Goal: Task Accomplishment & Management: Use online tool/utility

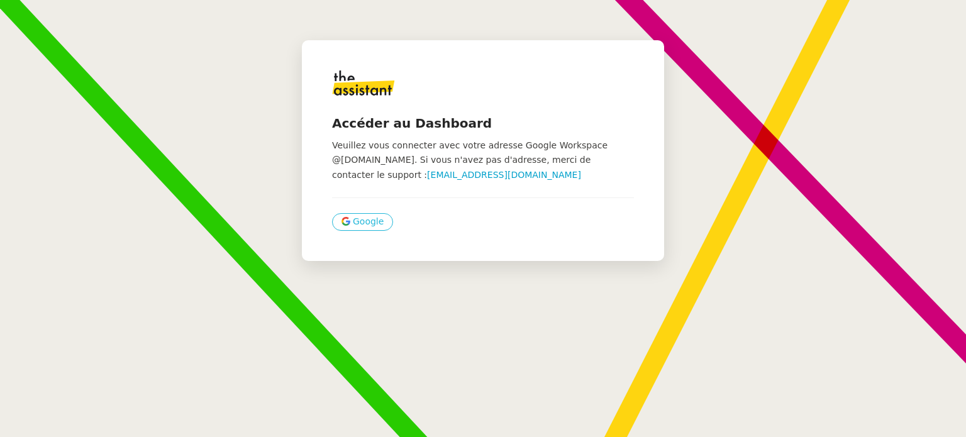
click at [353, 219] on span "Google" at bounding box center [368, 221] width 31 height 14
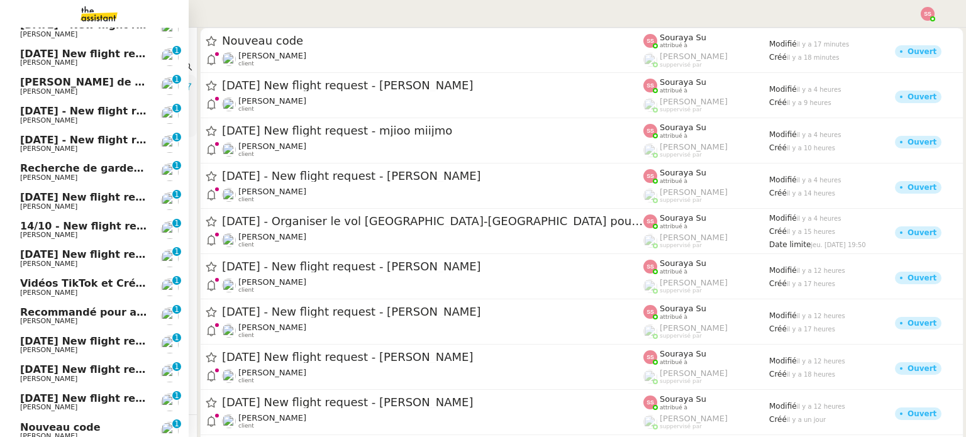
scroll to position [501, 0]
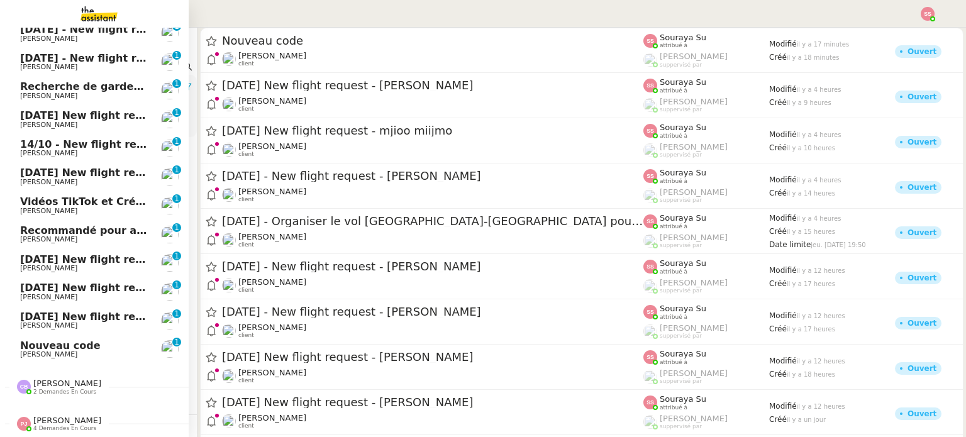
click at [58, 340] on span "Nouveau code" at bounding box center [60, 346] width 80 height 12
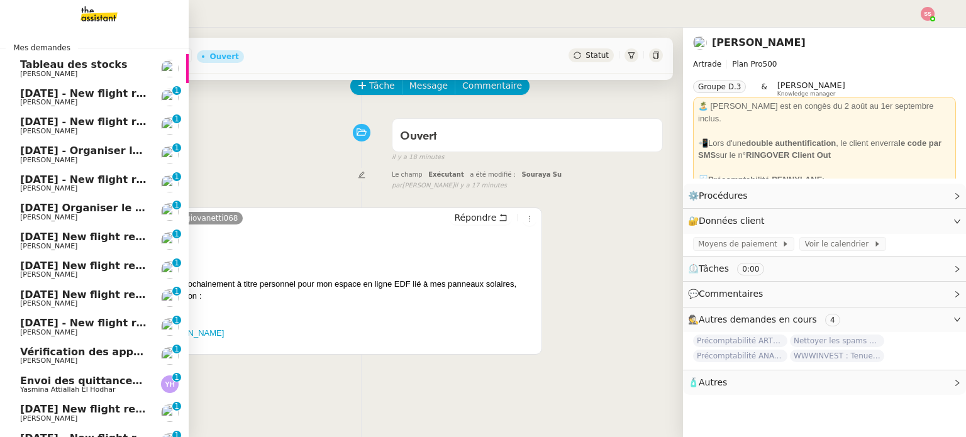
scroll to position [501, 0]
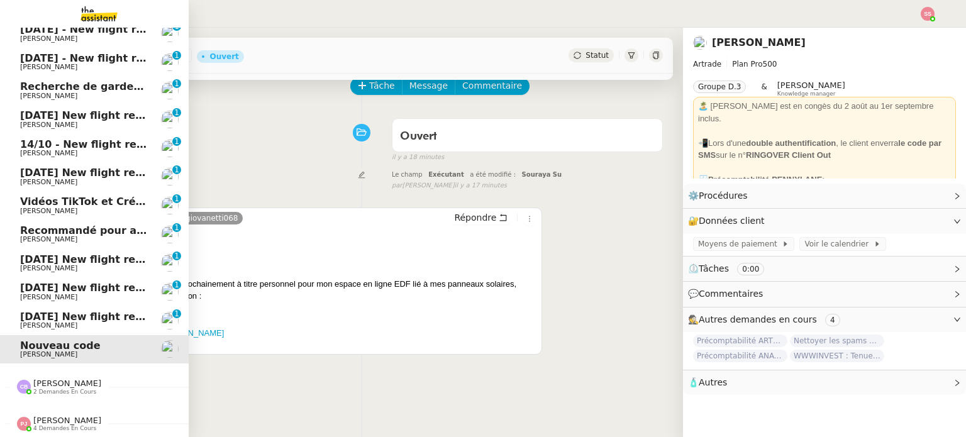
click at [63, 236] on span "[PERSON_NAME]" at bounding box center [83, 240] width 127 height 8
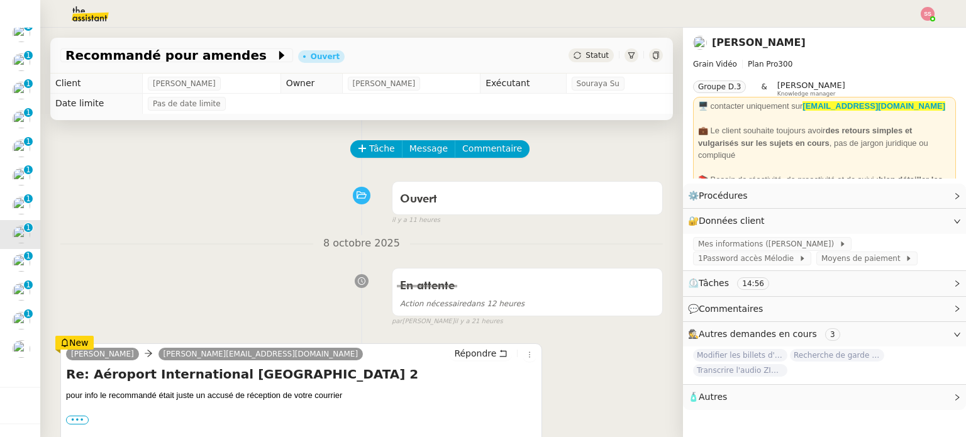
scroll to position [126, 0]
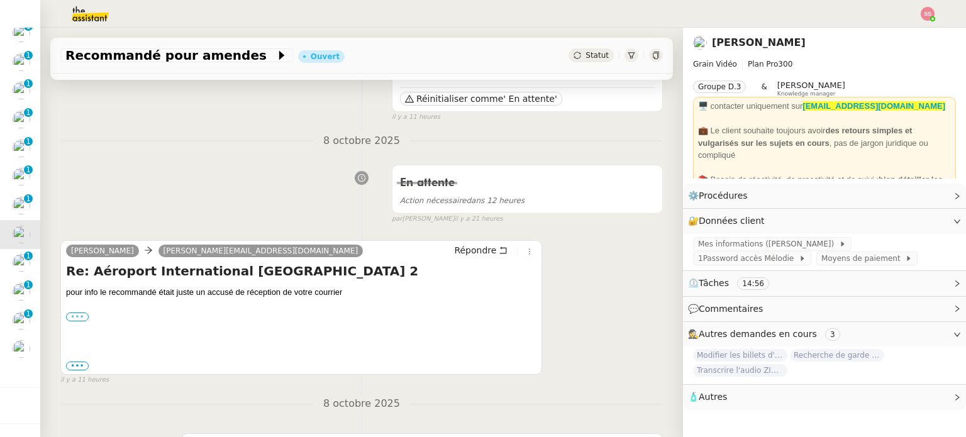
click at [74, 316] on label "•••" at bounding box center [77, 317] width 23 height 9
click at [0, 0] on input "•••" at bounding box center [0, 0] width 0 height 0
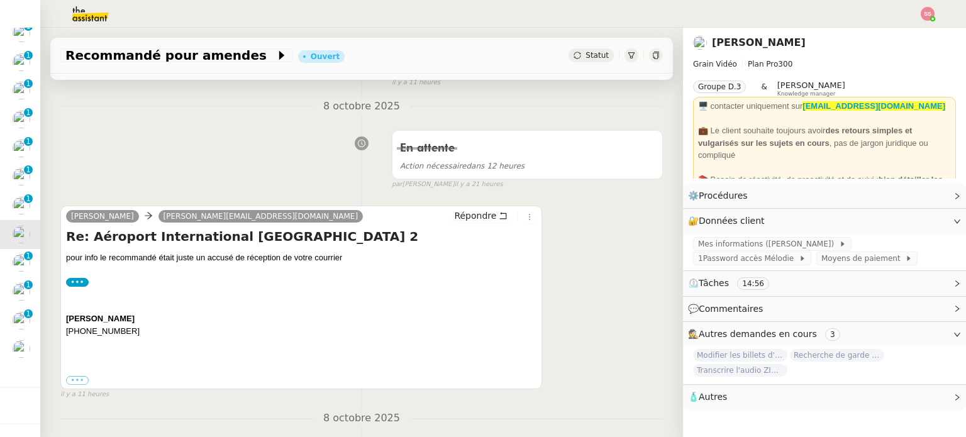
scroll to position [189, 0]
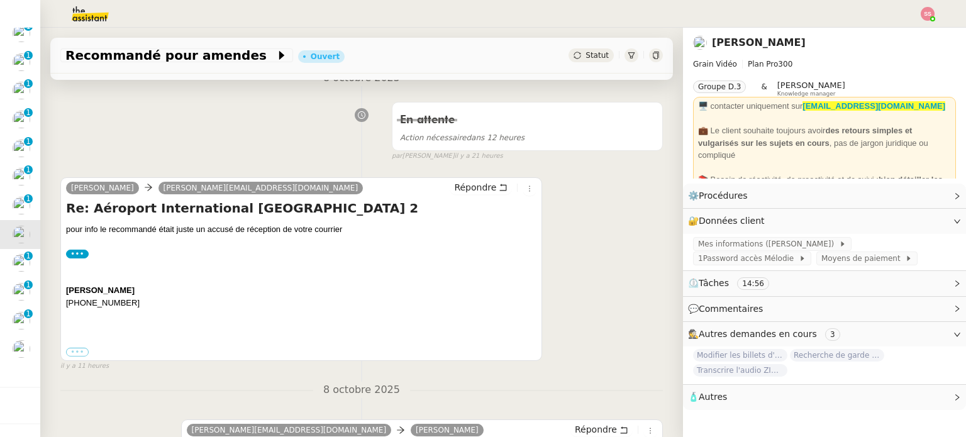
click at [79, 352] on label "•••" at bounding box center [77, 352] width 23 height 9
click at [0, 0] on input "•••" at bounding box center [0, 0] width 0 height 0
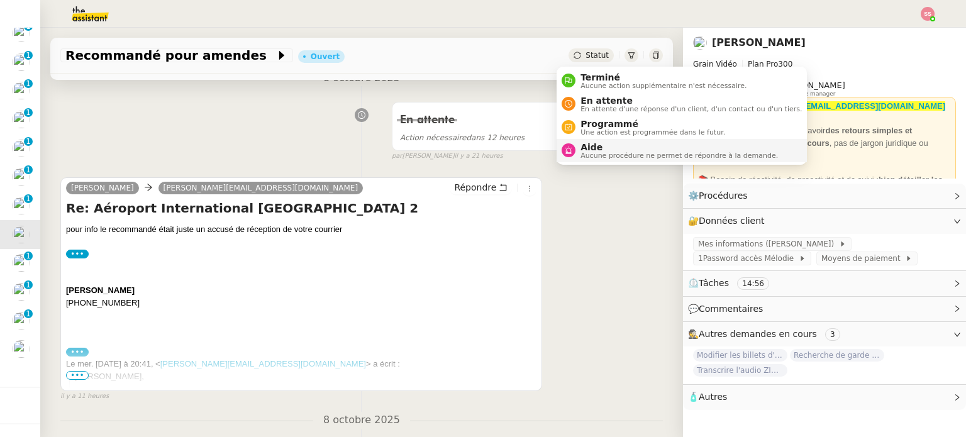
click at [600, 148] on span "Aide" at bounding box center [678, 147] width 197 height 10
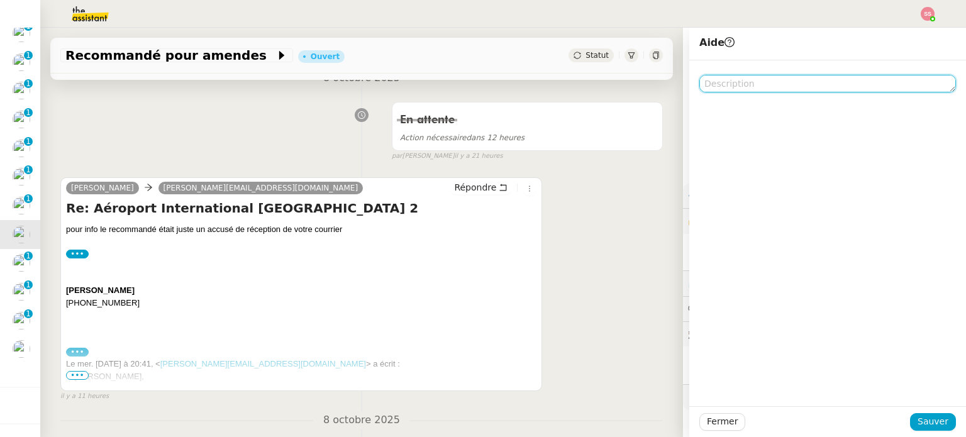
click at [706, 91] on textarea at bounding box center [827, 84] width 257 height 18
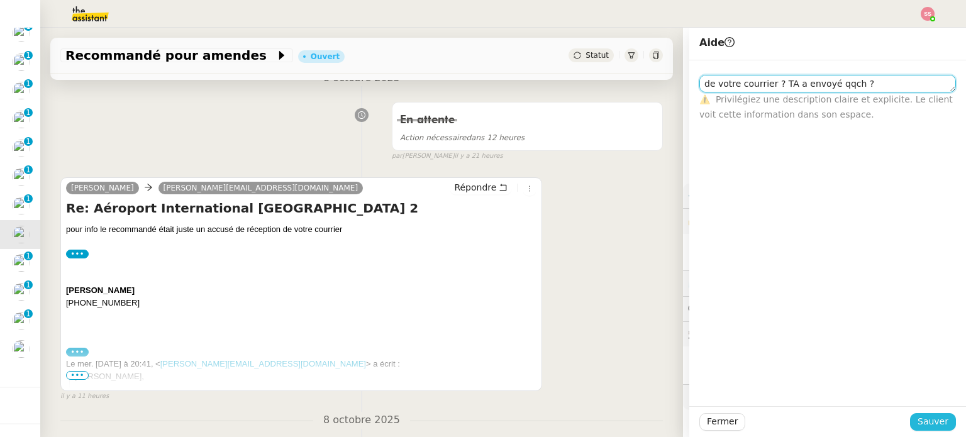
type textarea "de votre courrier ? TA a envoyé qqch ?"
click at [932, 423] on span "Sauver" at bounding box center [932, 421] width 31 height 14
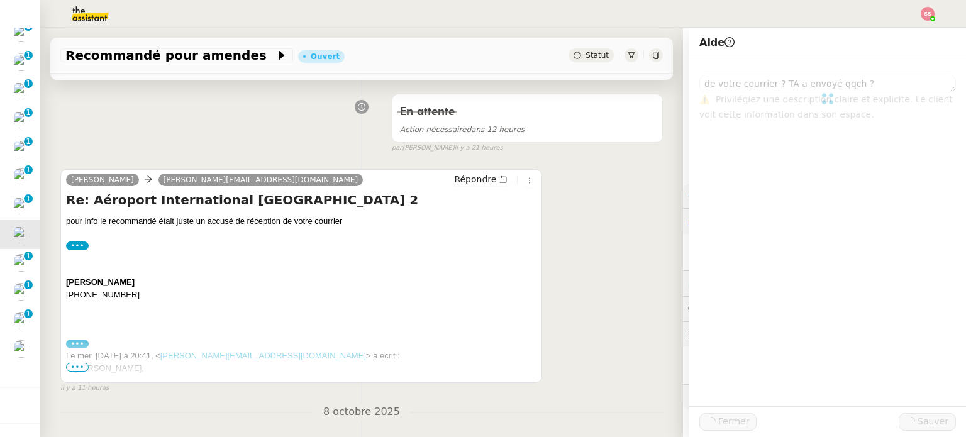
scroll to position [180, 0]
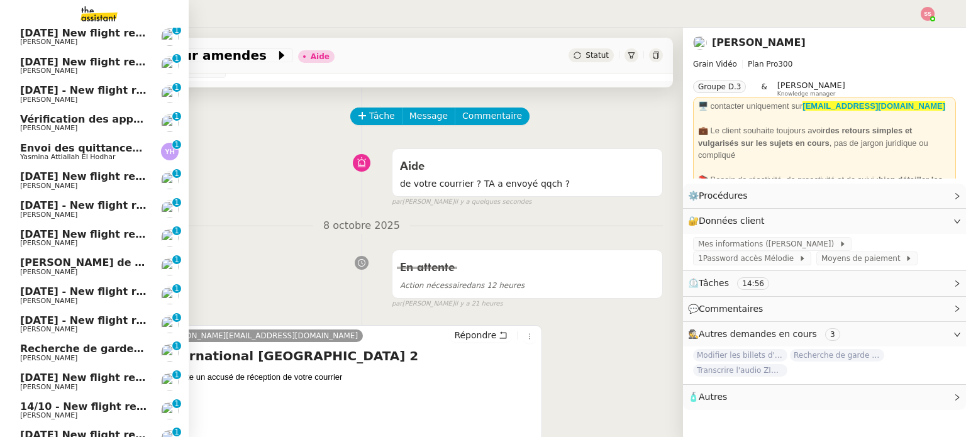
scroll to position [274, 0]
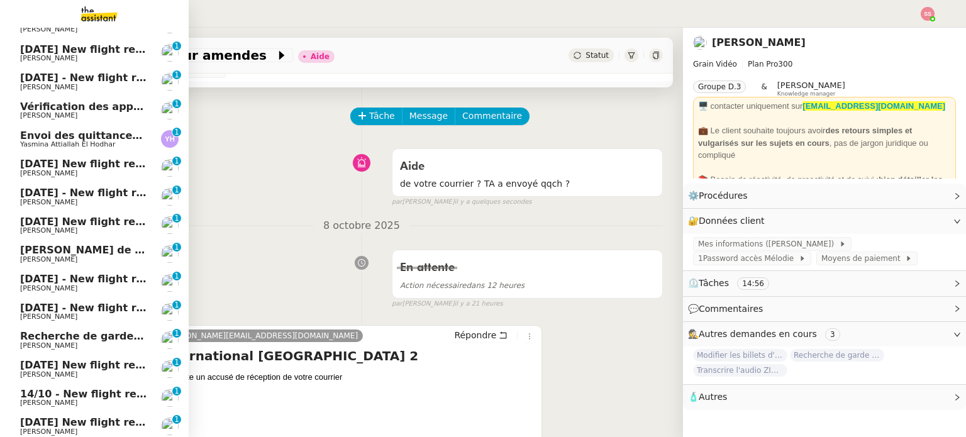
click at [98, 213] on link "[DATE] New flight request - [PERSON_NAME] [PERSON_NAME] 0 1 2 3 4 5 6 7 8 9" at bounding box center [94, 225] width 189 height 29
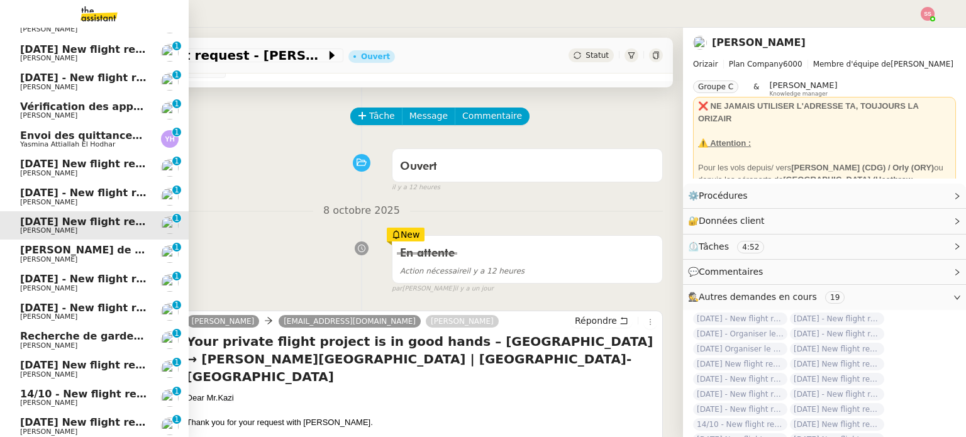
click at [86, 316] on span "[PERSON_NAME]" at bounding box center [83, 317] width 127 height 8
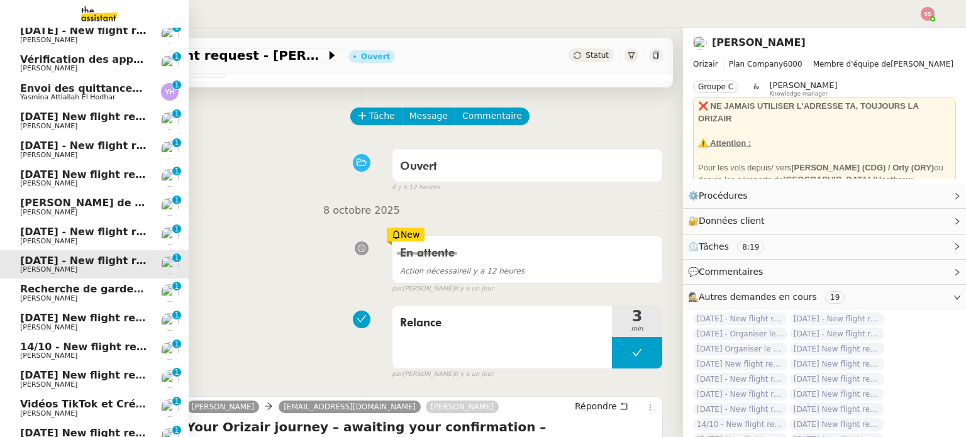
scroll to position [501, 0]
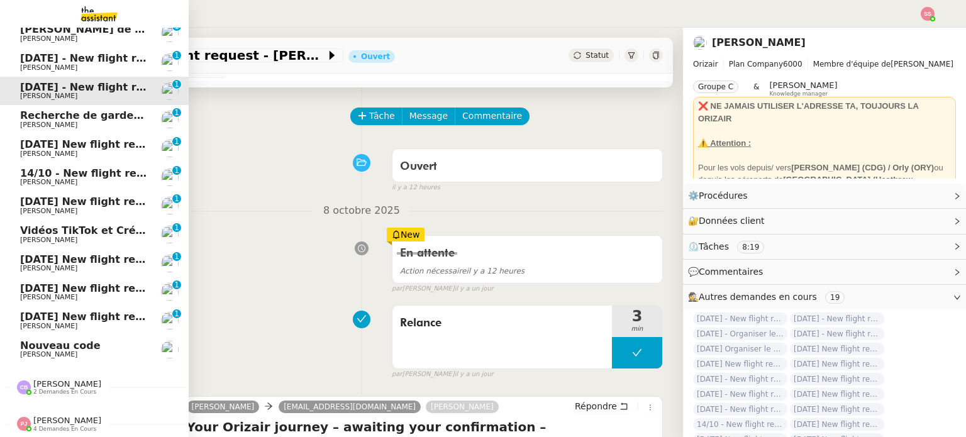
click at [120, 282] on span "[DATE] New flight request - [PERSON_NAME]" at bounding box center [146, 288] width 252 height 12
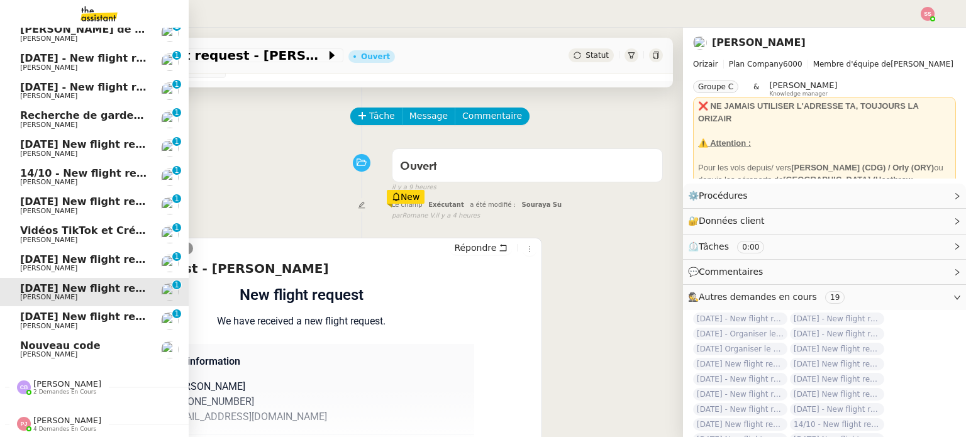
click at [113, 253] on span "[DATE] New flight request - mjioo miijmo" at bounding box center [135, 259] width 231 height 12
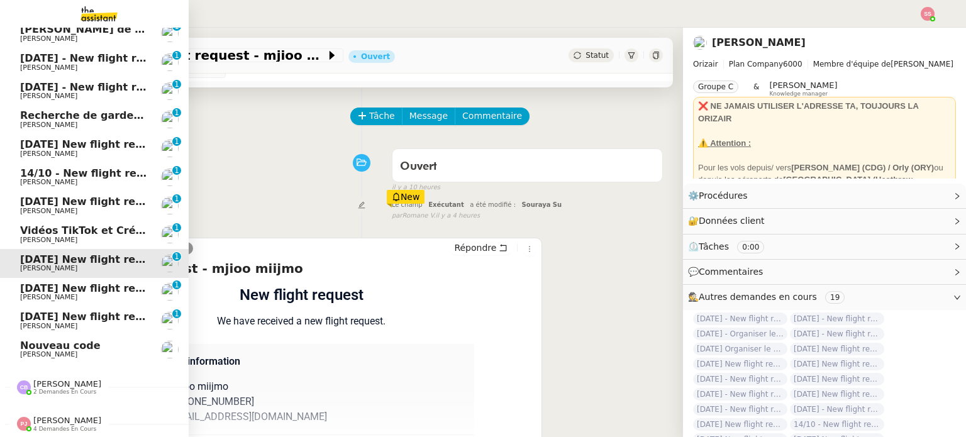
click at [93, 323] on span "[PERSON_NAME]" at bounding box center [83, 327] width 127 height 8
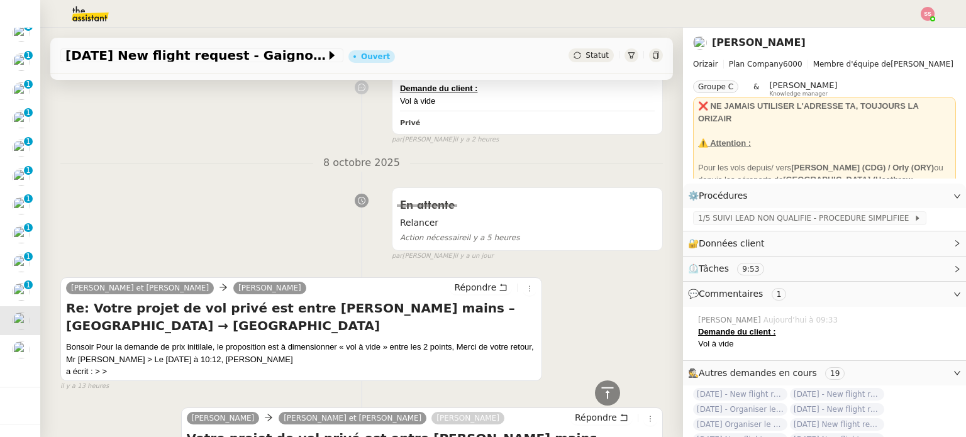
scroll to position [377, 0]
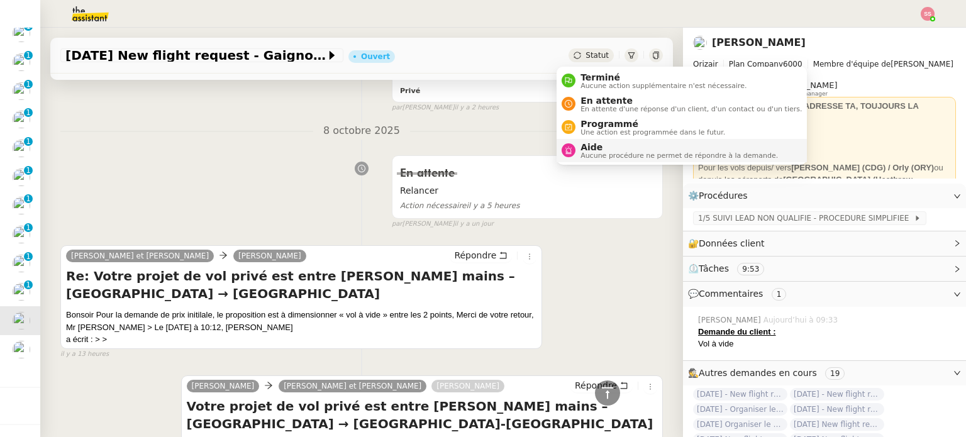
click at [592, 147] on span "Aide" at bounding box center [678, 147] width 197 height 10
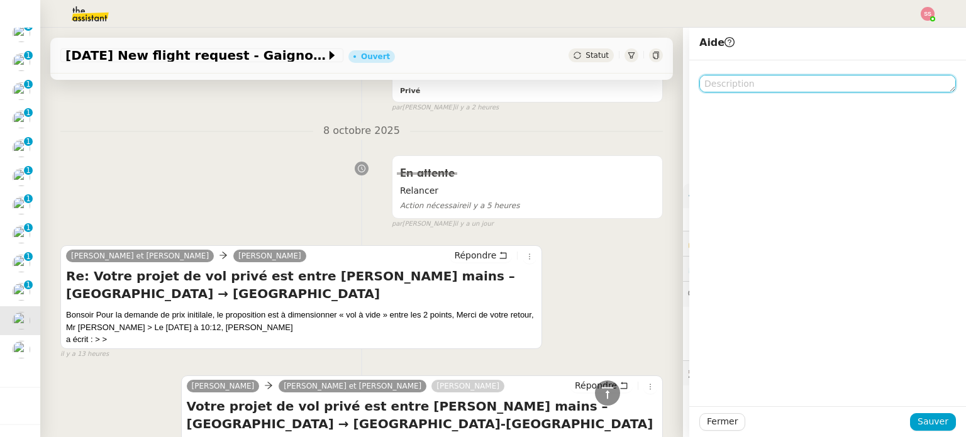
click at [752, 87] on textarea at bounding box center [827, 84] width 257 height 18
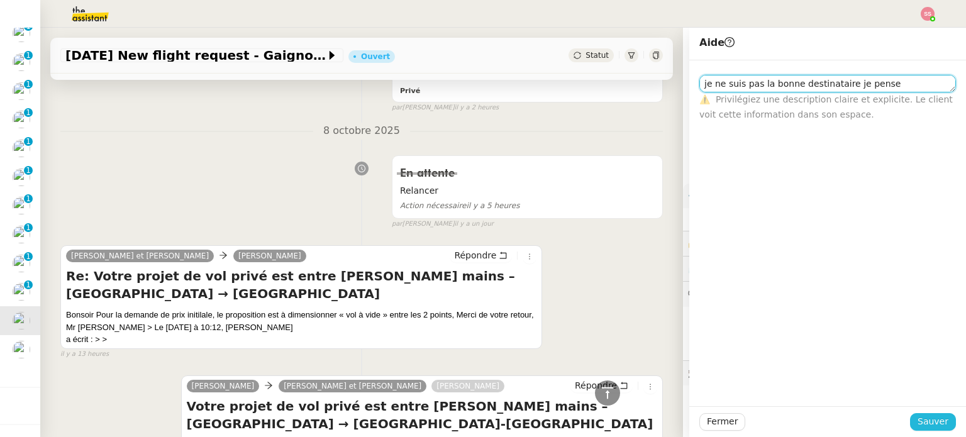
type textarea "je ne suis pas la bonne destinataire je pense"
click at [923, 425] on span "Sauver" at bounding box center [932, 421] width 31 height 14
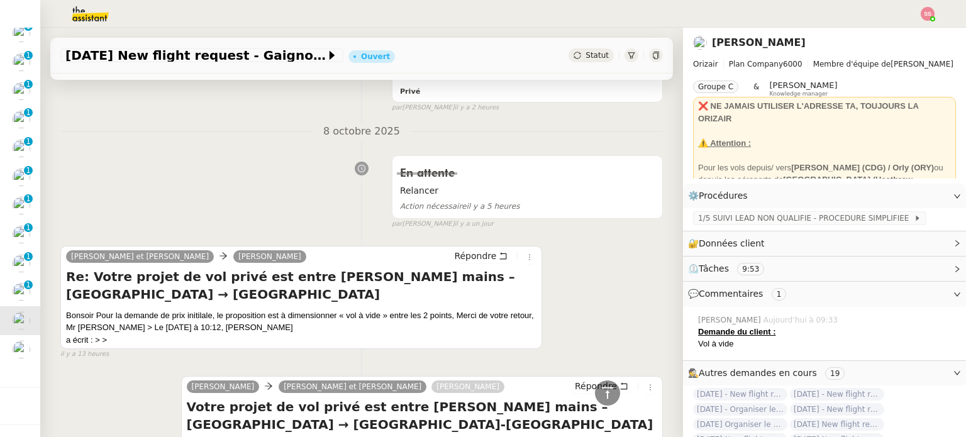
scroll to position [473, 0]
click at [666, 44] on div "[DATE] New flight request - Gaignon [PERSON_NAME]" at bounding box center [361, 51] width 643 height 46
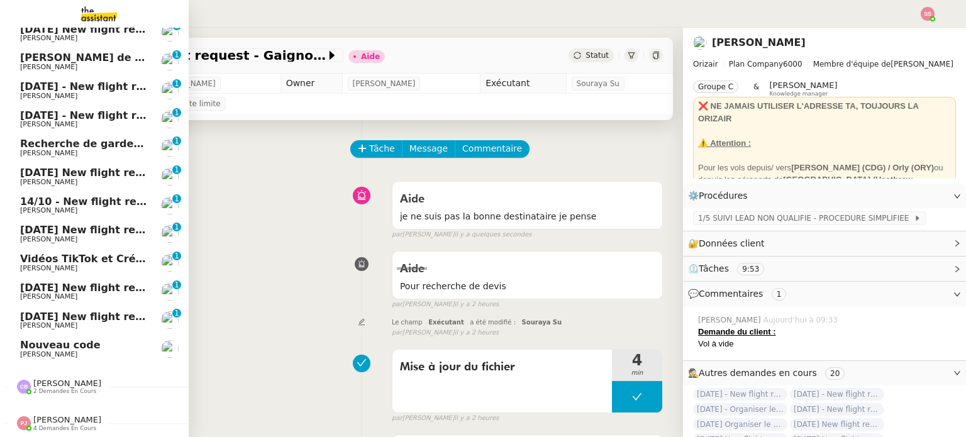
scroll to position [410, 0]
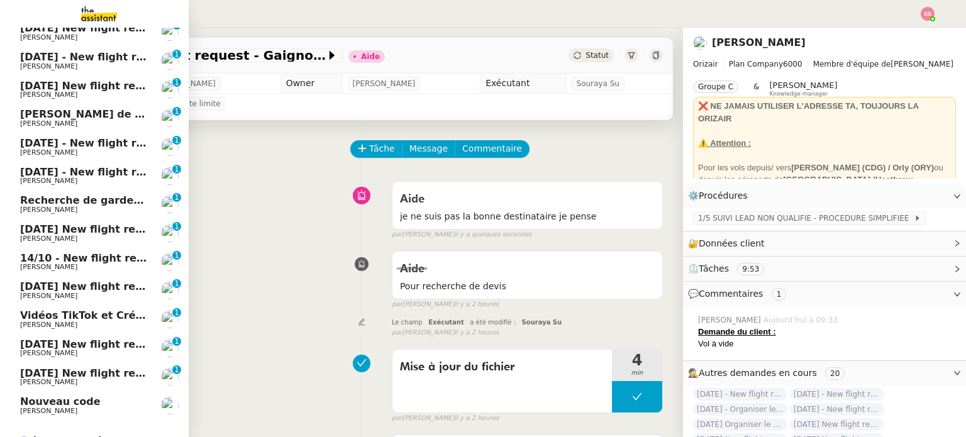
click at [77, 196] on span "Recherche de garde meuble autour de [GEOGRAPHIC_DATA]" at bounding box center [189, 200] width 339 height 12
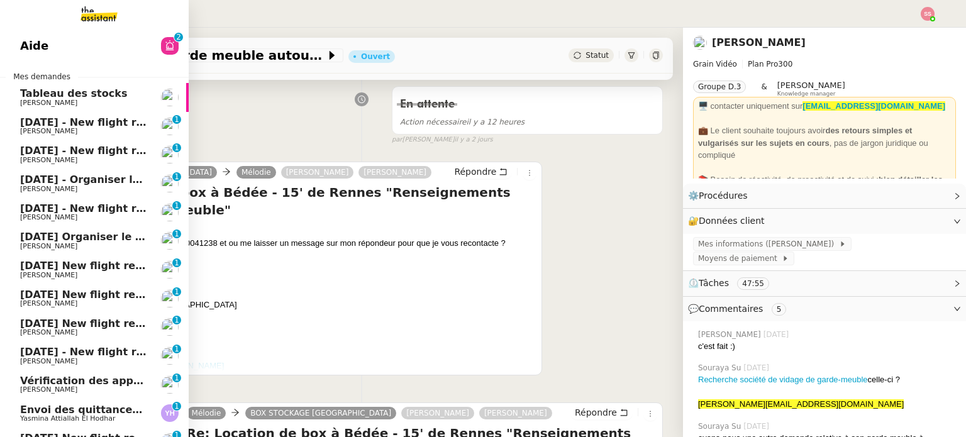
click at [86, 374] on link "Vérification des appels sortants - octobre 2025 [PERSON_NAME] 0 1 2 3 4 5 6 7 8…" at bounding box center [94, 384] width 189 height 29
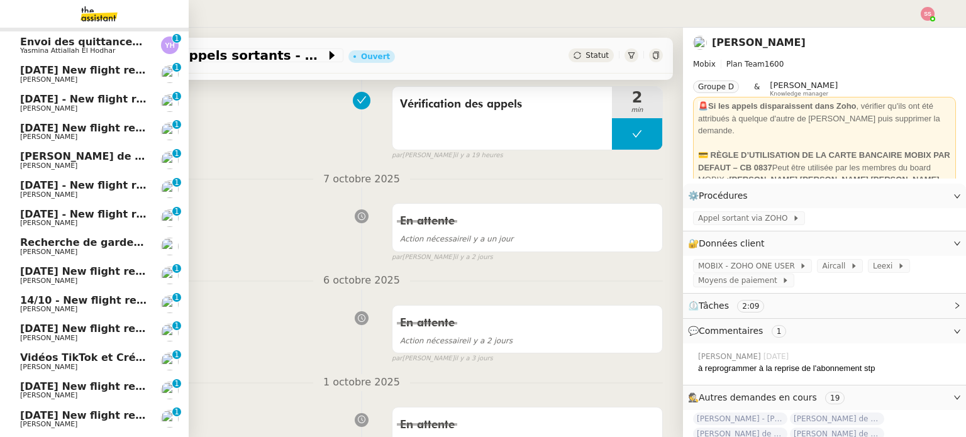
scroll to position [473, 0]
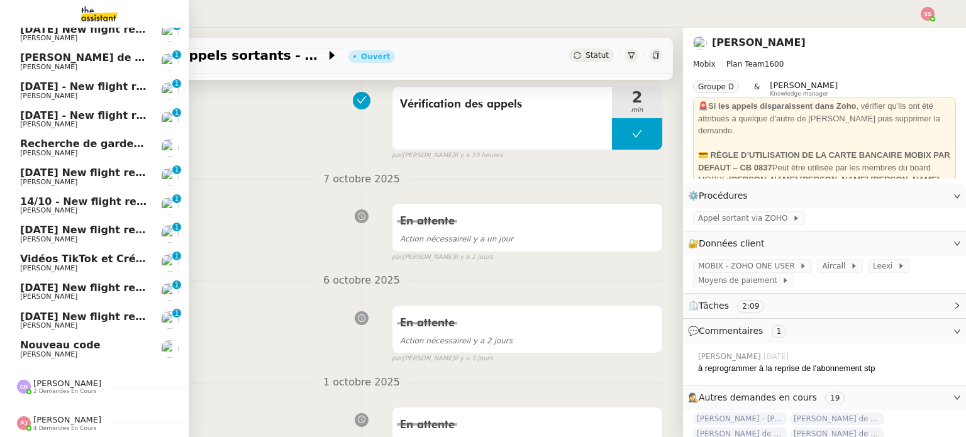
click at [65, 379] on span "[PERSON_NAME]" at bounding box center [67, 383] width 68 height 9
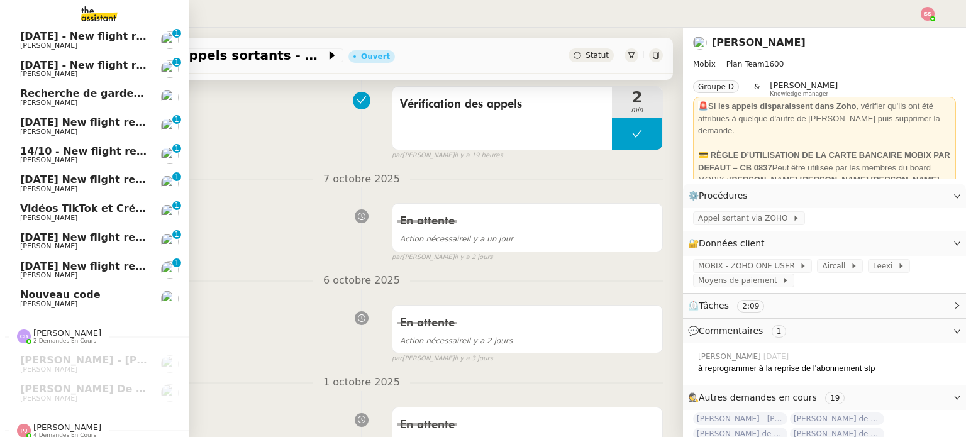
scroll to position [531, 0]
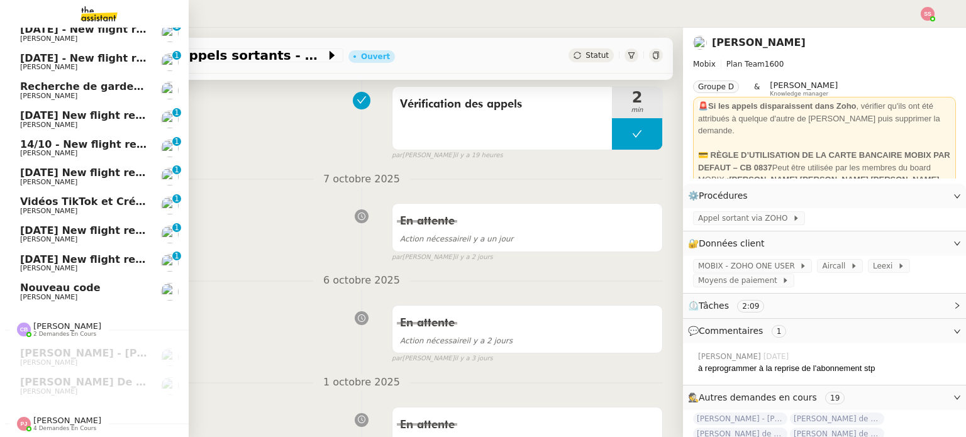
click at [80, 253] on span "[DATE] New flight request - [PERSON_NAME]" at bounding box center [146, 259] width 252 height 12
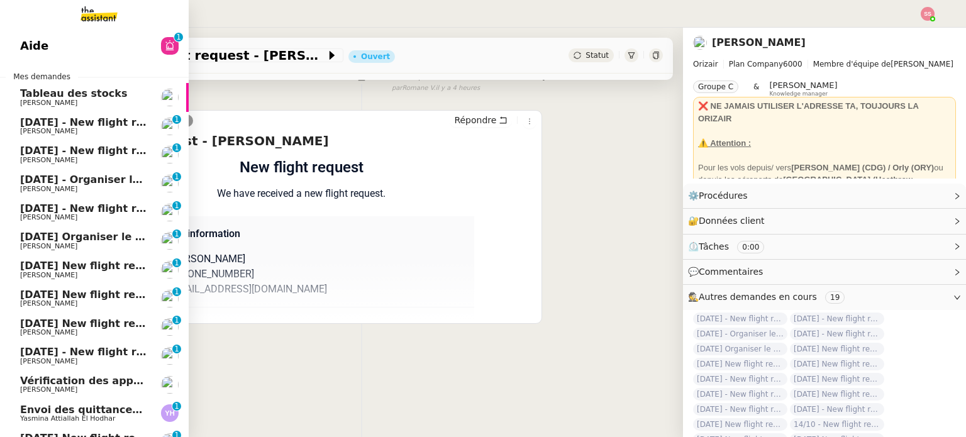
click at [61, 126] on span "[DATE] - New flight request - [PERSON_NAME]" at bounding box center [150, 122] width 260 height 12
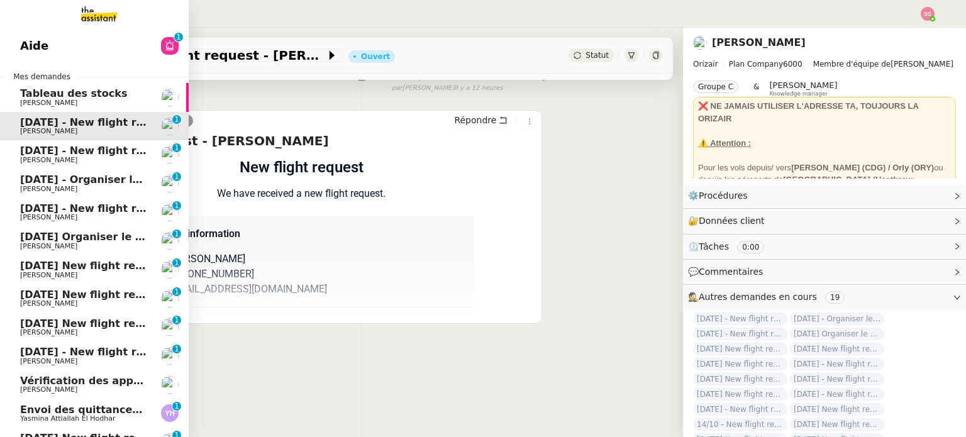
click at [55, 150] on span "[DATE] - New flight request - [PERSON_NAME]" at bounding box center [150, 151] width 260 height 12
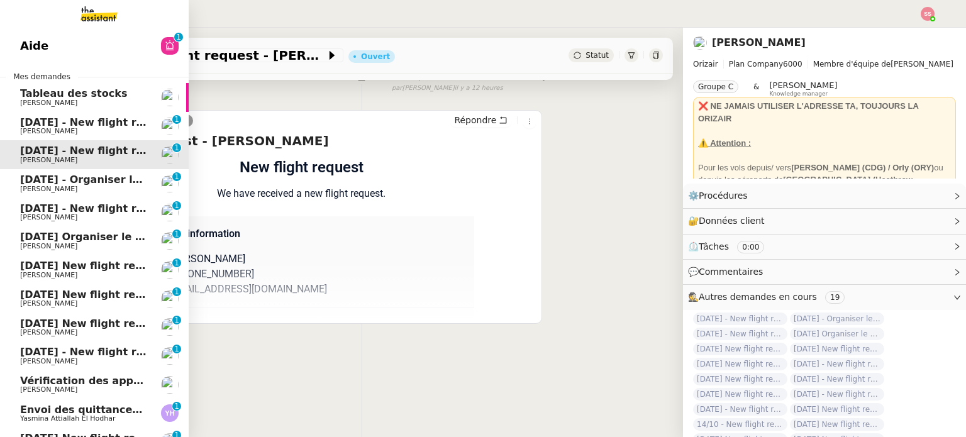
click at [75, 175] on span "[DATE] - Organiser le vol [GEOGRAPHIC_DATA]-[GEOGRAPHIC_DATA] pour [PERSON_NAME]" at bounding box center [275, 180] width 510 height 12
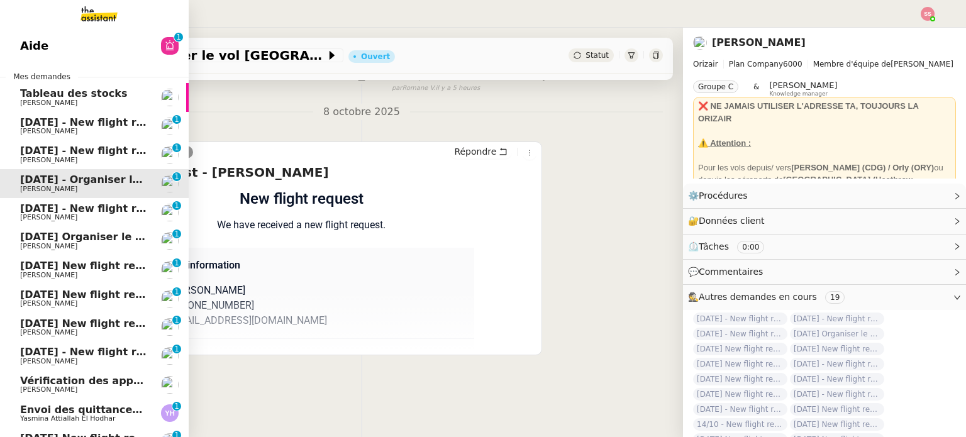
click at [74, 203] on span "[DATE] - New flight request - [PERSON_NAME]" at bounding box center [150, 208] width 260 height 12
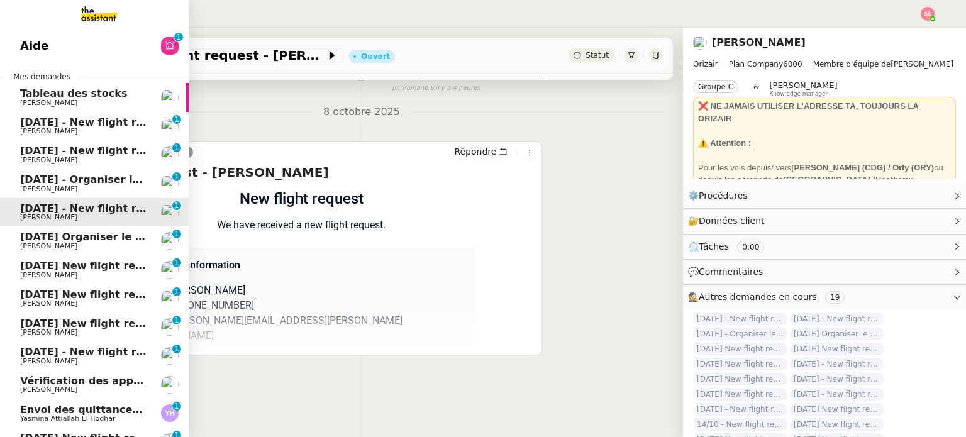
click at [81, 236] on span "[DATE] Organiser le vol pour [PERSON_NAME] [PERSON_NAME]" at bounding box center [198, 237] width 356 height 12
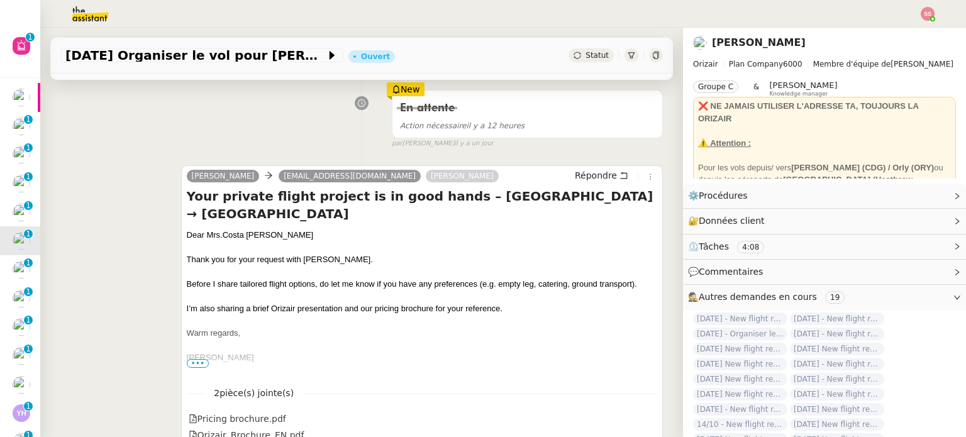
scroll to position [63, 0]
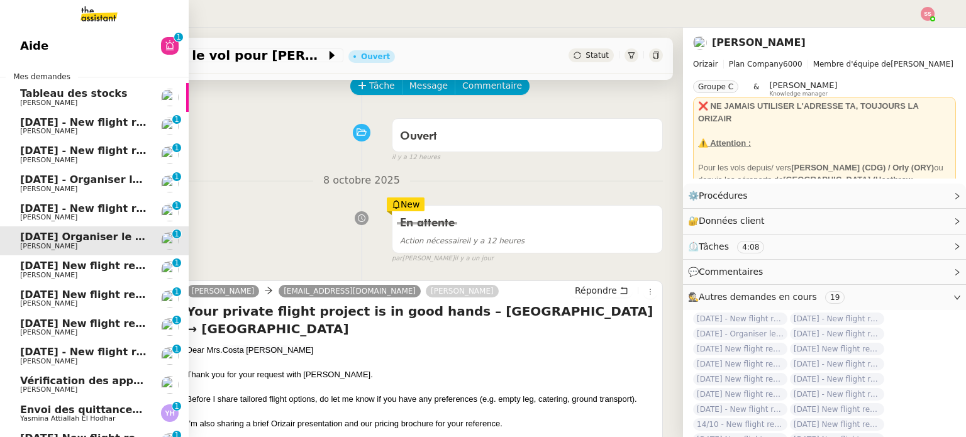
click at [40, 269] on span "[DATE] New flight request - [PERSON_NAME]" at bounding box center [146, 266] width 252 height 12
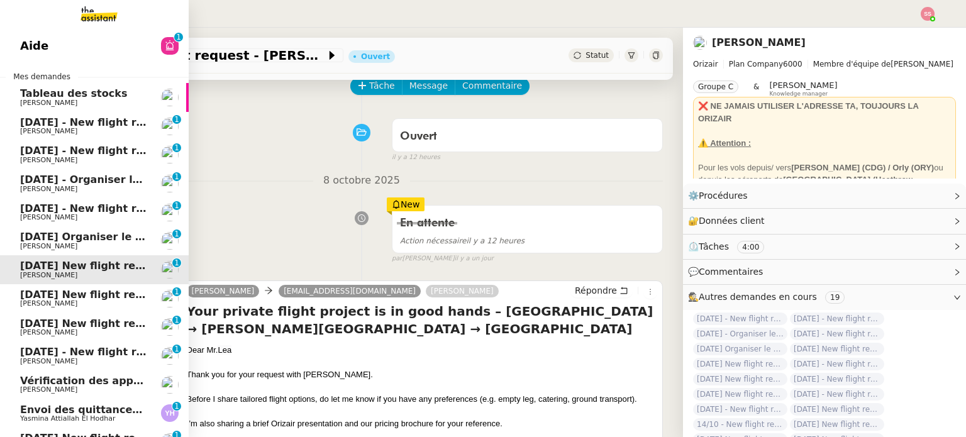
click at [50, 302] on span "[PERSON_NAME]" at bounding box center [83, 304] width 127 height 8
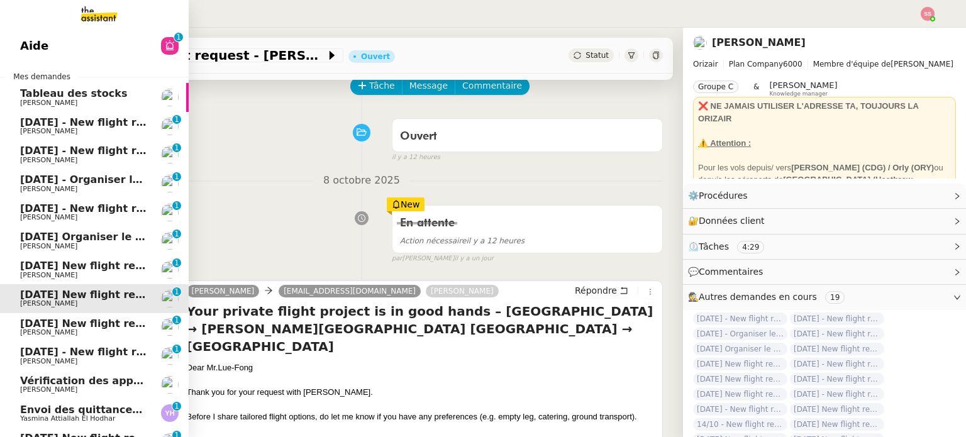
click at [67, 332] on span "[PERSON_NAME]" at bounding box center [83, 333] width 127 height 8
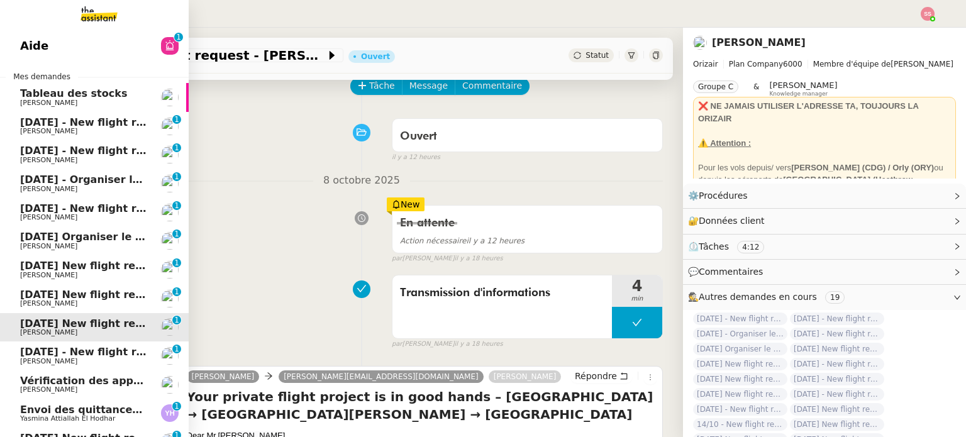
click at [67, 353] on span "[DATE] - New flight request - [PERSON_NAME]" at bounding box center [150, 352] width 260 height 12
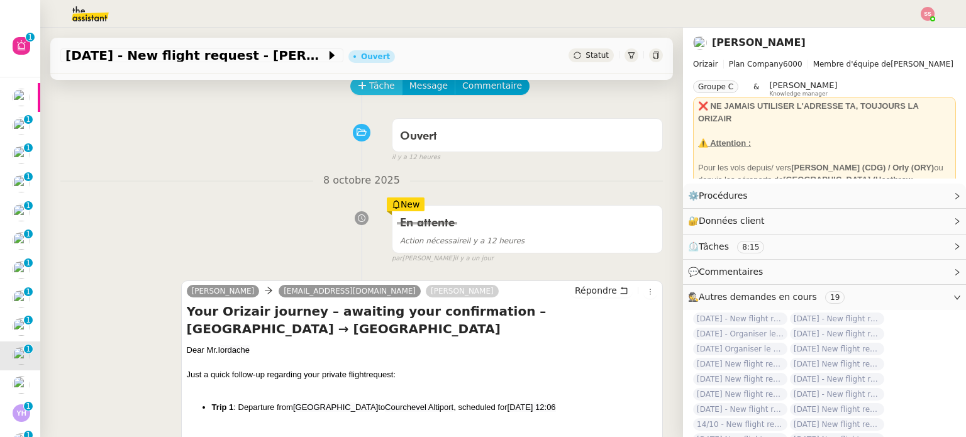
click at [373, 89] on span "Tâche" at bounding box center [382, 86] width 26 height 14
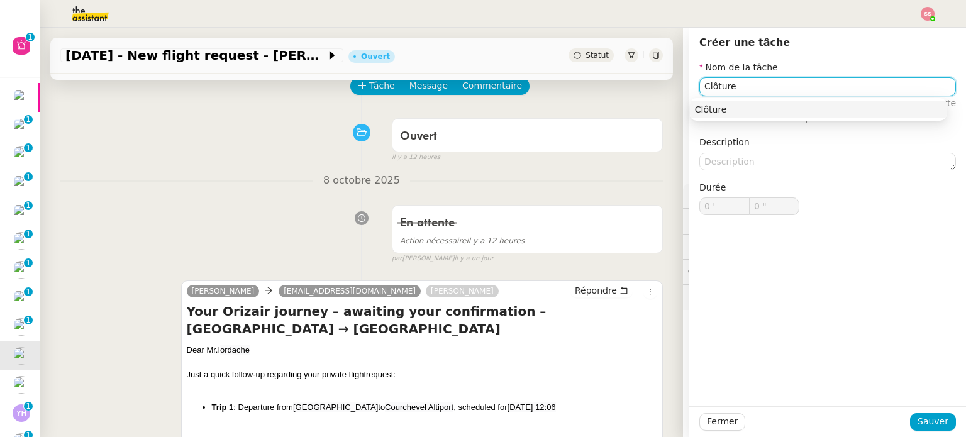
click at [714, 109] on div "Clôture" at bounding box center [818, 109] width 247 height 11
type input "Clôture"
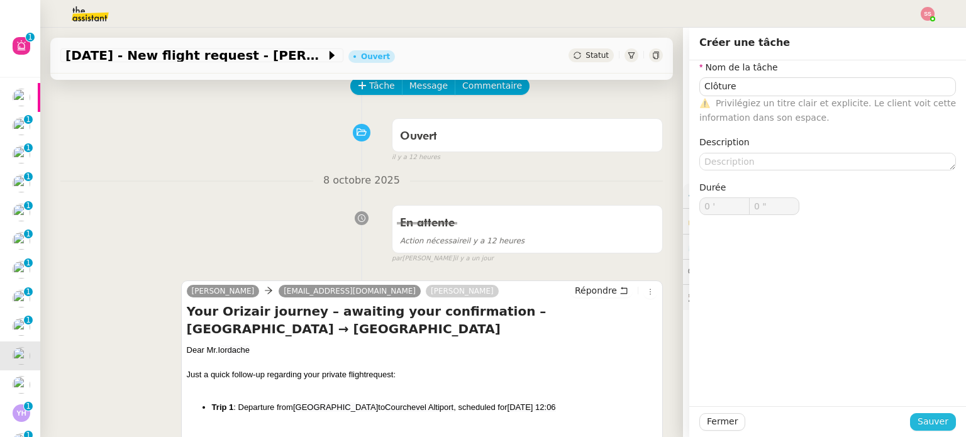
click at [917, 422] on span "Sauver" at bounding box center [932, 421] width 31 height 14
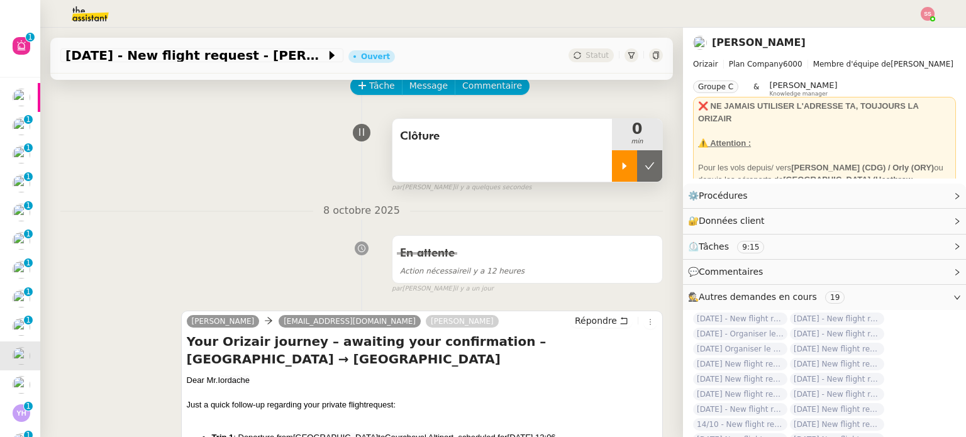
click at [612, 173] on div at bounding box center [624, 165] width 25 height 31
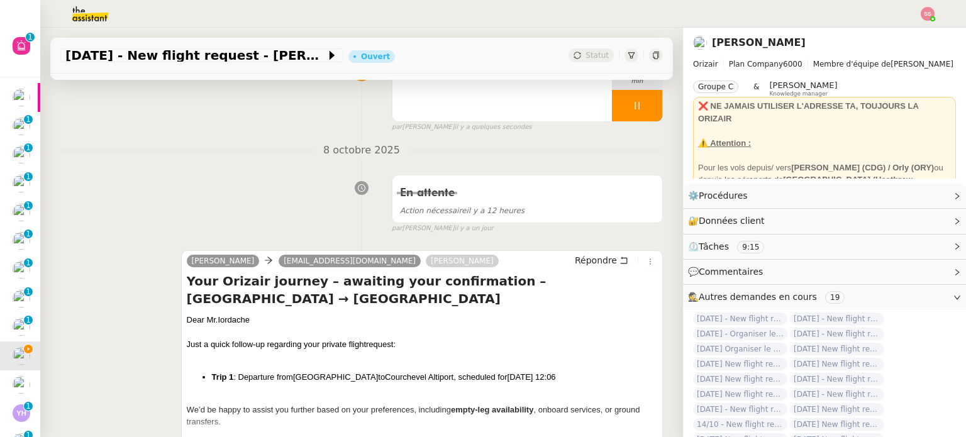
scroll to position [189, 0]
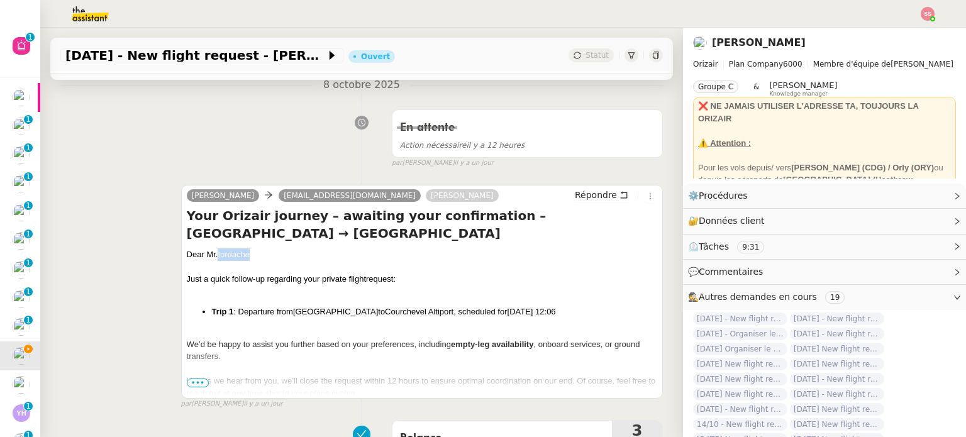
drag, startPoint x: 246, startPoint y: 261, endPoint x: 215, endPoint y: 256, distance: 31.2
click at [215, 256] on div "Dear Mr.I ordache" at bounding box center [422, 254] width 470 height 13
copy div "I ordache"
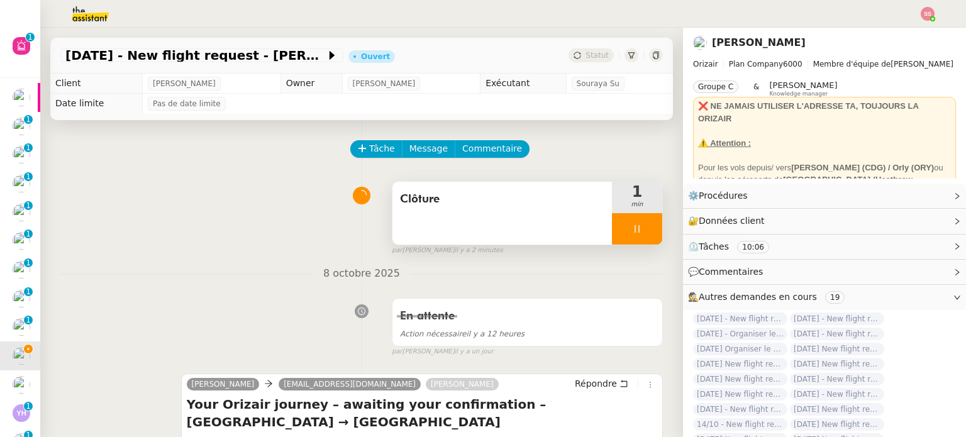
click at [629, 227] on div at bounding box center [637, 228] width 50 height 31
click at [645, 228] on icon at bounding box center [650, 229] width 10 height 10
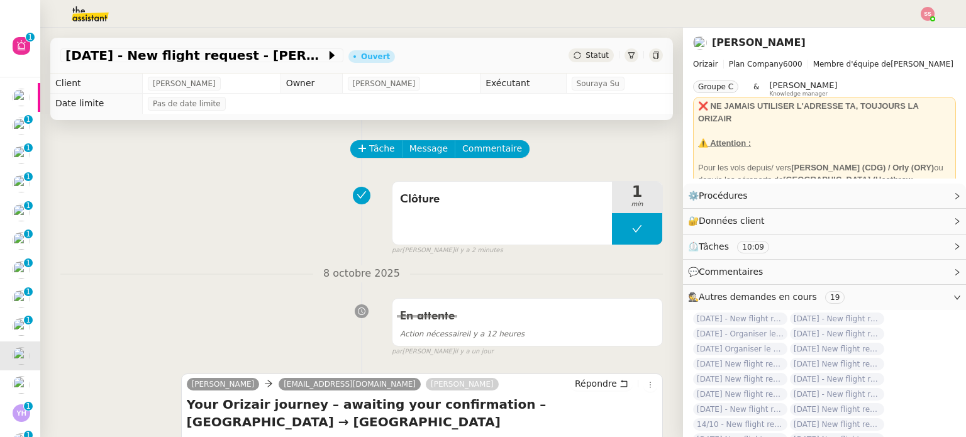
click at [574, 57] on icon at bounding box center [577, 55] width 7 height 7
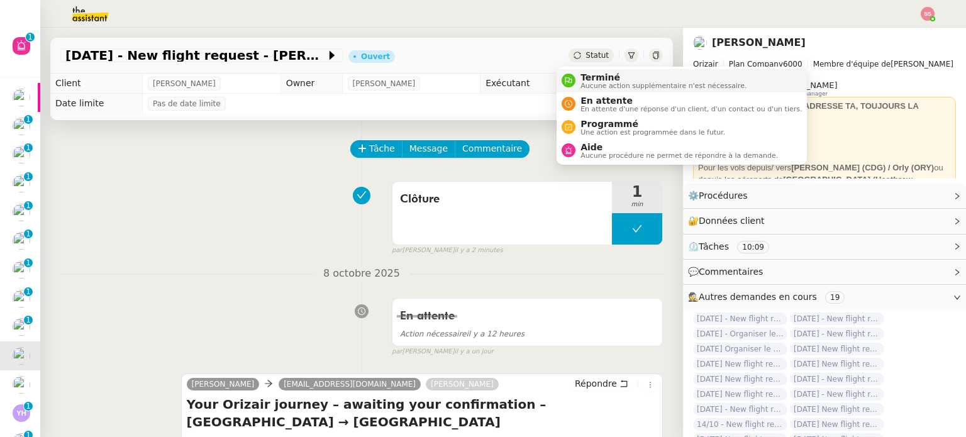
click at [579, 71] on li "Terminé Aucune action supplémentaire n'est nécessaire." at bounding box center [682, 80] width 250 height 23
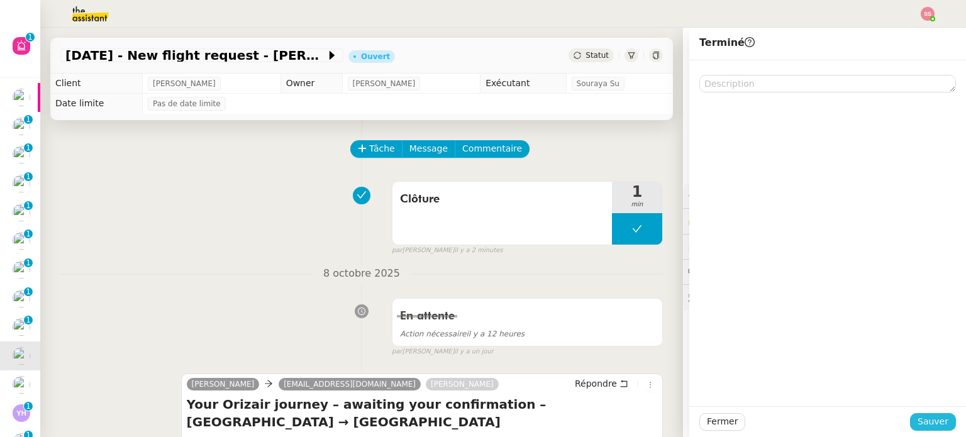
click at [917, 427] on span "Sauver" at bounding box center [932, 421] width 31 height 14
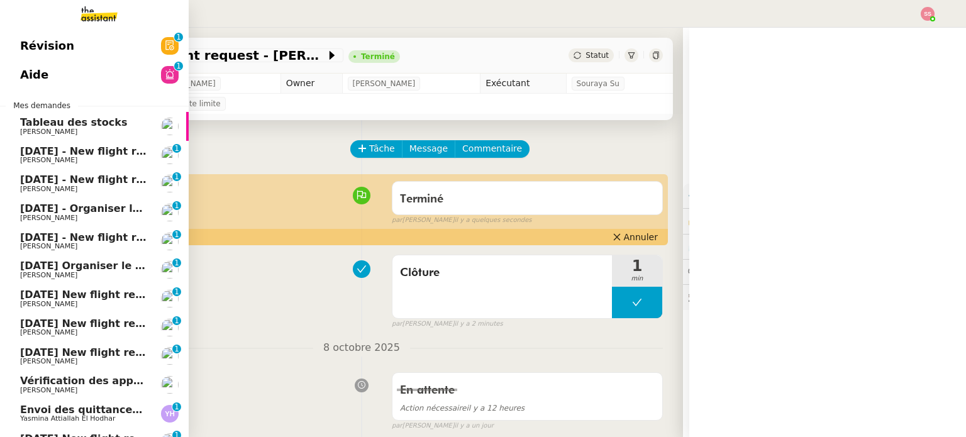
scroll to position [126, 0]
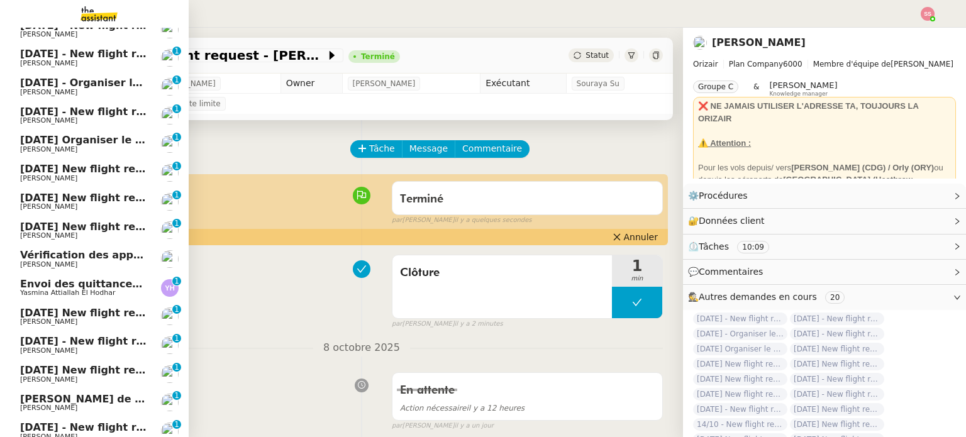
click at [45, 313] on span "[DATE] New flight request - [PERSON_NAME]" at bounding box center [146, 313] width 252 height 12
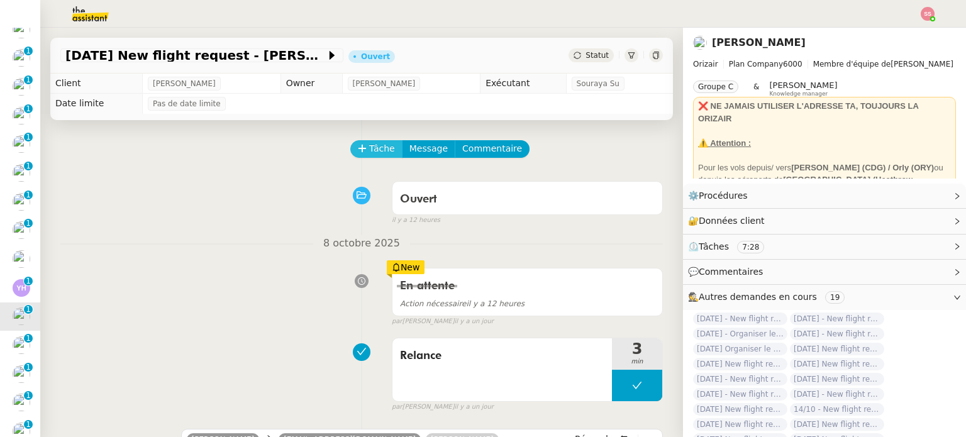
click at [375, 154] on span "Tâche" at bounding box center [382, 148] width 26 height 14
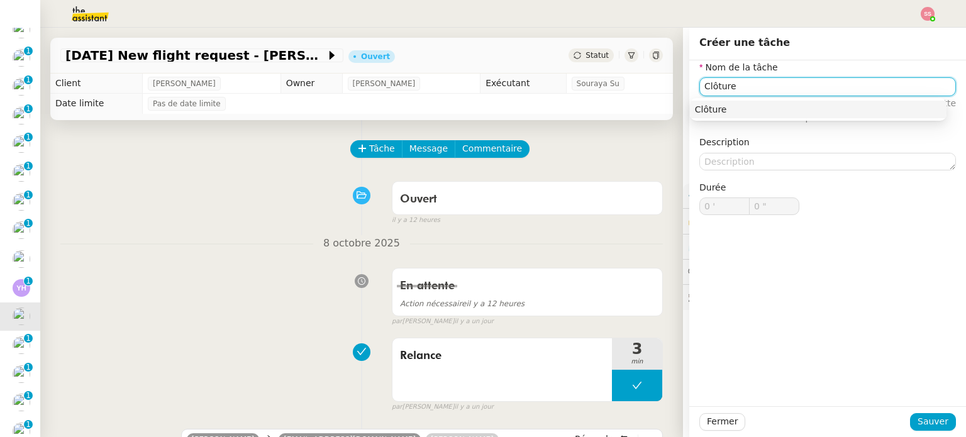
click at [706, 110] on div "Clôture" at bounding box center [818, 109] width 247 height 11
type input "Clôture"
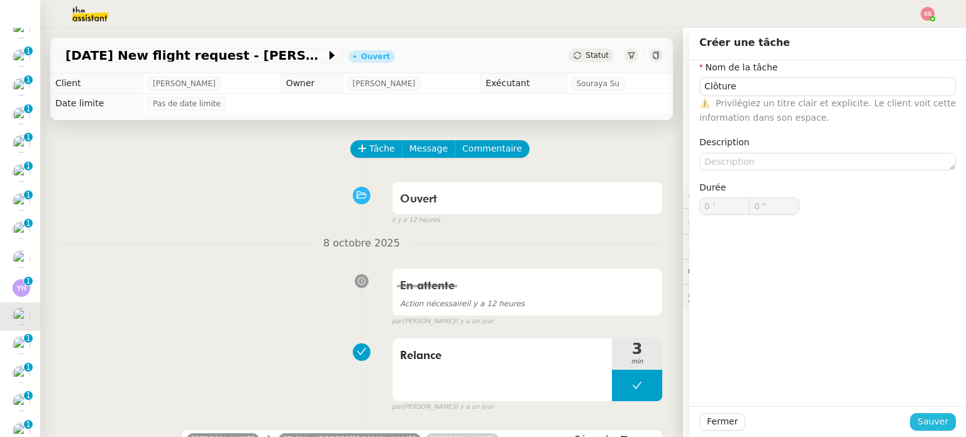
click at [923, 426] on span "Sauver" at bounding box center [932, 421] width 31 height 14
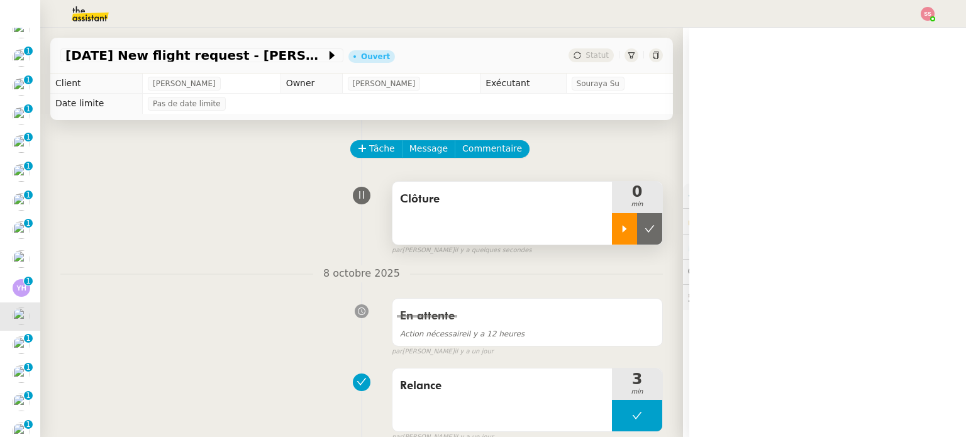
click at [612, 230] on div at bounding box center [624, 228] width 25 height 31
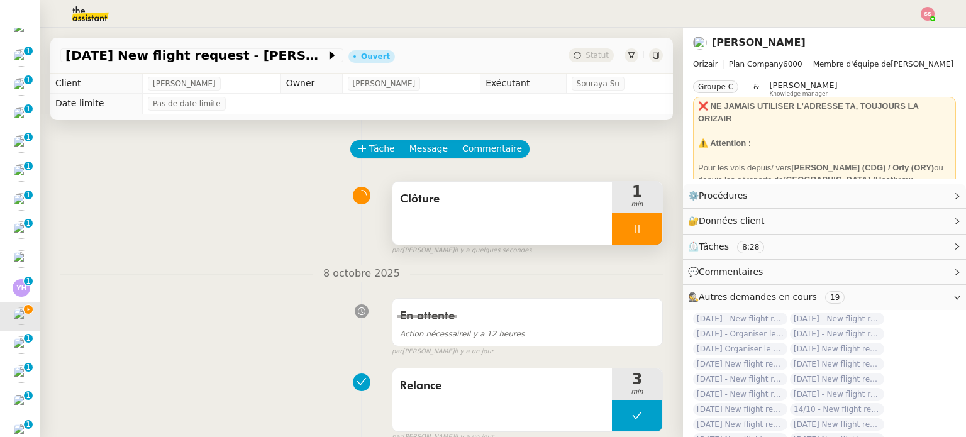
click at [634, 225] on div at bounding box center [637, 228] width 50 height 31
click at [645, 227] on icon at bounding box center [650, 229] width 10 height 10
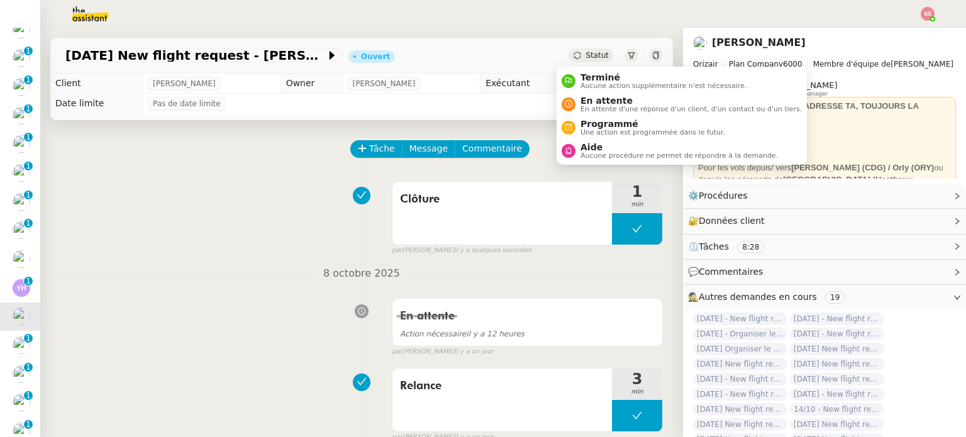
click at [585, 52] on span "Statut" at bounding box center [596, 55] width 23 height 9
click at [603, 85] on span "Aucune action supplémentaire n'est nécessaire." at bounding box center [663, 85] width 166 height 7
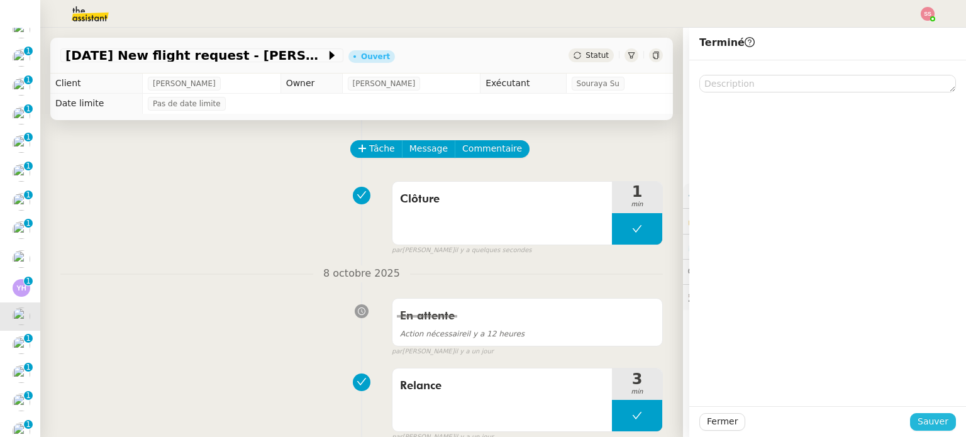
click at [924, 419] on span "Sauver" at bounding box center [932, 421] width 31 height 14
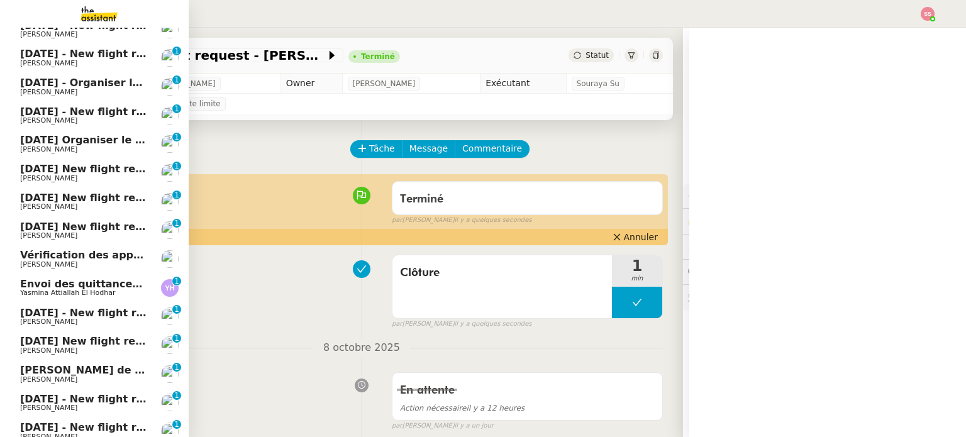
click at [92, 329] on link "[DATE] - New flight request - [PERSON_NAME] [PERSON_NAME] 0 1 2 3 4 5 6 7 8 9" at bounding box center [94, 316] width 189 height 29
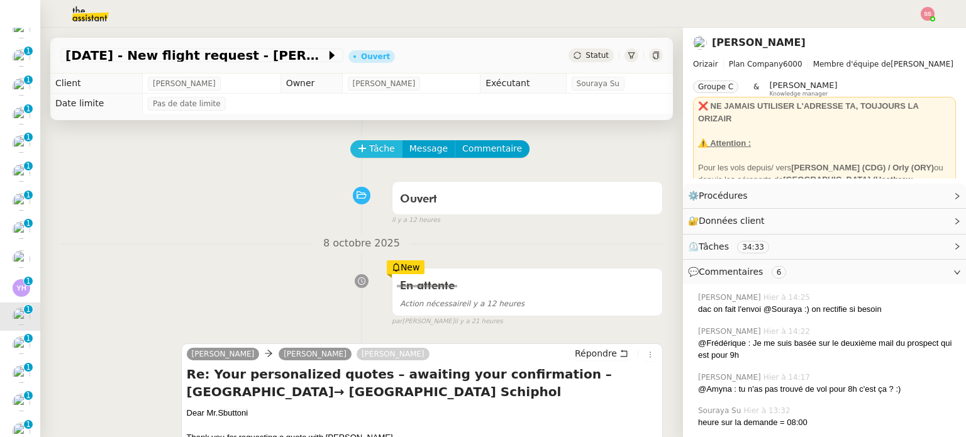
click at [369, 155] on span "Tâche" at bounding box center [382, 148] width 26 height 14
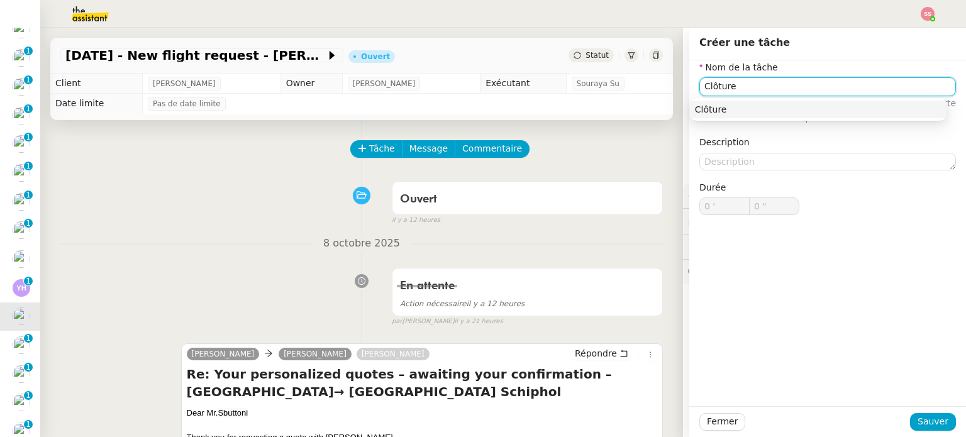
click at [758, 104] on div "Clôture" at bounding box center [818, 109] width 247 height 11
type input "Clôture"
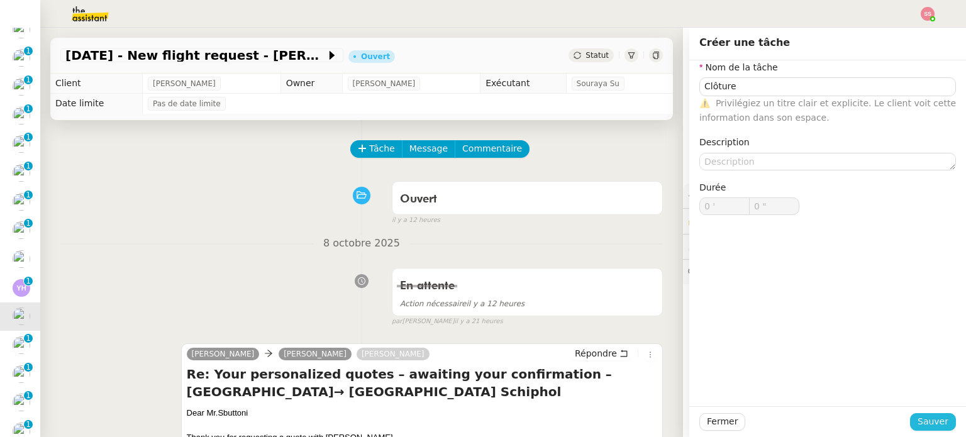
click at [931, 421] on span "Sauver" at bounding box center [932, 421] width 31 height 14
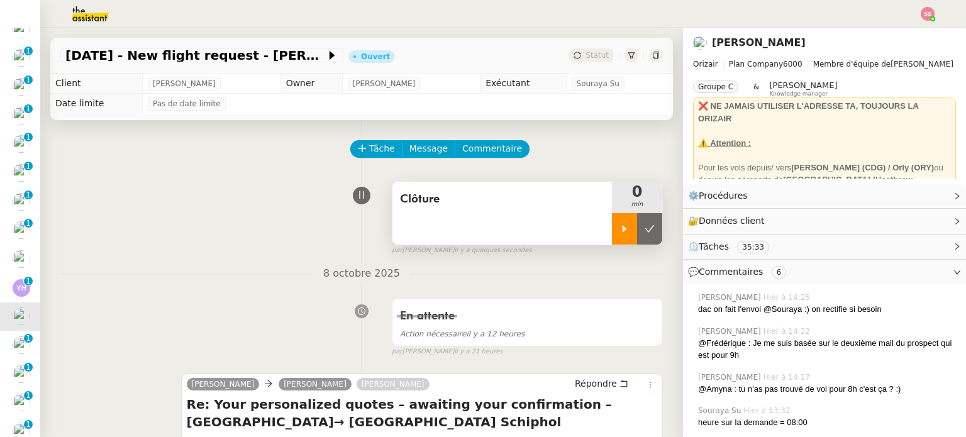
click at [612, 224] on div at bounding box center [624, 228] width 25 height 31
click at [515, 224] on div "Clôture" at bounding box center [501, 213] width 219 height 63
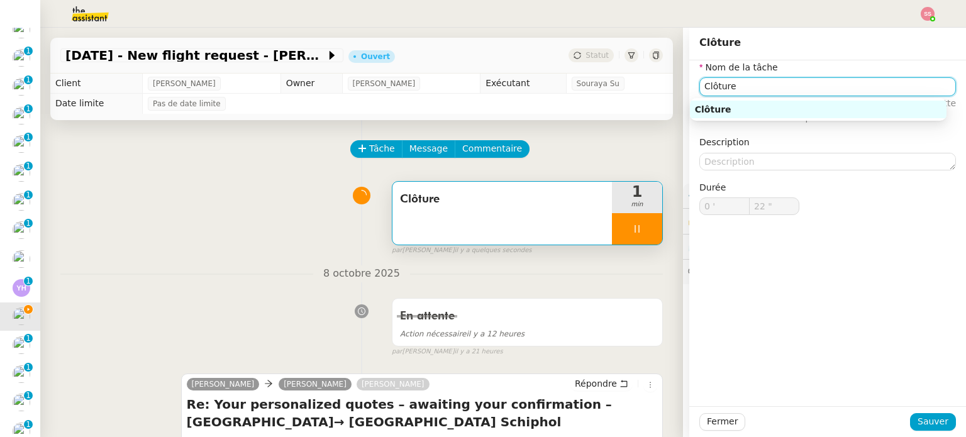
drag, startPoint x: 763, startPoint y: 84, endPoint x: 673, endPoint y: 77, distance: 90.8
click at [673, 77] on app-ticket "[DATE] - New flight request - [PERSON_NAME] Ouvert Statut Client [PERSON_NAME] …" at bounding box center [503, 232] width 926 height 409
type input "23 ""
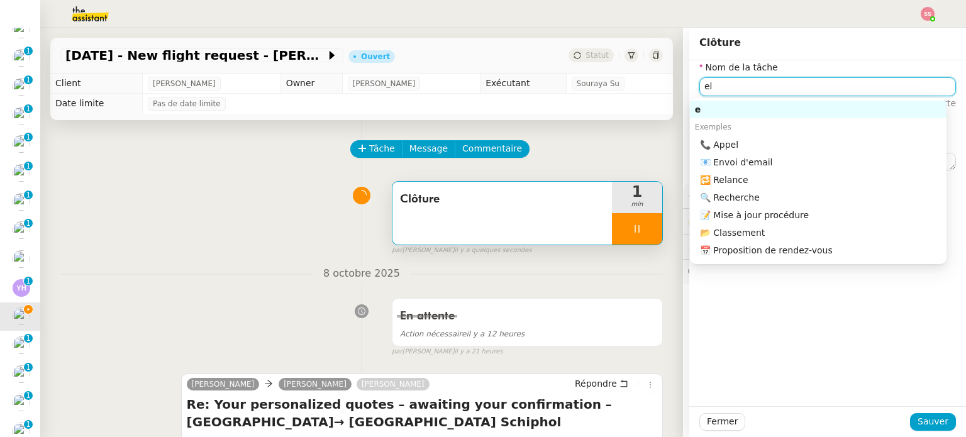
type input "ela"
type input "24 ""
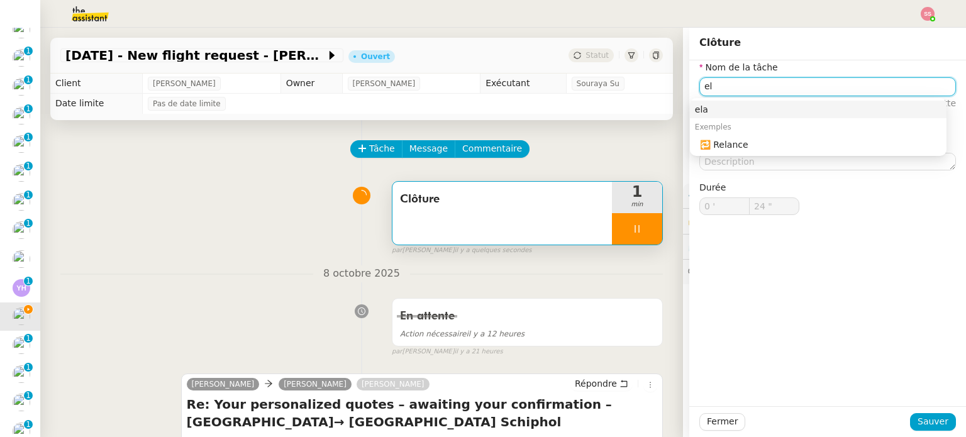
type input "e"
type input "25 ""
type input "Relanc"
type input "26 ""
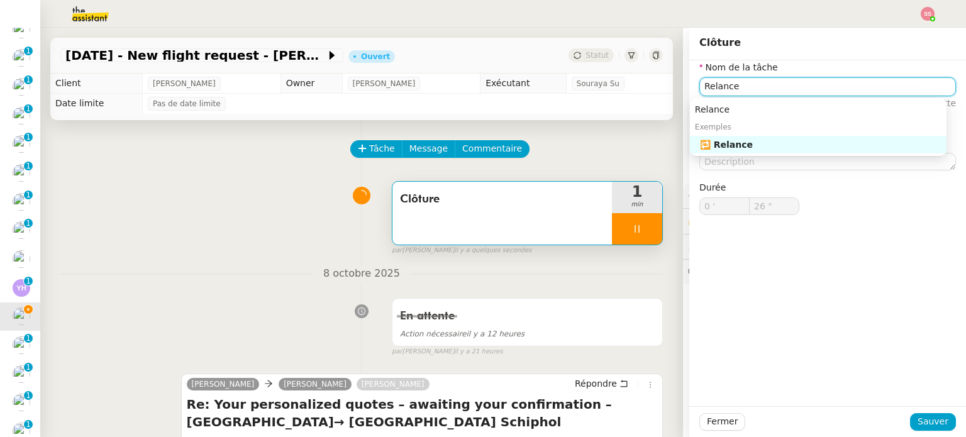
type input "Relance"
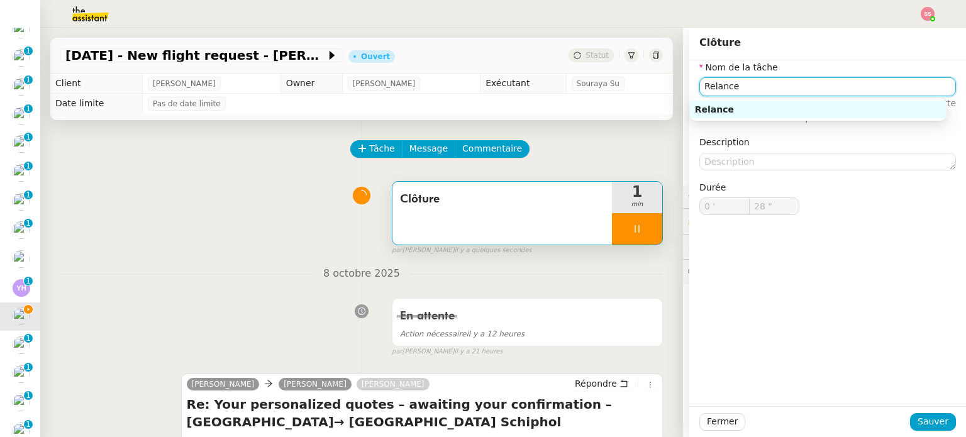
click at [765, 106] on div "Relance" at bounding box center [818, 109] width 247 height 11
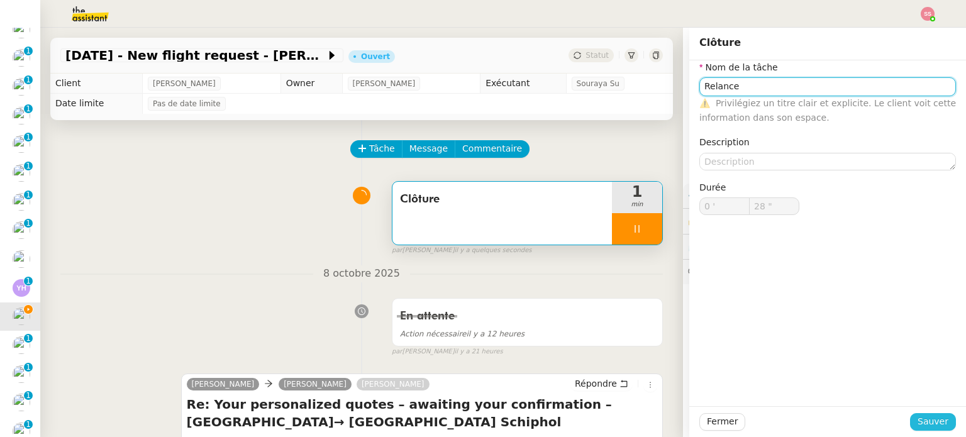
type input "29 ""
type input "Relance"
drag, startPoint x: 917, startPoint y: 422, endPoint x: 848, endPoint y: 381, distance: 80.3
click at [917, 422] on span "Sauver" at bounding box center [932, 421] width 31 height 14
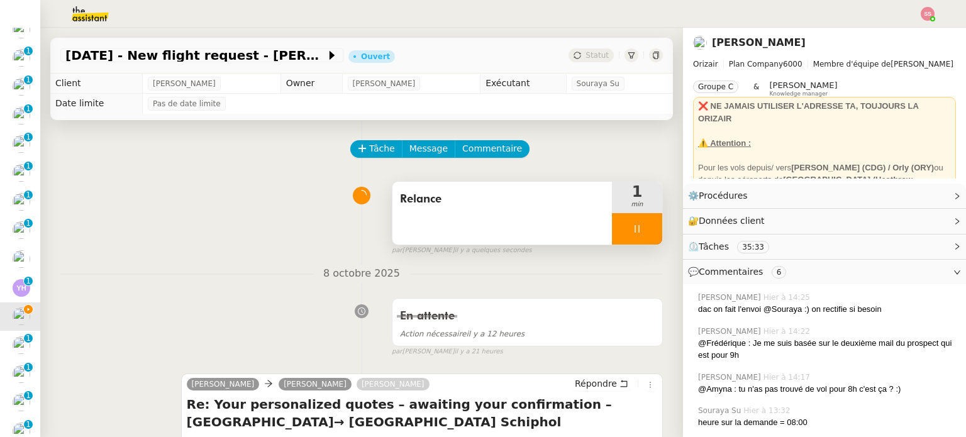
click at [626, 226] on div at bounding box center [637, 228] width 50 height 31
click at [637, 226] on button at bounding box center [649, 228] width 25 height 31
click at [632, 228] on icon at bounding box center [637, 229] width 10 height 10
click at [619, 228] on icon at bounding box center [624, 229] width 10 height 10
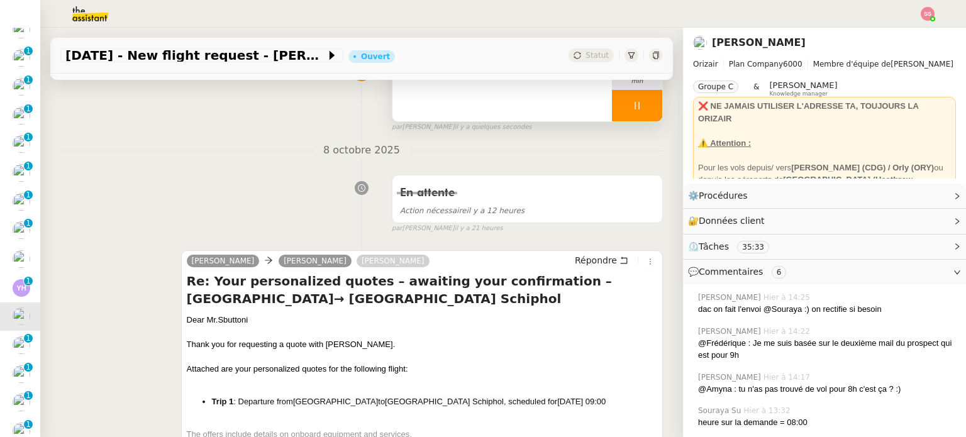
scroll to position [126, 0]
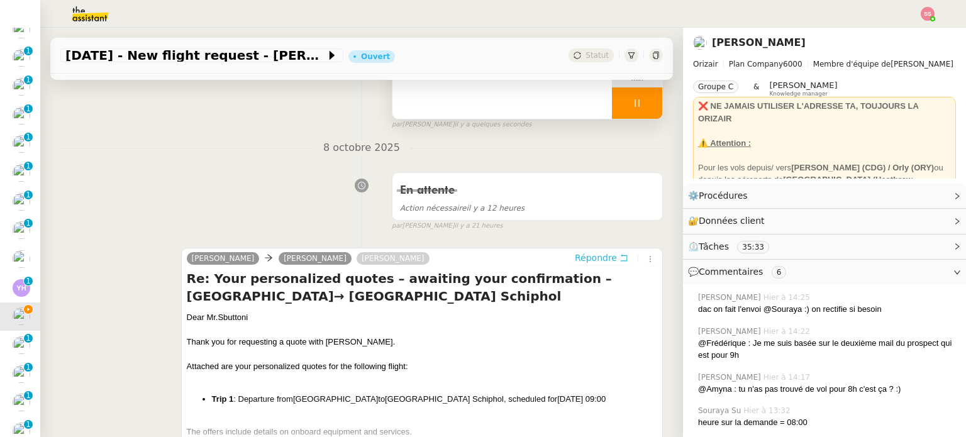
click at [576, 264] on span "Répondre" at bounding box center [596, 258] width 42 height 13
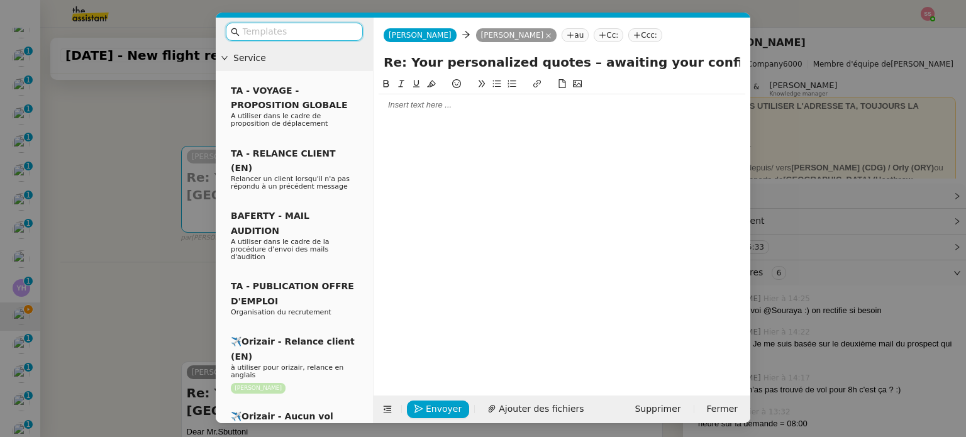
click at [265, 30] on input "text" at bounding box center [298, 32] width 113 height 14
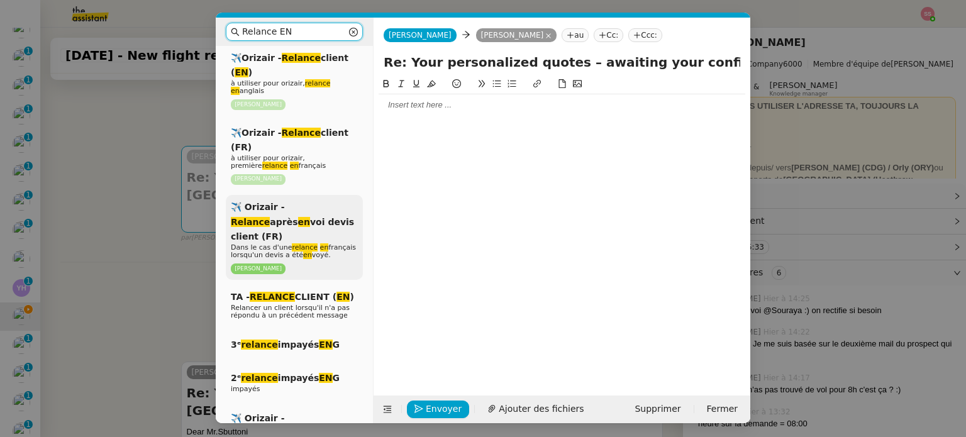
scroll to position [63, 0]
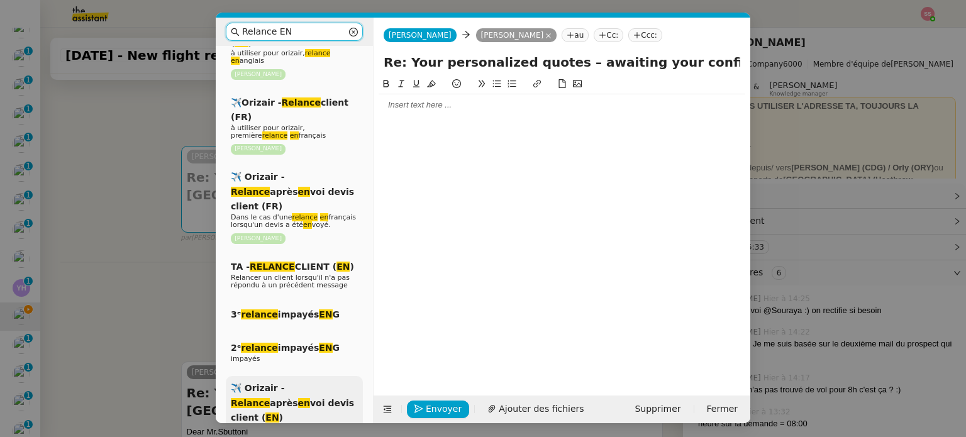
type input "Relance EN"
click at [270, 398] on em "Relance" at bounding box center [250, 403] width 39 height 10
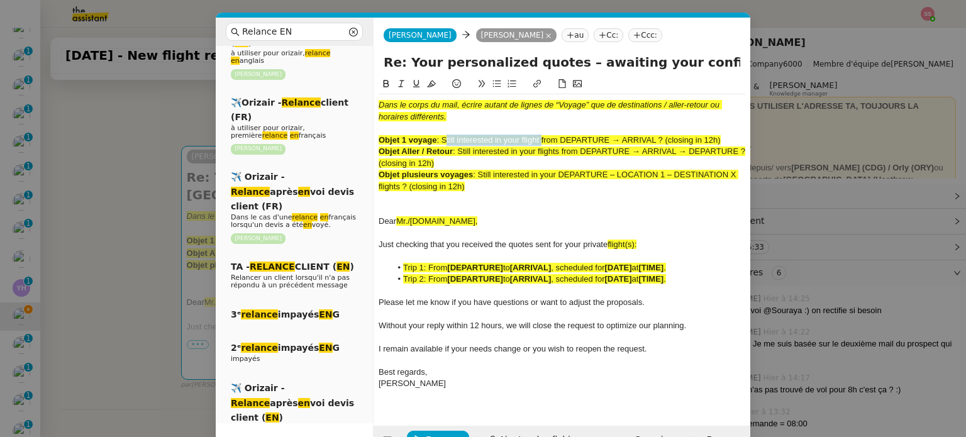
drag, startPoint x: 443, startPoint y: 136, endPoint x: 541, endPoint y: 138, distance: 98.7
click at [541, 138] on span ": Still interested in your flight from DEPARTURE → ARRIVAL ? (closing in 12h)" at bounding box center [578, 139] width 284 height 9
copy span "Still interested in your flight"
drag, startPoint x: 404, startPoint y: 61, endPoint x: 725, endPoint y: 65, distance: 320.7
click at [725, 65] on input "Re: Your personalized quotes – awaiting your confirmation –[GEOGRAPHIC_DATA]→ […" at bounding box center [562, 62] width 357 height 19
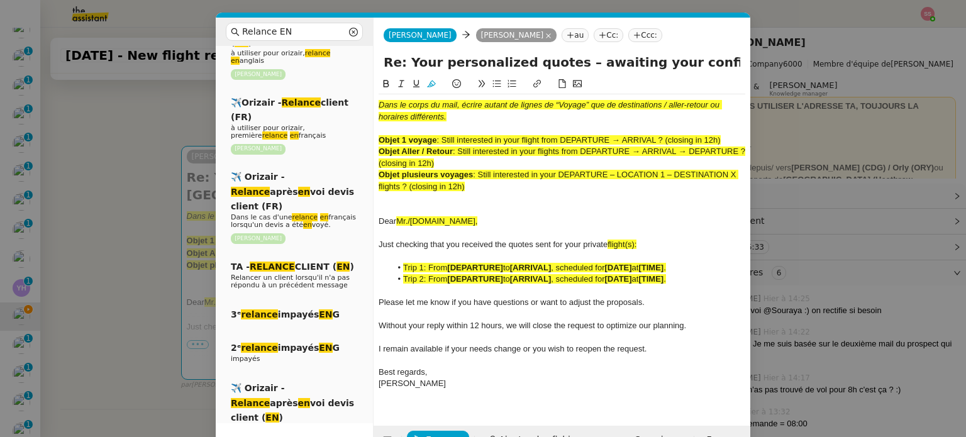
paste input "Still interested in your flight"
click at [581, 63] on input "Re: Still interested in your flight –[GEOGRAPHIC_DATA]→ [GEOGRAPHIC_DATA] Schip…" at bounding box center [562, 62] width 357 height 19
drag, startPoint x: 719, startPoint y: 67, endPoint x: 737, endPoint y: 75, distance: 19.2
click at [737, 75] on div "Re: Still interested in your flight – [GEOGRAPHIC_DATA]→ [GEOGRAPHIC_DATA] Schi…" at bounding box center [562, 65] width 377 height 24
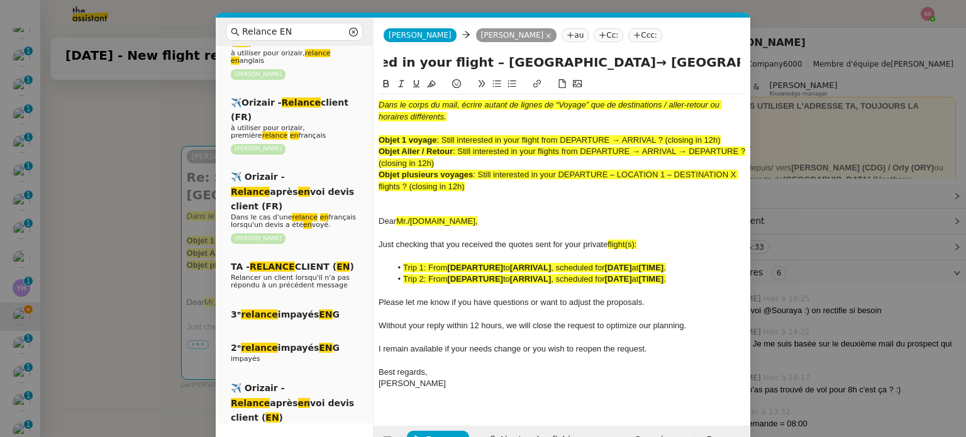
click at [738, 66] on input "Re: Still interested in your flight – [GEOGRAPHIC_DATA]→ [GEOGRAPHIC_DATA] Schi…" at bounding box center [562, 62] width 357 height 19
type input "Re: Still interested in your flight – [GEOGRAPHIC_DATA]→ [GEOGRAPHIC_DATA] Schi…"
click at [612, 140] on span ": Still interested in your flight from DEPARTURE → ARRIVAL ? (closing in 12h)" at bounding box center [578, 139] width 284 height 9
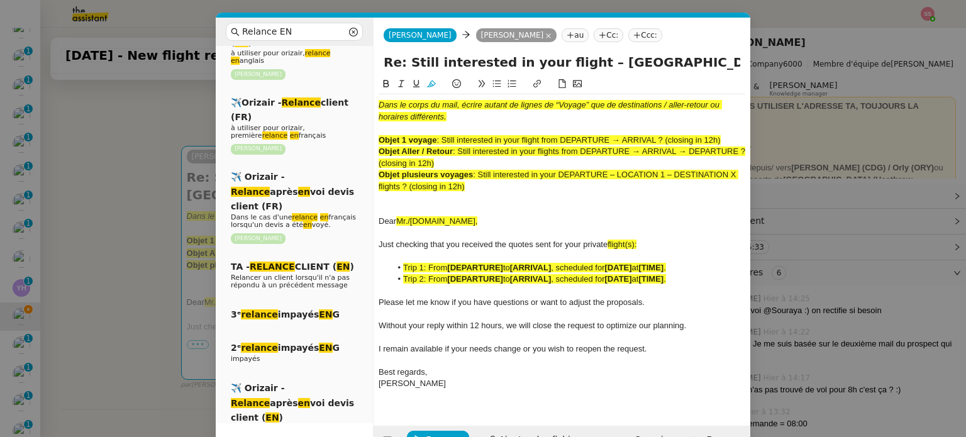
drag, startPoint x: 485, startPoint y: 183, endPoint x: 371, endPoint y: 92, distance: 146.3
click at [371, 92] on nz-layout "Relance EN Service ✈️Orizair - Relance client ( EN ) à utiliser pour orizair, r…" at bounding box center [483, 236] width 535 height 436
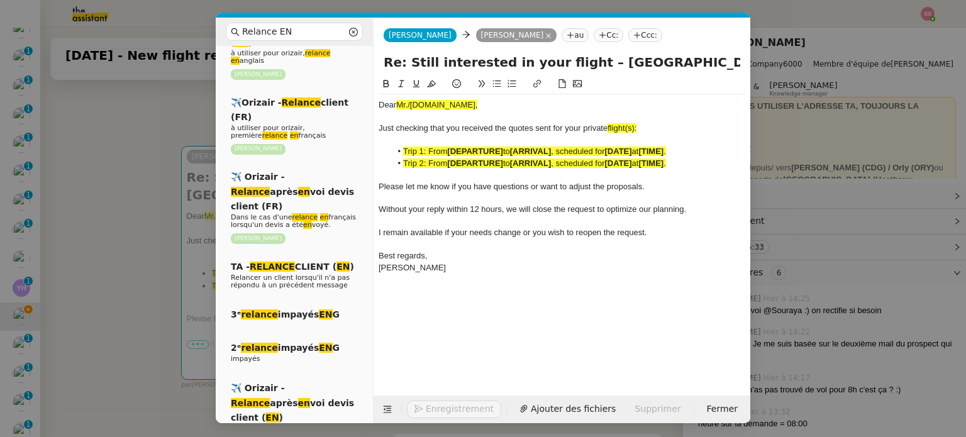
click at [138, 201] on nz-modal-container "Relance EN Service ✈️Orizair - Relance client ( EN ) à utiliser pour orizair, r…" at bounding box center [483, 218] width 966 height 437
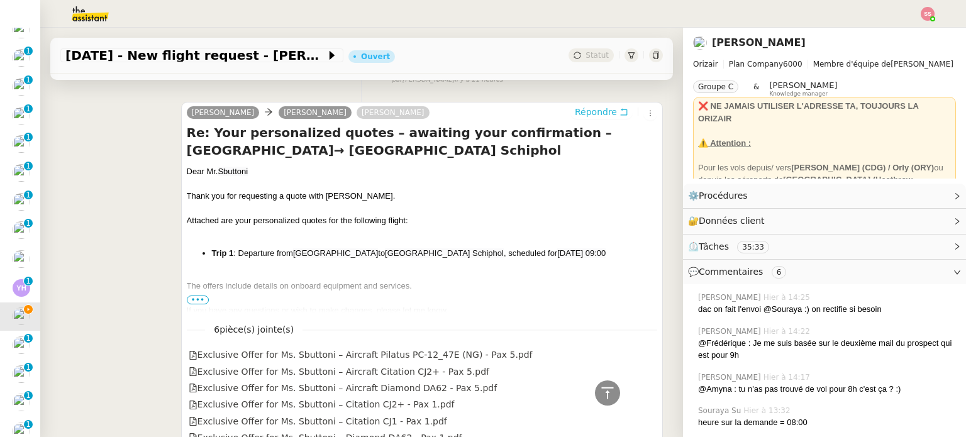
scroll to position [480, 0]
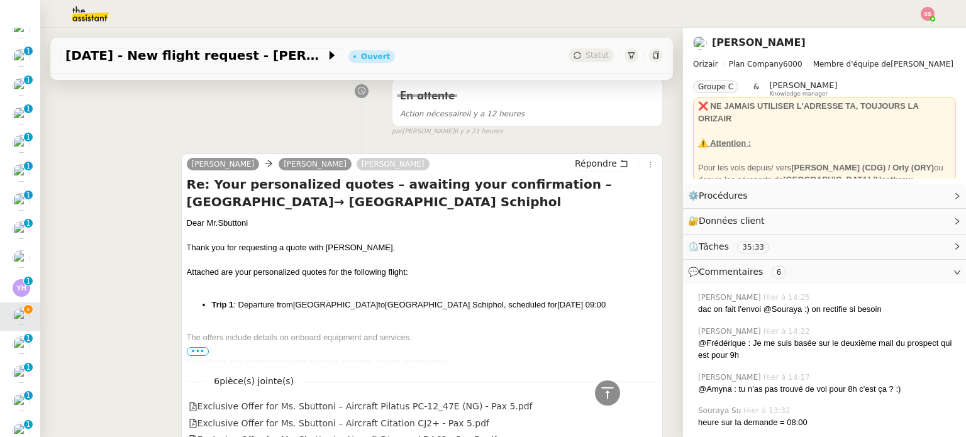
click at [212, 223] on div "Dear [PERSON_NAME]" at bounding box center [422, 223] width 470 height 13
copy div "Dear [PERSON_NAME]"
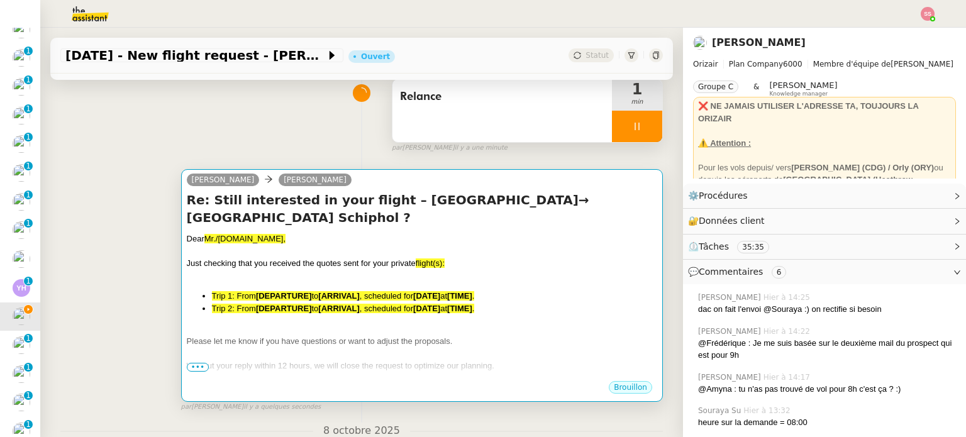
click at [238, 218] on h4 "Re: Still interested in your flight – [GEOGRAPHIC_DATA]→ [GEOGRAPHIC_DATA] Schi…" at bounding box center [422, 208] width 470 height 35
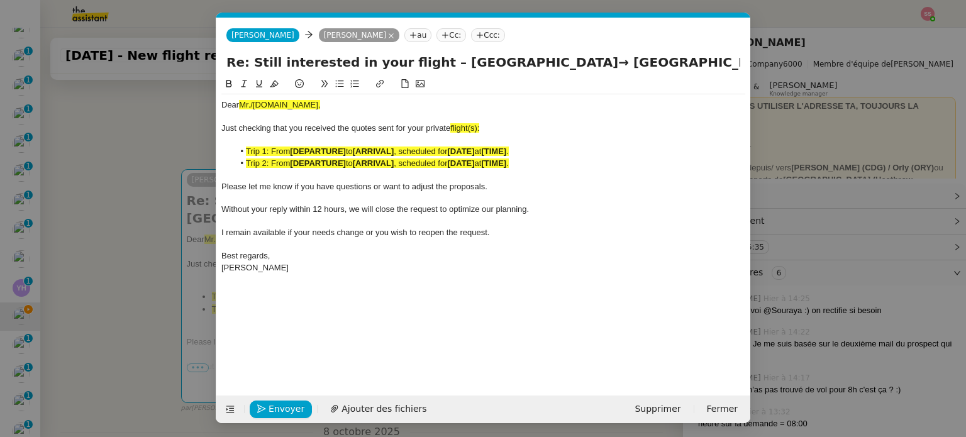
scroll to position [0, 70]
drag, startPoint x: 287, startPoint y: 111, endPoint x: 218, endPoint y: 95, distance: 71.1
click at [218, 95] on nz-spin "Dear Mr./[DOMAIN_NAME], Just checking that you received the quotes sent for you…" at bounding box center [483, 229] width 534 height 304
click at [203, 183] on nz-modal-container "Relance EN Service ✈️Orizair - Relance client ( EN ) à utiliser pour orizair, r…" at bounding box center [483, 218] width 966 height 437
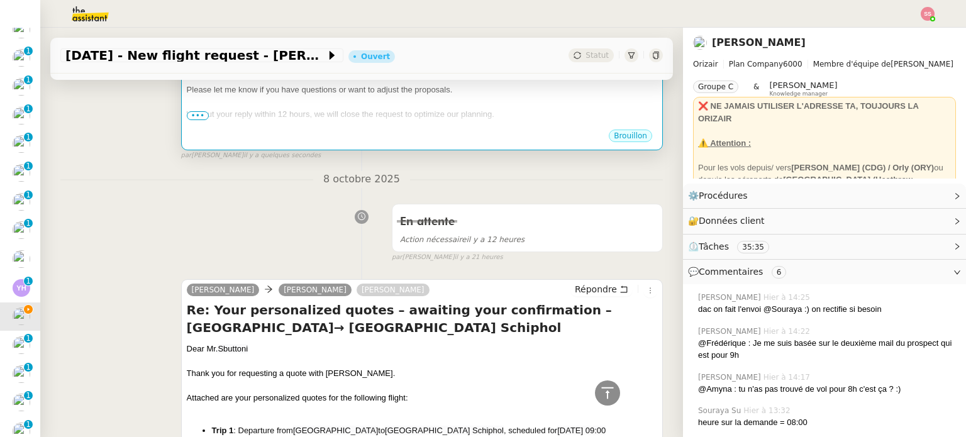
scroll to position [606, 0]
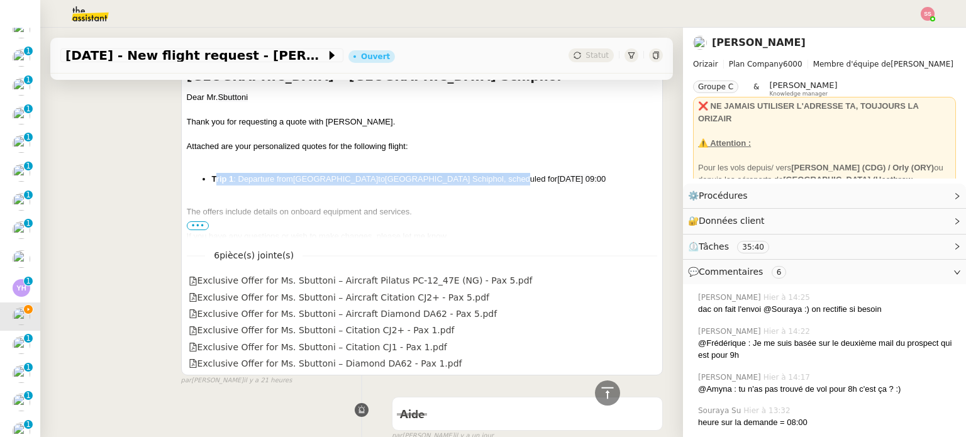
drag, startPoint x: 211, startPoint y: 180, endPoint x: 487, endPoint y: 170, distance: 276.9
click at [487, 170] on div "Dear [PERSON_NAME] Thank you for requesting a quote with [PERSON_NAME]. Attache…" at bounding box center [422, 209] width 470 height 237
drag, startPoint x: 601, startPoint y: 179, endPoint x: 206, endPoint y: 174, distance: 395.6
click at [206, 174] on div "Dear [PERSON_NAME] Thank you for requesting a quote with [PERSON_NAME]. Attache…" at bounding box center [422, 209] width 470 height 237
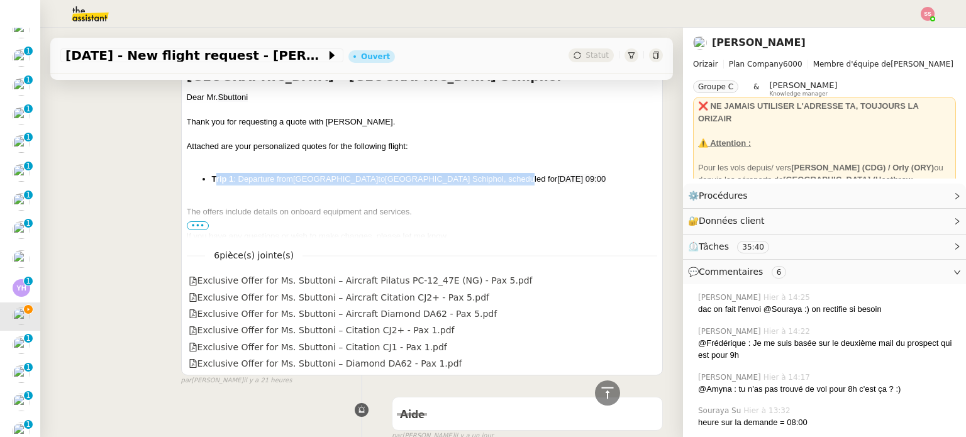
copy li "Trip 1 : Departure from [GEOGRAPHIC_DATA] to [GEOGRAPHIC_DATA] Schiphol , sched…"
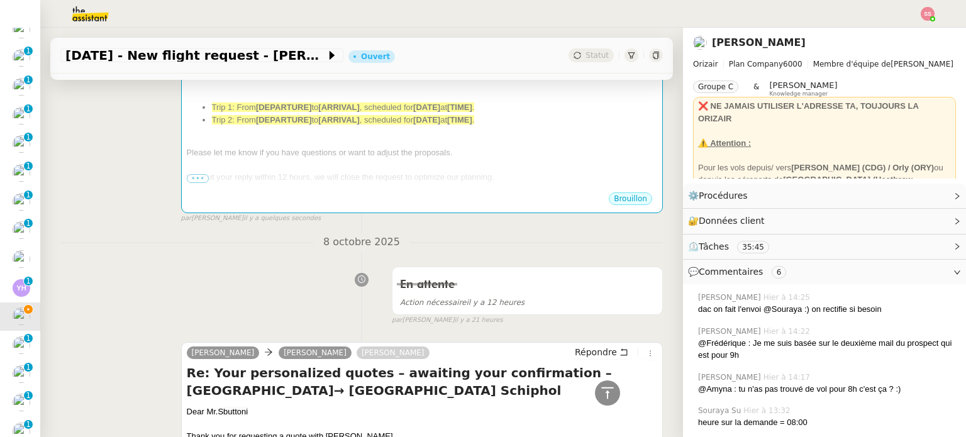
scroll to position [165, 0]
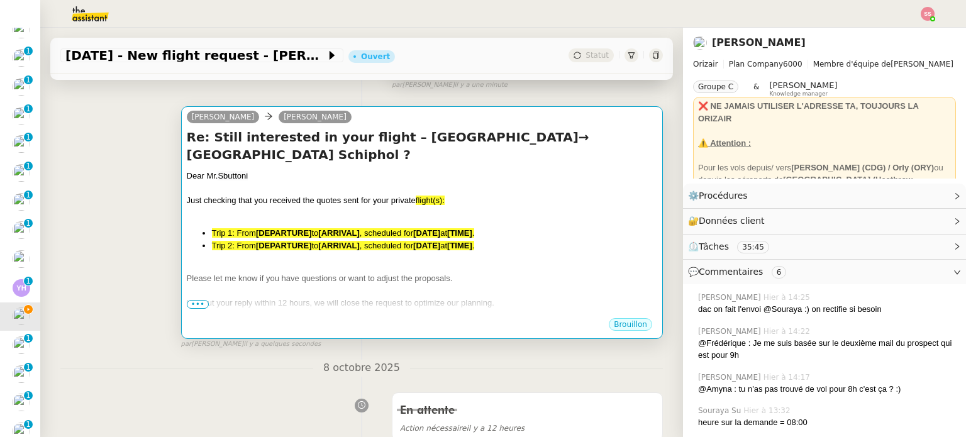
click at [298, 252] on li "Trip 2: From [DEPARTURE] to [ARRIVAL] , scheduled for [DATE] at [TIME] ." at bounding box center [434, 246] width 445 height 13
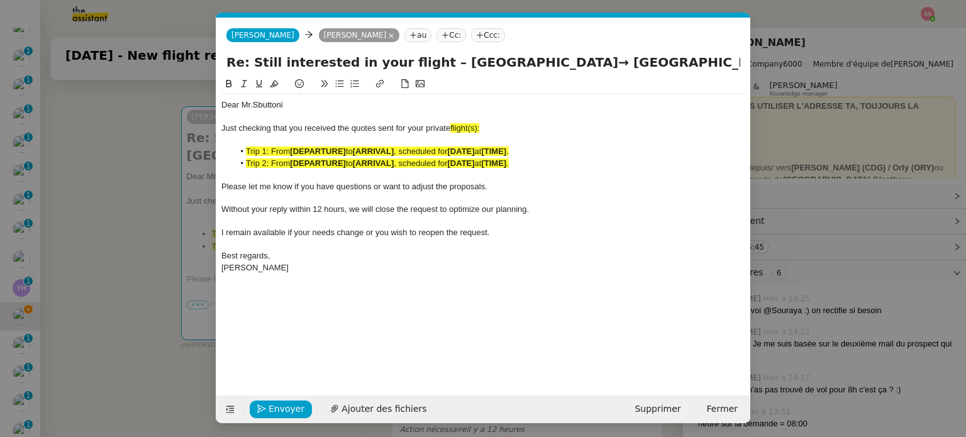
scroll to position [0, 70]
click at [345, 153] on strong "[DEPARTURE]" at bounding box center [318, 151] width 56 height 9
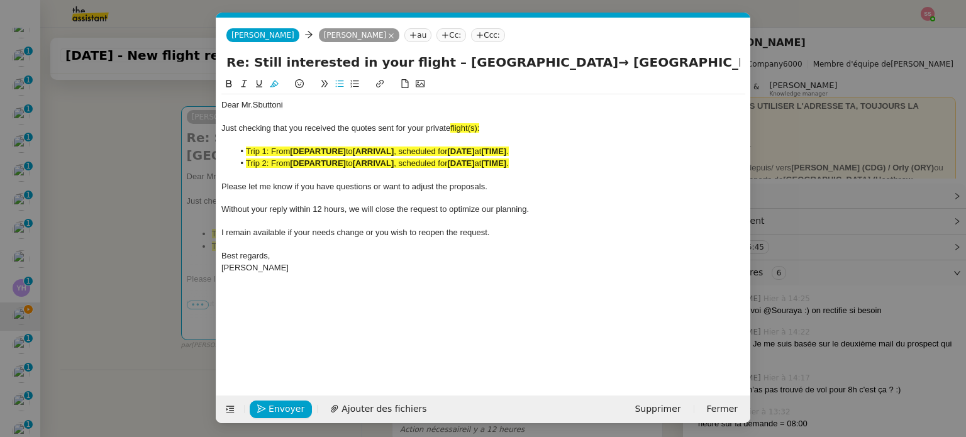
click at [411, 161] on span ", scheduled for" at bounding box center [420, 162] width 53 height 9
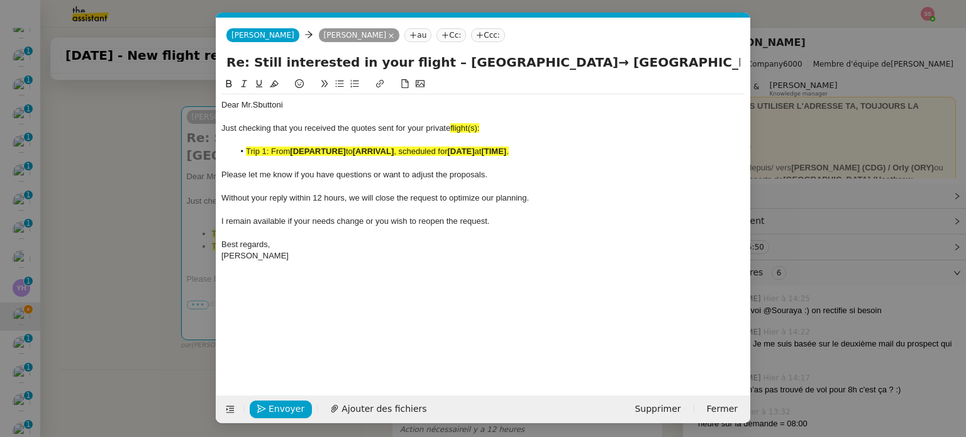
click at [390, 147] on li "Trip 1: From [DEPARTURE] to [ARRIVAL] , scheduled for [DATE] at [TIME] ." at bounding box center [490, 151] width 512 height 11
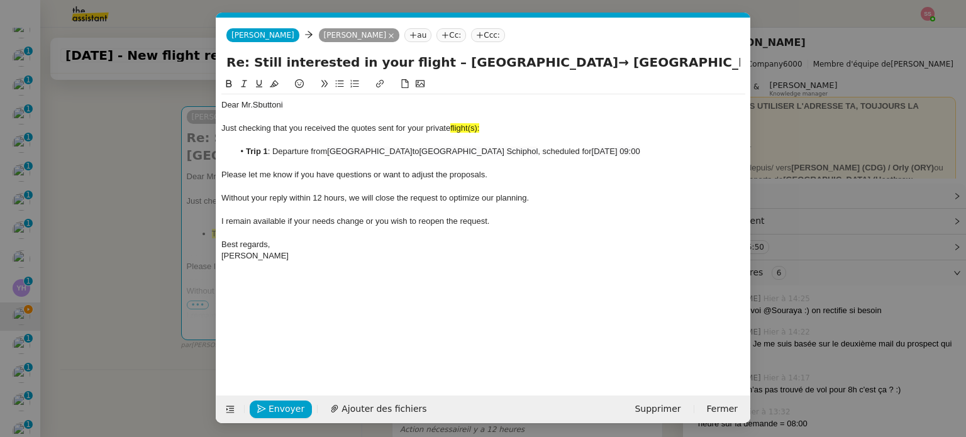
scroll to position [0, 0]
click at [478, 130] on span "flight(s):" at bounding box center [464, 127] width 29 height 9
drag, startPoint x: 469, startPoint y: 128, endPoint x: 453, endPoint y: 128, distance: 16.4
click at [453, 128] on div "Just checking that you received the quotes sent for your private flight:" at bounding box center [483, 128] width 524 height 11
click at [269, 90] on button at bounding box center [274, 84] width 15 height 14
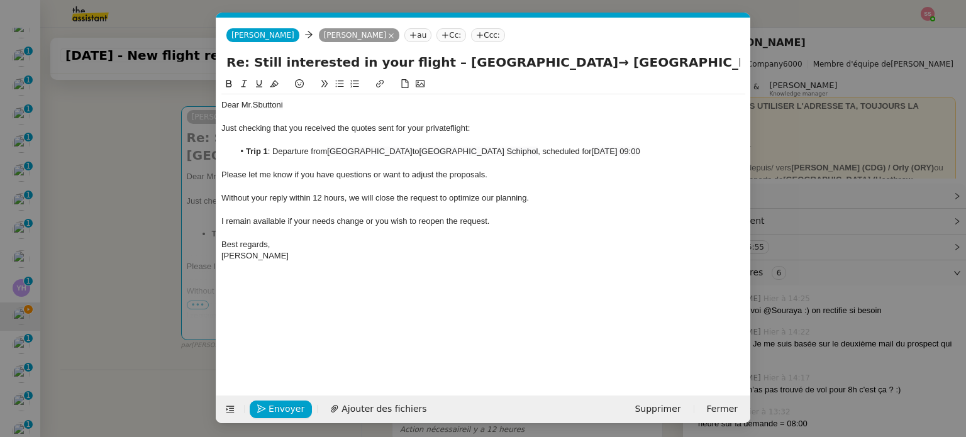
click at [361, 175] on span "Please let me know if you have questions or want to adjust the proposals." at bounding box center [354, 174] width 266 height 9
click at [480, 42] on nz-tag "Ccc:" at bounding box center [488, 35] width 34 height 14
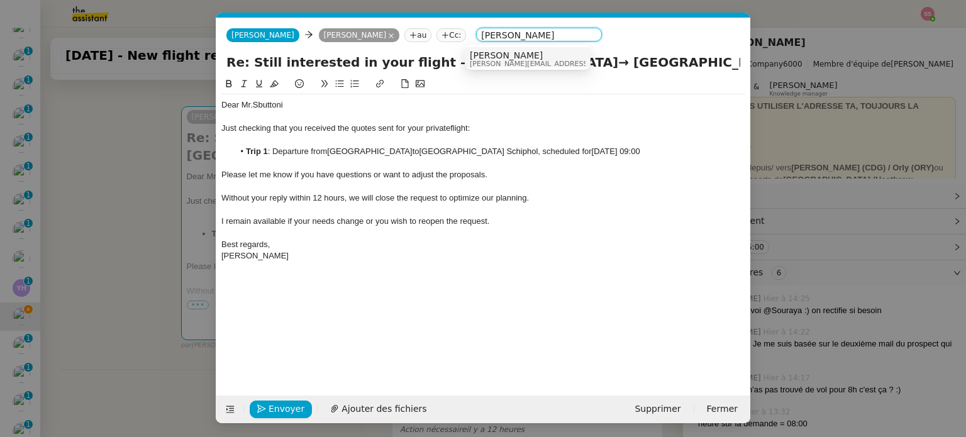
type input "[PERSON_NAME]"
click at [501, 53] on span "[PERSON_NAME]" at bounding box center [559, 55] width 179 height 10
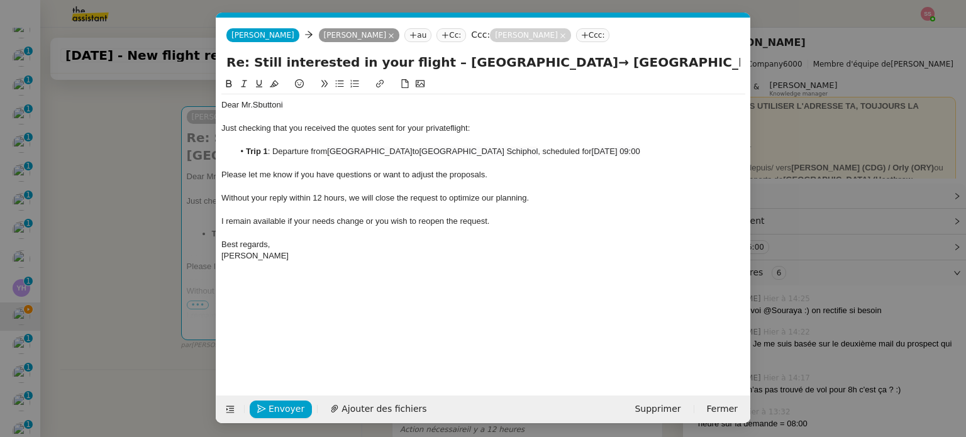
click at [470, 214] on div at bounding box center [483, 209] width 524 height 11
click at [279, 411] on span "Envoyer" at bounding box center [287, 409] width 36 height 14
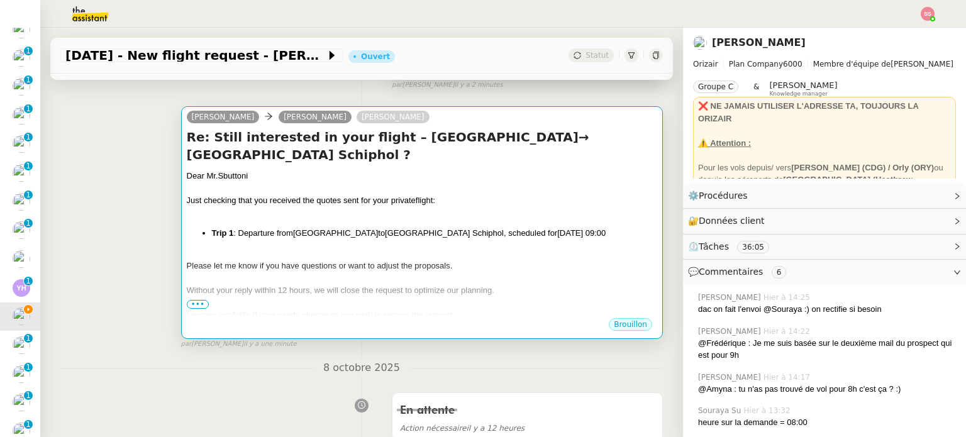
click at [390, 227] on div "Dear [PERSON_NAME] Just checking that you received the quotes sent for your pri…" at bounding box center [422, 264] width 470 height 188
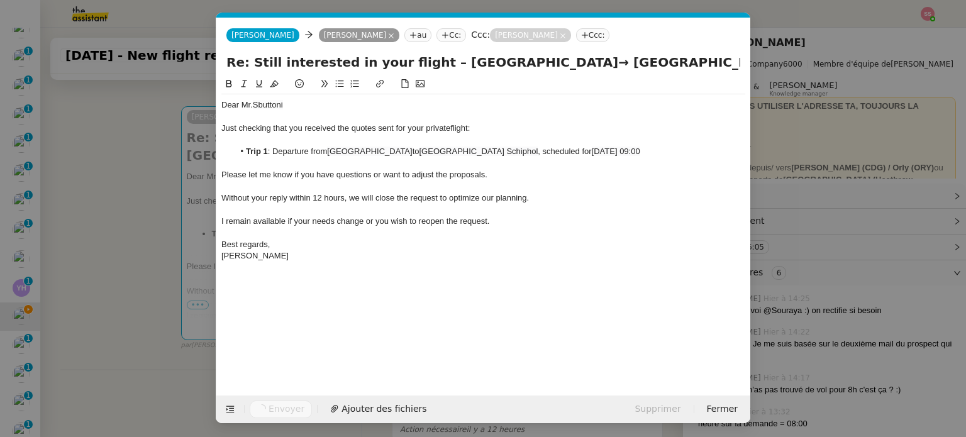
scroll to position [0, 70]
click at [169, 293] on nz-modal-container "Relance EN Service ✈️Orizair - Relance client ( EN ) à utiliser pour orizair, r…" at bounding box center [483, 218] width 966 height 437
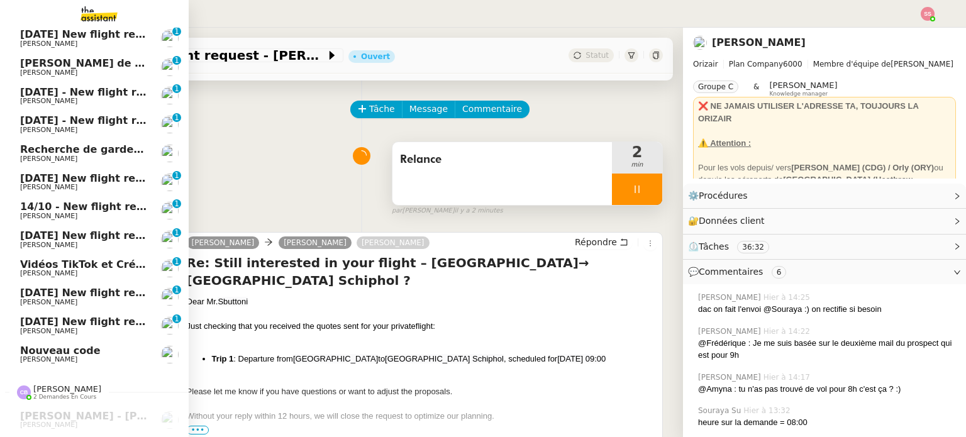
scroll to position [313, 0]
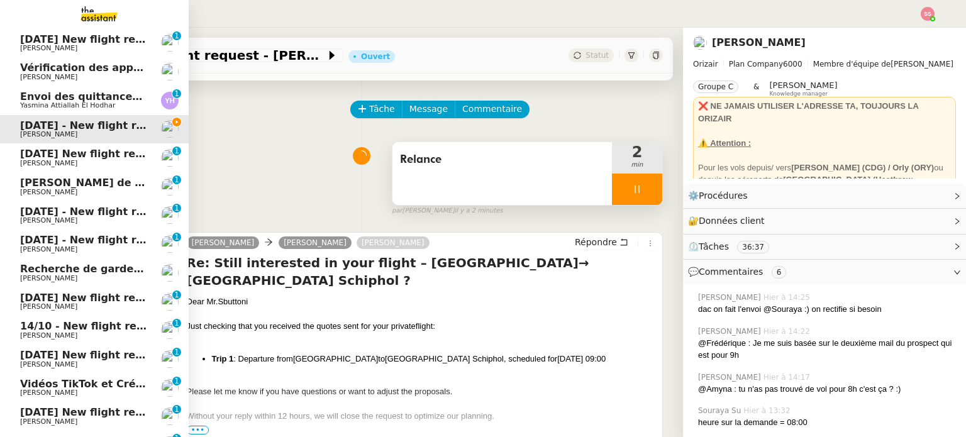
click at [70, 163] on span "[PERSON_NAME]" at bounding box center [83, 164] width 127 height 8
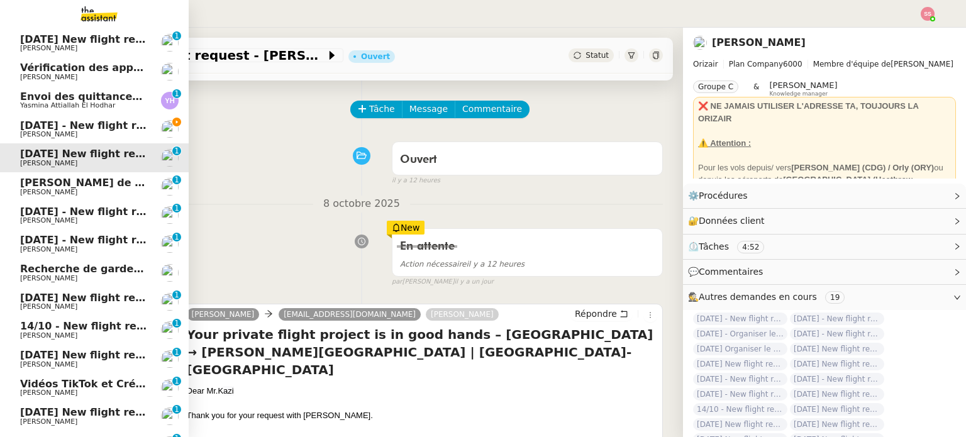
click at [101, 129] on span "[DATE] - New flight request - [PERSON_NAME]" at bounding box center [150, 125] width 260 height 12
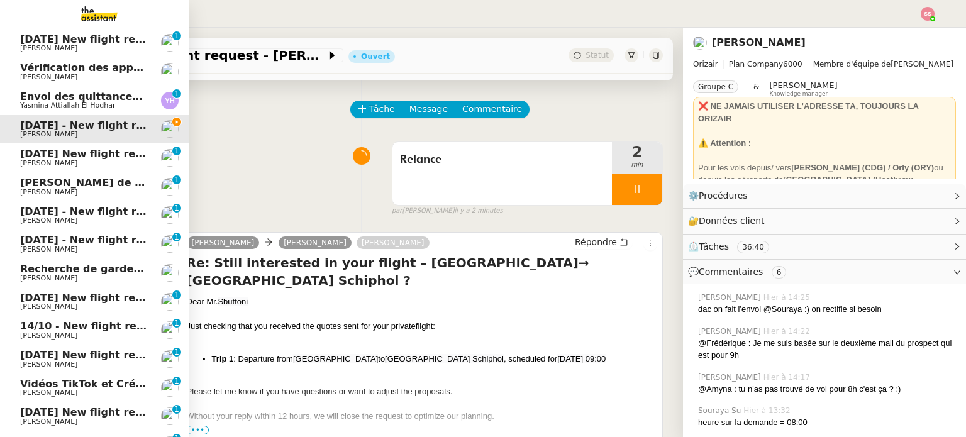
click at [99, 270] on span "Recherche de garde meuble autour de [GEOGRAPHIC_DATA]" at bounding box center [189, 269] width 339 height 12
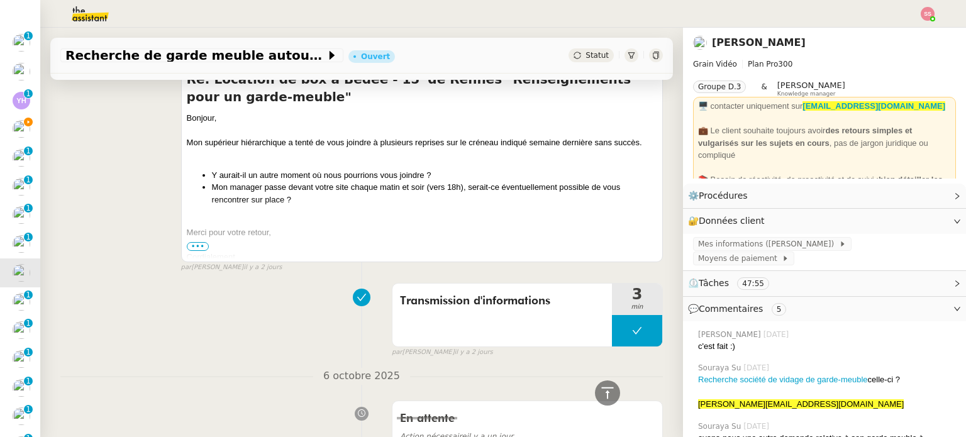
scroll to position [291, 0]
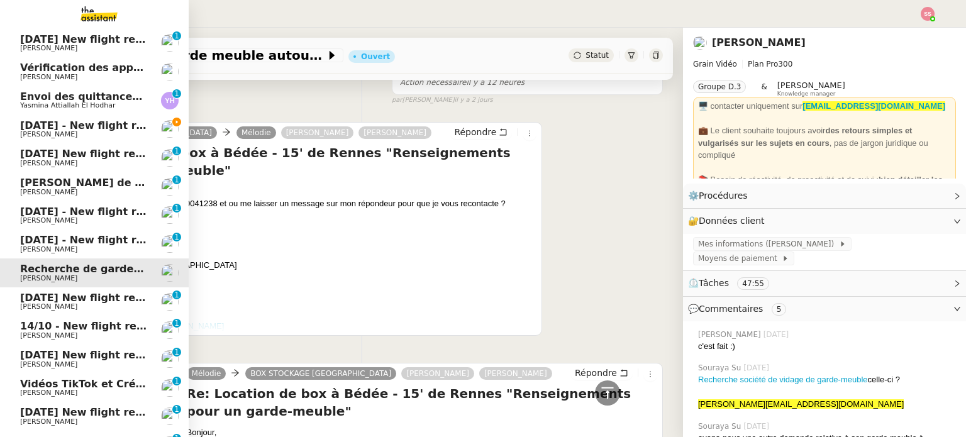
click at [122, 136] on span "[PERSON_NAME]" at bounding box center [83, 135] width 127 height 8
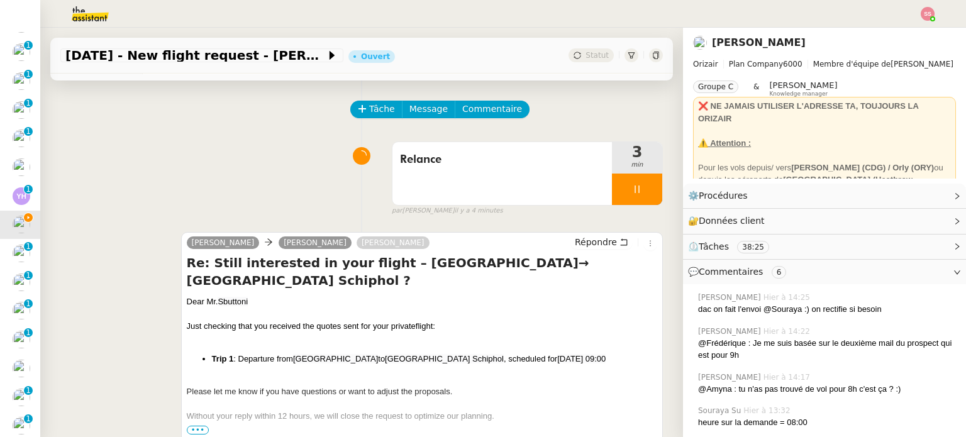
scroll to position [159, 0]
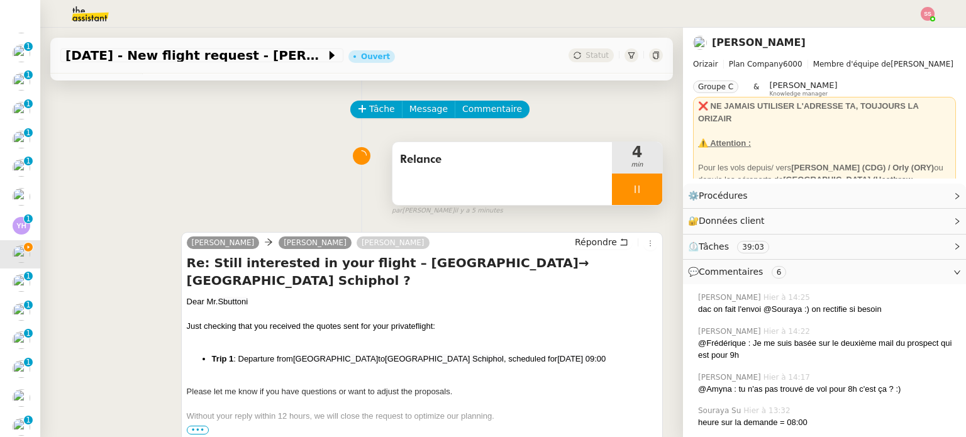
click at [631, 191] on div at bounding box center [637, 189] width 50 height 31
click at [645, 191] on icon at bounding box center [650, 189] width 10 height 10
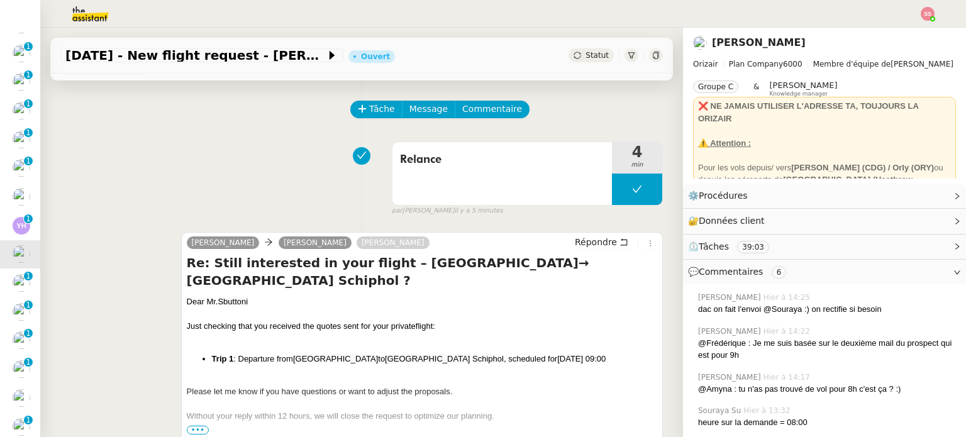
click at [588, 57] on span "Statut" at bounding box center [596, 55] width 23 height 9
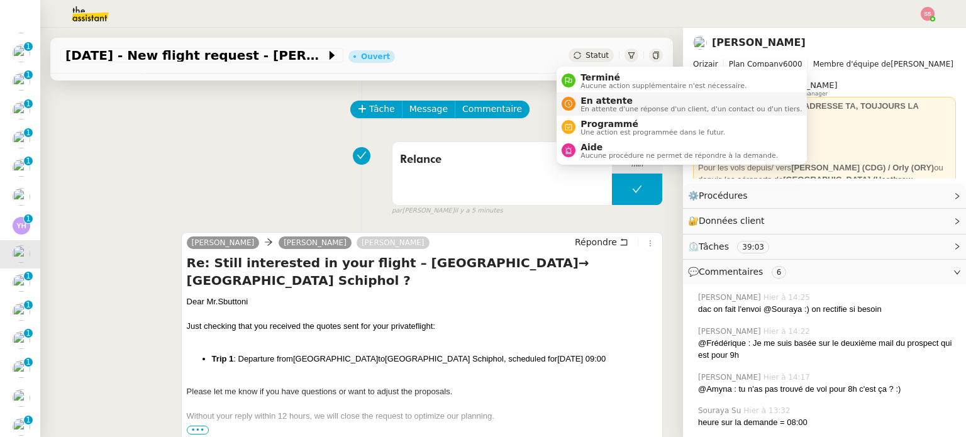
click at [611, 100] on span "En attente" at bounding box center [690, 101] width 221 height 10
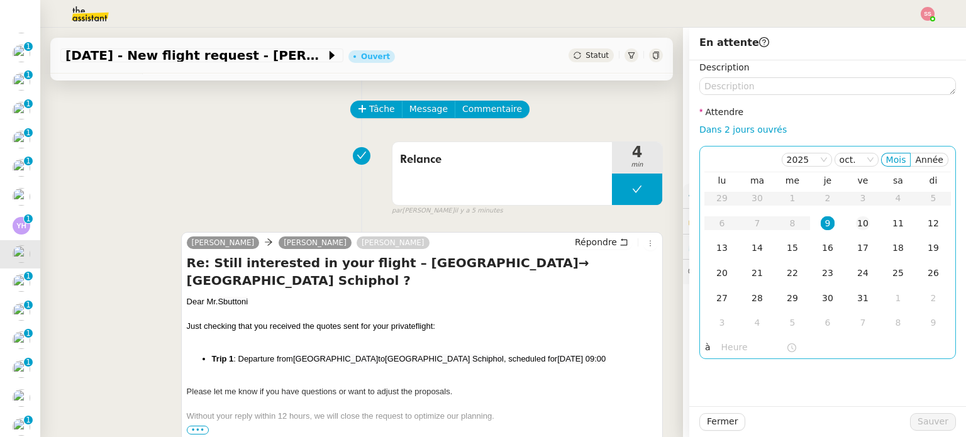
click at [845, 226] on td "10" at bounding box center [862, 223] width 35 height 25
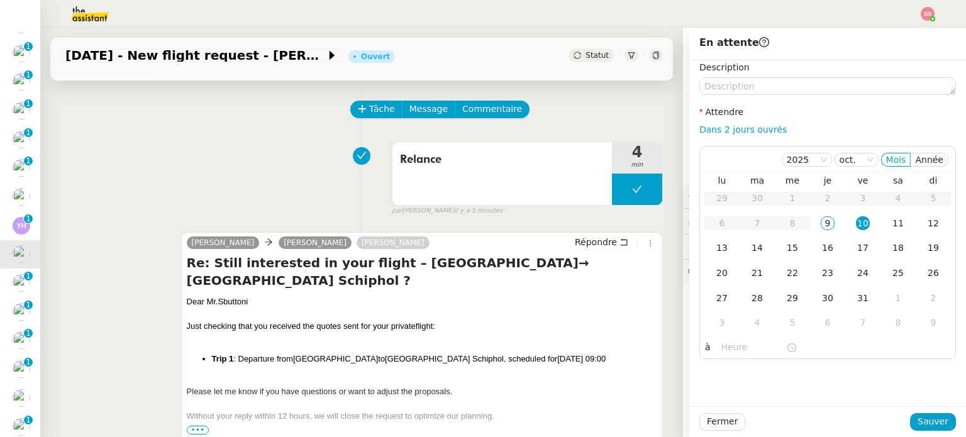
click at [933, 431] on div "Fermer Sauver" at bounding box center [827, 421] width 277 height 31
click at [932, 422] on span "Sauver" at bounding box center [932, 421] width 31 height 14
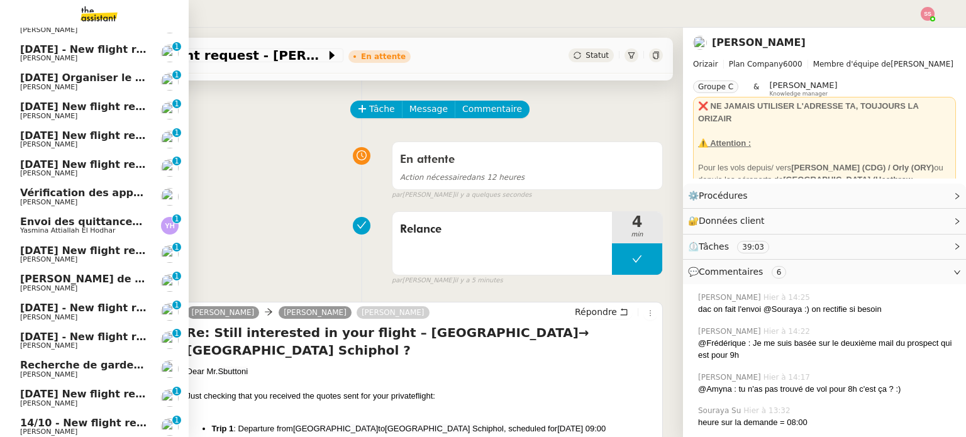
click at [83, 248] on span "[DATE] New flight request - [PERSON_NAME]" at bounding box center [146, 251] width 252 height 12
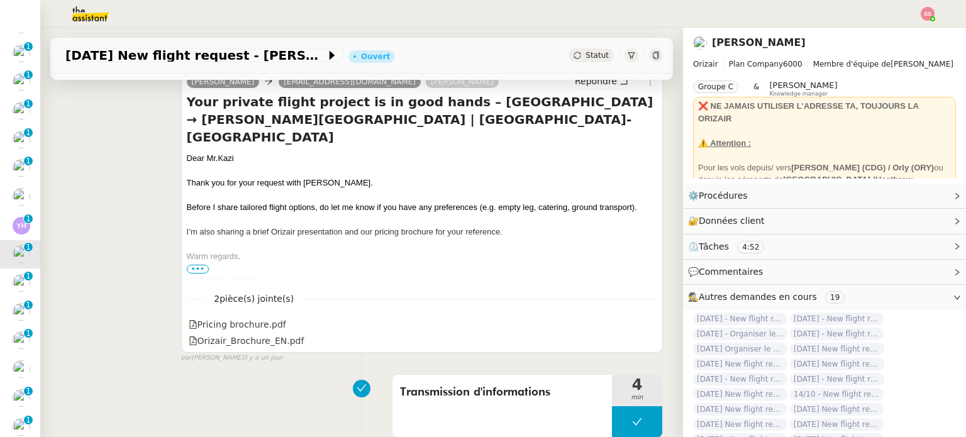
scroll to position [291, 0]
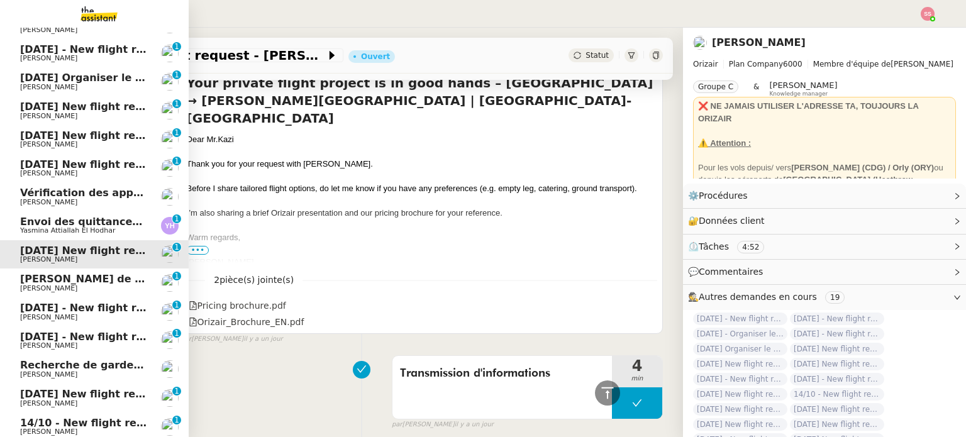
click at [60, 304] on span "[DATE] - New flight request - [PERSON_NAME]" at bounding box center [150, 308] width 260 height 12
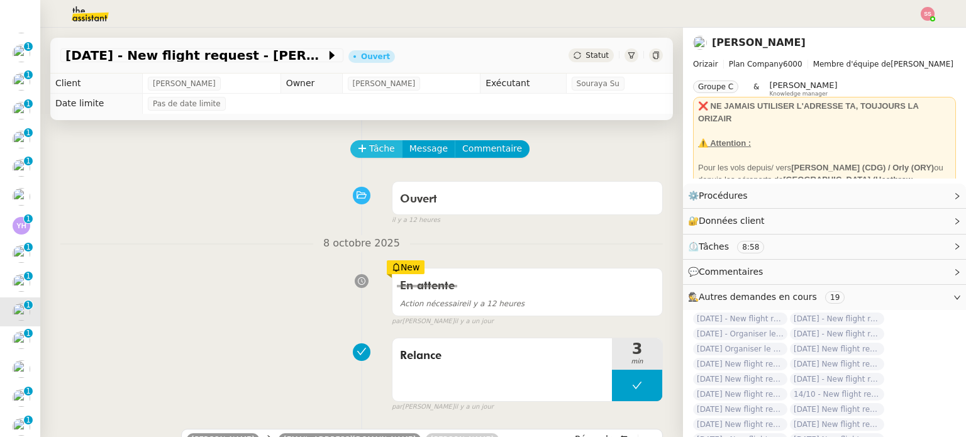
click at [360, 156] on button "Tâche" at bounding box center [376, 149] width 52 height 18
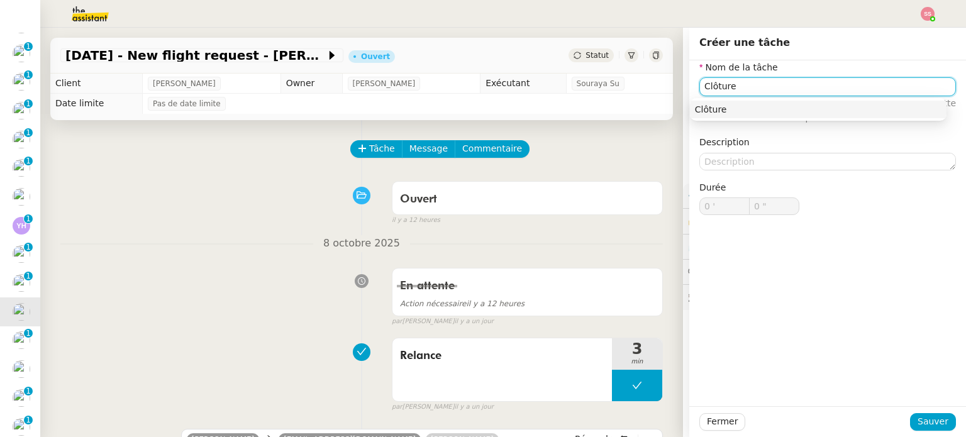
click at [737, 116] on nz-auto-option "Clôture" at bounding box center [818, 110] width 257 height 18
type input "Clôture"
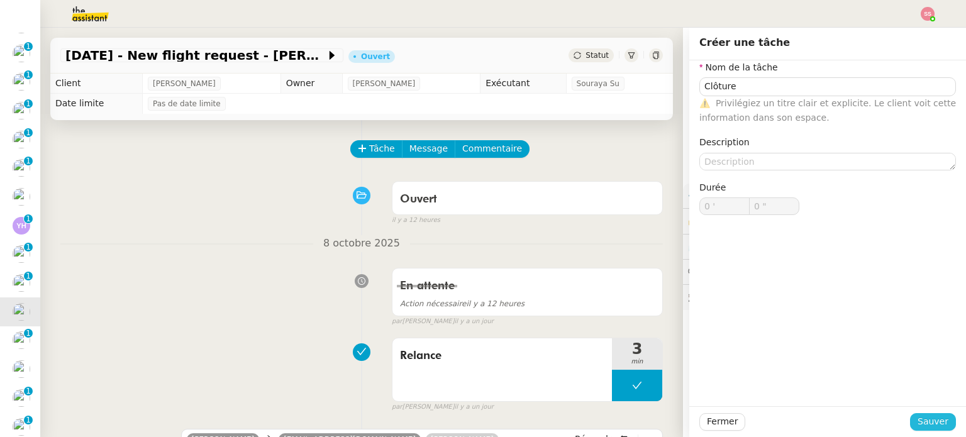
click at [917, 417] on span "Sauver" at bounding box center [932, 421] width 31 height 14
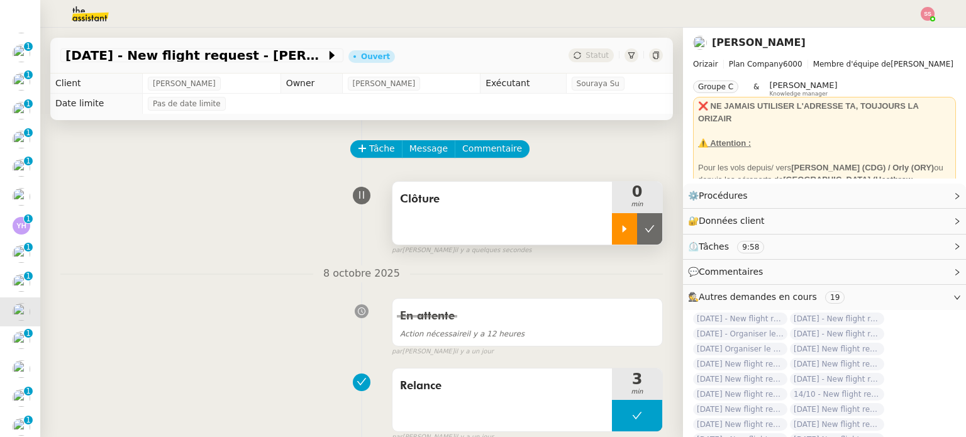
click at [619, 228] on icon at bounding box center [624, 229] width 10 height 10
click at [628, 218] on div at bounding box center [637, 228] width 50 height 31
click at [637, 221] on button at bounding box center [649, 228] width 25 height 31
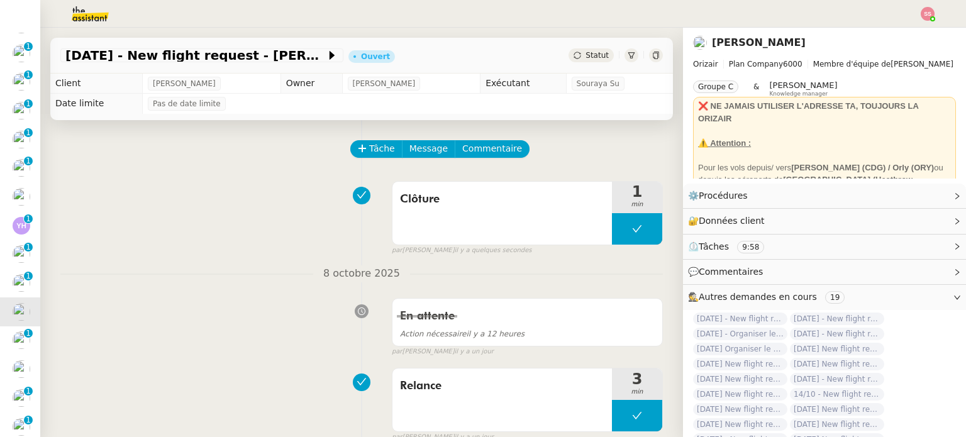
click at [579, 62] on div "[DATE] - New flight request - [PERSON_NAME] Ouvert Statut" at bounding box center [361, 56] width 623 height 36
click at [585, 57] on span "Statut" at bounding box center [596, 55] width 23 height 9
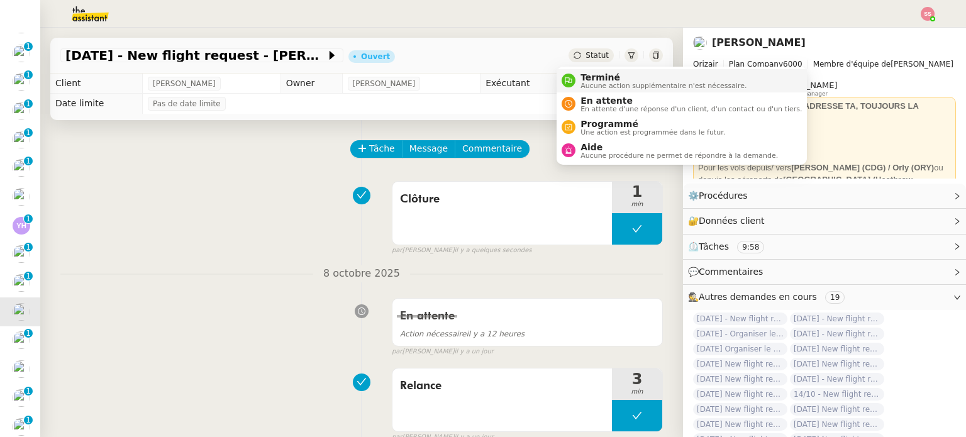
click at [590, 77] on span "Terminé" at bounding box center [663, 77] width 166 height 10
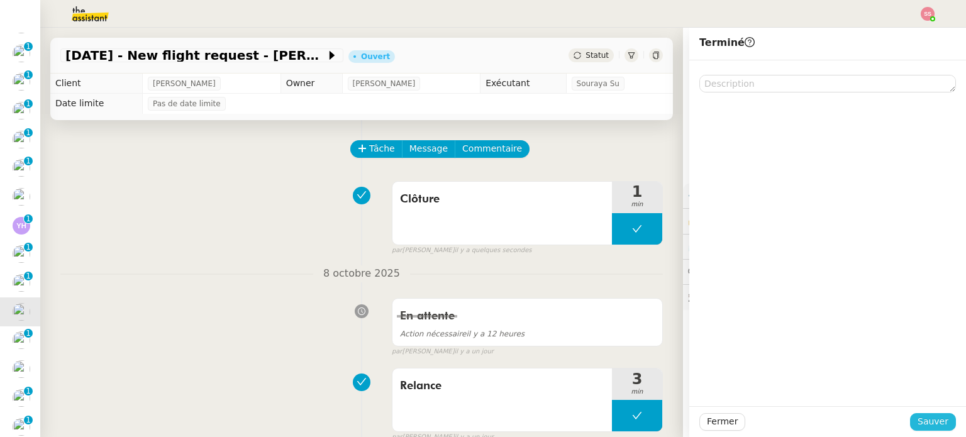
click at [921, 416] on span "Sauver" at bounding box center [932, 421] width 31 height 14
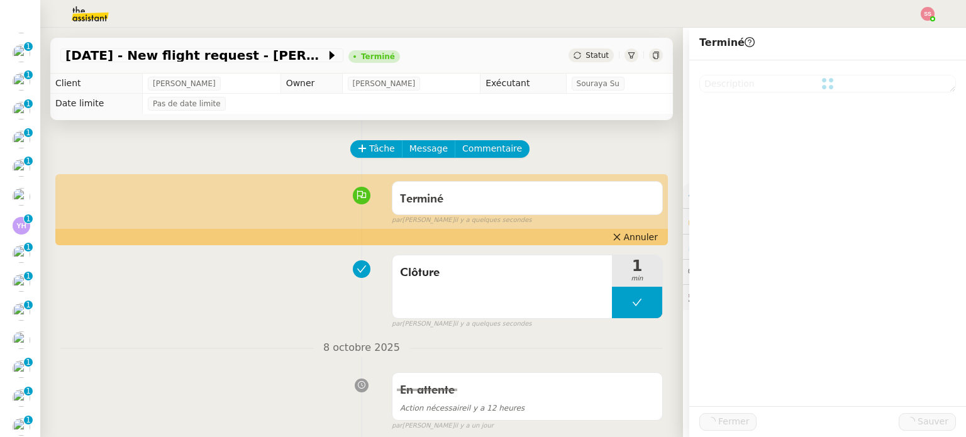
scroll to position [189, 0]
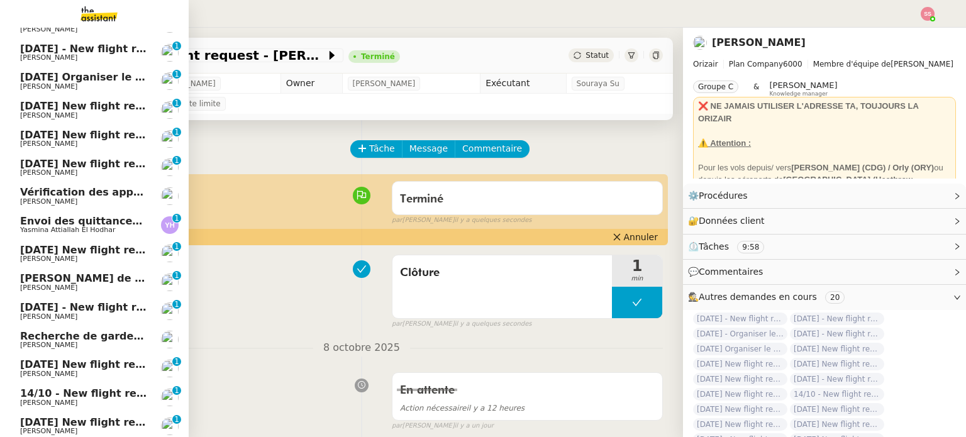
click at [69, 319] on span "[PERSON_NAME]" at bounding box center [83, 317] width 127 height 8
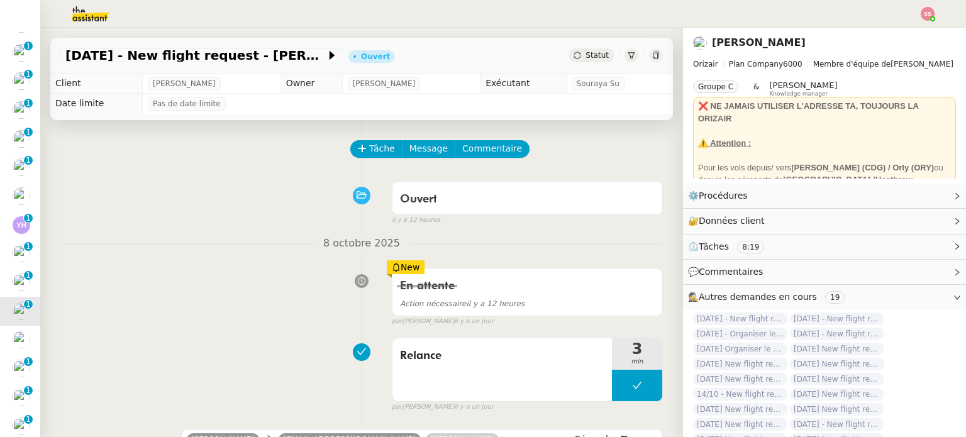
click at [377, 163] on div "Tâche Message Commentaire" at bounding box center [507, 155] width 311 height 30
click at [369, 153] on span "Tâche" at bounding box center [382, 148] width 26 height 14
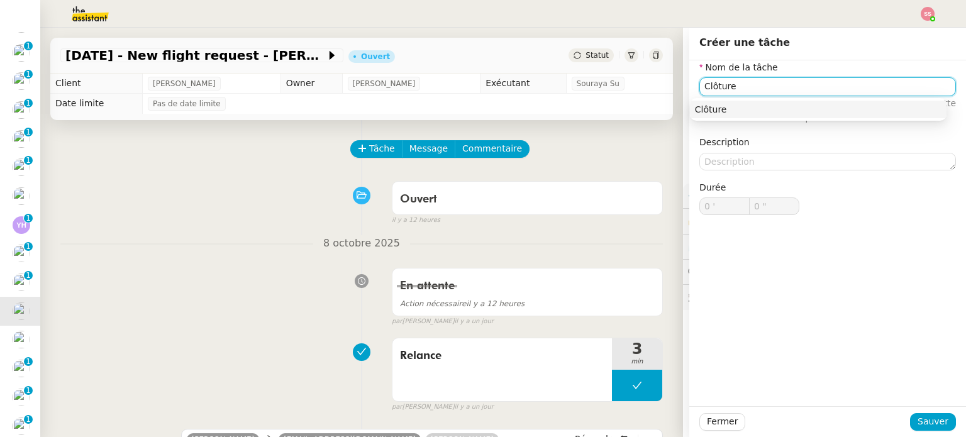
click at [740, 109] on div "Clôture" at bounding box center [818, 109] width 247 height 11
type input "Clôture"
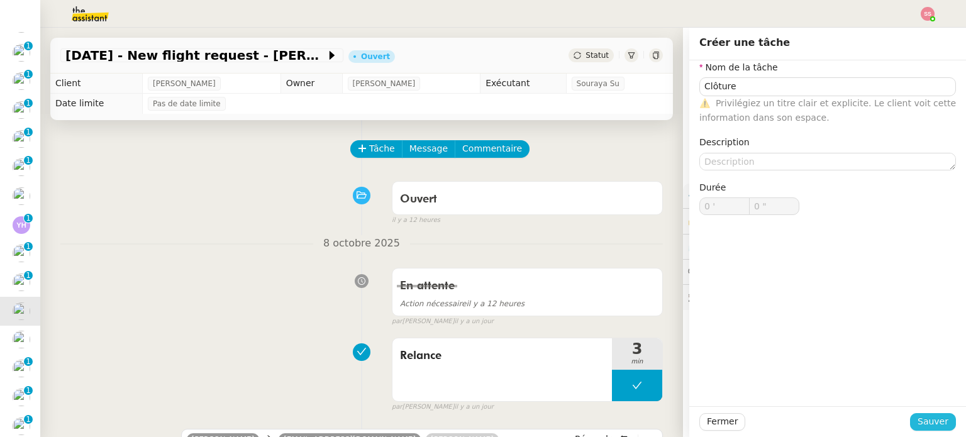
click at [917, 420] on span "Sauver" at bounding box center [932, 421] width 31 height 14
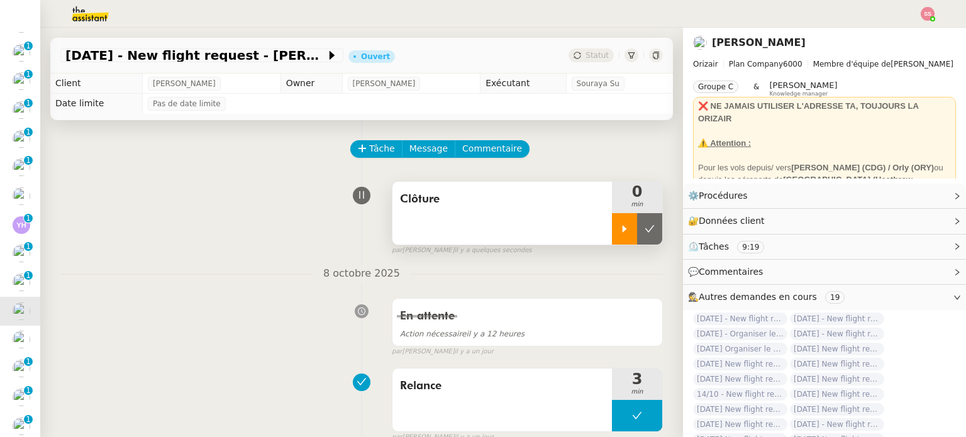
click at [619, 231] on icon at bounding box center [624, 229] width 10 height 10
click at [645, 233] on div at bounding box center [637, 228] width 50 height 31
click at [644, 233] on button at bounding box center [649, 228] width 25 height 31
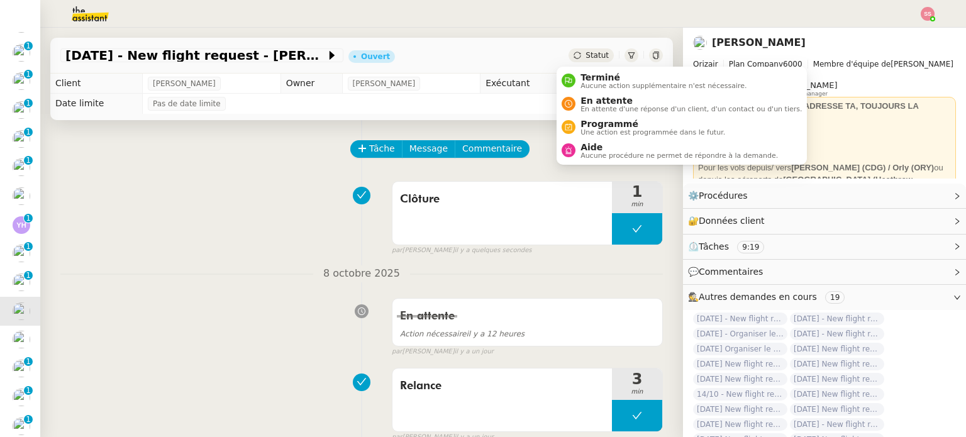
click at [585, 60] on span "Statut" at bounding box center [596, 55] width 23 height 9
click at [584, 76] on span "Terminé" at bounding box center [663, 77] width 166 height 10
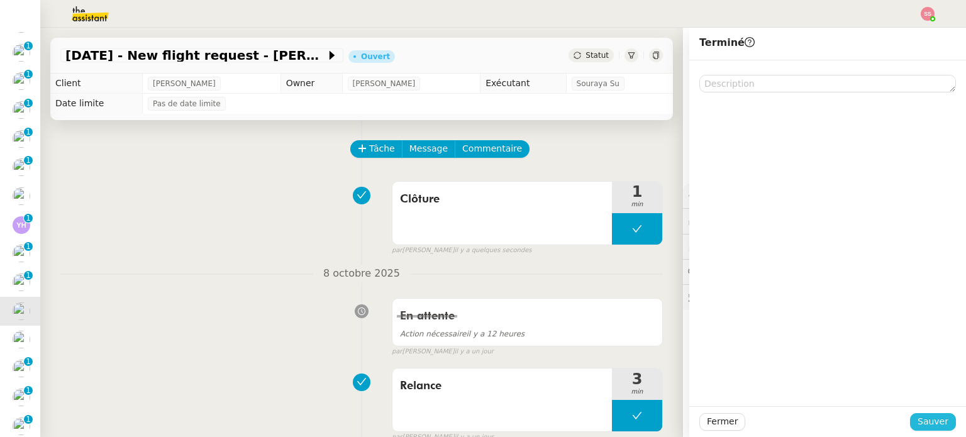
click at [924, 417] on span "Sauver" at bounding box center [932, 421] width 31 height 14
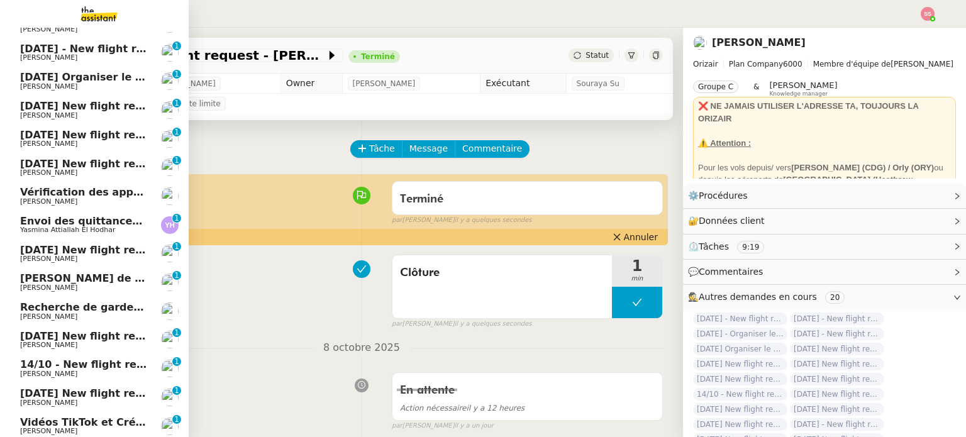
click at [91, 332] on span "[DATE] New flight request - [PERSON_NAME]" at bounding box center [146, 336] width 252 height 12
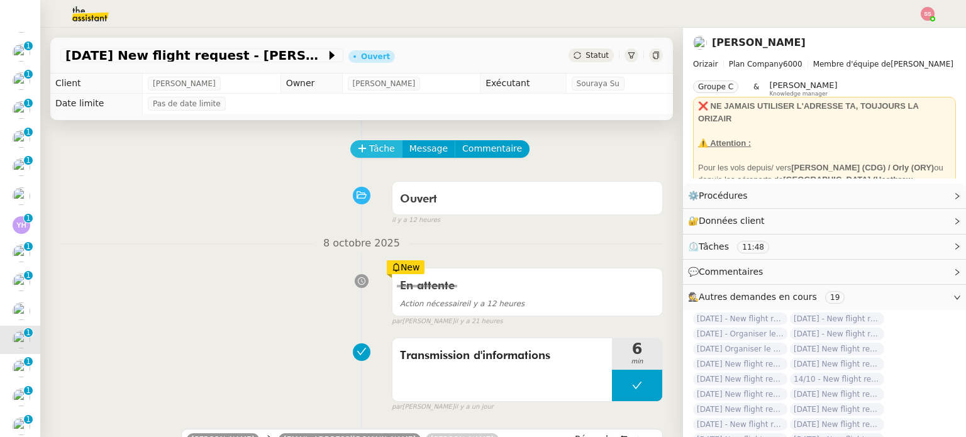
click at [372, 155] on span "Tâche" at bounding box center [382, 148] width 26 height 14
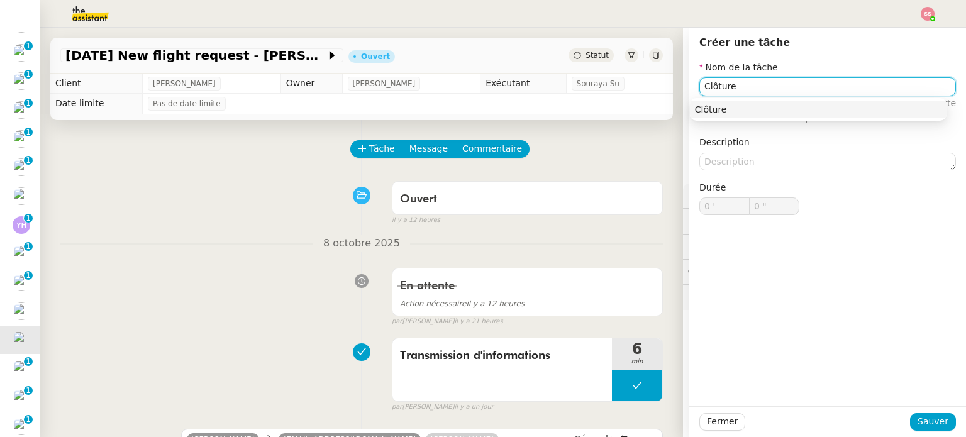
click at [711, 111] on div "Clôture" at bounding box center [818, 109] width 247 height 11
type input "Clôture"
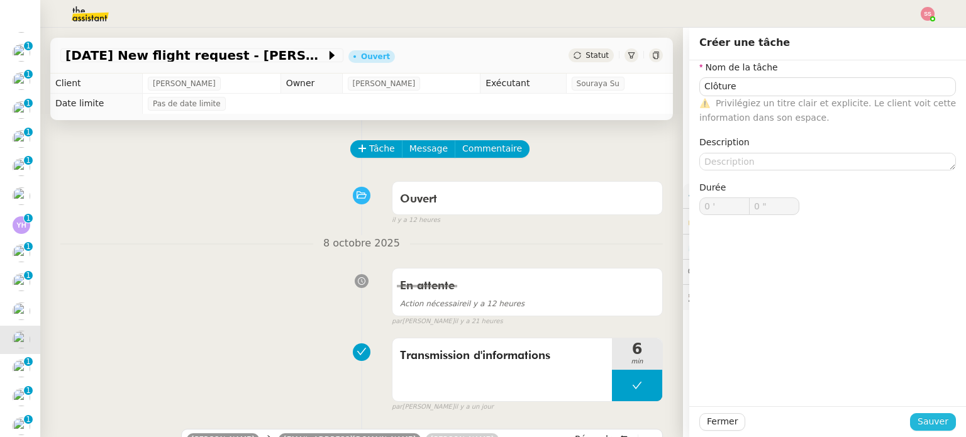
click at [917, 423] on span "Sauver" at bounding box center [932, 421] width 31 height 14
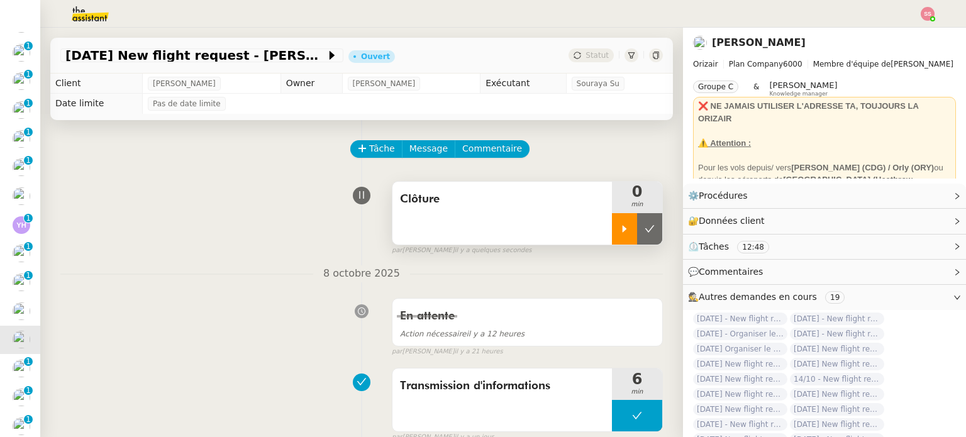
click at [614, 235] on div at bounding box center [624, 228] width 25 height 31
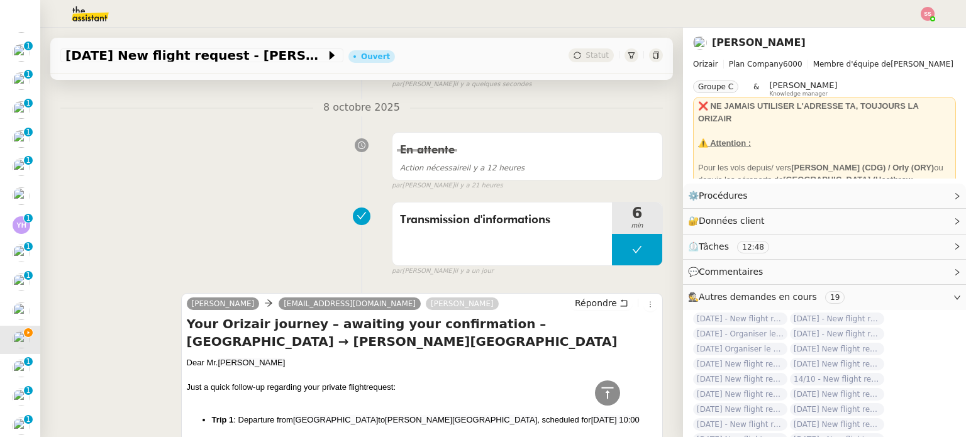
scroll to position [63, 0]
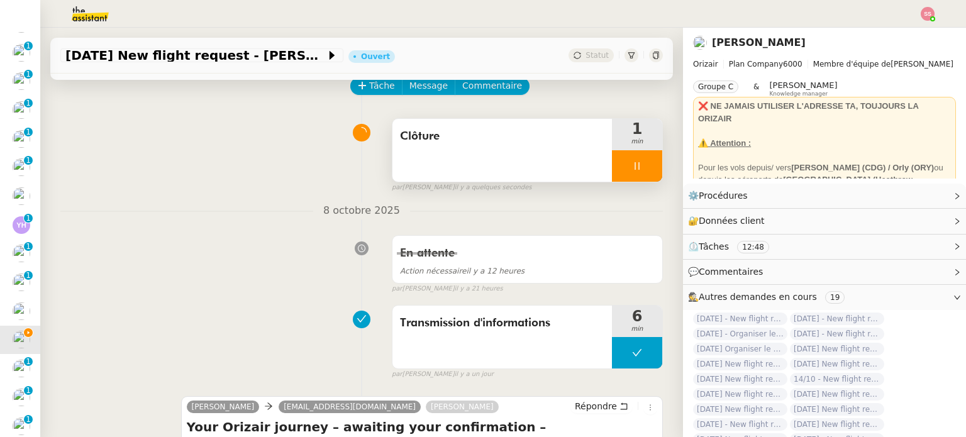
click at [627, 167] on div at bounding box center [637, 165] width 50 height 31
click at [645, 168] on icon at bounding box center [650, 166] width 10 height 10
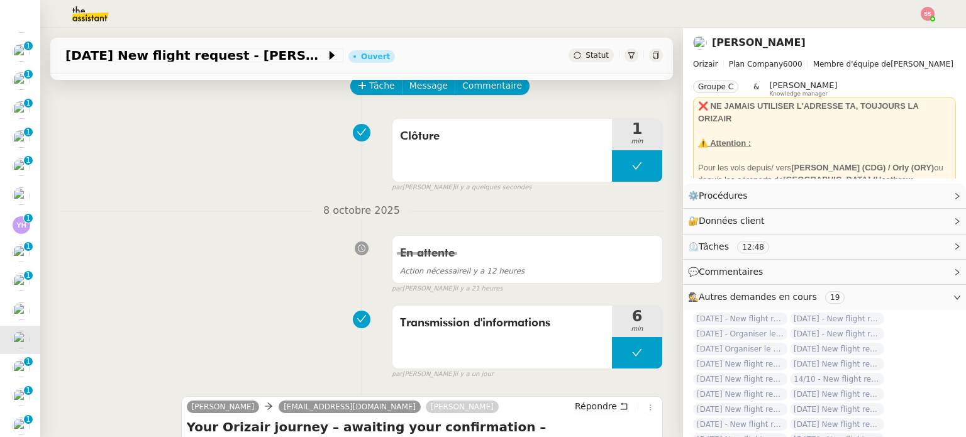
click at [585, 60] on span "Statut" at bounding box center [596, 55] width 23 height 9
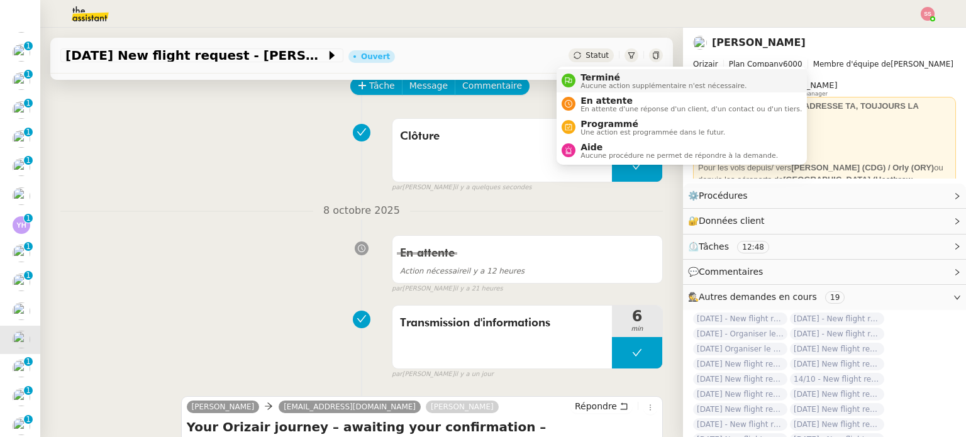
click at [590, 82] on span "Aucune action supplémentaire n'est nécessaire." at bounding box center [663, 85] width 166 height 7
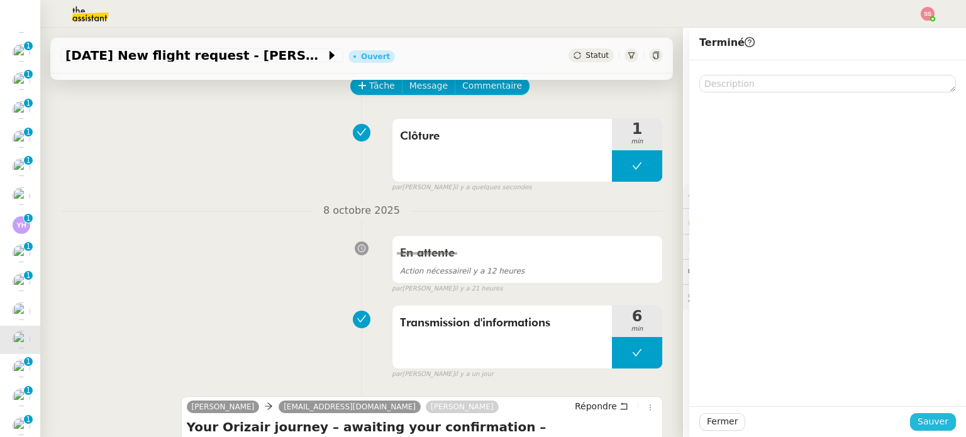
click at [937, 423] on span "Sauver" at bounding box center [932, 421] width 31 height 14
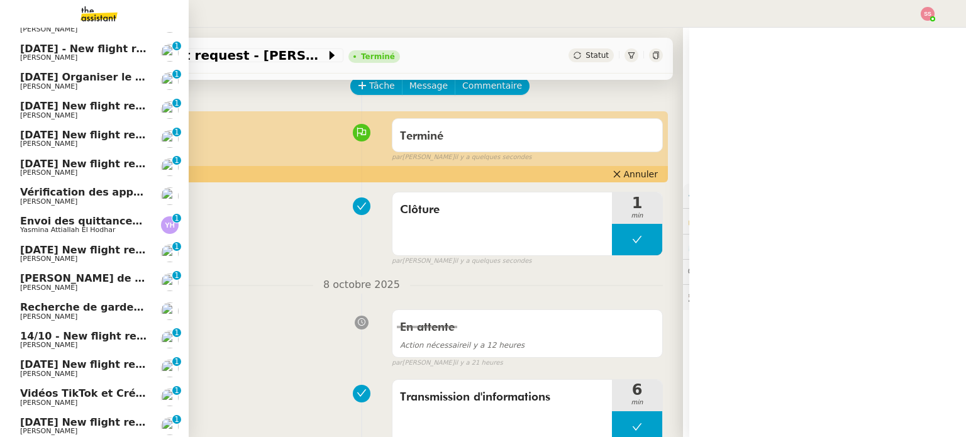
click at [57, 346] on span "[PERSON_NAME]" at bounding box center [83, 345] width 127 height 8
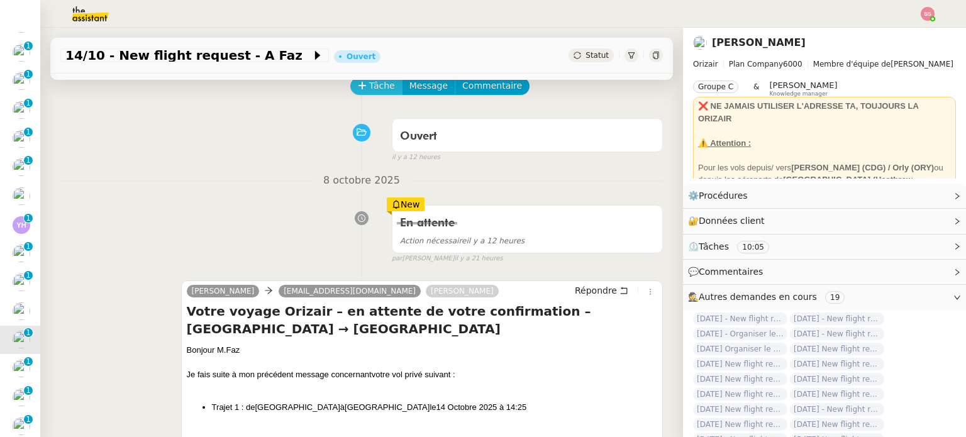
click at [360, 95] on button "Tâche" at bounding box center [376, 86] width 52 height 18
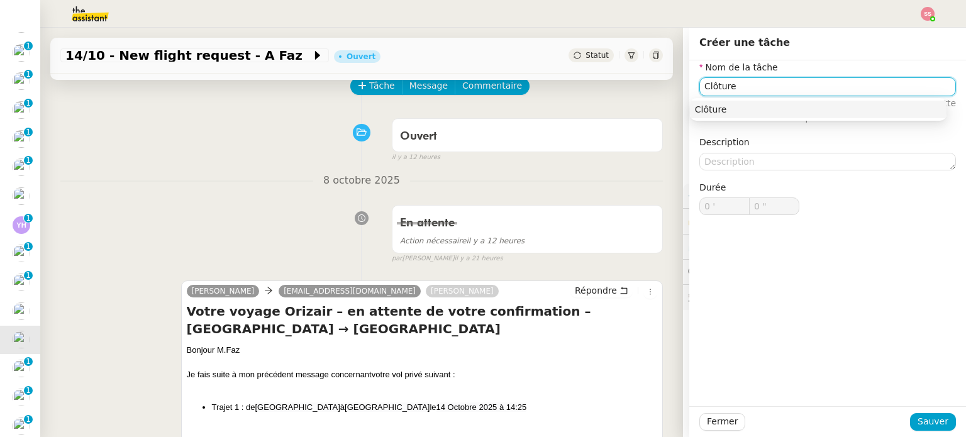
click at [765, 114] on div "Clôture" at bounding box center [818, 109] width 247 height 11
type input "Clôture"
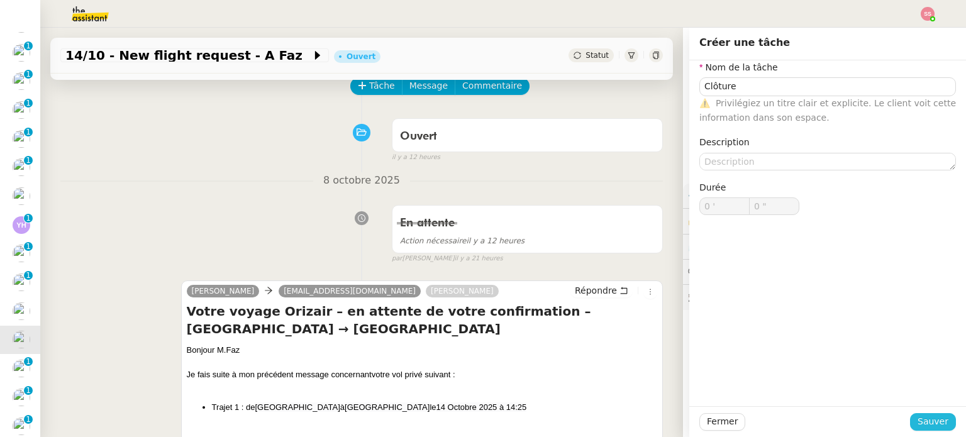
click at [910, 418] on button "Sauver" at bounding box center [933, 422] width 46 height 18
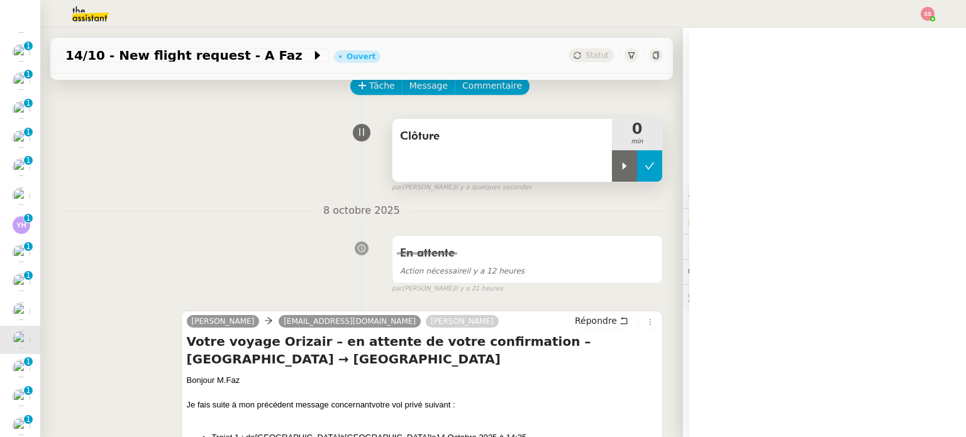
click at [637, 158] on button at bounding box center [649, 165] width 25 height 31
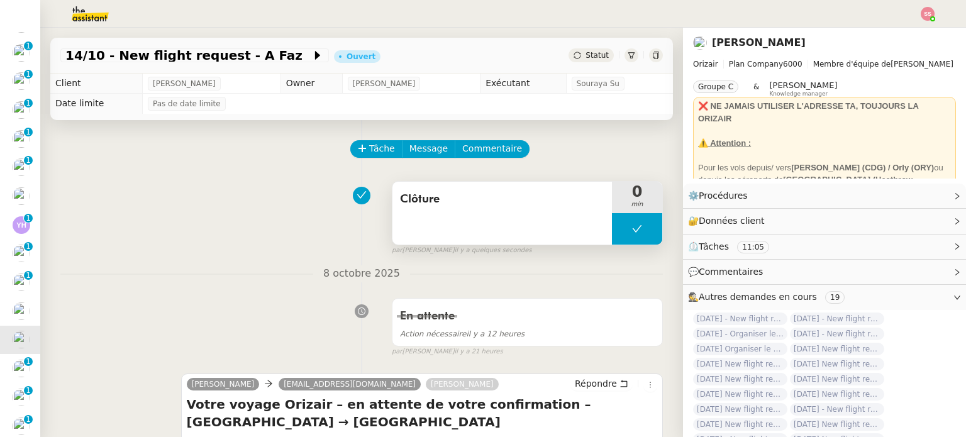
click at [633, 232] on icon at bounding box center [637, 228] width 9 height 7
click at [614, 235] on div at bounding box center [624, 228] width 25 height 31
click at [628, 236] on div at bounding box center [637, 228] width 50 height 31
click at [637, 236] on button at bounding box center [649, 228] width 25 height 31
click at [585, 53] on span "Statut" at bounding box center [596, 55] width 23 height 9
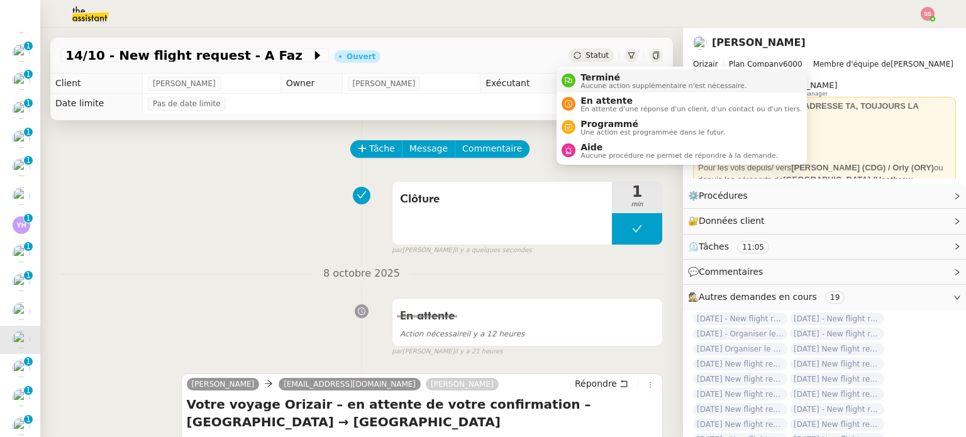
scroll to position [159, 0]
click at [594, 79] on span "Terminé" at bounding box center [663, 77] width 166 height 10
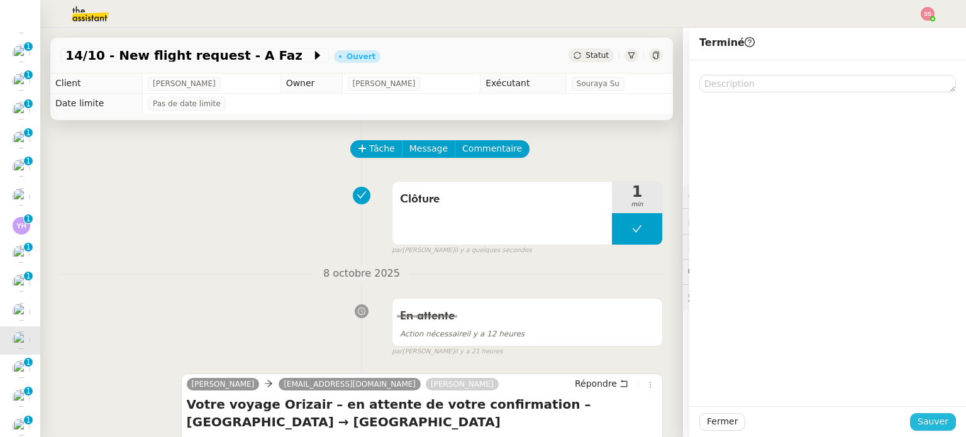
click at [911, 417] on button "Sauver" at bounding box center [933, 422] width 46 height 18
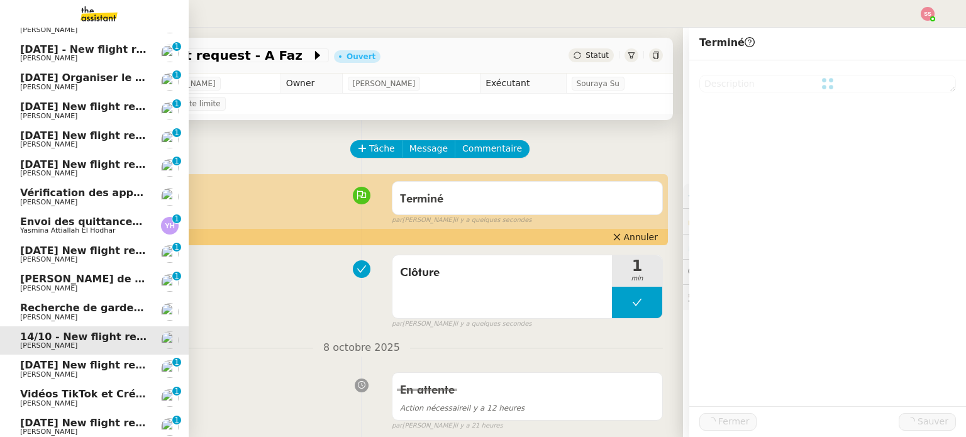
scroll to position [189, 0]
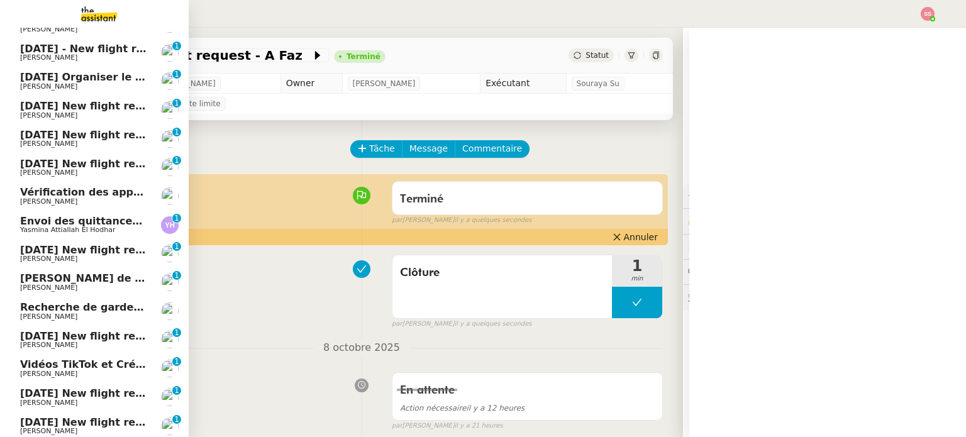
click at [70, 334] on span "[DATE] New flight request - [PERSON_NAME]" at bounding box center [146, 336] width 252 height 12
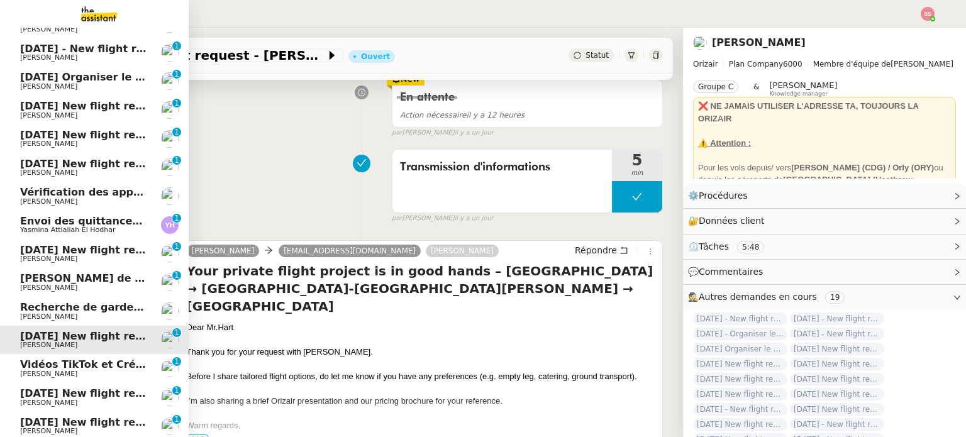
scroll to position [221, 0]
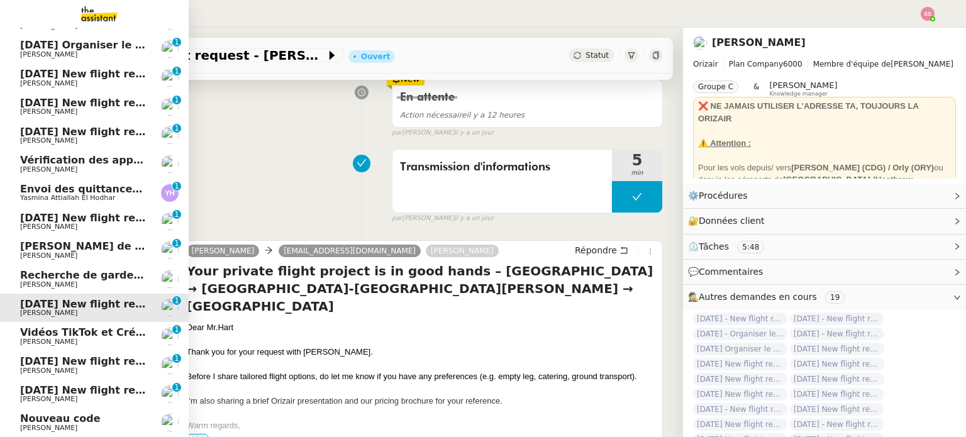
click at [84, 358] on span "[DATE] New flight request - mjioo miijmo" at bounding box center [135, 361] width 231 height 12
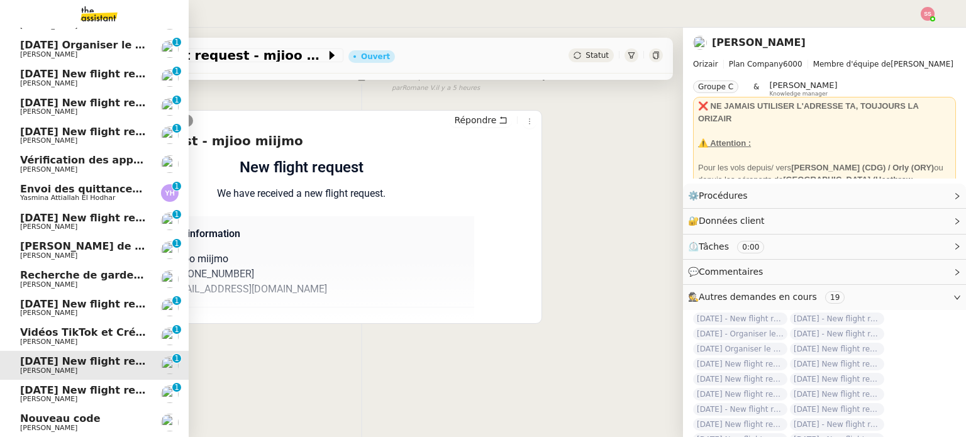
click at [54, 387] on span "[DATE] New flight request - [PERSON_NAME]" at bounding box center [146, 390] width 252 height 12
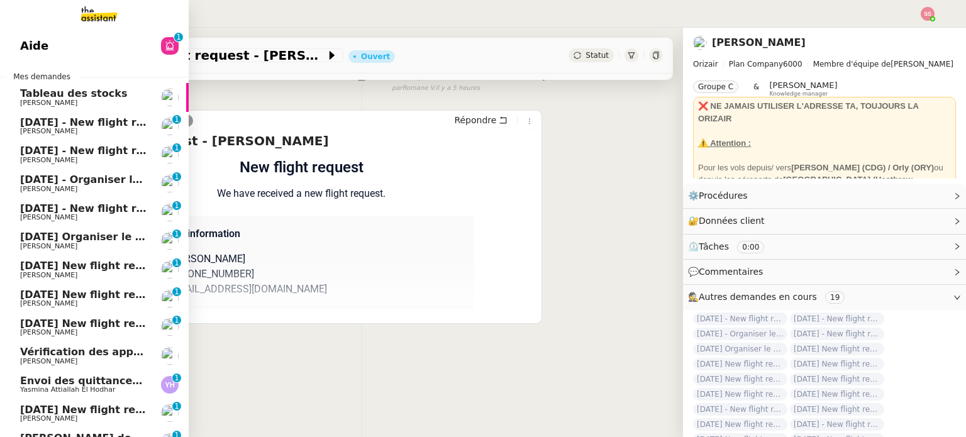
click at [91, 154] on span "[DATE] - New flight request - [PERSON_NAME]" at bounding box center [150, 151] width 260 height 12
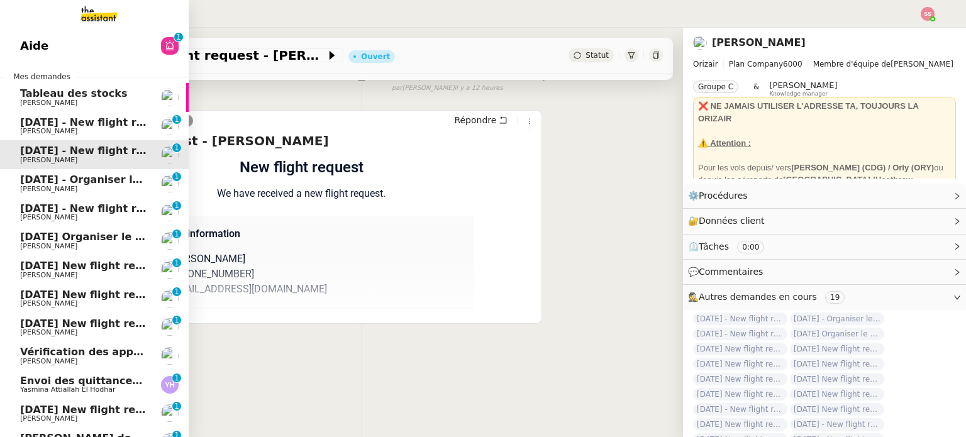
click at [106, 125] on span "[DATE] - New flight request - [PERSON_NAME]" at bounding box center [150, 122] width 260 height 12
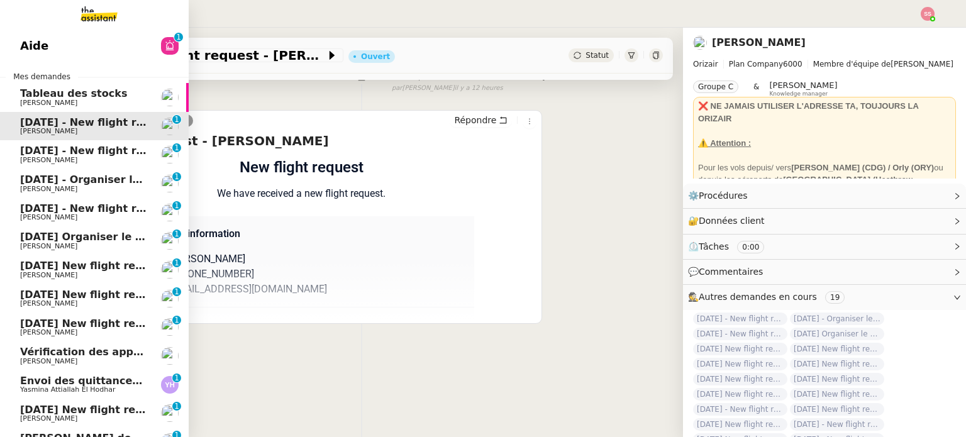
click at [106, 182] on span "[DATE] - Organiser le vol [GEOGRAPHIC_DATA]-[GEOGRAPHIC_DATA] pour [PERSON_NAME]" at bounding box center [275, 180] width 510 height 12
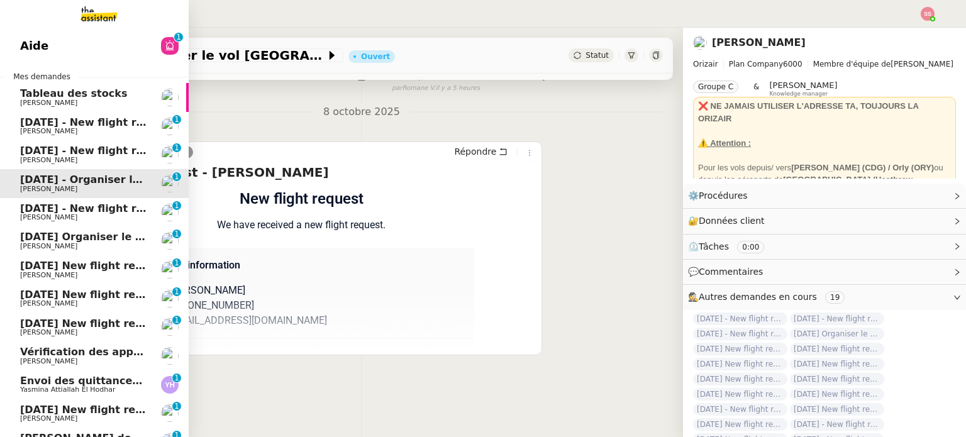
click at [108, 206] on span "[DATE] - New flight request - [PERSON_NAME]" at bounding box center [150, 208] width 260 height 12
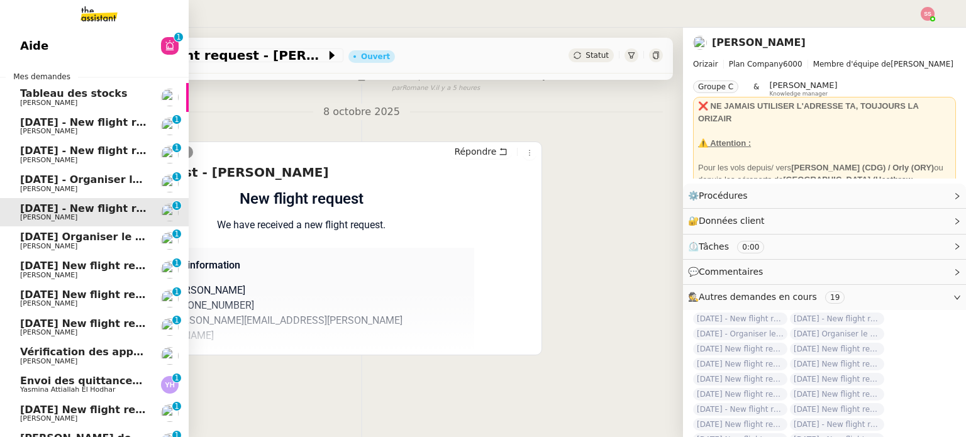
click at [106, 235] on span "[DATE] Organiser le vol pour [PERSON_NAME] [PERSON_NAME]" at bounding box center [198, 237] width 356 height 12
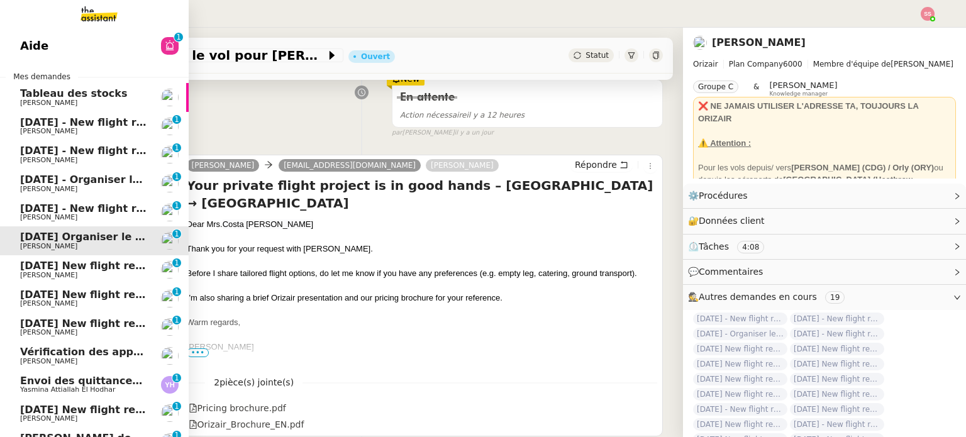
click at [106, 256] on link "[DATE] New flight request - [PERSON_NAME] [PERSON_NAME] 0 1 2 3 4 5 6 7 8 9" at bounding box center [94, 269] width 189 height 29
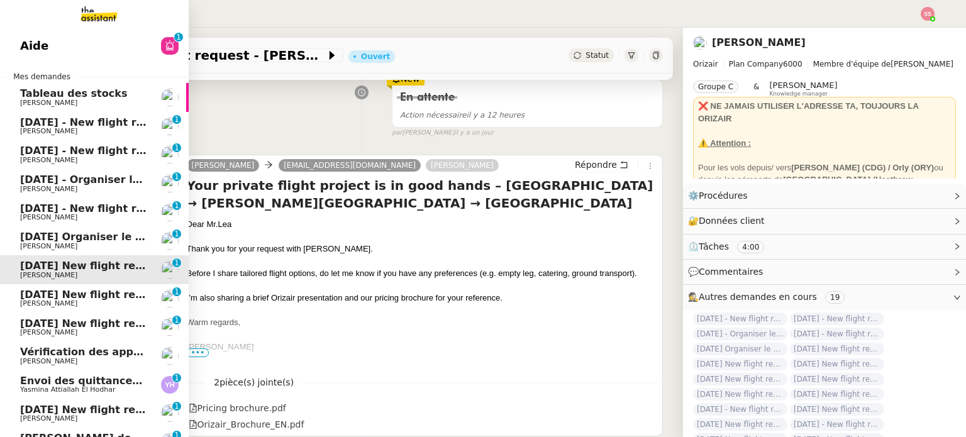
click at [101, 280] on link "[DATE] New flight request - [PERSON_NAME] [PERSON_NAME] 0 1 2 3 4 5 6 7 8 9" at bounding box center [94, 269] width 189 height 29
click at [101, 293] on span "[DATE] New flight request - [PERSON_NAME]" at bounding box center [146, 295] width 252 height 12
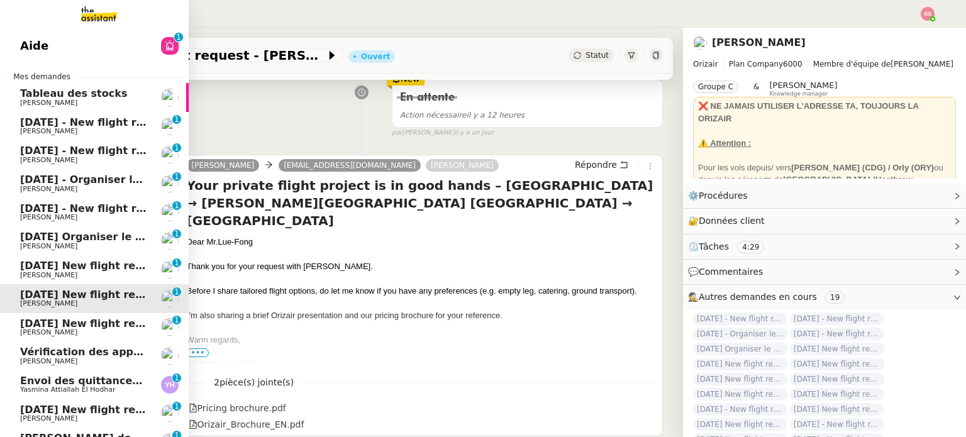
click at [94, 321] on span "[DATE] New flight request - [PERSON_NAME]" at bounding box center [146, 324] width 252 height 12
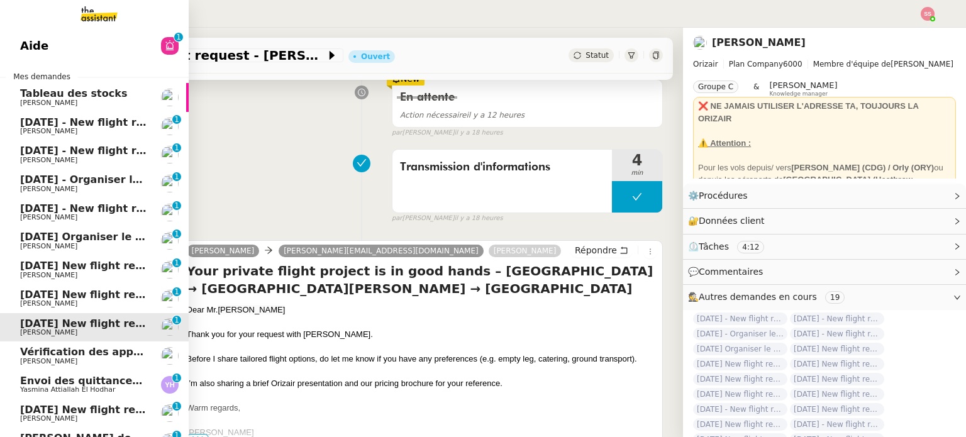
scroll to position [189, 0]
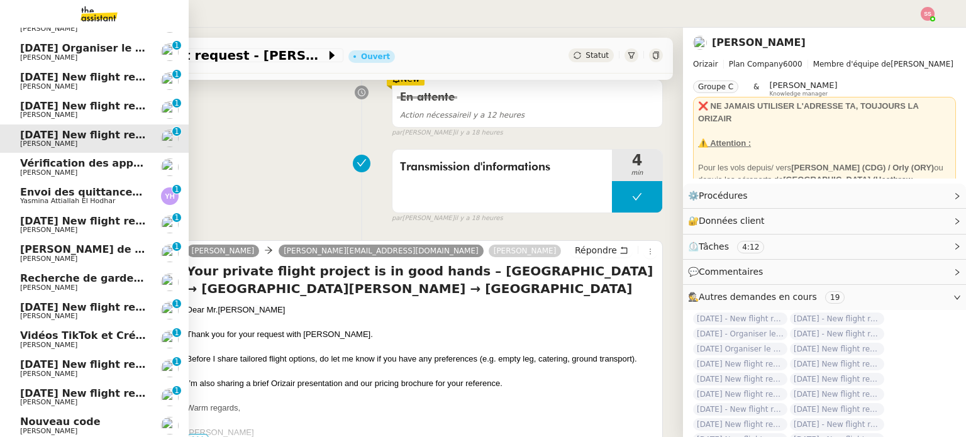
click at [94, 219] on span "[DATE] New flight request - [PERSON_NAME]" at bounding box center [146, 221] width 252 height 12
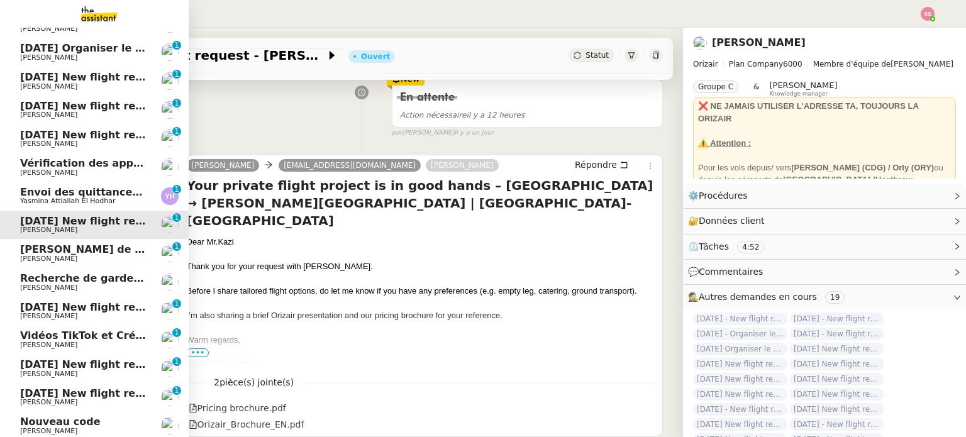
click at [99, 253] on span "[PERSON_NAME] de suivi - MADFLY - [PERSON_NAME]" at bounding box center [171, 249] width 302 height 12
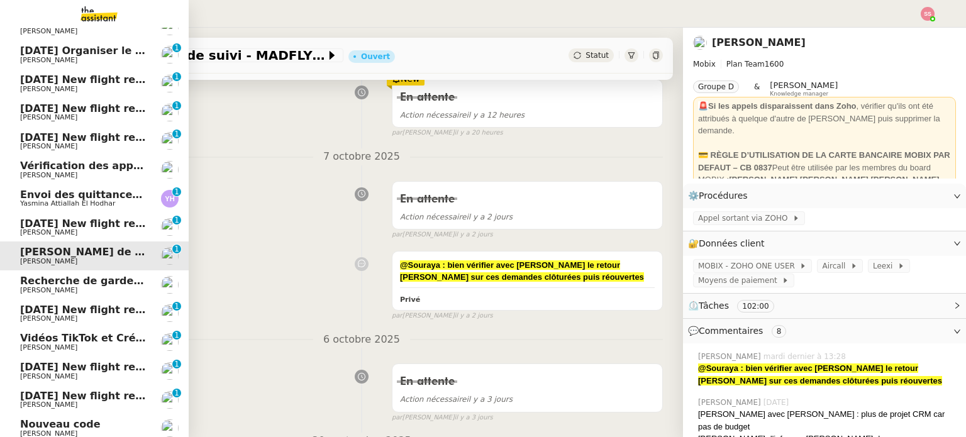
scroll to position [191, 0]
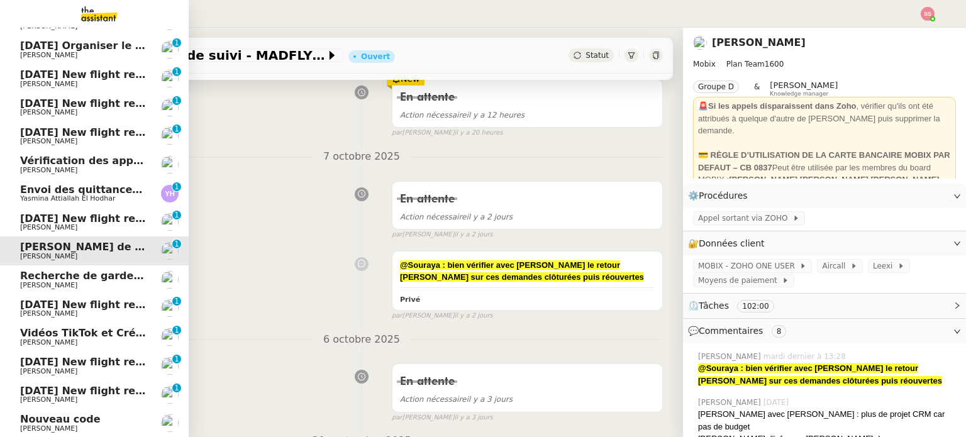
click at [104, 389] on span "[DATE] New flight request - [PERSON_NAME]" at bounding box center [146, 391] width 252 height 12
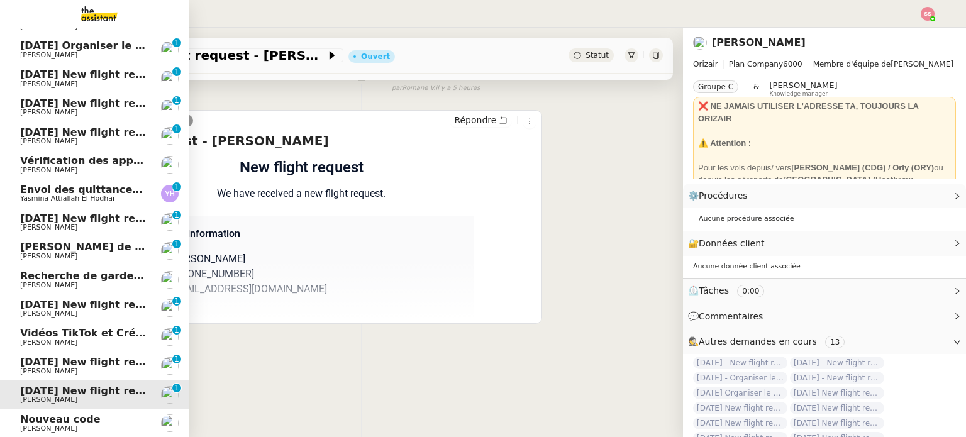
scroll to position [169, 0]
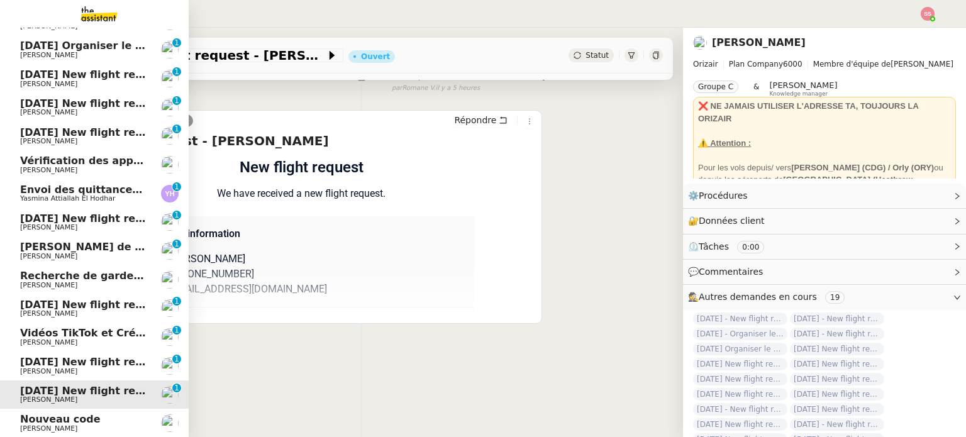
click at [99, 368] on span "[PERSON_NAME]" at bounding box center [83, 372] width 127 height 8
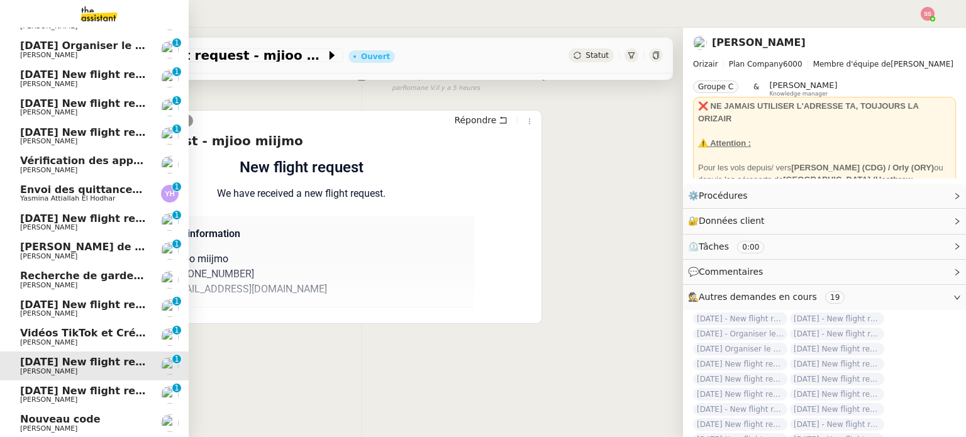
click at [98, 306] on span "[DATE] New flight request - [PERSON_NAME]" at bounding box center [146, 305] width 252 height 12
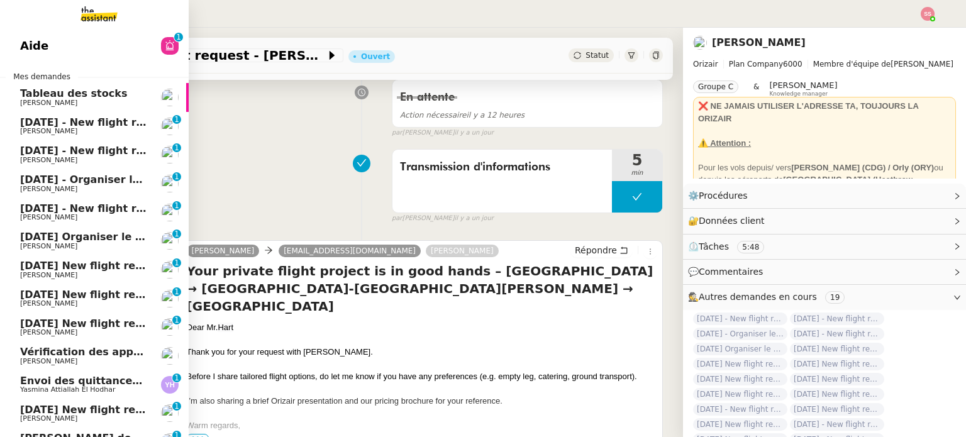
click at [99, 121] on span "[DATE] - New flight request - [PERSON_NAME]" at bounding box center [150, 122] width 260 height 12
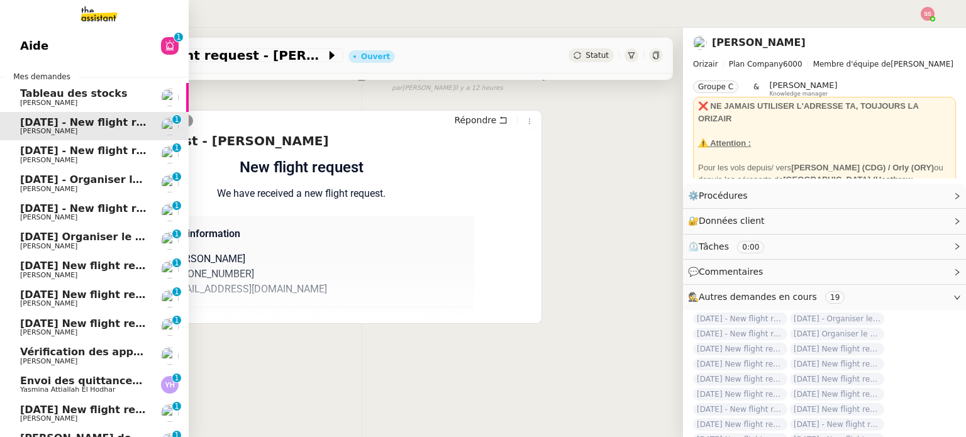
scroll to position [169, 0]
click at [63, 161] on span "[PERSON_NAME]" at bounding box center [83, 161] width 127 height 8
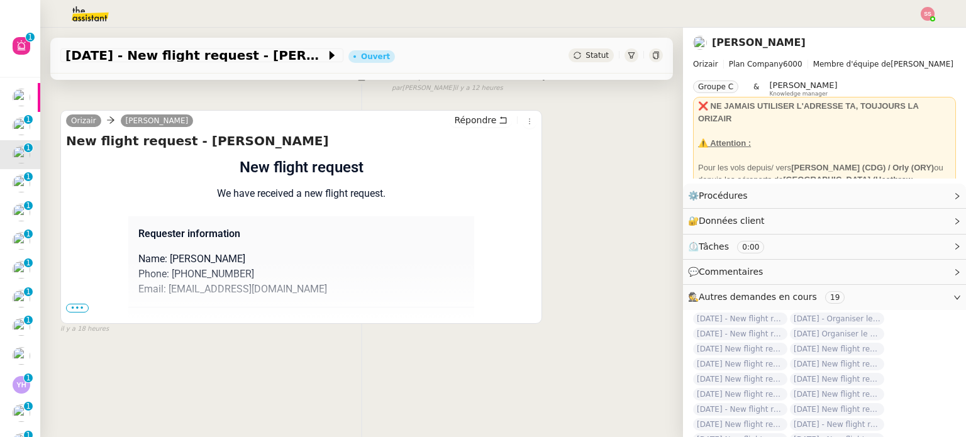
click at [76, 304] on span "•••" at bounding box center [77, 308] width 23 height 9
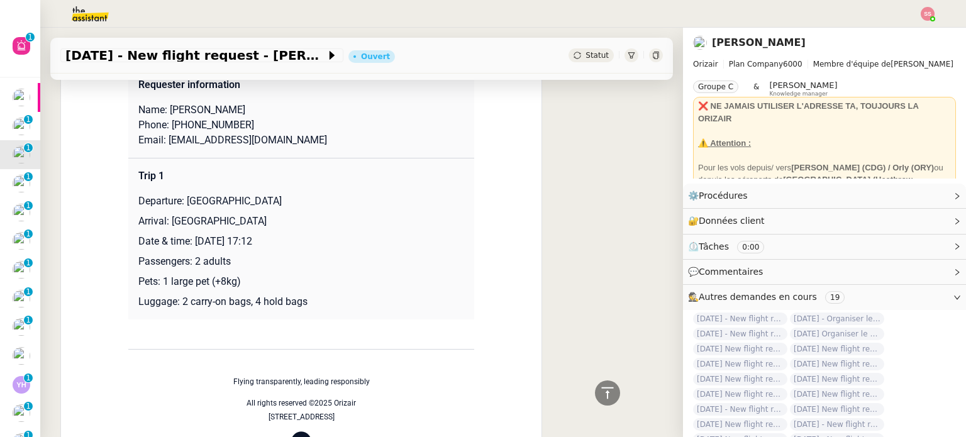
scroll to position [314, 0]
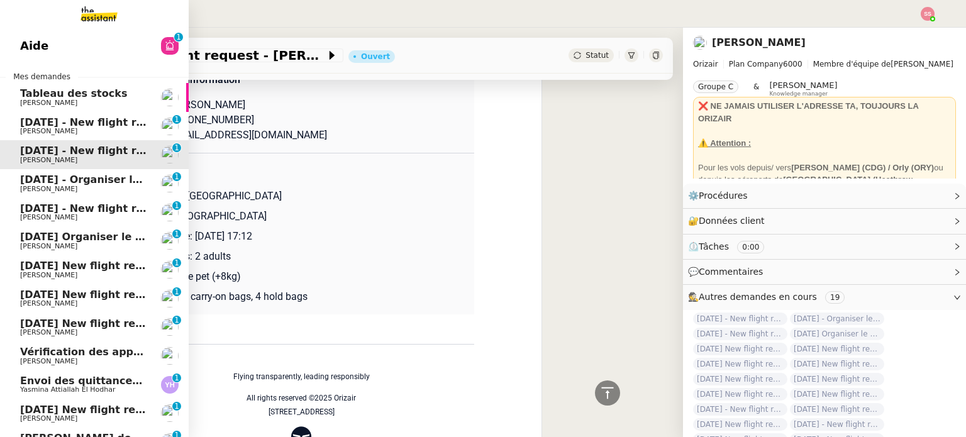
click at [55, 127] on span "[DATE] - New flight request - [PERSON_NAME]" at bounding box center [150, 122] width 260 height 12
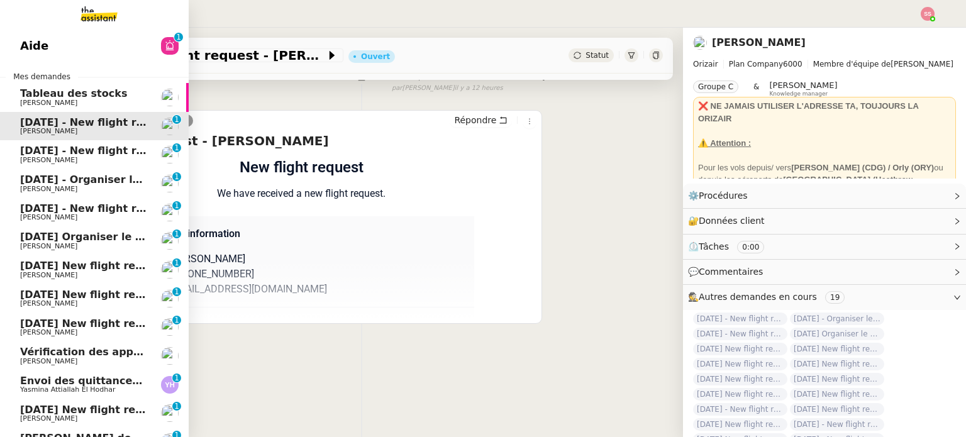
scroll to position [169, 0]
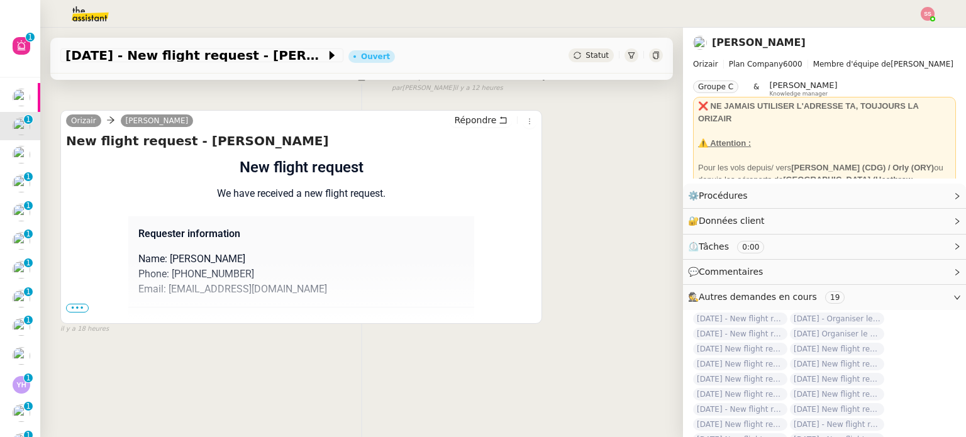
click at [71, 296] on div "Flight request created by [PERSON_NAME] New flight request We have received a n…" at bounding box center [301, 379] width 470 height 446
click at [72, 296] on div "New flight request - [PERSON_NAME] Flight request created by [PERSON_NAME] New …" at bounding box center [301, 226] width 470 height 189
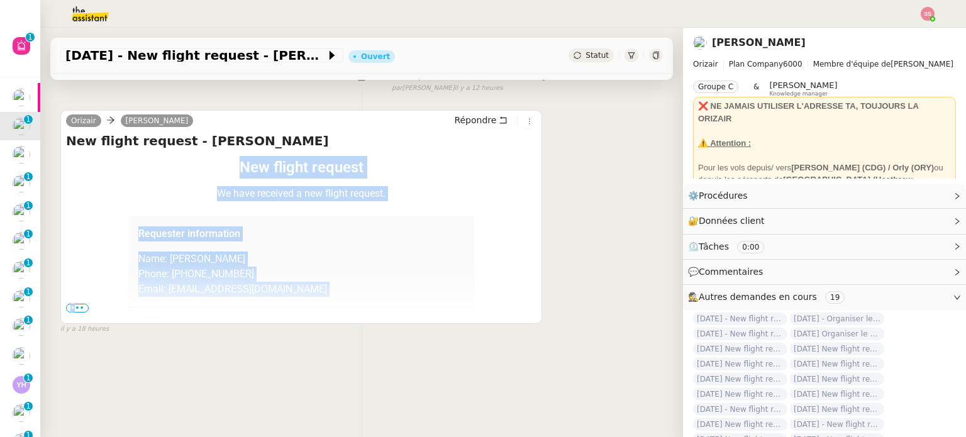
click at [74, 304] on span "•••" at bounding box center [77, 308] width 23 height 9
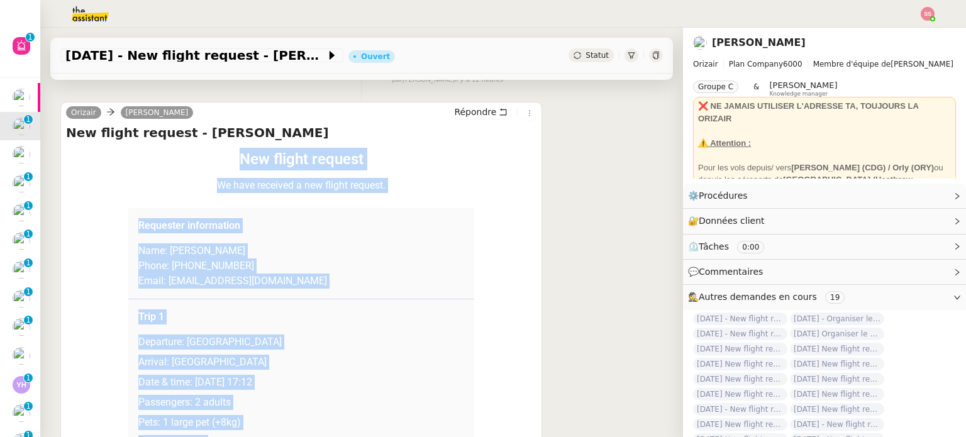
scroll to position [314, 0]
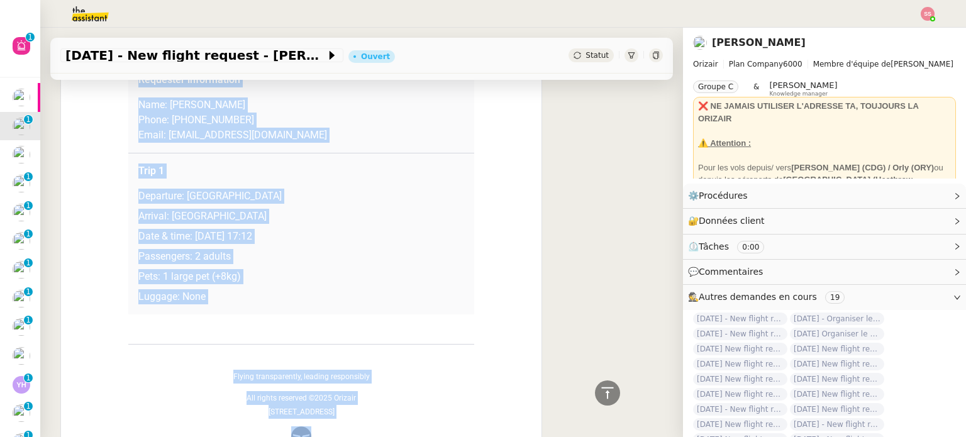
click at [302, 209] on td "Trip 1 Departure: [GEOGRAPHIC_DATA] Arrival: [GEOGRAPHIC_DATA] Date & time: [DA…" at bounding box center [301, 234] width 346 height 162
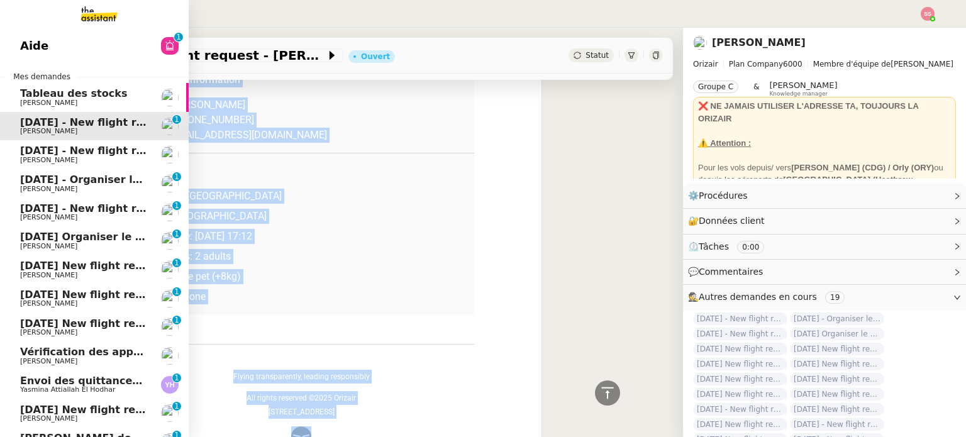
click at [55, 157] on span "[PERSON_NAME]" at bounding box center [83, 161] width 127 height 8
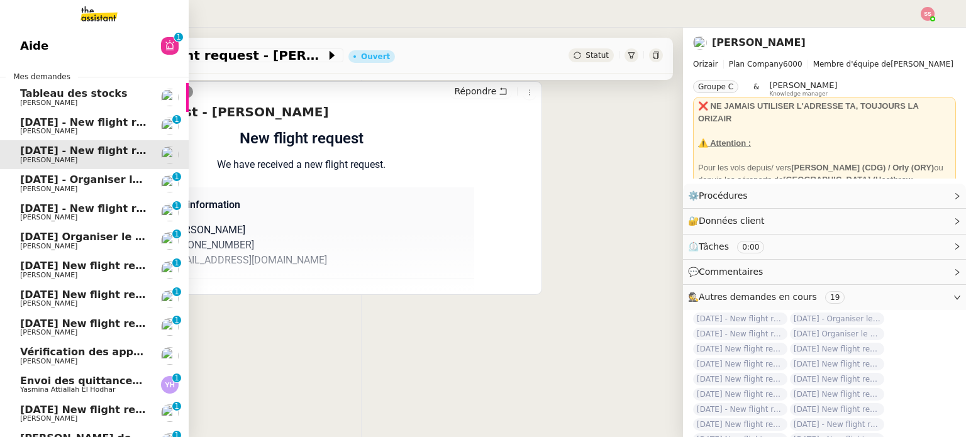
scroll to position [169, 0]
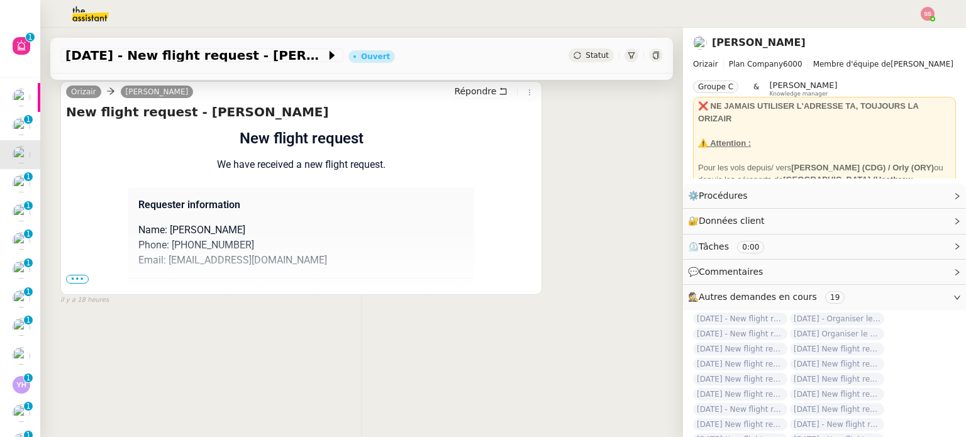
click at [75, 275] on span "•••" at bounding box center [77, 279] width 23 height 9
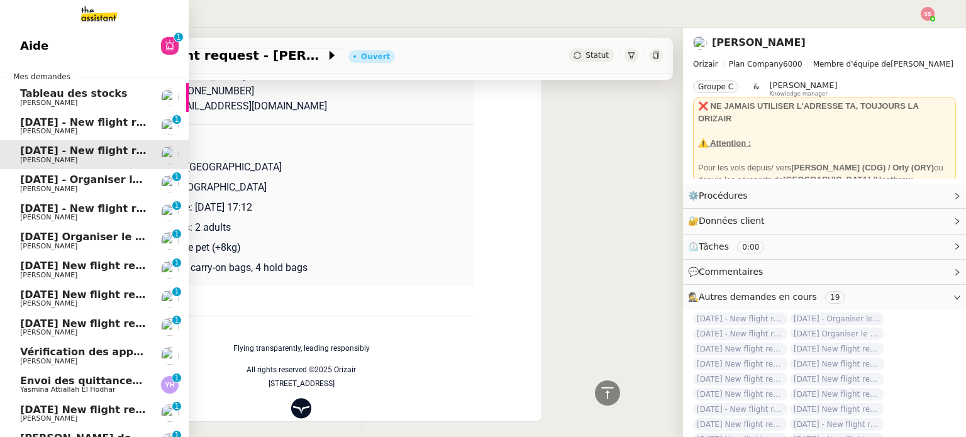
click at [99, 120] on span "[DATE] - New flight request - [PERSON_NAME]" at bounding box center [150, 122] width 260 height 12
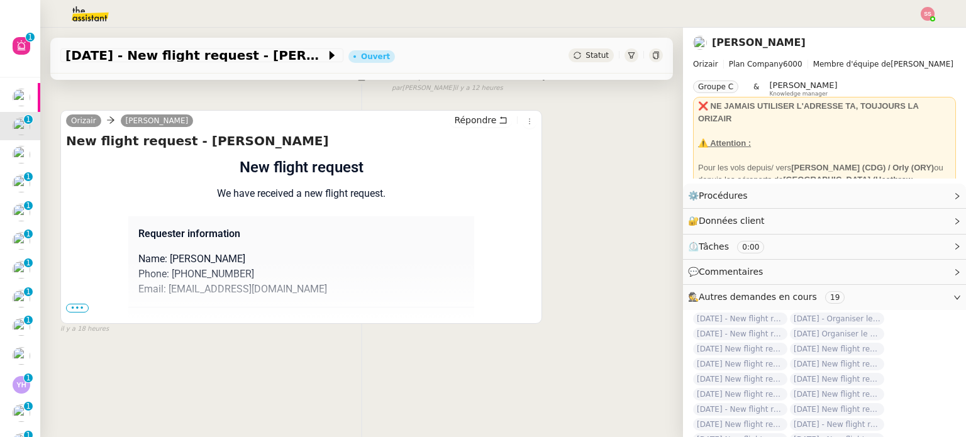
click at [78, 304] on span "•••" at bounding box center [77, 308] width 23 height 9
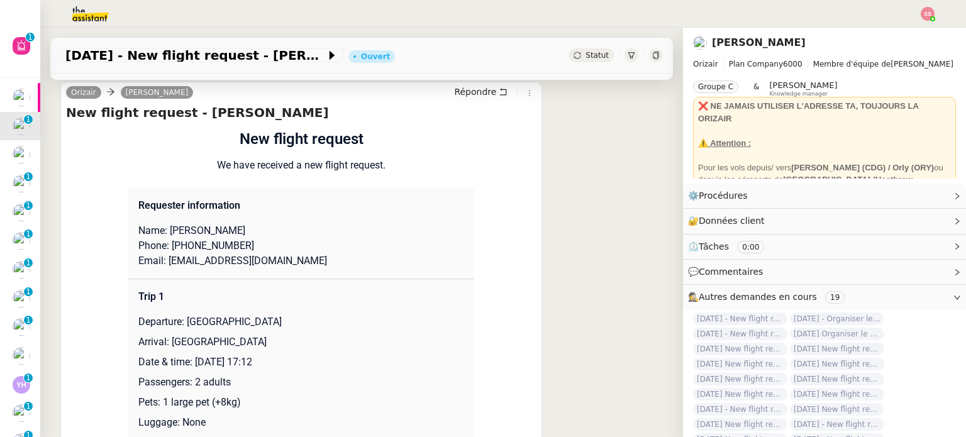
scroll to position [126, 0]
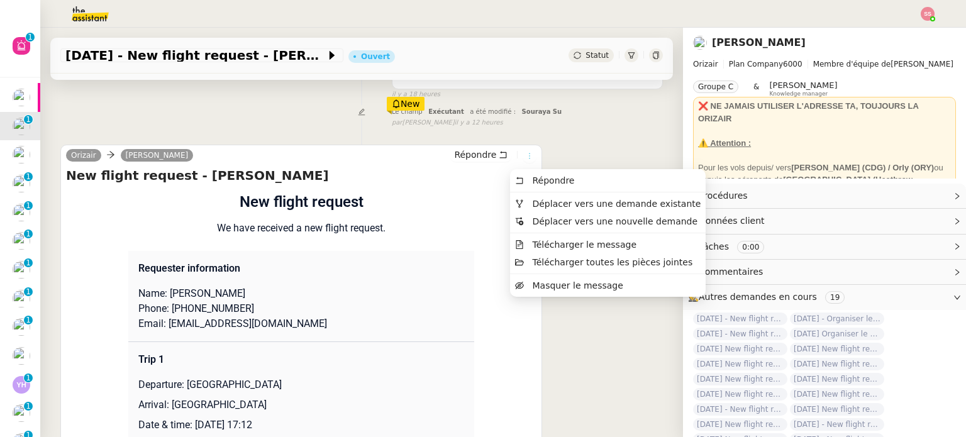
click at [526, 155] on icon at bounding box center [530, 156] width 8 height 8
click at [528, 201] on span "Déplacer vers une demande existante" at bounding box center [608, 203] width 186 height 11
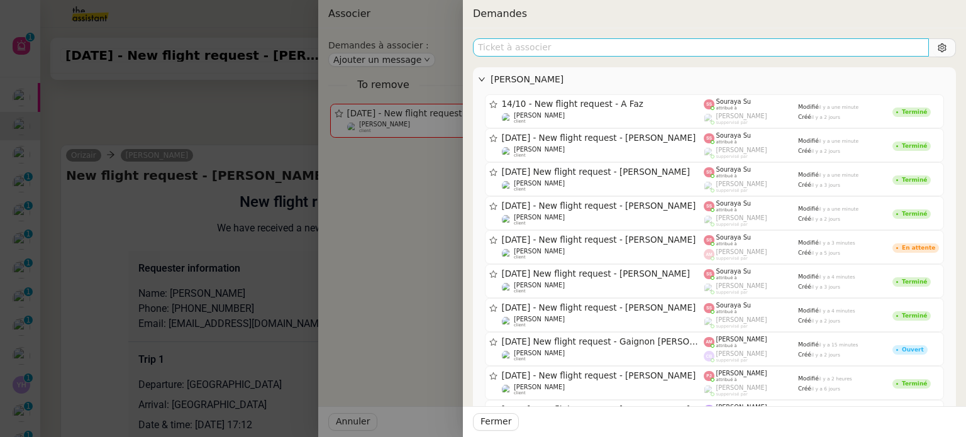
click at [617, 45] on input "text" at bounding box center [701, 47] width 456 height 18
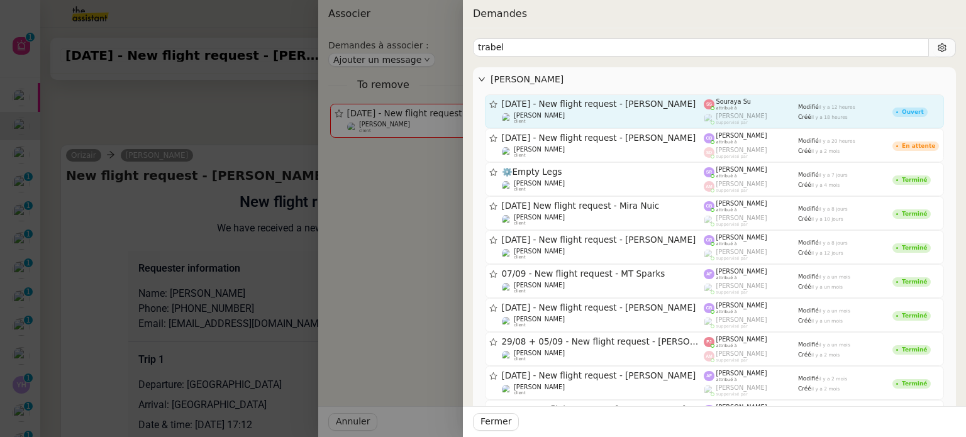
type input "trabel"
click at [618, 106] on span "[DATE] - New flight request - [PERSON_NAME]" at bounding box center [603, 104] width 202 height 9
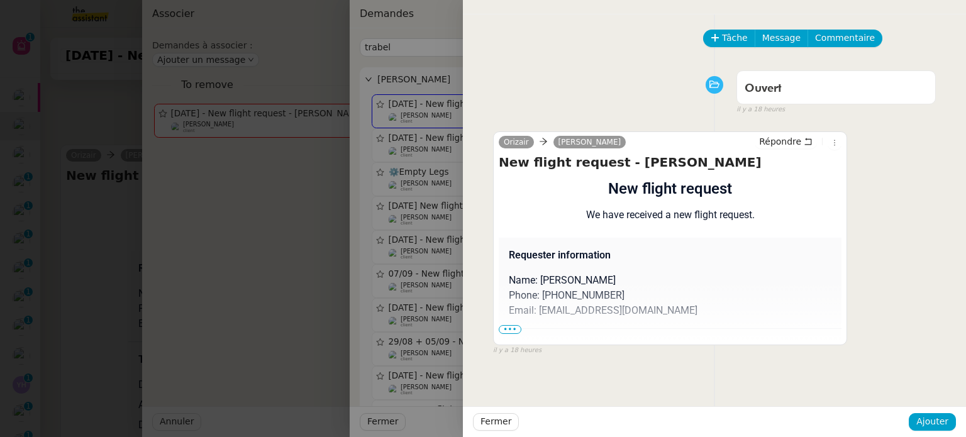
click at [909, 417] on div "Fermer Ajouter" at bounding box center [714, 421] width 503 height 31
click at [934, 420] on span "Ajouter" at bounding box center [932, 421] width 32 height 14
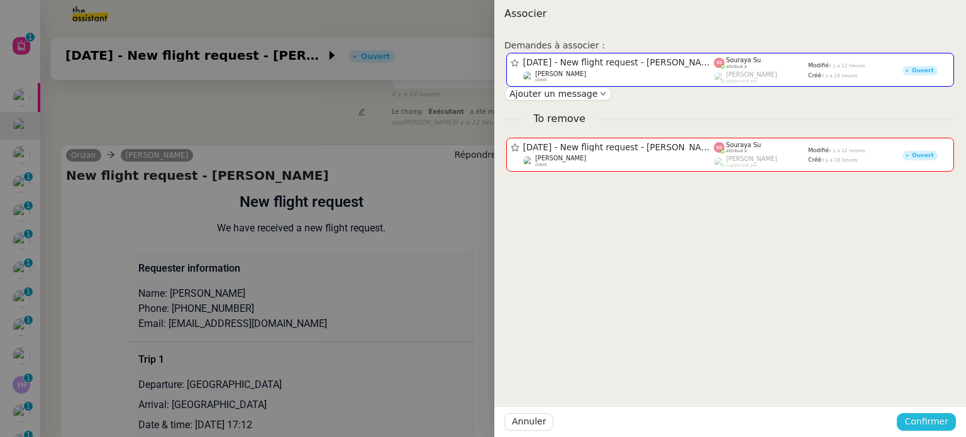
click at [934, 420] on span "Confirmer" at bounding box center [926, 421] width 44 height 14
click at [929, 387] on span "Ajouter" at bounding box center [927, 388] width 32 height 13
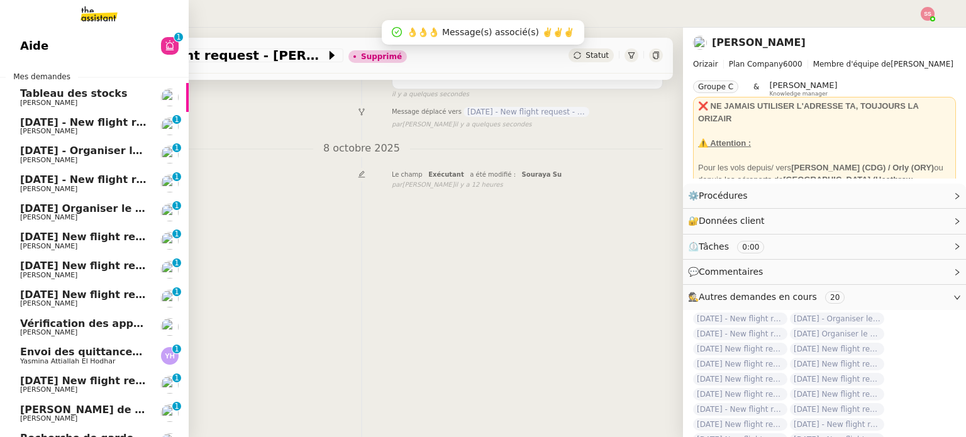
click at [71, 125] on span "[DATE] - New flight request - [PERSON_NAME]" at bounding box center [150, 122] width 260 height 12
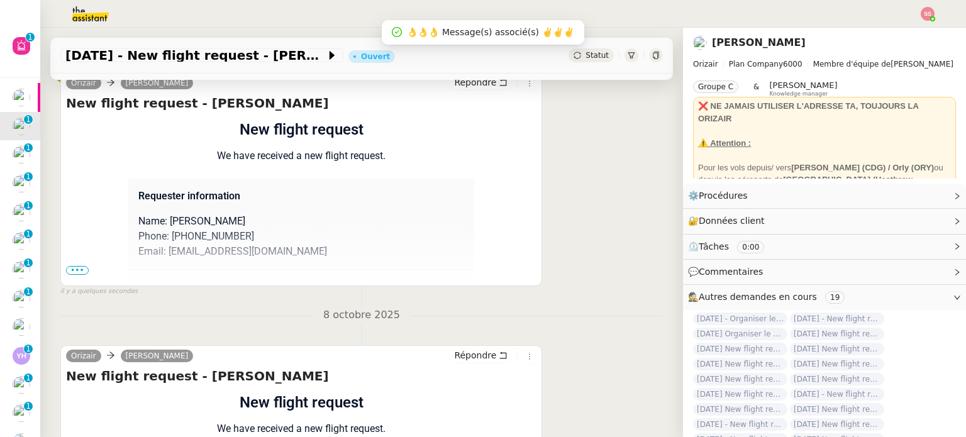
scroll to position [189, 0]
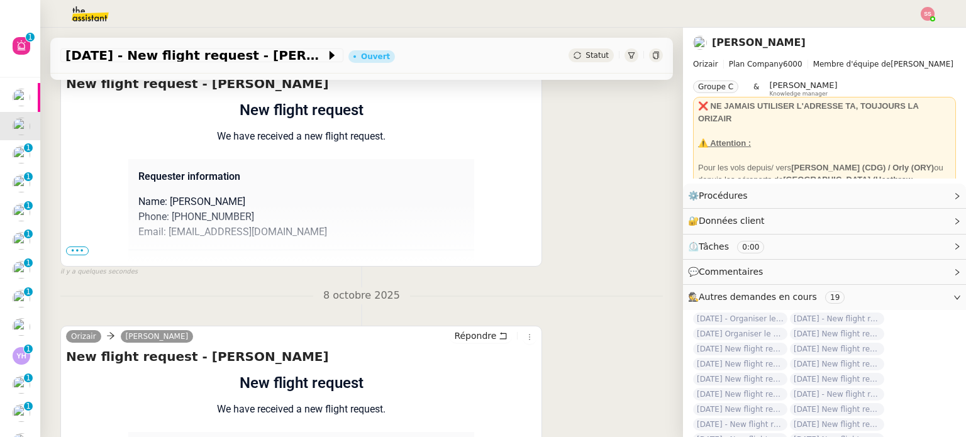
click at [83, 251] on span "•••" at bounding box center [77, 251] width 23 height 9
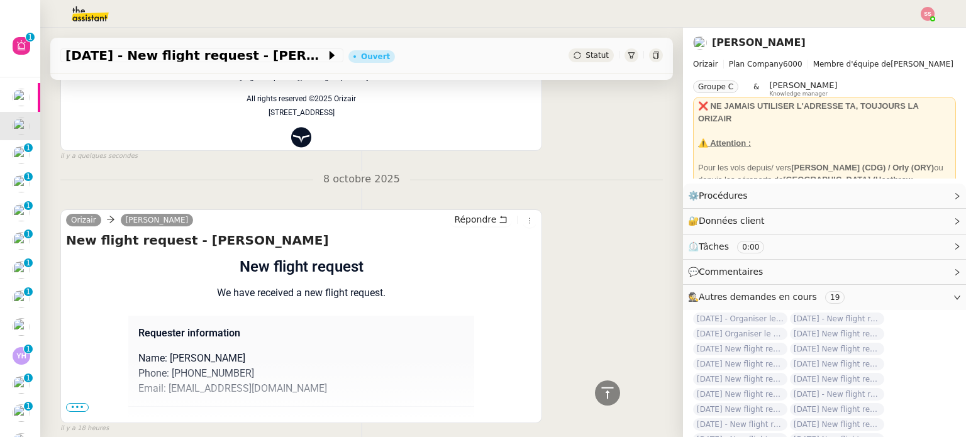
scroll to position [651, 0]
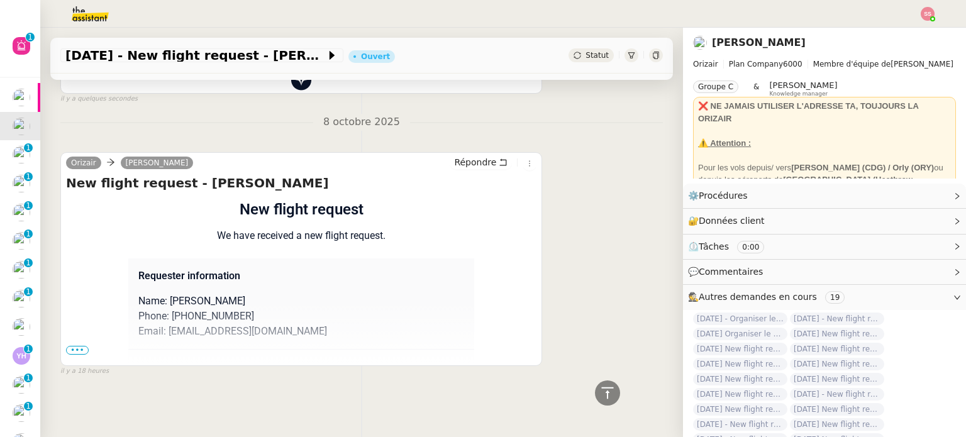
click at [78, 346] on span "•••" at bounding box center [77, 350] width 23 height 9
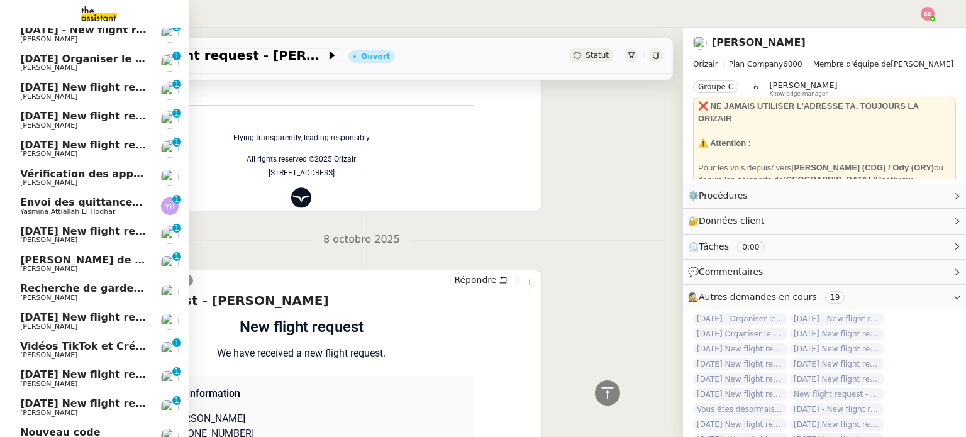
scroll to position [163, 0]
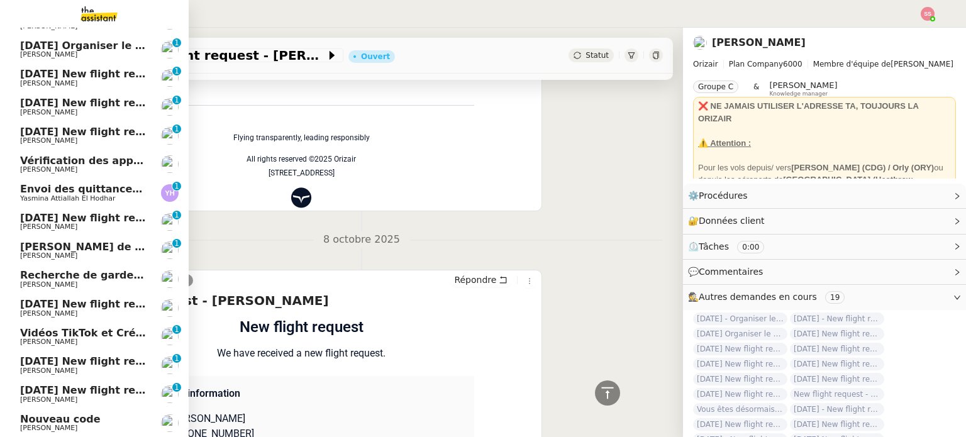
click at [73, 363] on span "[DATE] New flight request - mjioo miijmo" at bounding box center [135, 361] width 231 height 12
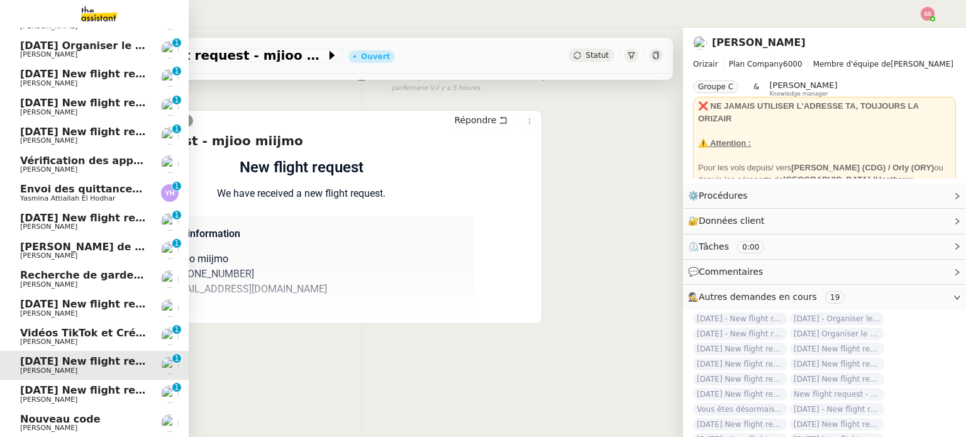
scroll to position [169, 0]
click at [68, 383] on link "[DATE] New flight request - [PERSON_NAME] [PERSON_NAME] 0 1 2 3 4 5 6 7 8 9" at bounding box center [94, 394] width 189 height 29
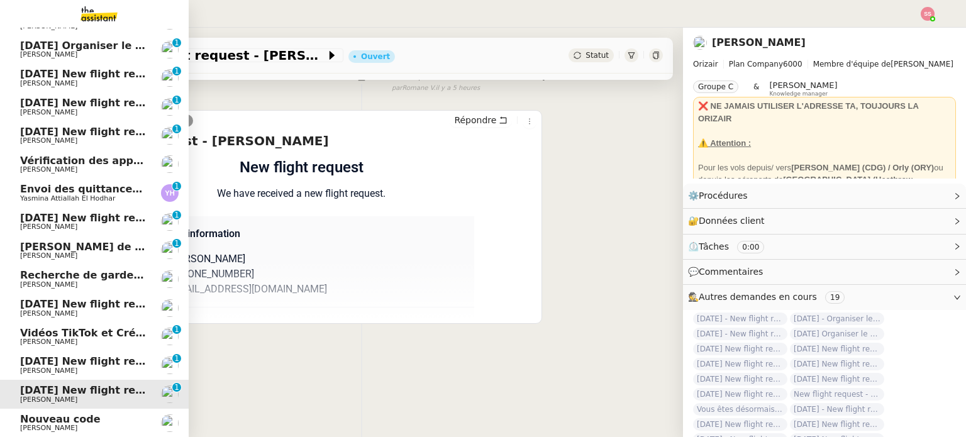
scroll to position [37, 0]
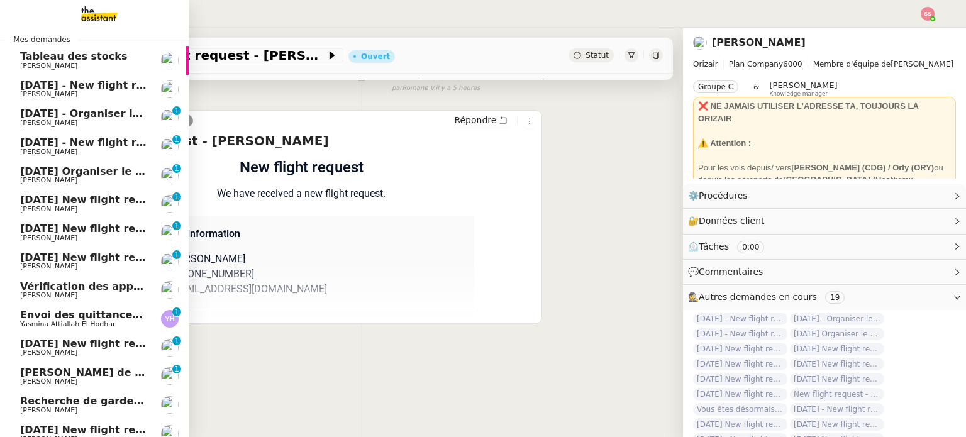
click at [95, 345] on span "[DATE] New flight request - [PERSON_NAME]" at bounding box center [146, 344] width 252 height 12
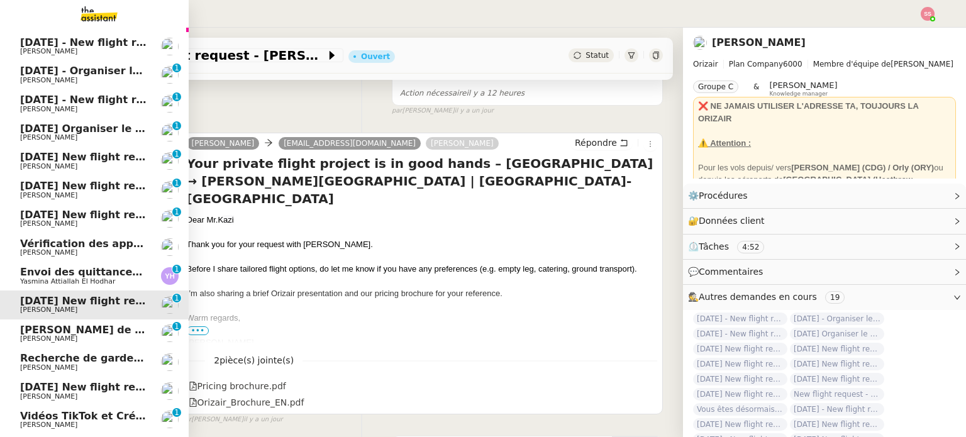
scroll to position [163, 0]
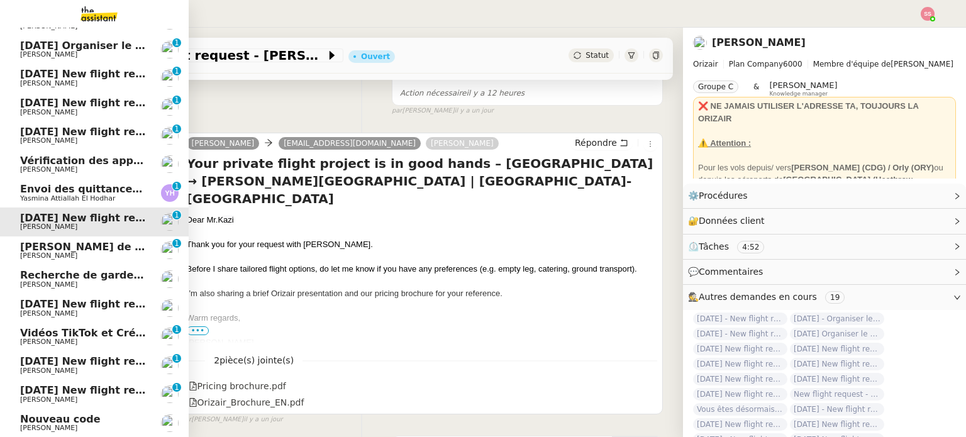
click at [78, 241] on span "[PERSON_NAME] de suivi - MADFLY - [PERSON_NAME]" at bounding box center [171, 247] width 302 height 12
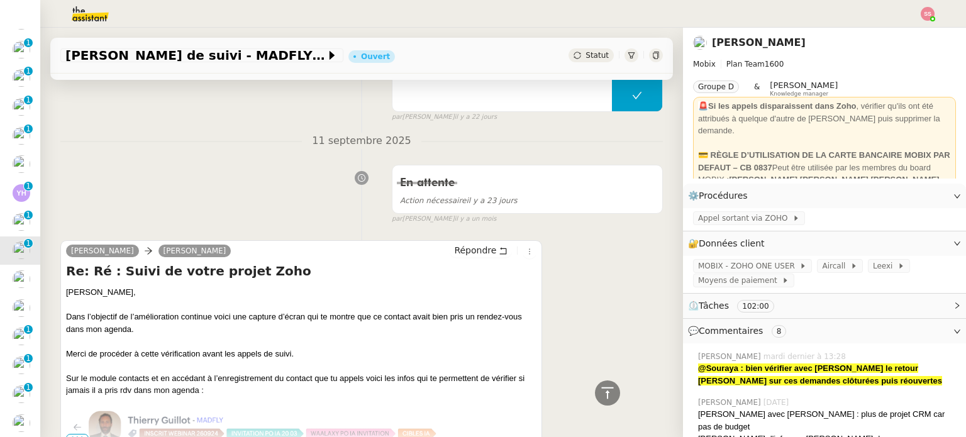
scroll to position [155, 0]
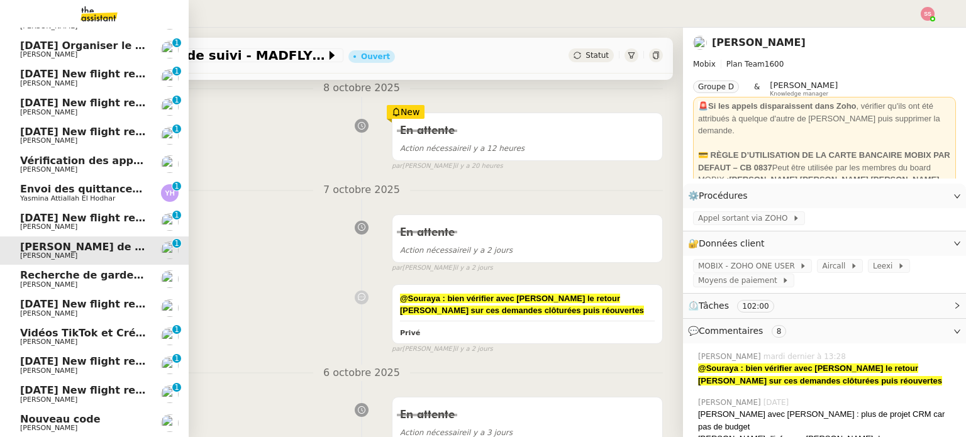
click at [76, 280] on span "Recherche de garde meuble autour de [GEOGRAPHIC_DATA]" at bounding box center [189, 275] width 339 height 12
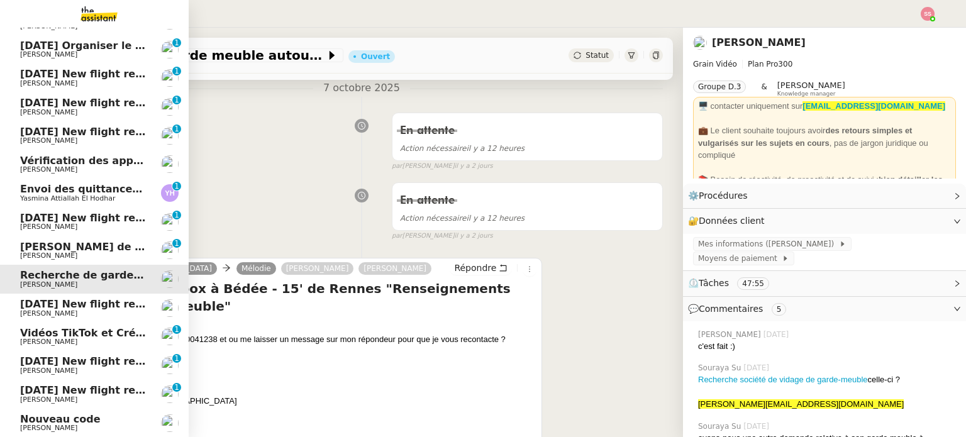
click at [82, 302] on span "[DATE] New flight request - [PERSON_NAME]" at bounding box center [146, 304] width 252 height 12
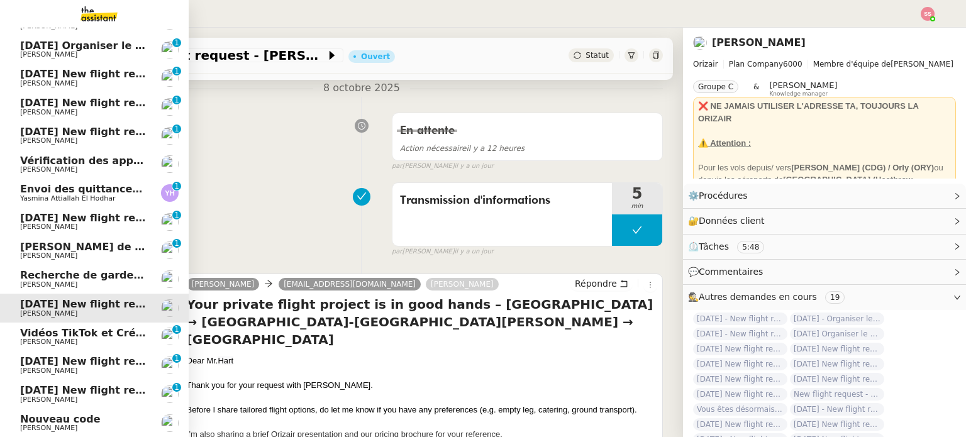
click at [28, 413] on link "Nouveau code [PERSON_NAME]" at bounding box center [94, 423] width 189 height 29
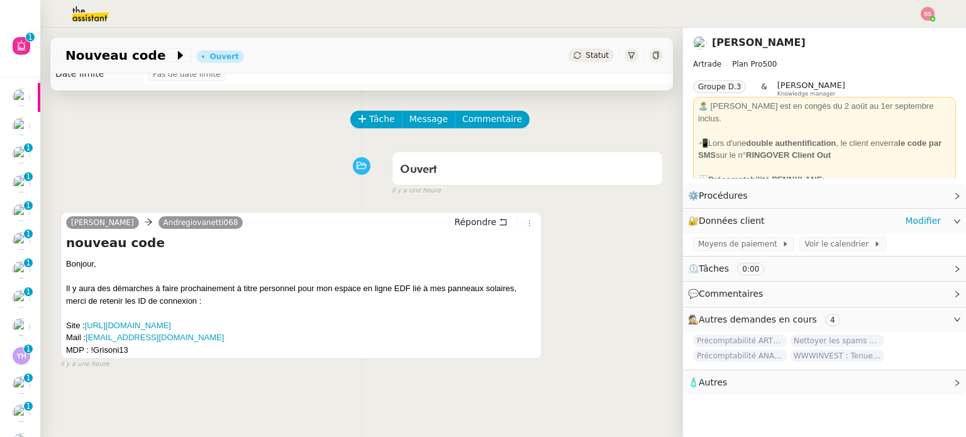
click at [895, 226] on div "🔐 Données client Modifier" at bounding box center [814, 221] width 253 height 14
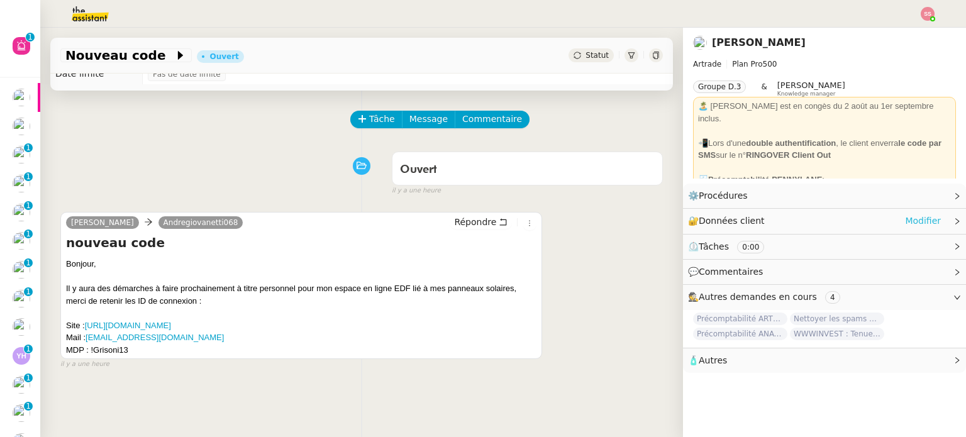
click at [905, 223] on link "Modifier" at bounding box center [923, 221] width 36 height 14
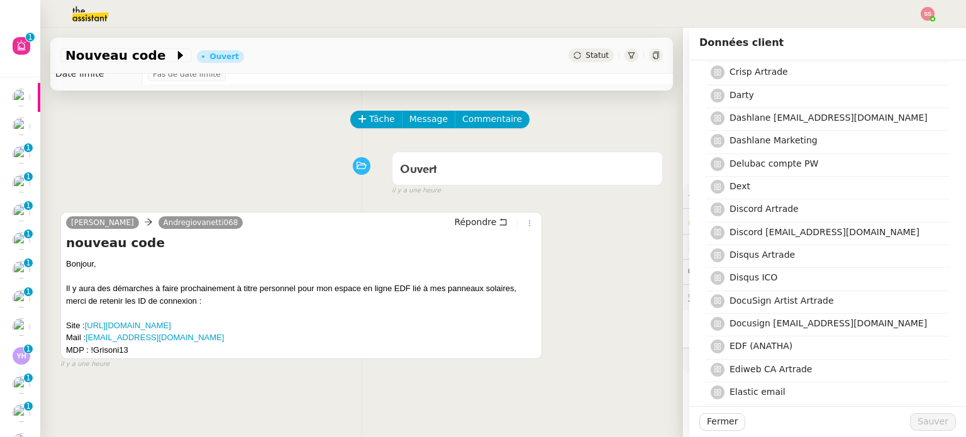
scroll to position [1195, 0]
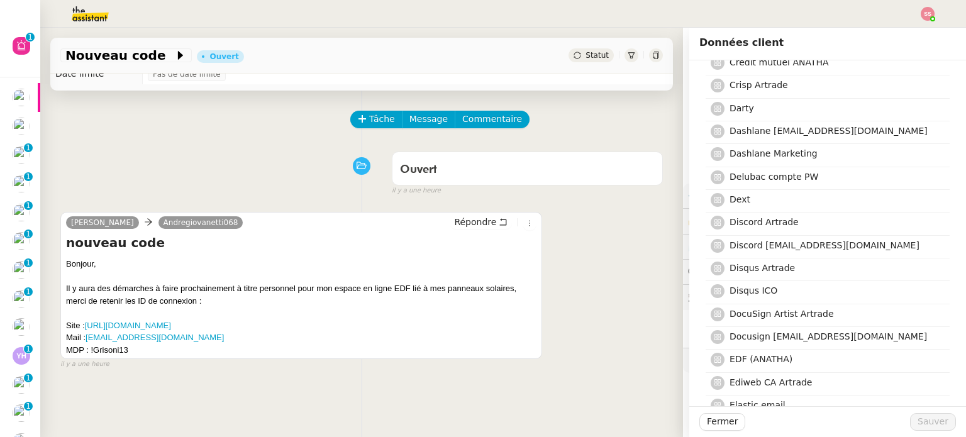
click at [296, 146] on div "Tâche Message Commentaire Veuillez patienter une erreur s'est produite 👌👌👌 mess…" at bounding box center [361, 309] width 643 height 437
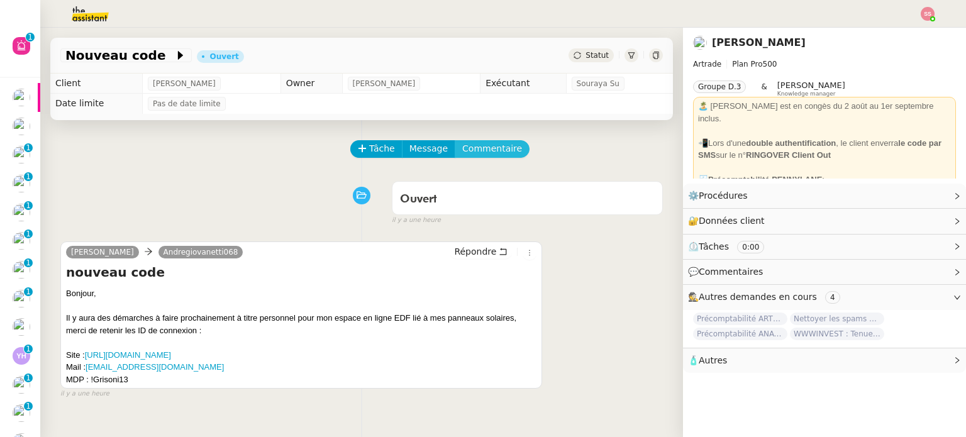
click at [479, 146] on span "Commentaire" at bounding box center [492, 148] width 60 height 14
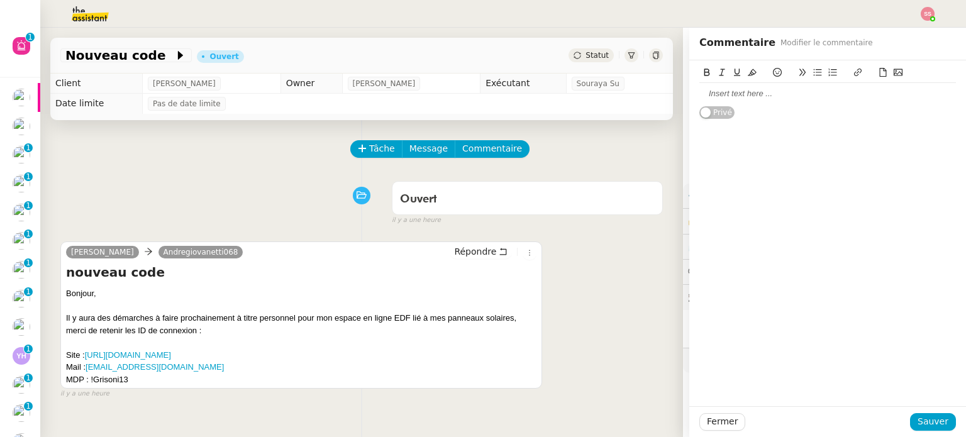
click at [742, 96] on div at bounding box center [827, 93] width 257 height 11
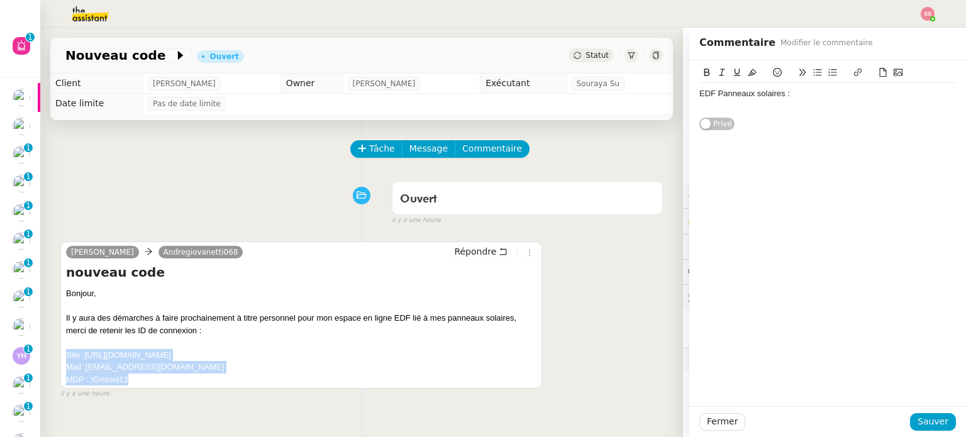
drag, startPoint x: 130, startPoint y: 385, endPoint x: 68, endPoint y: 360, distance: 66.3
click at [68, 360] on div "Bonjour, Il y aura des démarches à faire prochainement à titre personnel pour m…" at bounding box center [301, 336] width 470 height 98
copy div "Site : [URL][DOMAIN_NAME] Mail : [EMAIL_ADDRESS][DOMAIN_NAME] MDP : !Grisoni13"
click at [707, 99] on div "EDF Panneaux solaires :" at bounding box center [827, 93] width 257 height 11
click at [701, 106] on div at bounding box center [827, 105] width 257 height 11
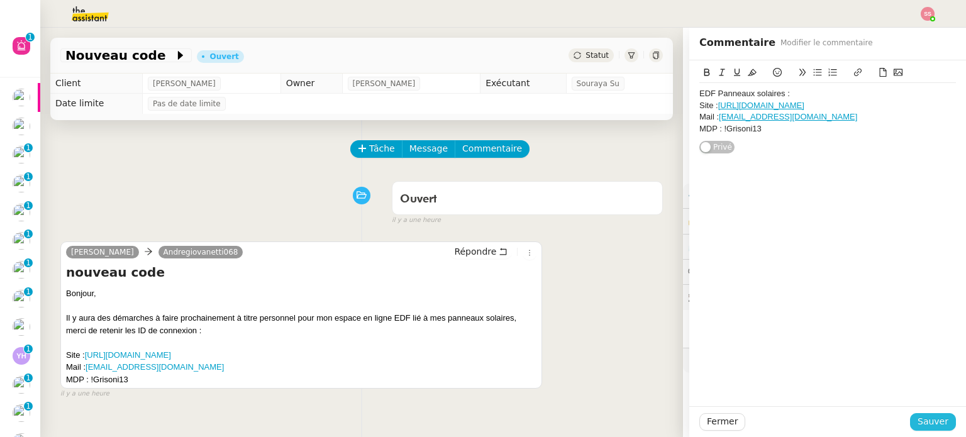
click at [938, 422] on span "Sauver" at bounding box center [932, 421] width 31 height 14
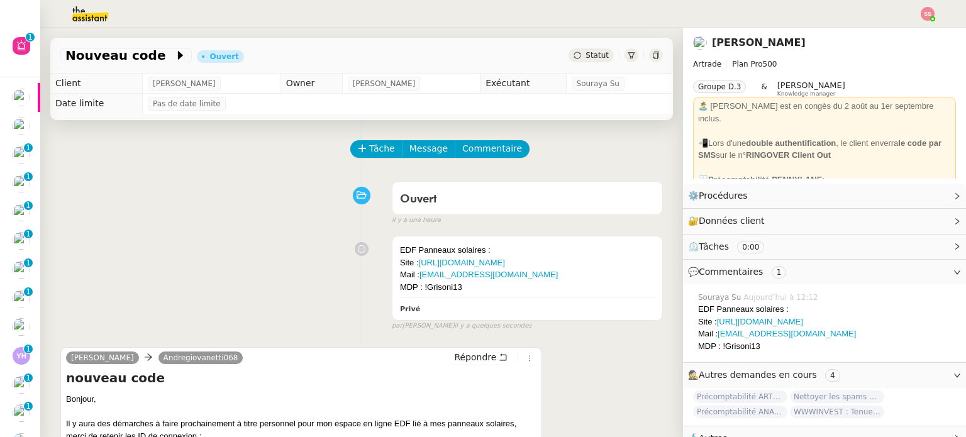
click at [574, 52] on icon at bounding box center [578, 56] width 8 height 8
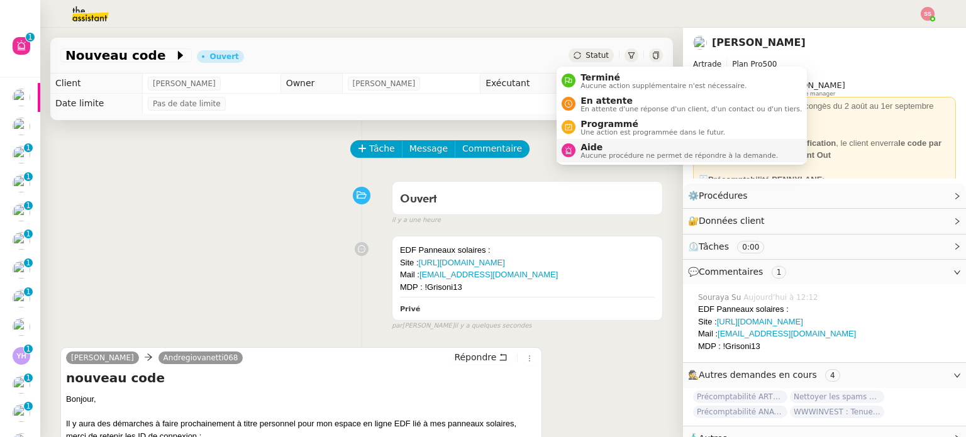
click at [584, 145] on span "Aide" at bounding box center [678, 147] width 197 height 10
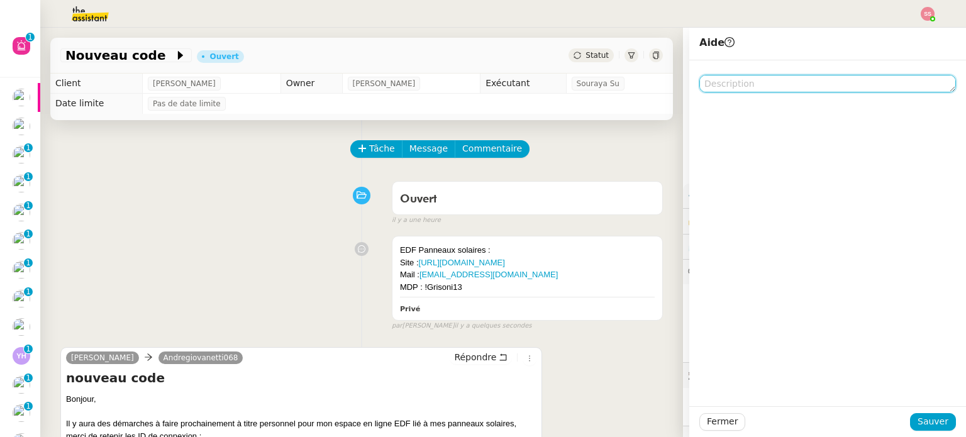
click at [795, 81] on textarea at bounding box center [827, 84] width 257 height 18
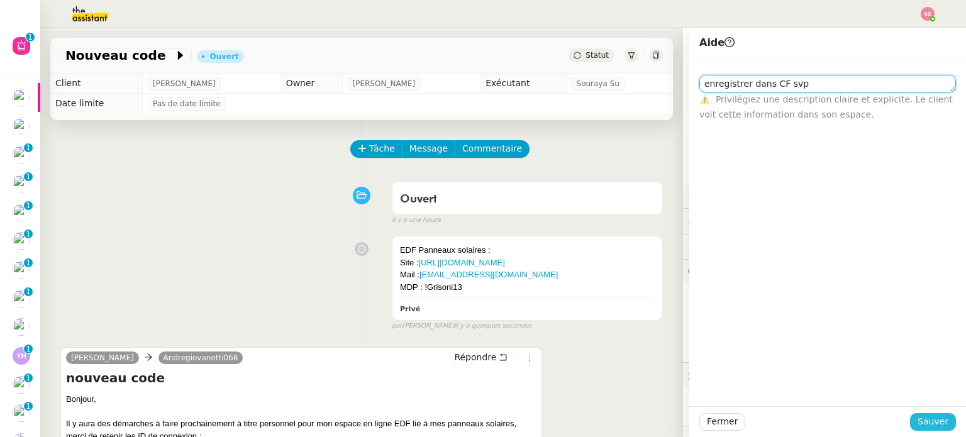
type textarea "enregistrer dans CF svp"
click at [936, 416] on span "Sauver" at bounding box center [932, 421] width 31 height 14
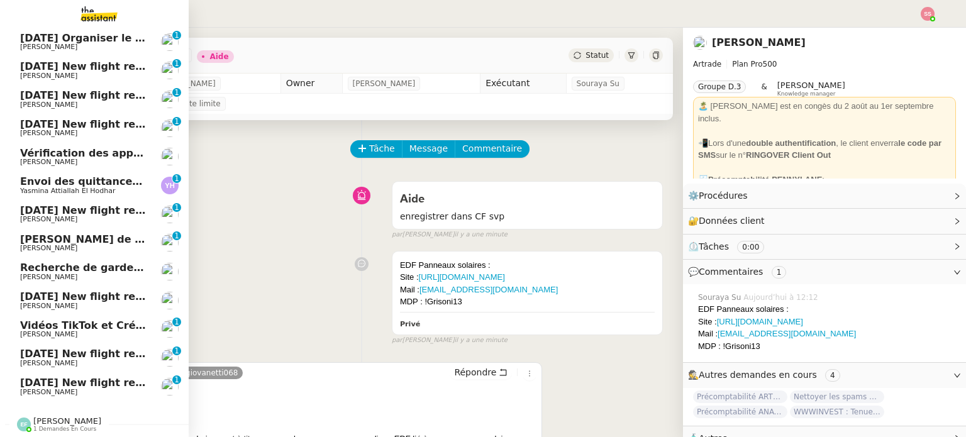
scroll to position [177, 0]
click at [65, 175] on span "Envoi des quittances mensuelles - 5 octobre 2025" at bounding box center [161, 181] width 282 height 12
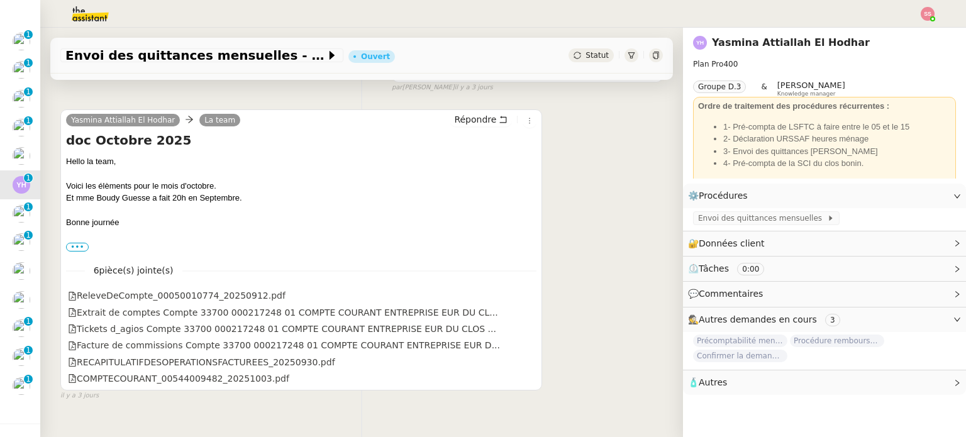
scroll to position [252, 0]
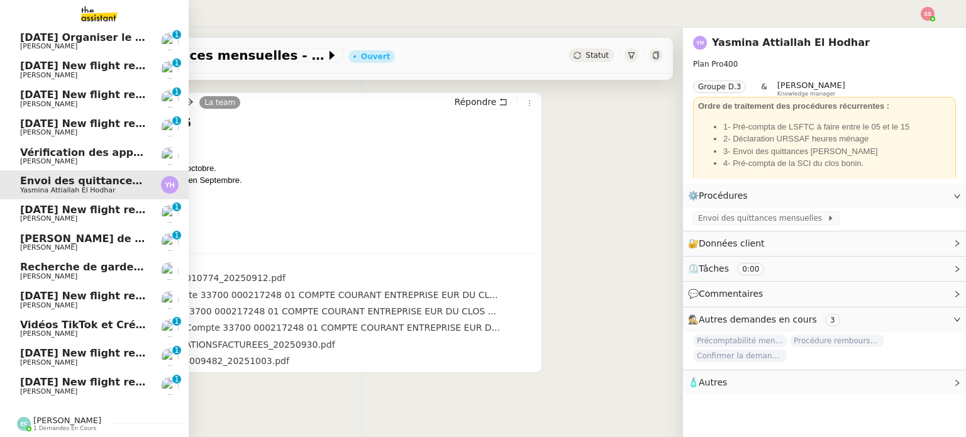
click at [70, 425] on span "1 demandes en cours" at bounding box center [64, 428] width 63 height 7
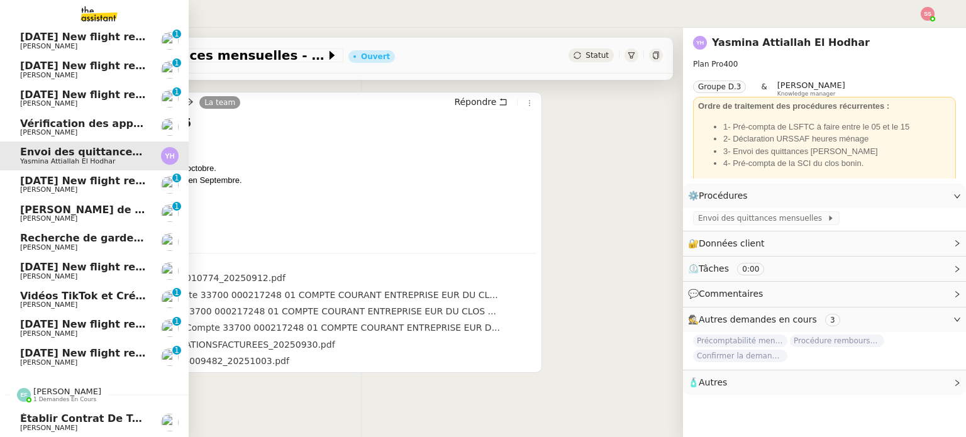
scroll to position [206, 0]
click at [46, 389] on span "[PERSON_NAME]" at bounding box center [67, 391] width 68 height 9
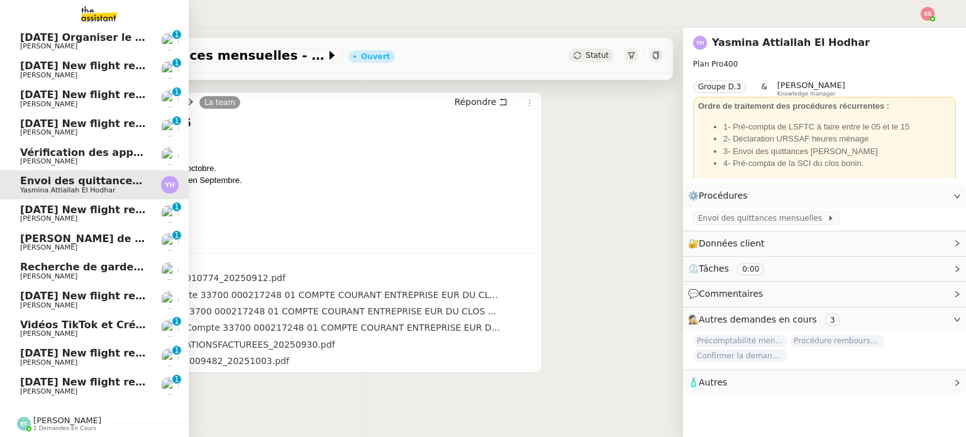
click at [42, 416] on span "[PERSON_NAME]" at bounding box center [67, 420] width 68 height 9
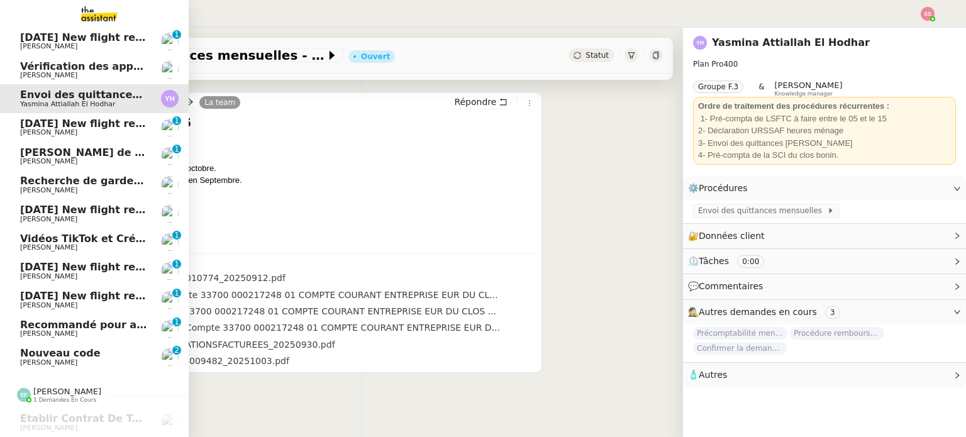
scroll to position [235, 0]
click at [65, 349] on span "Nouveau code" at bounding box center [60, 353] width 80 height 12
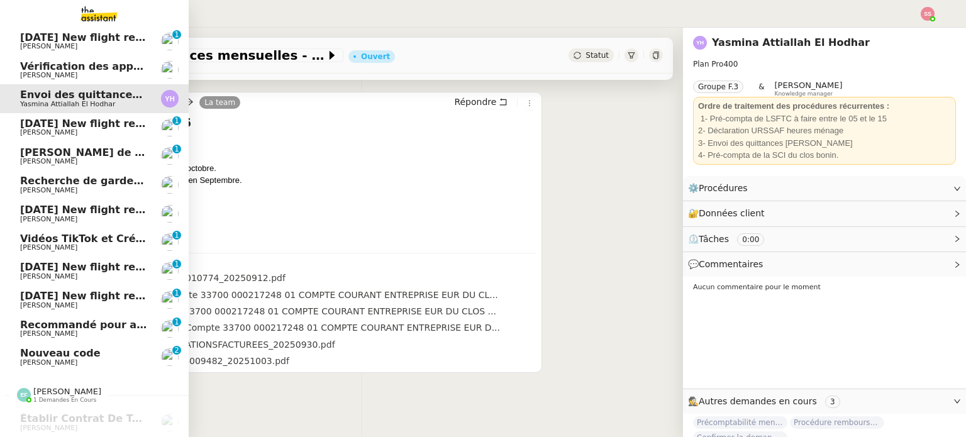
scroll to position [169, 0]
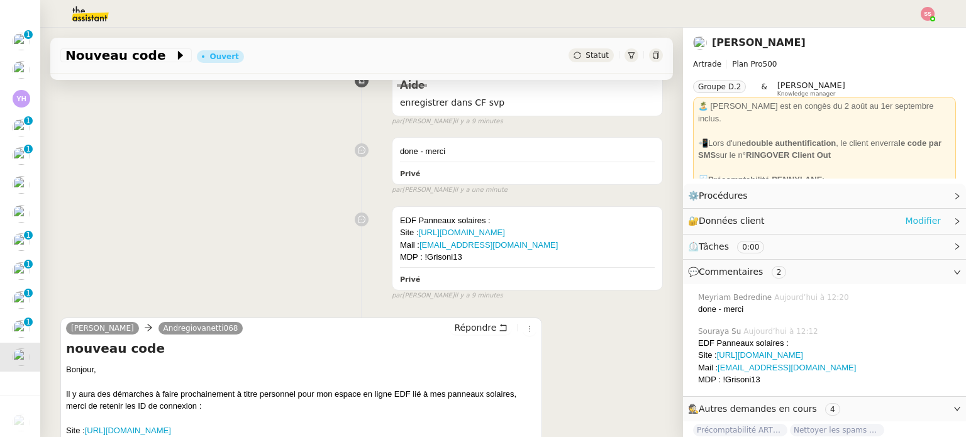
click at [908, 219] on link "Modifier" at bounding box center [923, 221] width 36 height 14
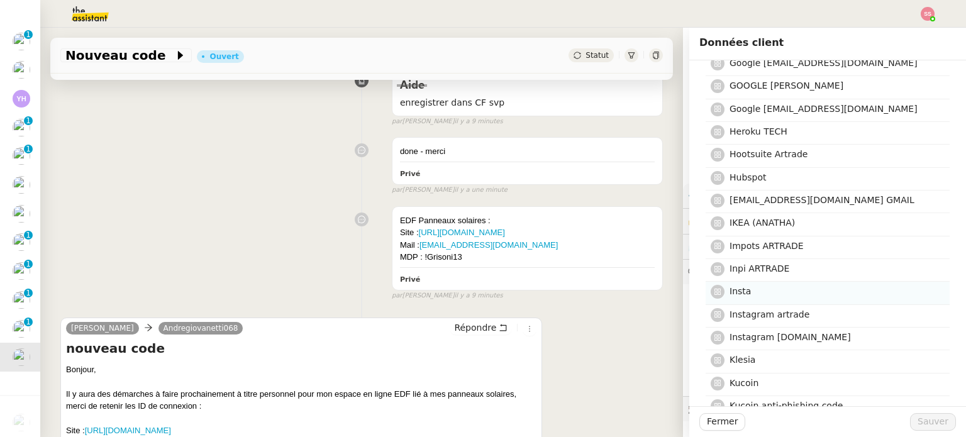
scroll to position [1887, 0]
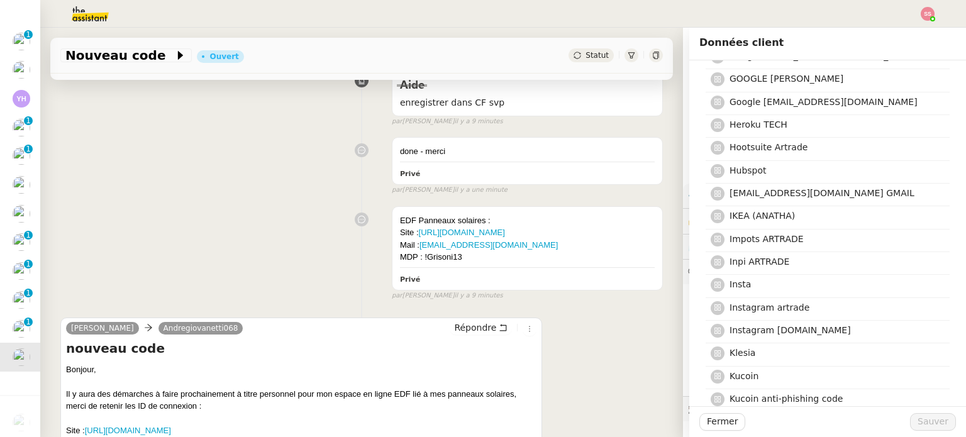
click at [264, 223] on div "EDF Panneaux solaires : Site : [URL][DOMAIN_NAME] Mail : [EMAIL_ADDRESS][DOMAIN…" at bounding box center [361, 251] width 602 height 101
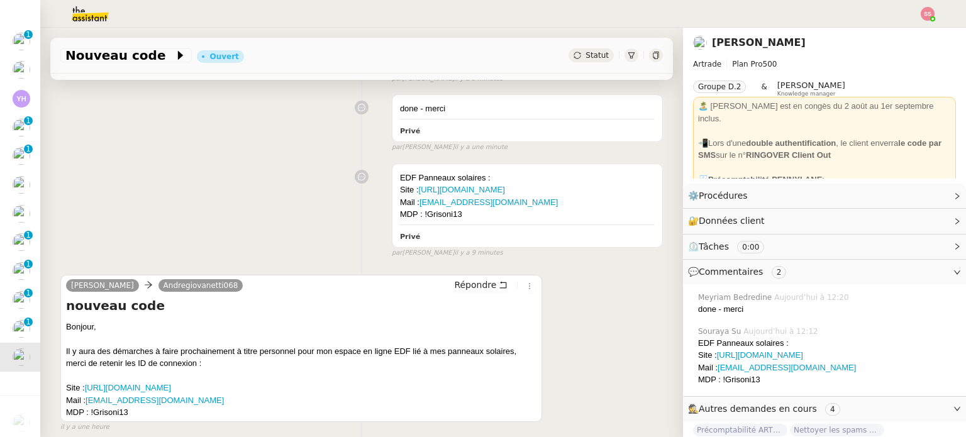
scroll to position [211, 0]
click at [909, 197] on link "Modifier" at bounding box center [923, 196] width 36 height 14
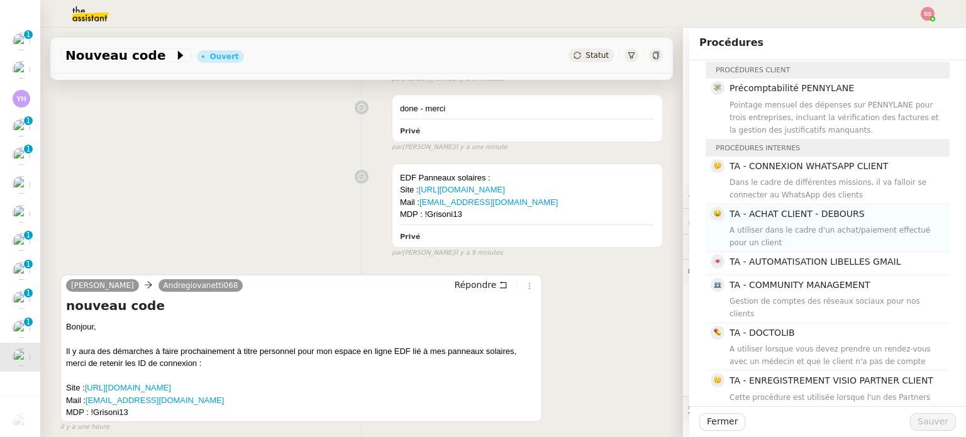
scroll to position [76, 0]
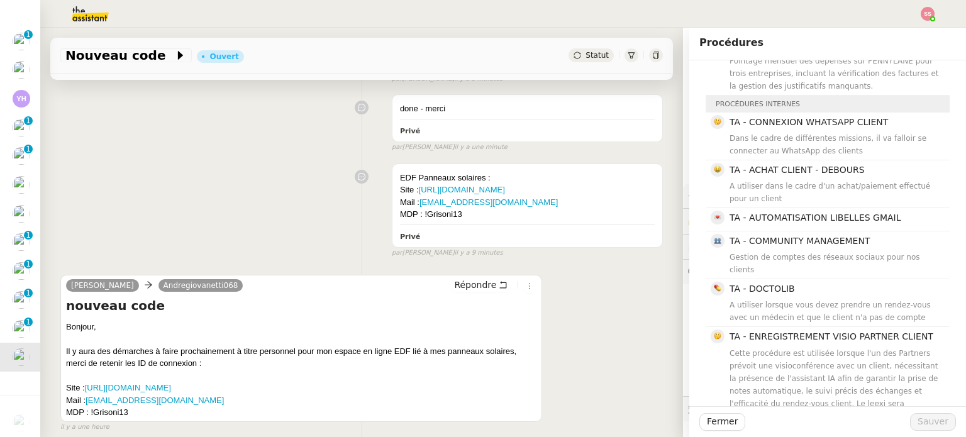
click at [611, 292] on div "[PERSON_NAME] Andregiovanetti068 Répondre nouveau code Bonjour, Il y aura des d…" at bounding box center [361, 347] width 602 height 169
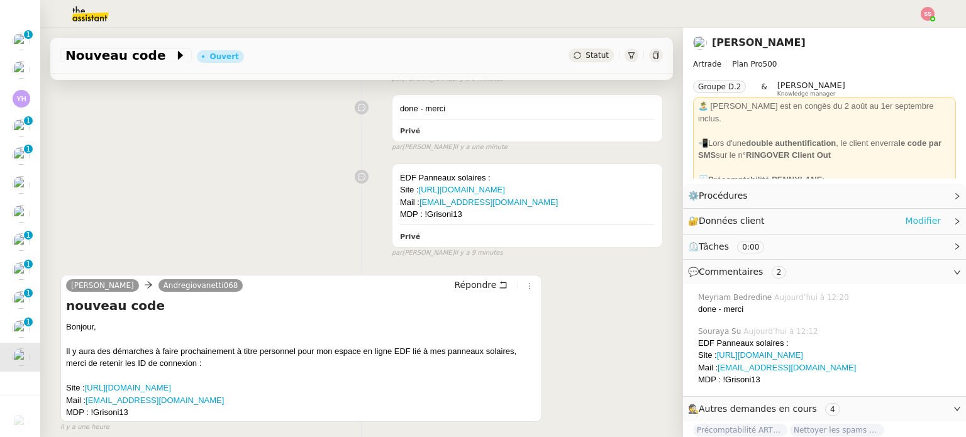
click at [910, 221] on link "Modifier" at bounding box center [923, 221] width 36 height 14
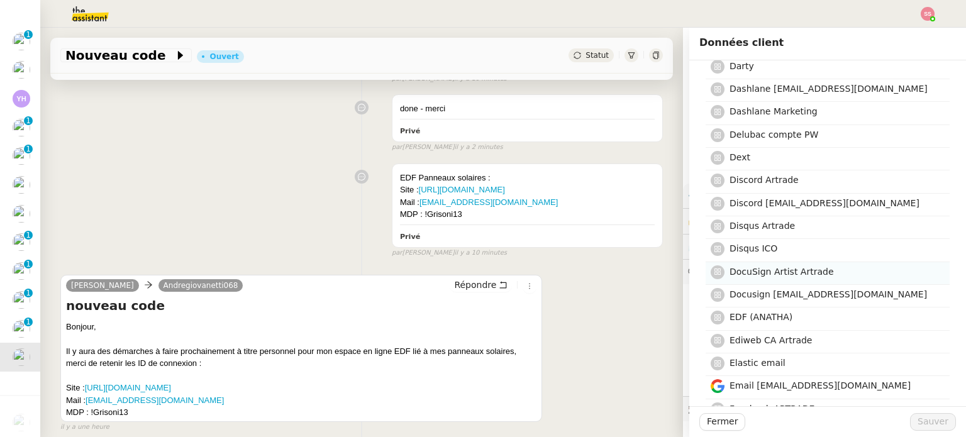
scroll to position [1258, 0]
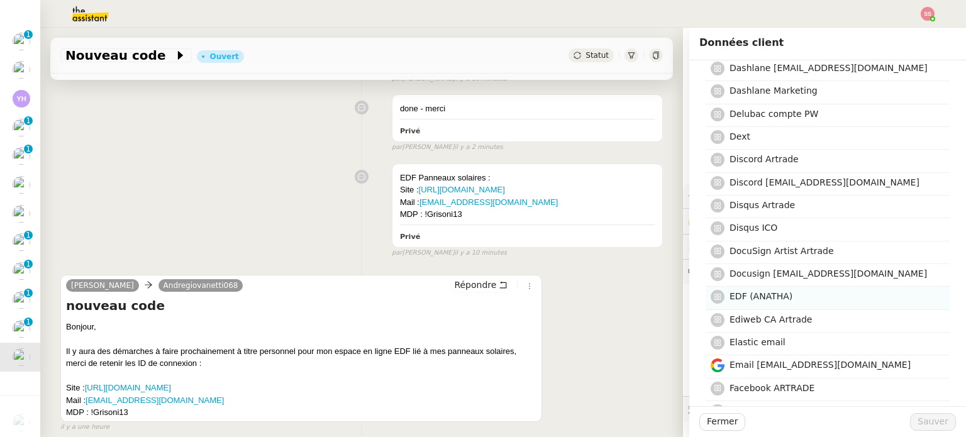
click at [793, 289] on h4 "EDF (ANATHA)" at bounding box center [835, 296] width 213 height 14
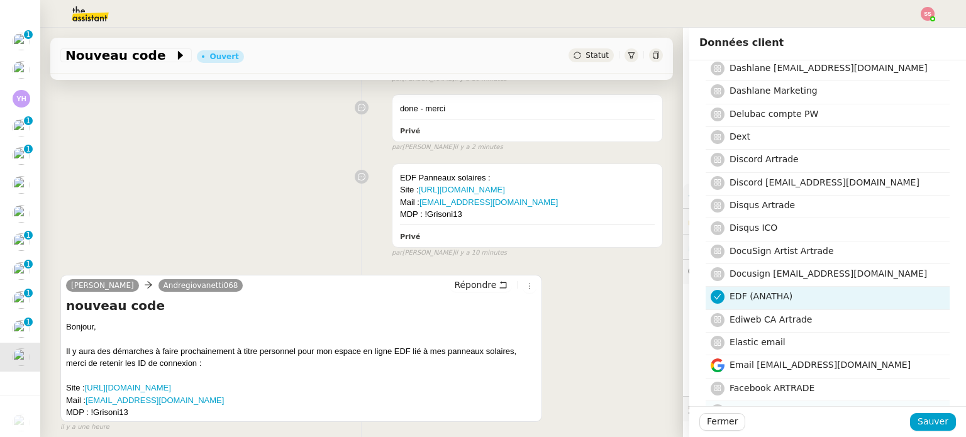
scroll to position [1635, 0]
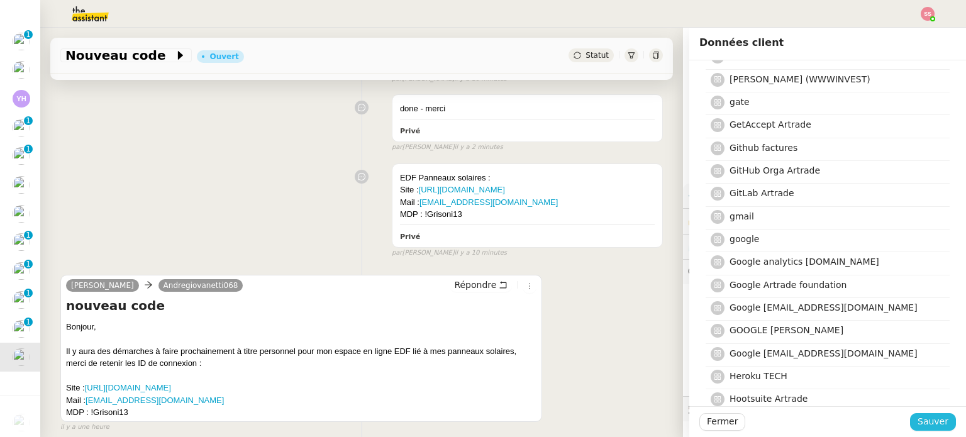
click at [936, 424] on span "Sauver" at bounding box center [932, 421] width 31 height 14
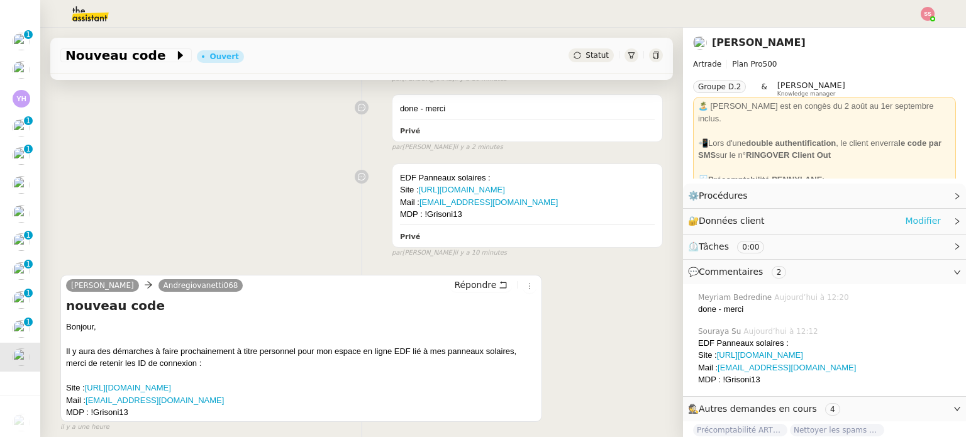
click at [914, 221] on link "Modifier" at bounding box center [923, 221] width 36 height 14
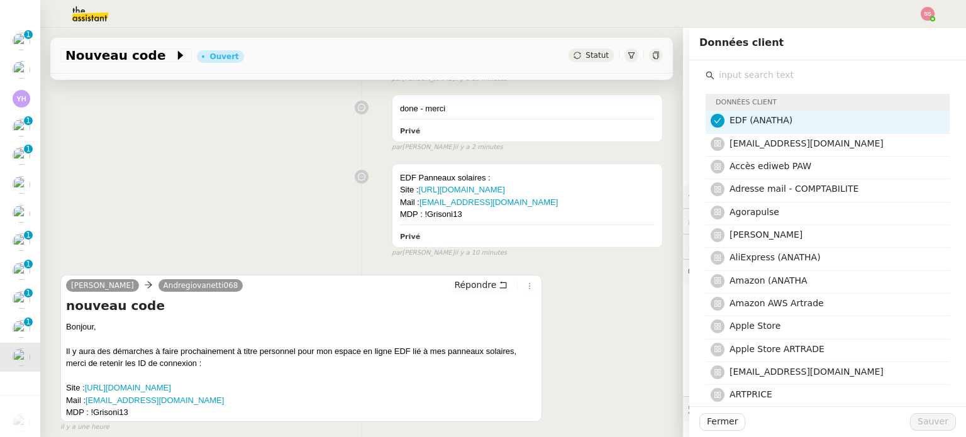
click at [622, 291] on div "[PERSON_NAME] Andregiovanetti068 Répondre nouveau code Bonjour, Il y aura des d…" at bounding box center [361, 347] width 602 height 169
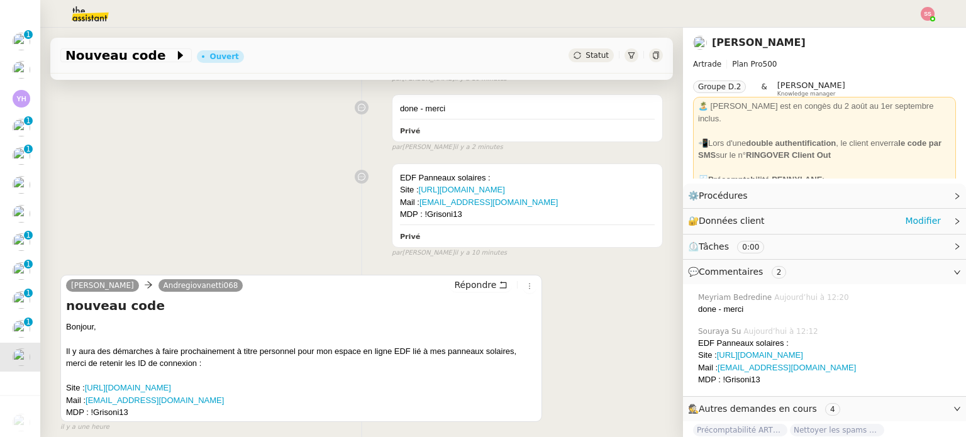
click at [745, 218] on span "Données client" at bounding box center [732, 221] width 66 height 10
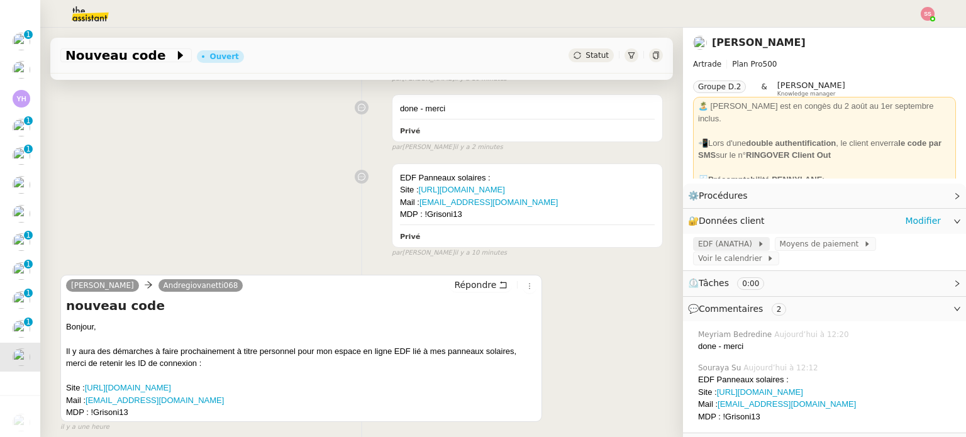
click at [726, 244] on span "EDF (ANATHA)" at bounding box center [727, 244] width 59 height 13
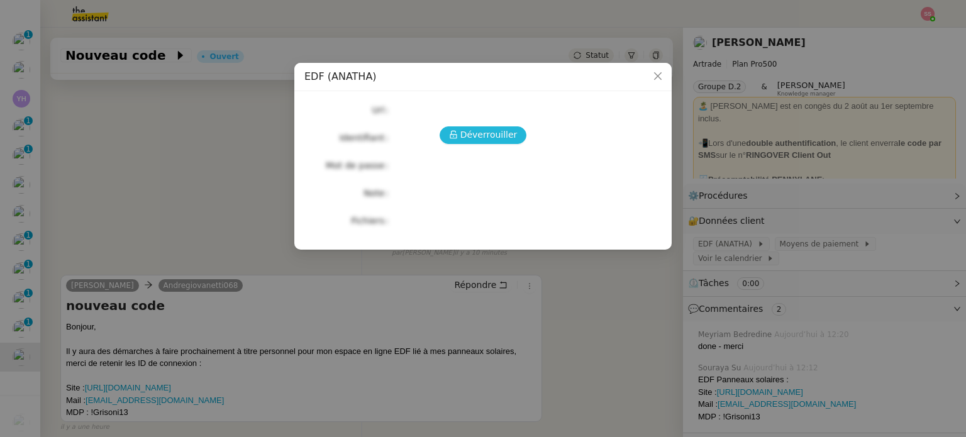
click at [498, 141] on span "Déverrouiller" at bounding box center [488, 135] width 57 height 14
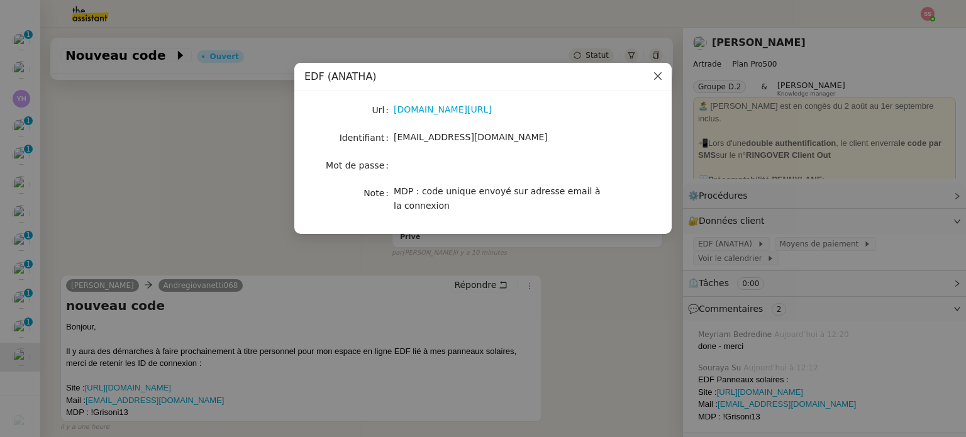
click at [657, 81] on icon "Close" at bounding box center [658, 76] width 10 height 10
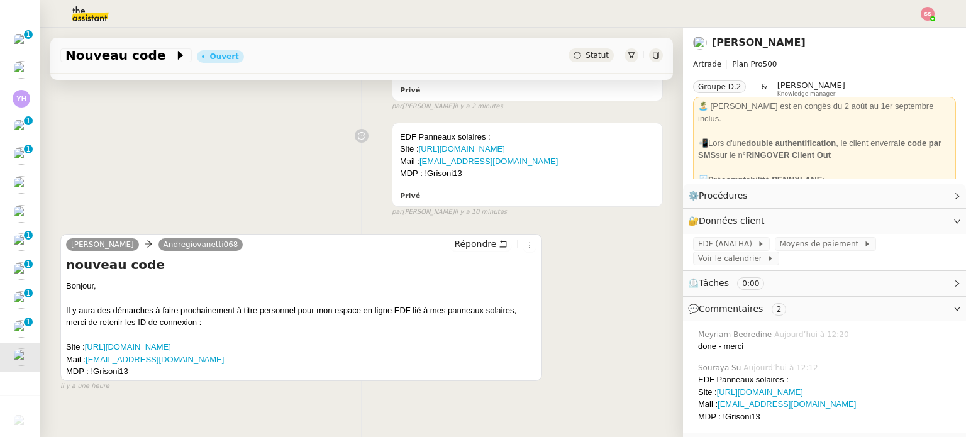
scroll to position [274, 0]
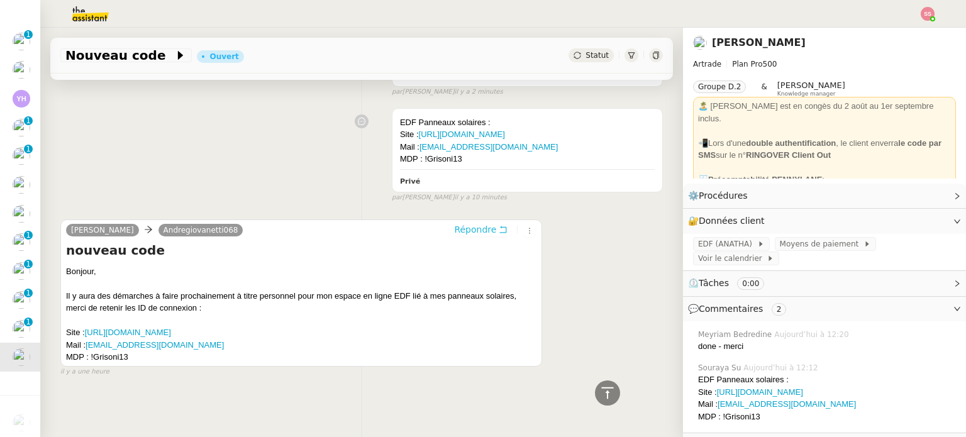
click at [468, 226] on span "Répondre" at bounding box center [475, 229] width 42 height 13
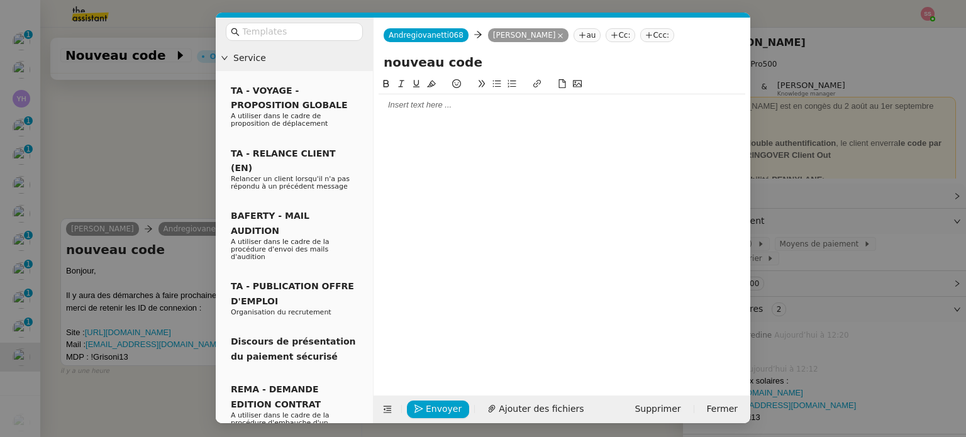
scroll to position [370, 0]
click at [424, 106] on div at bounding box center [562, 104] width 367 height 11
click at [453, 406] on span "Envoyer" at bounding box center [444, 409] width 36 height 14
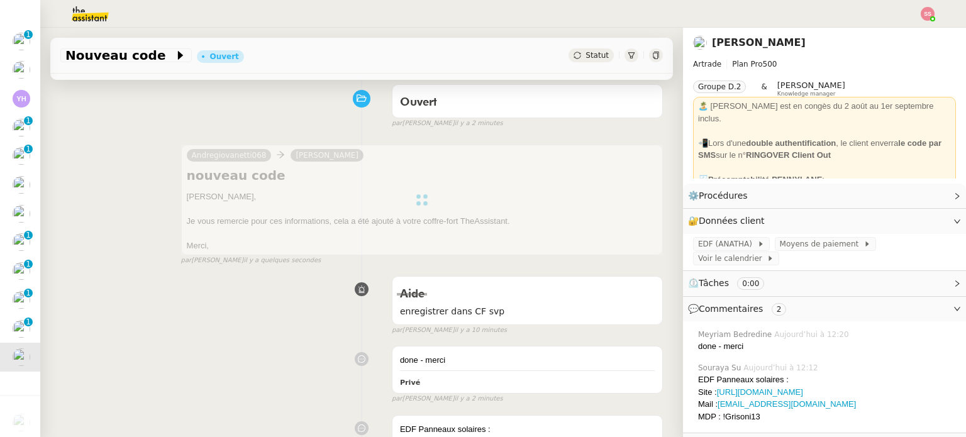
scroll to position [0, 0]
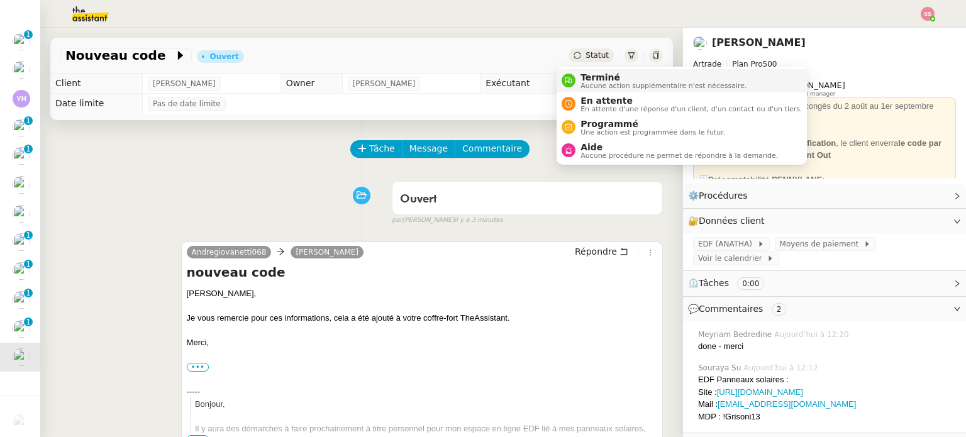
click at [582, 76] on span "Terminé" at bounding box center [663, 77] width 166 height 10
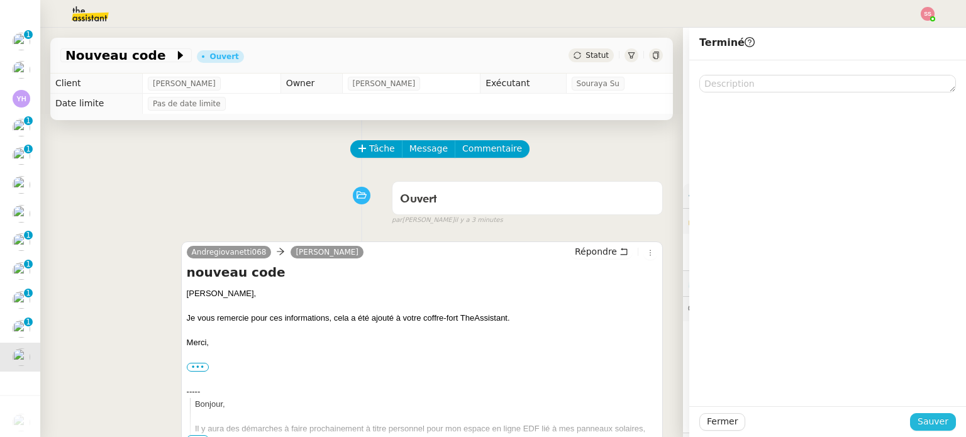
click at [916, 413] on div "Fermer Sauver" at bounding box center [827, 422] width 257 height 18
click at [917, 418] on span "Sauver" at bounding box center [932, 421] width 31 height 14
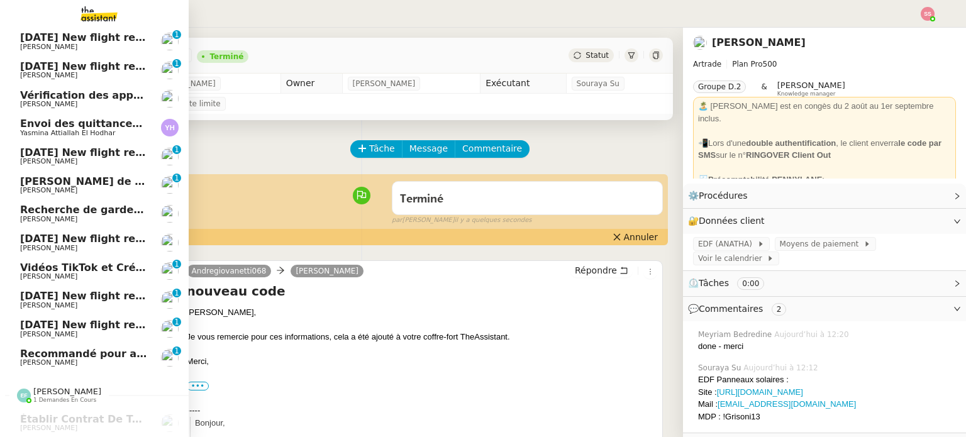
scroll to position [235, 0]
click at [68, 348] on span "Recommandé pour amendes" at bounding box center [100, 354] width 161 height 12
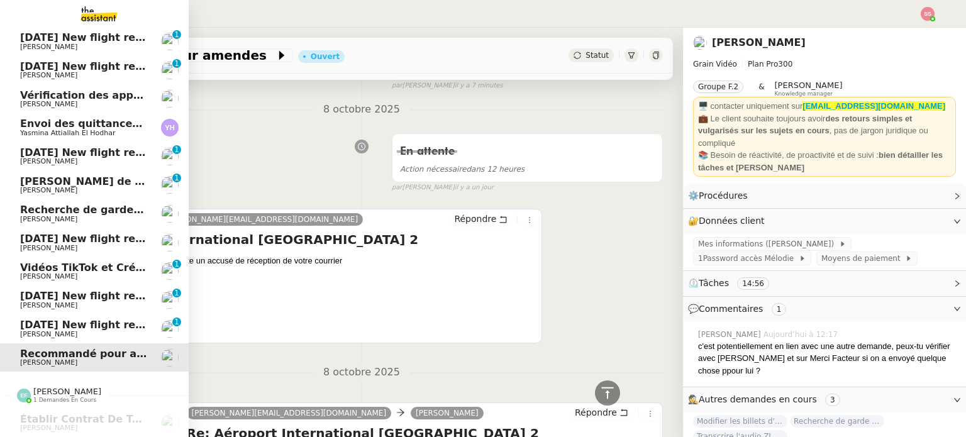
scroll to position [229, 0]
click at [91, 323] on span "[DATE] New flight request - [PERSON_NAME]" at bounding box center [146, 325] width 252 height 12
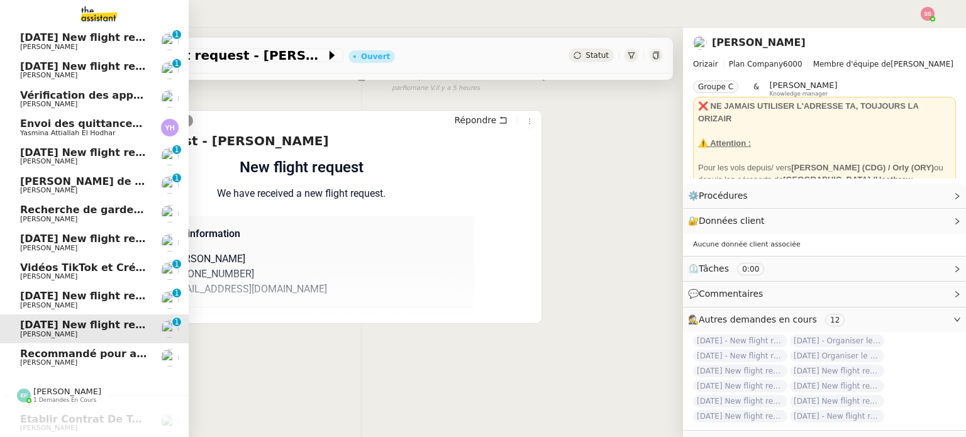
scroll to position [169, 0]
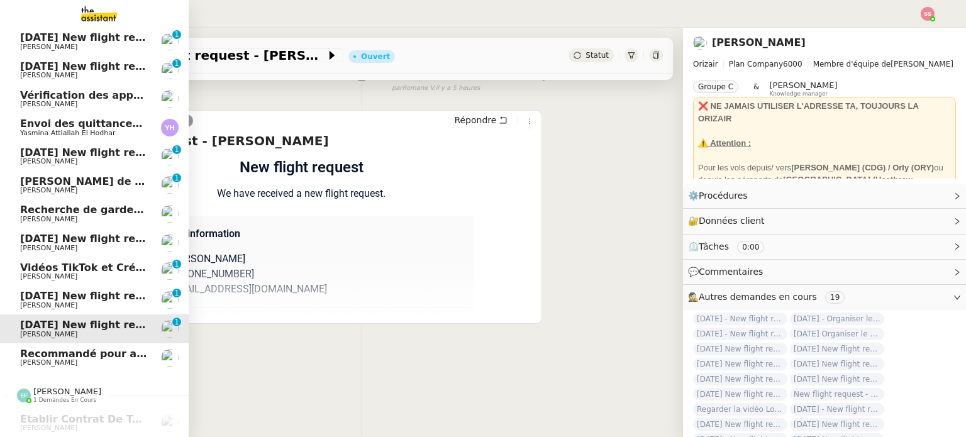
click at [101, 289] on link "[DATE] New flight request - mjioo miijmo [PERSON_NAME] 0 1 2 3 4 5 6 7 8 9" at bounding box center [94, 299] width 189 height 29
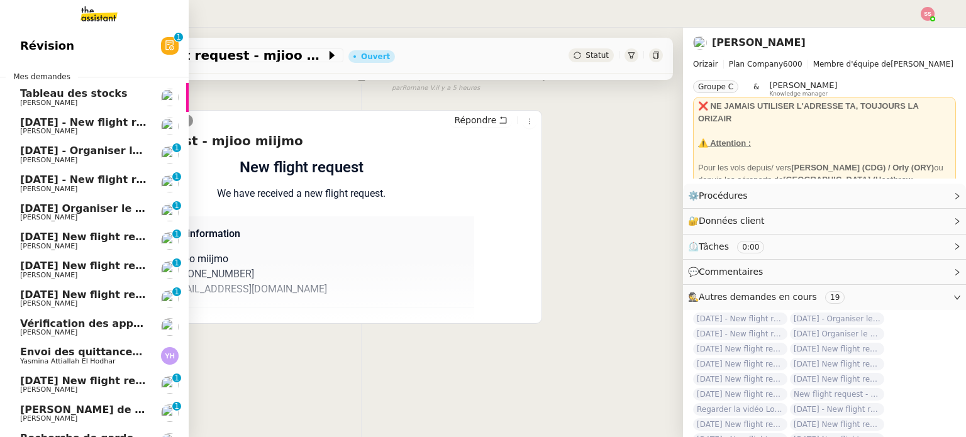
click at [28, 126] on span "[DATE] - New flight request - [PERSON_NAME]" at bounding box center [150, 122] width 260 height 12
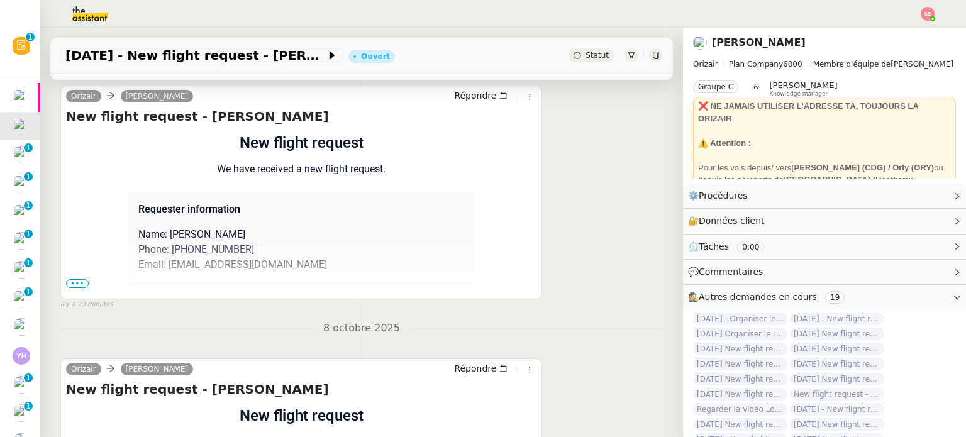
scroll to position [189, 0]
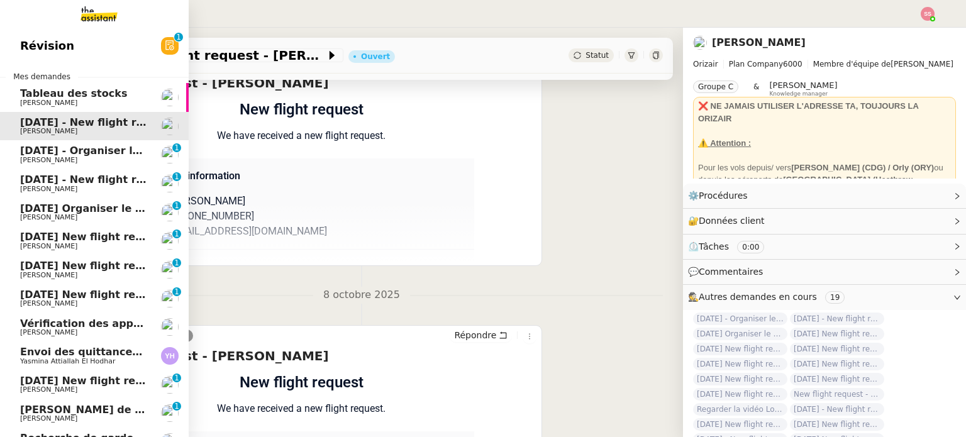
click at [92, 163] on span "[PERSON_NAME]" at bounding box center [83, 161] width 127 height 8
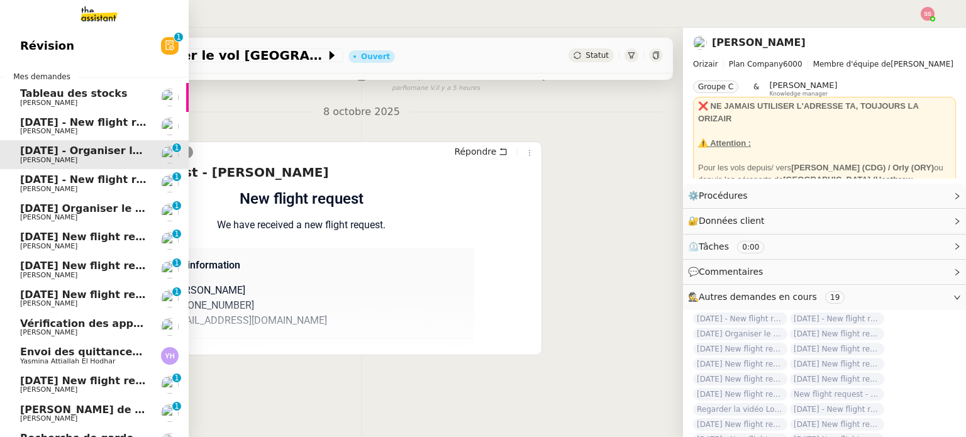
scroll to position [169, 0]
click at [97, 180] on span "[DATE] - New flight request - [PERSON_NAME]" at bounding box center [150, 180] width 260 height 12
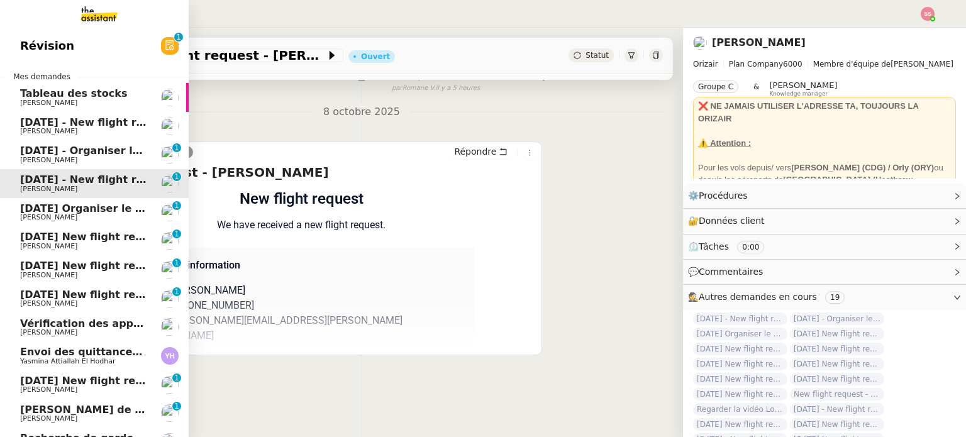
click at [100, 218] on span "[PERSON_NAME]" at bounding box center [83, 218] width 127 height 8
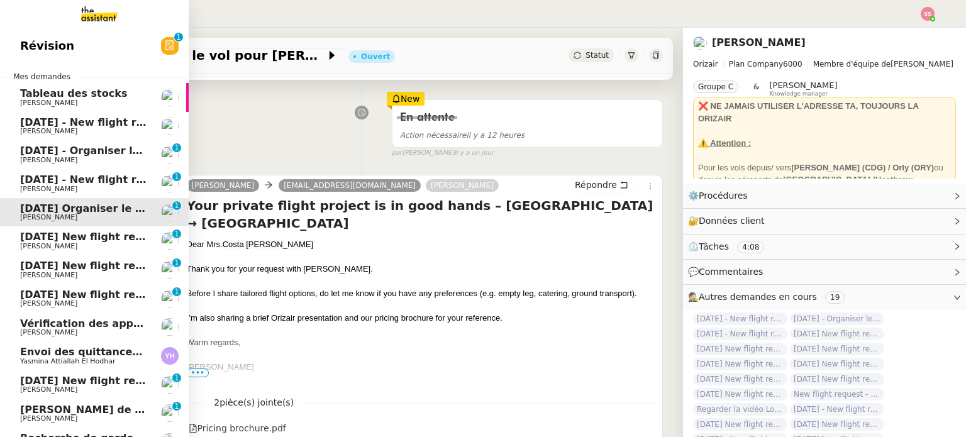
click at [99, 243] on span "[PERSON_NAME]" at bounding box center [83, 247] width 127 height 8
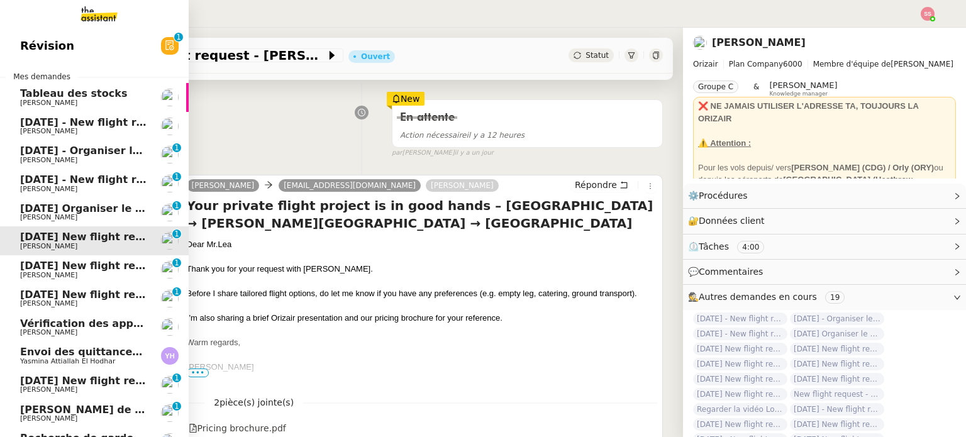
click at [101, 276] on span "[PERSON_NAME]" at bounding box center [83, 276] width 127 height 8
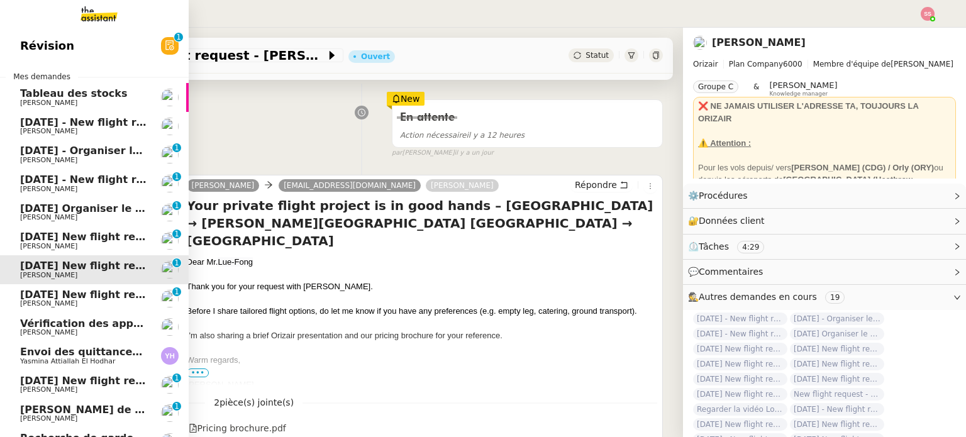
click at [103, 299] on span "[DATE] New flight request - [PERSON_NAME]" at bounding box center [146, 295] width 252 height 12
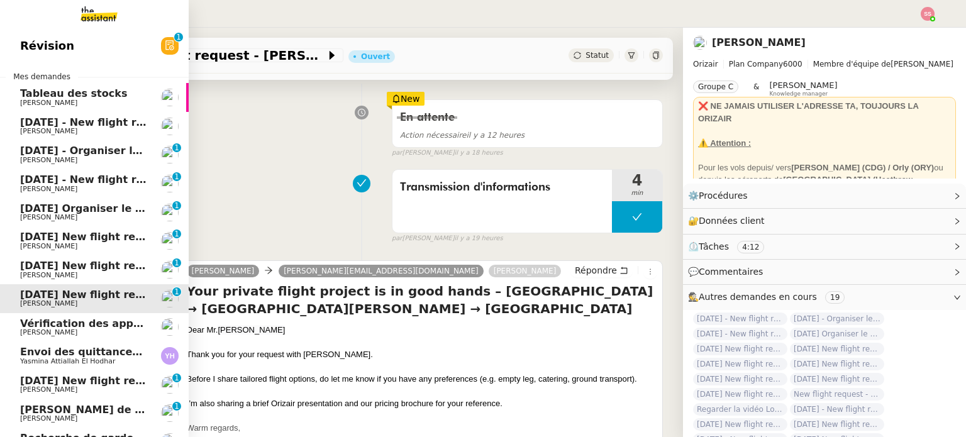
click at [106, 354] on span "Envoi des quittances mensuelles - 5 octobre 2025" at bounding box center [161, 352] width 282 height 12
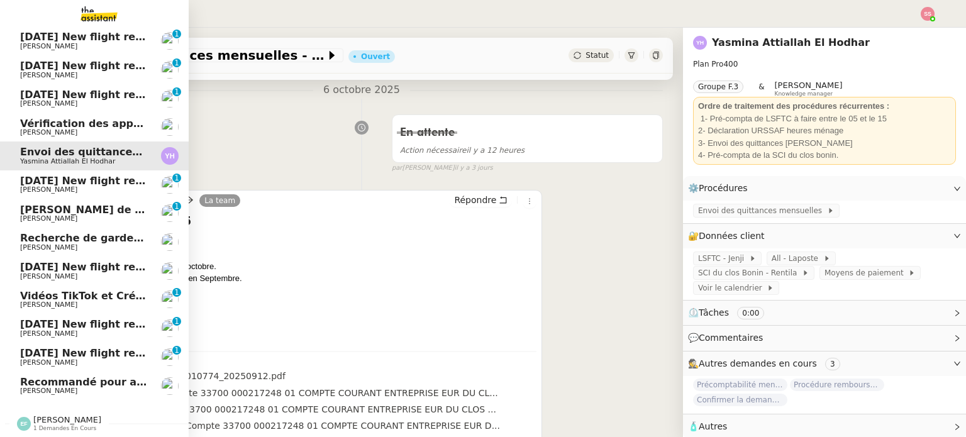
scroll to position [177, 0]
click at [80, 376] on span "Recommandé pour amendes" at bounding box center [100, 382] width 161 height 12
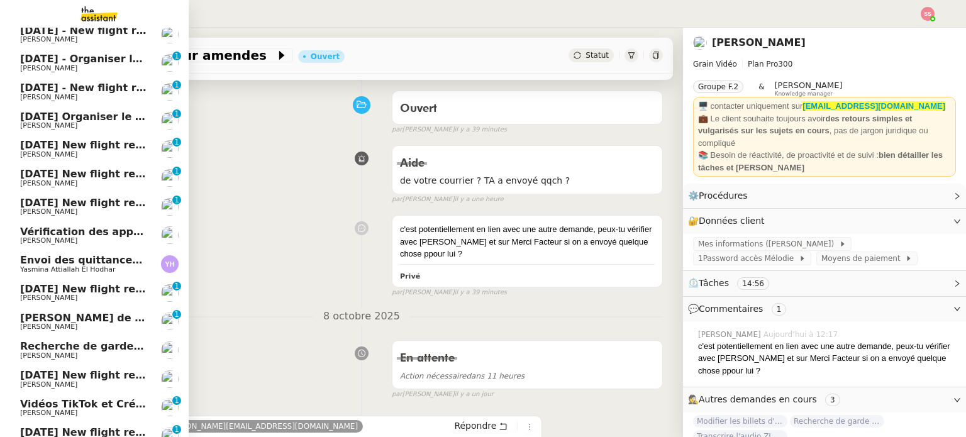
scroll to position [177, 0]
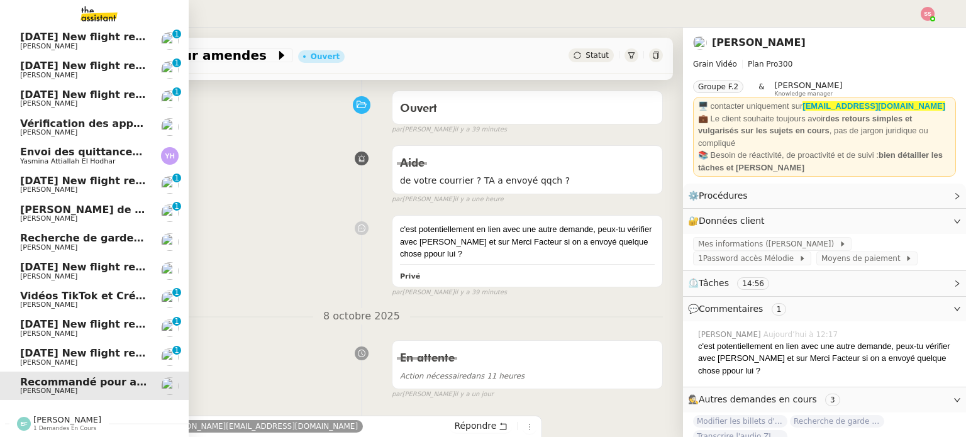
click at [66, 415] on span "[PERSON_NAME]" at bounding box center [67, 419] width 68 height 9
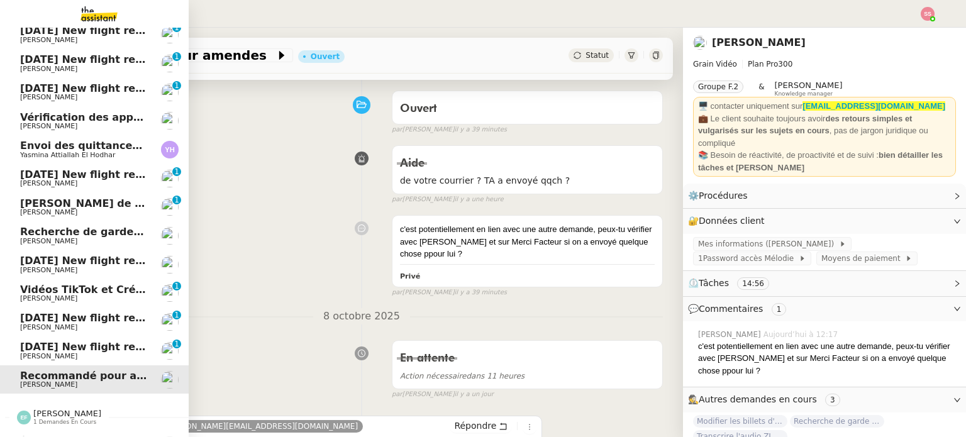
scroll to position [206, 0]
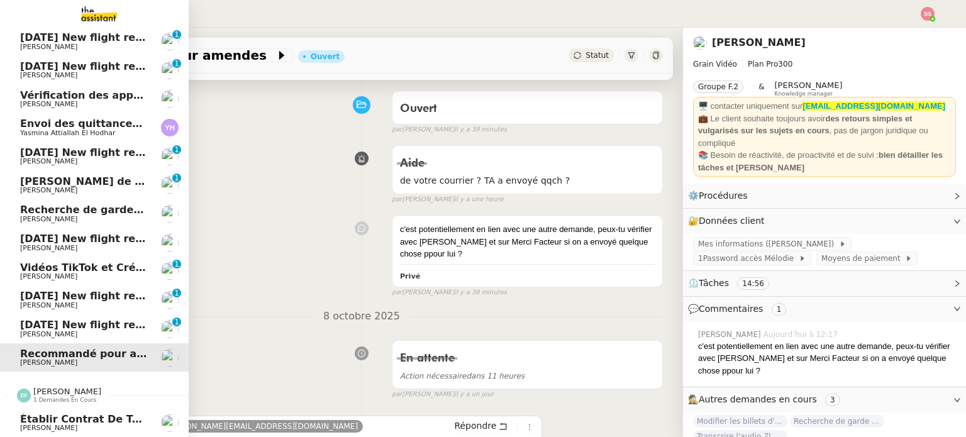
click at [68, 413] on span "Établir contrat de travail pour [PERSON_NAME]" at bounding box center [155, 419] width 271 height 12
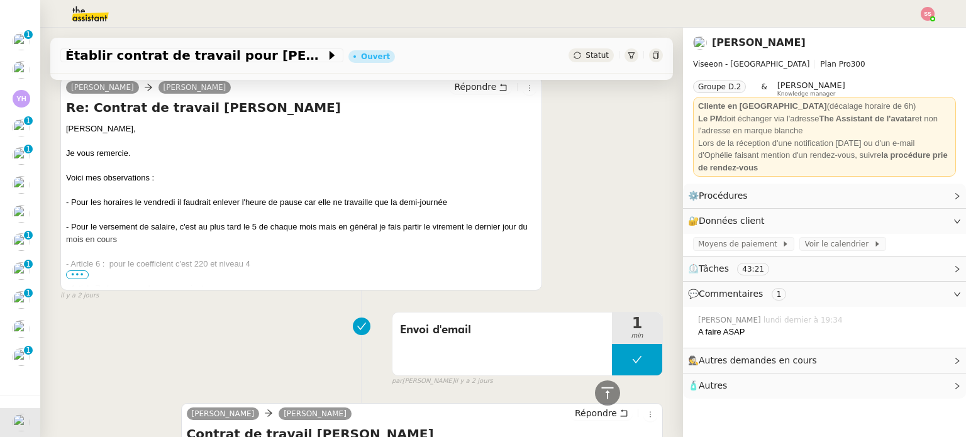
scroll to position [206, 0]
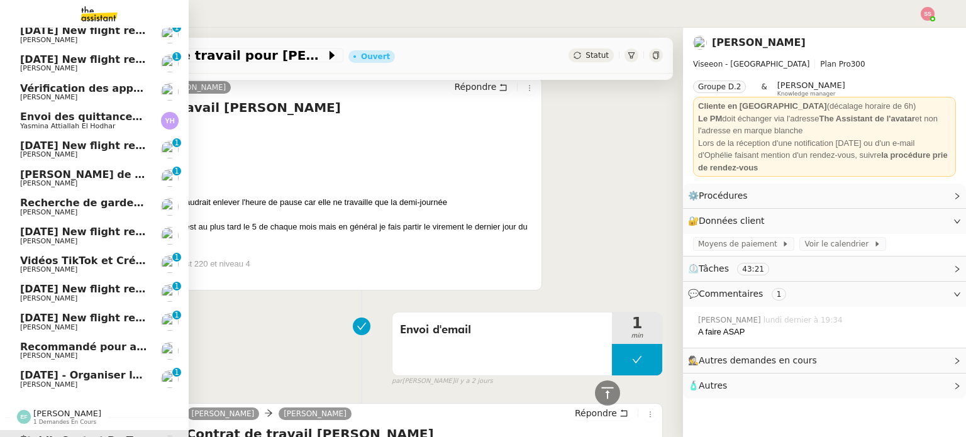
click at [58, 374] on span "[DATE] - Organiser le vol pour [PERSON_NAME]" at bounding box center [153, 375] width 267 height 12
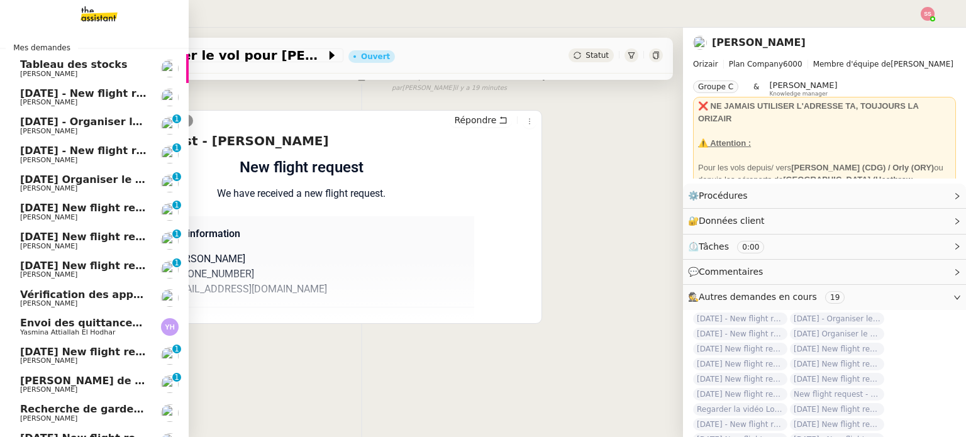
click at [72, 87] on span "[DATE] - New flight request - [PERSON_NAME]" at bounding box center [150, 93] width 260 height 12
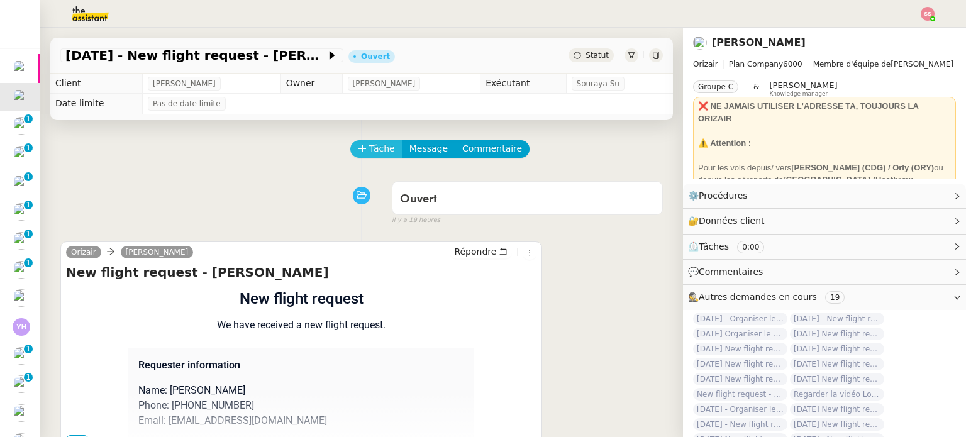
click at [369, 150] on span "Tâche" at bounding box center [382, 148] width 26 height 14
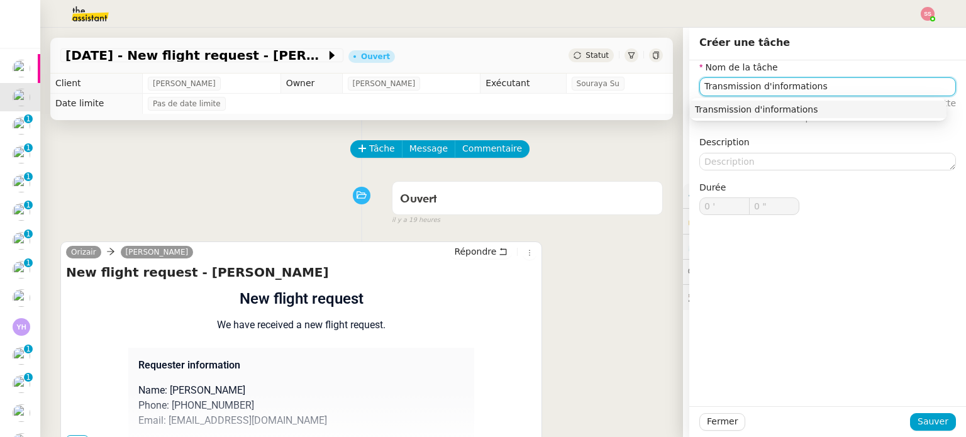
click at [719, 110] on div "Transmission d'informations" at bounding box center [818, 109] width 247 height 11
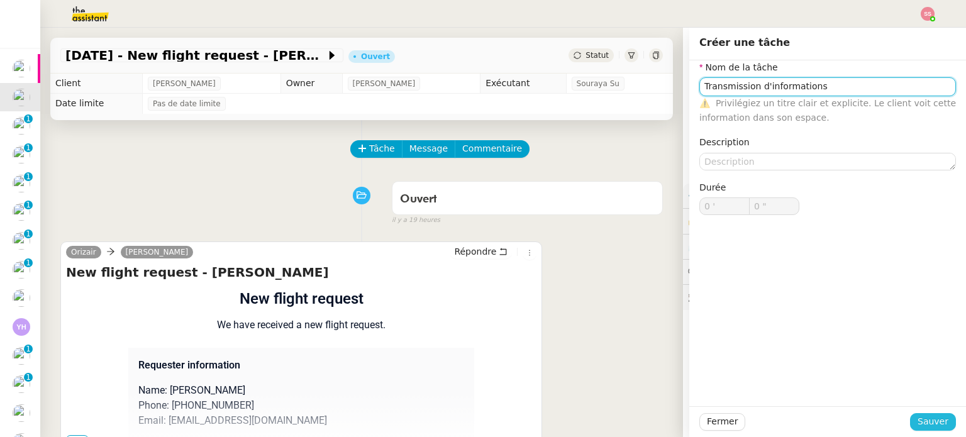
type input "Transmission d'informations"
click at [927, 417] on span "Sauver" at bounding box center [932, 421] width 31 height 14
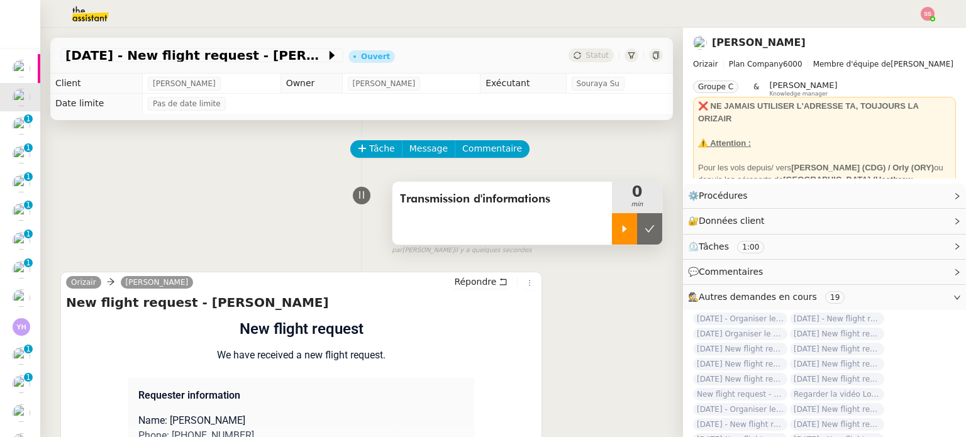
click at [613, 221] on div at bounding box center [624, 228] width 25 height 31
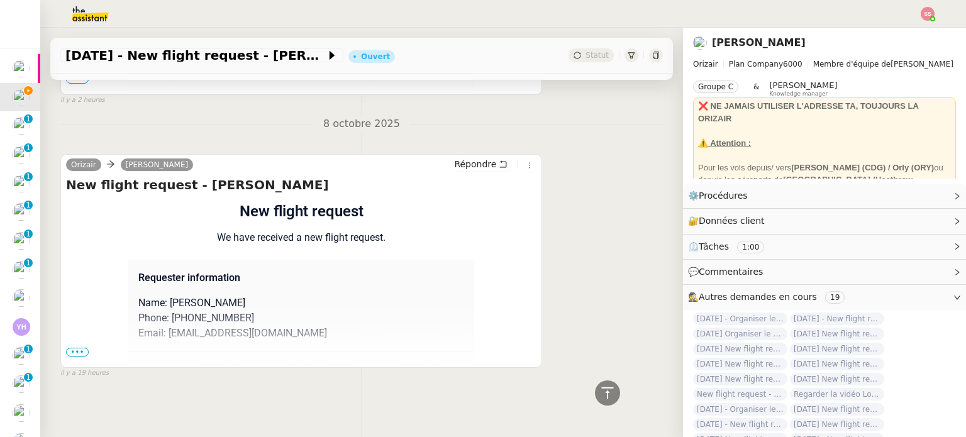
scroll to position [400, 0]
click at [84, 346] on span "•••" at bounding box center [77, 350] width 23 height 9
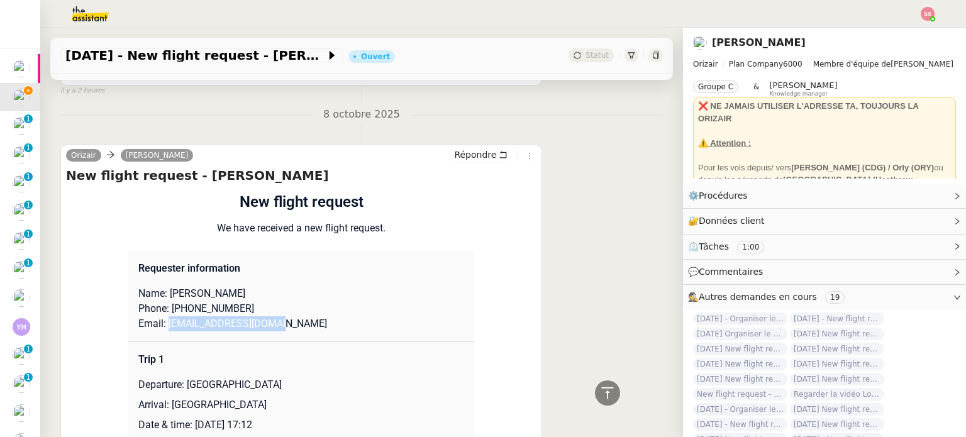
drag, startPoint x: 277, startPoint y: 326, endPoint x: 161, endPoint y: 326, distance: 115.7
click at [161, 326] on p "Email: [EMAIL_ADDRESS][DOMAIN_NAME]" at bounding box center [301, 323] width 326 height 15
copy p "[EMAIL_ADDRESS][DOMAIN_NAME]"
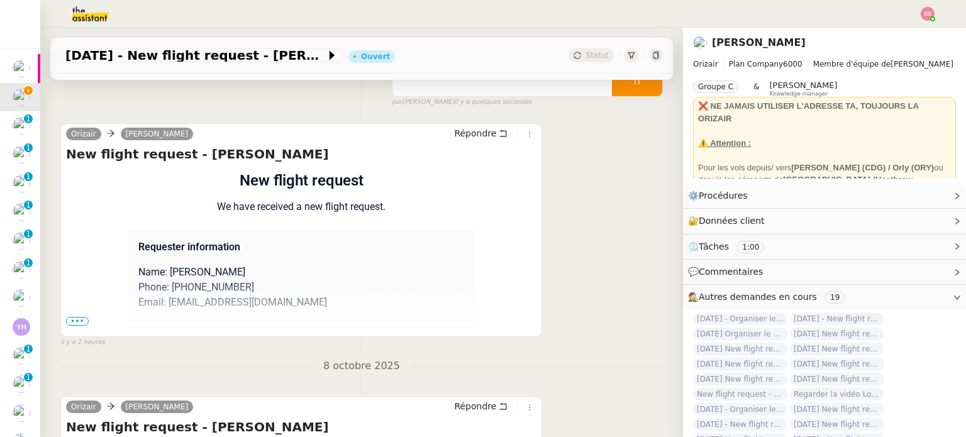
scroll to position [0, 0]
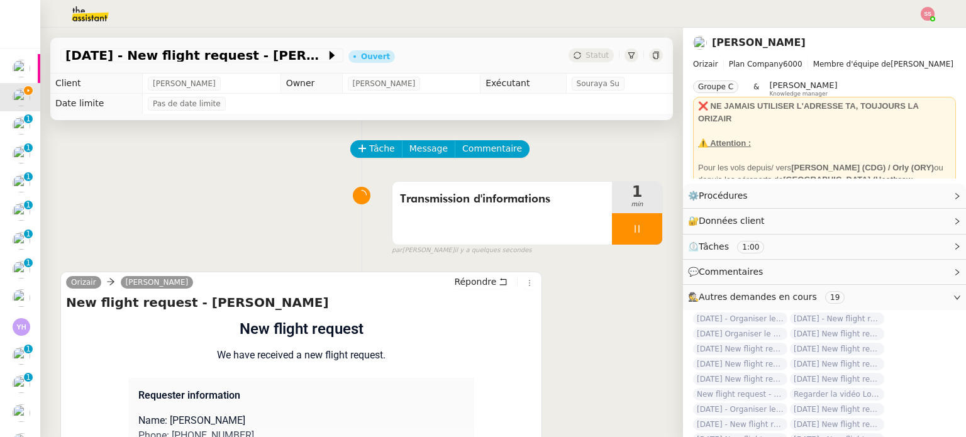
click at [410, 160] on div "Tâche Message Commentaire" at bounding box center [507, 155] width 311 height 30
click at [411, 156] on span "Message" at bounding box center [428, 148] width 38 height 14
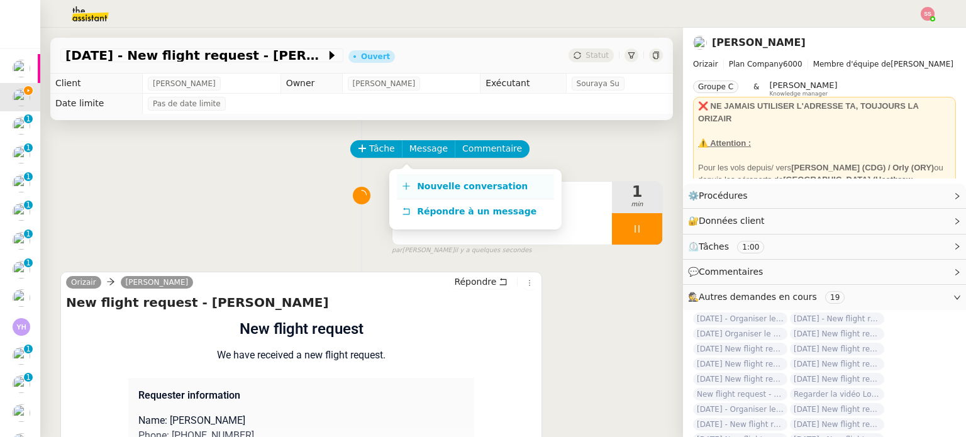
click at [444, 186] on span "Nouvelle conversation" at bounding box center [472, 186] width 111 height 10
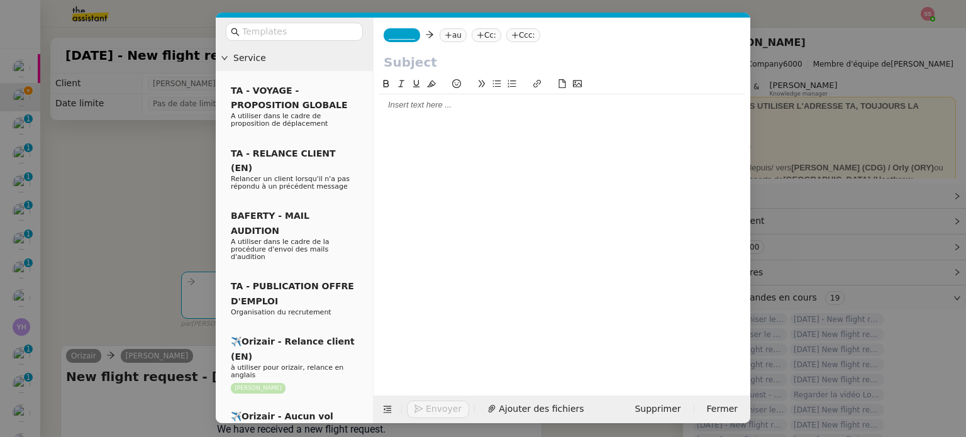
click at [446, 32] on nz-tag "au" at bounding box center [453, 35] width 27 height 14
paste input "[EMAIL_ADDRESS][DOMAIN_NAME]"
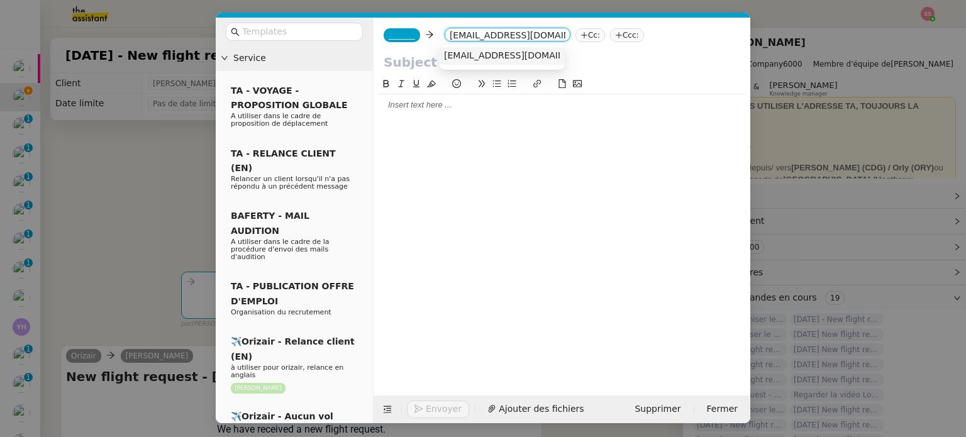
type input "[EMAIL_ADDRESS][DOMAIN_NAME]"
click at [466, 50] on span "[EMAIL_ADDRESS][DOMAIN_NAME]" at bounding box center [521, 55] width 154 height 10
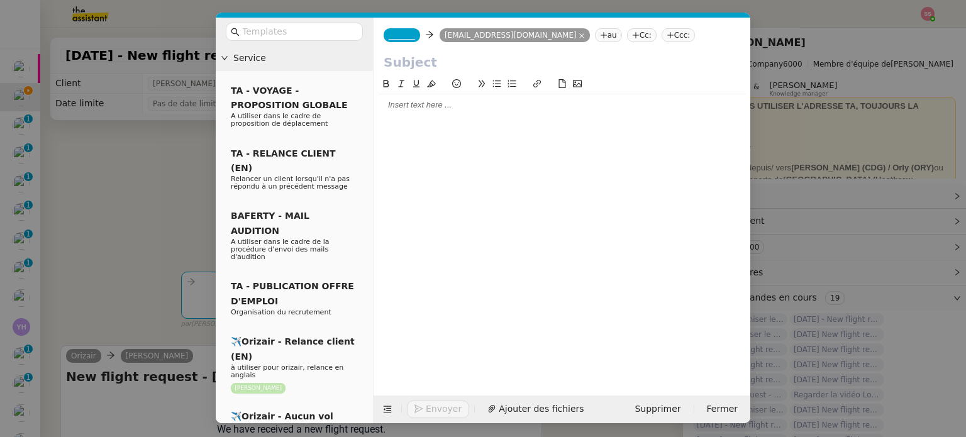
click at [387, 38] on nz-tag "_______" at bounding box center [402, 35] width 36 height 14
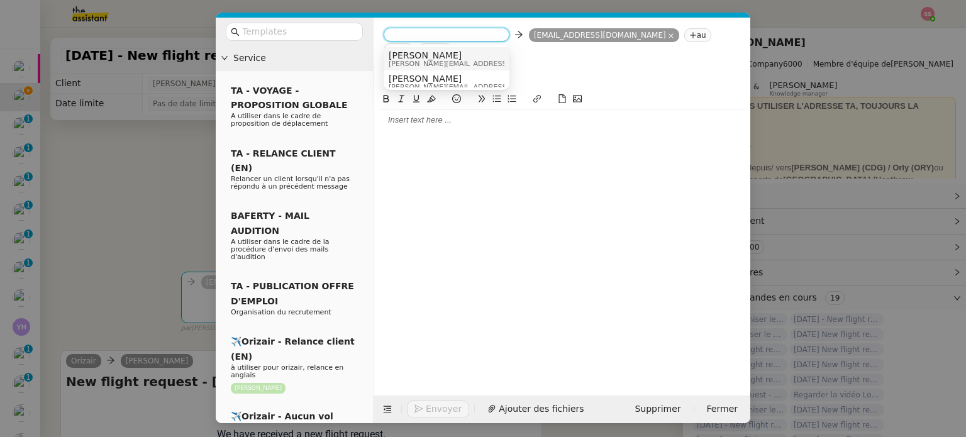
click at [433, 61] on span "[PERSON_NAME][EMAIL_ADDRESS][DOMAIN_NAME]" at bounding box center [478, 63] width 179 height 7
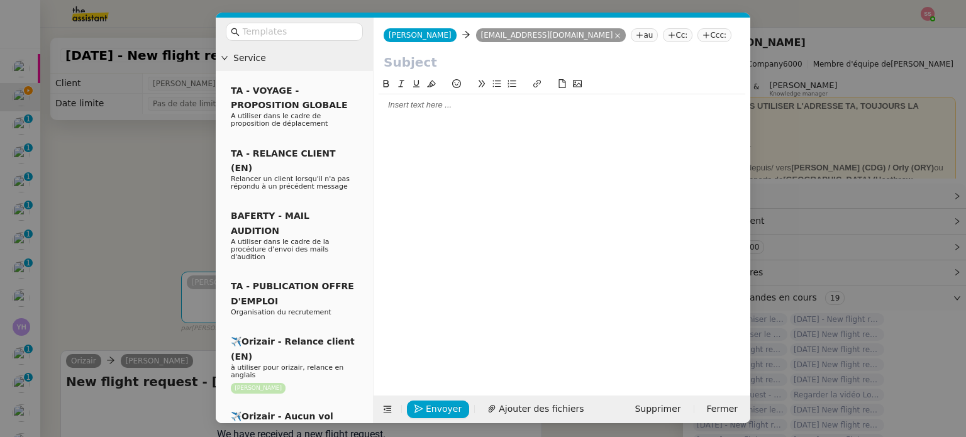
click at [697, 35] on nz-tag "Ccc:" at bounding box center [714, 35] width 34 height 14
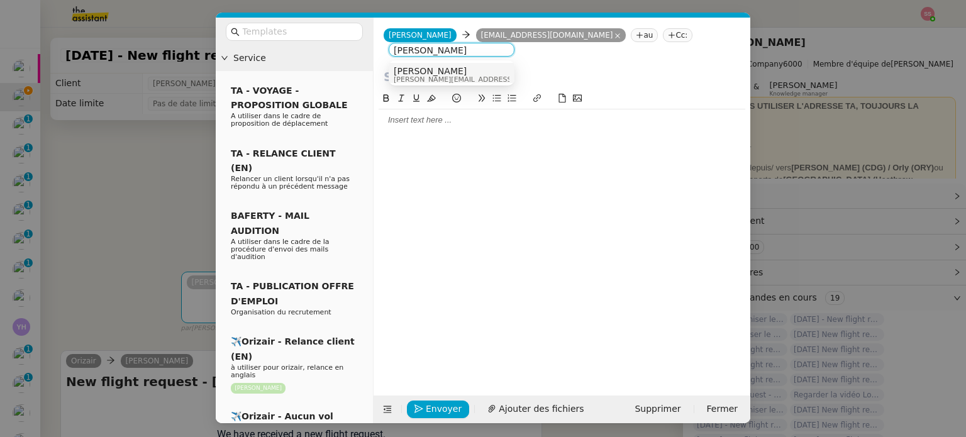
type input "[PERSON_NAME]"
click at [463, 80] on div "[PERSON_NAME] [PERSON_NAME][EMAIL_ADDRESS][DOMAIN_NAME]" at bounding box center [452, 74] width 116 height 17
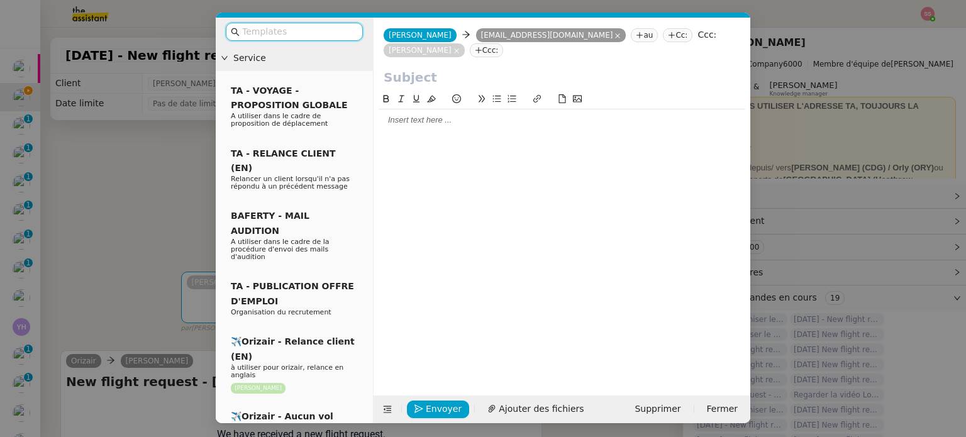
click at [333, 26] on input "text" at bounding box center [298, 32] width 113 height 14
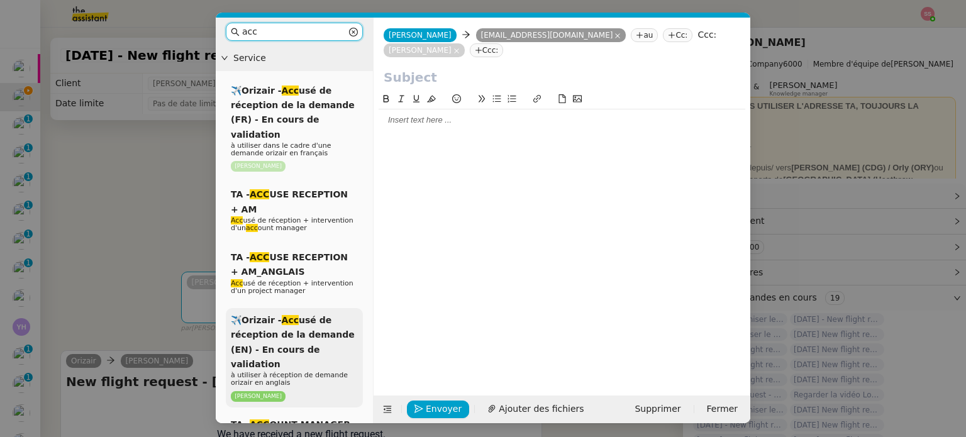
type input "acc"
click at [336, 316] on span "✈️Orizair - Acc usé de réception de la demande (EN) - En cours de validation" at bounding box center [293, 342] width 124 height 54
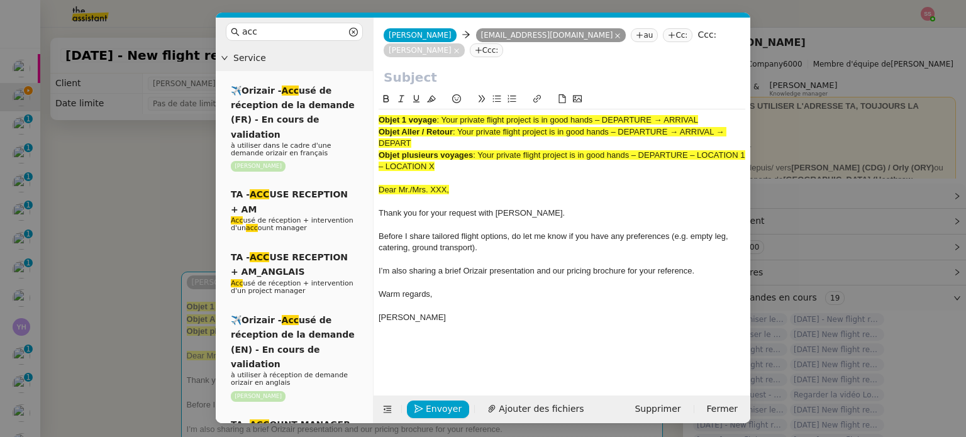
drag, startPoint x: 444, startPoint y: 101, endPoint x: 711, endPoint y: 101, distance: 266.6
click at [711, 114] on div "Objet 1 voyage : Your private flight project is in good hands – DEPARTURE → ARR…" at bounding box center [562, 119] width 367 height 11
click at [497, 68] on input "text" at bounding box center [562, 77] width 357 height 19
paste input "Your private flight project is in good hands – DEPARTURE → ARRIVAL"
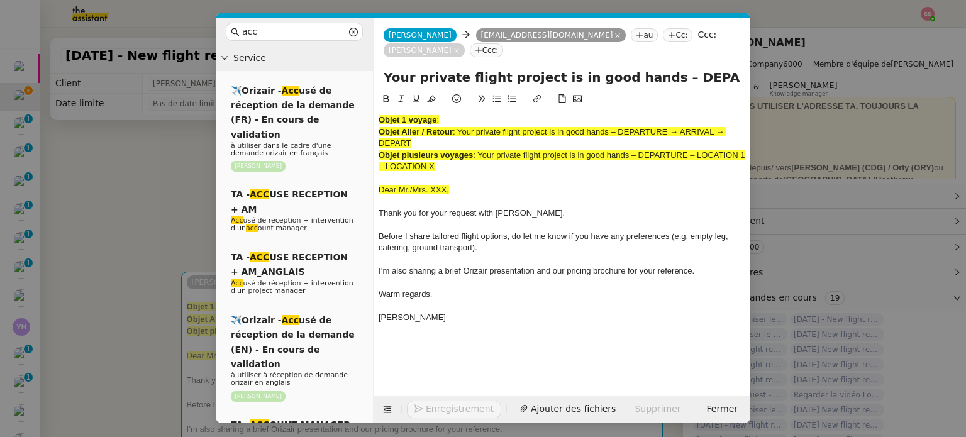
scroll to position [0, 54]
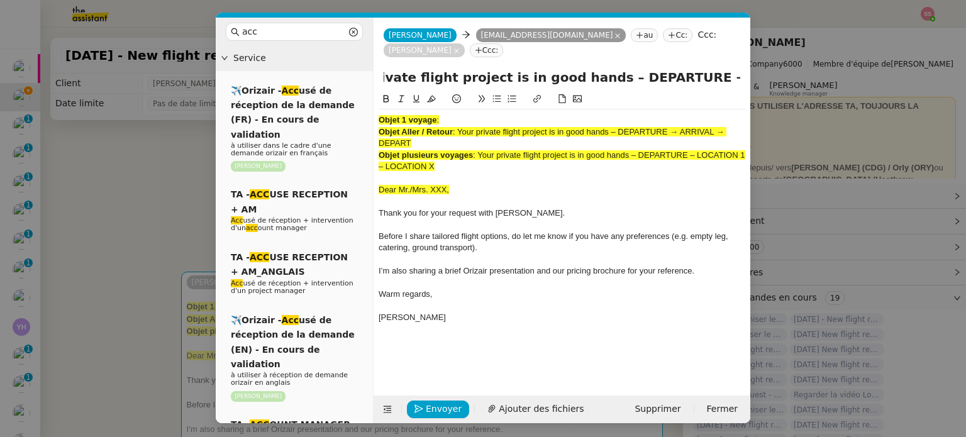
type input "Your private flight project is in good hands – DEPARTURE → ARRIVAL"
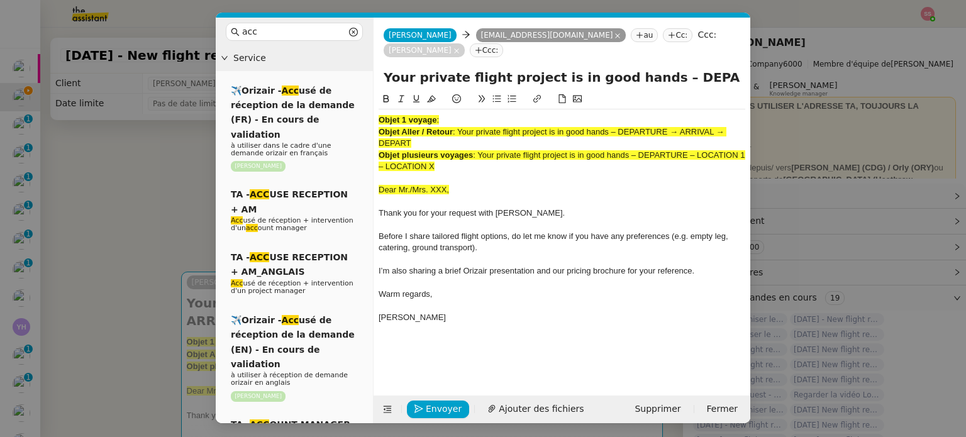
drag, startPoint x: 453, startPoint y: 150, endPoint x: 372, endPoint y: 95, distance: 97.7
click at [372, 95] on nz-layout "acc Service ✈️Orizair - Acc usé de réception de la demande (FR) - En cours de v…" at bounding box center [483, 221] width 535 height 406
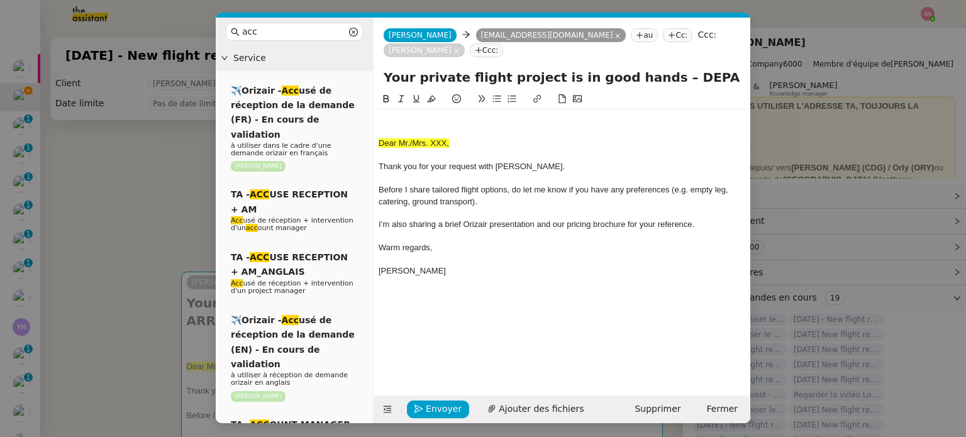
click at [390, 114] on div at bounding box center [562, 119] width 367 height 11
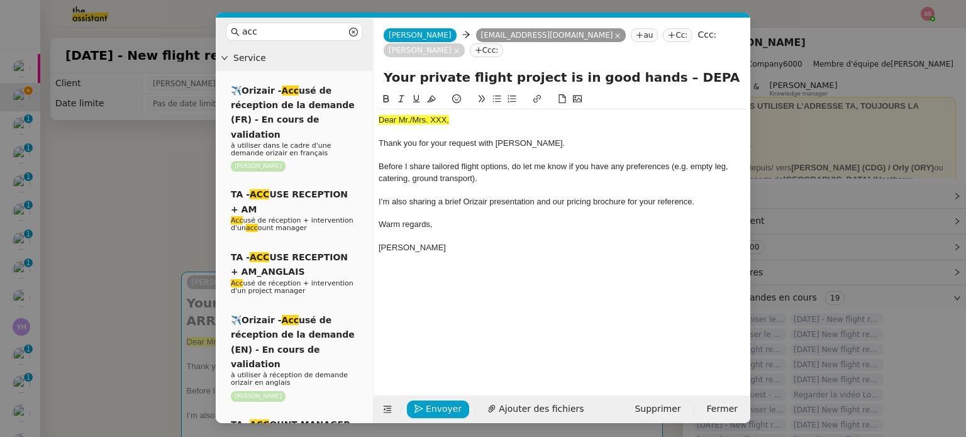
click at [177, 192] on nz-modal-container "acc Service ✈️Orizair - Acc usé de réception de la demande (FR) - En cours de v…" at bounding box center [483, 218] width 966 height 437
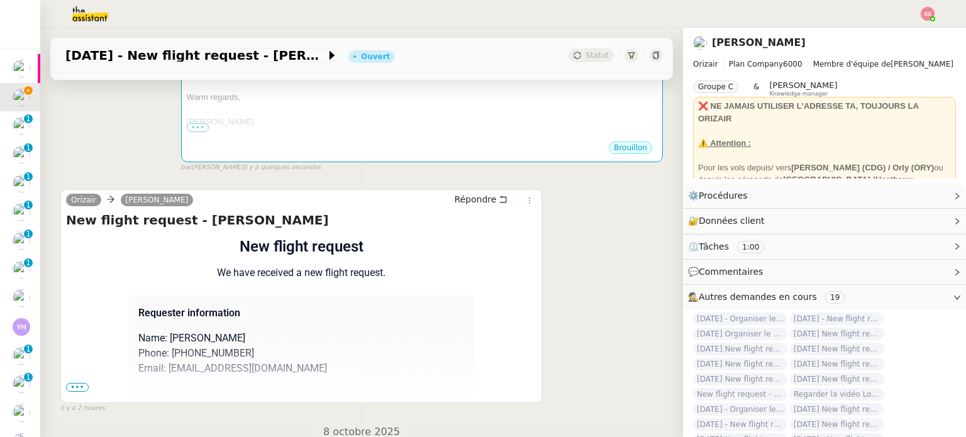
scroll to position [440, 0]
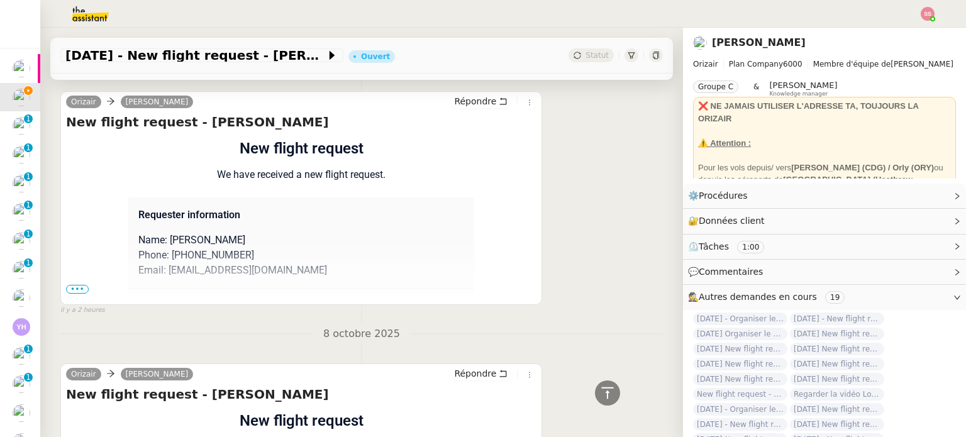
drag, startPoint x: 186, startPoint y: 225, endPoint x: 262, endPoint y: 227, distance: 75.5
click at [262, 233] on p "Name: [PERSON_NAME]" at bounding box center [301, 240] width 326 height 15
copy p "trabelssie"
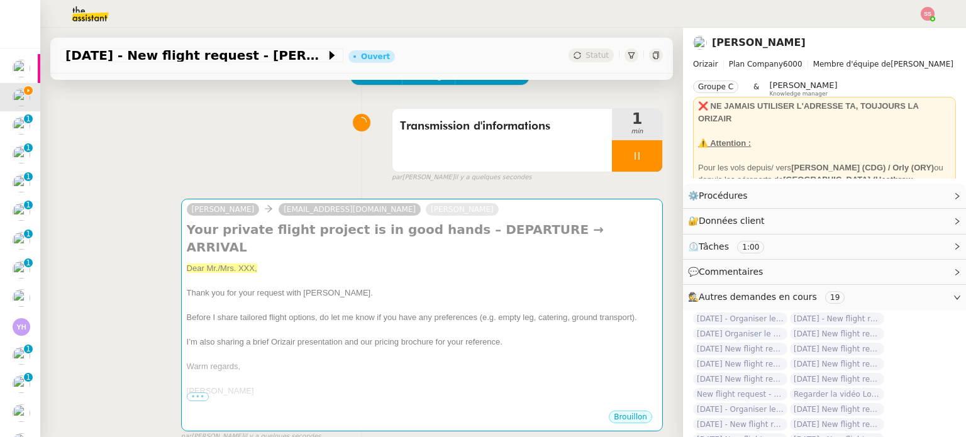
scroll to position [0, 0]
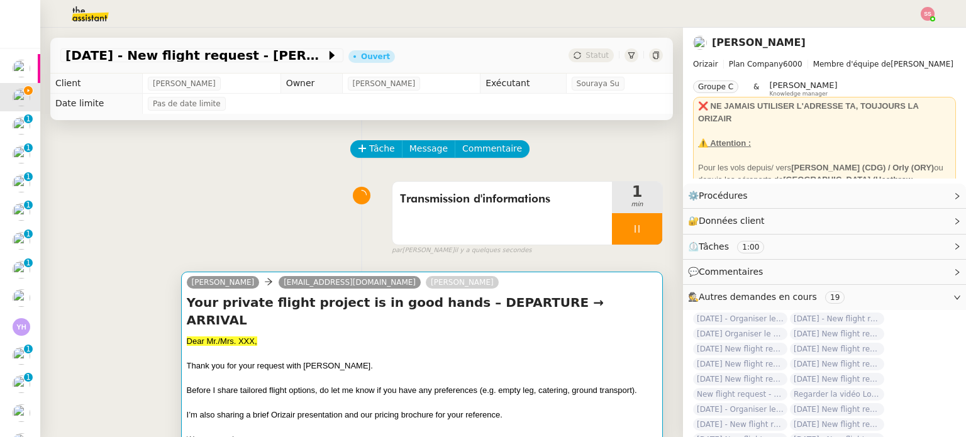
click at [263, 348] on div at bounding box center [422, 354] width 470 height 13
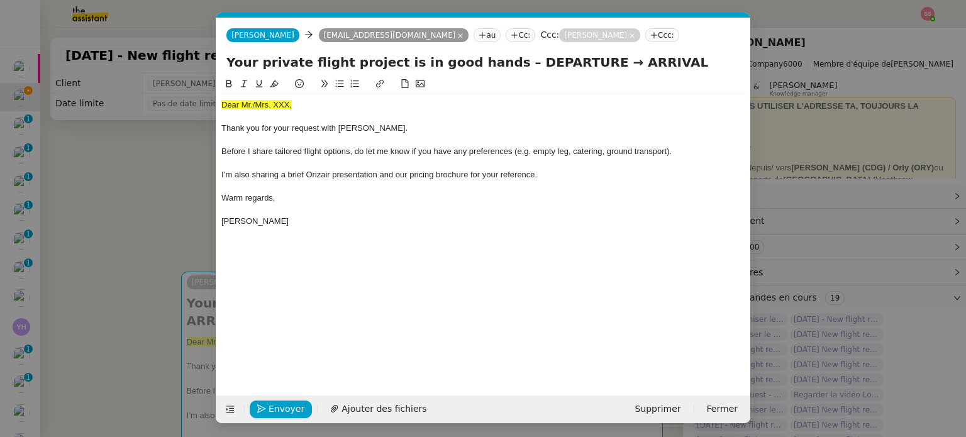
scroll to position [0, 38]
click at [255, 108] on span "Dear Mr./Mrs. XXX," at bounding box center [256, 104] width 70 height 9
drag, startPoint x: 292, startPoint y: 103, endPoint x: 260, endPoint y: 105, distance: 31.5
click at [260, 105] on div "Dear Mrs. XXX," at bounding box center [483, 104] width 524 height 11
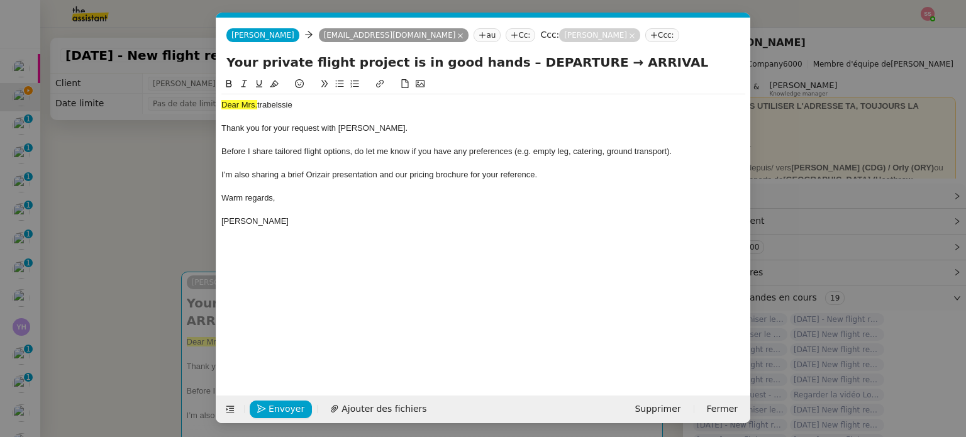
click at [263, 105] on span "trabelssie" at bounding box center [274, 104] width 35 height 9
drag, startPoint x: 260, startPoint y: 104, endPoint x: 216, endPoint y: 99, distance: 44.2
click at [216, 99] on nz-spin "Dear Mrs. Trabelssie Thank you for your request with [PERSON_NAME]. Before I sh…" at bounding box center [483, 229] width 534 height 304
click at [278, 81] on icon at bounding box center [274, 83] width 9 height 9
click at [313, 111] on div at bounding box center [483, 116] width 524 height 11
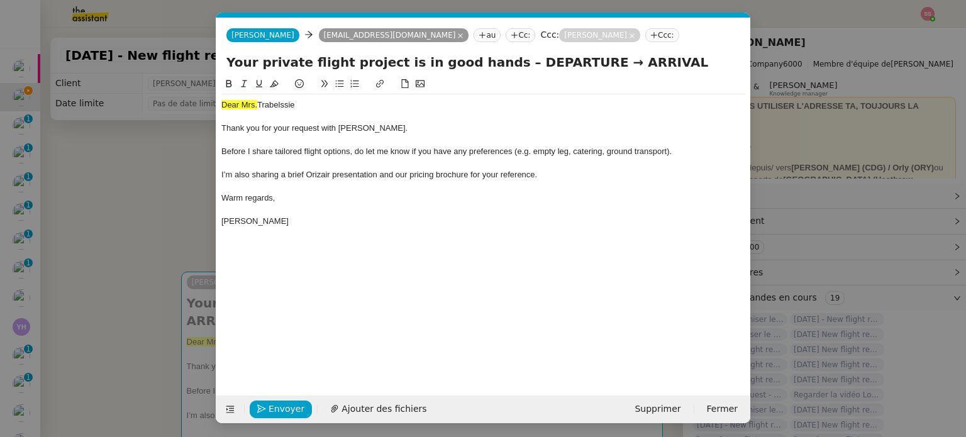
drag, startPoint x: 260, startPoint y: 104, endPoint x: 222, endPoint y: 101, distance: 38.5
click at [222, 101] on span "Dear Mrs." at bounding box center [239, 104] width 36 height 9
click at [276, 79] on button at bounding box center [274, 84] width 15 height 14
click at [313, 111] on div at bounding box center [483, 116] width 524 height 11
click at [254, 108] on div "Dear Mrs. Trabelssie" at bounding box center [483, 104] width 524 height 11
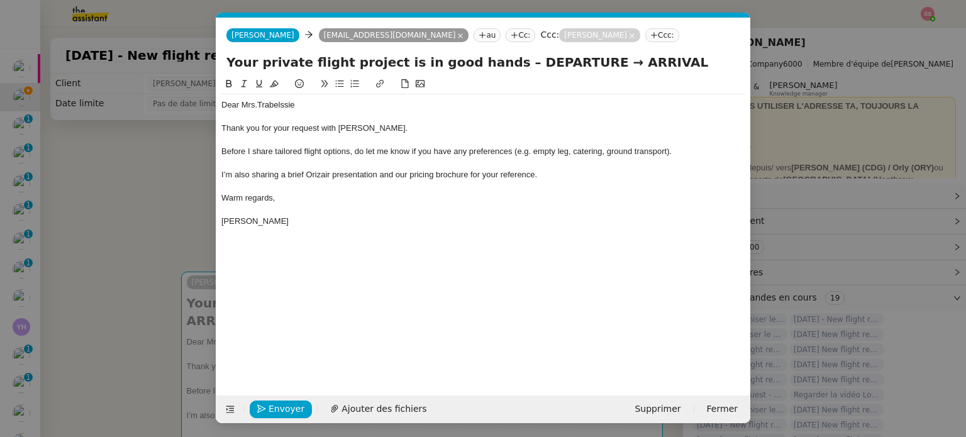
click at [259, 104] on div "Dear Mrs. Trabelssie" at bounding box center [483, 104] width 524 height 11
click at [180, 180] on nz-modal-container "acc Service ✈️Orizair - Acc usé de réception de la demande (FR) - En cours de v…" at bounding box center [483, 218] width 966 height 437
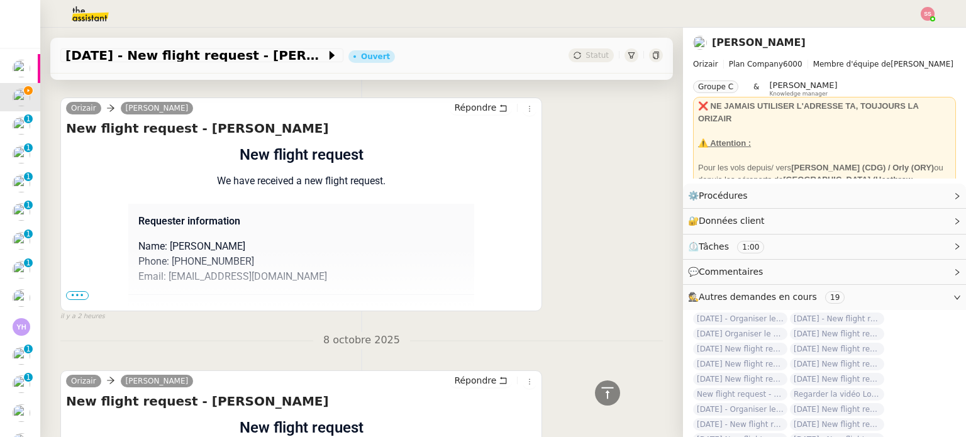
scroll to position [503, 0]
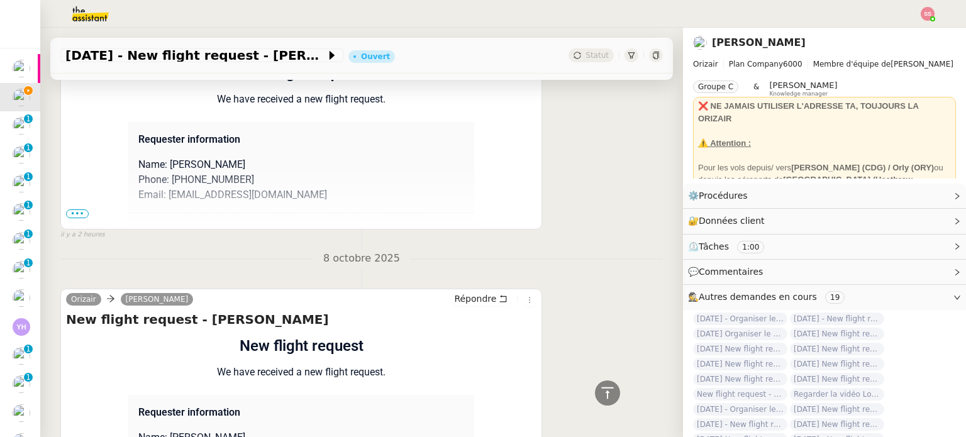
click at [81, 209] on span "•••" at bounding box center [77, 213] width 23 height 9
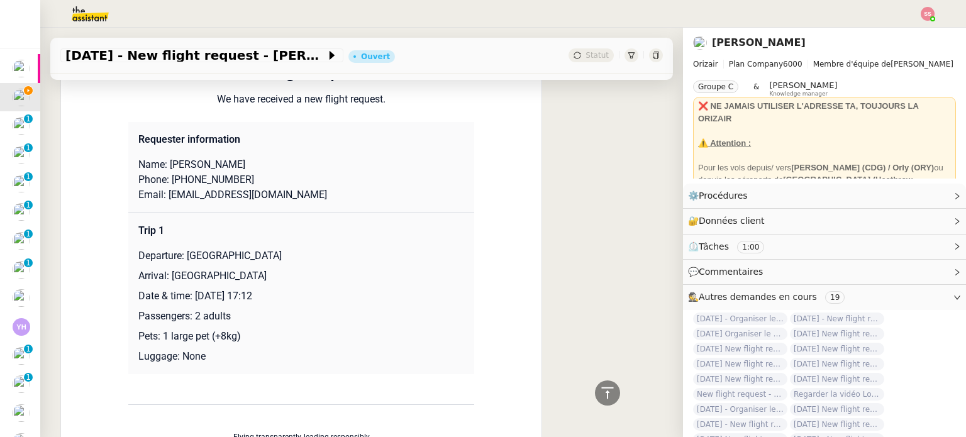
drag, startPoint x: 181, startPoint y: 238, endPoint x: 342, endPoint y: 231, distance: 161.1
click at [342, 231] on td "Trip 1 Departure: [GEOGRAPHIC_DATA] Arrival: [GEOGRAPHIC_DATA] Date & time: [DA…" at bounding box center [301, 294] width 346 height 162
copy p "[GEOGRAPHIC_DATA]"
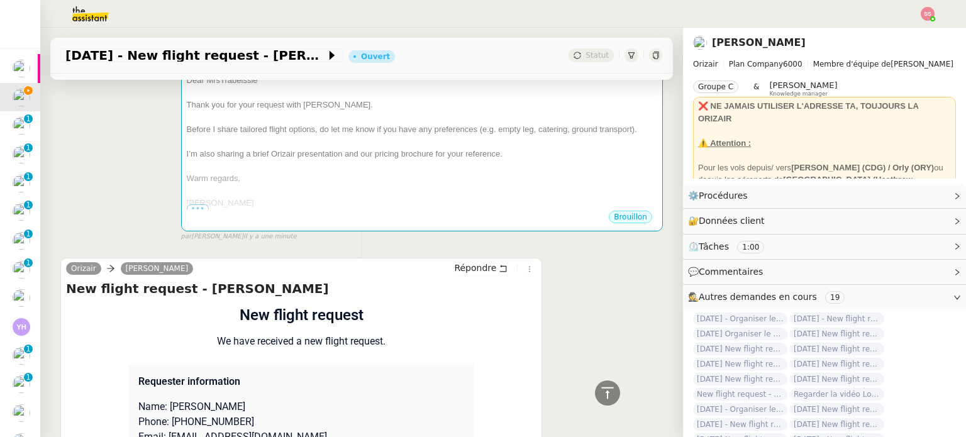
scroll to position [189, 0]
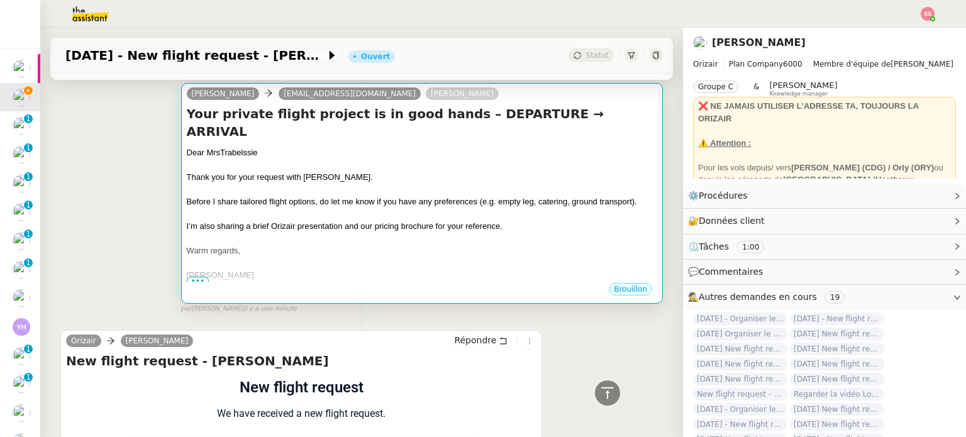
click at [376, 233] on div at bounding box center [422, 239] width 470 height 13
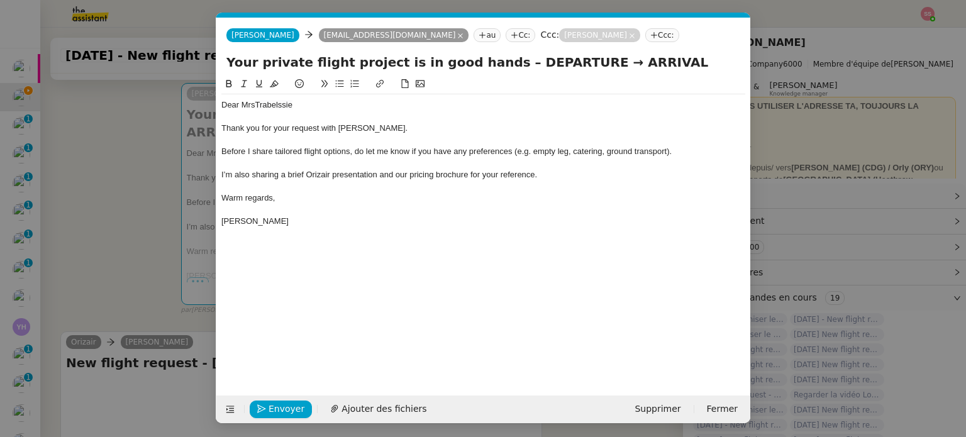
scroll to position [0, 38]
drag, startPoint x: 562, startPoint y: 60, endPoint x: 493, endPoint y: 62, distance: 69.2
click at [493, 62] on input "Your private flight project is in good hands – DEPARTURE → ARRIVAL" at bounding box center [483, 62] width 514 height 19
paste input "[GEOGRAPHIC_DATA]"
type input "Your private flight project is in good hands – [GEOGRAPHIC_DATA] → ARRIVAL"
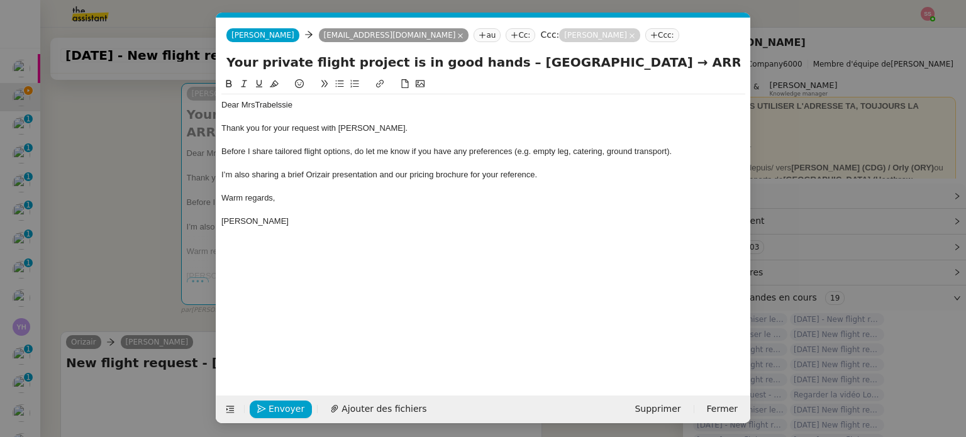
click at [180, 228] on nz-modal-container "acc Service ✈️Orizair - Acc usé de réception de la demande (FR) - En cours de v…" at bounding box center [483, 218] width 966 height 437
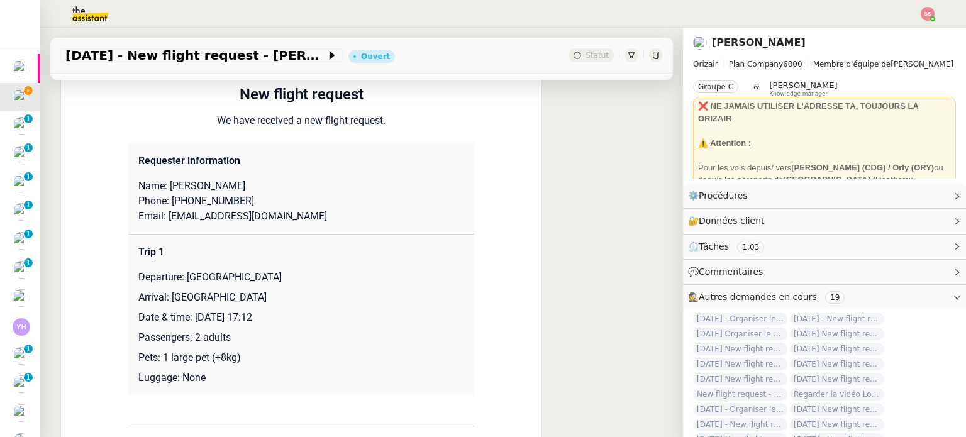
scroll to position [629, 0]
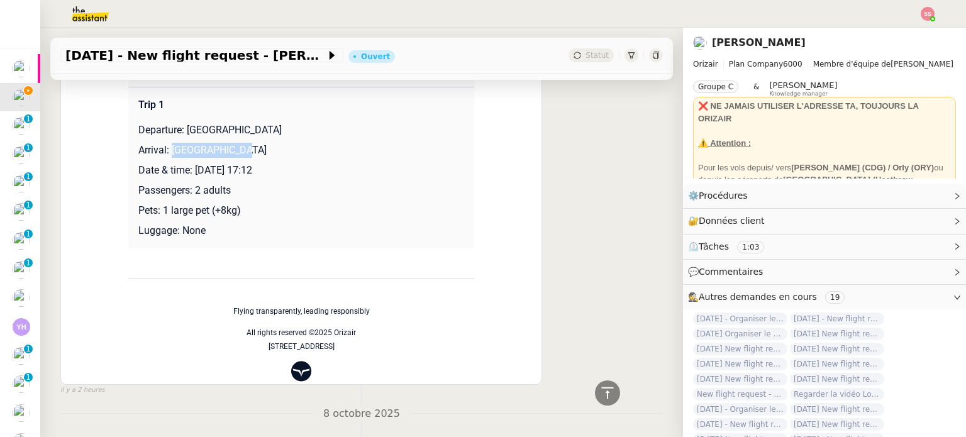
drag, startPoint x: 165, startPoint y: 152, endPoint x: 269, endPoint y: 153, distance: 104.4
click at [269, 153] on p "Arrival: [GEOGRAPHIC_DATA]" at bounding box center [301, 150] width 326 height 15
copy p "[GEOGRAPHIC_DATA]"
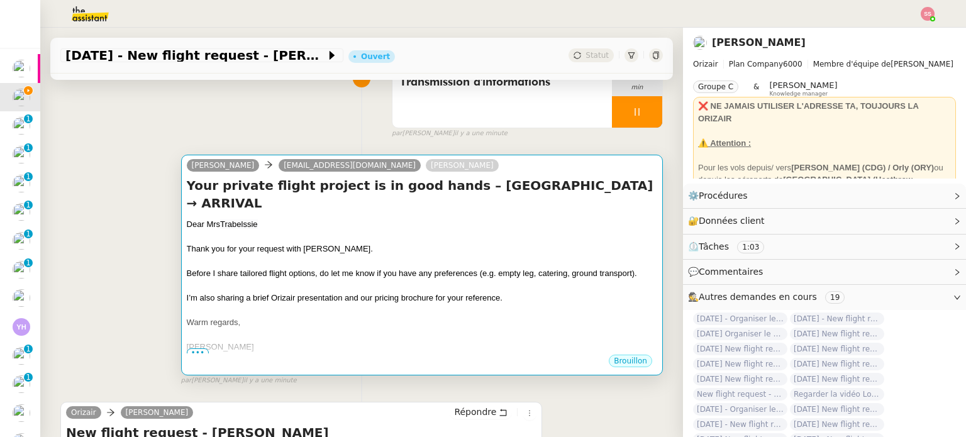
scroll to position [63, 0]
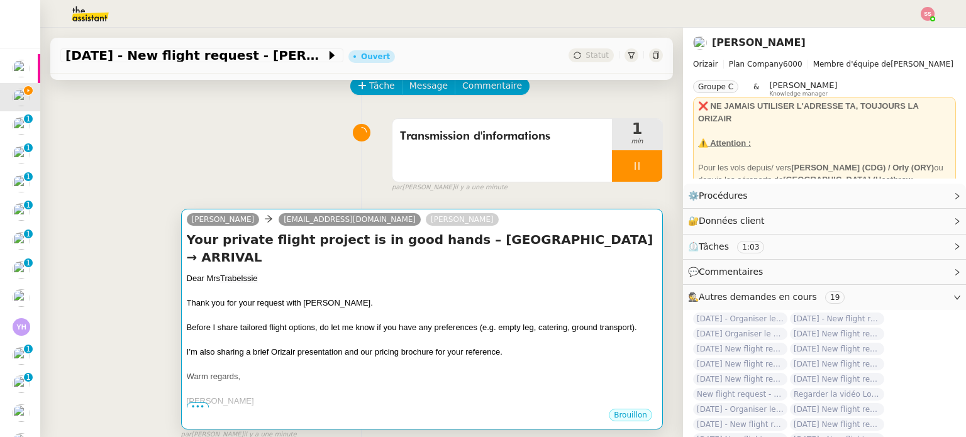
click at [485, 245] on h4 "Your private flight project is in good hands – [GEOGRAPHIC_DATA] → ARRIVAL" at bounding box center [422, 248] width 470 height 35
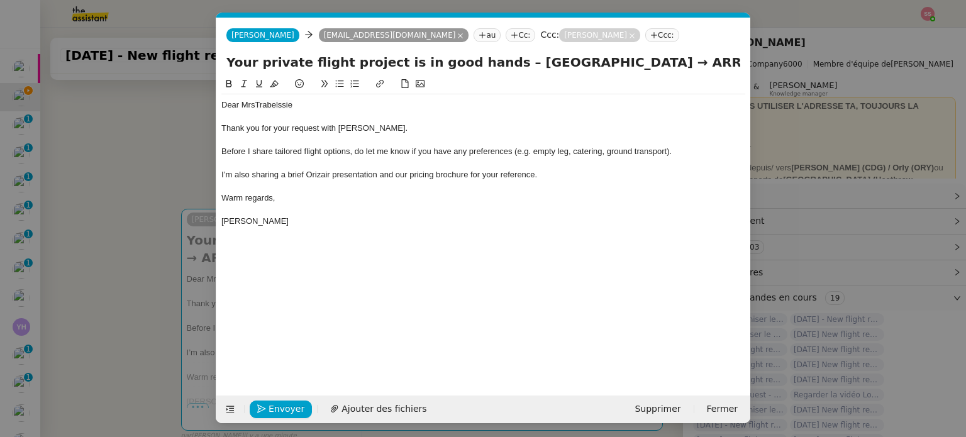
scroll to position [0, 38]
drag, startPoint x: 671, startPoint y: 62, endPoint x: 723, endPoint y: 66, distance: 51.7
click at [723, 66] on input "Your private flight project is in good hands – [GEOGRAPHIC_DATA] → ARRIVAL" at bounding box center [483, 62] width 514 height 19
paste input "[GEOGRAPHIC_DATA]"
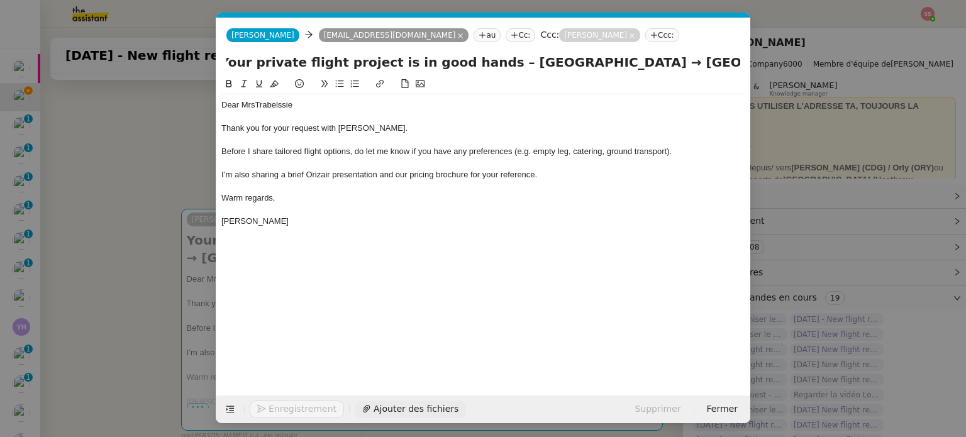
type input "Your private flight project is in good hands – [GEOGRAPHIC_DATA] → [GEOGRAPHIC_…"
click at [385, 416] on button "Ajouter des fichiers" at bounding box center [410, 410] width 111 height 18
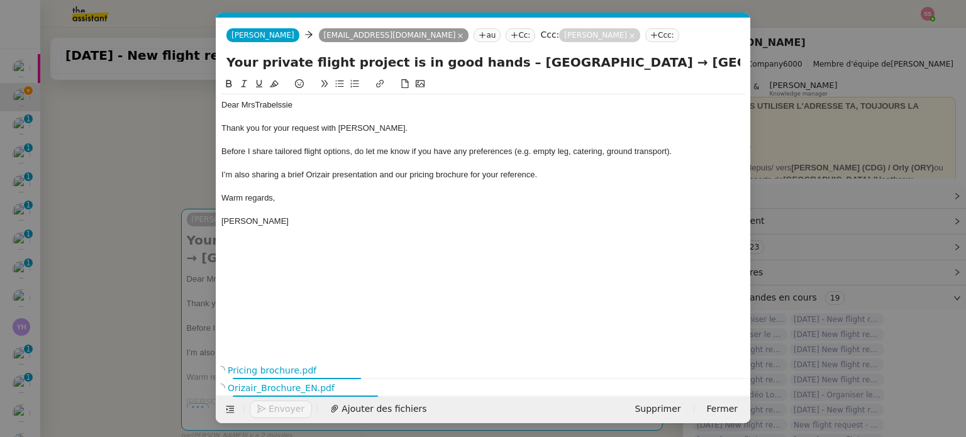
click at [177, 198] on nz-modal-container "acc Service ✈️Orizair - Acc usé de réception de la demande (FR) - En cours de v…" at bounding box center [483, 218] width 966 height 437
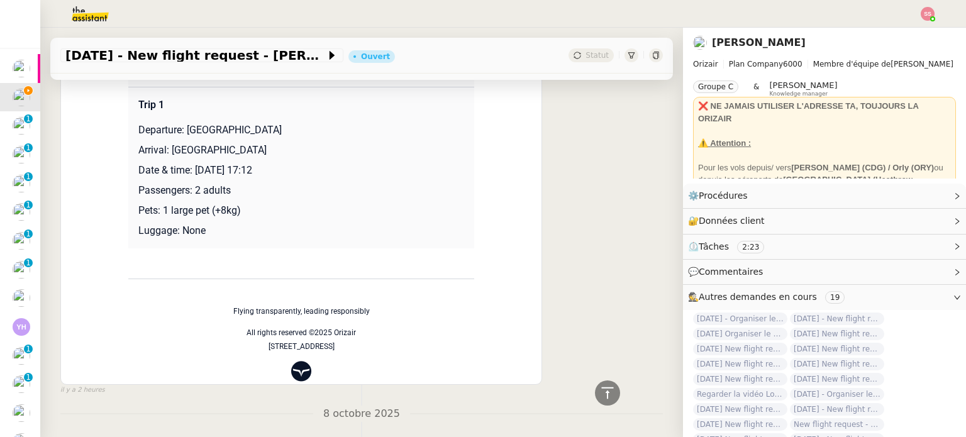
scroll to position [440, 0]
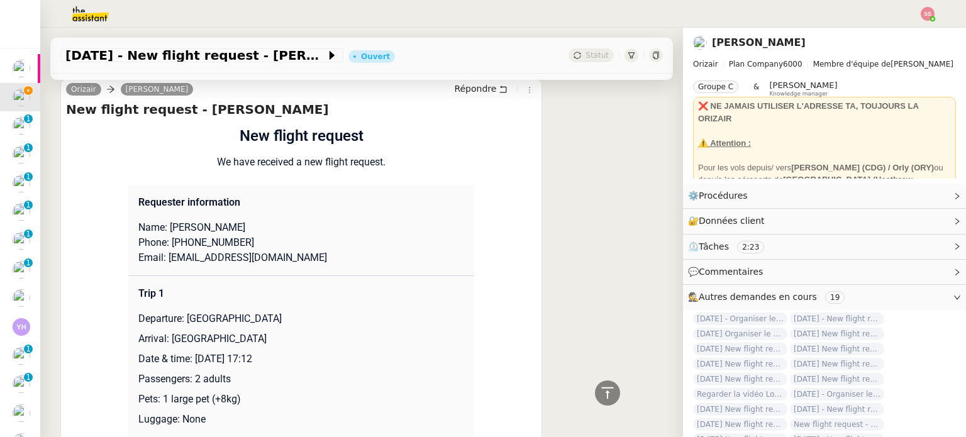
click at [191, 231] on p "Name: [PERSON_NAME]" at bounding box center [301, 227] width 326 height 15
drag, startPoint x: 188, startPoint y: 230, endPoint x: 260, endPoint y: 233, distance: 72.4
click at [260, 233] on p "Name: [PERSON_NAME]" at bounding box center [301, 227] width 326 height 15
copy p "trabelssie"
drag, startPoint x: 186, startPoint y: 233, endPoint x: 164, endPoint y: 230, distance: 22.3
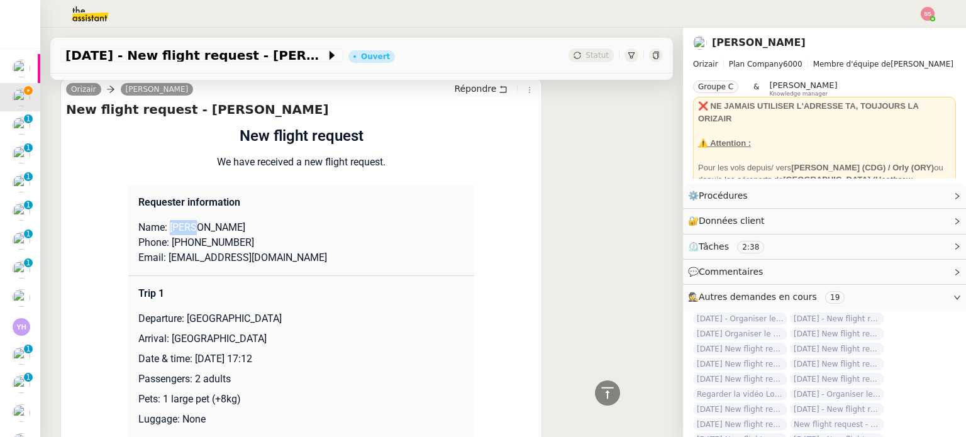
click at [164, 230] on p "Name: [PERSON_NAME]" at bounding box center [301, 227] width 326 height 15
drag, startPoint x: 171, startPoint y: 248, endPoint x: 241, endPoint y: 248, distance: 70.4
click at [241, 248] on p "Phone: [PHONE_NUMBER]" at bounding box center [301, 242] width 326 height 15
drag, startPoint x: 261, startPoint y: 264, endPoint x: 162, endPoint y: 261, distance: 99.4
click at [162, 261] on p "Email: [EMAIL_ADDRESS][DOMAIN_NAME]" at bounding box center [301, 257] width 326 height 15
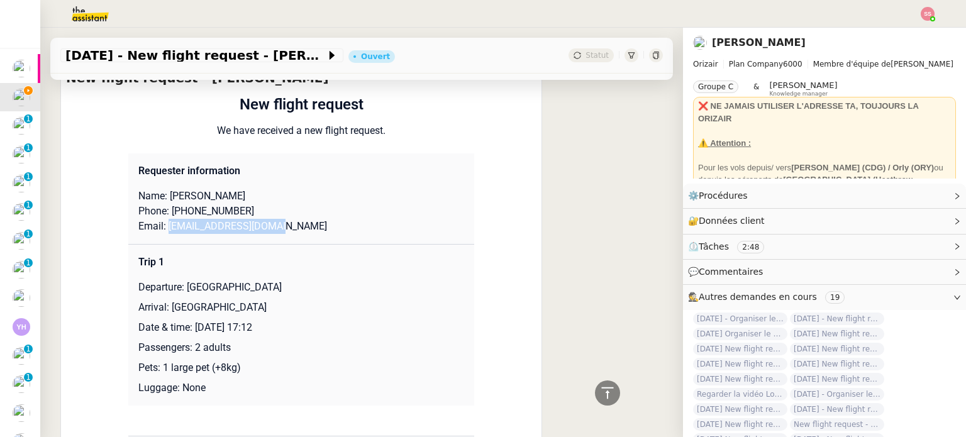
scroll to position [503, 0]
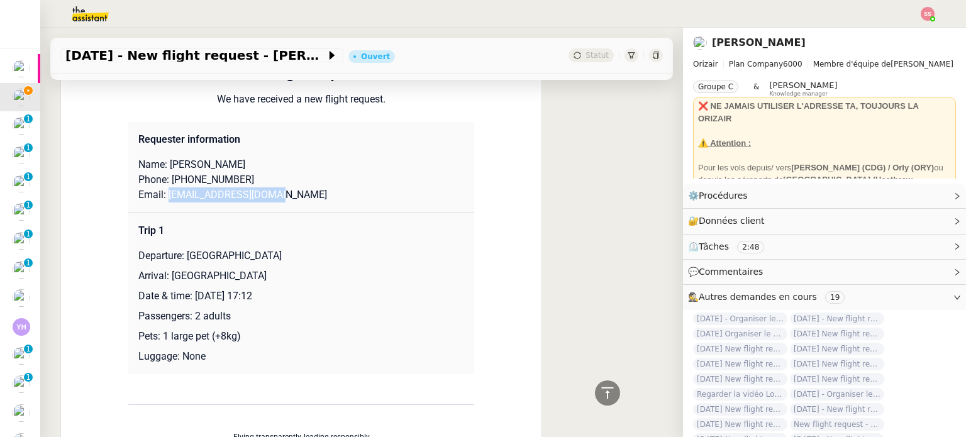
drag, startPoint x: 181, startPoint y: 258, endPoint x: 308, endPoint y: 257, distance: 126.4
click at [308, 257] on p "Departure: [GEOGRAPHIC_DATA]" at bounding box center [301, 255] width 326 height 15
drag, startPoint x: 221, startPoint y: 284, endPoint x: 165, endPoint y: 279, distance: 56.8
click at [165, 279] on p "Arrival: [GEOGRAPHIC_DATA]" at bounding box center [301, 276] width 326 height 15
click at [299, 302] on p "Date & time: [DATE] 17:12" at bounding box center [301, 296] width 326 height 15
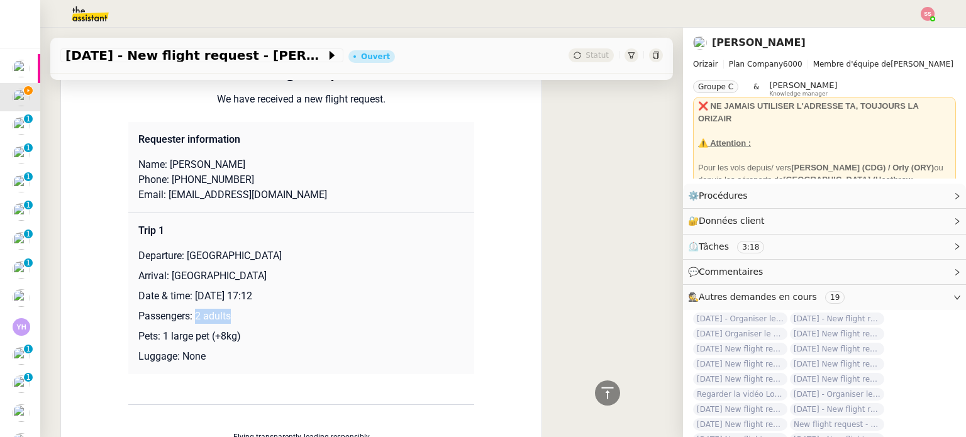
drag, startPoint x: 229, startPoint y: 325, endPoint x: 186, endPoint y: 314, distance: 44.8
click at [186, 314] on p "Passengers: 2 adults" at bounding box center [301, 316] width 326 height 15
drag, startPoint x: 225, startPoint y: 339, endPoint x: 157, endPoint y: 340, distance: 67.9
click at [157, 340] on p "Pets: 1 large pet (+8kg)" at bounding box center [301, 336] width 326 height 15
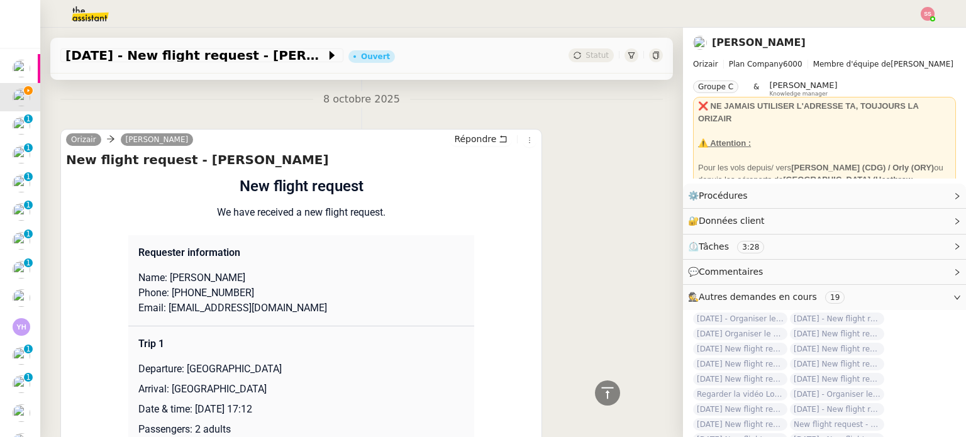
scroll to position [1195, 0]
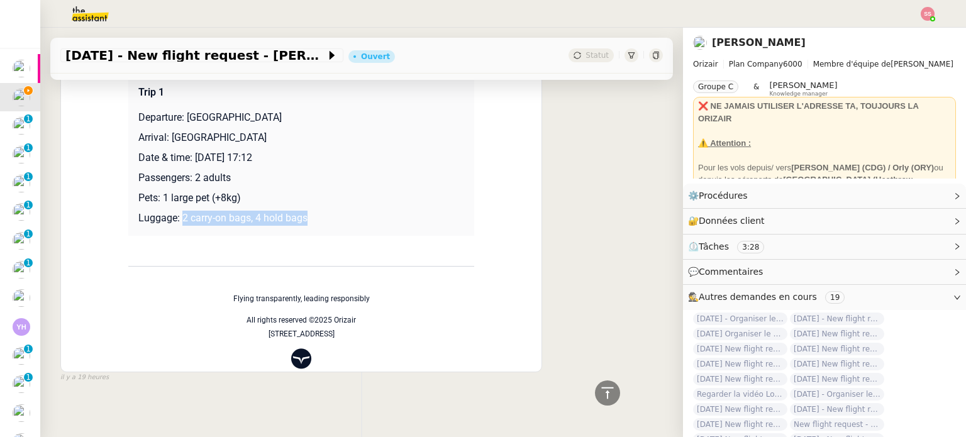
drag, startPoint x: 175, startPoint y: 219, endPoint x: 332, endPoint y: 221, distance: 157.2
click at [332, 221] on p "Luggage: 2 carry-on bags, 4 hold bags" at bounding box center [301, 218] width 326 height 15
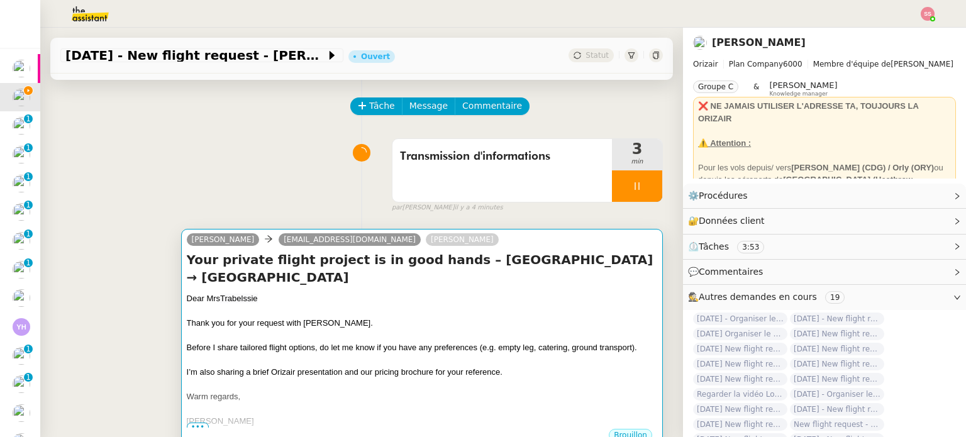
scroll to position [0, 0]
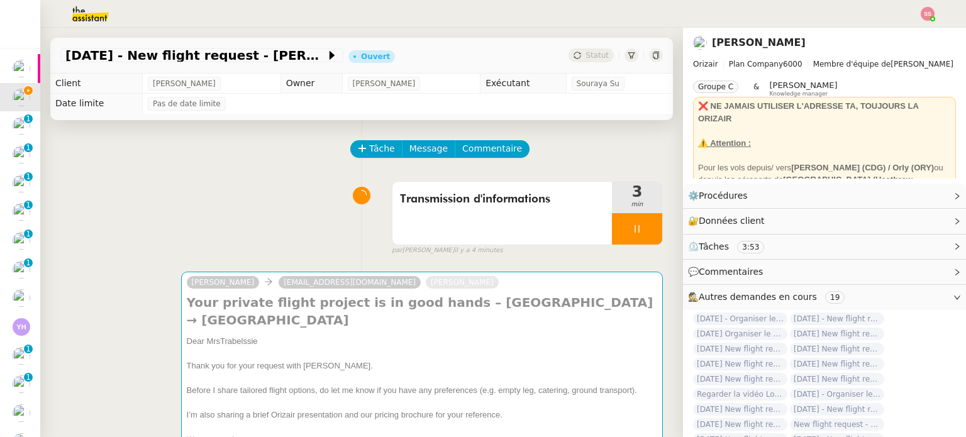
click at [638, 231] on div at bounding box center [637, 228] width 50 height 31
click at [645, 231] on icon at bounding box center [650, 229] width 10 height 10
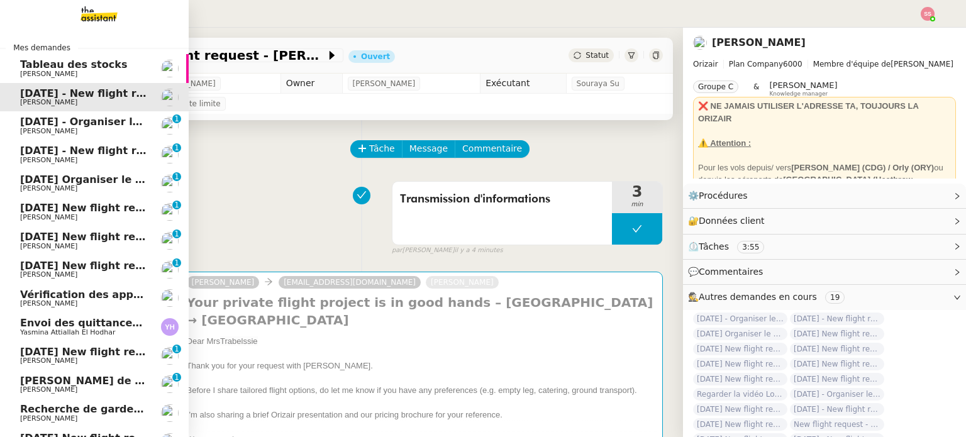
click at [54, 130] on span "[PERSON_NAME]" at bounding box center [83, 132] width 127 height 8
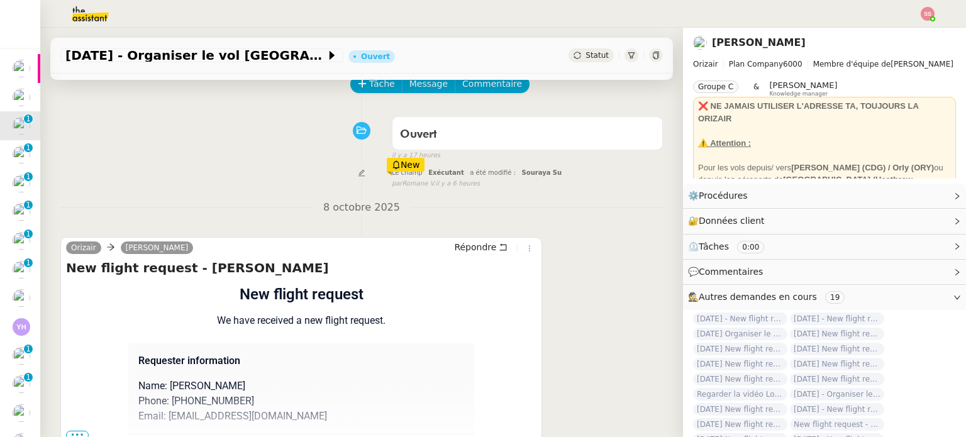
scroll to position [63, 0]
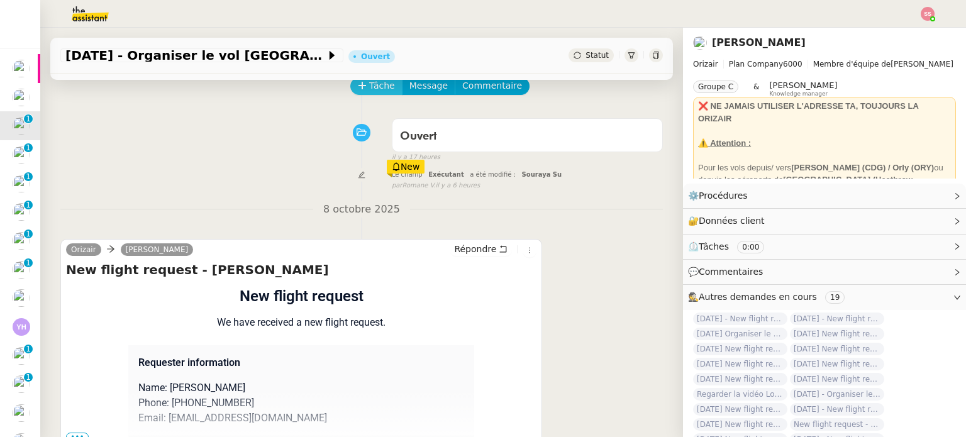
click at [377, 87] on span "Tâche" at bounding box center [382, 86] width 26 height 14
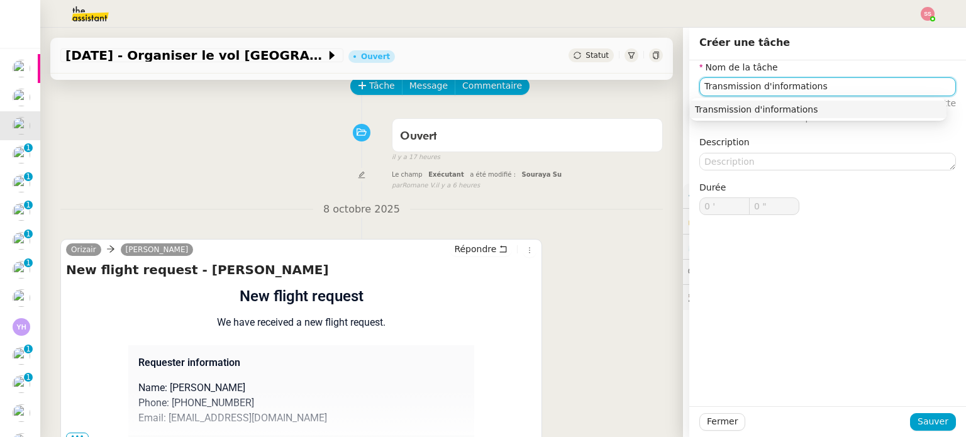
click at [705, 105] on div "Transmission d'informations" at bounding box center [818, 109] width 247 height 11
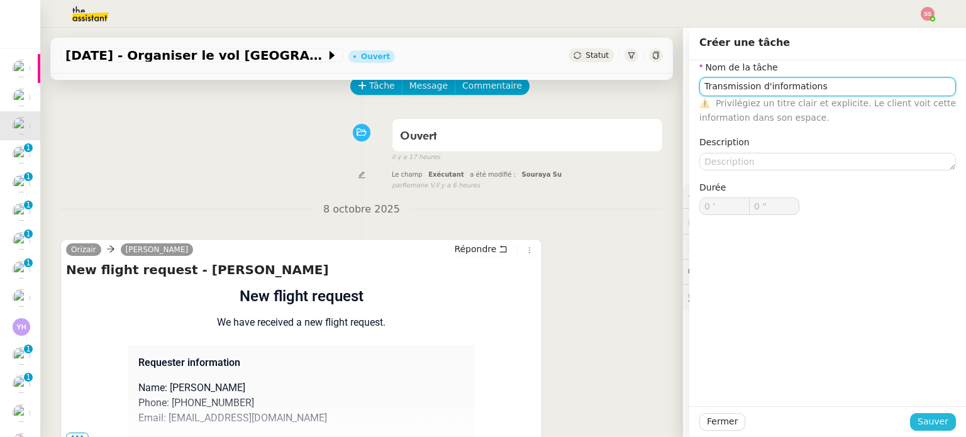
type input "Transmission d'informations"
click at [921, 419] on span "Sauver" at bounding box center [932, 421] width 31 height 14
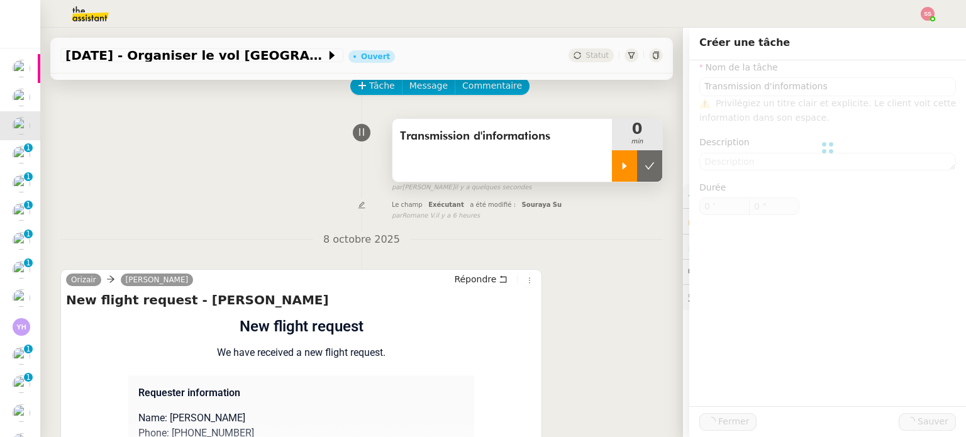
click at [612, 158] on div at bounding box center [624, 165] width 25 height 31
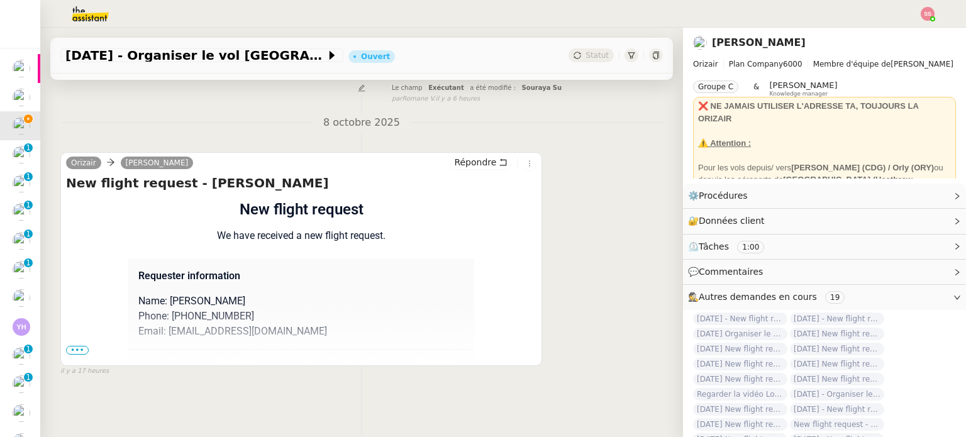
click at [70, 346] on span "•••" at bounding box center [77, 350] width 23 height 9
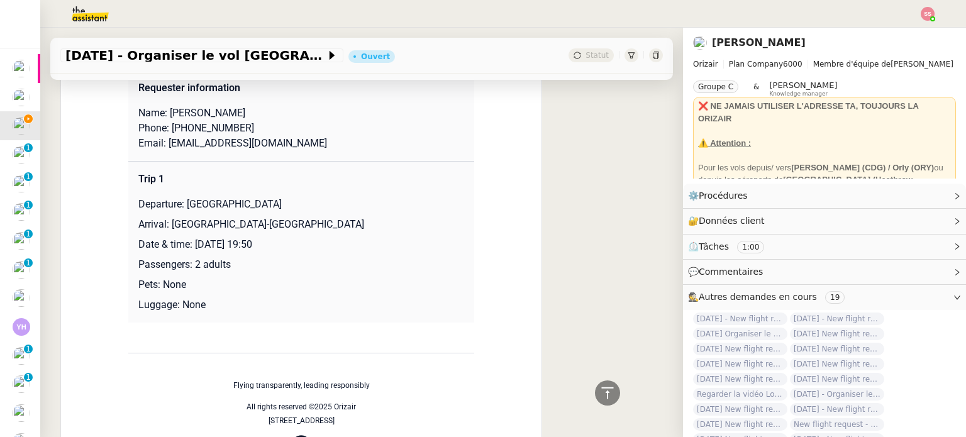
scroll to position [377, 0]
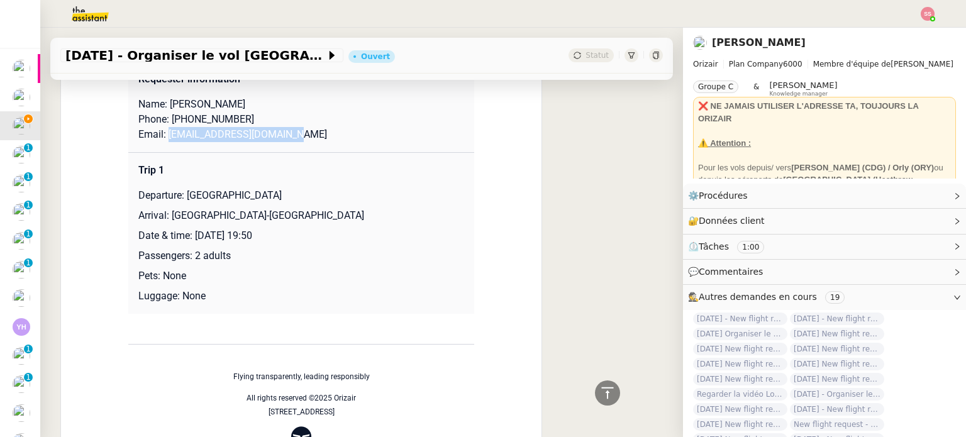
drag, startPoint x: 282, startPoint y: 143, endPoint x: 160, endPoint y: 135, distance: 122.9
click at [160, 135] on p "Email: [EMAIL_ADDRESS][DOMAIN_NAME]" at bounding box center [301, 134] width 326 height 15
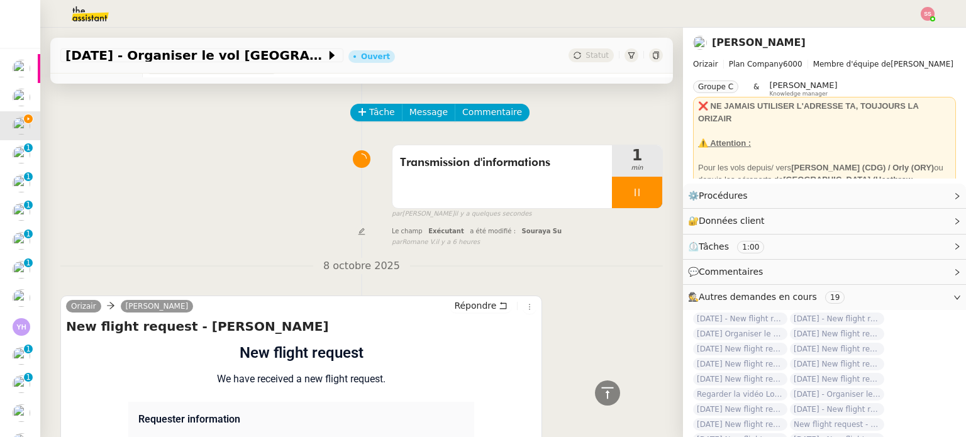
scroll to position [0, 0]
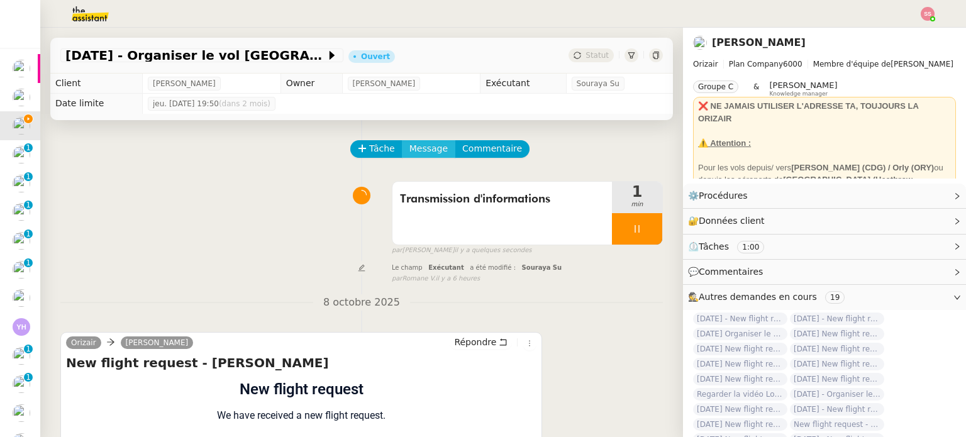
click at [424, 151] on span "Message" at bounding box center [428, 148] width 38 height 14
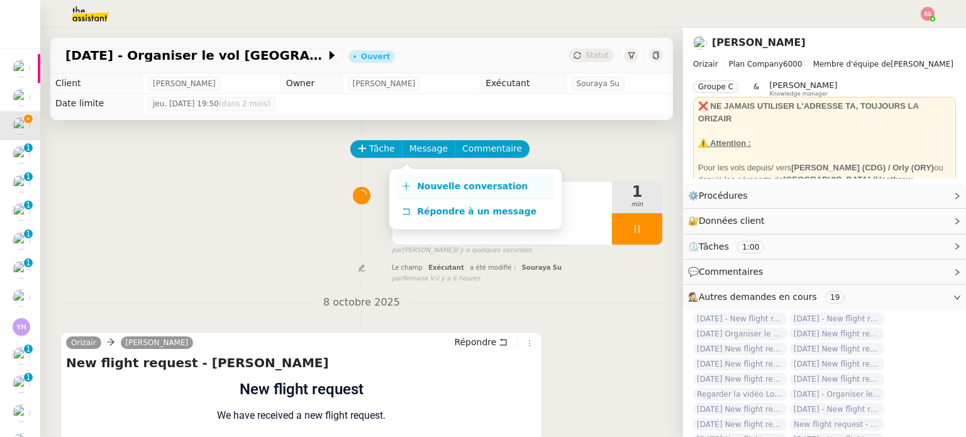
click at [444, 189] on span "Nouvelle conversation" at bounding box center [472, 186] width 111 height 10
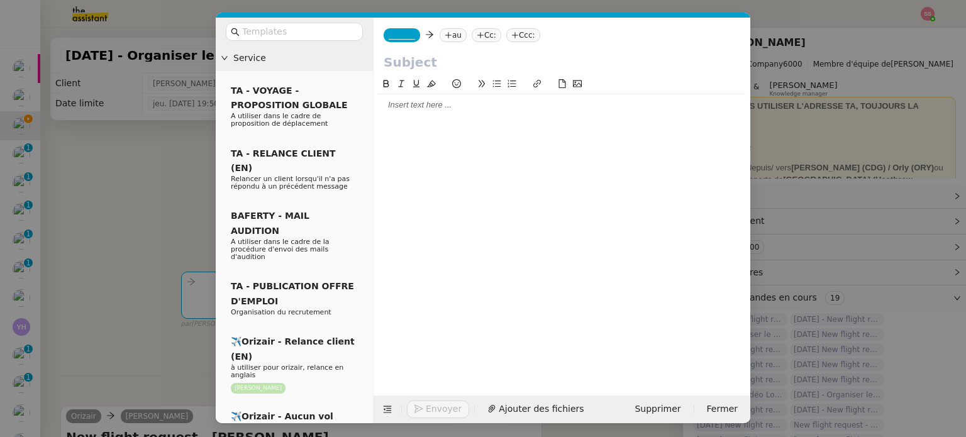
click at [456, 38] on nz-tag "au" at bounding box center [453, 35] width 27 height 14
paste input "[EMAIL_ADDRESS][DOMAIN_NAME]"
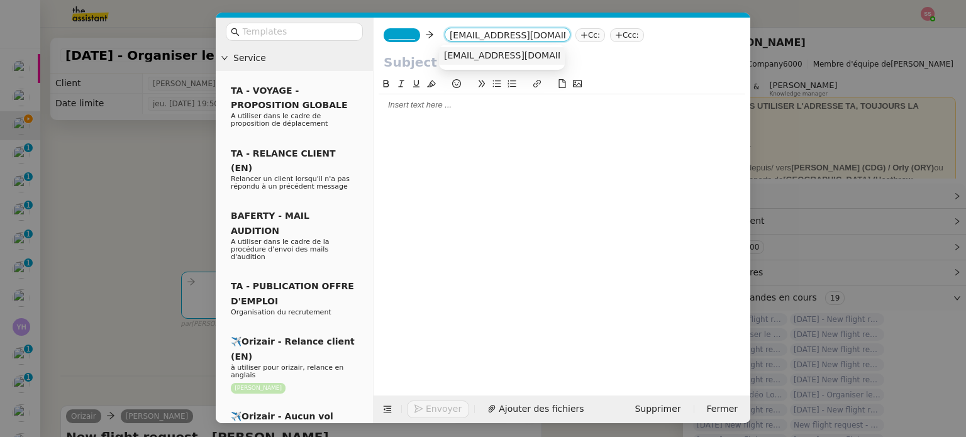
type input "[EMAIL_ADDRESS][DOMAIN_NAME]"
click at [468, 55] on span "[EMAIL_ADDRESS][DOMAIN_NAME]" at bounding box center [521, 55] width 154 height 10
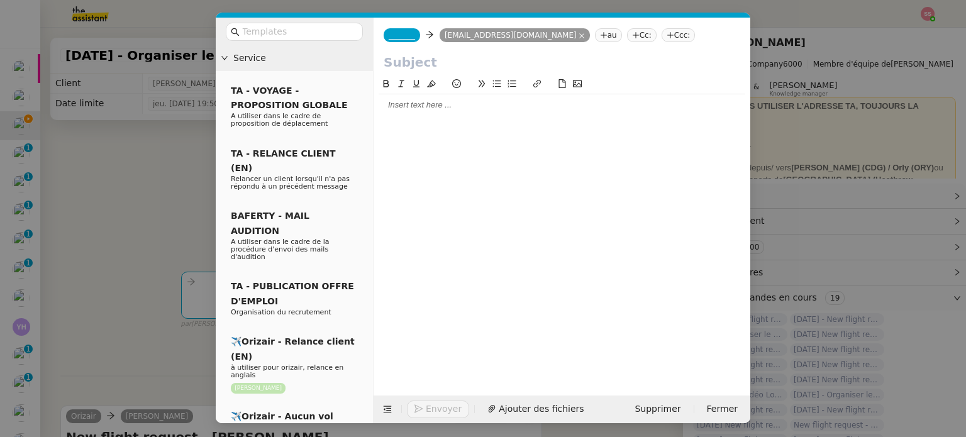
click at [405, 31] on span "_______" at bounding box center [402, 35] width 26 height 9
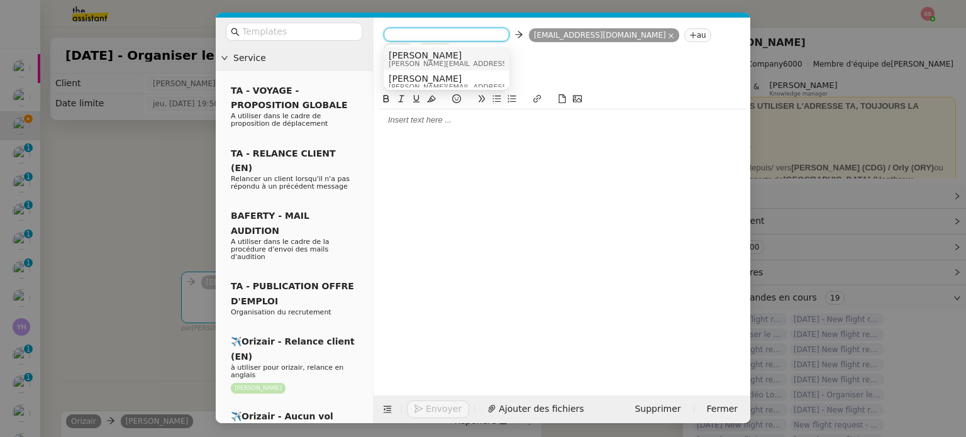
click at [443, 55] on span "[PERSON_NAME]" at bounding box center [478, 55] width 179 height 10
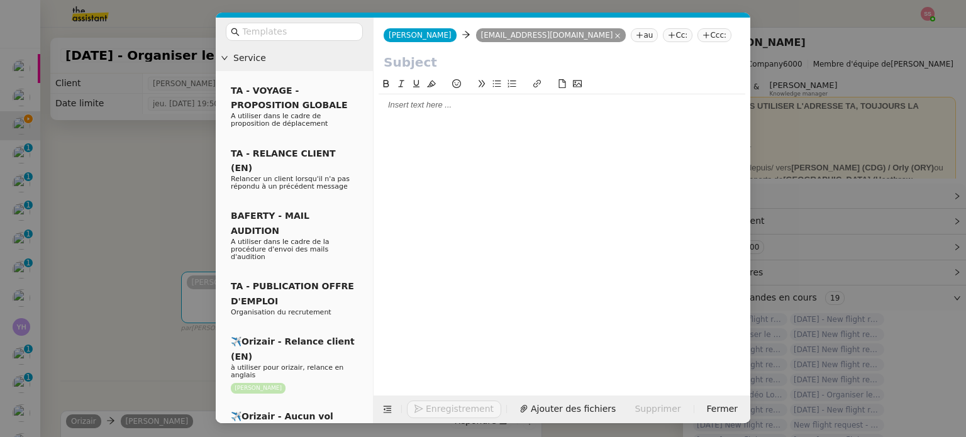
click at [697, 38] on nz-tag "Ccc:" at bounding box center [714, 35] width 34 height 14
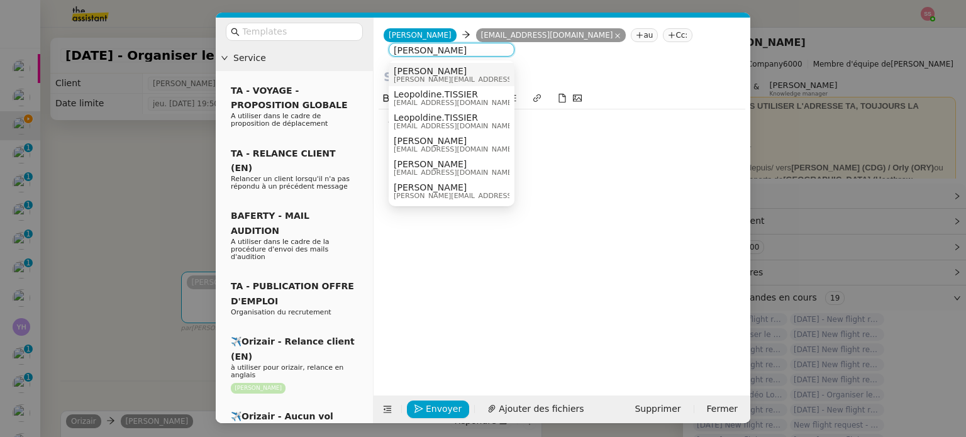
type input "[PERSON_NAME]"
click at [455, 69] on div "[PERSON_NAME] [PERSON_NAME][EMAIL_ADDRESS][DOMAIN_NAME]" at bounding box center [488, 74] width 188 height 17
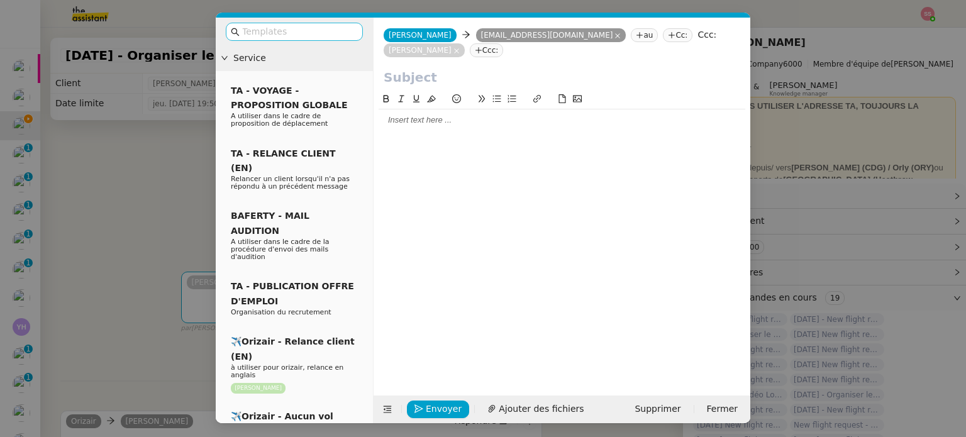
click at [332, 33] on input "text" at bounding box center [298, 32] width 113 height 14
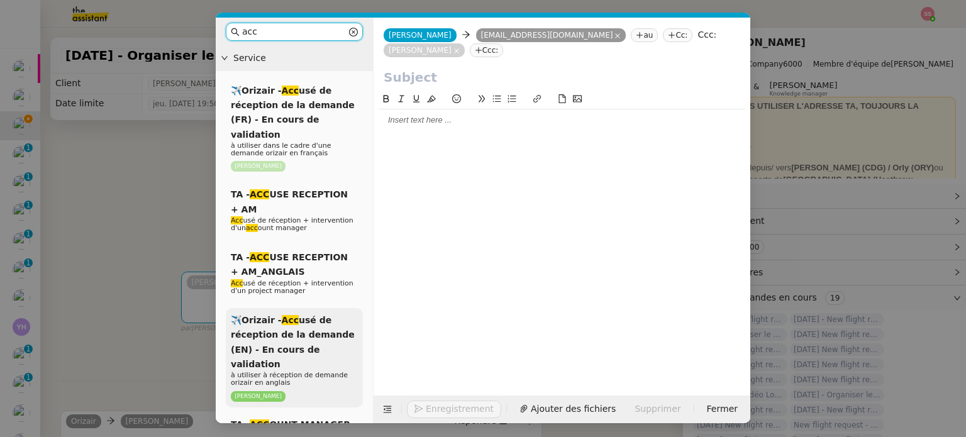
type input "acc"
click at [319, 324] on span "✈️Orizair - Acc usé de réception de la demande (EN) - En cours de validation" at bounding box center [293, 342] width 124 height 54
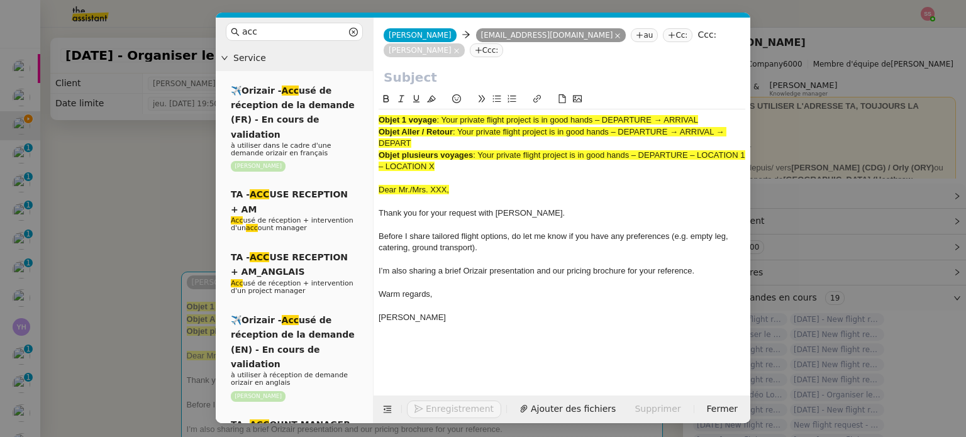
click at [149, 196] on nz-modal-container "acc Service ✈️Orizair - Acc usé de réception de la demande (FR) - En cours de v…" at bounding box center [483, 218] width 966 height 437
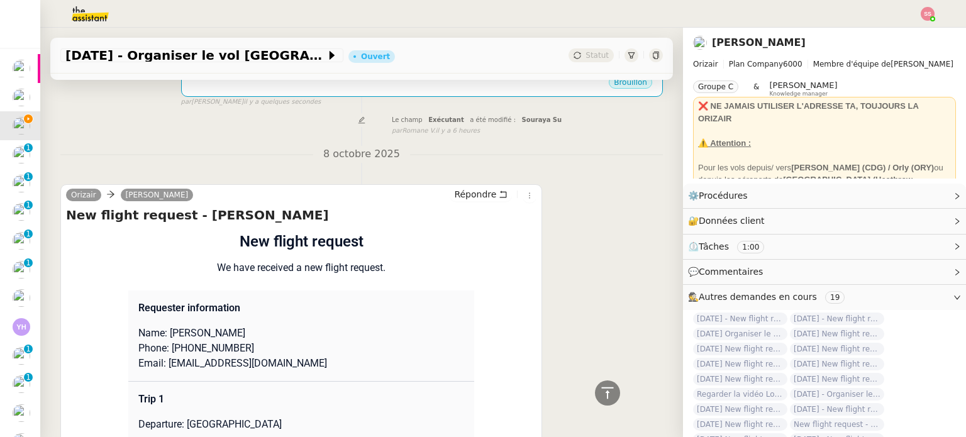
scroll to position [251, 0]
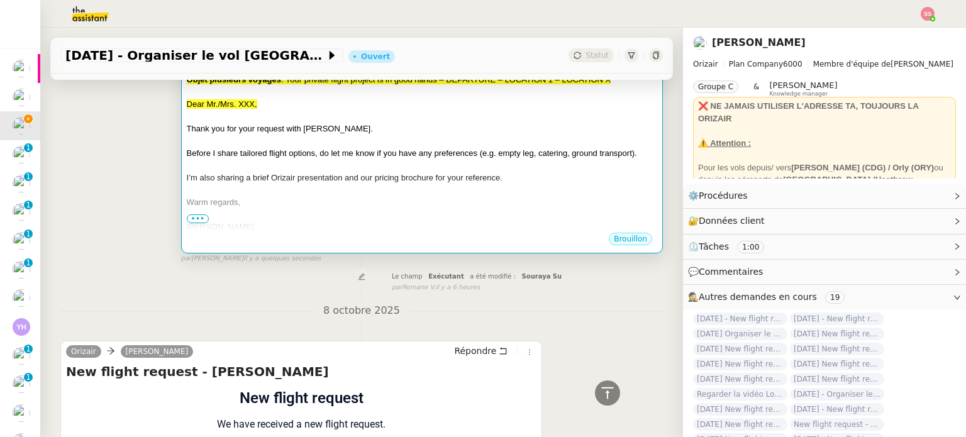
click at [362, 196] on div at bounding box center [422, 190] width 470 height 13
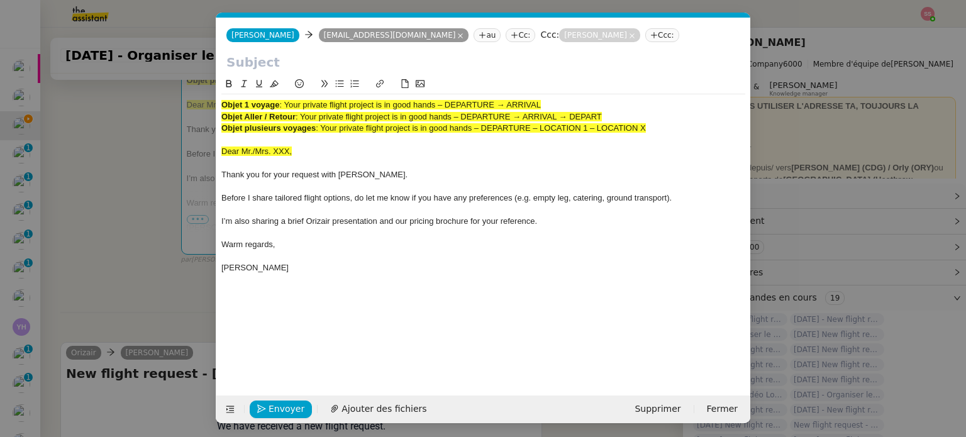
scroll to position [0, 38]
drag, startPoint x: 285, startPoint y: 103, endPoint x: 545, endPoint y: 95, distance: 259.2
click at [545, 95] on div "Objet 1 voyage : Your private flight project is in good hands – DEPARTURE → ARR…" at bounding box center [483, 186] width 524 height 184
click at [407, 62] on input "text" at bounding box center [483, 62] width 514 height 19
paste input "Your private flight project is in good hands – DEPARTURE → ARRIVAL"
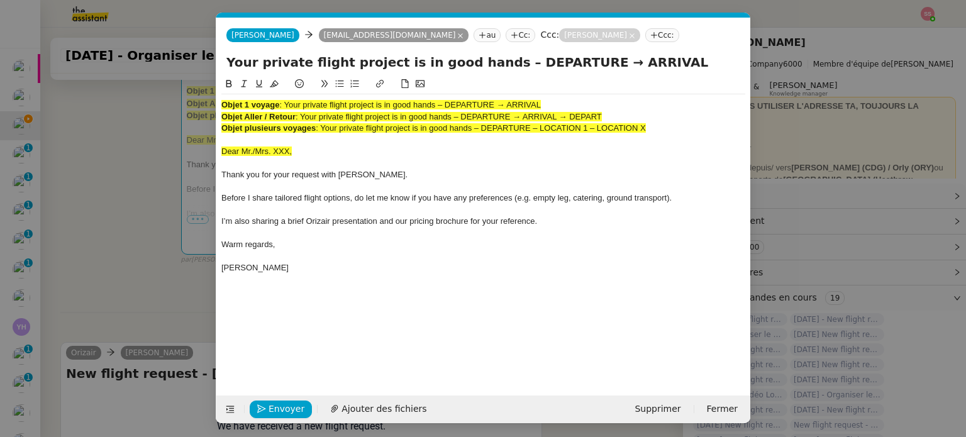
type input "Your private flight project is in good hands – DEPARTURE → ARRIVAL"
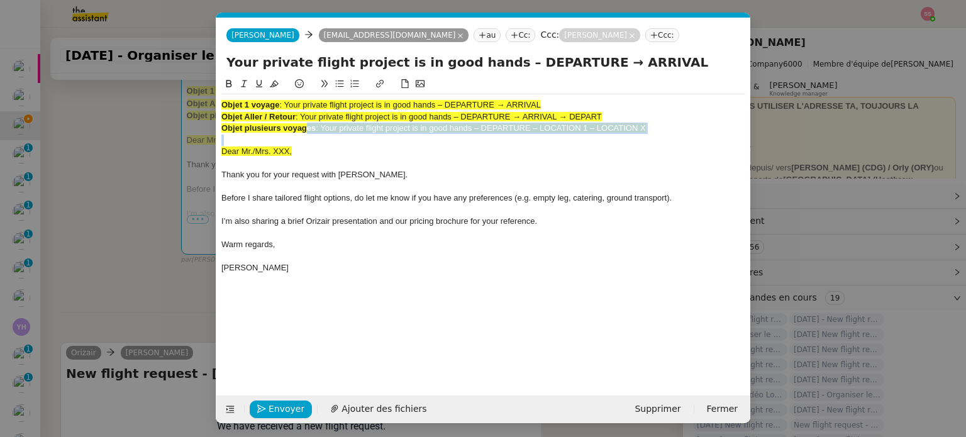
drag, startPoint x: 316, startPoint y: 143, endPoint x: 306, endPoint y: 134, distance: 13.8
click at [306, 134] on div "Objet 1 voyage : Your private flight project is in good hands – DEPARTURE → ARR…" at bounding box center [483, 186] width 524 height 184
click at [688, 126] on div "Objet plusieurs voyages : Your private flight project is in good hands – DEPART…" at bounding box center [483, 128] width 524 height 11
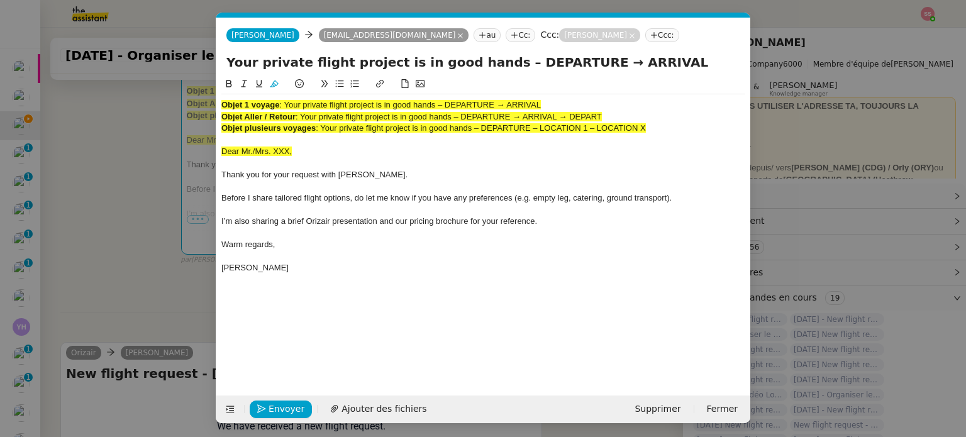
drag, startPoint x: 672, startPoint y: 131, endPoint x: 179, endPoint y: 80, distance: 496.2
click at [179, 80] on nz-modal-container "acc Service ✈️Orizair - Acc usé de réception de la demande (FR) - En cours de v…" at bounding box center [483, 218] width 966 height 437
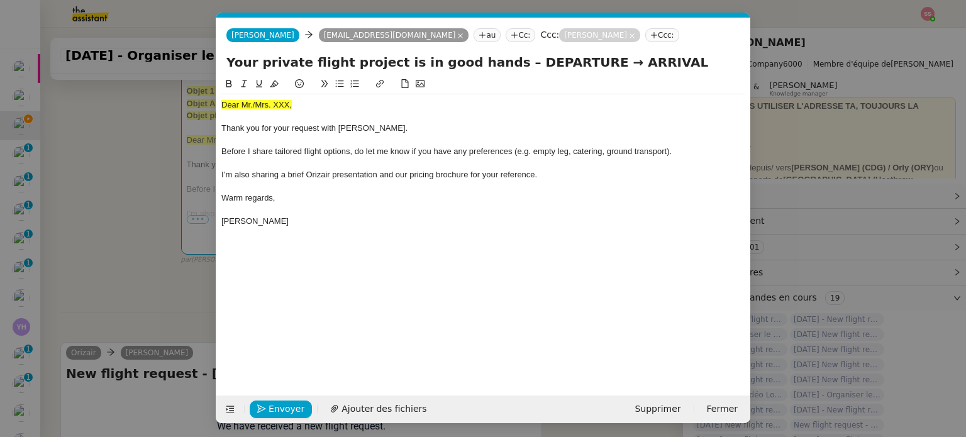
drag, startPoint x: 136, startPoint y: 172, endPoint x: 216, endPoint y: 193, distance: 83.1
click at [136, 173] on nz-modal-container "acc Service ✈️Orizair - Acc usé de réception de la demande (FR) - En cours de v…" at bounding box center [483, 218] width 966 height 437
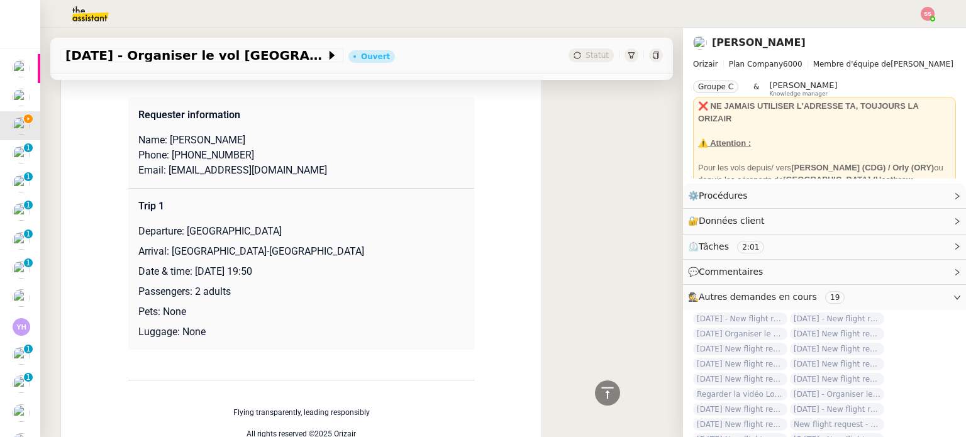
scroll to position [566, 0]
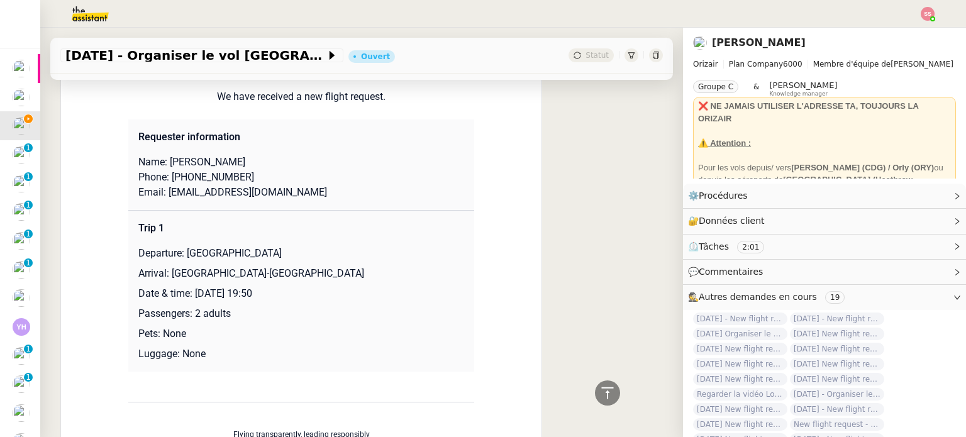
drag, startPoint x: 236, startPoint y: 145, endPoint x: 189, endPoint y: 145, distance: 47.2
click at [189, 155] on p "Name: [PERSON_NAME]" at bounding box center [301, 162] width 326 height 15
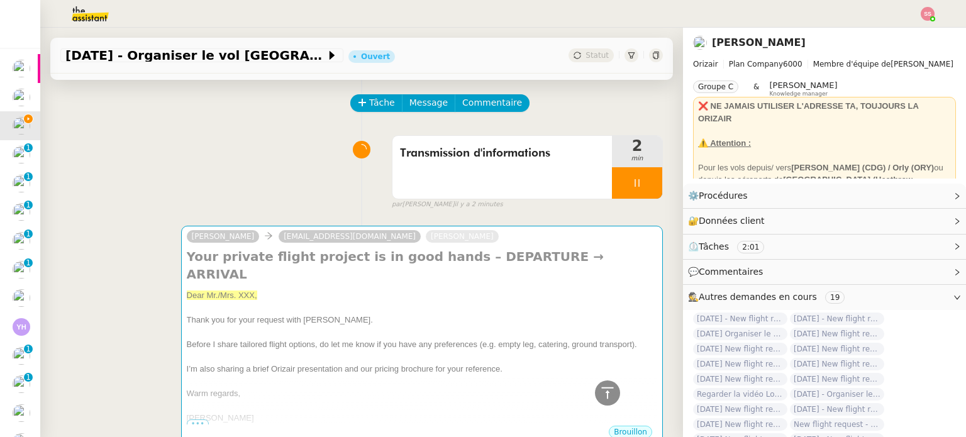
scroll to position [0, 0]
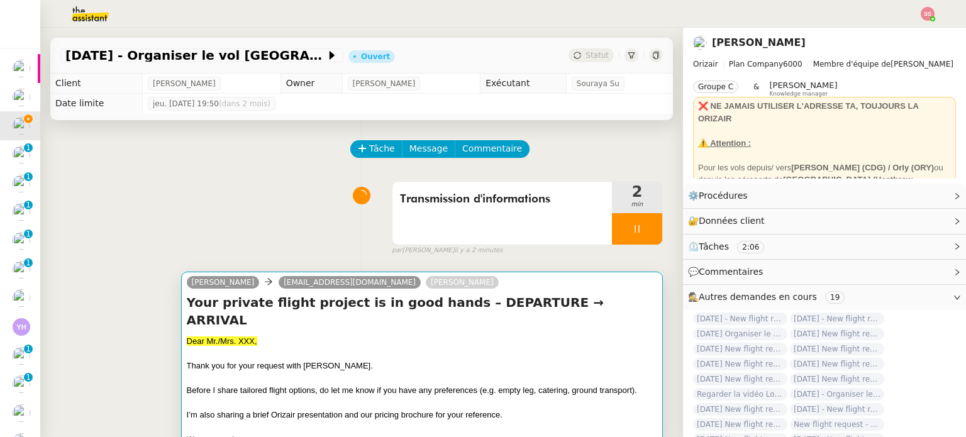
click at [247, 361] on span "Thank you for your request with [PERSON_NAME]." at bounding box center [280, 365] width 186 height 9
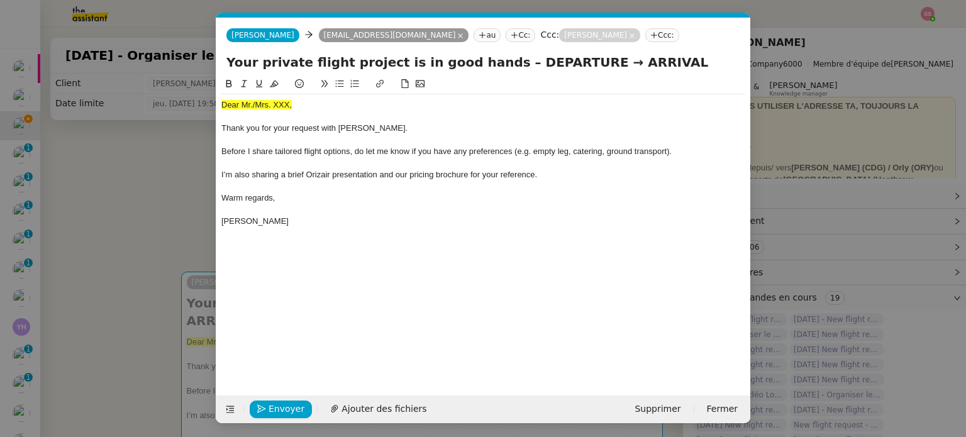
scroll to position [0, 38]
drag, startPoint x: 299, startPoint y: 105, endPoint x: 202, endPoint y: 96, distance: 97.3
click at [202, 96] on nz-modal-container "acc Service ✈️Orizair - Acc usé de réception de la demande (FR) - En cours de v…" at bounding box center [483, 218] width 966 height 437
click at [281, 80] on button at bounding box center [274, 84] width 15 height 14
click at [304, 105] on div "Dear Mr./Mrs. XXX," at bounding box center [483, 104] width 524 height 11
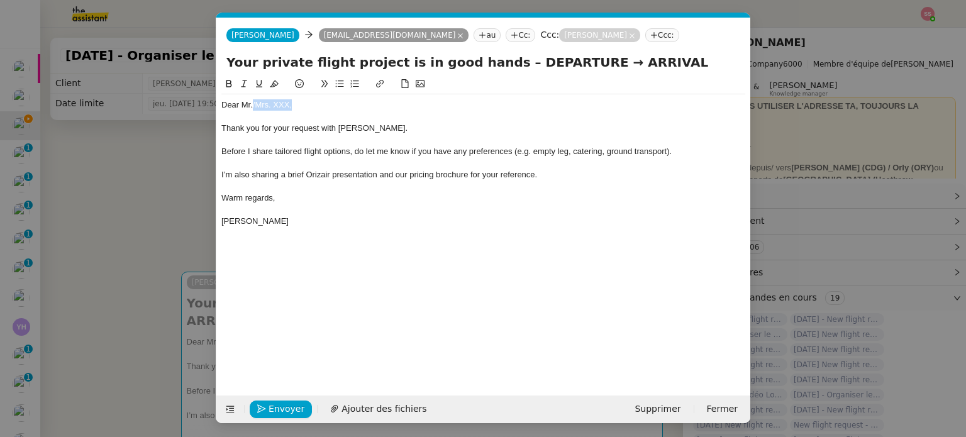
drag, startPoint x: 296, startPoint y: 103, endPoint x: 253, endPoint y: 103, distance: 43.4
click at [253, 103] on div "Dear Mr./Mrs. XXX," at bounding box center [483, 104] width 524 height 11
click at [174, 218] on nz-modal-container "acc Service ✈️Orizair - Acc usé de réception de la demande (FR) - En cours de v…" at bounding box center [483, 218] width 966 height 437
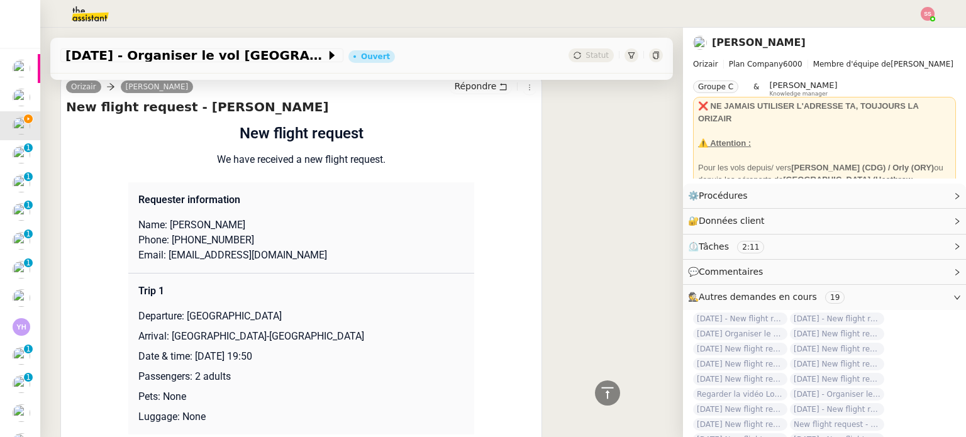
scroll to position [566, 0]
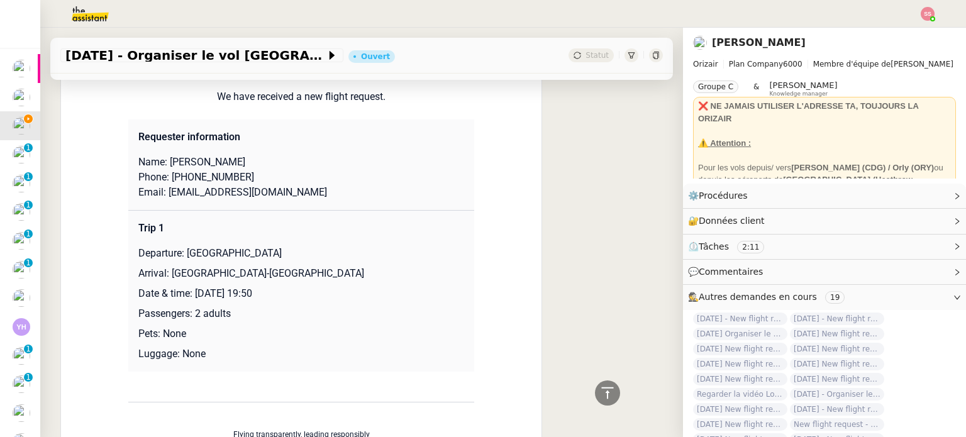
drag, startPoint x: 179, startPoint y: 237, endPoint x: 325, endPoint y: 240, distance: 145.9
click at [325, 246] on p "Departure: [GEOGRAPHIC_DATA]" at bounding box center [301, 253] width 326 height 15
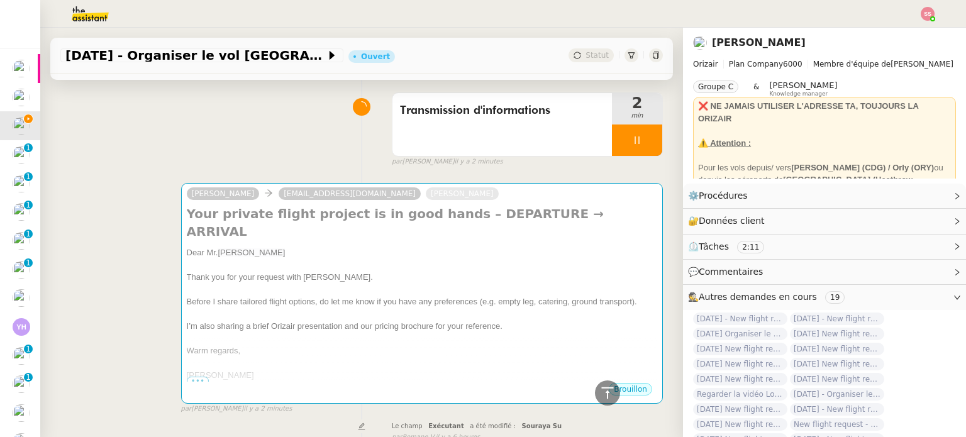
scroll to position [0, 0]
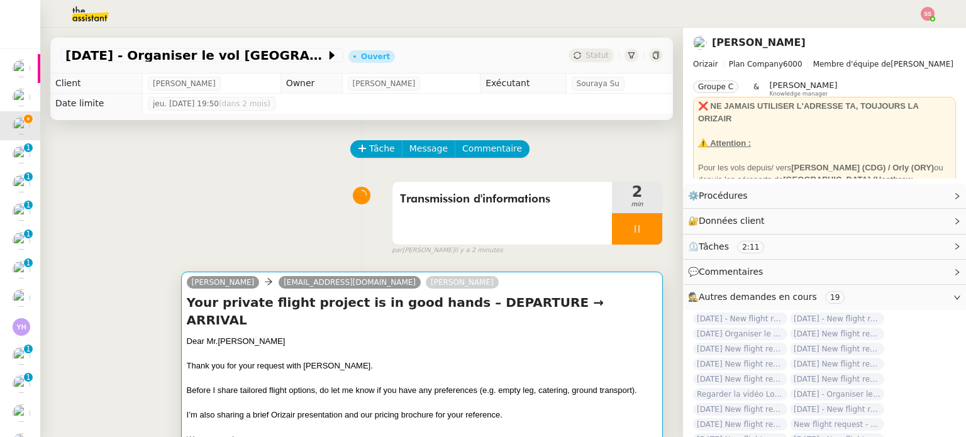
click at [405, 311] on h4 "Your private flight project is in good hands – DEPARTURE → ARRIVAL" at bounding box center [422, 311] width 470 height 35
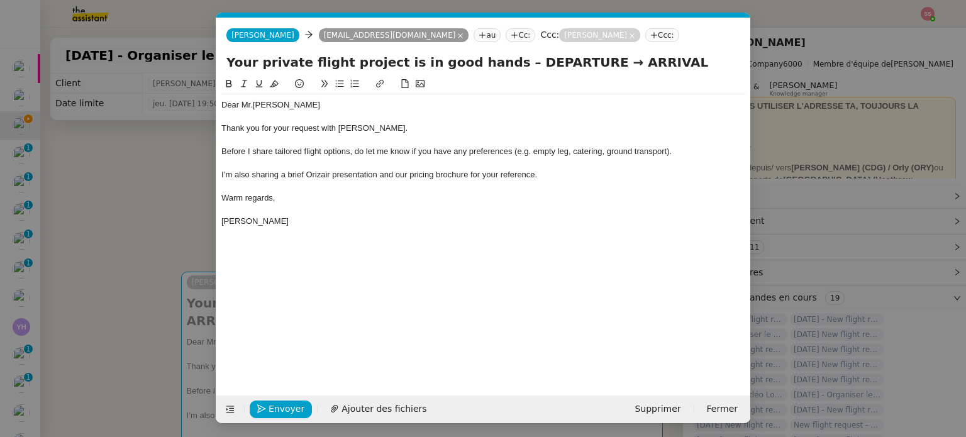
scroll to position [0, 38]
drag, startPoint x: 560, startPoint y: 60, endPoint x: 494, endPoint y: 57, distance: 66.7
click at [494, 57] on input "Your private flight project is in good hands – DEPARTURE → ARRIVAL" at bounding box center [483, 62] width 514 height 19
paste input "[GEOGRAPHIC_DATA]"
type input "Your private flight project is in good hands – [GEOGRAPHIC_DATA] → ARRIVAL"
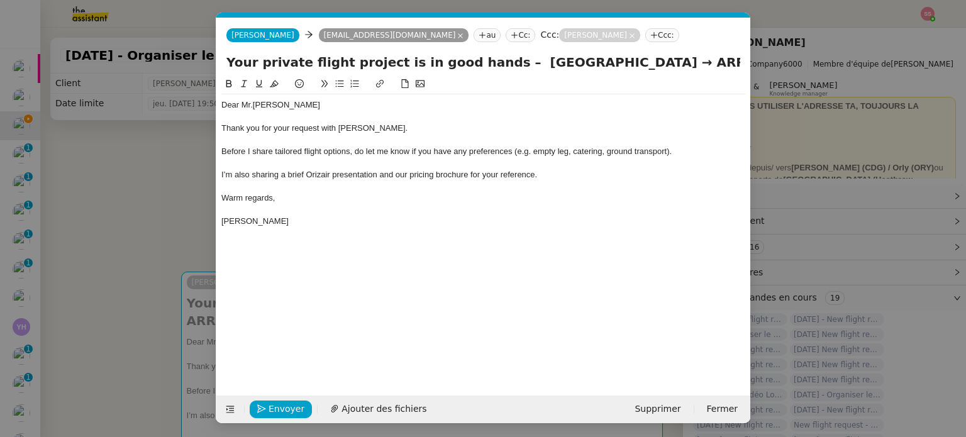
click at [174, 189] on nz-modal-container "acc Service ✈️Orizair - Acc usé de réception de la demande (FR) - En cours de v…" at bounding box center [483, 218] width 966 height 437
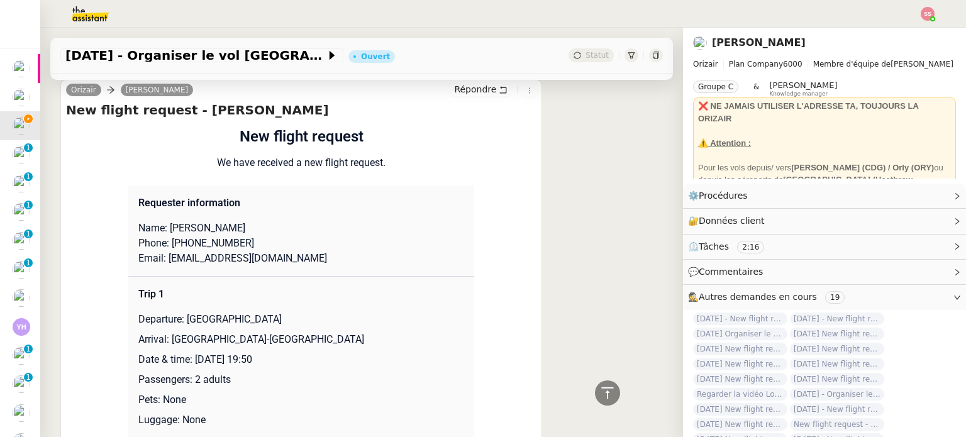
scroll to position [503, 0]
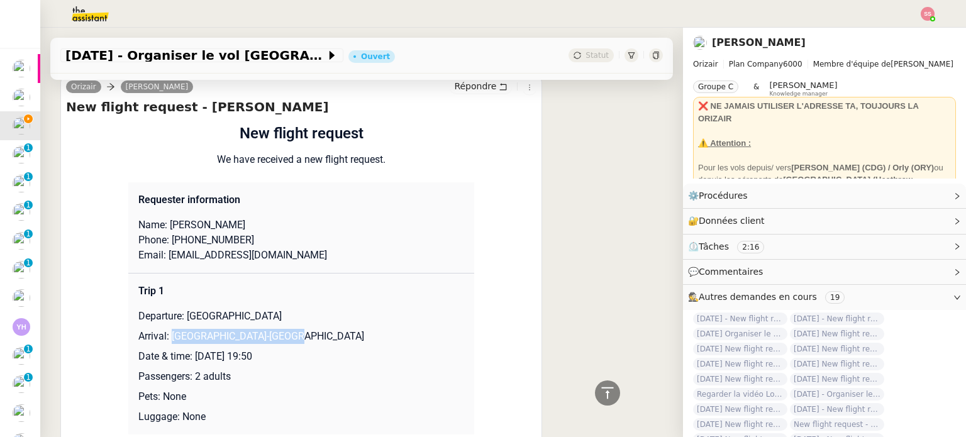
drag, startPoint x: 166, startPoint y: 339, endPoint x: 299, endPoint y: 336, distance: 133.3
click at [298, 338] on p "Arrival: [GEOGRAPHIC_DATA]-[GEOGRAPHIC_DATA]" at bounding box center [301, 336] width 326 height 15
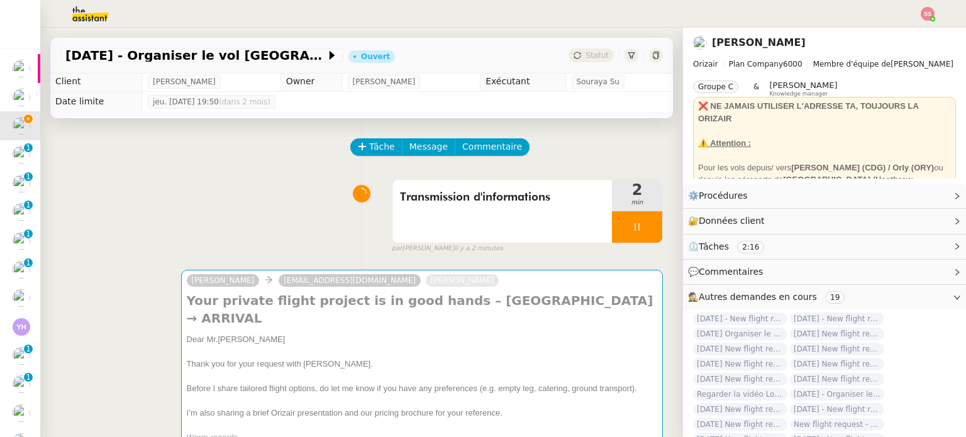
scroll to position [0, 0]
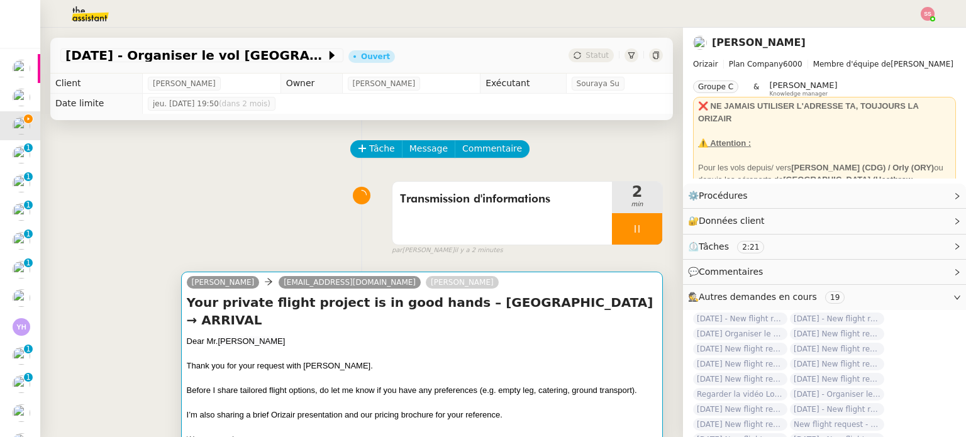
click at [518, 300] on h4 "Your private flight project is in good hands – [GEOGRAPHIC_DATA] → ARRIVAL" at bounding box center [422, 311] width 470 height 35
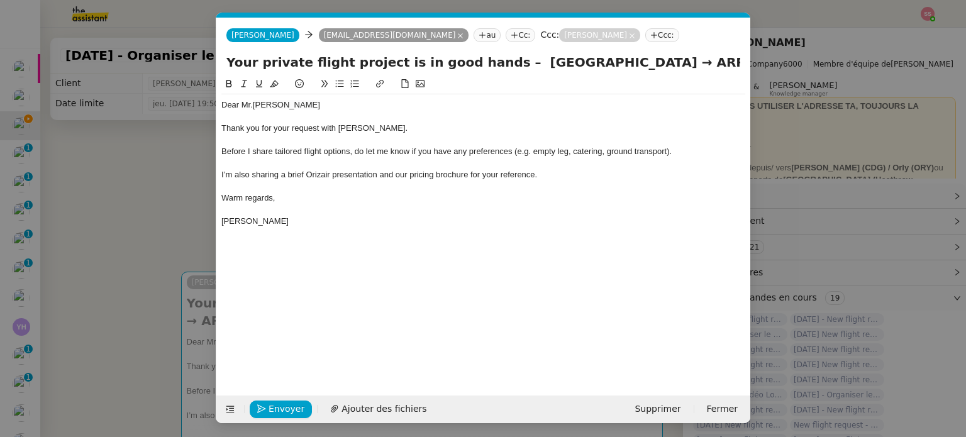
scroll to position [0, 38]
drag, startPoint x: 667, startPoint y: 62, endPoint x: 751, endPoint y: 65, distance: 84.9
click at [751, 65] on nz-modal-container "acc Service ✈️Orizair - Acc usé de réception de la demande (FR) - En cours de v…" at bounding box center [483, 218] width 966 height 437
paste input "[GEOGRAPHIC_DATA]-[GEOGRAPHIC_DATA]"
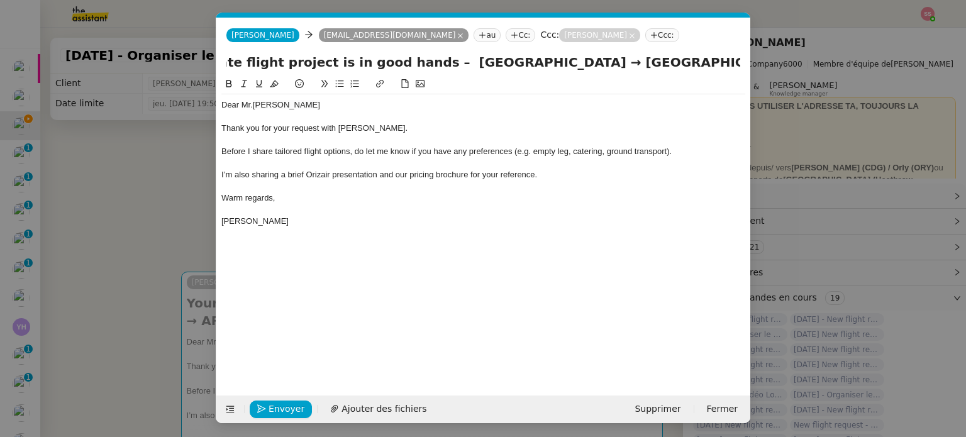
type input "Your private flight project is in good hands – [GEOGRAPHIC_DATA] → [GEOGRAPHIC_…"
click at [515, 178] on span "I’m also sharing a brief Orizair presentation and our pricing brochure for your…" at bounding box center [379, 174] width 316 height 9
drag, startPoint x: 172, startPoint y: 222, endPoint x: 177, endPoint y: 79, distance: 142.9
click at [172, 221] on nz-modal-container "acc Service ✈️Orizair - Acc usé de réception de la demande (FR) - En cours de v…" at bounding box center [483, 218] width 966 height 437
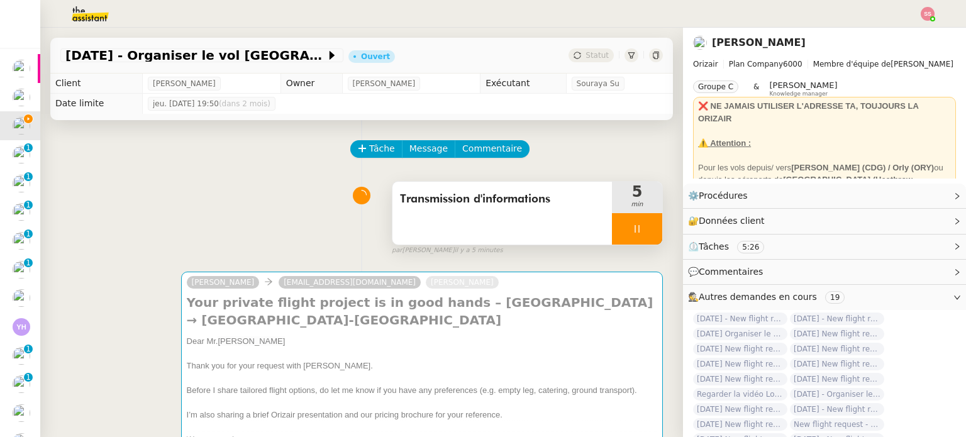
click at [643, 235] on div at bounding box center [637, 228] width 50 height 31
click at [643, 235] on button at bounding box center [649, 228] width 25 height 31
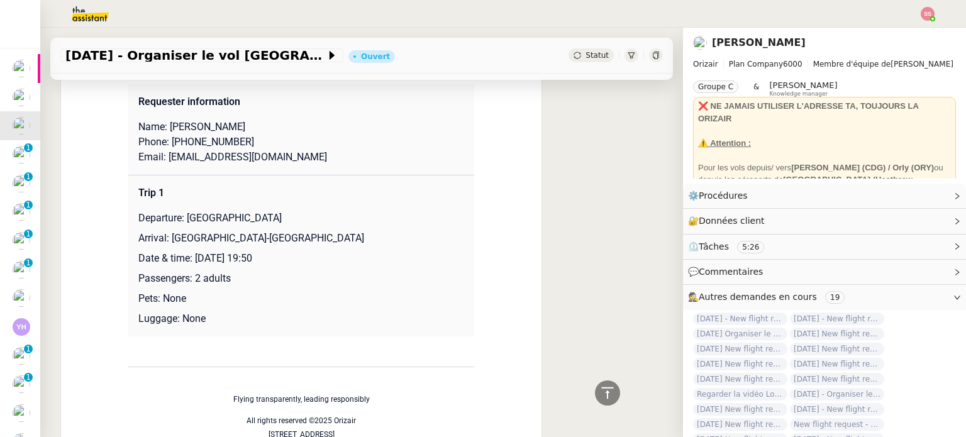
scroll to position [528, 0]
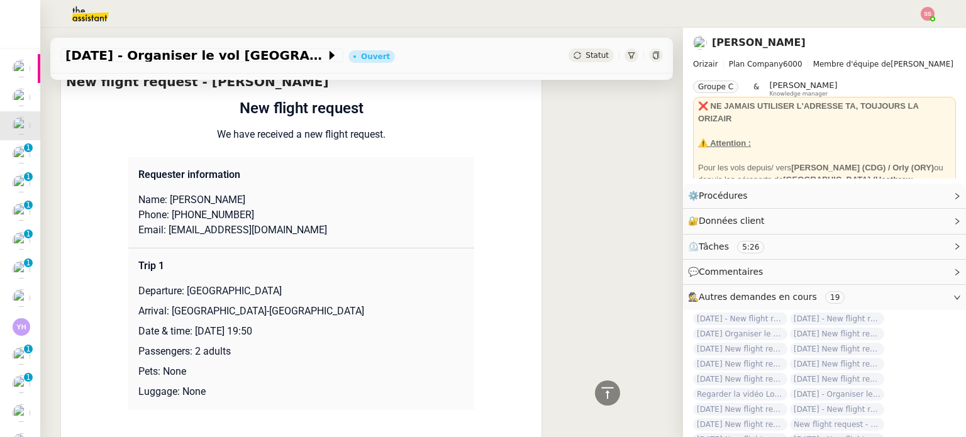
drag, startPoint x: 189, startPoint y: 200, endPoint x: 250, endPoint y: 206, distance: 61.3
click at [250, 206] on p "Name: [PERSON_NAME]" at bounding box center [301, 199] width 326 height 15
drag, startPoint x: 187, startPoint y: 203, endPoint x: 162, endPoint y: 200, distance: 24.7
click at [162, 200] on p "Name: [PERSON_NAME]" at bounding box center [301, 199] width 326 height 15
drag, startPoint x: 247, startPoint y: 221, endPoint x: 169, endPoint y: 214, distance: 78.3
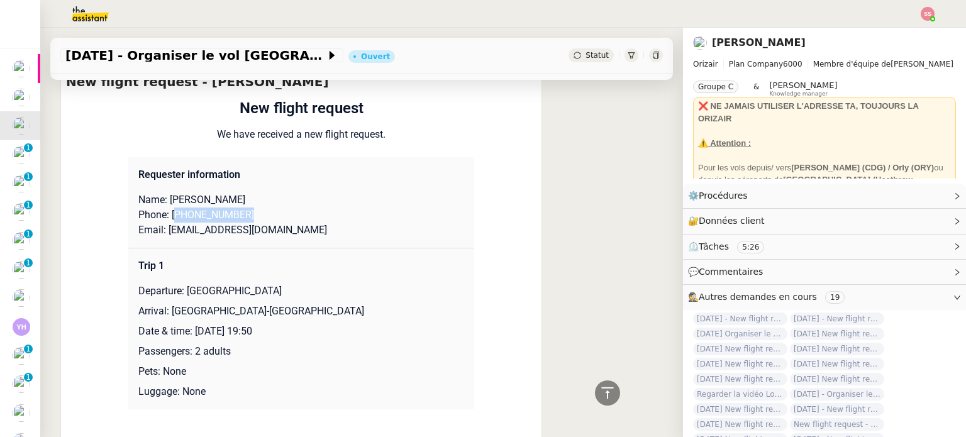
click at [169, 214] on p "Phone: [PHONE_NUMBER]" at bounding box center [301, 215] width 326 height 15
drag, startPoint x: 285, startPoint y: 236, endPoint x: 160, endPoint y: 234, distance: 125.2
click at [160, 234] on p "Email: [EMAIL_ADDRESS][DOMAIN_NAME]" at bounding box center [301, 230] width 326 height 15
drag, startPoint x: 182, startPoint y: 293, endPoint x: 313, endPoint y: 287, distance: 131.0
click at [313, 287] on p "Departure: [GEOGRAPHIC_DATA]" at bounding box center [301, 291] width 326 height 15
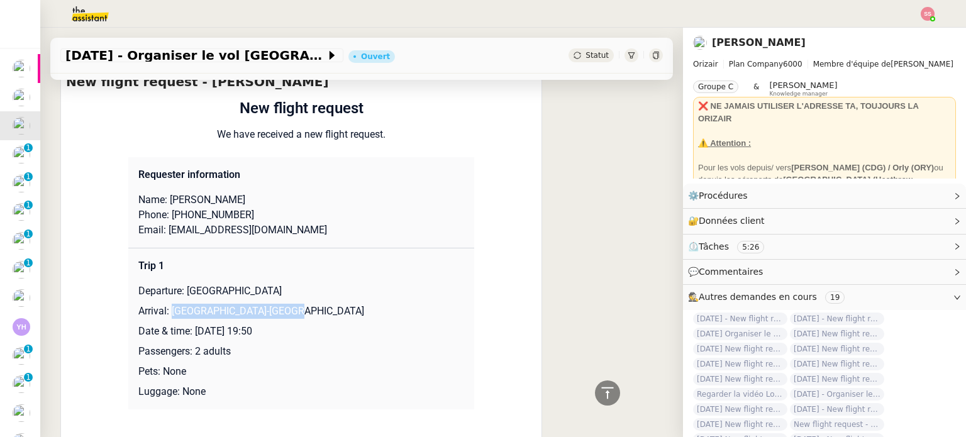
drag, startPoint x: 274, startPoint y: 319, endPoint x: 166, endPoint y: 314, distance: 107.6
click at [166, 314] on p "Arrival: [GEOGRAPHIC_DATA]-[GEOGRAPHIC_DATA]" at bounding box center [301, 311] width 326 height 15
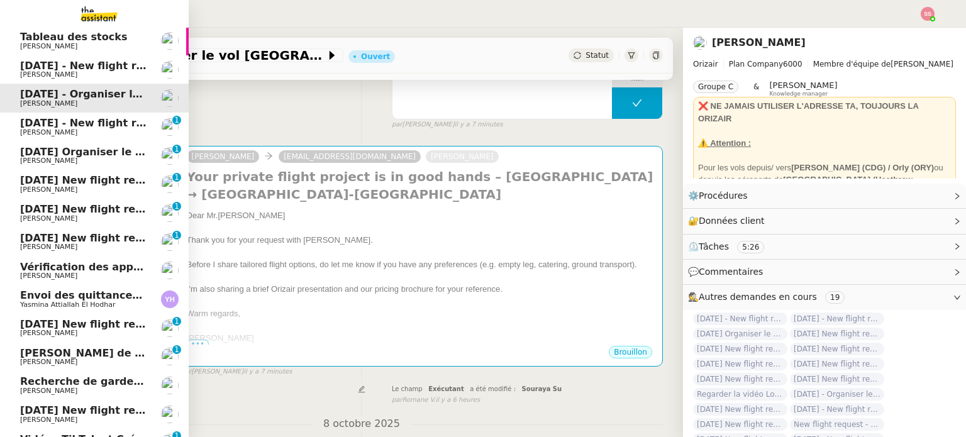
scroll to position [0, 0]
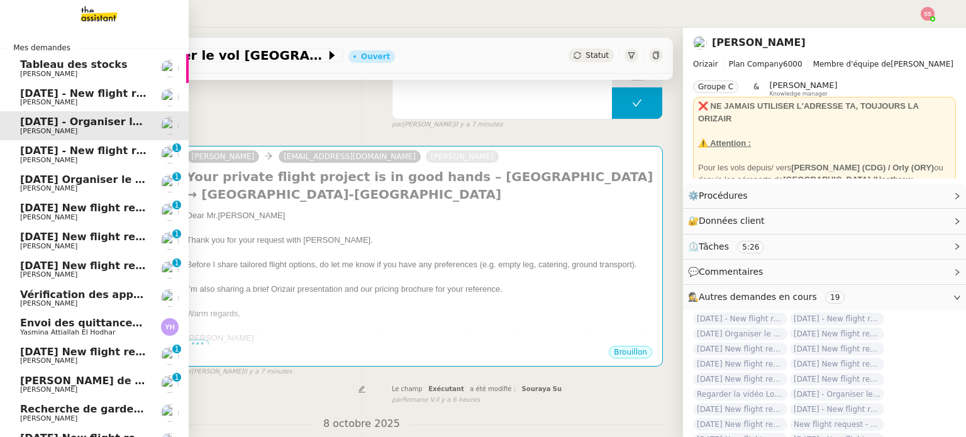
click at [43, 163] on span "[PERSON_NAME]" at bounding box center [83, 161] width 127 height 8
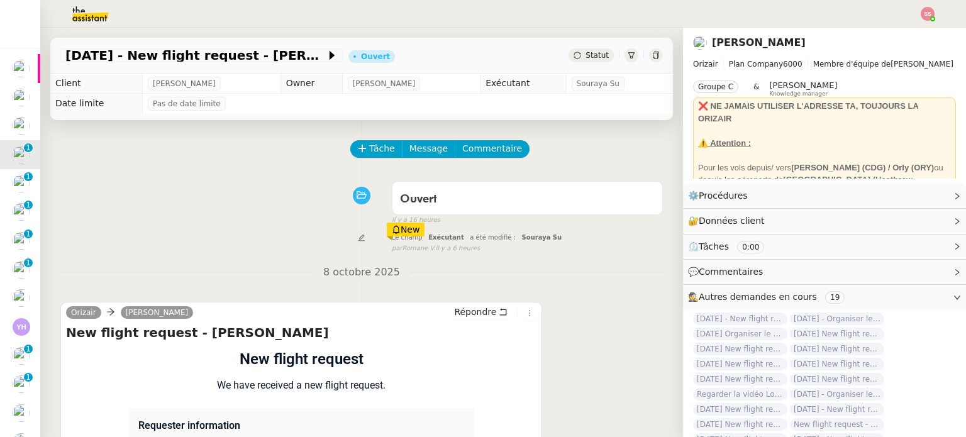
click at [352, 138] on div "Tâche Message Commentaire Veuillez patienter une erreur s'est produite 👌👌👌 mess…" at bounding box center [361, 338] width 643 height 437
click at [369, 145] on span "Tâche" at bounding box center [382, 148] width 26 height 14
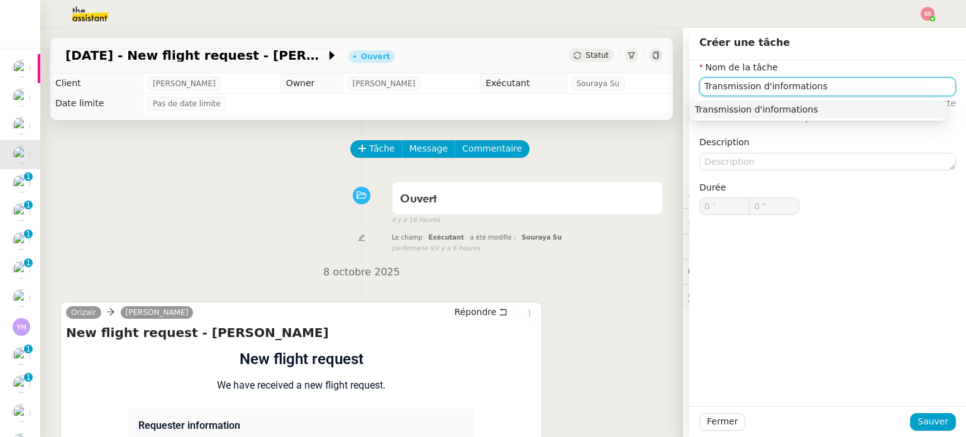
click at [767, 109] on div "Transmission d'informations" at bounding box center [818, 109] width 247 height 11
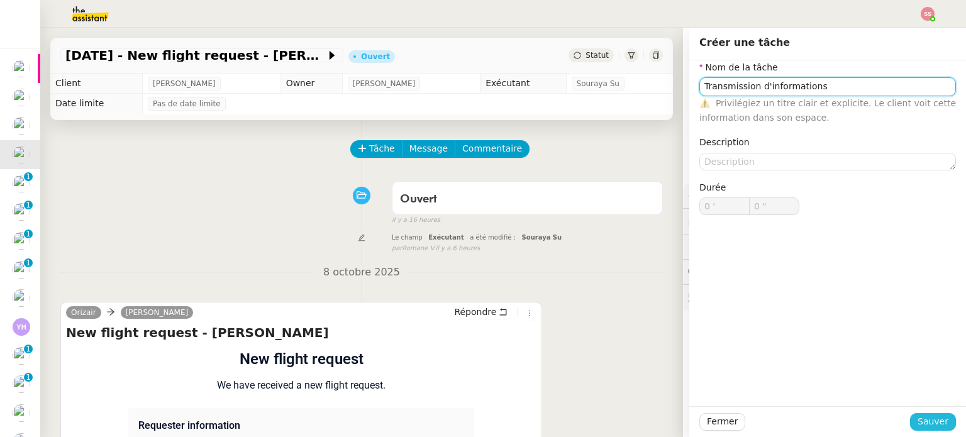
type input "Transmission d'informations"
click at [921, 414] on span "Sauver" at bounding box center [932, 421] width 31 height 14
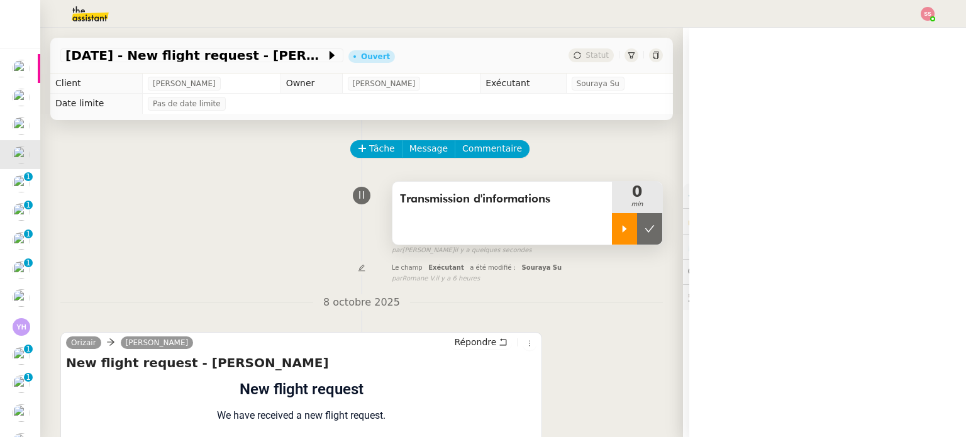
click at [619, 234] on icon at bounding box center [624, 229] width 10 height 10
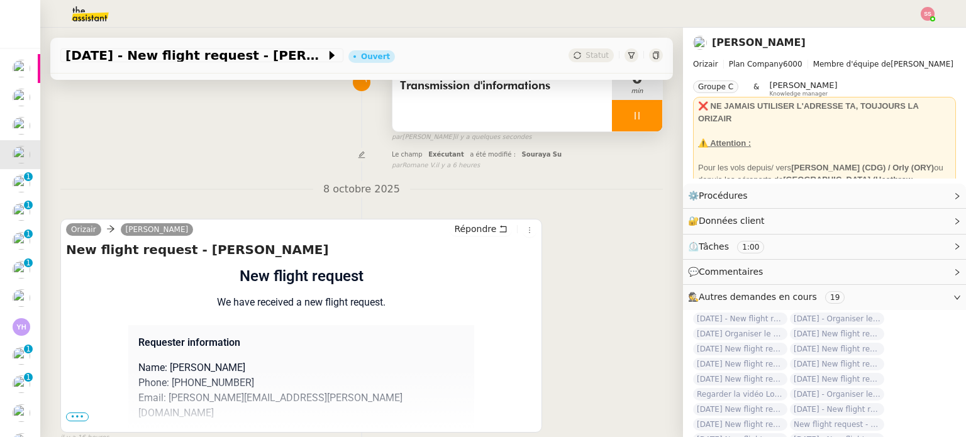
scroll to position [188, 0]
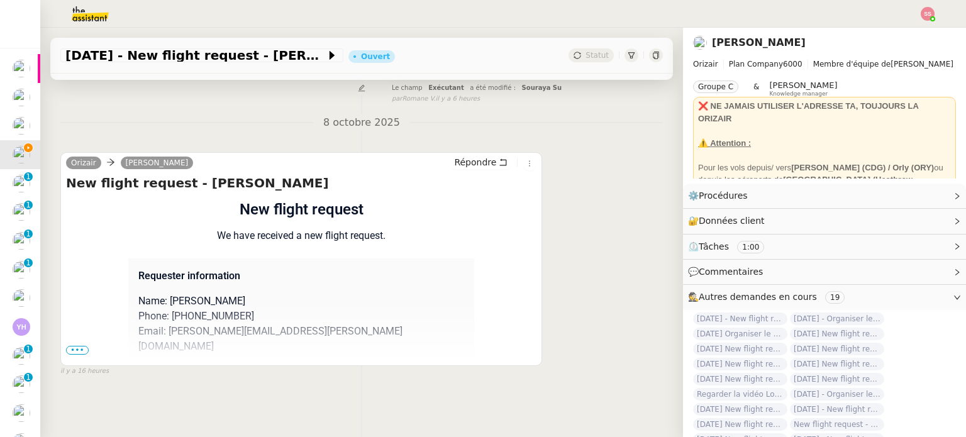
click at [80, 346] on span "•••" at bounding box center [77, 350] width 23 height 9
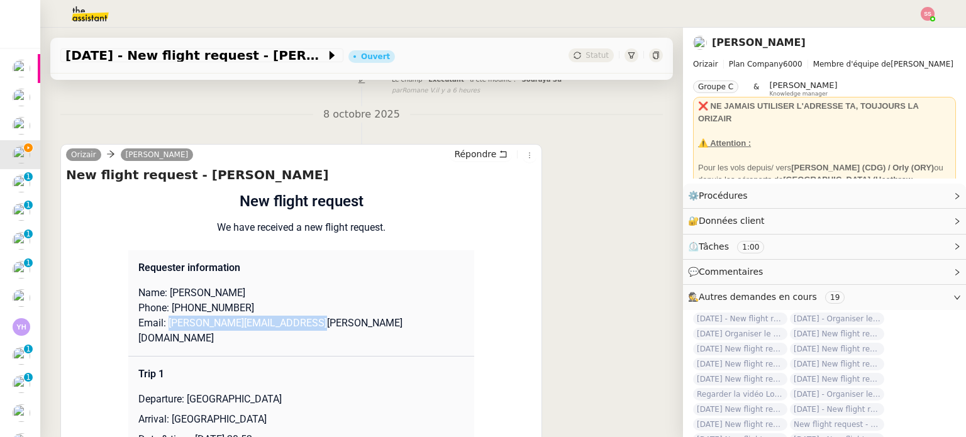
drag, startPoint x: 308, startPoint y: 330, endPoint x: 161, endPoint y: 328, distance: 146.5
click at [161, 328] on p "Email: [PERSON_NAME][EMAIL_ADDRESS][PERSON_NAME][DOMAIN_NAME]" at bounding box center [301, 331] width 326 height 30
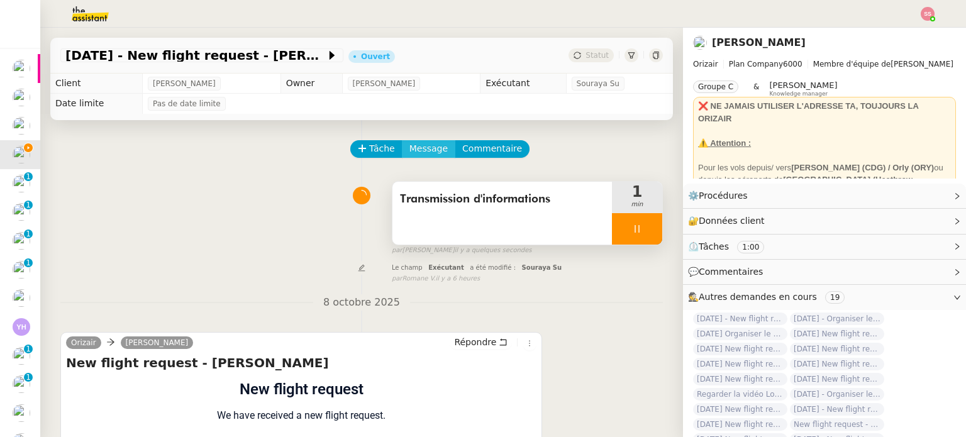
click at [423, 155] on span "Message" at bounding box center [428, 148] width 38 height 14
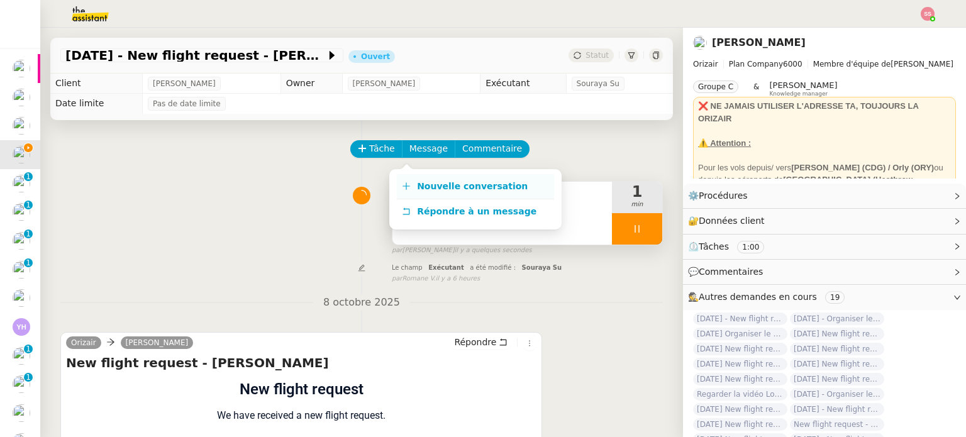
click at [430, 187] on span "Nouvelle conversation" at bounding box center [472, 186] width 111 height 10
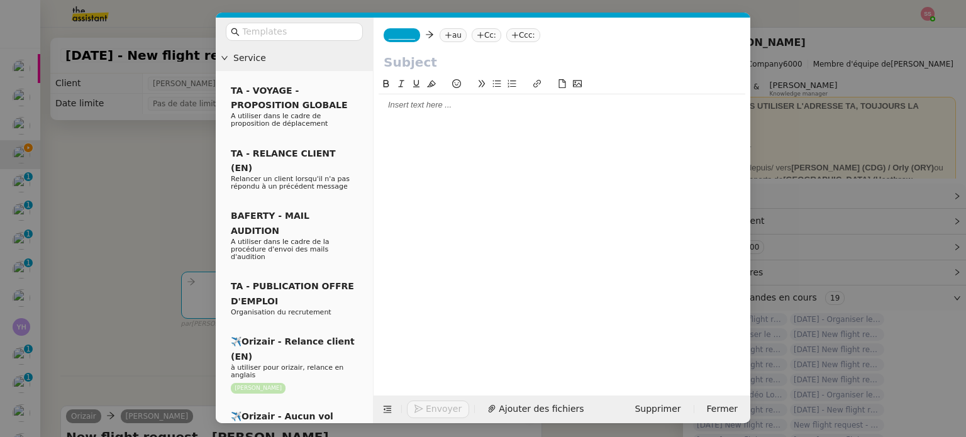
click at [458, 40] on nz-tag "au" at bounding box center [453, 35] width 27 height 14
paste input "[PERSON_NAME][EMAIL_ADDRESS][PERSON_NAME][DOMAIN_NAME]"
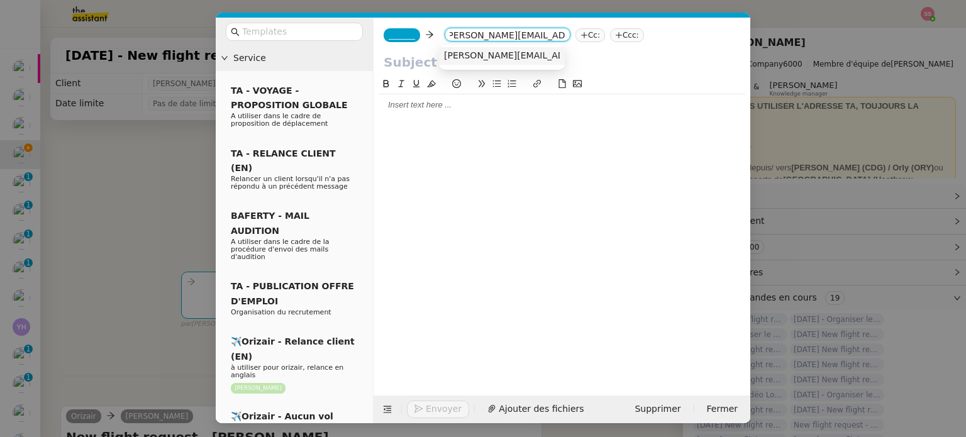
type input "[PERSON_NAME][EMAIL_ADDRESS][PERSON_NAME][DOMAIN_NAME]"
click at [496, 57] on span "[PERSON_NAME][EMAIL_ADDRESS][PERSON_NAME][DOMAIN_NAME]" at bounding box center [594, 55] width 300 height 10
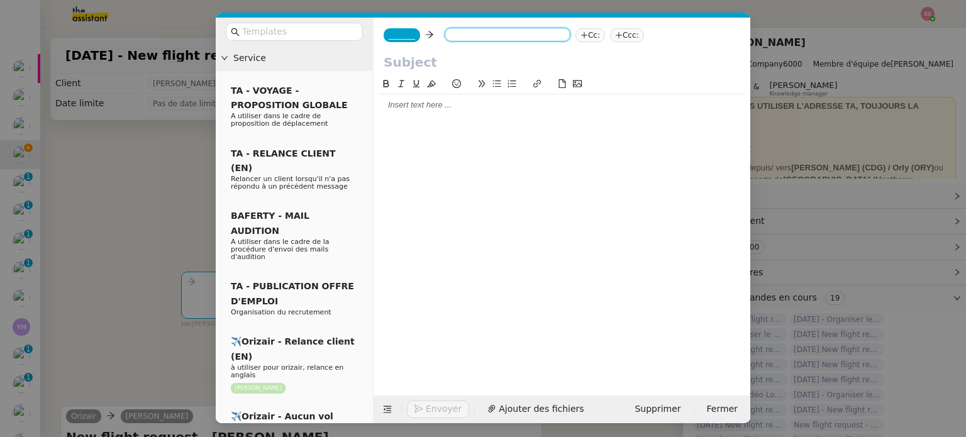
scroll to position [0, 0]
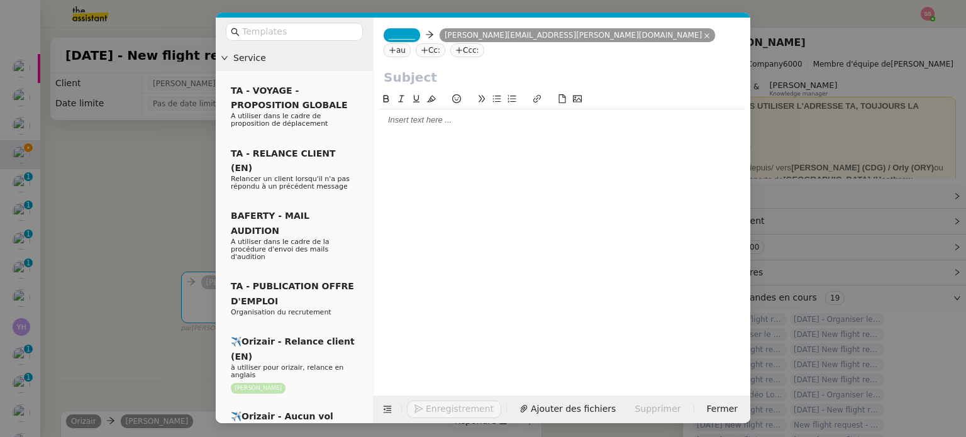
click at [395, 36] on span "_______" at bounding box center [402, 35] width 26 height 9
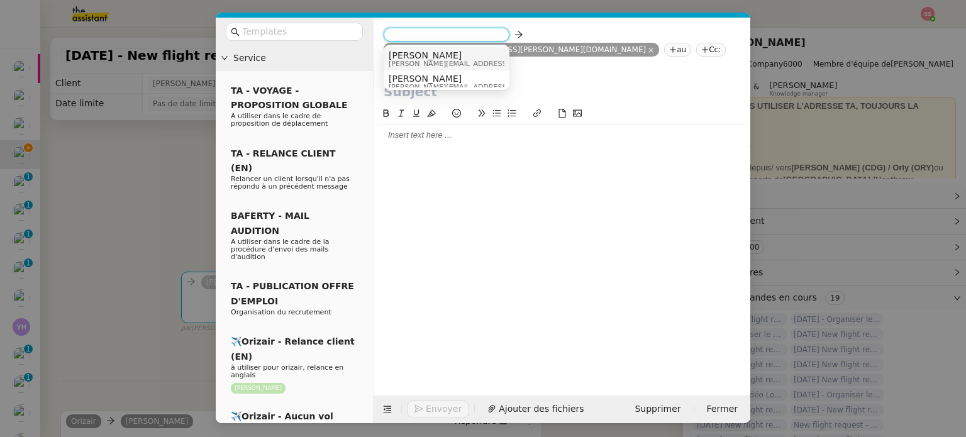
click at [420, 61] on span "[PERSON_NAME][EMAIL_ADDRESS][DOMAIN_NAME]" at bounding box center [478, 63] width 179 height 7
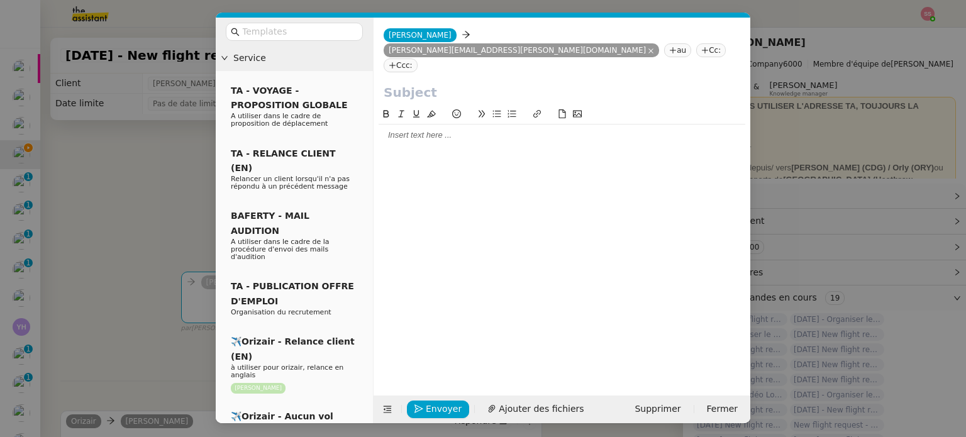
click at [418, 58] on nz-tag "Ccc:" at bounding box center [401, 65] width 34 height 14
type input "[PERSON_NAME]"
click at [463, 67] on div "[PERSON_NAME] [PERSON_NAME][EMAIL_ADDRESS][DOMAIN_NAME]" at bounding box center [452, 74] width 116 height 17
click at [292, 38] on input "text" at bounding box center [298, 32] width 113 height 14
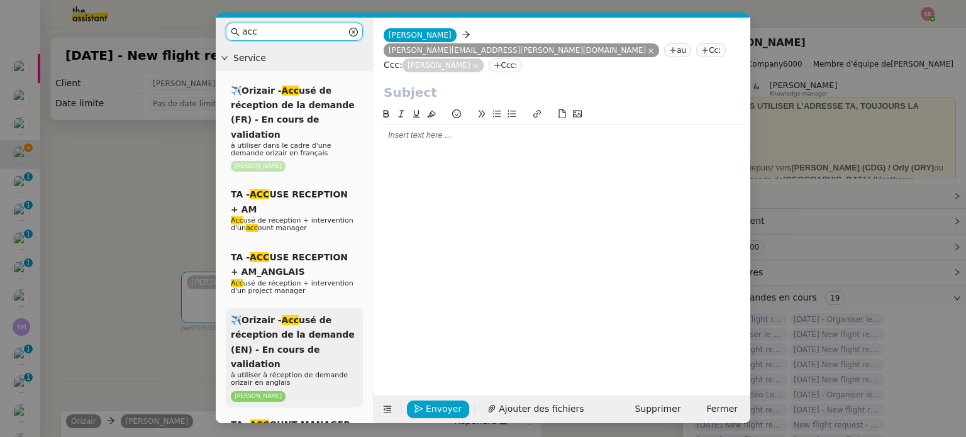
type input "acc"
click at [297, 312] on div "✈️Orizair - Acc usé de réception de la demande (EN) - En cours de validation à …" at bounding box center [294, 357] width 137 height 99
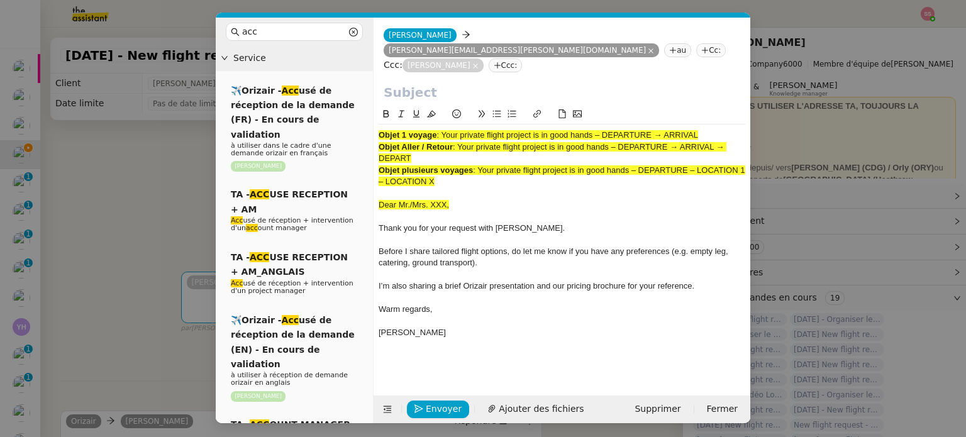
click at [131, 243] on nz-modal-container "acc Service ✈️Orizair - Acc usé de réception de la demande (FR) - En cours de v…" at bounding box center [483, 218] width 966 height 437
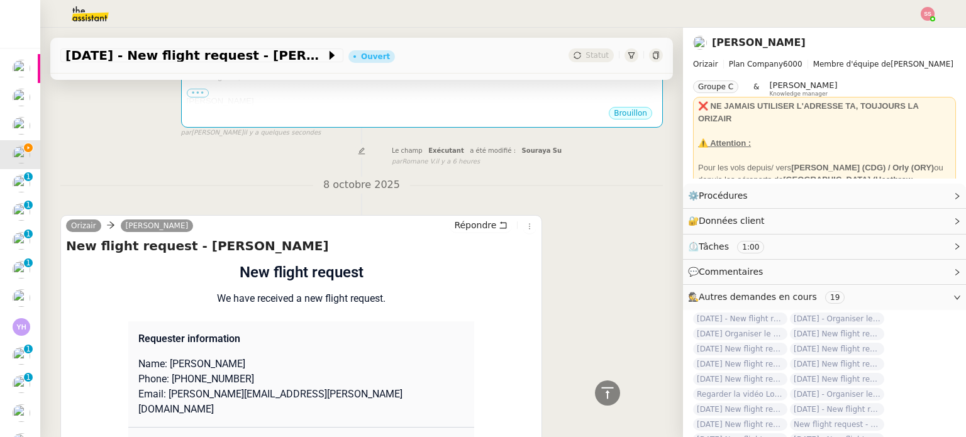
scroll to position [125, 0]
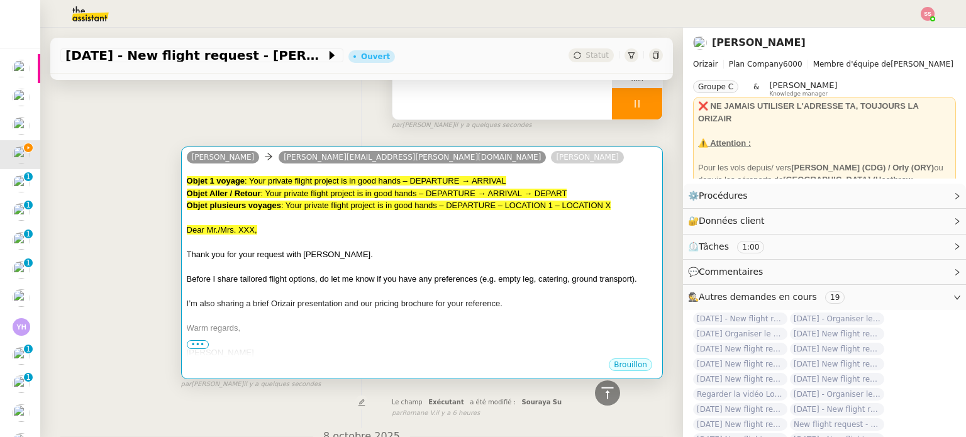
click at [436, 224] on div at bounding box center [422, 218] width 470 height 13
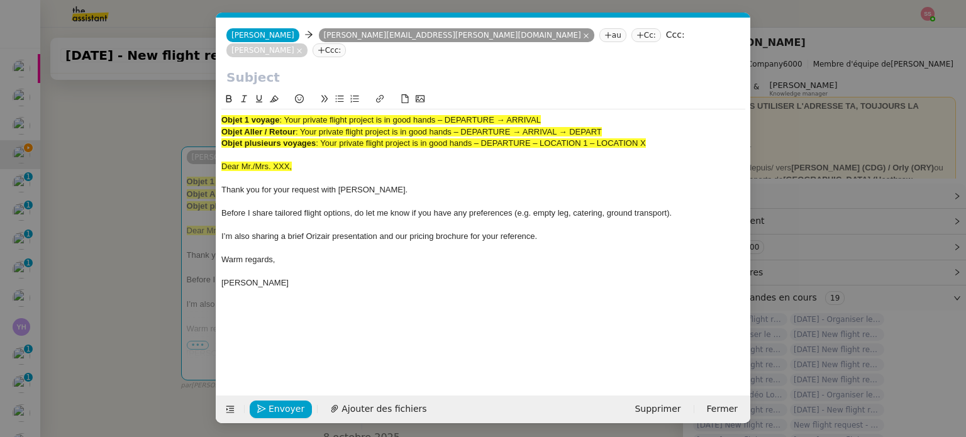
scroll to position [0, 38]
drag, startPoint x: 287, startPoint y: 105, endPoint x: 563, endPoint y: 99, distance: 276.8
click at [563, 114] on div "Objet 1 voyage : Your private flight project is in good hands – DEPARTURE → ARR…" at bounding box center [483, 119] width 524 height 11
click at [446, 68] on input "text" at bounding box center [483, 77] width 514 height 19
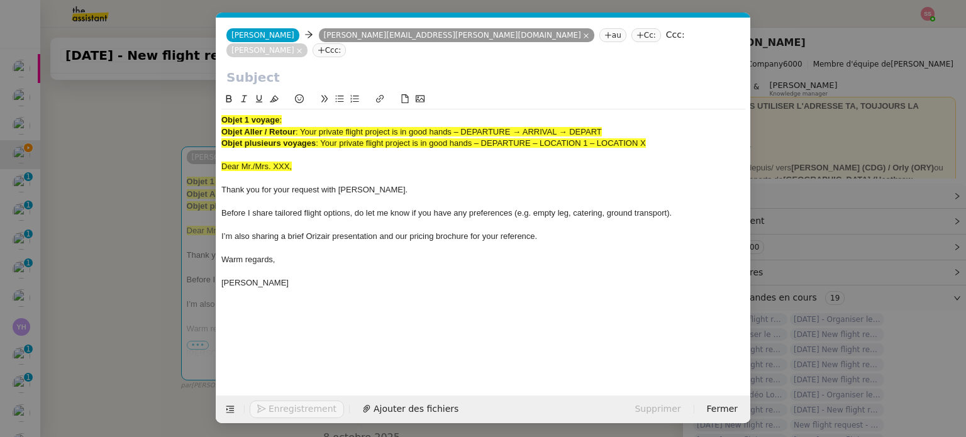
paste input "Your private flight project is in good hands – DEPARTURE → ARRIVAL"
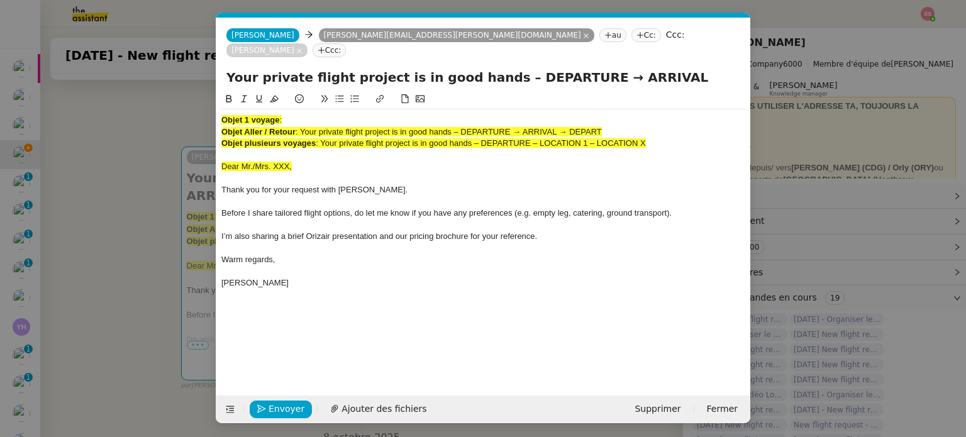
type input "Your private flight project is in good hands – DEPARTURE → ARRIVAL"
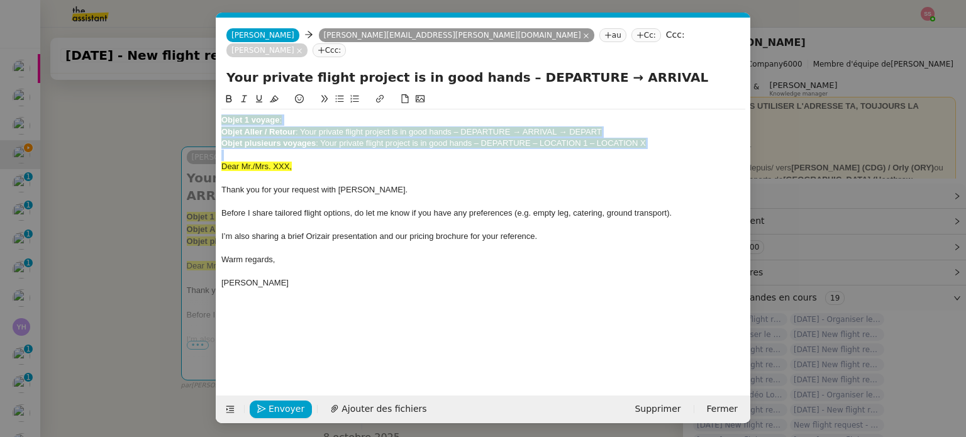
drag, startPoint x: 662, startPoint y: 136, endPoint x: 164, endPoint y: 96, distance: 499.7
click at [164, 96] on nz-modal-container "acc Service ✈️Orizair - Acc usé de réception de la demande (FR) - En cours de v…" at bounding box center [483, 218] width 966 height 437
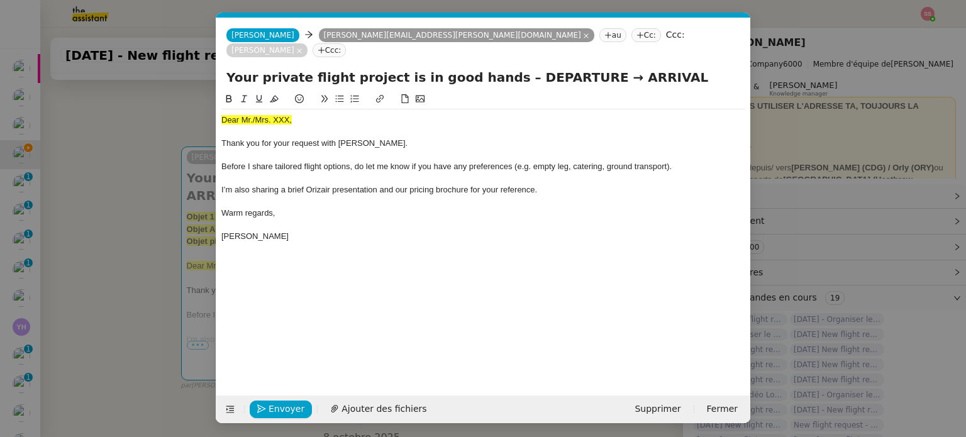
click at [128, 155] on nz-modal-container "acc Service ✈️Orizair - Acc usé de réception de la demande (FR) - En cours de v…" at bounding box center [483, 218] width 966 height 437
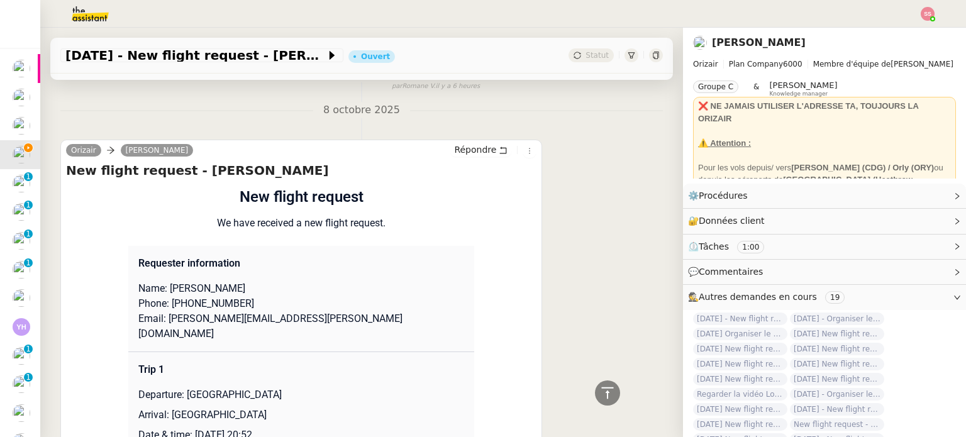
scroll to position [565, 0]
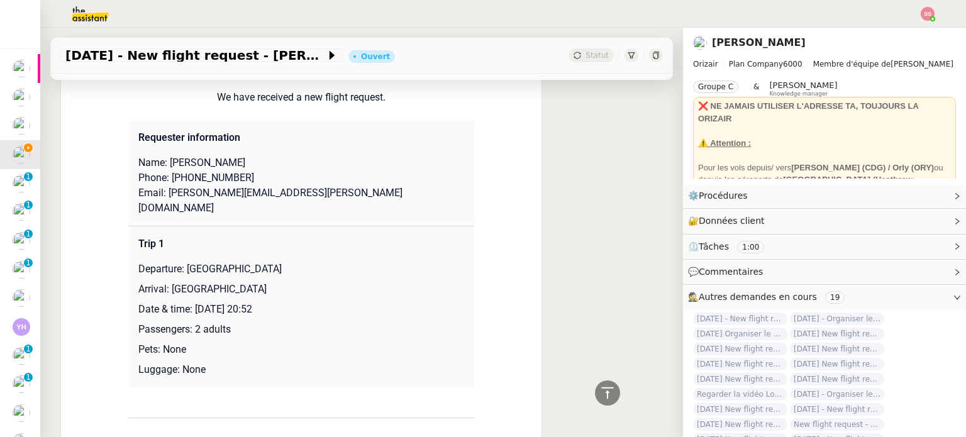
drag, startPoint x: 180, startPoint y: 241, endPoint x: 294, endPoint y: 247, distance: 114.6
click at [294, 247] on td "Trip 1 Departure: [GEOGRAPHIC_DATA] Arrival: [GEOGRAPHIC_DATA] Date & time: [DA…" at bounding box center [301, 307] width 346 height 162
click at [284, 262] on p "Departure: [GEOGRAPHIC_DATA]" at bounding box center [301, 269] width 326 height 15
click at [273, 262] on p "Departure: [GEOGRAPHIC_DATA]" at bounding box center [301, 269] width 326 height 15
drag, startPoint x: 273, startPoint y: 239, endPoint x: 184, endPoint y: 239, distance: 88.7
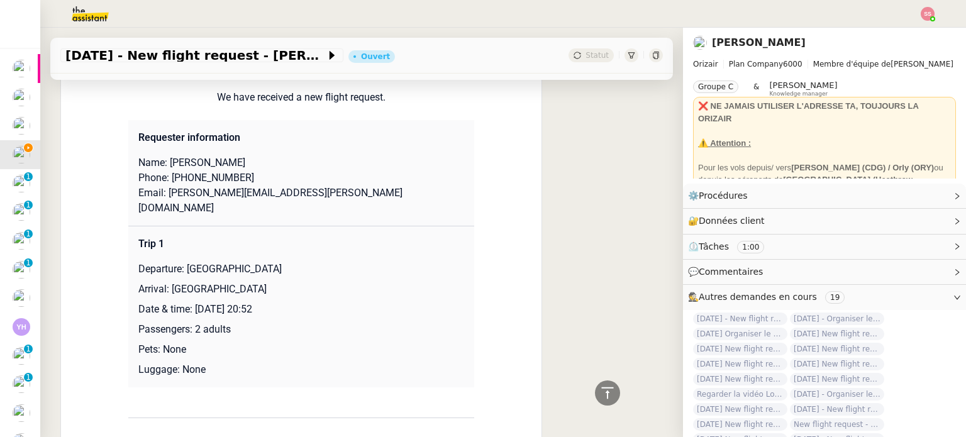
click at [184, 262] on p "Departure: [GEOGRAPHIC_DATA]" at bounding box center [301, 269] width 326 height 15
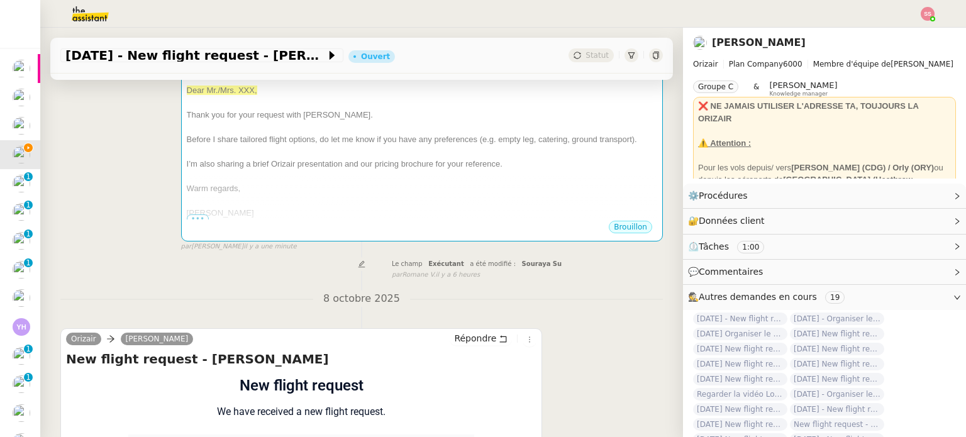
scroll to position [62, 0]
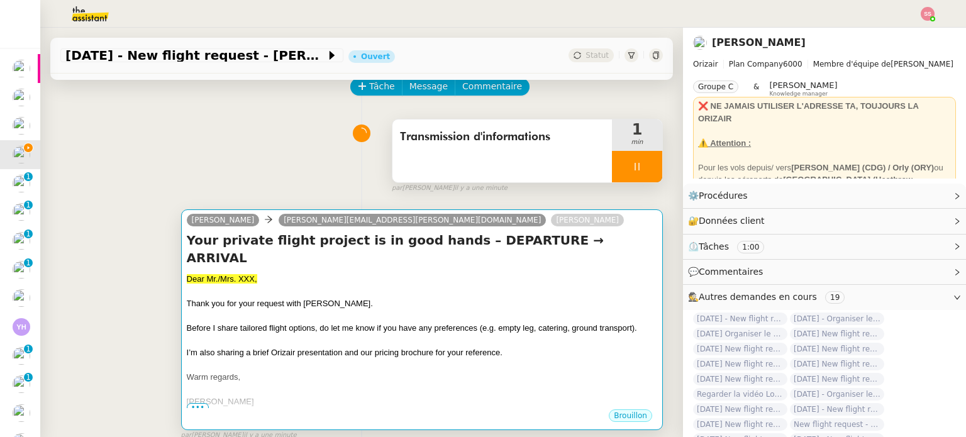
click at [477, 310] on div at bounding box center [422, 316] width 470 height 13
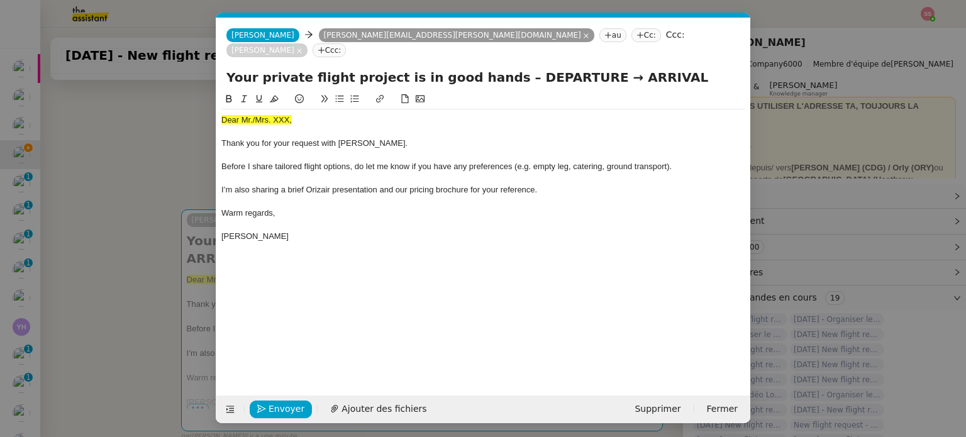
scroll to position [0, 38]
drag, startPoint x: 562, startPoint y: 69, endPoint x: 493, endPoint y: 60, distance: 69.0
click at [493, 68] on input "Your private flight project is in good hands – DEPARTURE → ARRIVAL" at bounding box center [483, 77] width 514 height 19
paste input "[GEOGRAPHIC_DATA]"
type input "Your private flight project is in good hands – [GEOGRAPHIC_DATA] → ARRIVAL"
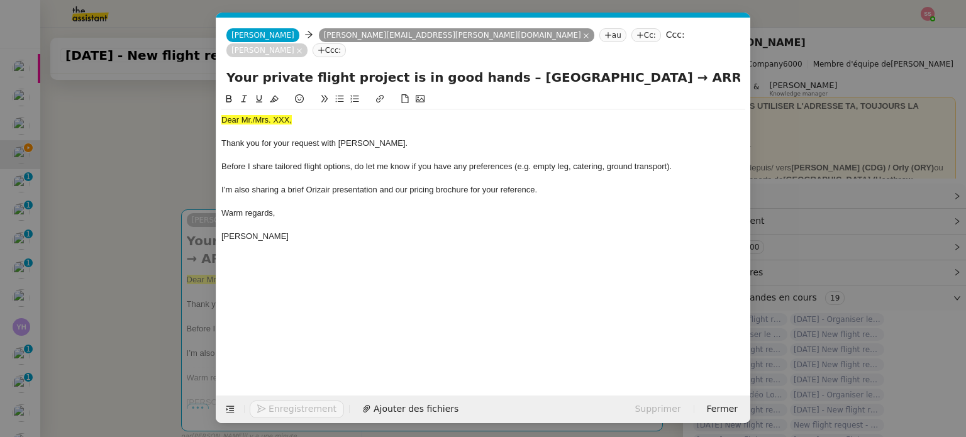
click at [133, 255] on nz-modal-container "acc Service ✈️Orizair - Acc usé de réception de la demande (FR) - En cours de v…" at bounding box center [483, 218] width 966 height 437
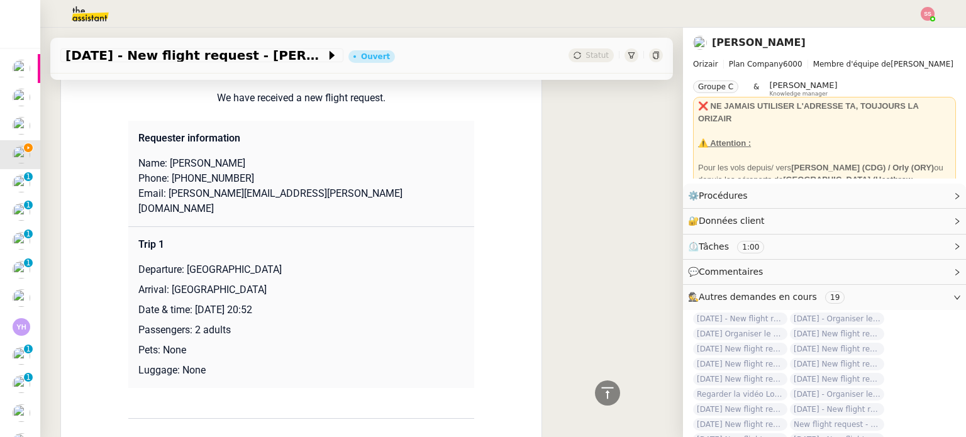
scroll to position [565, 0]
drag, startPoint x: 165, startPoint y: 260, endPoint x: 304, endPoint y: 260, distance: 139.0
click at [304, 282] on p "Arrival: [GEOGRAPHIC_DATA]" at bounding box center [301, 289] width 326 height 15
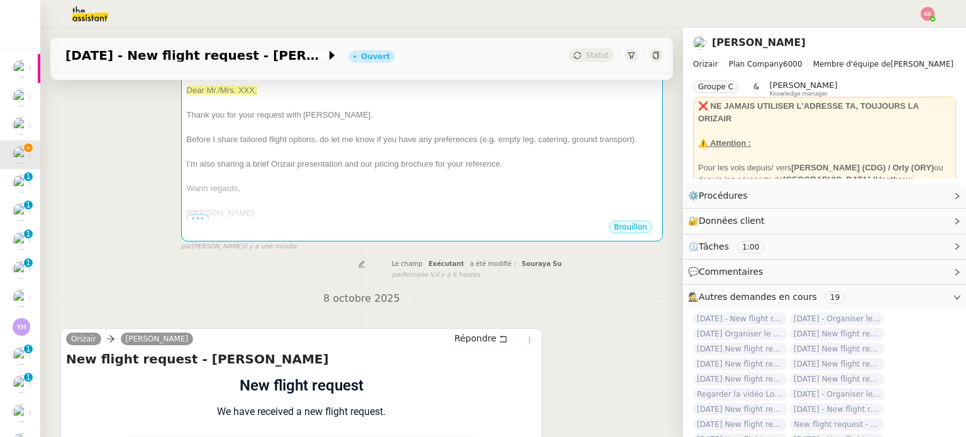
scroll to position [125, 0]
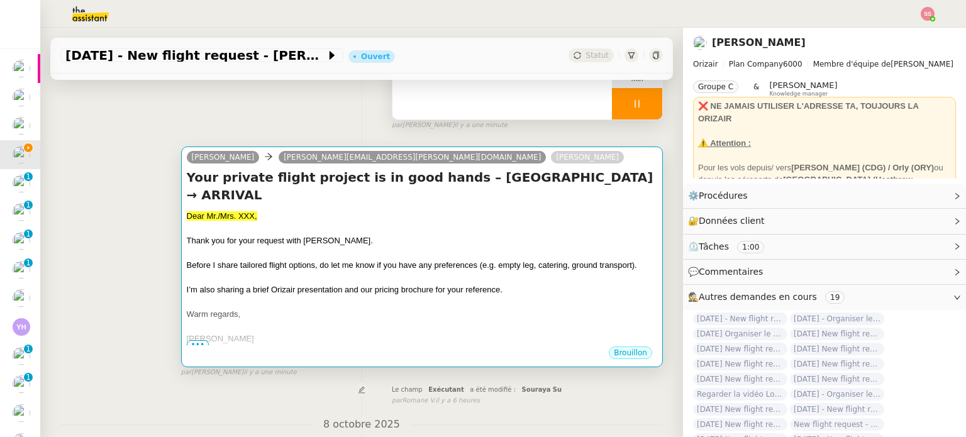
click at [478, 272] on div at bounding box center [422, 278] width 470 height 13
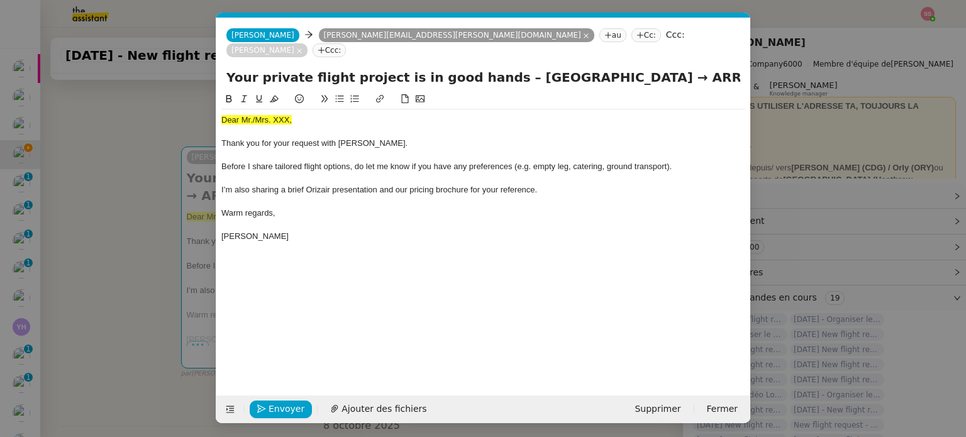
scroll to position [0, 38]
drag, startPoint x: 628, startPoint y: 64, endPoint x: 683, endPoint y: 70, distance: 55.1
click at [683, 70] on input "Your private flight project is in good hands – [GEOGRAPHIC_DATA] → ARRIVAL" at bounding box center [483, 77] width 514 height 19
paste input "[GEOGRAPHIC_DATA]"
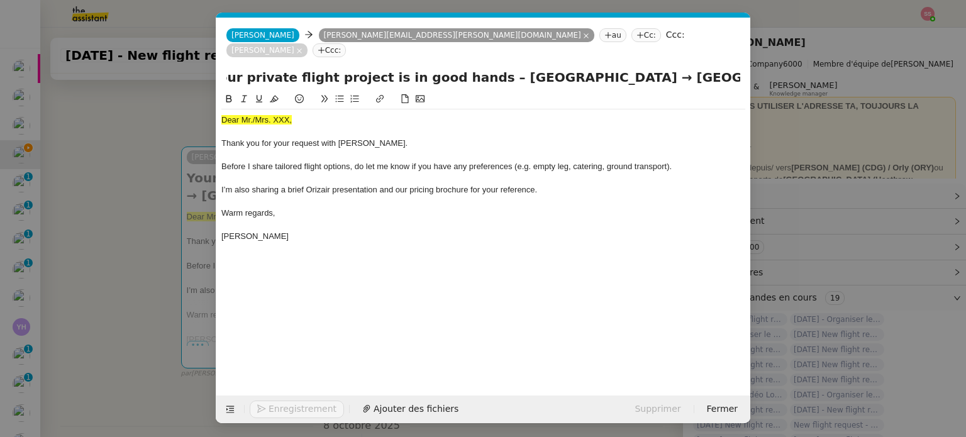
type input "Your private flight project is in good hands – [GEOGRAPHIC_DATA] → [GEOGRAPHIC_…"
click at [164, 202] on nz-modal-container "acc Service ✈️Orizair - Acc usé de réception de la demande (FR) - En cours de v…" at bounding box center [483, 218] width 966 height 437
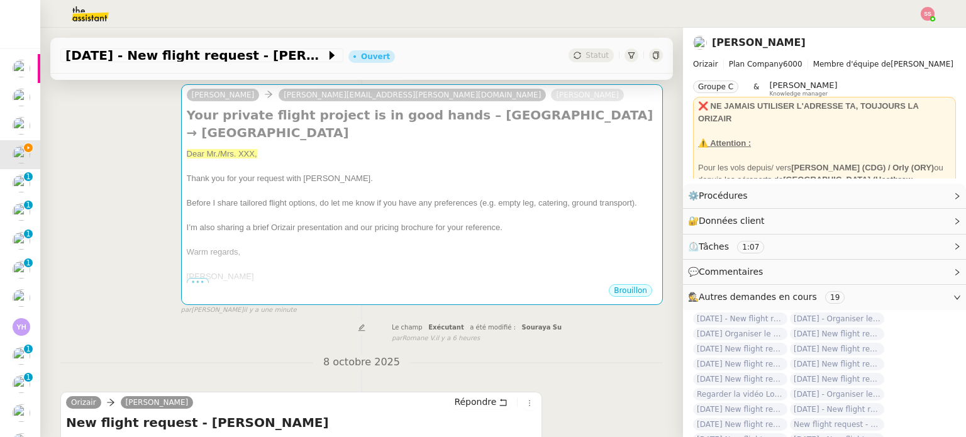
scroll to position [376, 0]
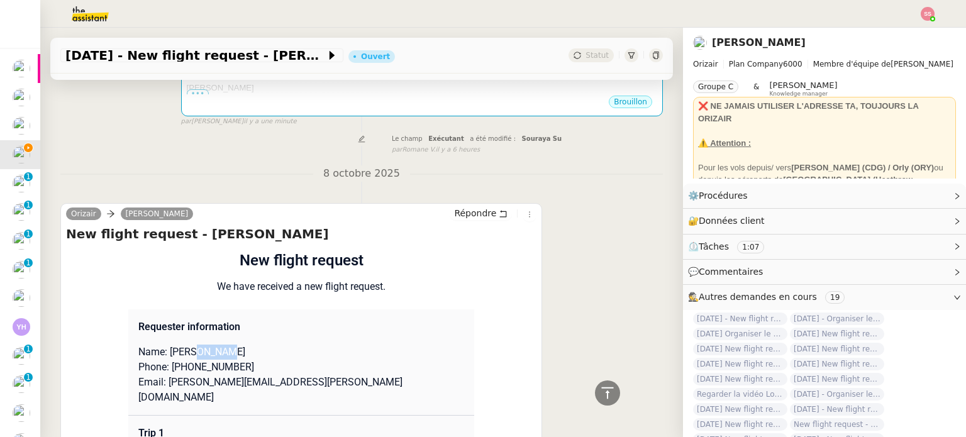
drag, startPoint x: 220, startPoint y: 353, endPoint x: 193, endPoint y: 352, distance: 27.1
click at [193, 352] on p "Name: [PERSON_NAME]" at bounding box center [301, 352] width 326 height 15
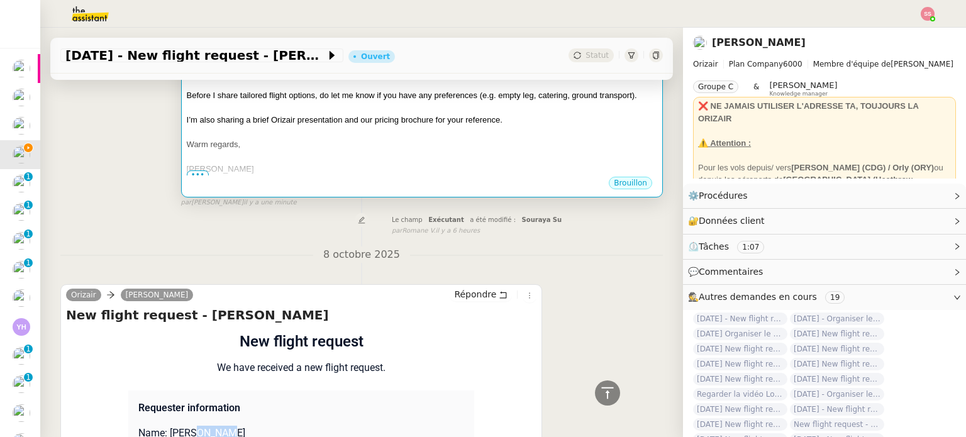
scroll to position [187, 0]
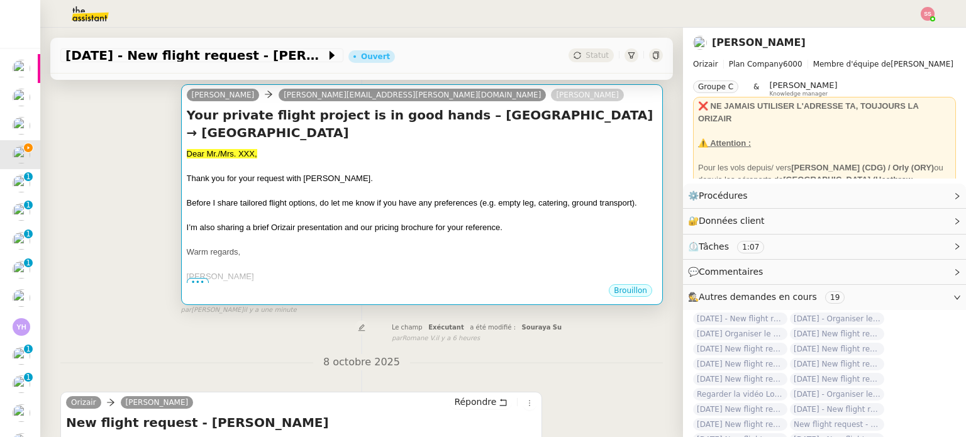
click at [296, 232] on span "I’m also sharing a brief Orizair presentation and our pricing brochure for your…" at bounding box center [345, 227] width 316 height 9
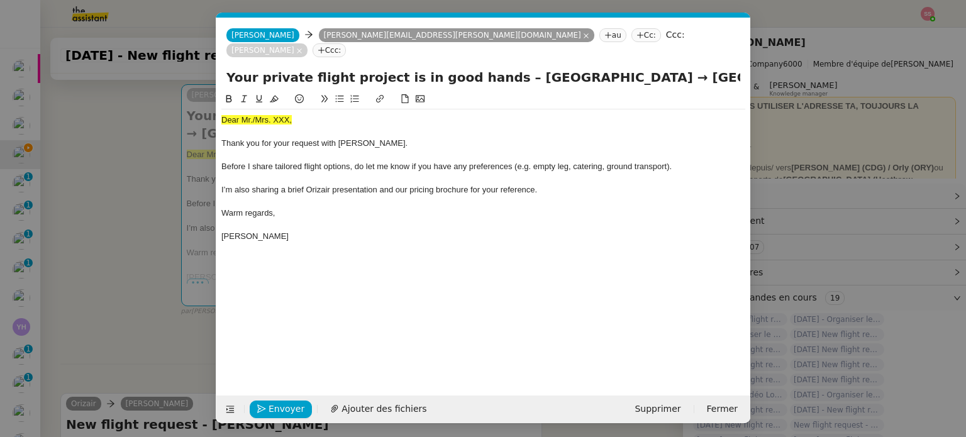
scroll to position [0, 38]
drag, startPoint x: 299, startPoint y: 103, endPoint x: 172, endPoint y: 92, distance: 128.2
click at [172, 92] on nz-modal-container "acc Service ✈️Orizair - Acc usé de réception de la demande (FR) - En cours de v…" at bounding box center [483, 218] width 966 height 437
click at [275, 94] on icon at bounding box center [274, 98] width 9 height 9
click at [301, 114] on div "Dear Mr./Mrs. XXX," at bounding box center [483, 119] width 524 height 11
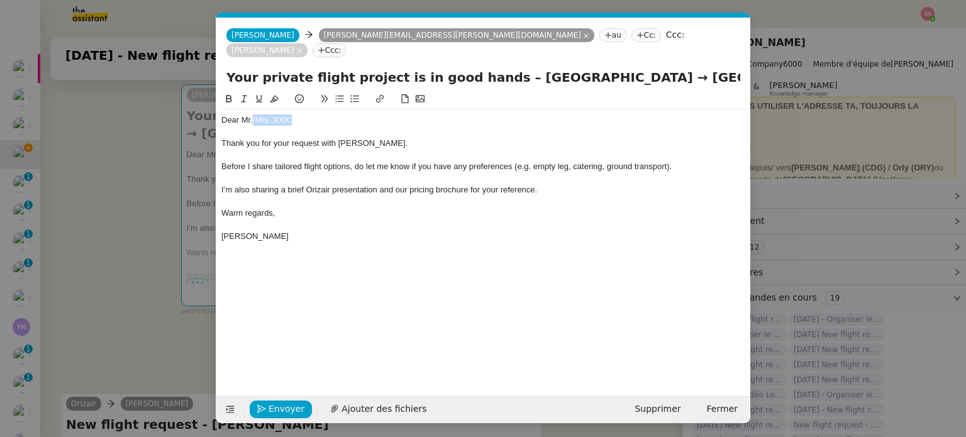
drag, startPoint x: 294, startPoint y: 107, endPoint x: 252, endPoint y: 103, distance: 42.4
click at [252, 114] on div "Dear Mr./Mrs. XXX," at bounding box center [483, 119] width 524 height 11
click at [145, 226] on nz-modal-container "acc Service ✈️Orizair - Acc usé de réception de la demande (FR) - En cours de v…" at bounding box center [483, 218] width 966 height 437
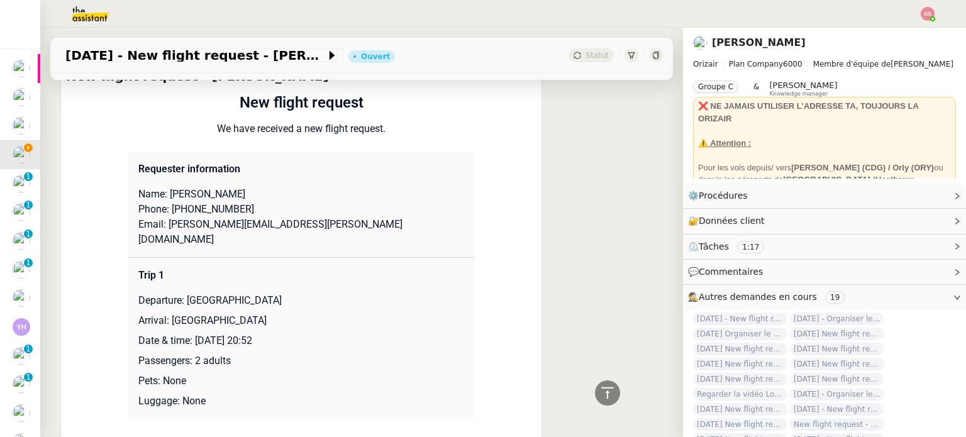
scroll to position [565, 0]
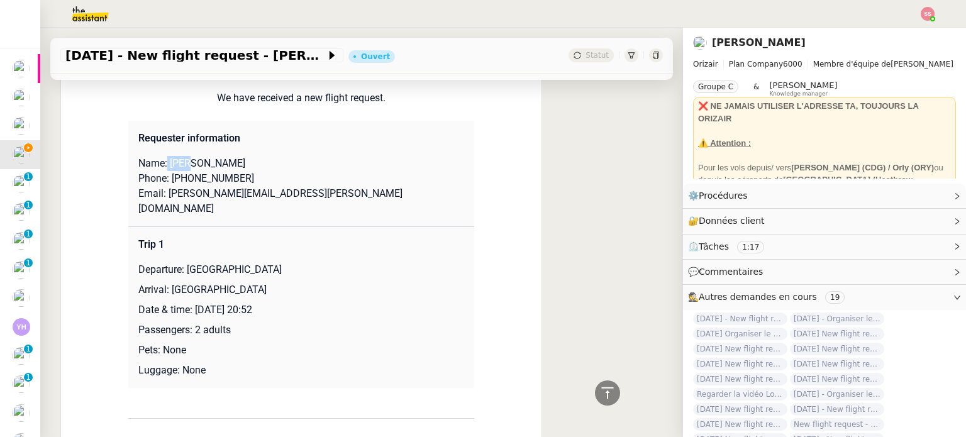
drag, startPoint x: 186, startPoint y: 165, endPoint x: 161, endPoint y: 163, distance: 25.3
click at [161, 163] on p "Name: [PERSON_NAME]" at bounding box center [301, 163] width 326 height 15
drag, startPoint x: 245, startPoint y: 179, endPoint x: 174, endPoint y: 174, distance: 71.3
click at [174, 174] on p "Phone: [PHONE_NUMBER]" at bounding box center [301, 178] width 326 height 15
drag, startPoint x: 309, startPoint y: 201, endPoint x: 159, endPoint y: 194, distance: 150.5
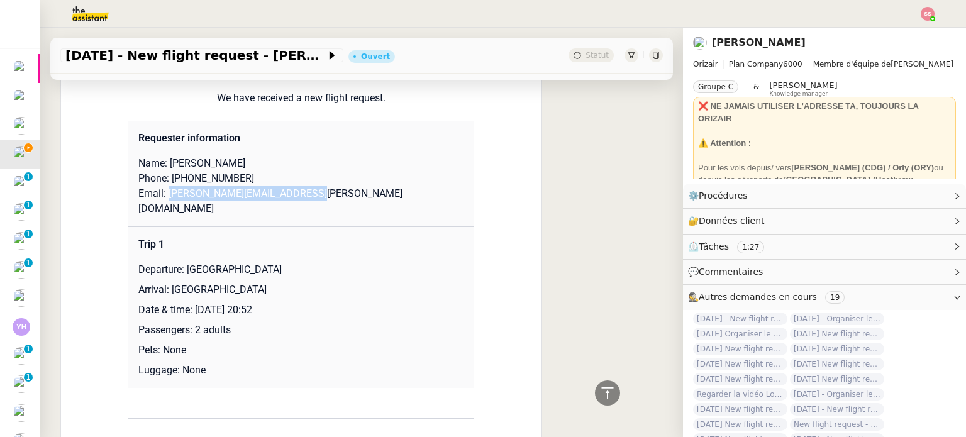
click at [159, 194] on p "Email: [PERSON_NAME][EMAIL_ADDRESS][PERSON_NAME][DOMAIN_NAME]" at bounding box center [301, 201] width 326 height 30
drag, startPoint x: 247, startPoint y: 261, endPoint x: 223, endPoint y: 261, distance: 23.9
click at [223, 262] on p "Departure: [GEOGRAPHIC_DATA]" at bounding box center [301, 269] width 326 height 15
click at [277, 262] on p "Departure: [GEOGRAPHIC_DATA]" at bounding box center [301, 269] width 326 height 15
drag, startPoint x: 265, startPoint y: 260, endPoint x: 180, endPoint y: 254, distance: 85.1
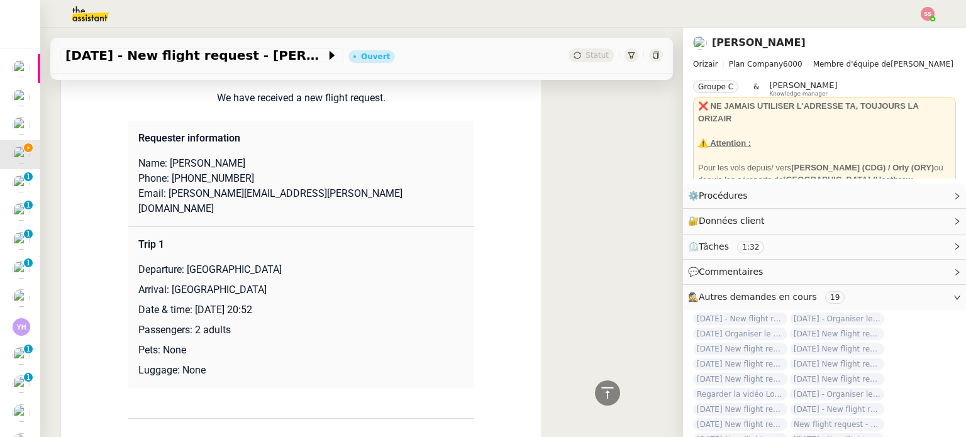
click at [180, 262] on p "Departure: [GEOGRAPHIC_DATA]" at bounding box center [301, 269] width 326 height 15
drag, startPoint x: 271, startPoint y: 283, endPoint x: 163, endPoint y: 279, distance: 108.3
click at [163, 282] on p "Arrival: [GEOGRAPHIC_DATA]" at bounding box center [301, 289] width 326 height 15
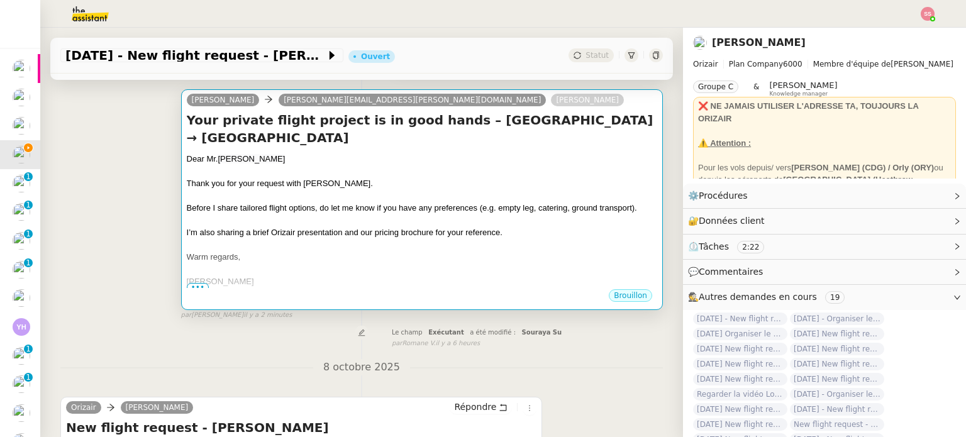
scroll to position [189, 0]
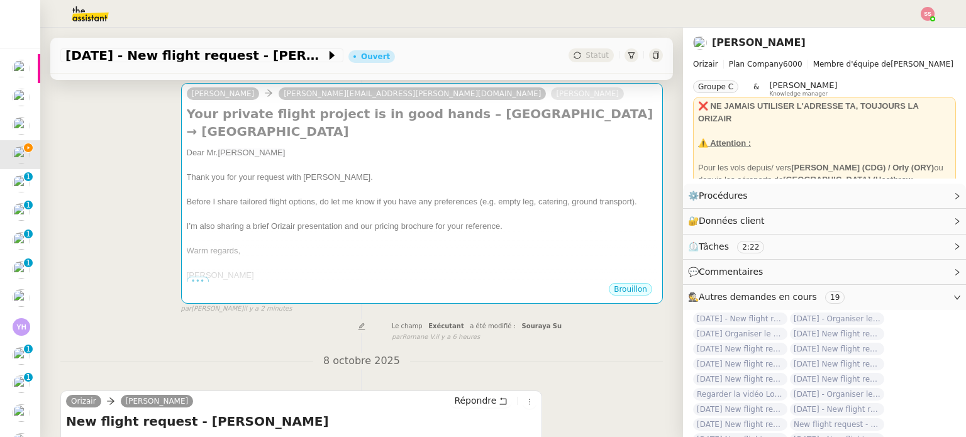
click at [140, 198] on div "Josephine [EMAIL_ADDRESS][PERSON_NAME][DOMAIN_NAME] [PERSON_NAME] Your private …" at bounding box center [361, 193] width 602 height 242
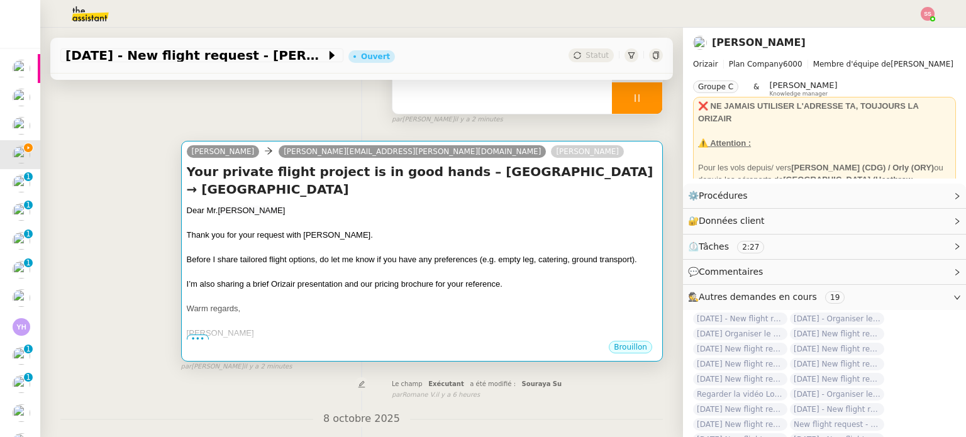
scroll to position [63, 0]
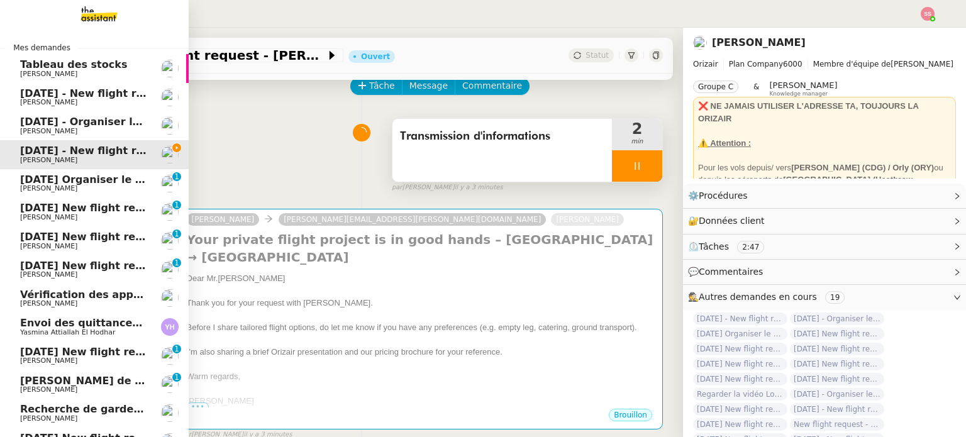
click at [108, 188] on span "[PERSON_NAME]" at bounding box center [83, 189] width 127 height 8
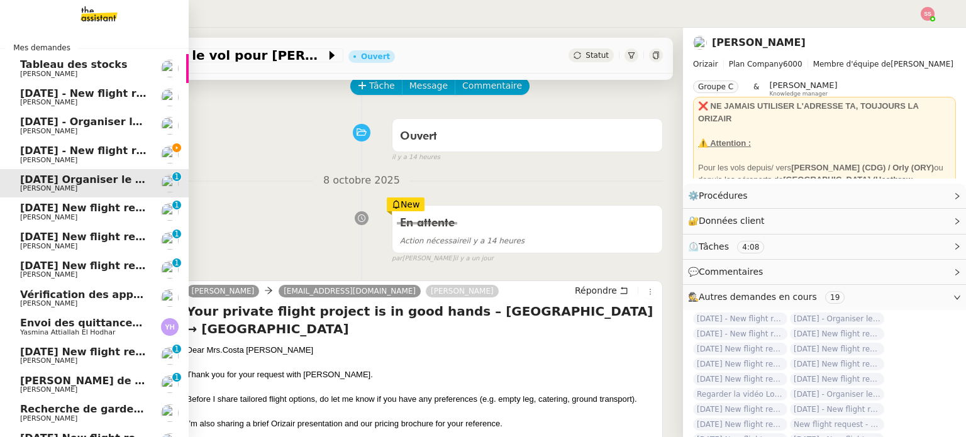
click at [109, 208] on span "[DATE] New flight request - [PERSON_NAME]" at bounding box center [146, 208] width 252 height 12
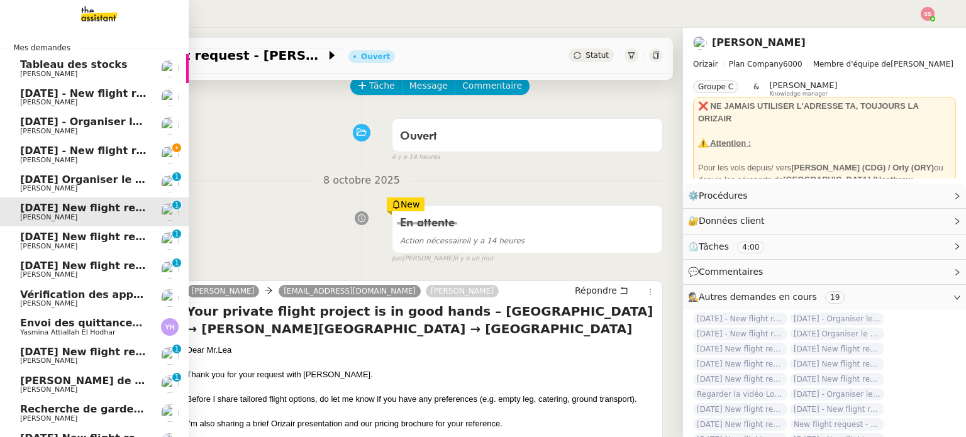
click at [113, 233] on span "[DATE] New flight request - [PERSON_NAME]" at bounding box center [146, 237] width 252 height 12
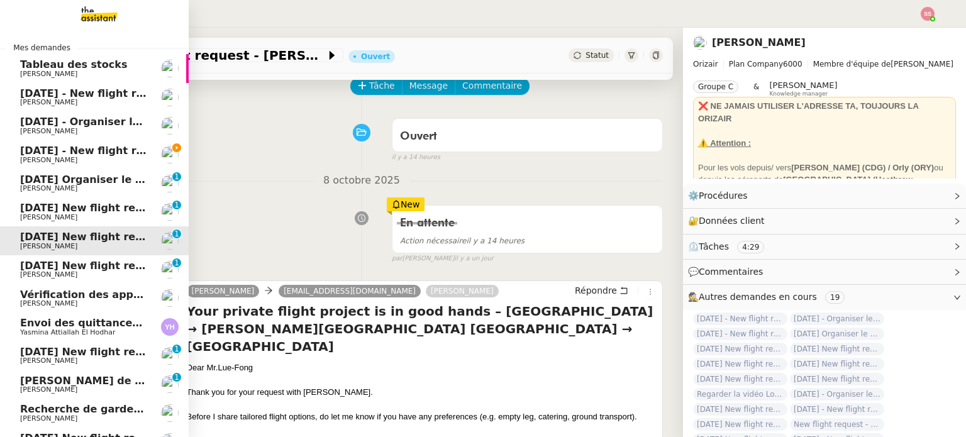
click at [113, 262] on span "[DATE] New flight request - [PERSON_NAME]" at bounding box center [146, 266] width 252 height 12
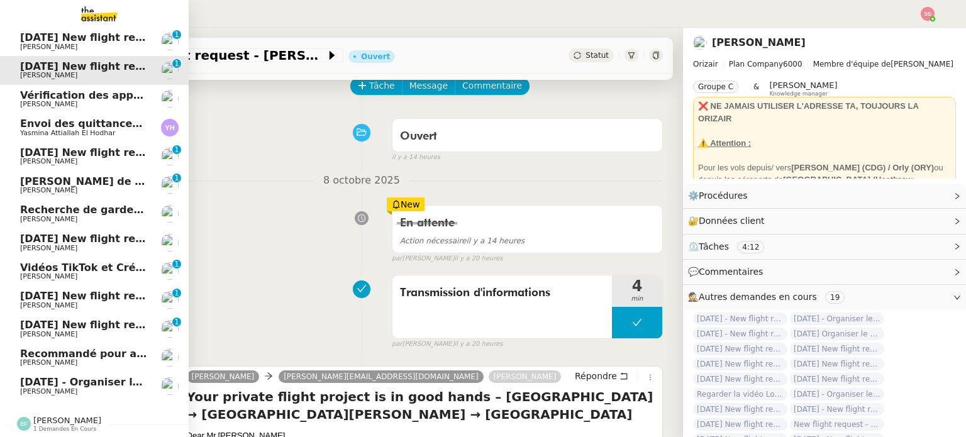
scroll to position [206, 0]
click at [136, 147] on span "[DATE] New flight request - [PERSON_NAME]" at bounding box center [146, 153] width 252 height 12
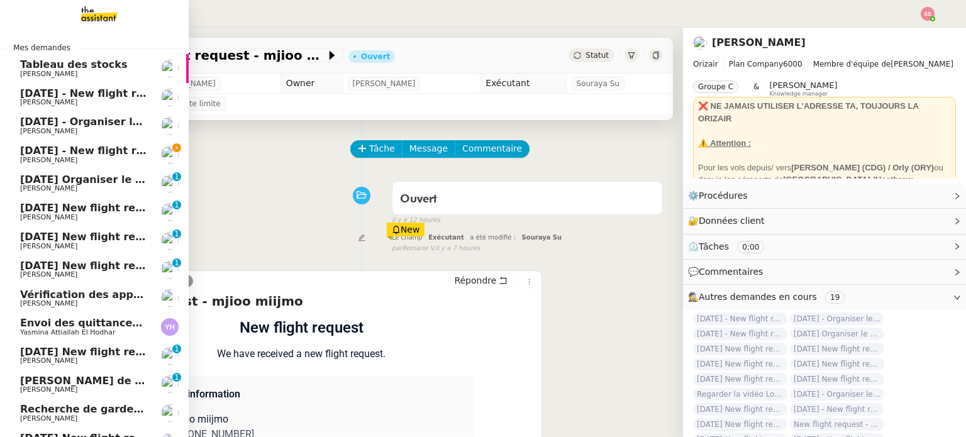
scroll to position [63, 0]
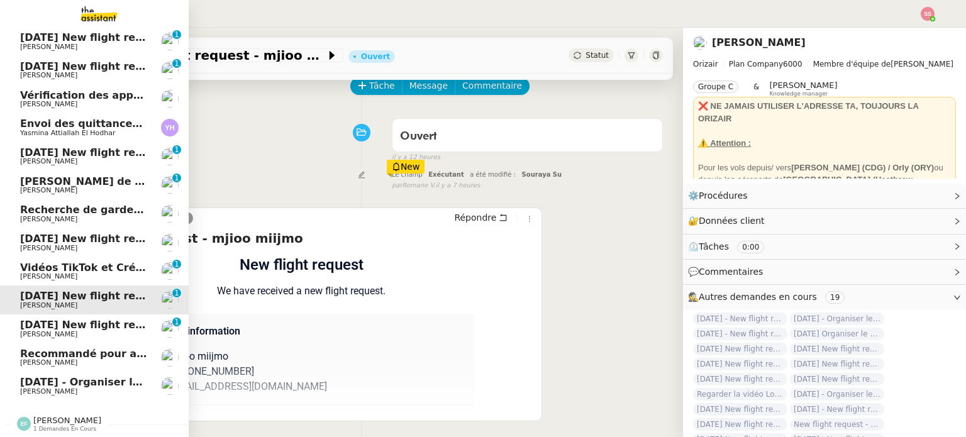
click at [117, 319] on span "[DATE] New flight request - [PERSON_NAME]" at bounding box center [146, 325] width 252 height 12
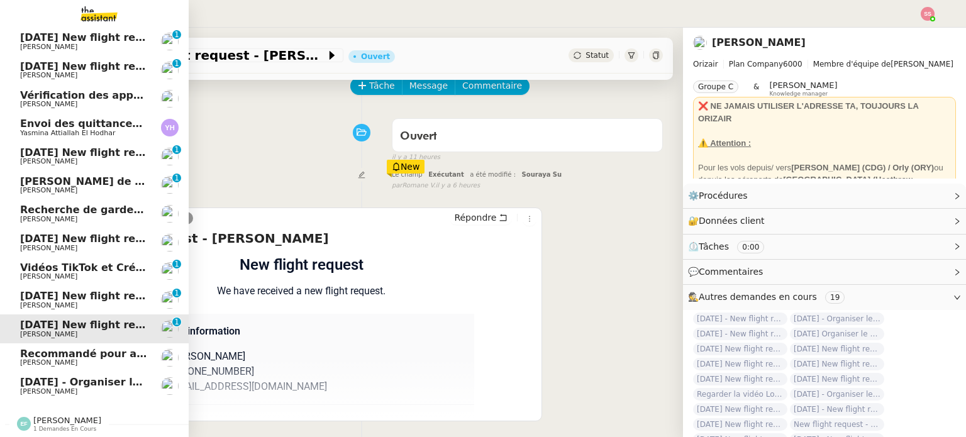
click at [90, 379] on span "[DATE] - Organiser le vol pour [PERSON_NAME]" at bounding box center [153, 382] width 267 height 12
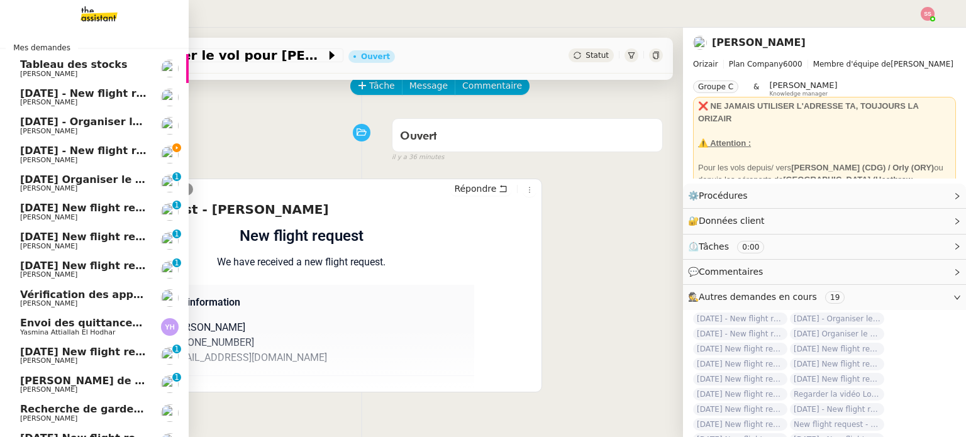
click at [140, 158] on span "[PERSON_NAME]" at bounding box center [83, 161] width 127 height 8
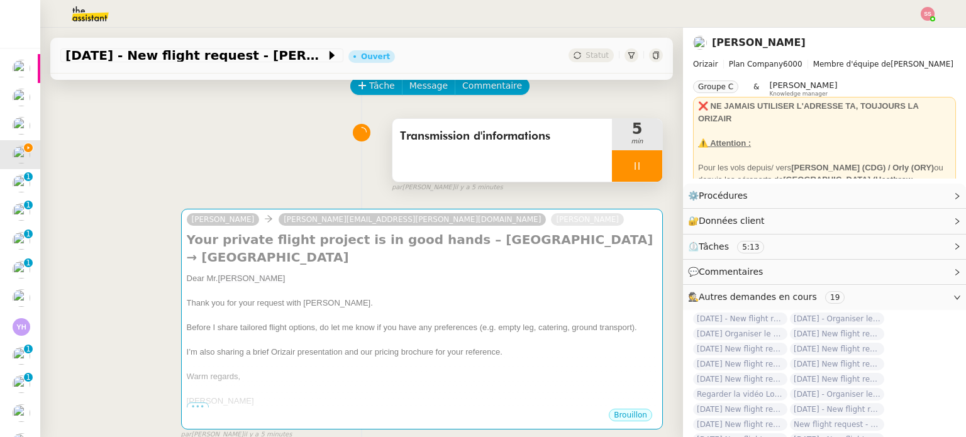
click at [622, 179] on div at bounding box center [637, 165] width 50 height 31
click at [637, 174] on button at bounding box center [649, 165] width 25 height 31
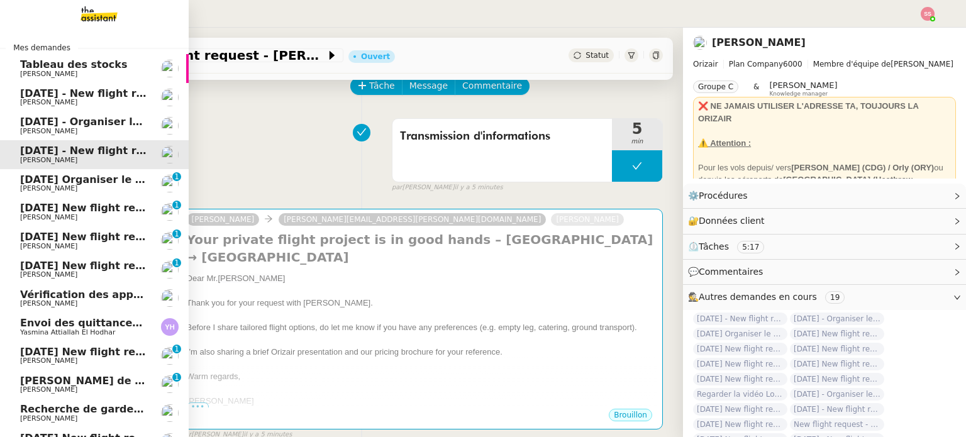
click at [72, 96] on span "[DATE] - New flight request - [PERSON_NAME]" at bounding box center [150, 93] width 260 height 12
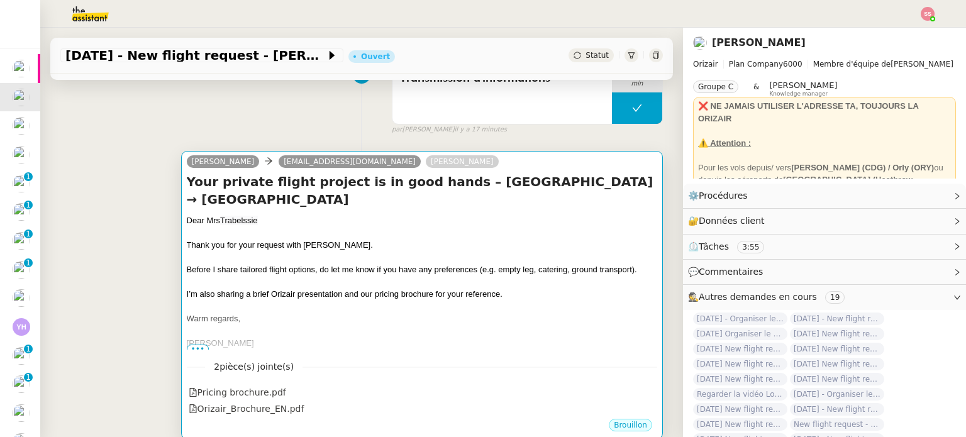
scroll to position [189, 0]
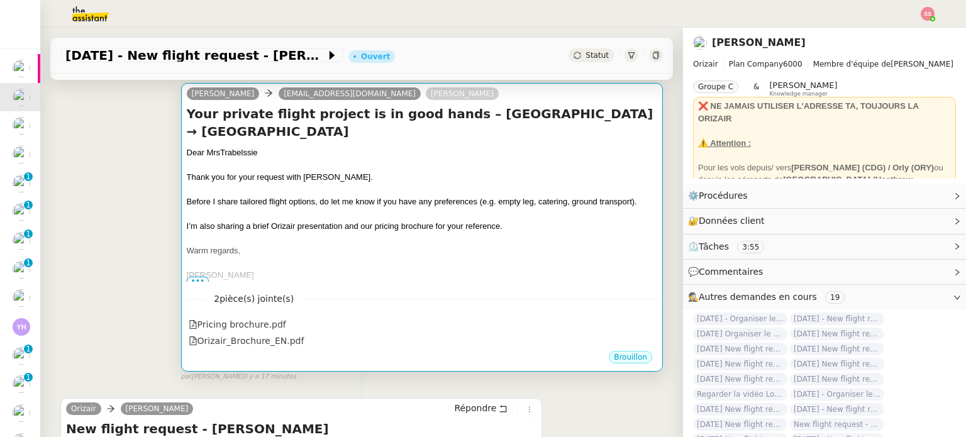
click at [379, 233] on div "I’m also sharing a brief Orizair presentation and our pricing brochure for your…" at bounding box center [422, 226] width 470 height 13
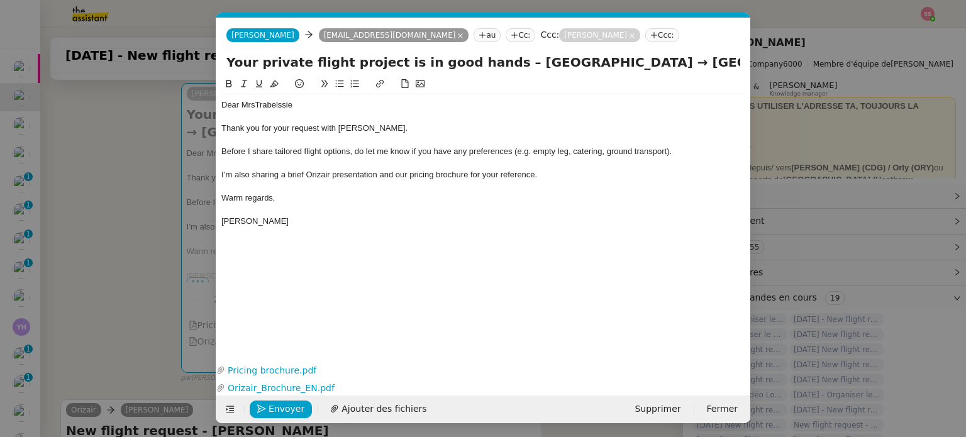
scroll to position [0, 26]
click at [302, 407] on button "Envoyer" at bounding box center [281, 410] width 62 height 18
click at [302, 407] on span "Confirmer l'envoi" at bounding box center [306, 409] width 75 height 14
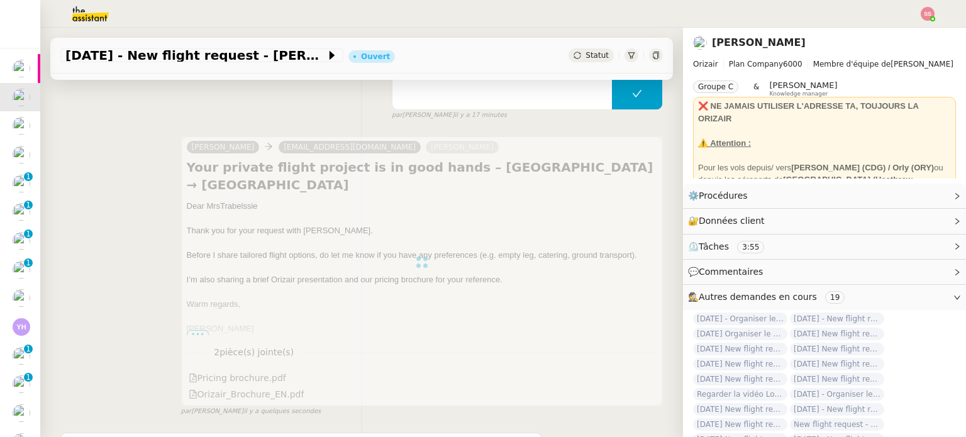
scroll to position [63, 0]
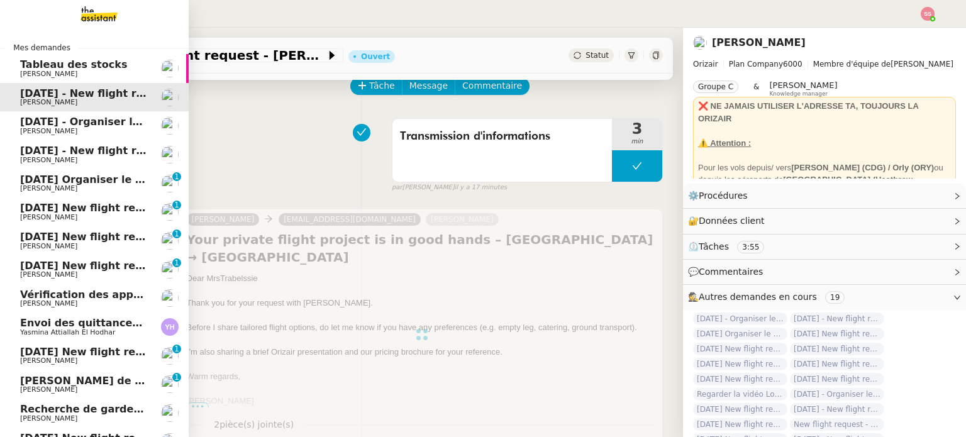
click at [36, 131] on span "[PERSON_NAME]" at bounding box center [48, 131] width 57 height 8
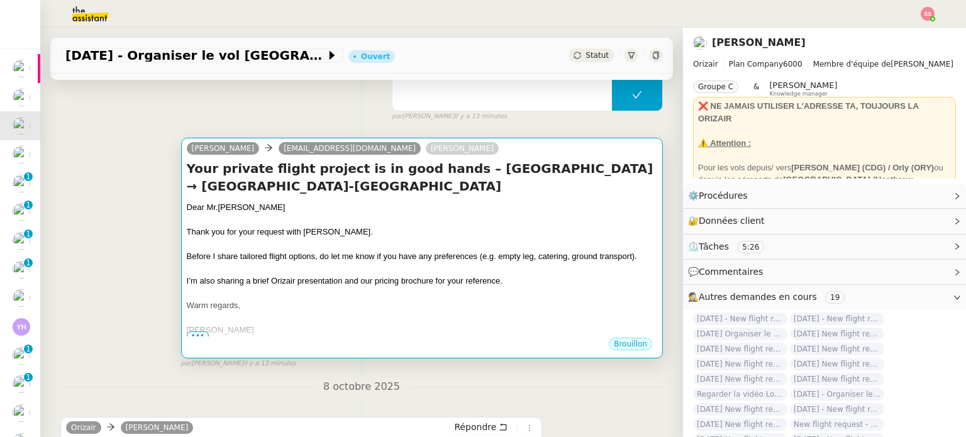
scroll to position [189, 0]
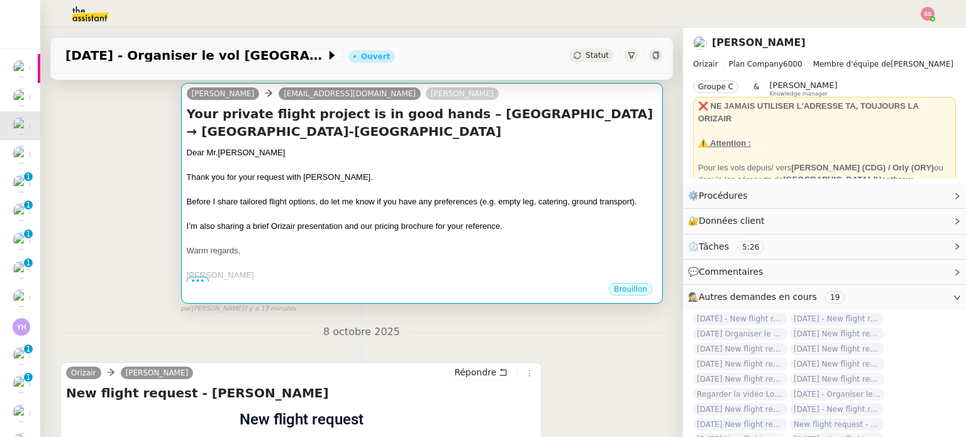
click at [350, 216] on div at bounding box center [422, 214] width 470 height 13
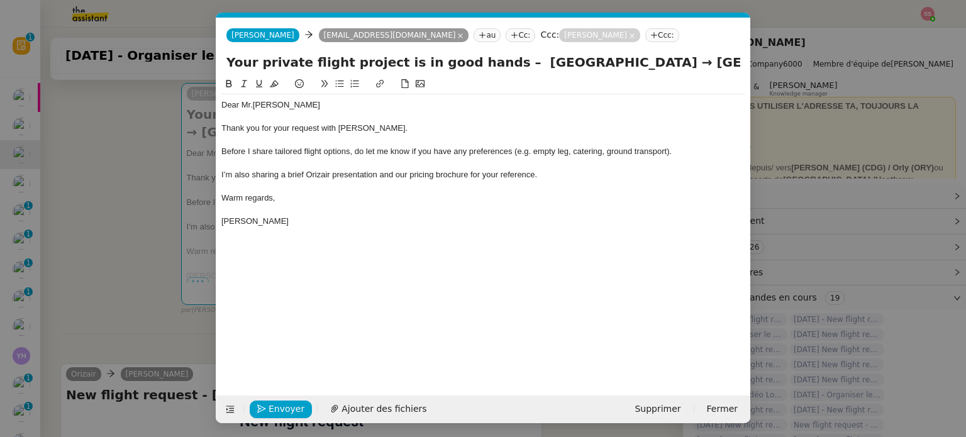
scroll to position [0, 26]
click at [372, 404] on span "Ajouter des fichiers" at bounding box center [383, 409] width 85 height 14
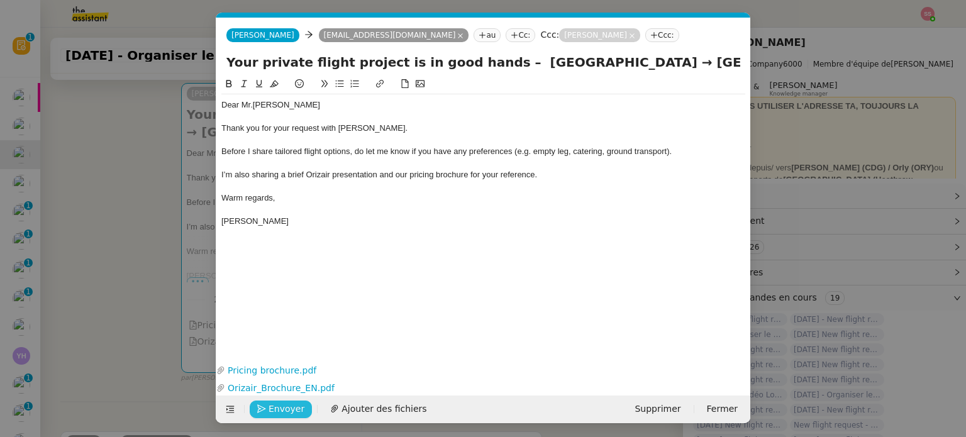
click at [264, 403] on button "Envoyer" at bounding box center [281, 410] width 62 height 18
click at [260, 407] on icon "button" at bounding box center [261, 408] width 9 height 9
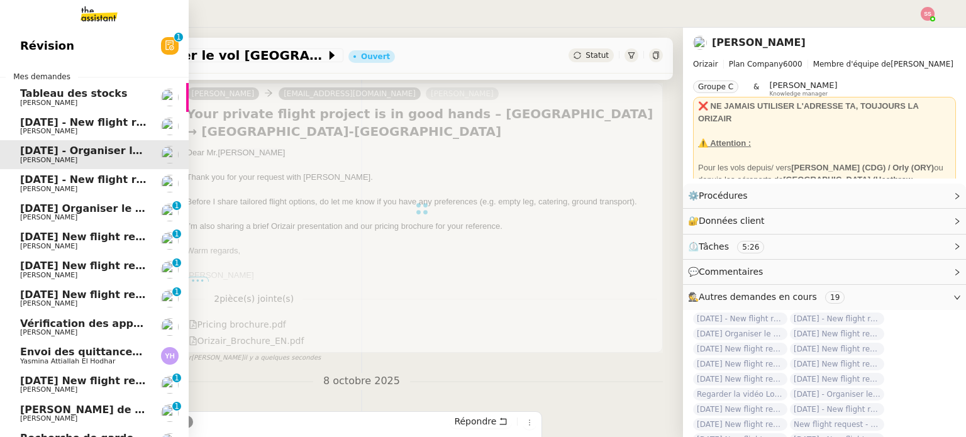
click at [52, 178] on span "[DATE] - New flight request - [PERSON_NAME]" at bounding box center [150, 180] width 260 height 12
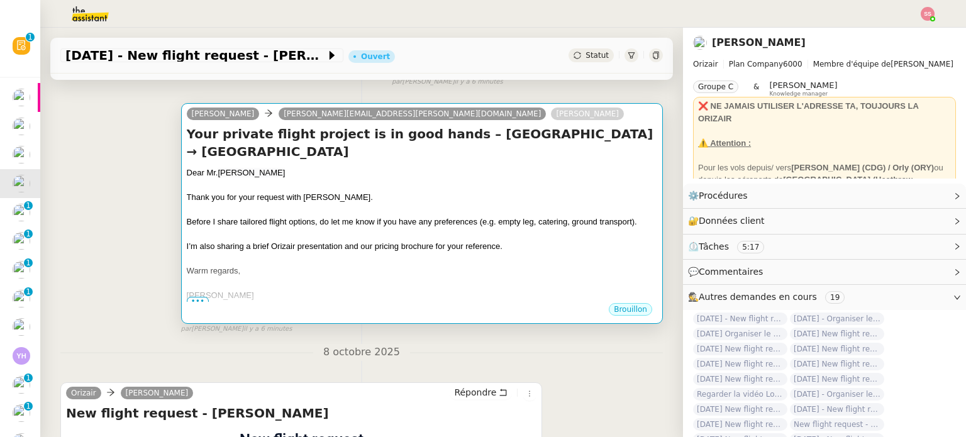
click at [428, 249] on span "I’m also sharing a brief Orizair presentation and our pricing brochure for your…" at bounding box center [345, 245] width 316 height 9
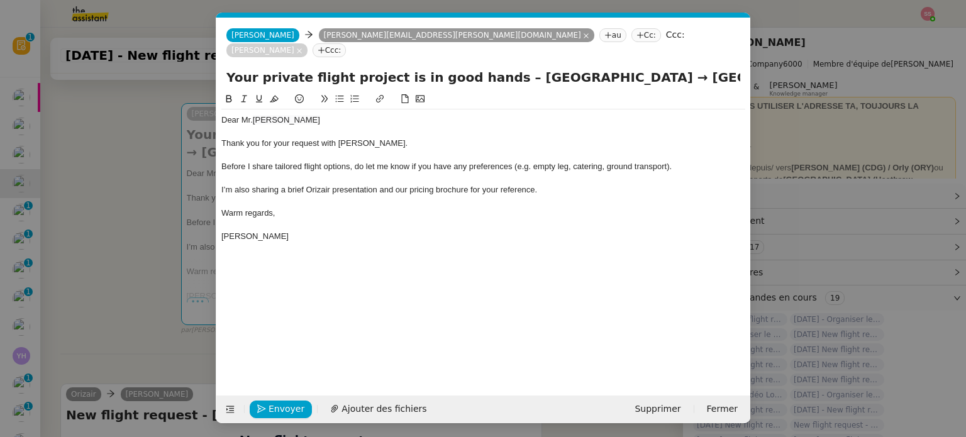
scroll to position [0, 26]
click at [359, 409] on span "Ajouter des fichiers" at bounding box center [383, 409] width 85 height 14
click at [281, 411] on span "Envoyer" at bounding box center [287, 409] width 36 height 14
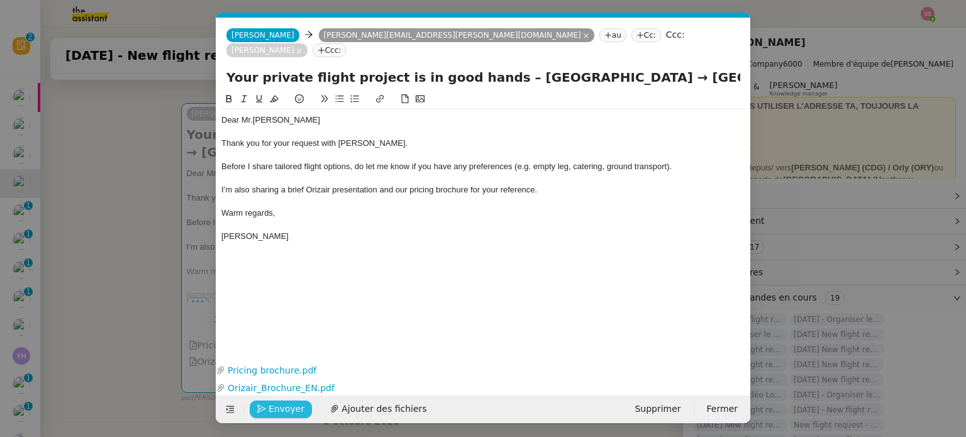
click at [286, 407] on span "Envoyer" at bounding box center [287, 409] width 36 height 14
click at [269, 404] on span "Confirmer l'envoi" at bounding box center [306, 409] width 75 height 14
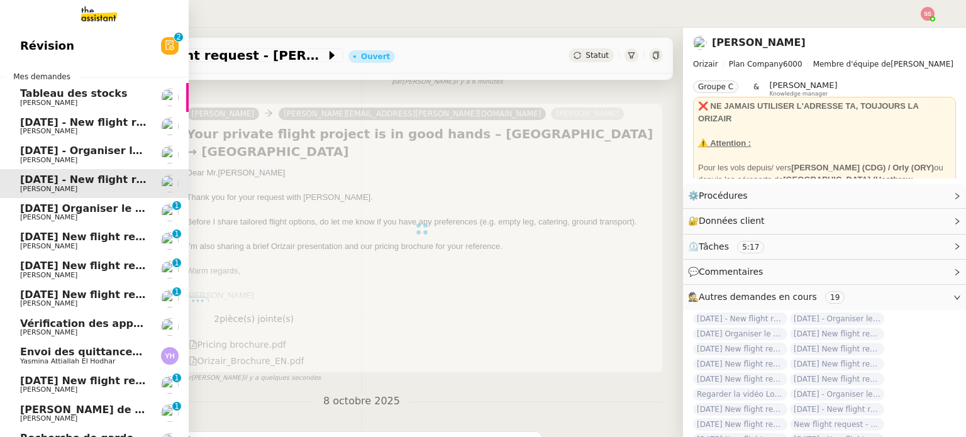
click at [38, 123] on span "[DATE] - New flight request - [PERSON_NAME]" at bounding box center [150, 122] width 260 height 12
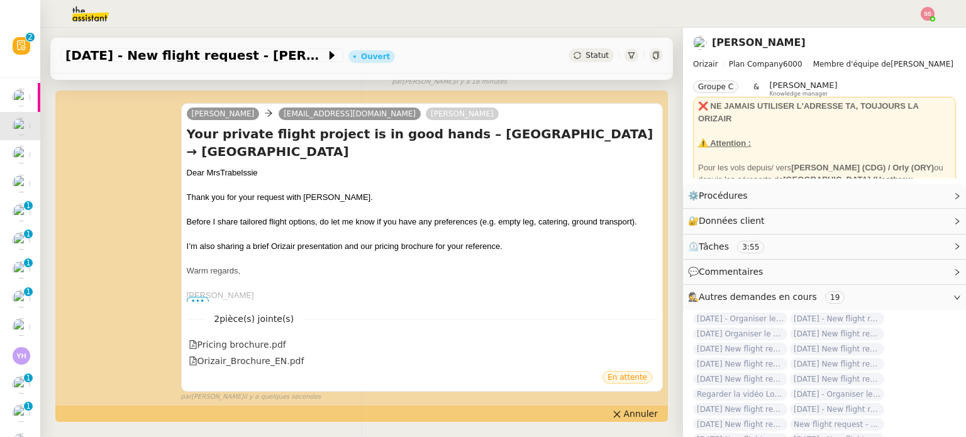
scroll to position [43, 0]
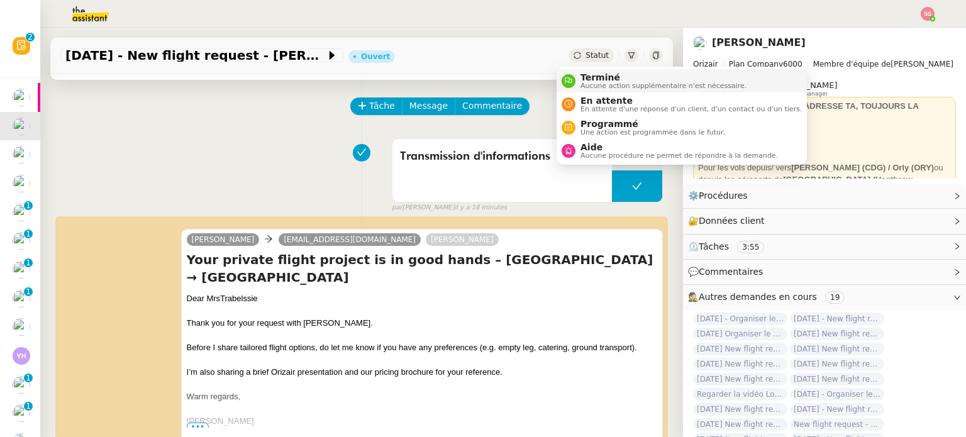
drag, startPoint x: 576, startPoint y: 52, endPoint x: 588, endPoint y: 90, distance: 39.6
click at [585, 52] on span "Statut" at bounding box center [596, 55] width 23 height 9
click at [591, 108] on span "En attente d'une réponse d'un client, d'un contact ou d'un tiers." at bounding box center [690, 109] width 221 height 7
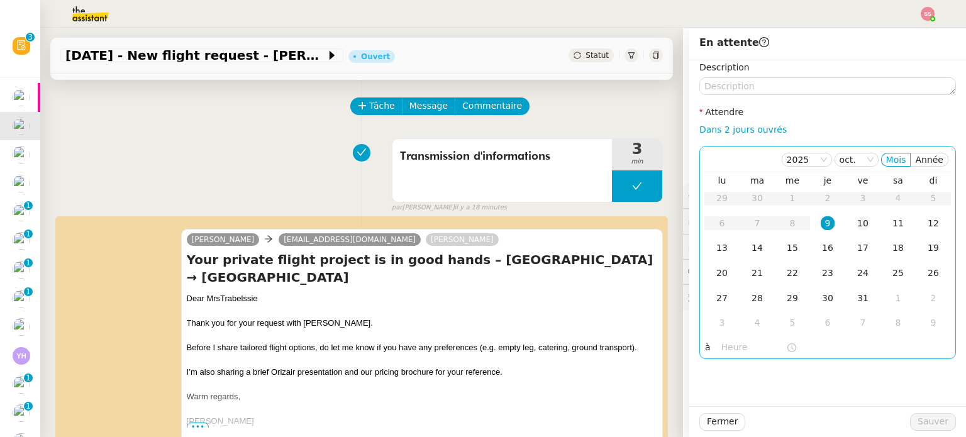
click at [856, 227] on div "10" at bounding box center [863, 223] width 14 height 14
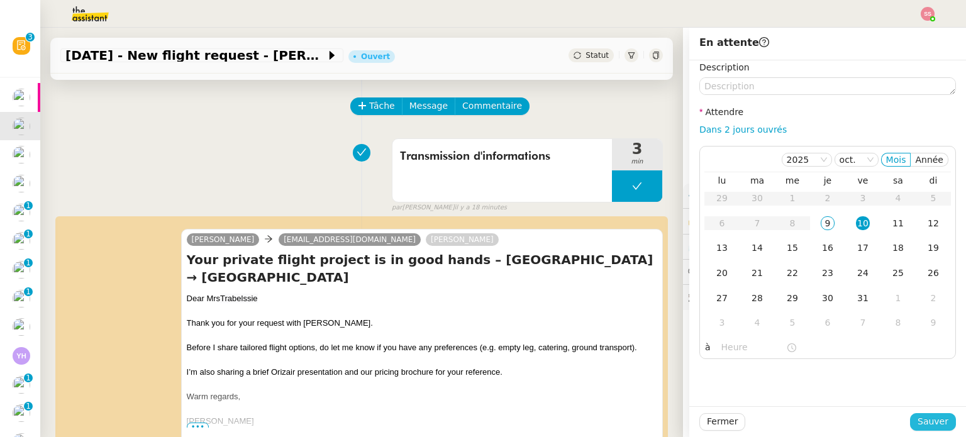
click at [917, 417] on span "Sauver" at bounding box center [932, 421] width 31 height 14
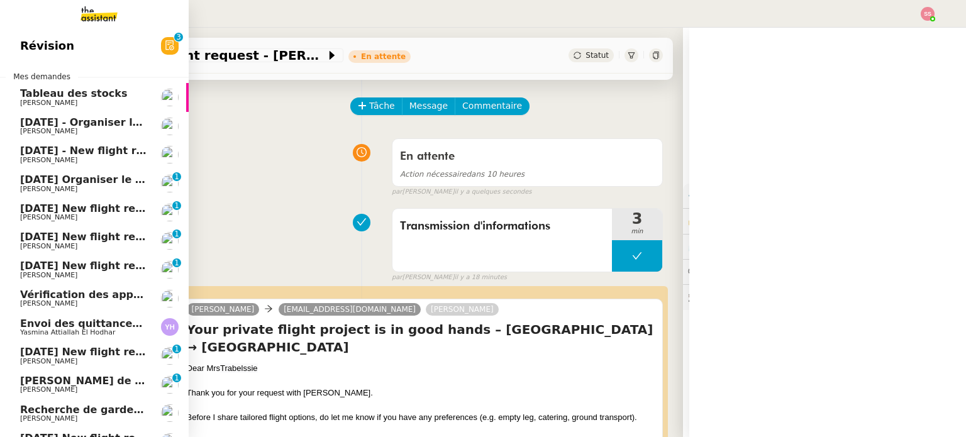
drag, startPoint x: 65, startPoint y: 130, endPoint x: 91, endPoint y: 131, distance: 26.4
click at [65, 130] on span "[PERSON_NAME]" at bounding box center [83, 132] width 127 height 8
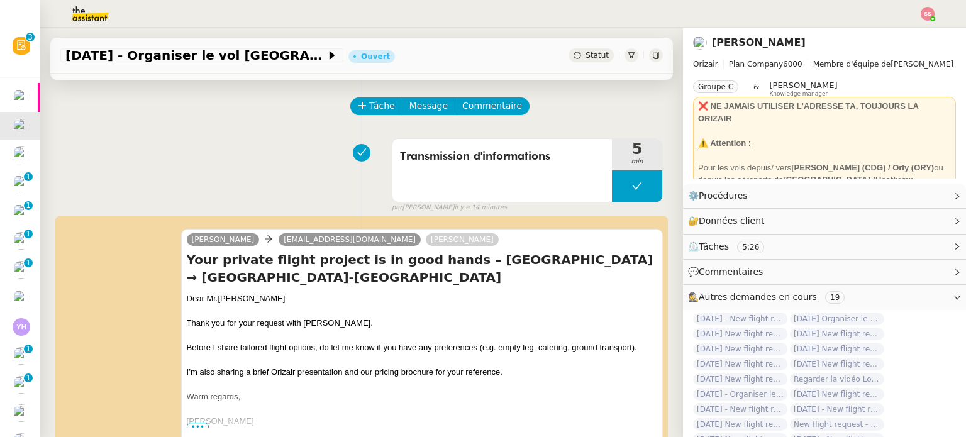
click at [572, 62] on div "Statut" at bounding box center [590, 55] width 45 height 14
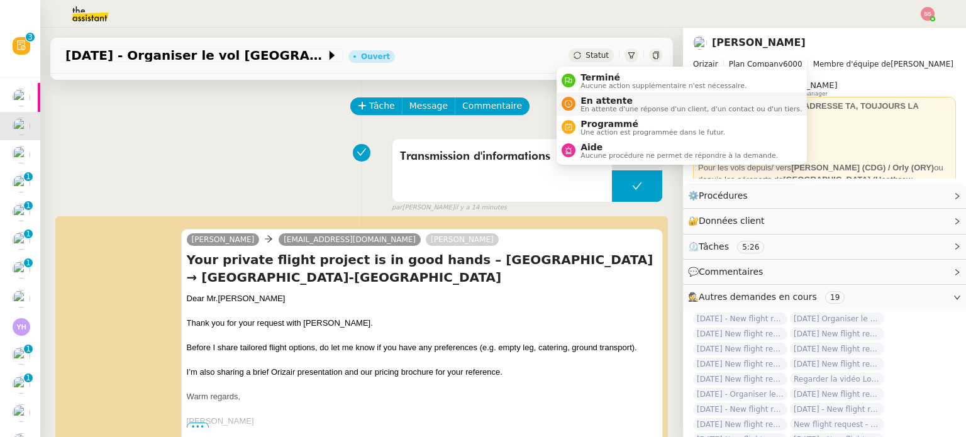
click at [588, 113] on li "En attente En attente d'une réponse d'un client, d'un contact ou d'un tiers." at bounding box center [682, 103] width 250 height 23
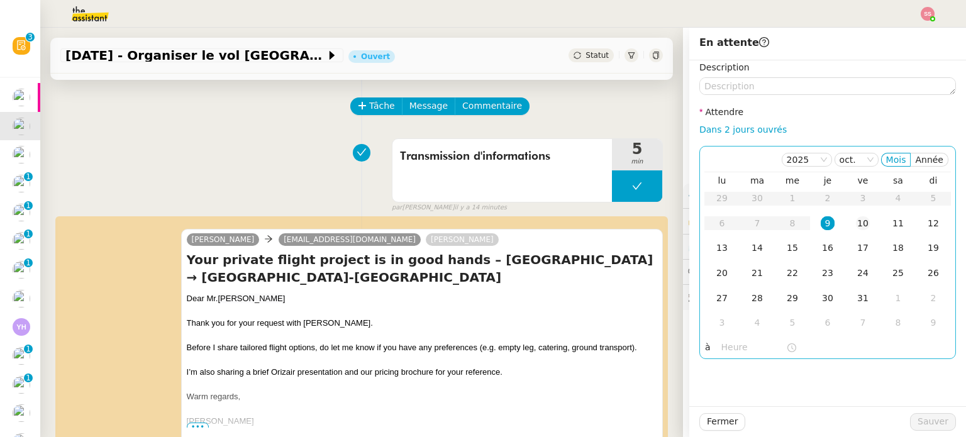
click at [856, 230] on div "10" at bounding box center [863, 223] width 14 height 14
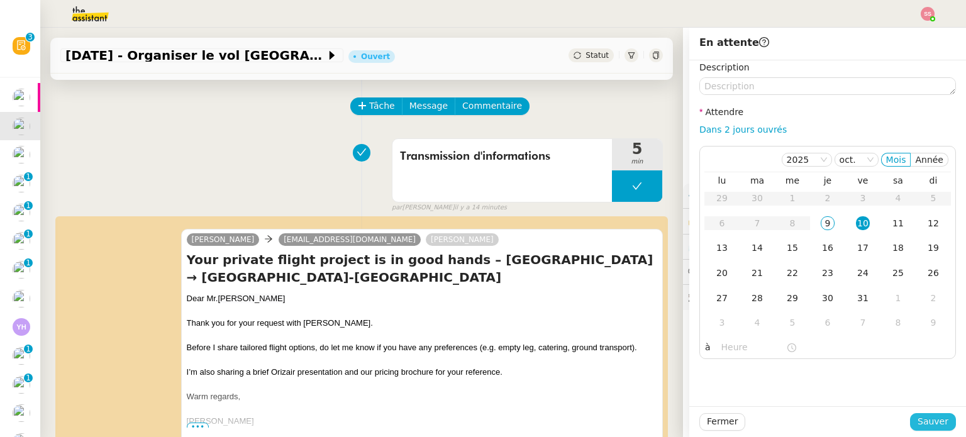
click at [920, 414] on button "Sauver" at bounding box center [933, 422] width 46 height 18
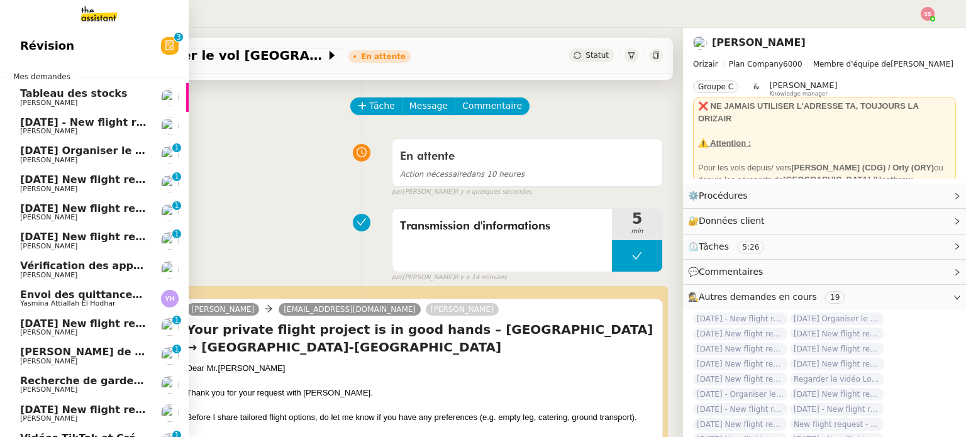
click at [77, 123] on span "[DATE] - New flight request - [PERSON_NAME]" at bounding box center [150, 122] width 260 height 12
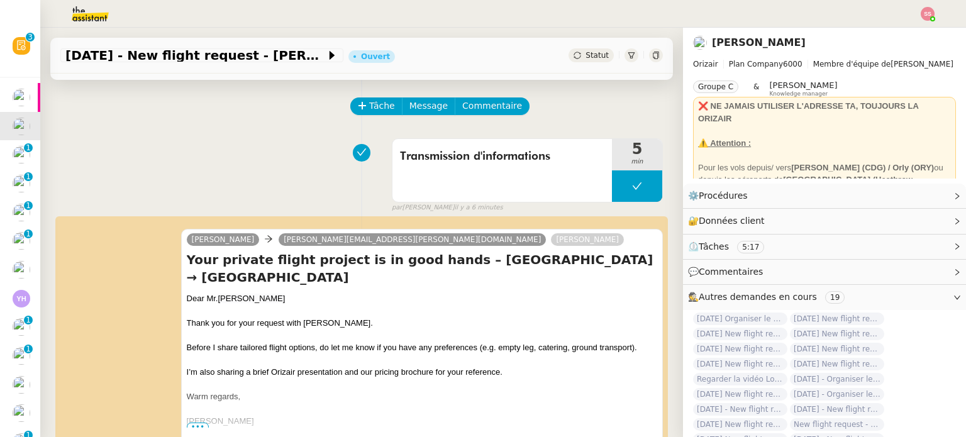
click at [584, 62] on div "21st November 2025 - New flight request - Dean Milner Ouvert Statut" at bounding box center [361, 56] width 623 height 36
click at [585, 55] on span "Statut" at bounding box center [596, 55] width 23 height 9
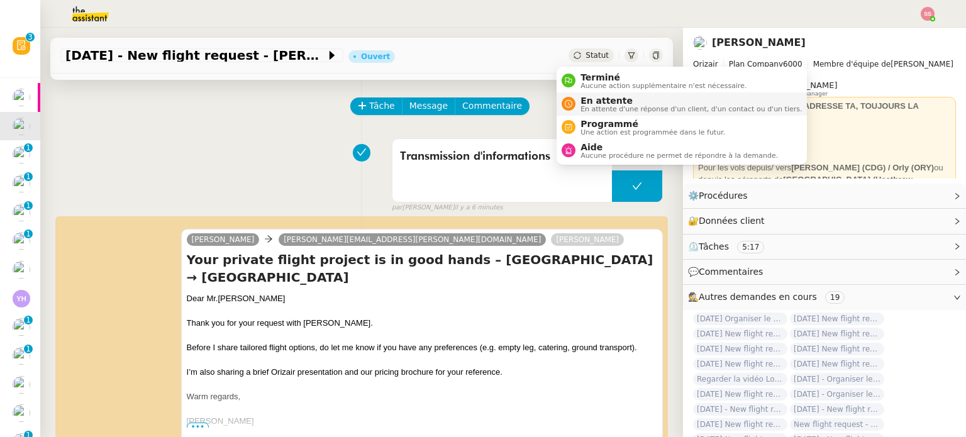
click at [595, 94] on li "En attente En attente d'une réponse d'un client, d'un contact ou d'un tiers." at bounding box center [682, 103] width 250 height 23
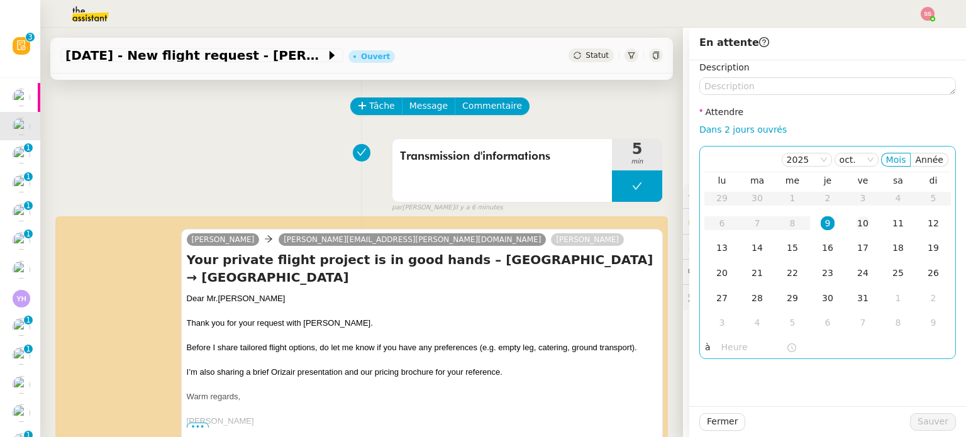
click at [856, 227] on div "10" at bounding box center [863, 223] width 14 height 14
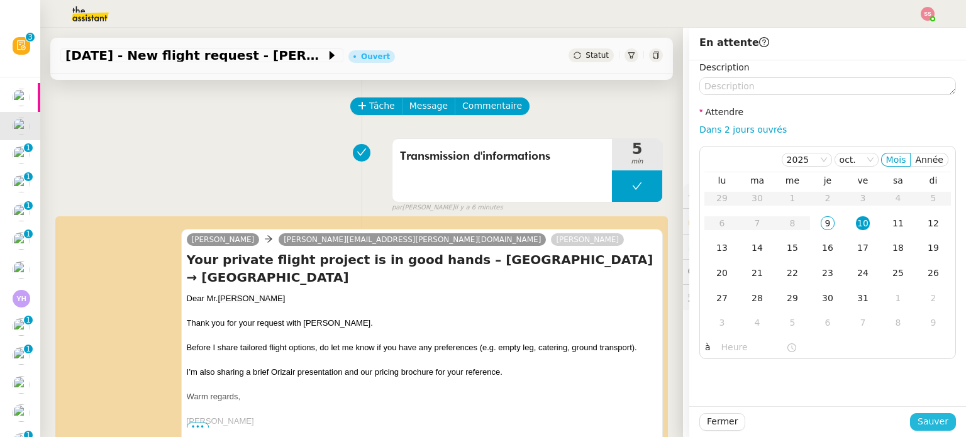
click at [923, 422] on span "Sauver" at bounding box center [932, 421] width 31 height 14
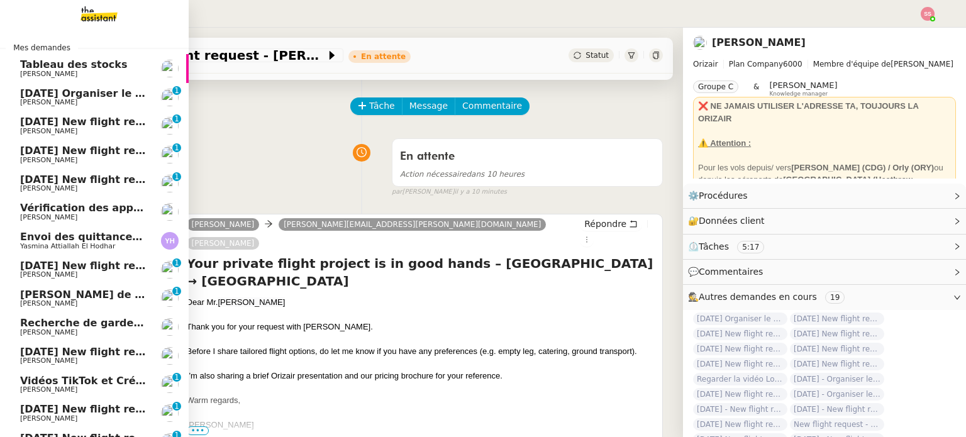
scroll to position [120, 0]
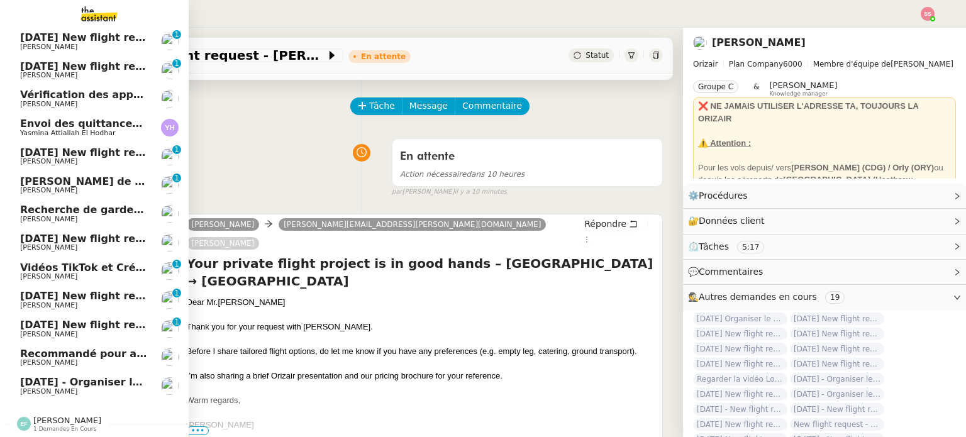
click at [119, 244] on span "[PERSON_NAME]" at bounding box center [83, 248] width 127 height 8
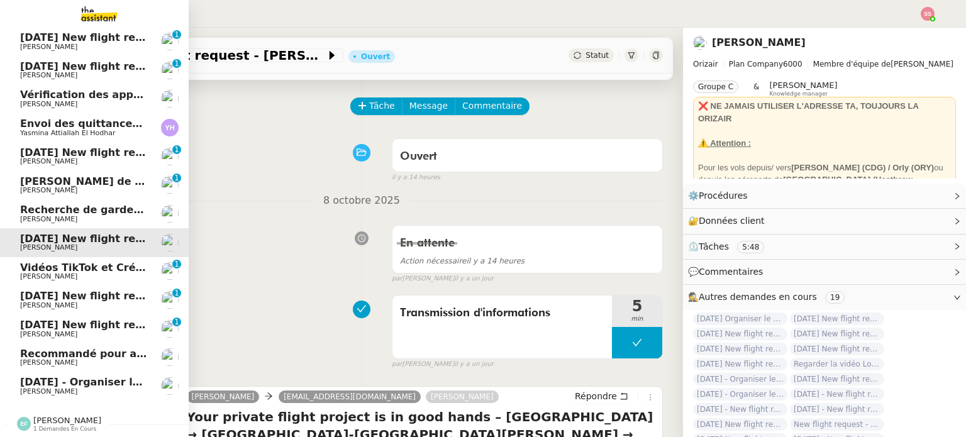
click at [118, 388] on span "[PERSON_NAME]" at bounding box center [83, 392] width 127 height 8
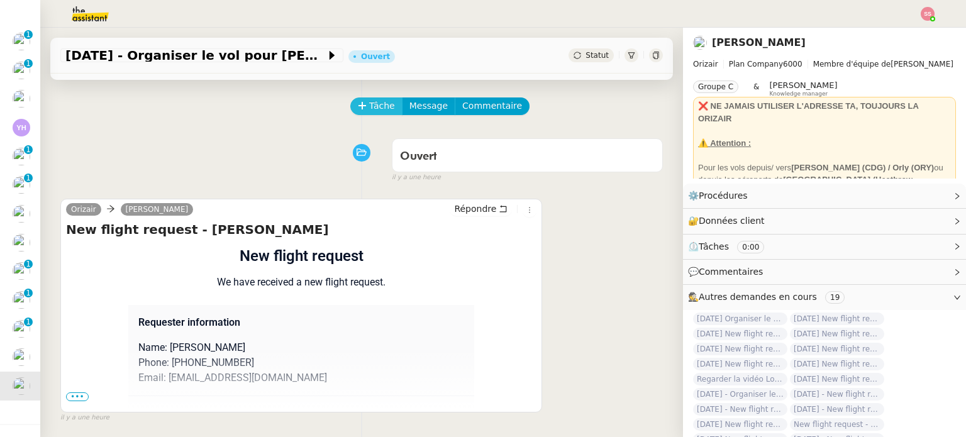
click at [358, 110] on icon at bounding box center [362, 105] width 9 height 9
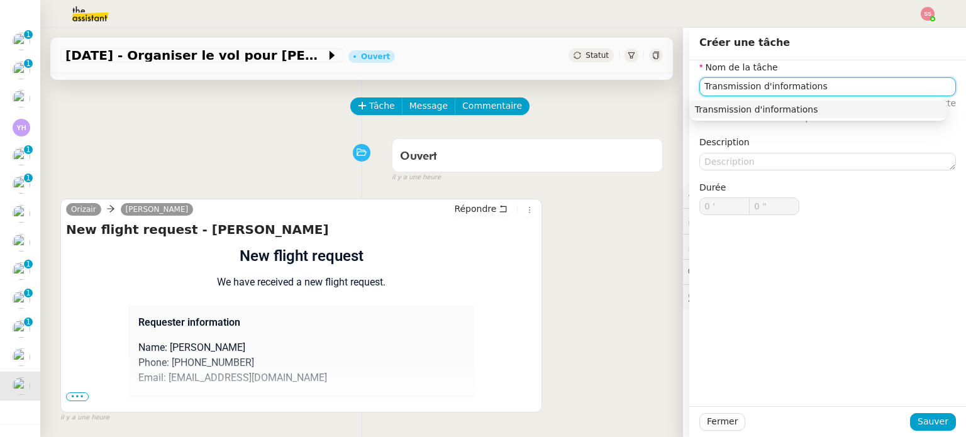
click at [851, 109] on div "Transmission d'informations" at bounding box center [818, 109] width 247 height 11
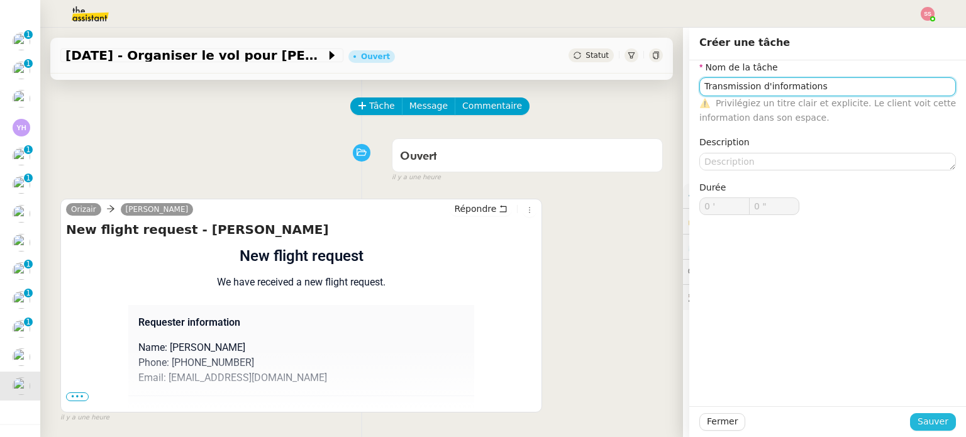
type input "Transmission d'informations"
click at [928, 418] on span "Sauver" at bounding box center [932, 421] width 31 height 14
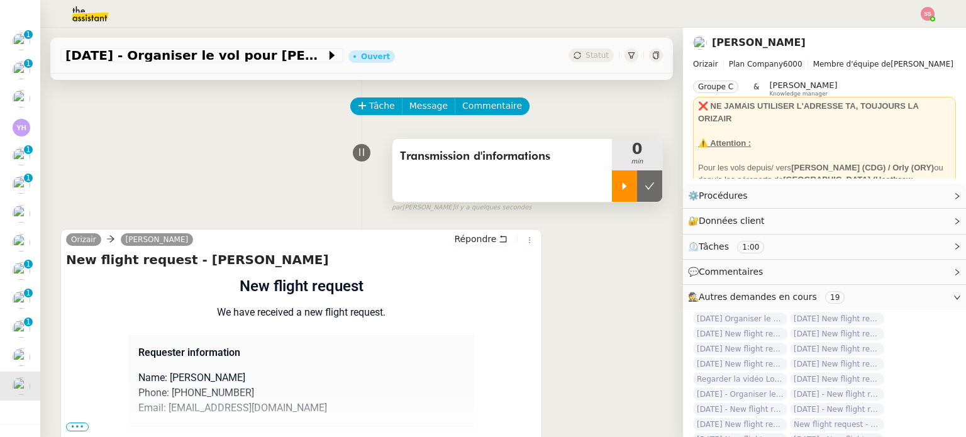
click at [623, 187] on icon at bounding box center [625, 185] width 4 height 7
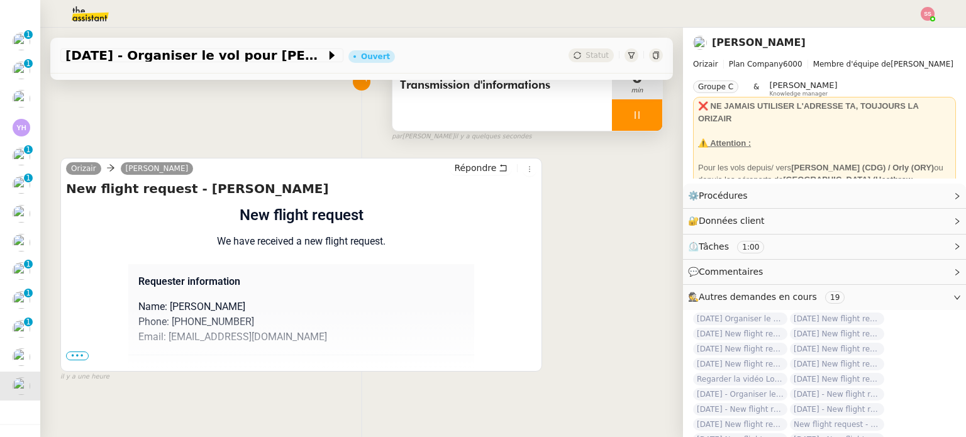
scroll to position [169, 0]
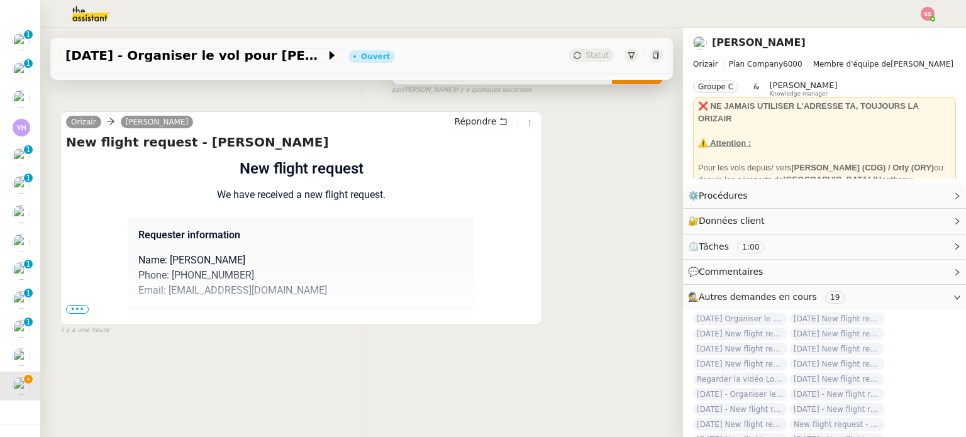
click at [81, 305] on span "•••" at bounding box center [77, 309] width 23 height 9
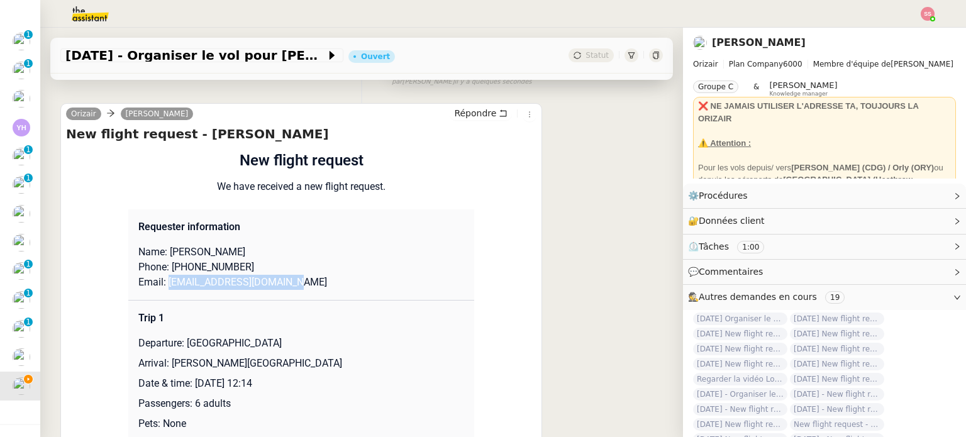
drag, startPoint x: 296, startPoint y: 282, endPoint x: 162, endPoint y: 285, distance: 134.6
click at [162, 285] on p "Email: [EMAIL_ADDRESS][DOMAIN_NAME]" at bounding box center [301, 282] width 326 height 15
copy p "eviemaybishop223@aol.com"
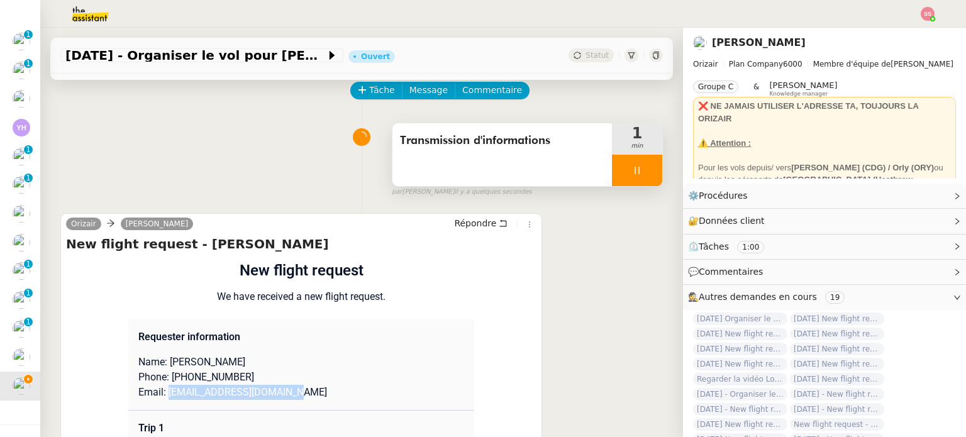
scroll to position [0, 0]
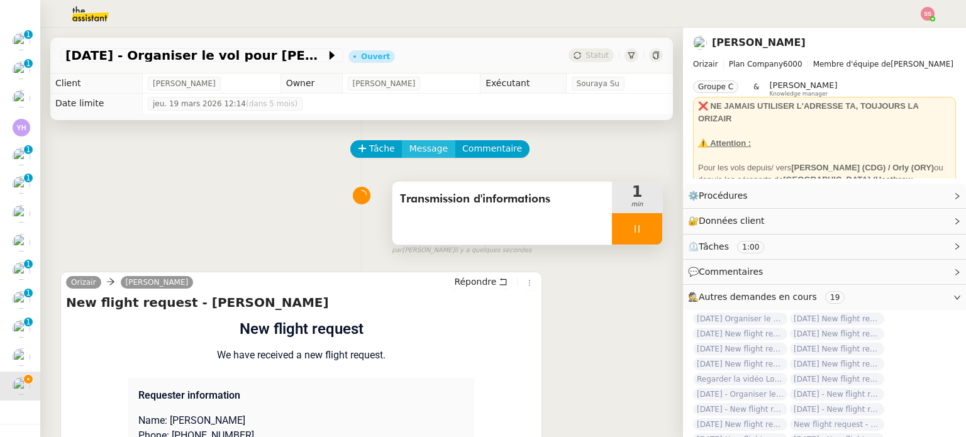
click at [409, 150] on span "Message" at bounding box center [428, 148] width 38 height 14
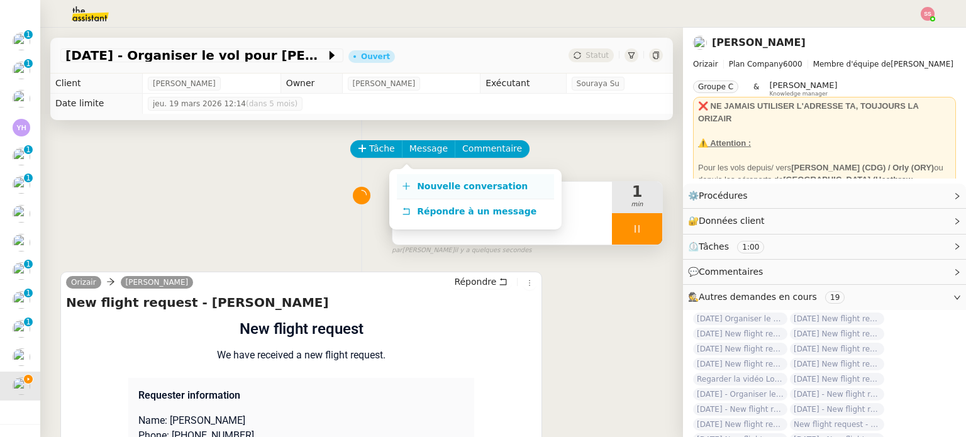
click at [439, 182] on span "Nouvelle conversation" at bounding box center [472, 186] width 111 height 10
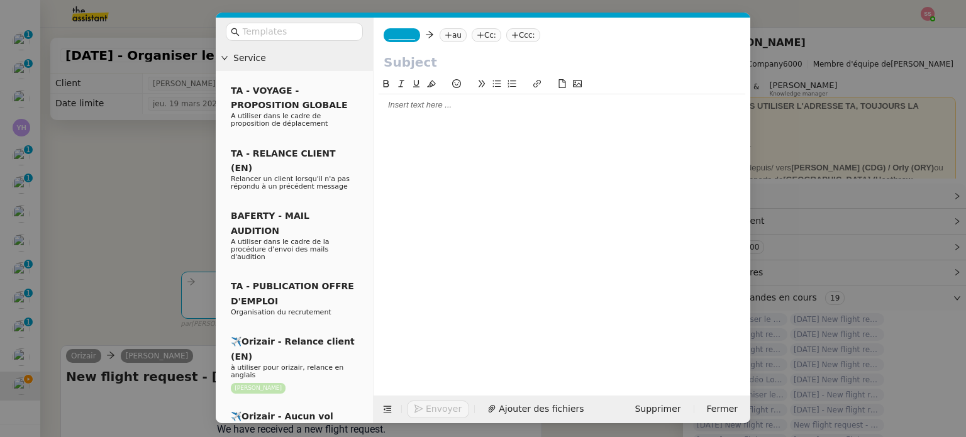
click at [445, 37] on icon at bounding box center [449, 35] width 8 height 8
paste input "eviemaybishop223@aol.com"
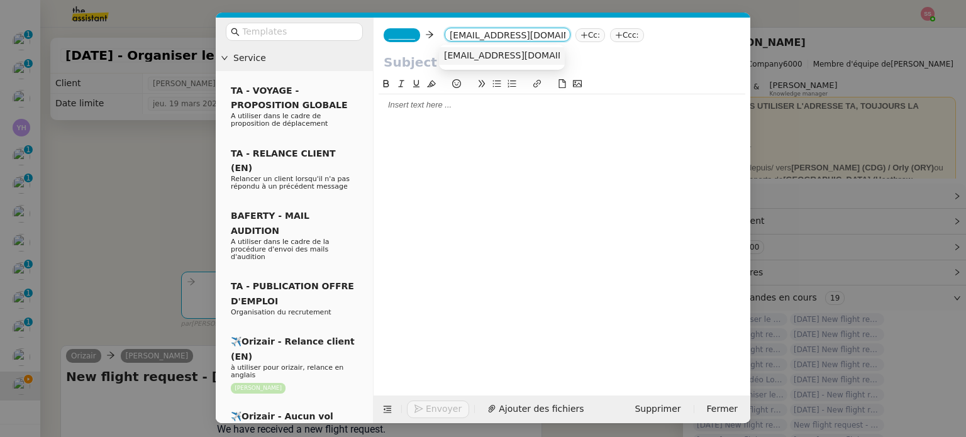
type input "eviemaybishop223@aol.com"
click at [472, 59] on span "eviemaybishop223@aol.com" at bounding box center [521, 55] width 154 height 10
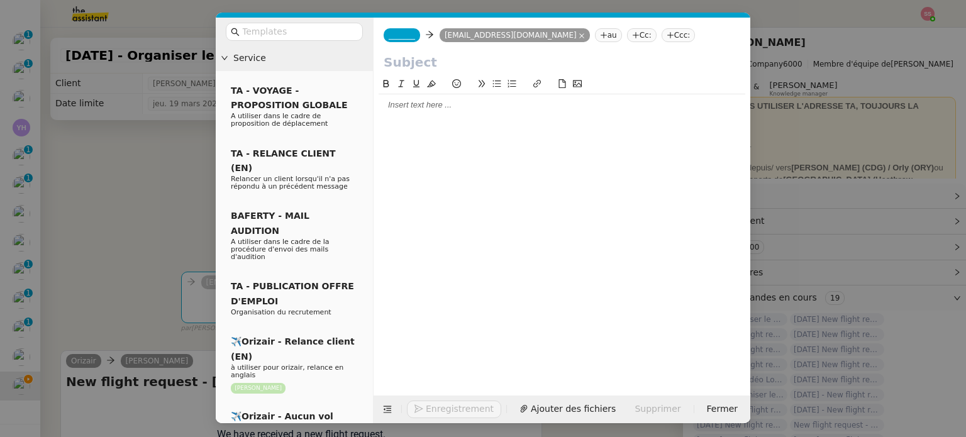
click at [410, 36] on span "_______" at bounding box center [402, 35] width 26 height 9
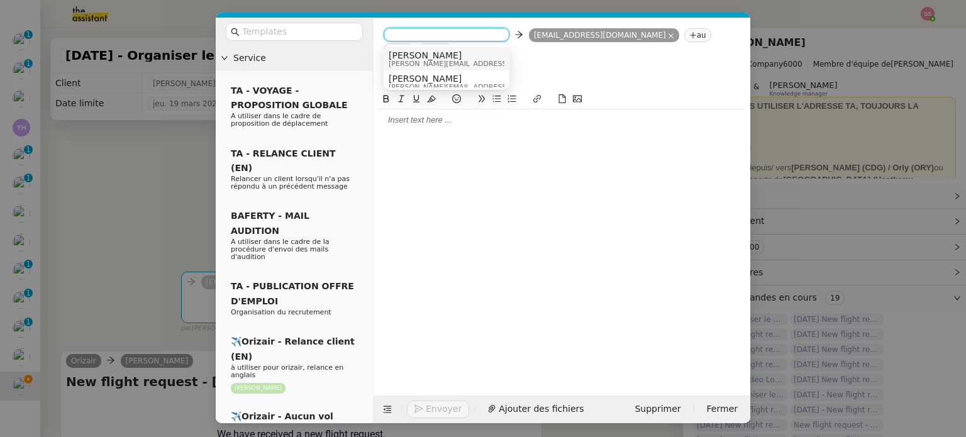
click at [430, 57] on span "[PERSON_NAME]" at bounding box center [478, 55] width 179 height 10
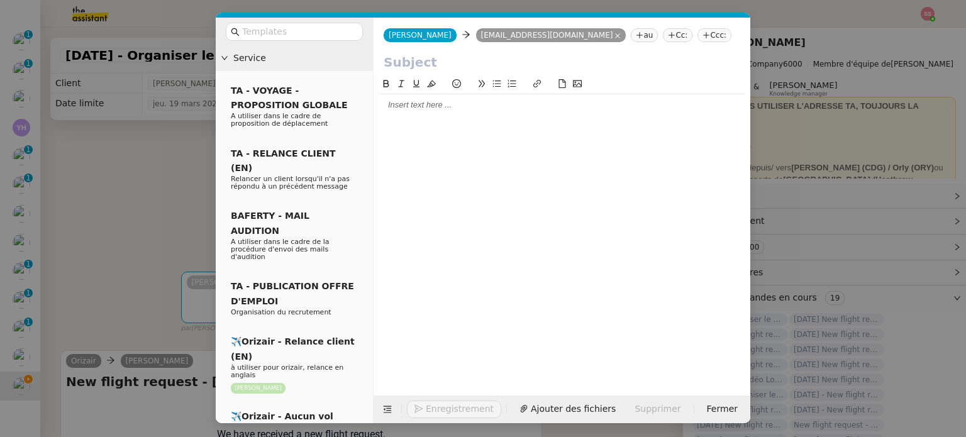
click at [702, 35] on icon at bounding box center [706, 35] width 8 height 8
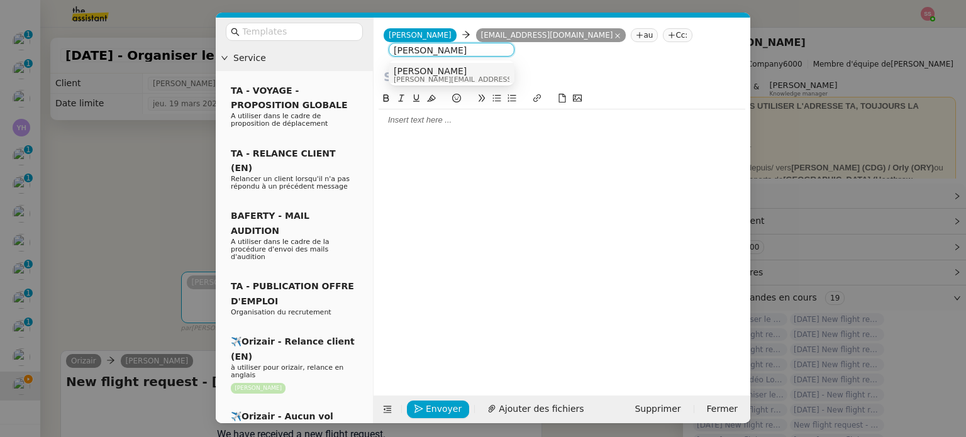
type input "[PERSON_NAME]"
click at [492, 74] on div "[PERSON_NAME] [PERSON_NAME][EMAIL_ADDRESS][DOMAIN_NAME]" at bounding box center [452, 74] width 116 height 17
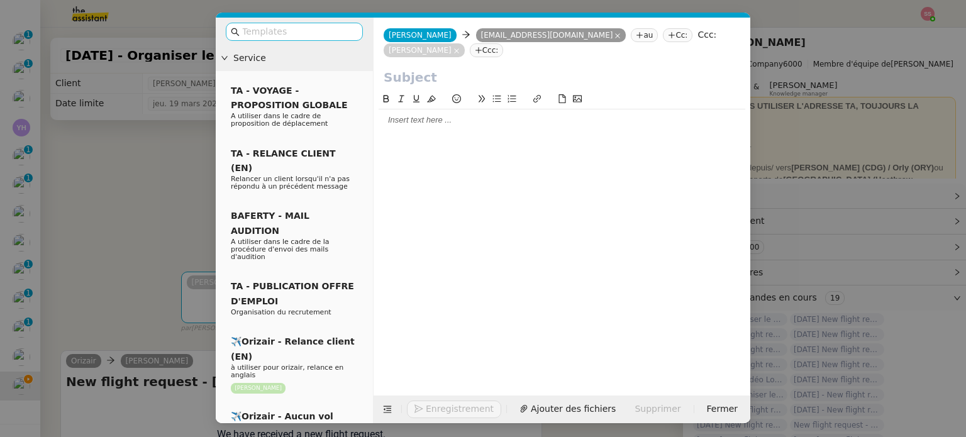
click at [282, 38] on input "text" at bounding box center [298, 32] width 113 height 14
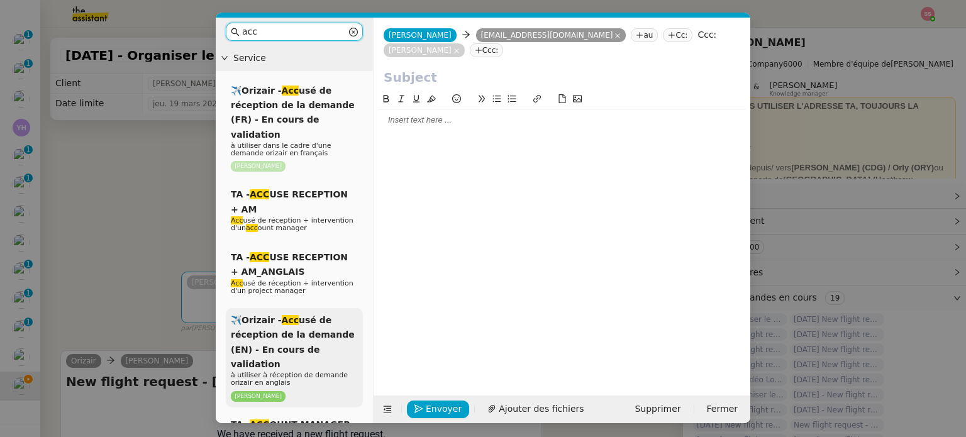
type input "acc"
click at [326, 313] on div "✈️Orizair - Acc usé de réception de la demande (EN) - En cours de validation à …" at bounding box center [294, 357] width 137 height 99
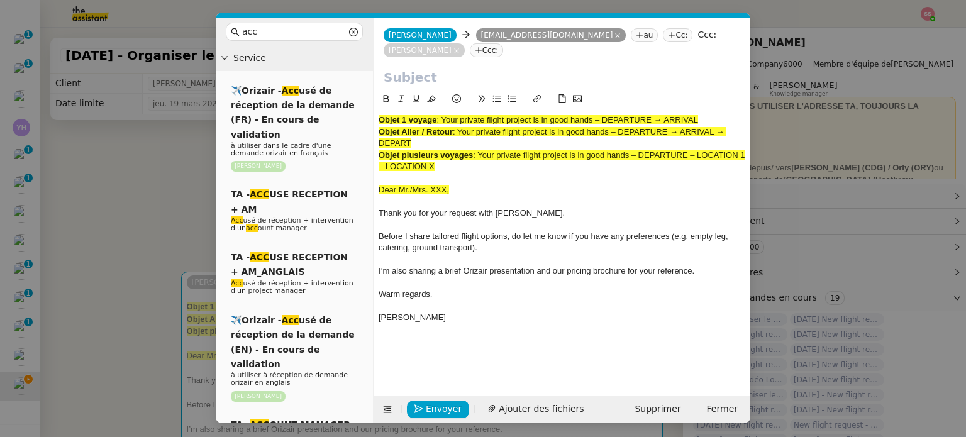
drag, startPoint x: 440, startPoint y: 123, endPoint x: 711, endPoint y: 113, distance: 270.6
click at [711, 113] on div "Objet 1 voyage : Your private flight project is in good hands – DEPARTURE → ARR…" at bounding box center [562, 224] width 367 height 231
copy span "Your private flight project is in good hands – DEPARTURE → ARRIVAL"
click at [528, 81] on input "text" at bounding box center [562, 77] width 357 height 19
paste input "Your private flight project is in good hands – DEPARTURE → ARRIVAL"
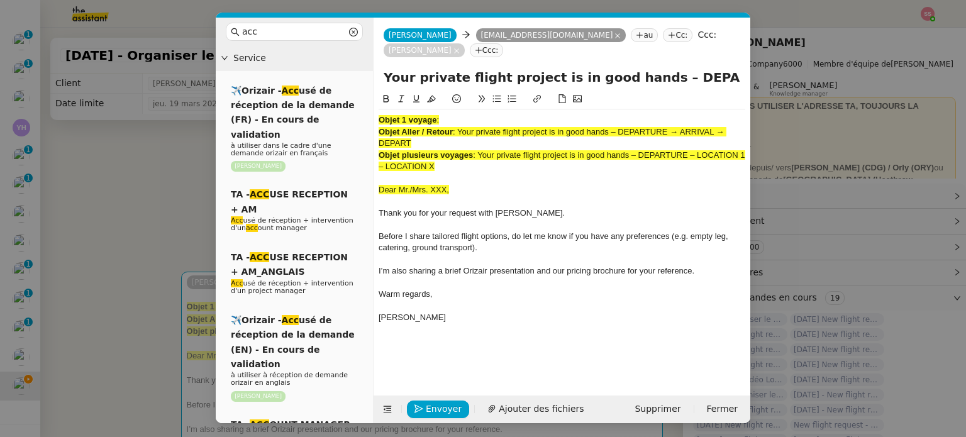
scroll to position [0, 58]
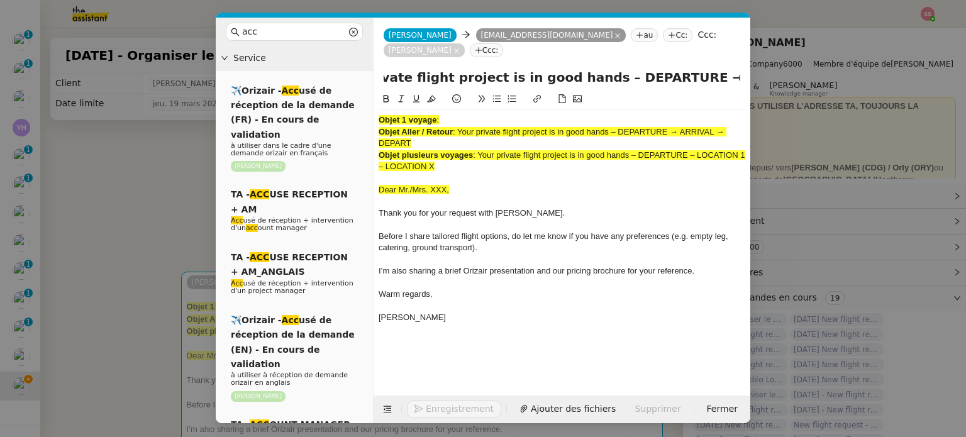
type input "Your private flight project is in good hands – DEPARTURE → ARRIVAL"
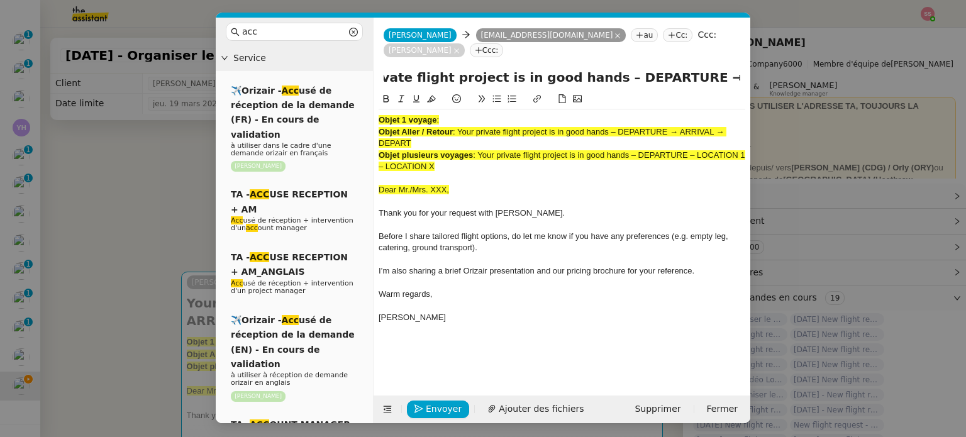
scroll to position [0, 0]
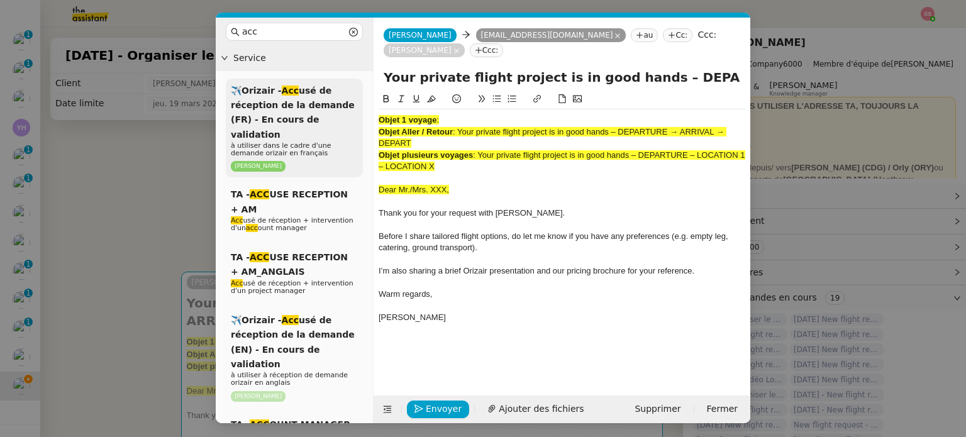
drag, startPoint x: 446, startPoint y: 171, endPoint x: 350, endPoint y: 120, distance: 109.4
click at [350, 120] on nz-layout "acc Service ✈️Orizair - Acc usé de réception de la demande (FR) - En cours de v…" at bounding box center [483, 221] width 535 height 406
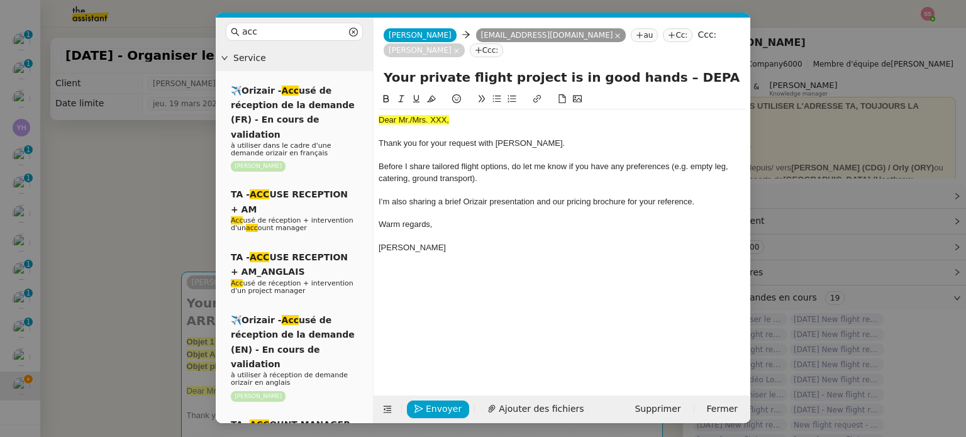
click at [201, 211] on nz-modal-container "acc Service ✈️Orizair - Acc usé de réception de la demande (FR) - En cours de v…" at bounding box center [483, 218] width 966 height 437
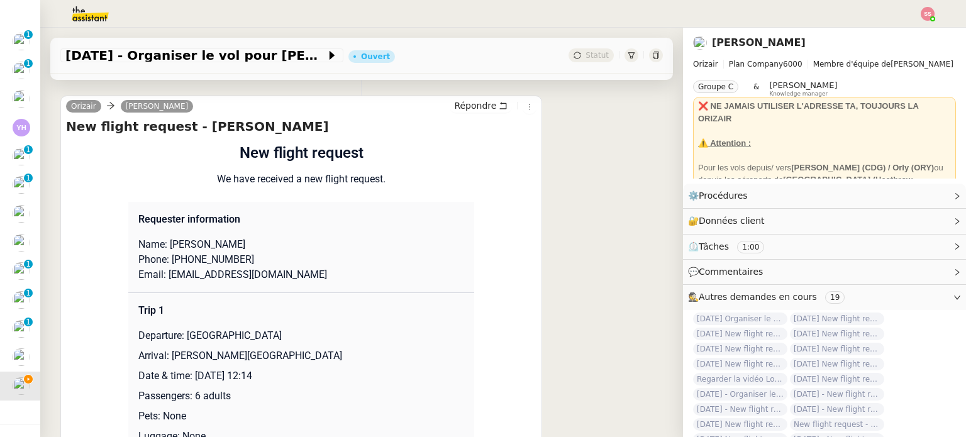
scroll to position [566, 0]
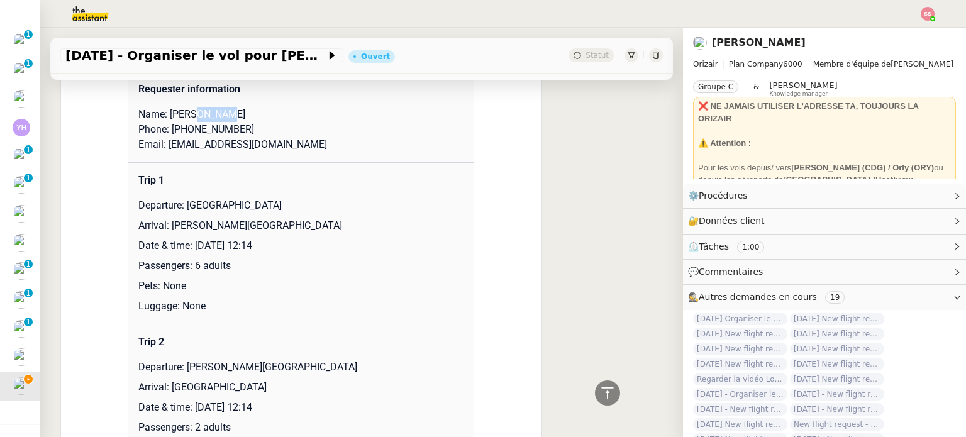
drag, startPoint x: 214, startPoint y: 104, endPoint x: 184, endPoint y: 103, distance: 30.2
click at [184, 107] on p "Name: [PERSON_NAME]" at bounding box center [301, 114] width 326 height 15
copy p "Bishop"
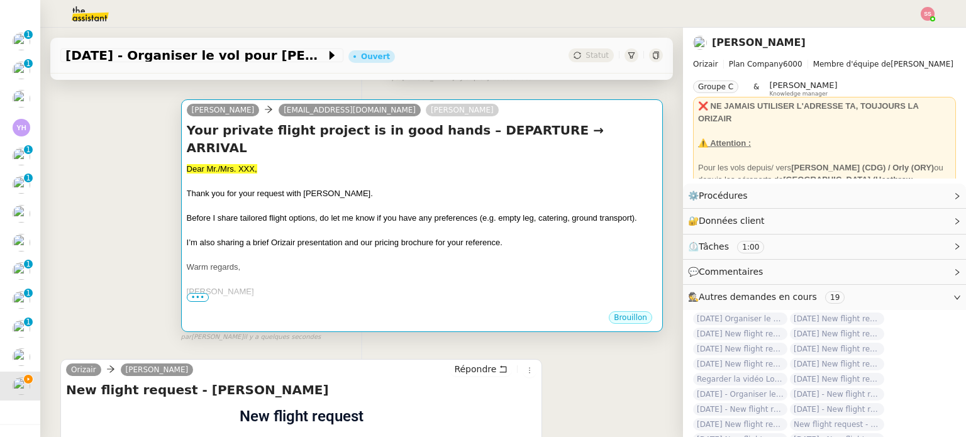
scroll to position [126, 0]
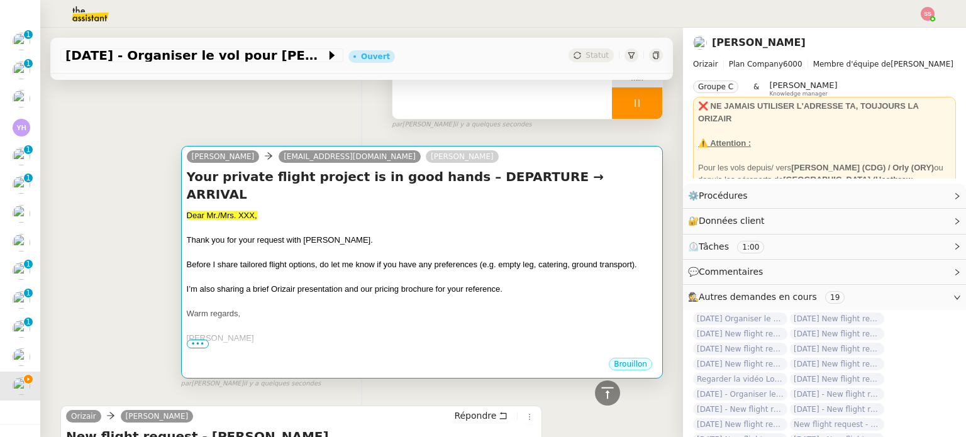
click at [328, 234] on div "Thank you for your request with [PERSON_NAME]." at bounding box center [422, 240] width 470 height 13
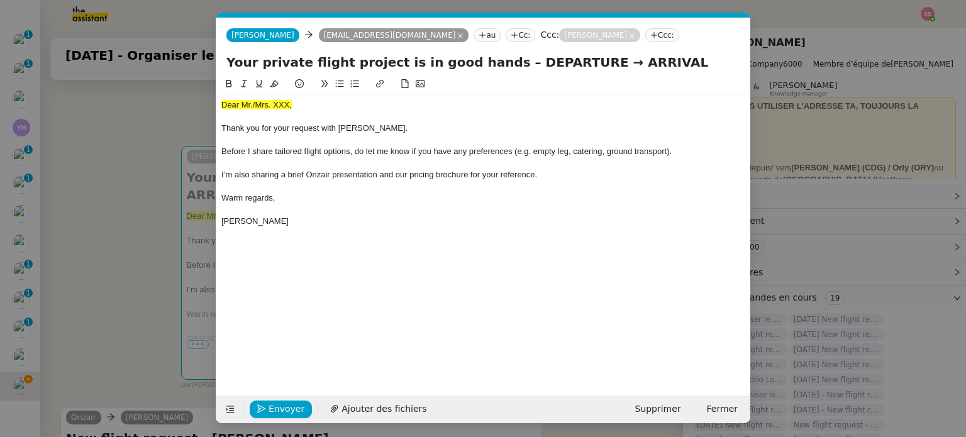
scroll to position [0, 38]
drag, startPoint x: 298, startPoint y: 105, endPoint x: 191, endPoint y: 103, distance: 107.6
click at [187, 104] on nz-modal-container "acc Service ✈️Orizair - Acc usé de réception de la demande (FR) - En cours de v…" at bounding box center [483, 218] width 966 height 437
click at [271, 82] on icon at bounding box center [274, 83] width 9 height 9
click at [295, 106] on div "Dear Mr./Mrs. XXX," at bounding box center [483, 104] width 524 height 11
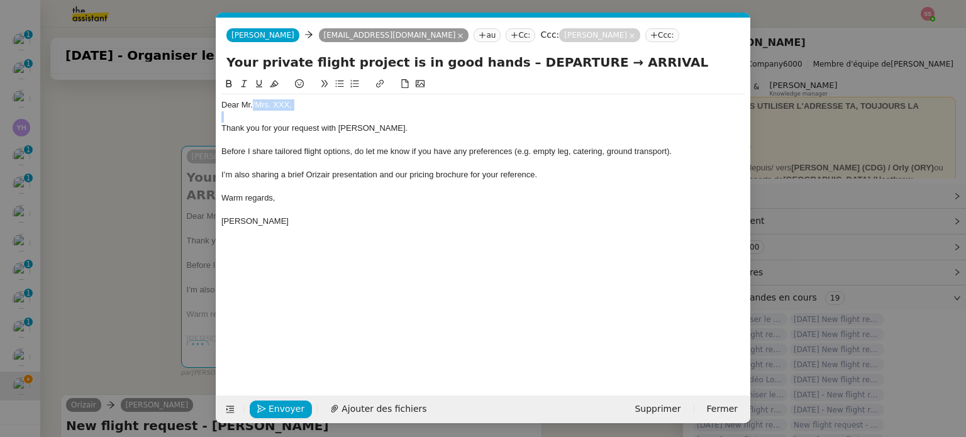
drag, startPoint x: 295, startPoint y: 106, endPoint x: 252, endPoint y: 105, distance: 42.8
click at [252, 105] on div "Dear Mr./Mrs. XXX," at bounding box center [483, 104] width 524 height 11
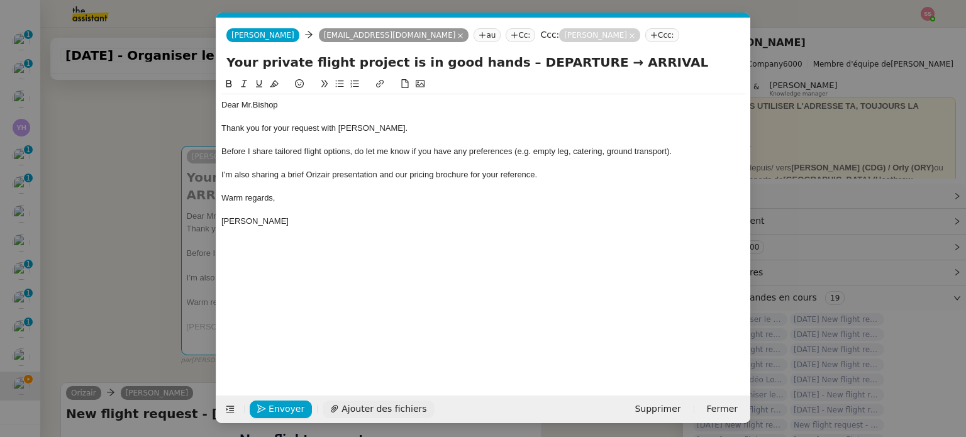
click at [376, 409] on span "Ajouter des fichiers" at bounding box center [383, 409] width 85 height 14
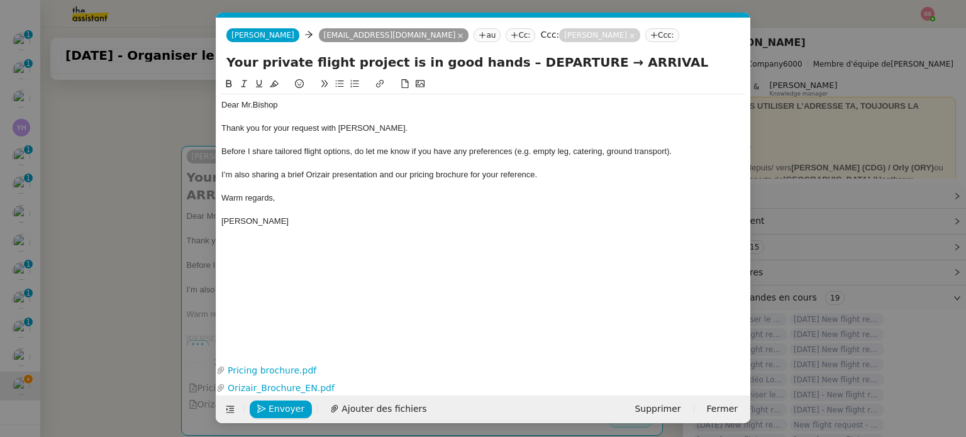
drag, startPoint x: 91, startPoint y: 273, endPoint x: 103, endPoint y: 272, distance: 12.0
click at [91, 273] on nz-modal-container "acc Service ✈️Orizair - Acc usé de réception de la demande (FR) - En cours de v…" at bounding box center [483, 218] width 966 height 437
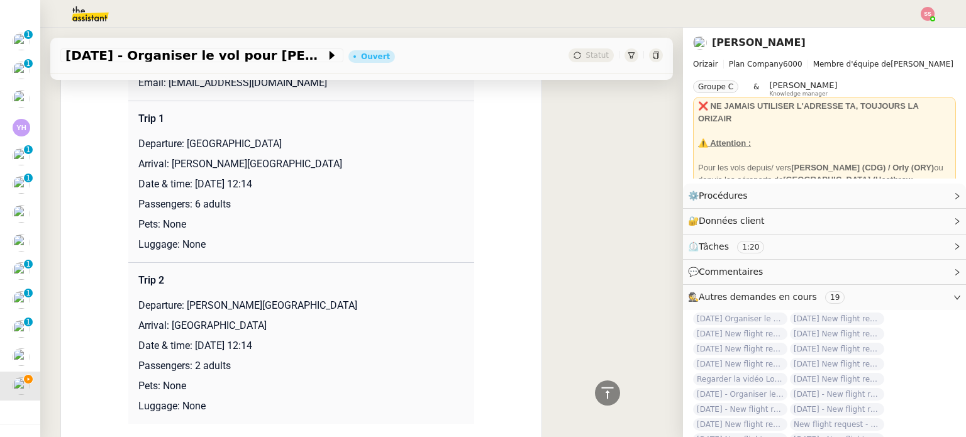
scroll to position [629, 0]
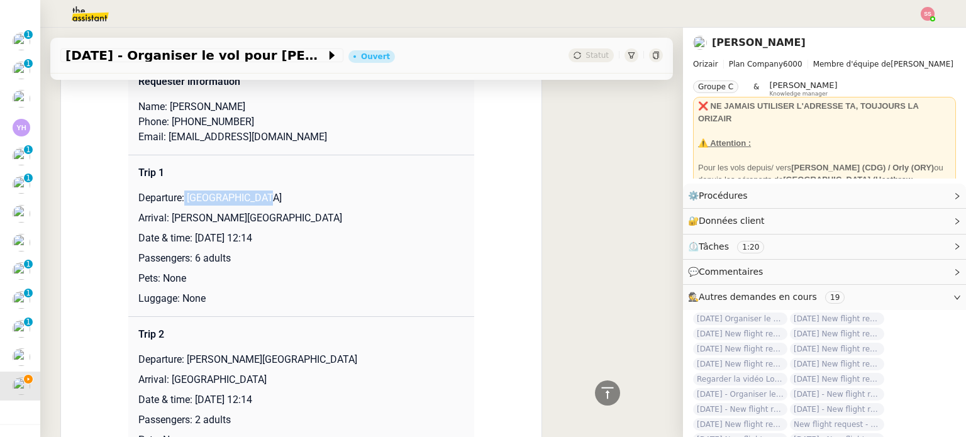
drag, startPoint x: 180, startPoint y: 183, endPoint x: 266, endPoint y: 188, distance: 86.3
click at [266, 191] on p "Departure: [GEOGRAPHIC_DATA]" at bounding box center [301, 198] width 326 height 15
copy p "Bristol Airport"
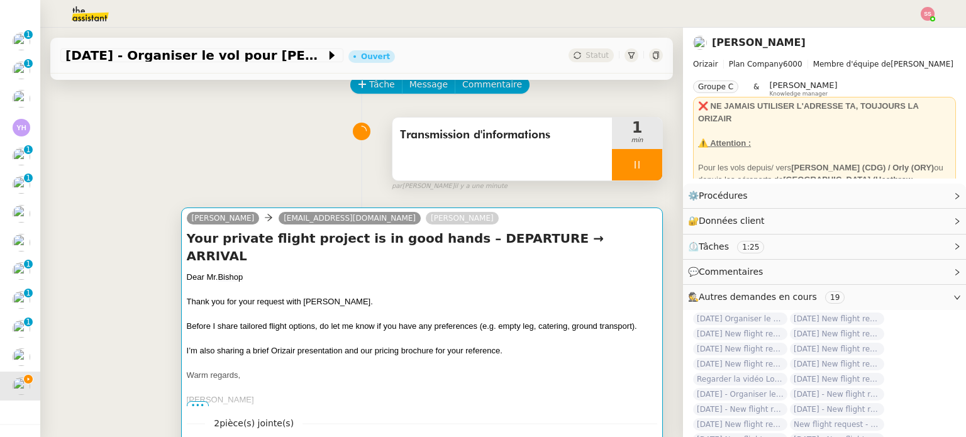
scroll to position [63, 0]
click at [473, 223] on div "Josephine eviemaybishop223@aol.com Louis Frei" at bounding box center [422, 221] width 470 height 19
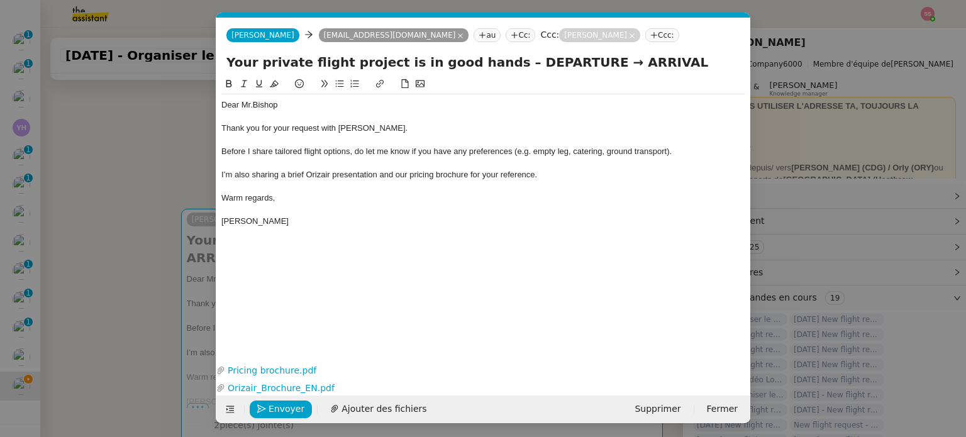
scroll to position [0, 38]
drag, startPoint x: 567, startPoint y: 64, endPoint x: 499, endPoint y: 67, distance: 68.0
click at [499, 67] on input "Your private flight project is in good hands – DEPARTURE → ARRIVAL" at bounding box center [483, 62] width 514 height 19
paste input "Bristol Airport"
drag, startPoint x: 595, startPoint y: 65, endPoint x: 588, endPoint y: 66, distance: 6.9
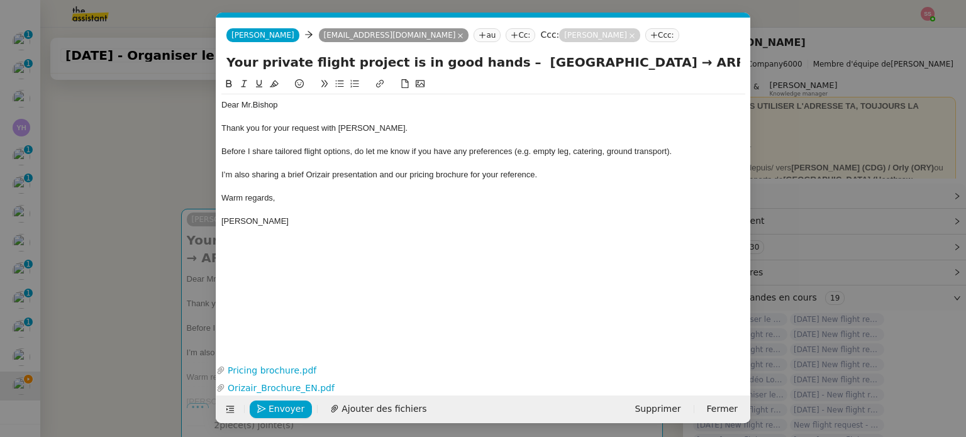
click at [588, 66] on input "Your private flight project is in good hands – Bristol Airport → ARRIVAL" at bounding box center [483, 62] width 514 height 19
click at [677, 62] on input "Your private flight project is in good hands – Bristol Airport → ARRIVAL" at bounding box center [483, 62] width 514 height 19
paste input "→"
drag, startPoint x: 584, startPoint y: 63, endPoint x: 501, endPoint y: 65, distance: 83.0
click at [501, 65] on input "Your private flight project is in good hands – Bristol Airport → ARRIVAL →" at bounding box center [483, 62] width 514 height 19
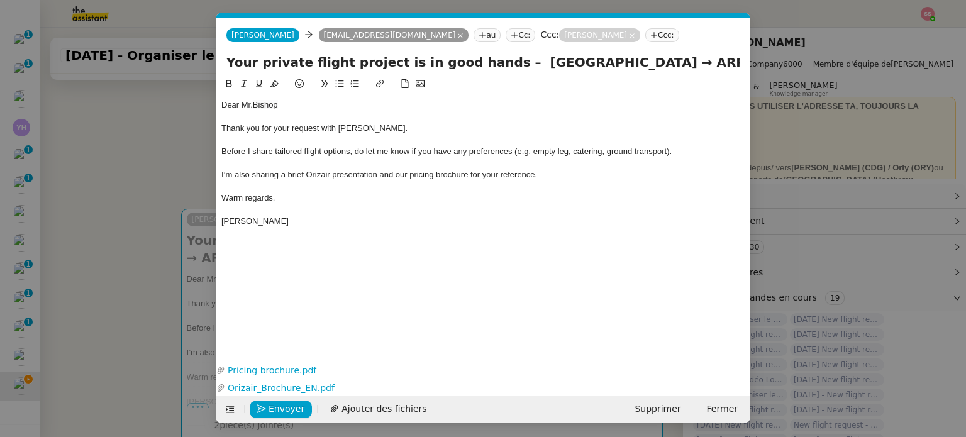
click at [687, 67] on input "Your private flight project is in good hands – Bristol Airport → ARRIVAL →" at bounding box center [483, 62] width 514 height 19
paste input "Bristol Airport"
type input "Your private flight project is in good hands – Bristol Airport → ARRIVAL → Bris…"
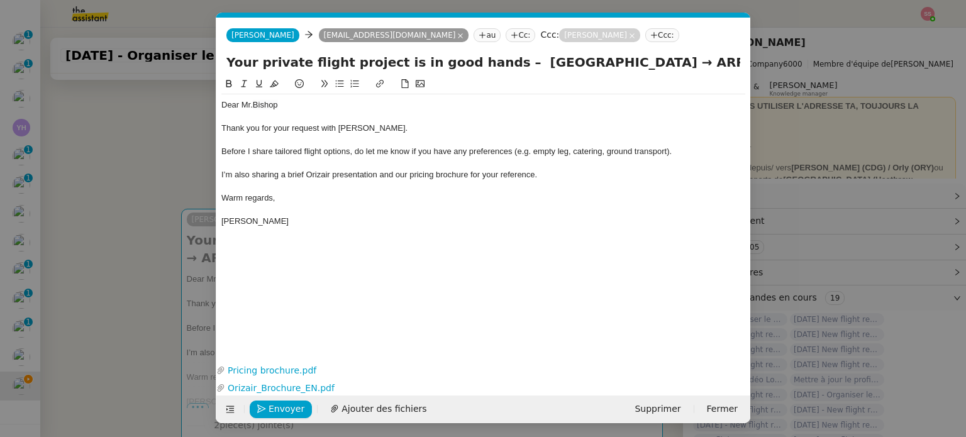
click at [152, 238] on nz-modal-container "acc Service ✈️Orizair - Acc usé de réception de la demande (FR) - En cours de v…" at bounding box center [483, 218] width 966 height 437
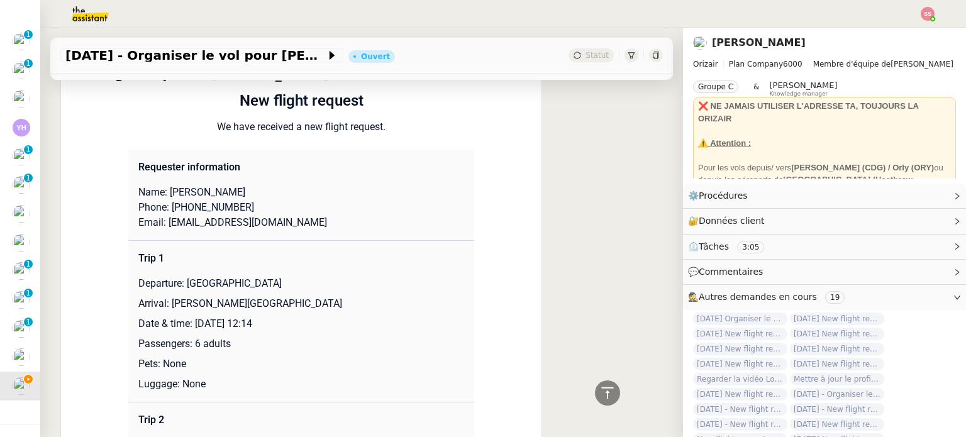
scroll to position [566, 0]
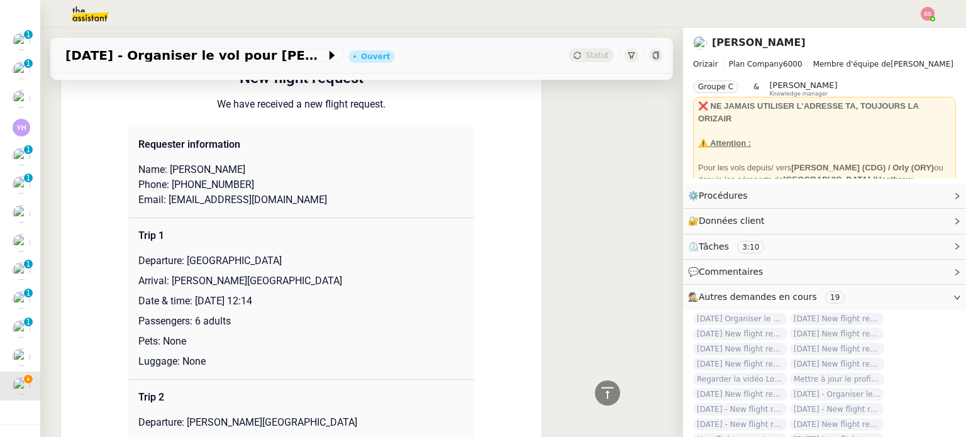
drag, startPoint x: 165, startPoint y: 286, endPoint x: 337, endPoint y: 285, distance: 171.7
click at [337, 285] on p "Arrival: [PERSON_NAME][GEOGRAPHIC_DATA]" at bounding box center [301, 281] width 326 height 15
copy p "[PERSON_NAME][GEOGRAPHIC_DATA]"
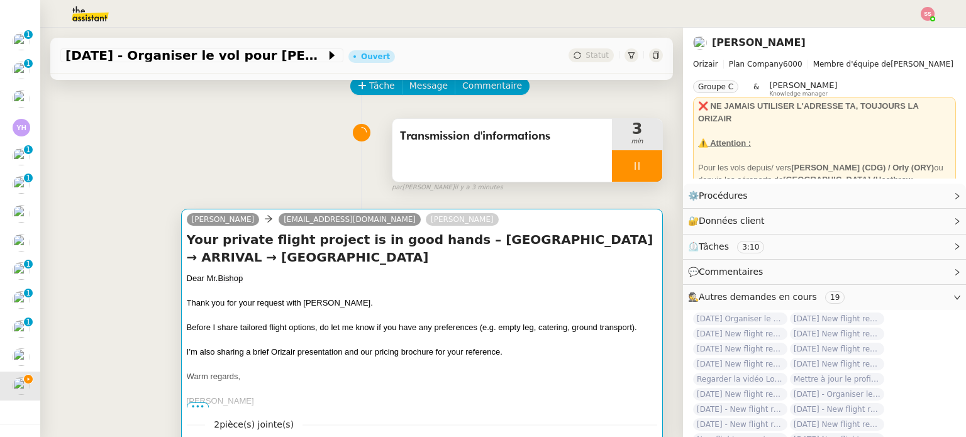
scroll to position [63, 0]
click at [457, 304] on div "Thank you for your request with [PERSON_NAME]." at bounding box center [422, 303] width 470 height 13
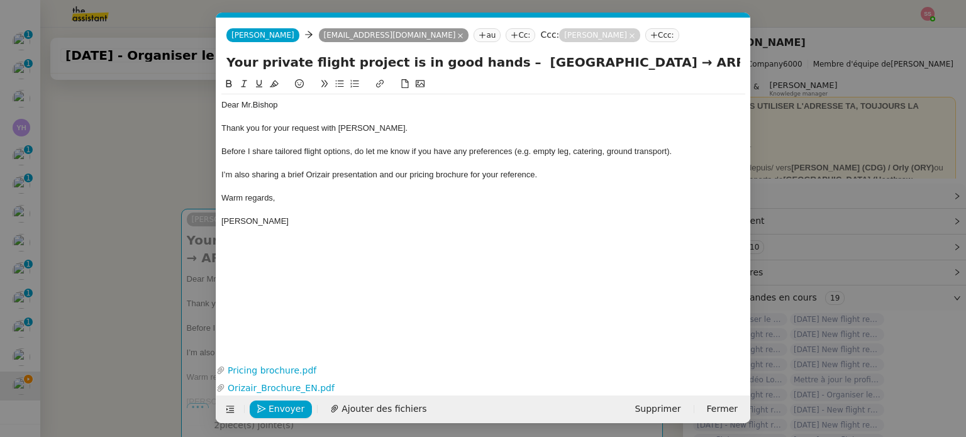
scroll to position [0, 38]
drag, startPoint x: 654, startPoint y: 64, endPoint x: 601, endPoint y: 62, distance: 52.8
click at [601, 62] on input "Your private flight project is in good hands – Bristol Airport → ARRIVAL → Bris…" at bounding box center [483, 62] width 514 height 19
paste input "[PERSON_NAME][GEOGRAPHIC_DATA]"
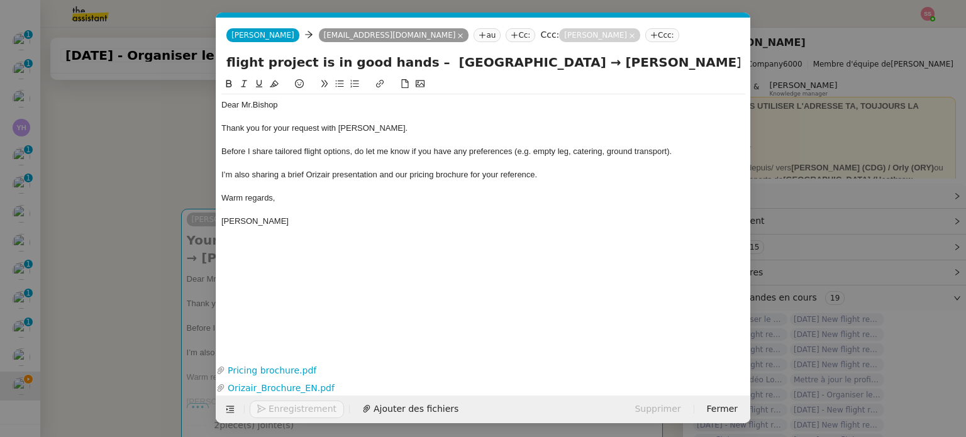
type input "Your private flight project is in good hands – Bristol Airport → Charles de Gau…"
click at [392, 193] on div "Warm regards," at bounding box center [483, 197] width 524 height 11
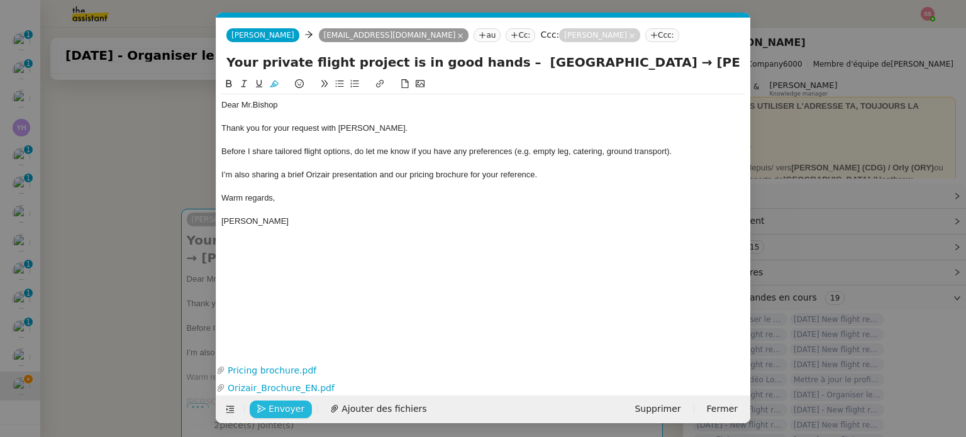
click at [294, 411] on span "Envoyer" at bounding box center [287, 409] width 36 height 14
click at [294, 411] on span "Confirmer l'envoi" at bounding box center [306, 409] width 75 height 14
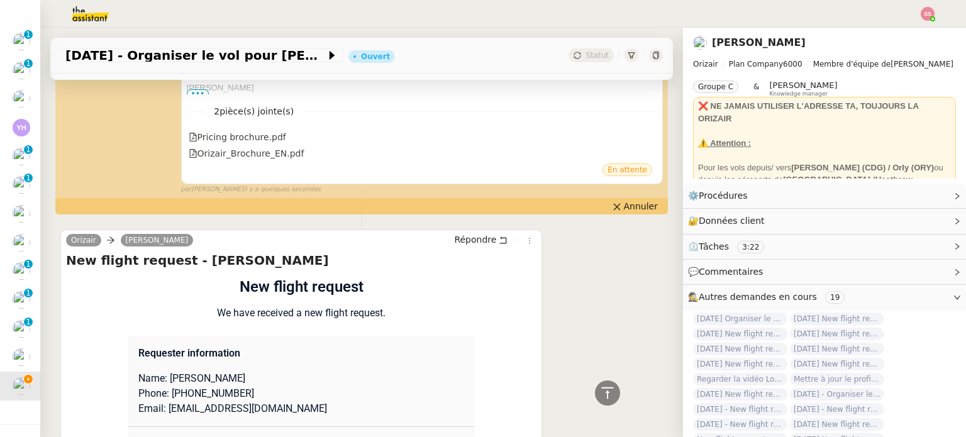
scroll to position [440, 0]
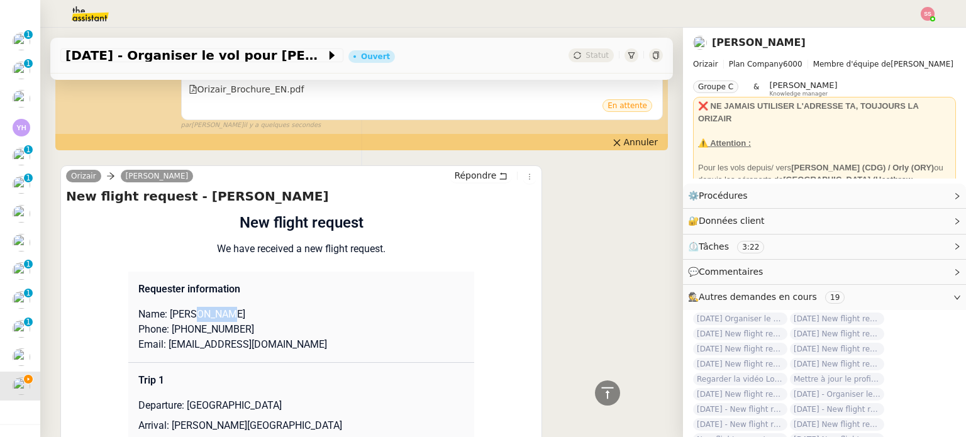
drag, startPoint x: 186, startPoint y: 318, endPoint x: 218, endPoint y: 318, distance: 32.1
click at [218, 318] on p "Name: [PERSON_NAME]" at bounding box center [301, 314] width 326 height 15
copy p "Bishop"
drag, startPoint x: 179, startPoint y: 319, endPoint x: 161, endPoint y: 319, distance: 18.2
click at [161, 319] on p "Name: [PERSON_NAME]" at bounding box center [301, 314] width 326 height 15
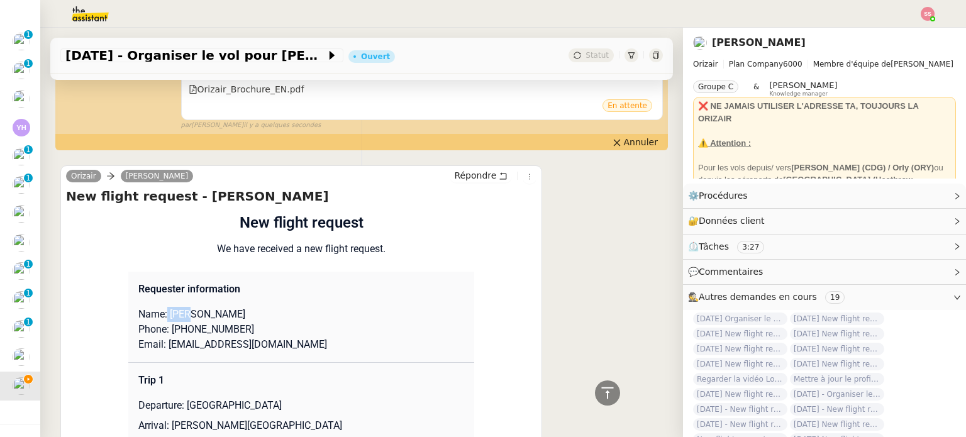
copy p "Evie"
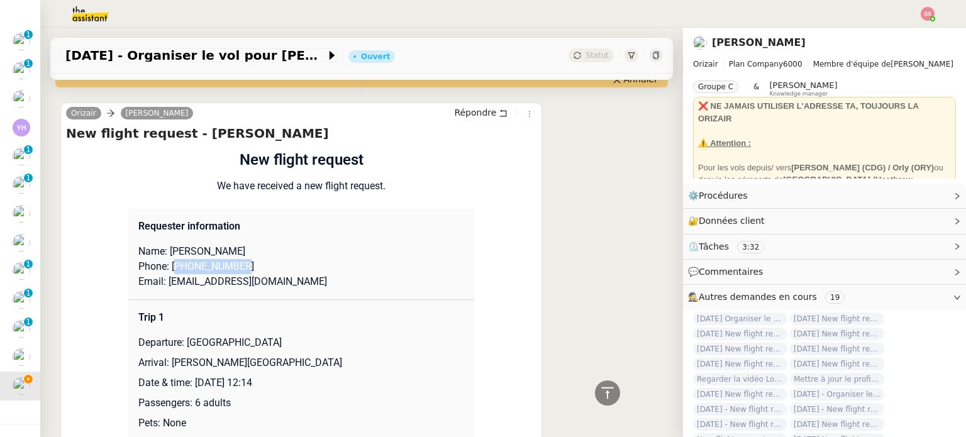
drag, startPoint x: 238, startPoint y: 269, endPoint x: 173, endPoint y: 270, distance: 64.8
click at [173, 270] on p "Phone: [PHONE_NUMBER]" at bounding box center [301, 266] width 326 height 15
copy p "447949739038"
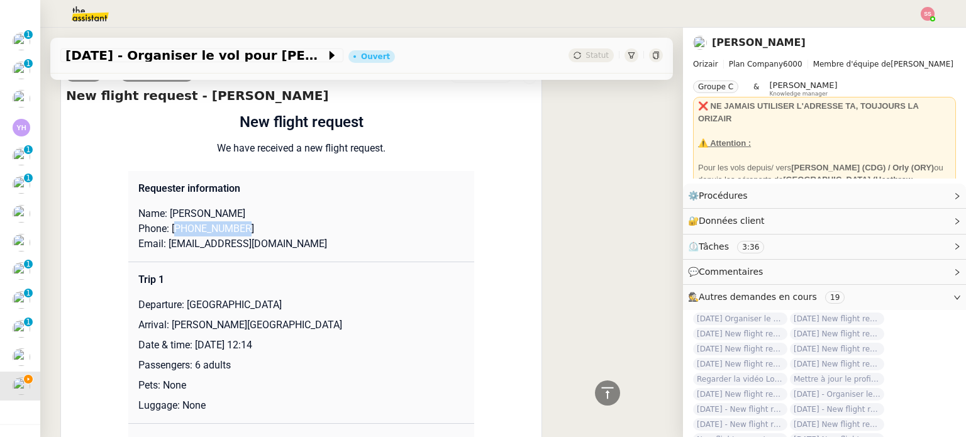
scroll to position [120, 0]
drag, startPoint x: 236, startPoint y: 243, endPoint x: 160, endPoint y: 244, distance: 76.7
click at [160, 244] on p "Email: [EMAIL_ADDRESS][DOMAIN_NAME]" at bounding box center [301, 243] width 326 height 15
copy p "eviemaybishop223@aol.com"
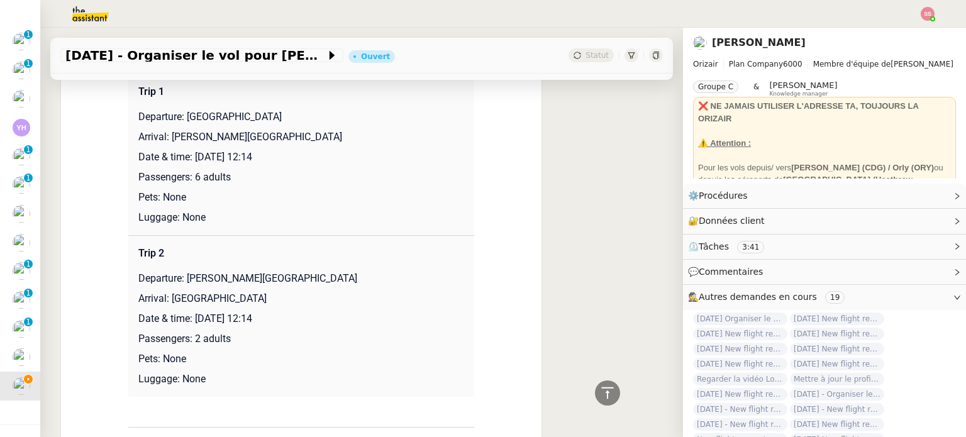
scroll to position [692, 0]
drag, startPoint x: 182, startPoint y: 118, endPoint x: 249, endPoint y: 118, distance: 67.3
click at [249, 118] on p "Departure: [GEOGRAPHIC_DATA]" at bounding box center [301, 116] width 326 height 15
copy p "Bristol Airport"
drag, startPoint x: 166, startPoint y: 137, endPoint x: 351, endPoint y: 135, distance: 184.9
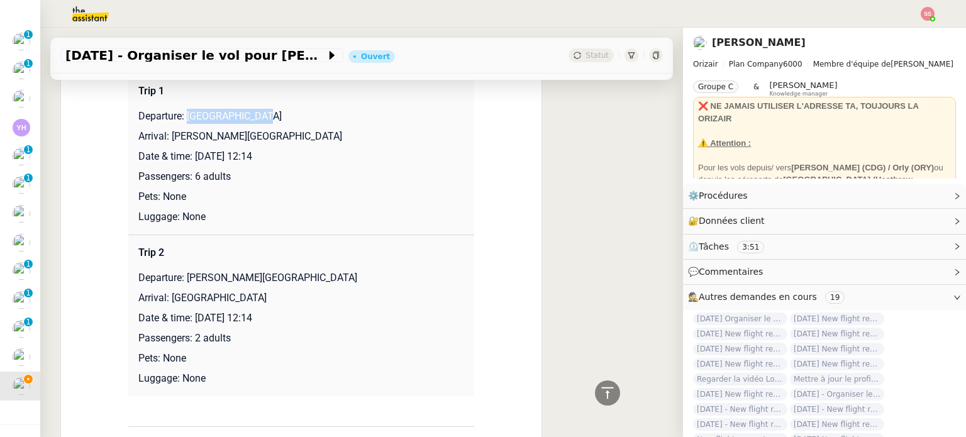
click at [351, 135] on p "Arrival: [PERSON_NAME][GEOGRAPHIC_DATA]" at bounding box center [301, 136] width 326 height 15
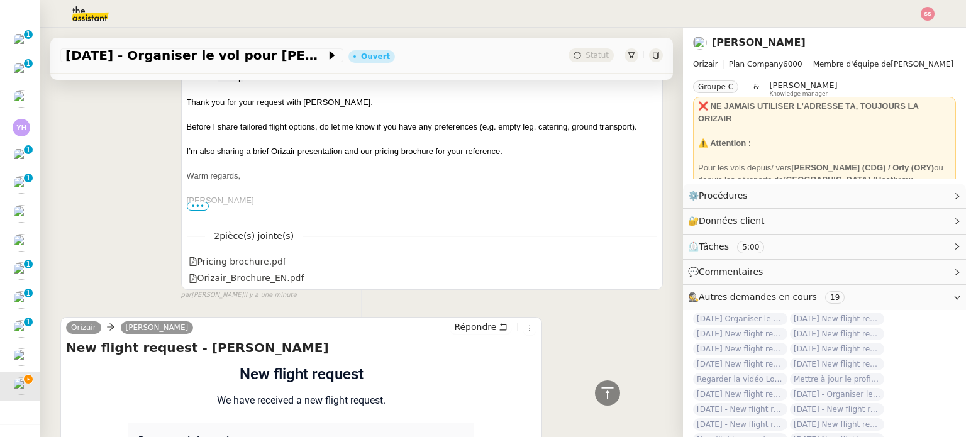
scroll to position [0, 0]
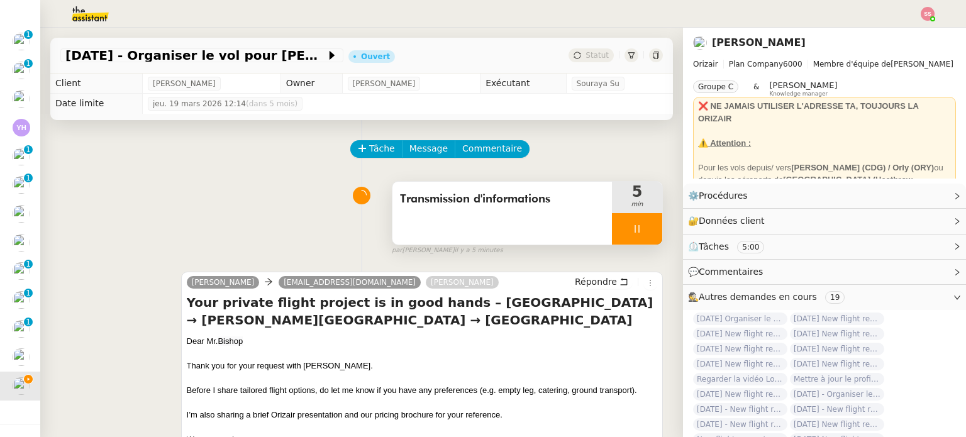
click at [632, 231] on icon at bounding box center [637, 229] width 10 height 10
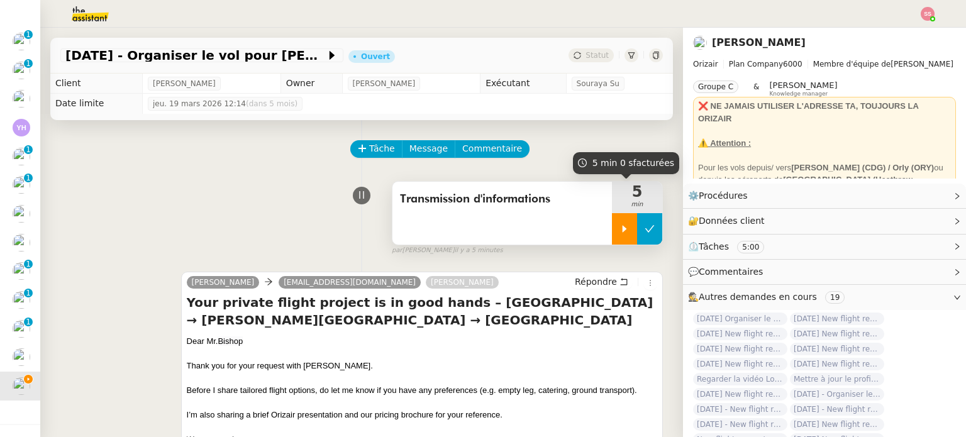
click at [645, 230] on icon at bounding box center [649, 228] width 9 height 7
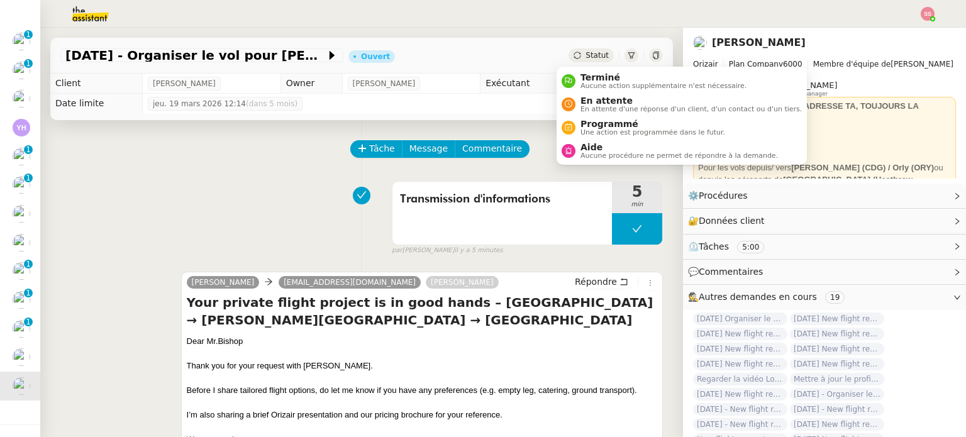
click at [584, 49] on div "Statut" at bounding box center [590, 55] width 45 height 14
click at [597, 103] on span "En attente" at bounding box center [690, 101] width 221 height 10
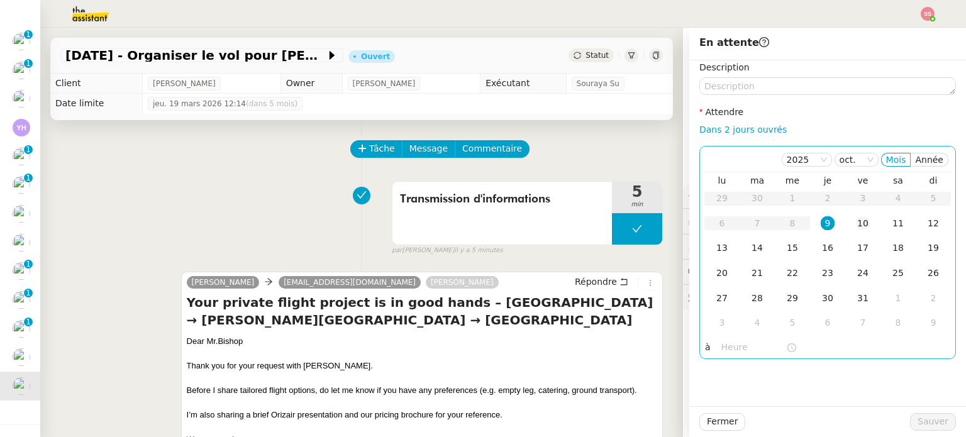
click at [845, 219] on td "10" at bounding box center [862, 223] width 35 height 25
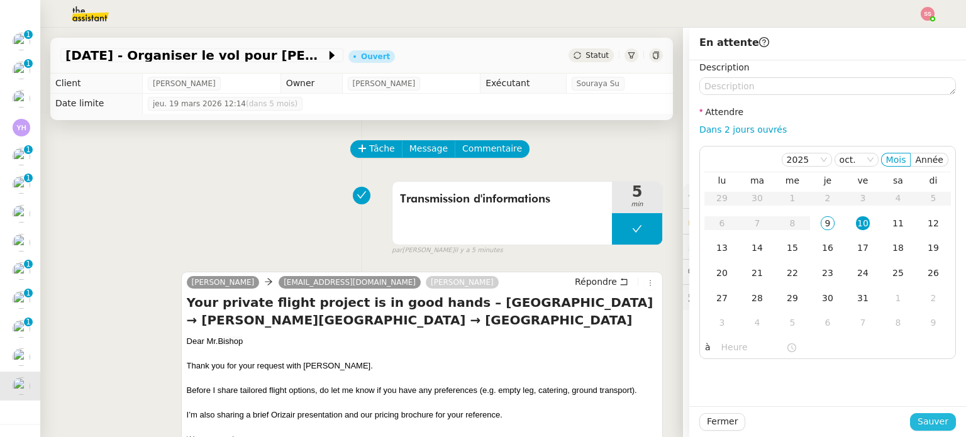
drag, startPoint x: 923, startPoint y: 418, endPoint x: 847, endPoint y: 402, distance: 77.7
click at [923, 418] on span "Sauver" at bounding box center [932, 421] width 31 height 14
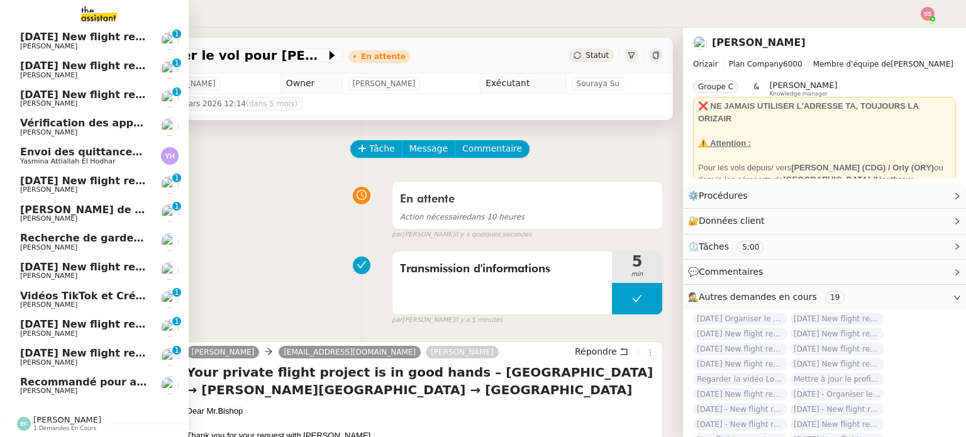
scroll to position [91, 0]
click at [92, 343] on link "[DATE] New flight request - [PERSON_NAME] [PERSON_NAME] 0 1 2 3 4 5 6 7 8 9" at bounding box center [94, 357] width 189 height 29
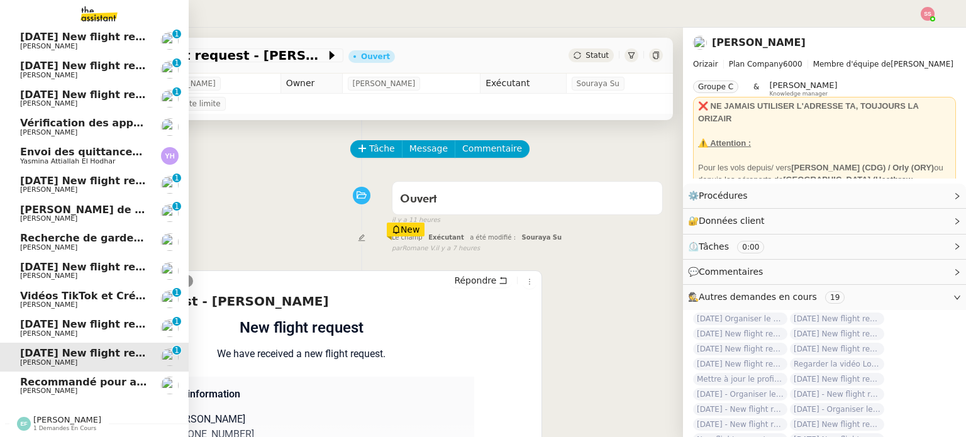
click at [91, 323] on span "[DATE] New flight request - mjioo miijmo" at bounding box center [135, 324] width 231 height 12
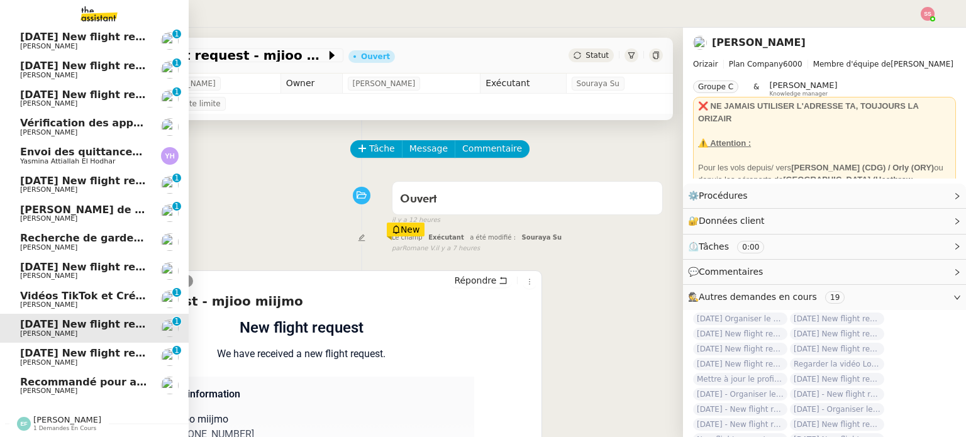
scroll to position [91, 0]
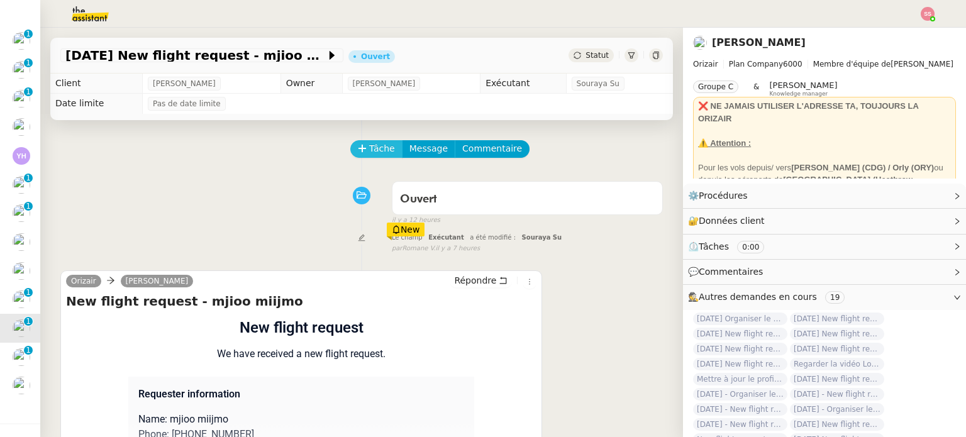
click at [369, 155] on span "Tâche" at bounding box center [382, 148] width 26 height 14
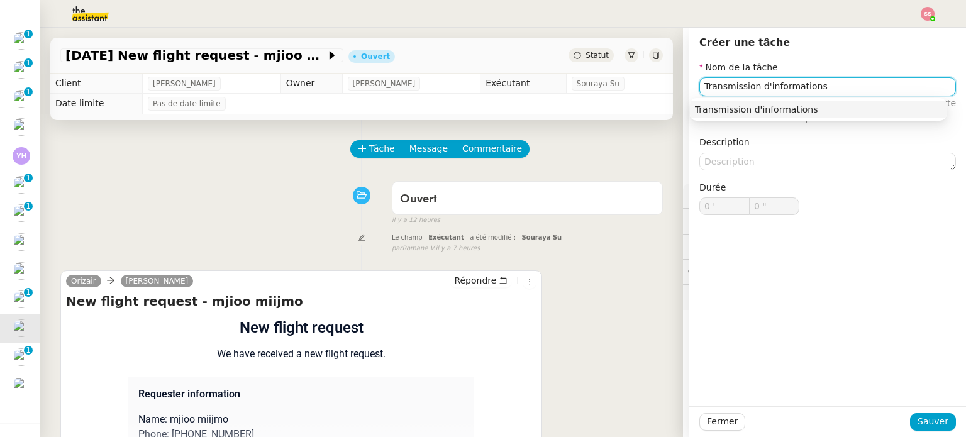
click at [709, 111] on div "Transmission d'informations" at bounding box center [818, 109] width 247 height 11
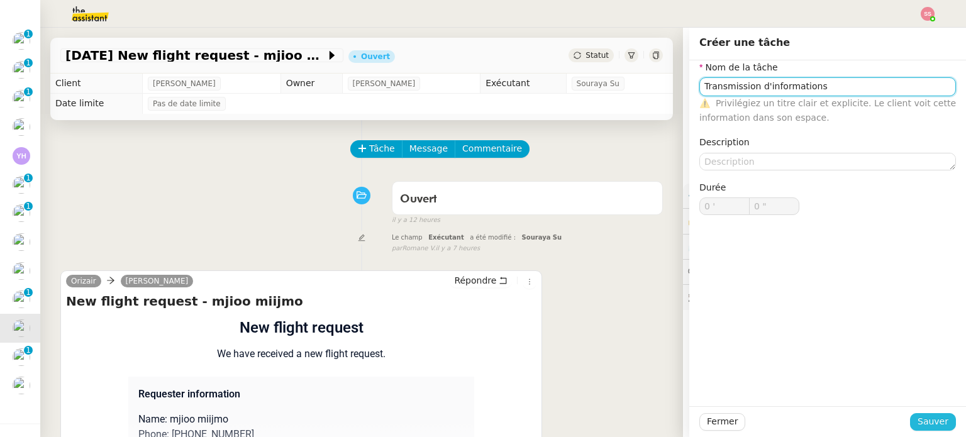
type input "Transmission d'informations"
click at [926, 424] on span "Sauver" at bounding box center [932, 421] width 31 height 14
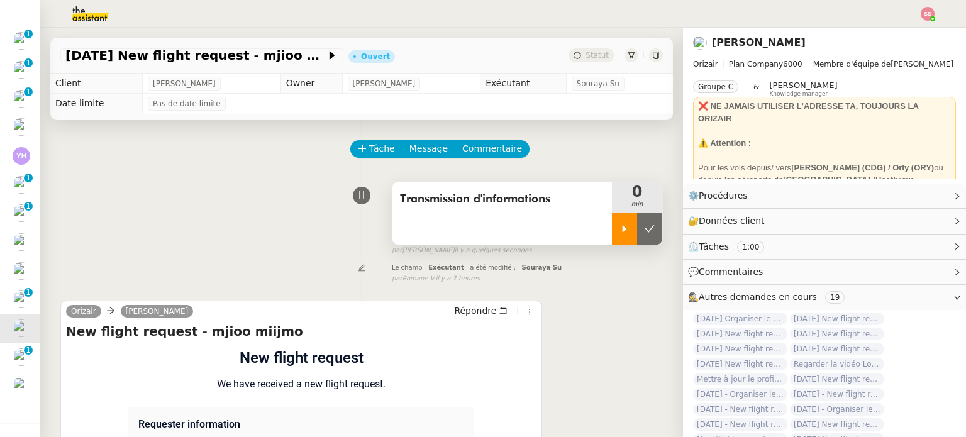
click at [612, 223] on div at bounding box center [624, 228] width 25 height 31
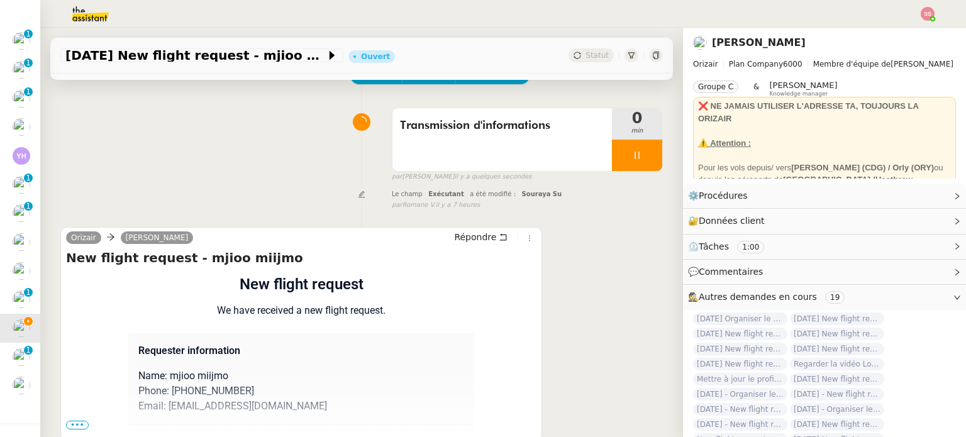
scroll to position [169, 0]
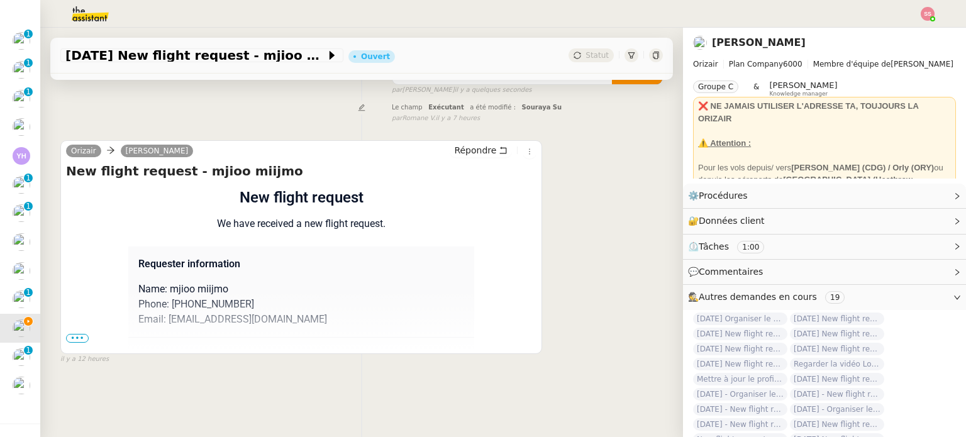
click at [79, 334] on span "•••" at bounding box center [77, 338] width 23 height 9
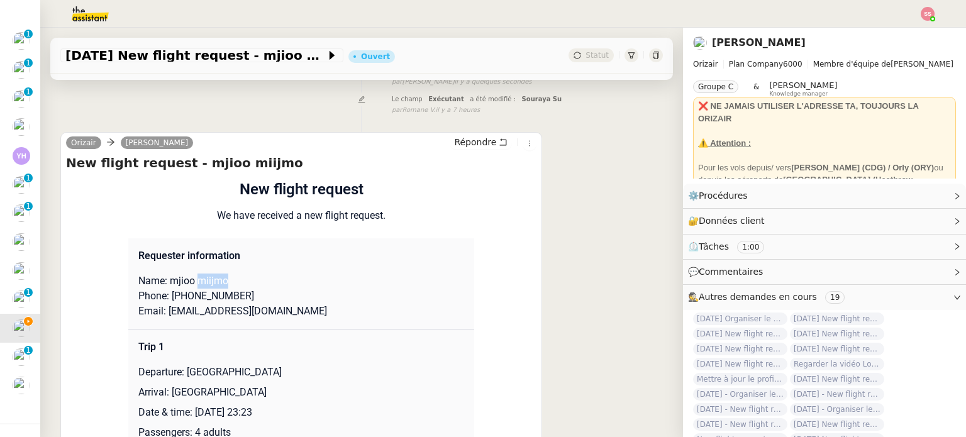
drag, startPoint x: 227, startPoint y: 284, endPoint x: 193, endPoint y: 284, distance: 34.0
click at [193, 284] on p "Name: mjioo miijmo" at bounding box center [301, 281] width 326 height 15
drag, startPoint x: 253, startPoint y: 311, endPoint x: 160, endPoint y: 318, distance: 92.7
click at [160, 318] on p "Email: [EMAIL_ADDRESS][DOMAIN_NAME]" at bounding box center [301, 311] width 326 height 15
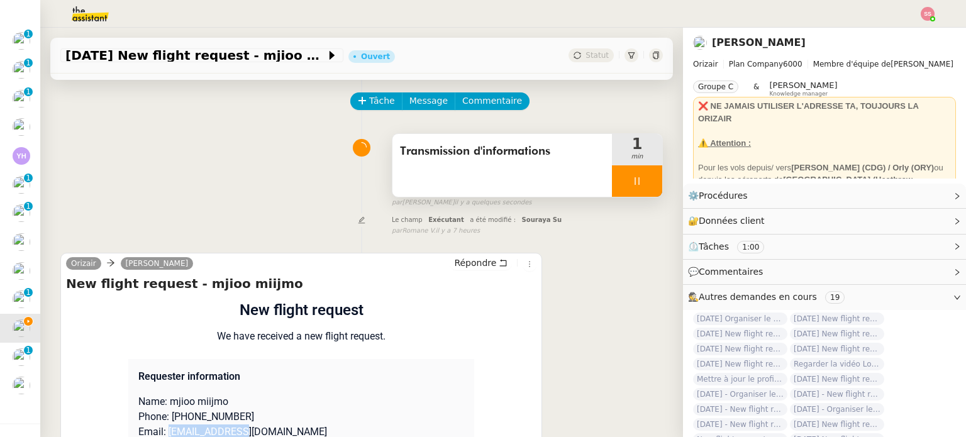
scroll to position [0, 0]
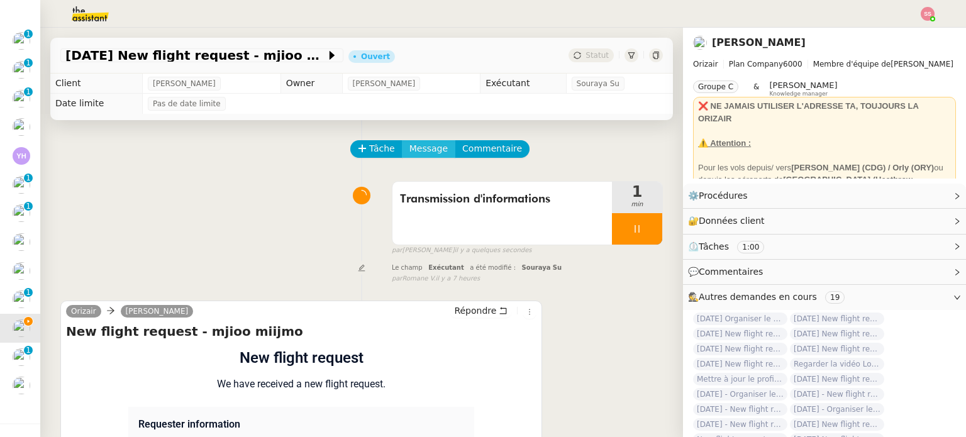
click at [416, 153] on span "Message" at bounding box center [428, 148] width 38 height 14
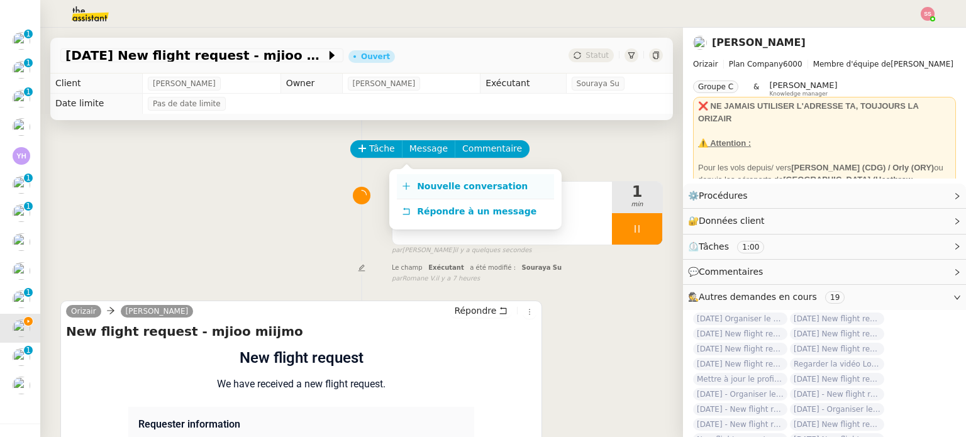
click at [421, 180] on link "Nouvelle conversation" at bounding box center [475, 186] width 157 height 25
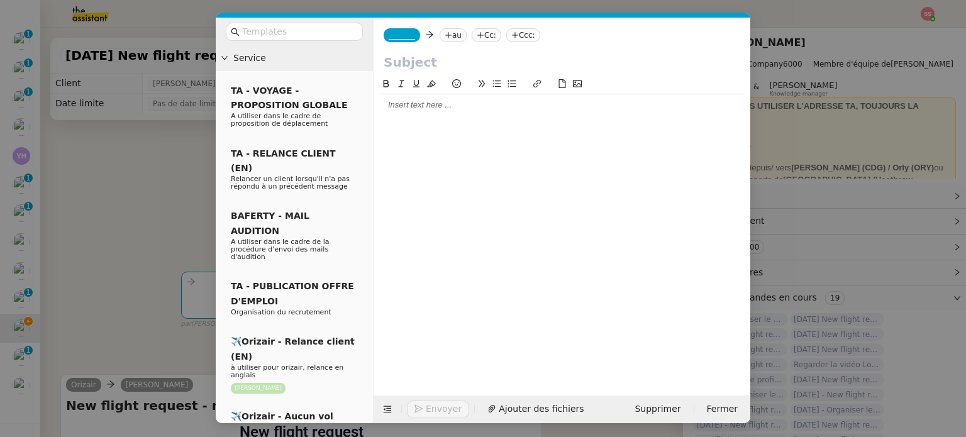
click at [450, 35] on nz-tag "au" at bounding box center [453, 35] width 27 height 14
paste input "juoojme@me.com"
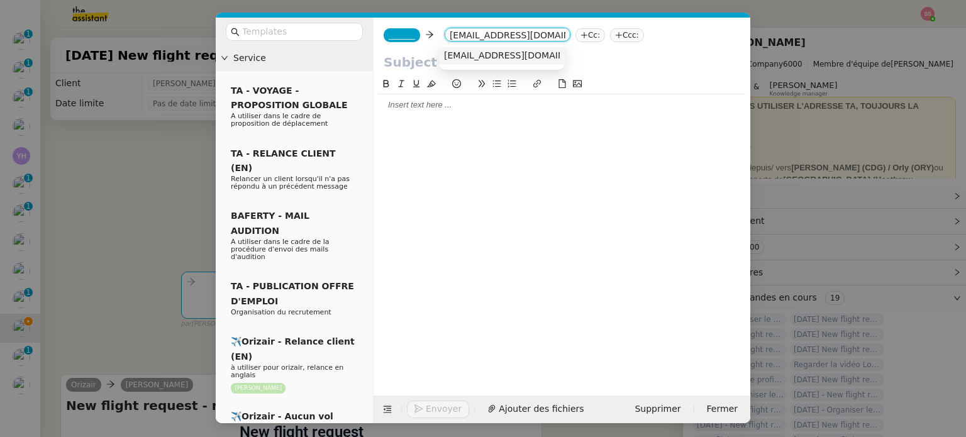
type input "juoojme@me.com"
click at [479, 57] on span "juoojme@me.com" at bounding box center [521, 55] width 154 height 10
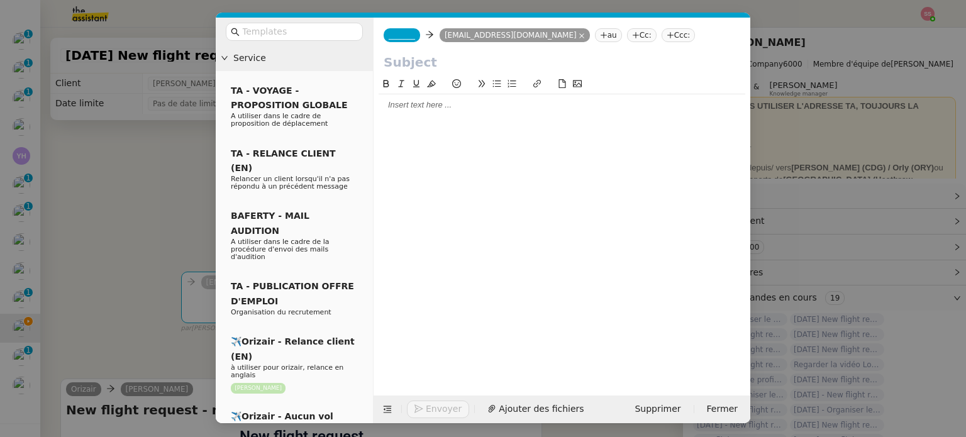
click at [662, 33] on nz-tag "Ccc:" at bounding box center [679, 35] width 34 height 14
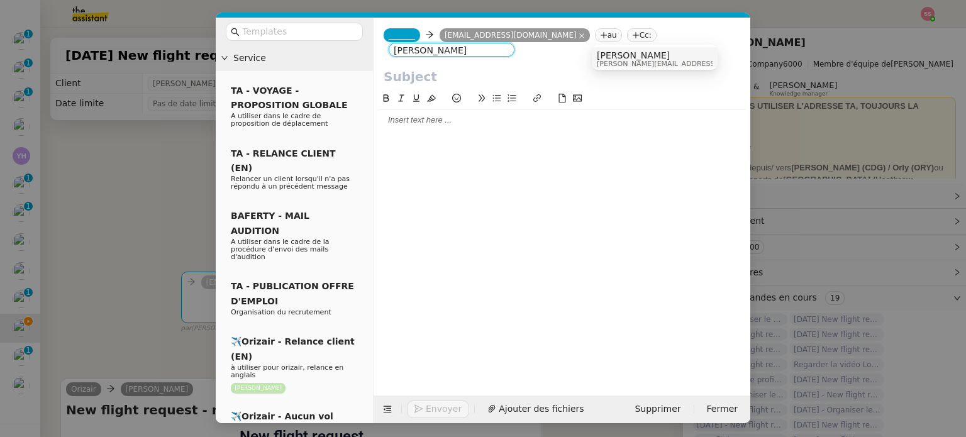
type input "[PERSON_NAME]"
click at [623, 57] on span "[PERSON_NAME]" at bounding box center [686, 55] width 179 height 10
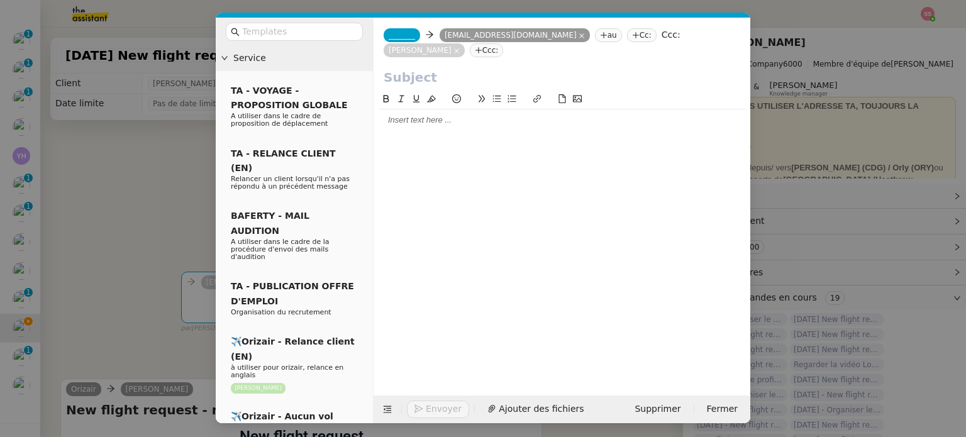
click at [406, 36] on span "_______" at bounding box center [402, 35] width 26 height 9
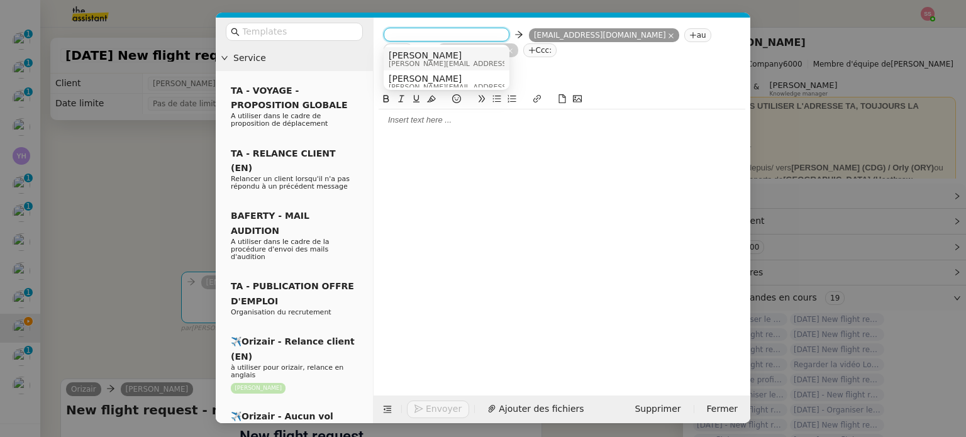
click at [433, 50] on span "[PERSON_NAME]" at bounding box center [478, 55] width 179 height 10
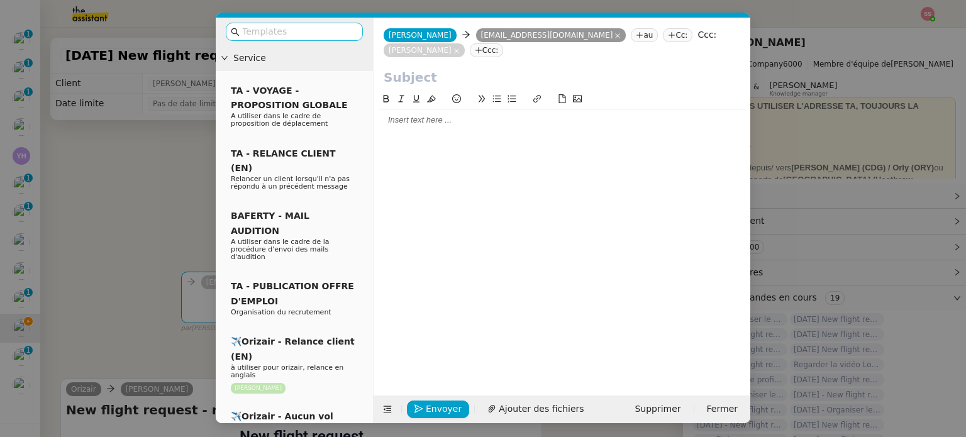
click at [282, 28] on input "text" at bounding box center [298, 32] width 113 height 14
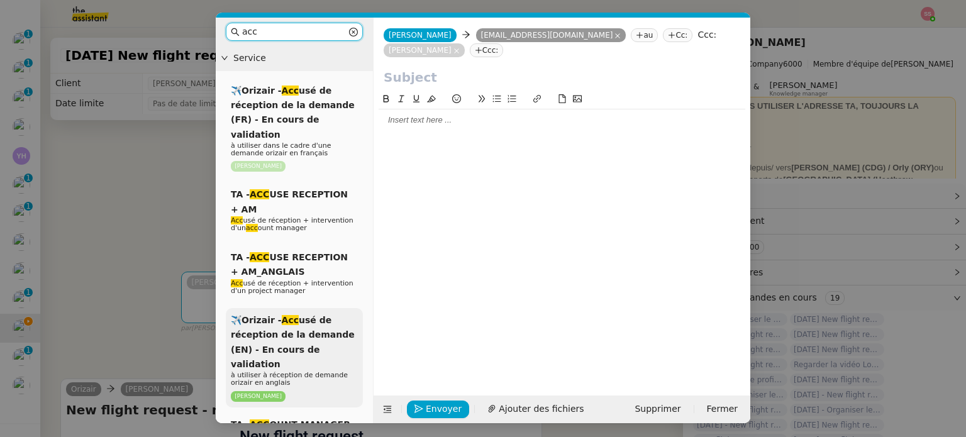
type input "acc"
click at [327, 326] on div "✈️Orizair - Acc usé de réception de la demande (EN) - En cours de validation à …" at bounding box center [294, 357] width 137 height 99
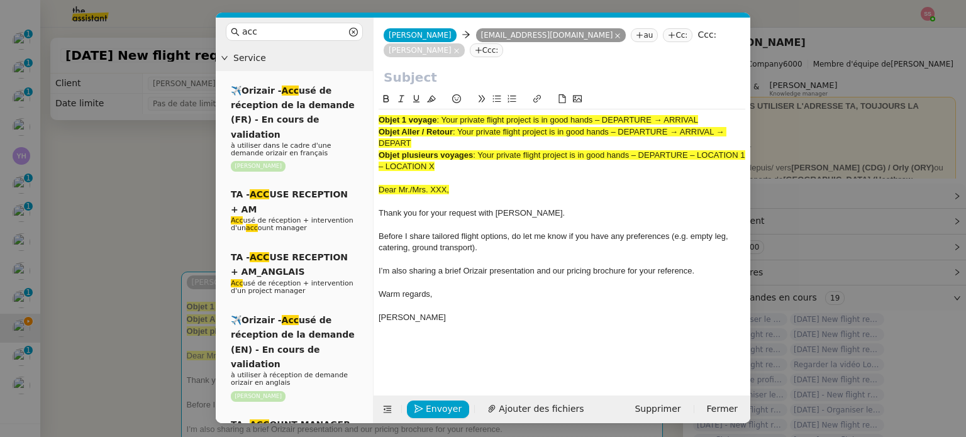
drag, startPoint x: 441, startPoint y: 103, endPoint x: 709, endPoint y: 103, distance: 267.9
click at [709, 114] on div "Objet 1 voyage : Your private flight project is in good hands – DEPARTURE → ARR…" at bounding box center [562, 119] width 367 height 11
click at [460, 68] on input "text" at bounding box center [562, 77] width 357 height 19
paste input "Your private flight project is in good hands – DEPARTURE → ARRIVAL"
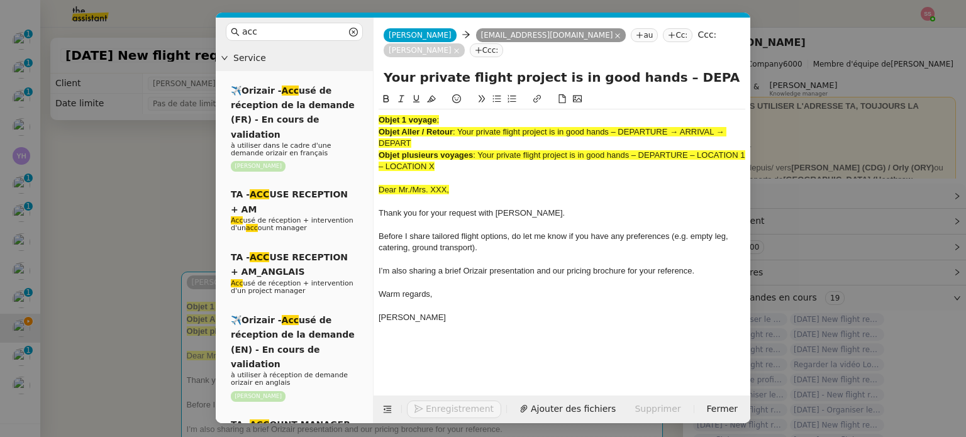
scroll to position [0, 58]
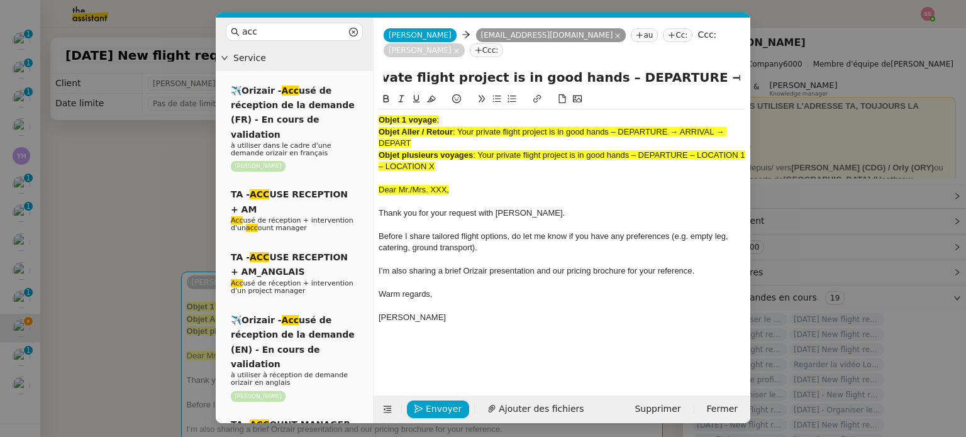
type input "Your private flight project is in good hands – DEPARTURE → ARRIVAL"
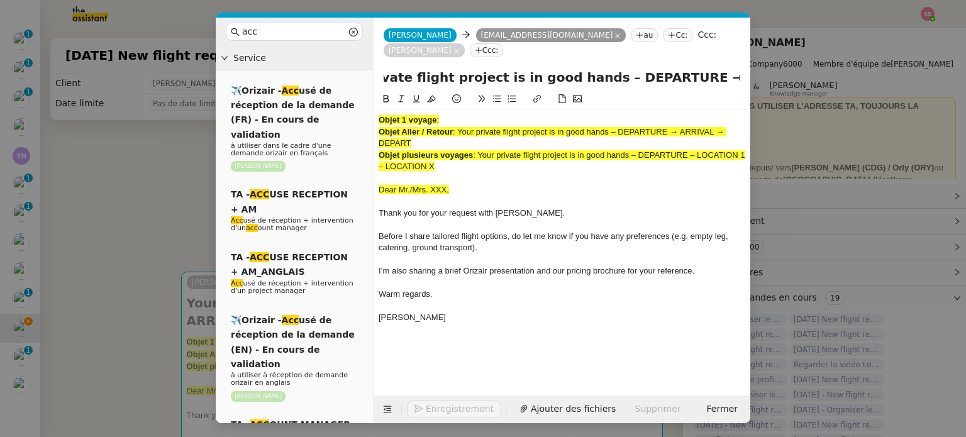
scroll to position [0, 0]
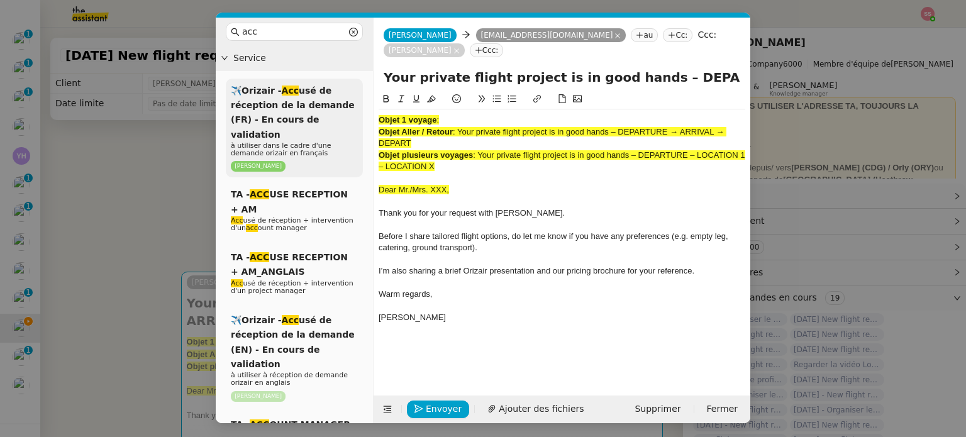
drag, startPoint x: 445, startPoint y: 149, endPoint x: 354, endPoint y: 89, distance: 108.5
click at [354, 89] on nz-layout "acc Service ✈️Orizair - Acc usé de réception de la demande (FR) - En cours de v…" at bounding box center [483, 221] width 535 height 406
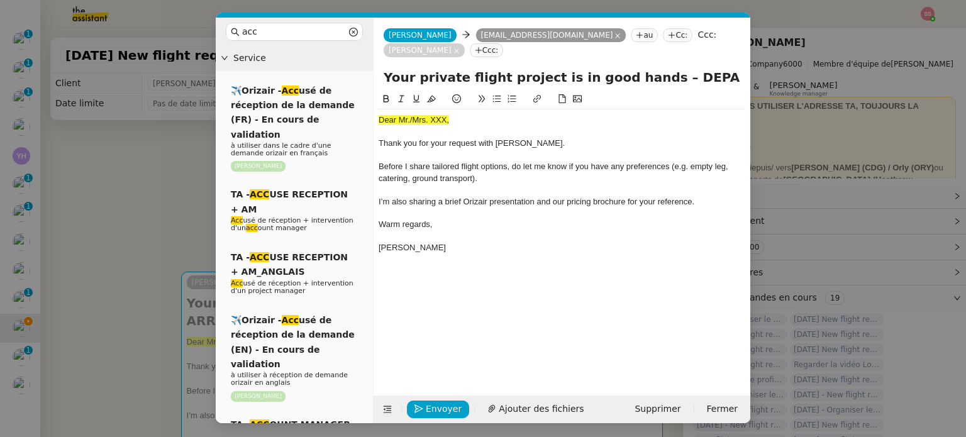
click at [419, 115] on span "Dear Mr./Mrs. XXX," at bounding box center [414, 119] width 70 height 9
click at [425, 92] on button at bounding box center [431, 99] width 15 height 14
click at [160, 191] on nz-modal-container "acc Service ✈️Orizair - Acc usé de réception de la demande (FR) - En cours de v…" at bounding box center [483, 218] width 966 height 437
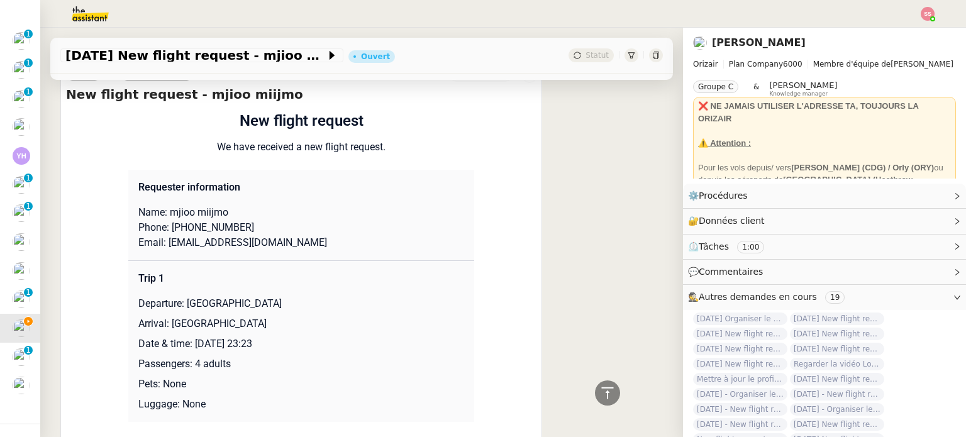
scroll to position [503, 0]
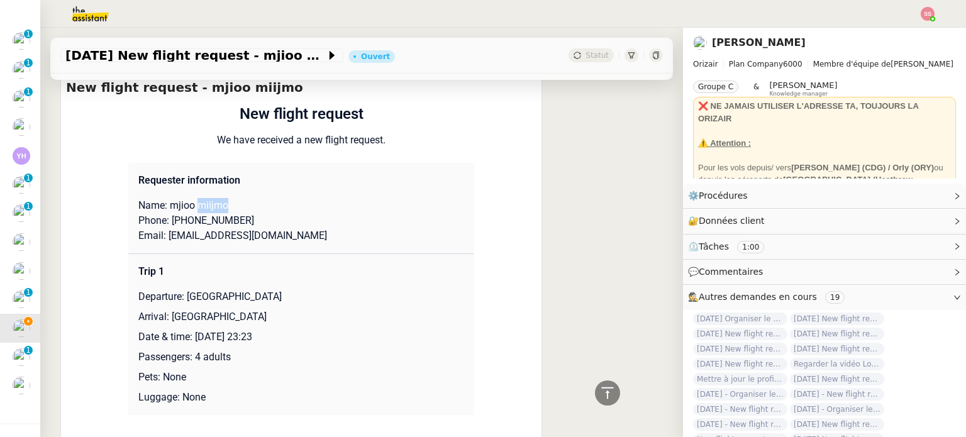
drag, startPoint x: 223, startPoint y: 196, endPoint x: 194, endPoint y: 192, distance: 29.8
click at [194, 198] on p "Name: mjioo miijmo" at bounding box center [301, 205] width 326 height 15
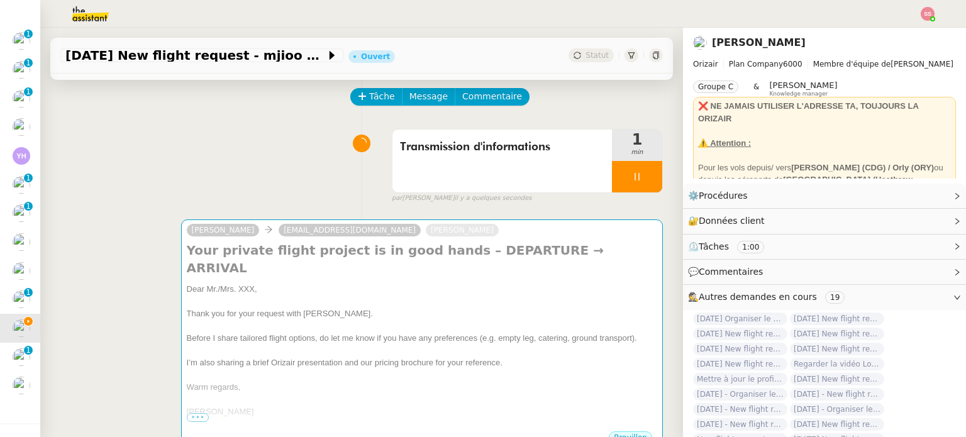
scroll to position [0, 0]
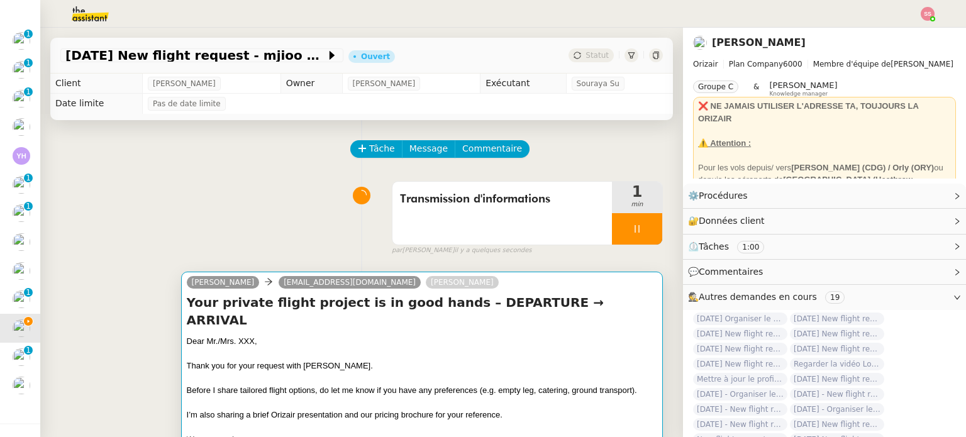
click at [285, 310] on h4 "Your private flight project is in good hands – DEPARTURE → ARRIVAL" at bounding box center [422, 311] width 470 height 35
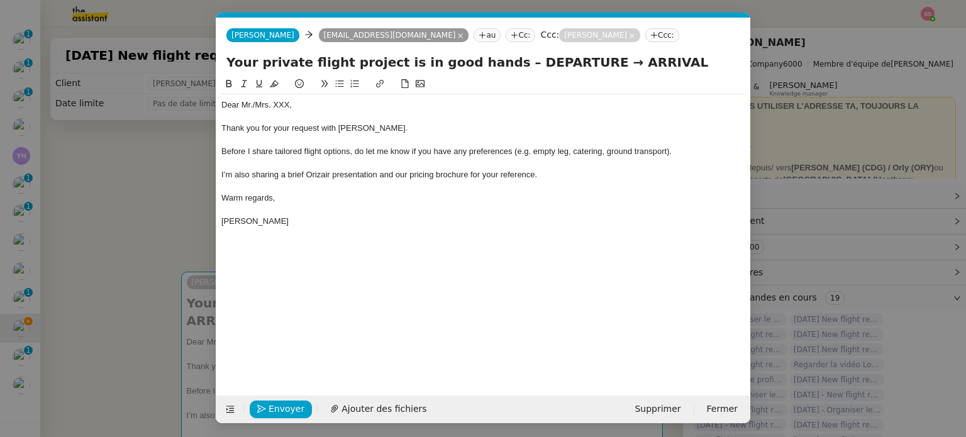
scroll to position [0, 38]
drag, startPoint x: 292, startPoint y: 107, endPoint x: 253, endPoint y: 103, distance: 38.6
click at [253, 103] on div "Dear Mr./Mrs. XXX," at bounding box center [483, 104] width 524 height 11
click at [256, 103] on span "miijmo" at bounding box center [265, 104] width 24 height 9
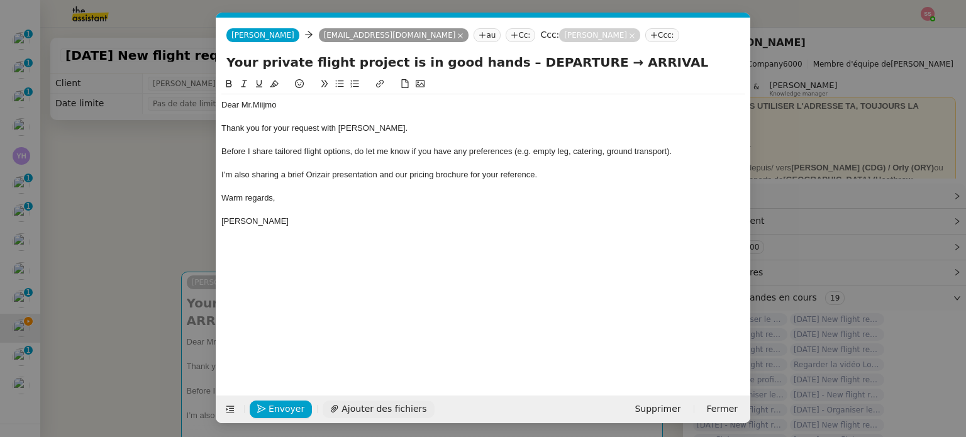
click at [357, 415] on span "Ajouter des fichiers" at bounding box center [383, 409] width 85 height 14
click at [158, 236] on nz-modal-container "acc Service ✈️Orizair - Acc usé de réception de la demande (FR) - En cours de v…" at bounding box center [483, 218] width 966 height 437
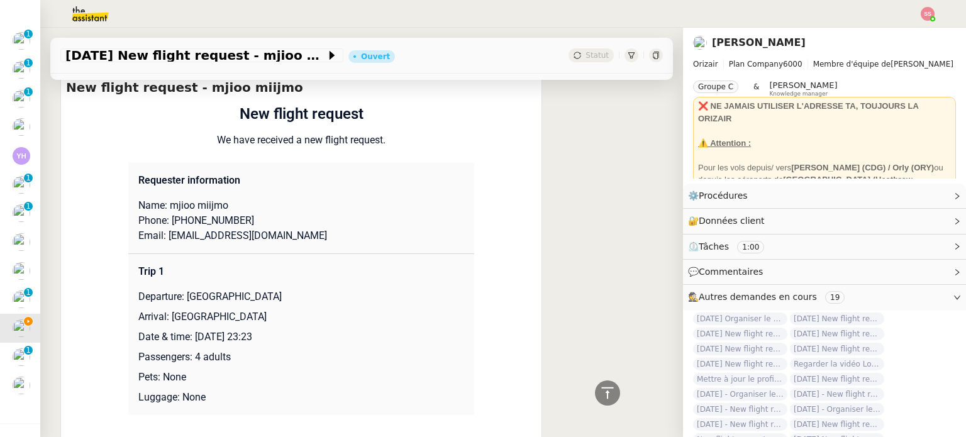
scroll to position [566, 0]
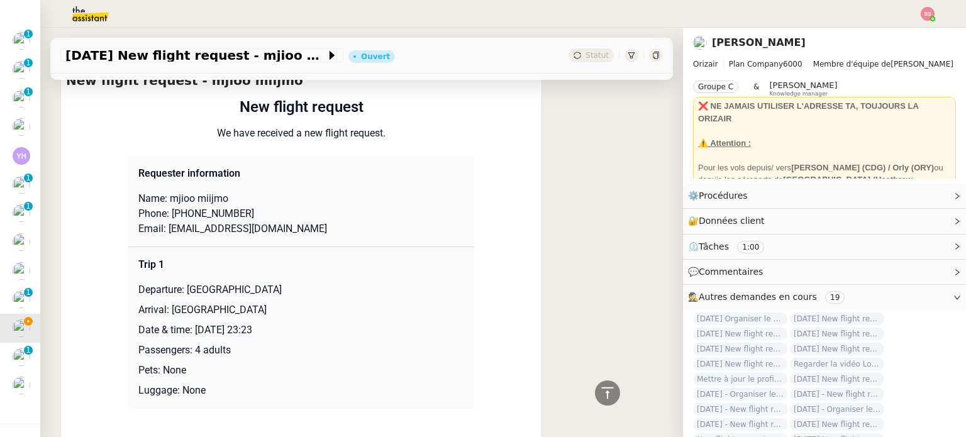
drag, startPoint x: 182, startPoint y: 271, endPoint x: 296, endPoint y: 274, distance: 113.2
click at [296, 282] on p "Departure: [GEOGRAPHIC_DATA]" at bounding box center [301, 289] width 326 height 15
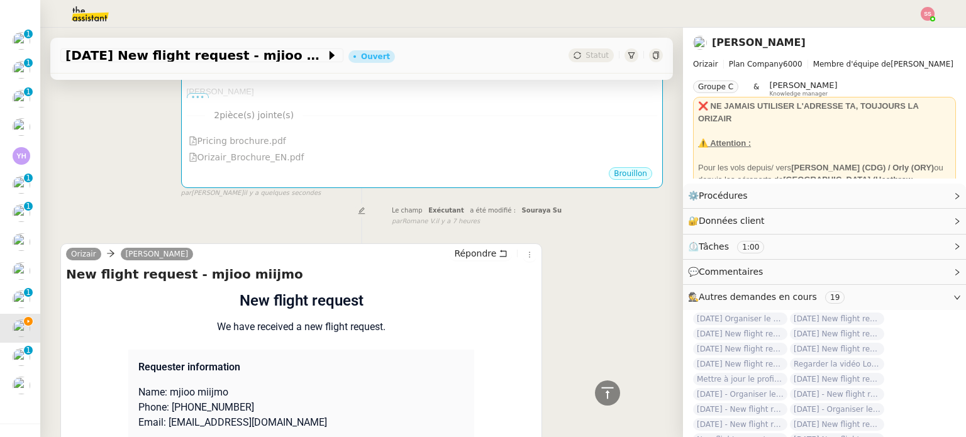
scroll to position [252, 0]
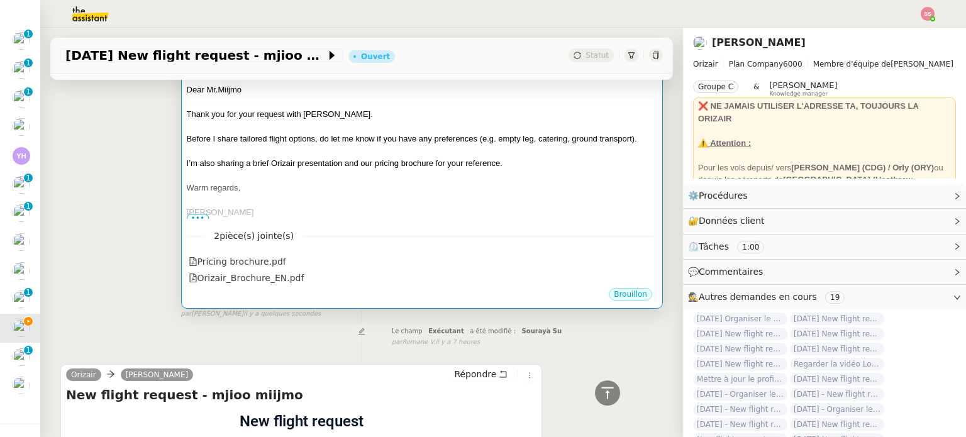
click at [393, 229] on nz-divider "2 pièce(s) jointe(s)" at bounding box center [422, 236] width 470 height 14
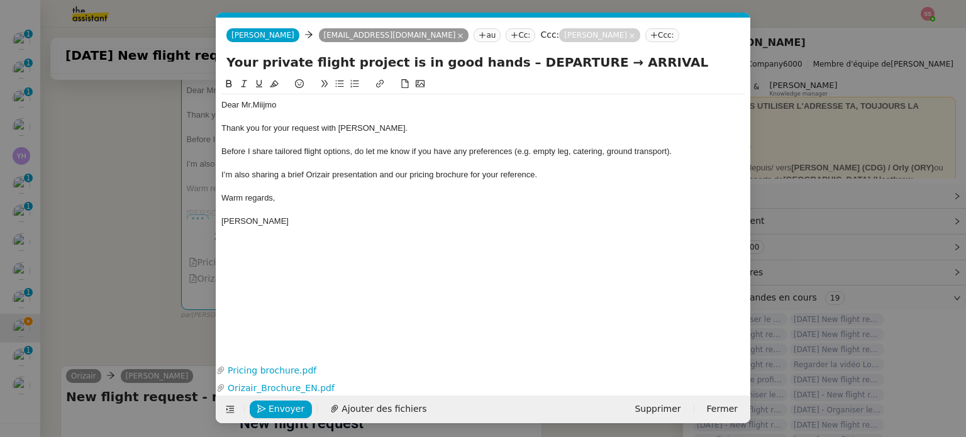
scroll to position [0, 38]
drag, startPoint x: 561, startPoint y: 65, endPoint x: 498, endPoint y: 65, distance: 62.9
click at [498, 65] on input "Your private flight project is in good hands – DEPARTURE → ARRIVAL" at bounding box center [483, 62] width 514 height 19
paste input "[GEOGRAPHIC_DATA]"
type input "Your private flight project is in good hands – Manchester Airport→ ARRIVAL"
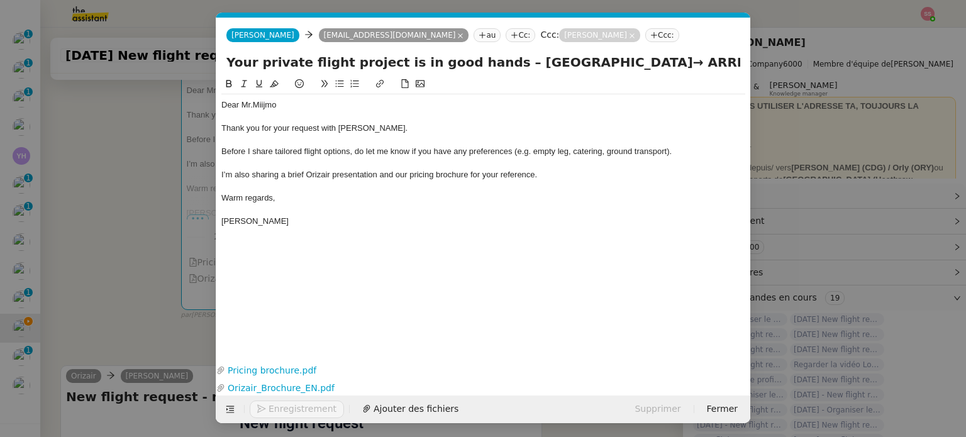
click at [119, 233] on nz-modal-container "acc Service ✈️Orizair - Acc usé de réception de la demande (FR) - En cours de v…" at bounding box center [483, 218] width 966 height 437
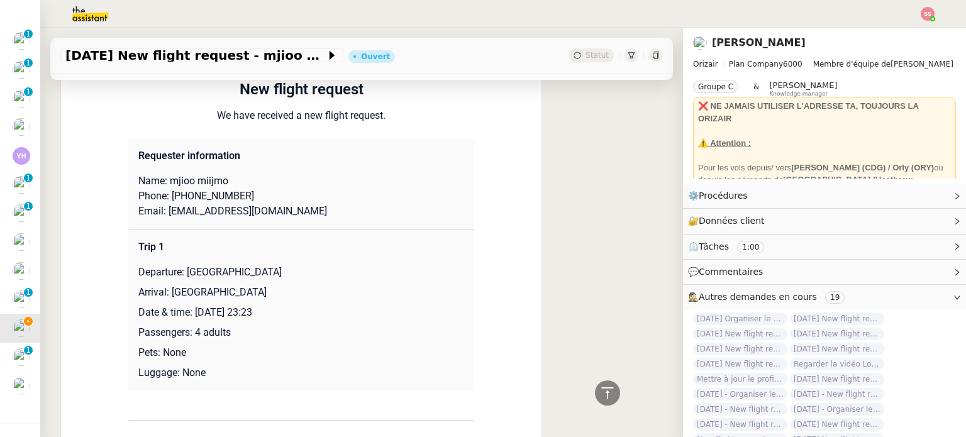
scroll to position [628, 0]
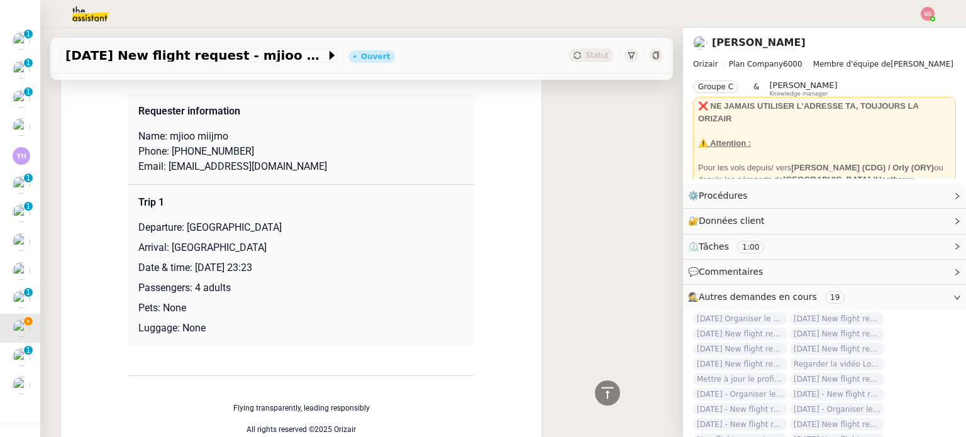
drag, startPoint x: 165, startPoint y: 232, endPoint x: 295, endPoint y: 229, distance: 129.6
click at [295, 240] on p "Arrival: [GEOGRAPHIC_DATA]" at bounding box center [301, 247] width 326 height 15
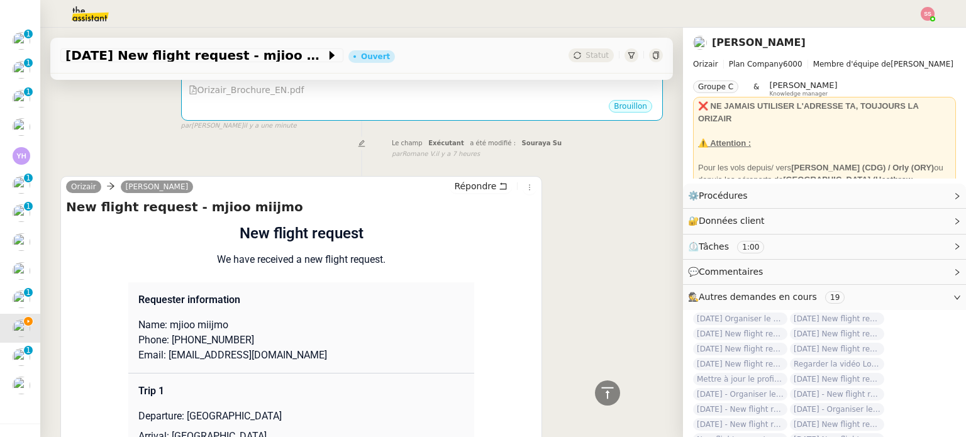
scroll to position [188, 0]
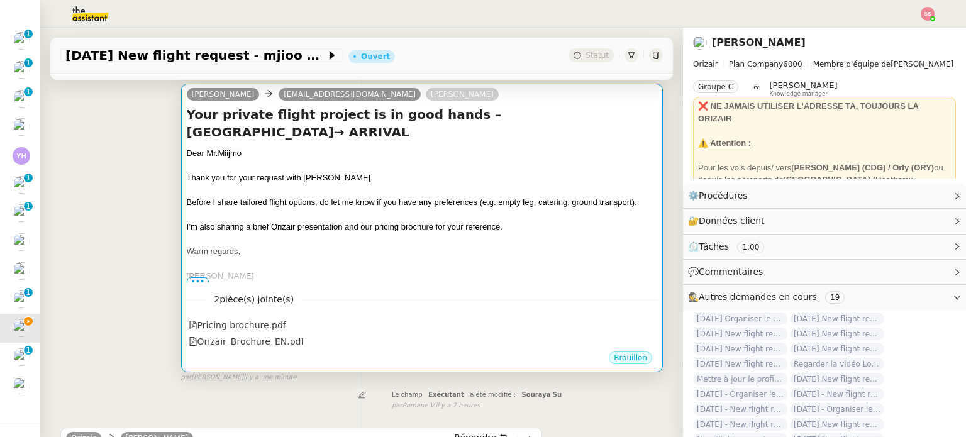
click at [550, 172] on div "Thank you for your request with [PERSON_NAME]." at bounding box center [422, 178] width 470 height 13
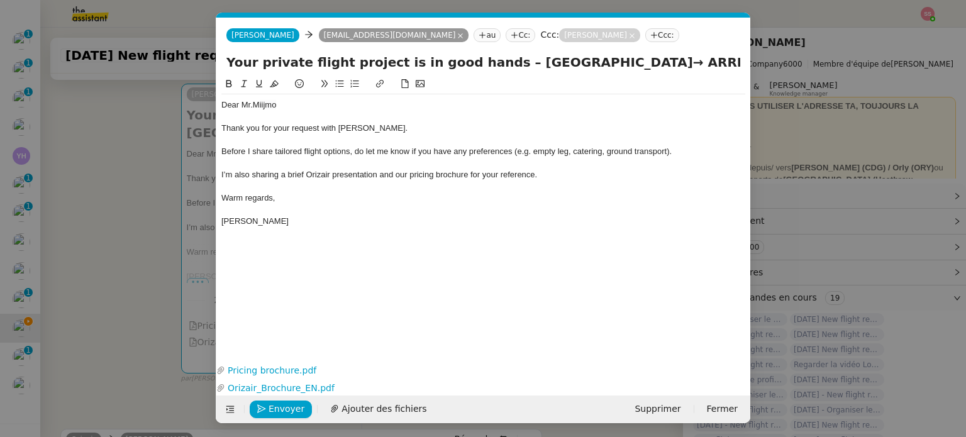
scroll to position [0, 38]
drag, startPoint x: 628, startPoint y: 64, endPoint x: 675, endPoint y: 60, distance: 47.9
click at [675, 60] on input "Your private flight project is in good hands – Manchester Airport→ ARRIVAL" at bounding box center [483, 62] width 514 height 19
paste input "London Southend Airport"
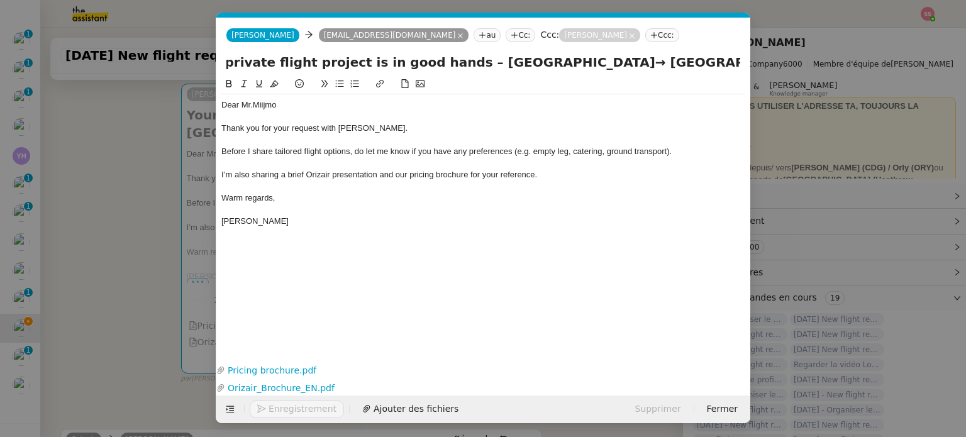
type input "Your private flight project is in good hands – Manchester Airport→ London South…"
click at [501, 152] on span "Before I share tailored flight options, do let me know if you have any preferen…" at bounding box center [446, 151] width 450 height 9
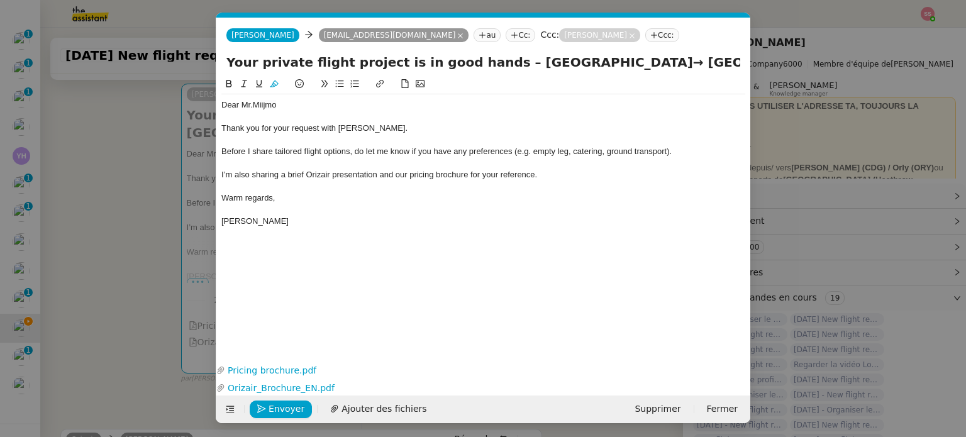
click at [151, 219] on nz-modal-container "acc Service ✈️Orizair - Acc usé de réception de la demande (FR) - En cours de v…" at bounding box center [483, 218] width 966 height 437
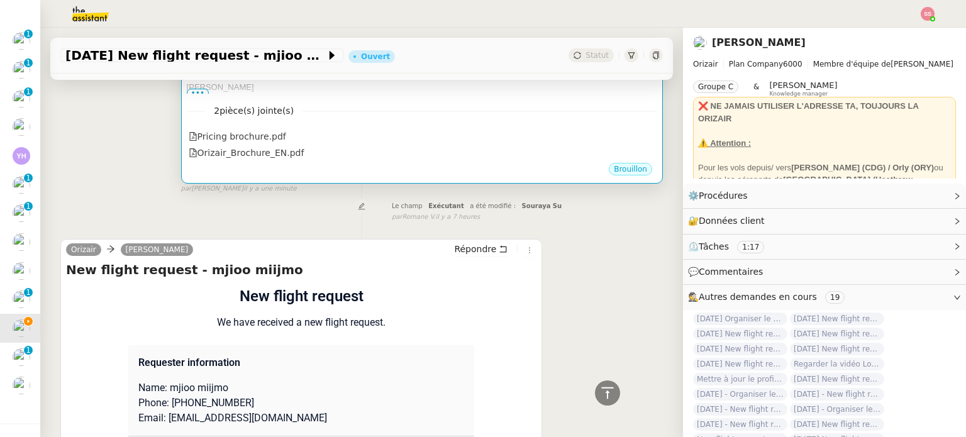
scroll to position [565, 0]
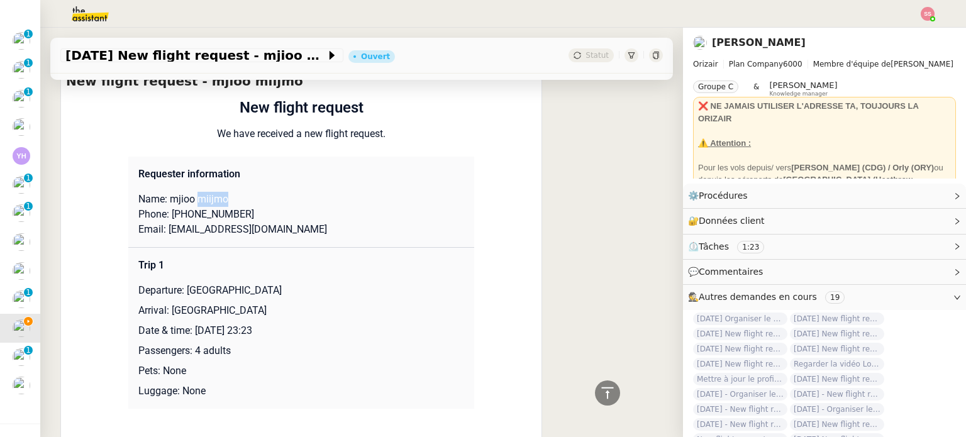
drag, startPoint x: 222, startPoint y: 199, endPoint x: 192, endPoint y: 201, distance: 30.2
click at [192, 201] on p "Name: mjioo miijmo" at bounding box center [301, 199] width 326 height 15
drag, startPoint x: 189, startPoint y: 198, endPoint x: 165, endPoint y: 200, distance: 23.3
click at [165, 200] on p "Name: mjioo miijmo" at bounding box center [301, 199] width 326 height 15
drag, startPoint x: 245, startPoint y: 218, endPoint x: 174, endPoint y: 214, distance: 71.8
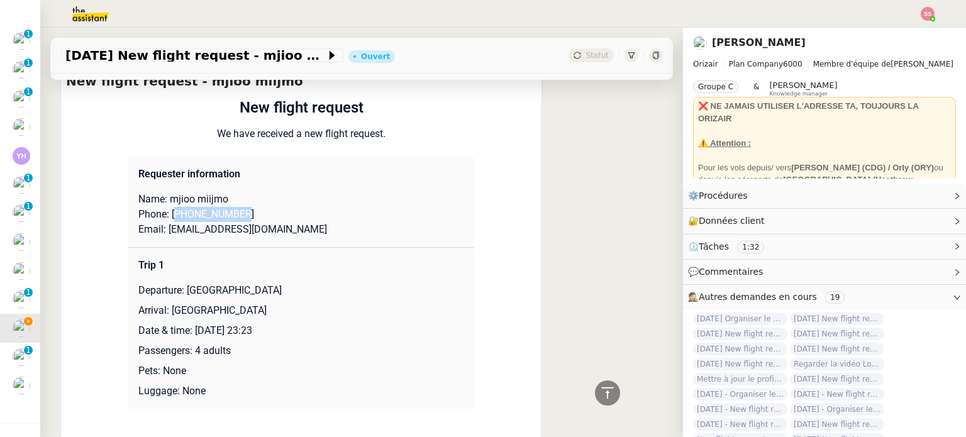
click at [174, 214] on p "Phone: [PHONE_NUMBER]" at bounding box center [301, 214] width 326 height 15
drag, startPoint x: 239, startPoint y: 237, endPoint x: 161, endPoint y: 232, distance: 78.1
click at [161, 232] on p "Email: [EMAIL_ADDRESS][DOMAIN_NAME]" at bounding box center [301, 229] width 326 height 15
drag, startPoint x: 278, startPoint y: 292, endPoint x: 186, endPoint y: 294, distance: 92.5
click at [186, 294] on p "Departure: [GEOGRAPHIC_DATA]" at bounding box center [301, 290] width 326 height 15
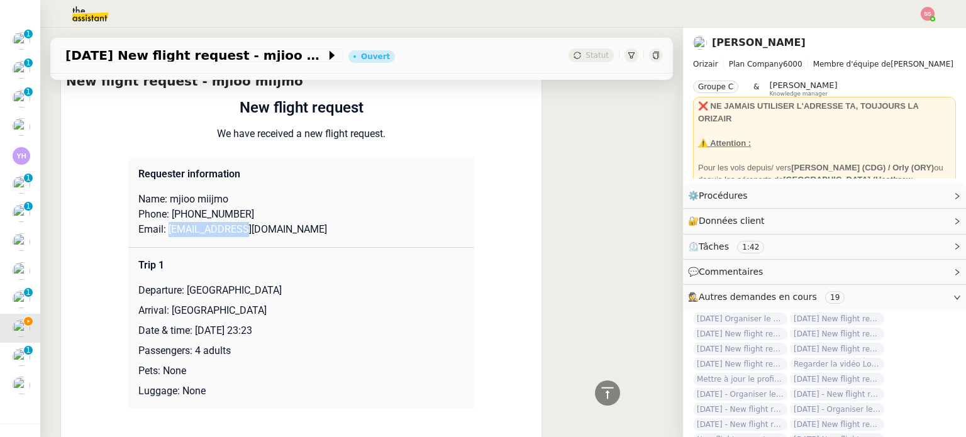
drag, startPoint x: 284, startPoint y: 314, endPoint x: 167, endPoint y: 310, distance: 116.4
click at [167, 310] on p "Arrival: [GEOGRAPHIC_DATA]" at bounding box center [301, 310] width 326 height 15
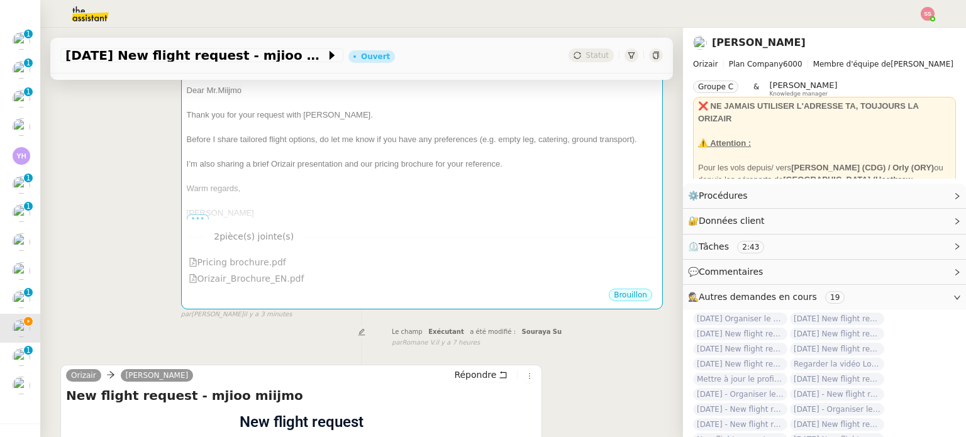
scroll to position [0, 0]
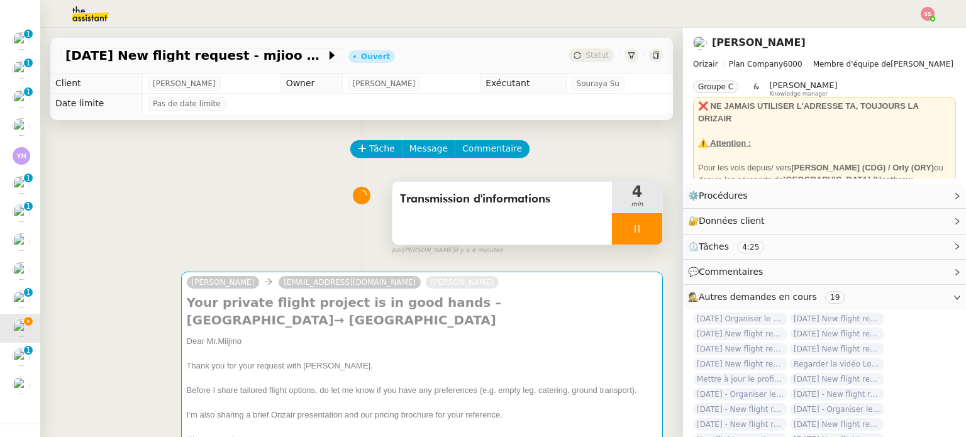
click at [629, 227] on div at bounding box center [637, 228] width 50 height 31
click at [645, 226] on icon at bounding box center [650, 229] width 10 height 10
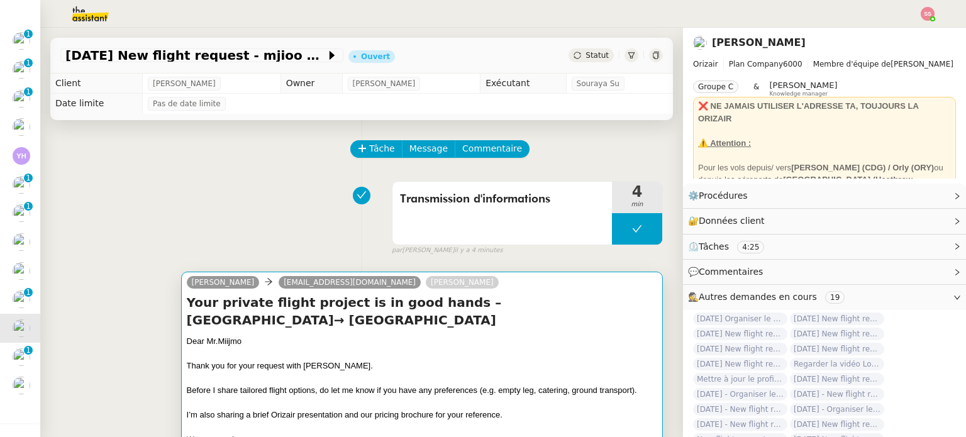
click at [475, 335] on div "Your private flight project is in good hands – Manchester Airport→ London South…" at bounding box center [422, 382] width 470 height 177
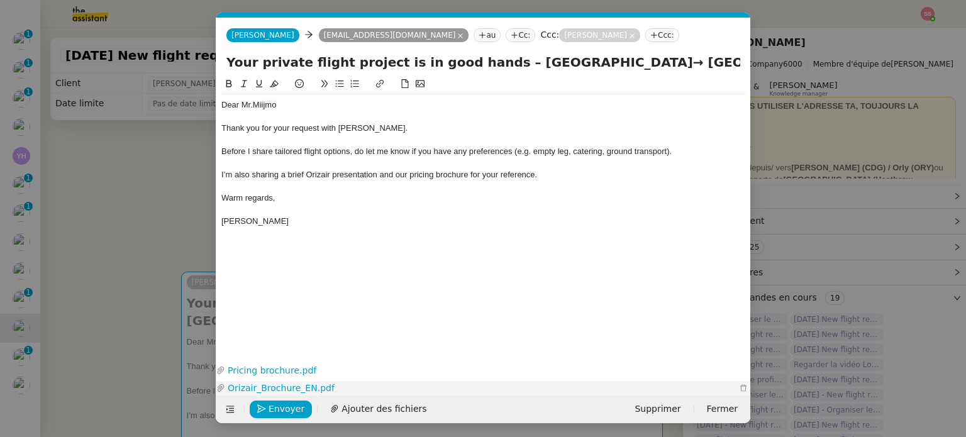
scroll to position [0, 38]
click at [287, 409] on span "Envoyer" at bounding box center [287, 409] width 36 height 14
click at [287, 408] on span "Confirmer l'envoi" at bounding box center [306, 409] width 75 height 14
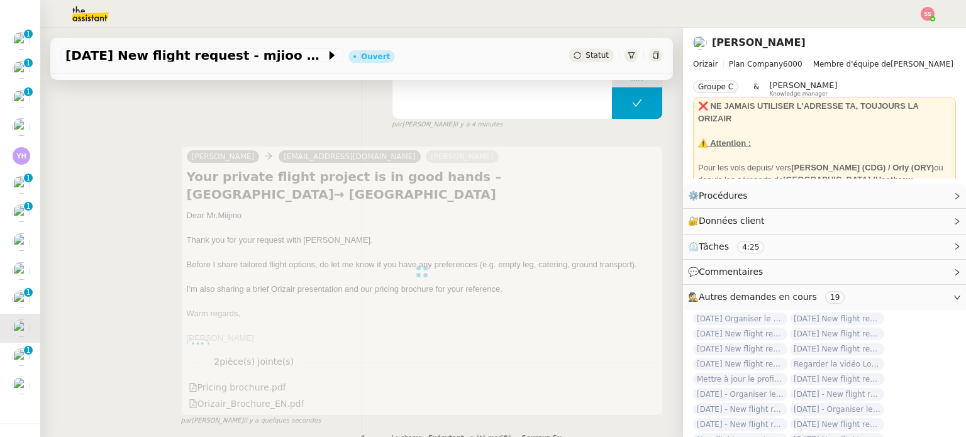
scroll to position [314, 0]
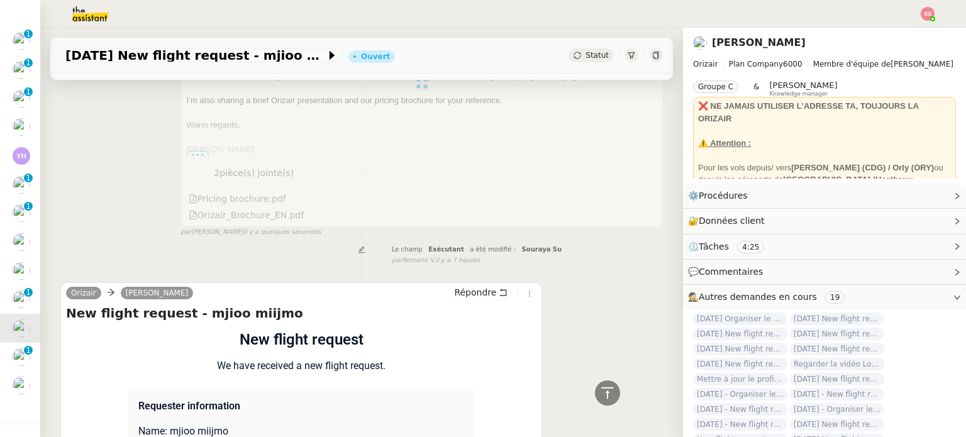
click at [585, 51] on span "Statut" at bounding box center [596, 55] width 23 height 9
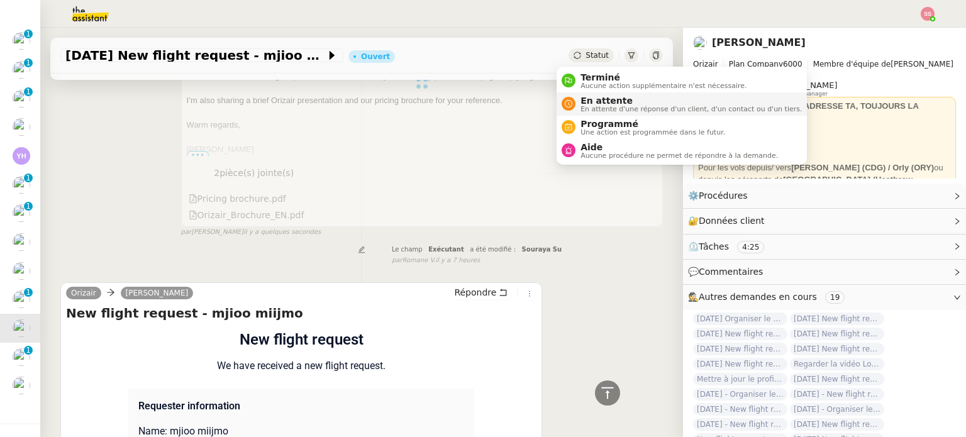
click at [596, 106] on span "En attente d'une réponse d'un client, d'un contact ou d'un tiers." at bounding box center [690, 109] width 221 height 7
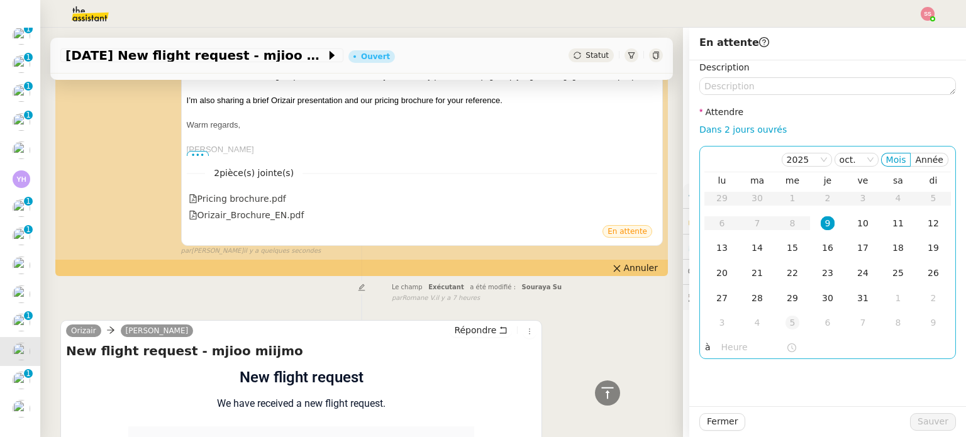
scroll to position [119, 0]
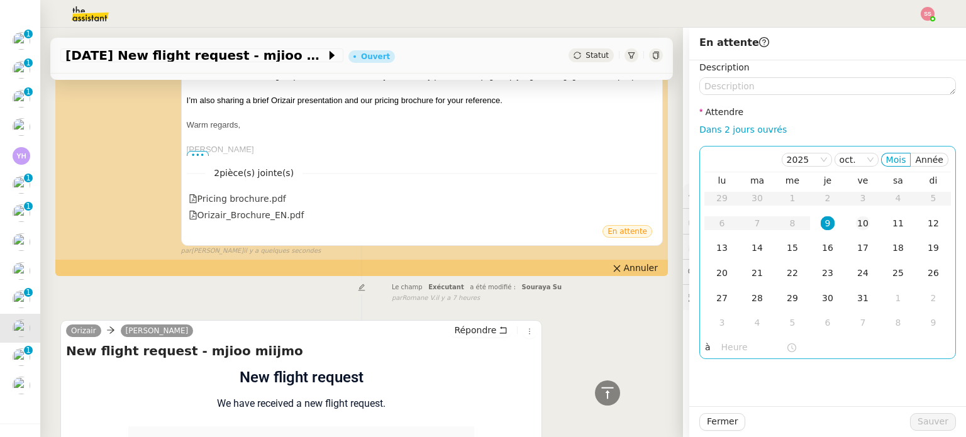
click at [856, 223] on div "10" at bounding box center [863, 223] width 14 height 14
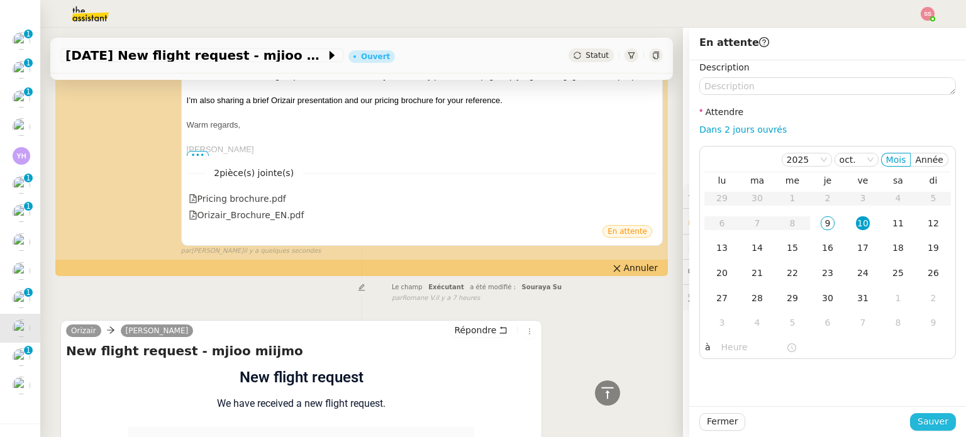
click at [921, 414] on span "Sauver" at bounding box center [932, 421] width 31 height 14
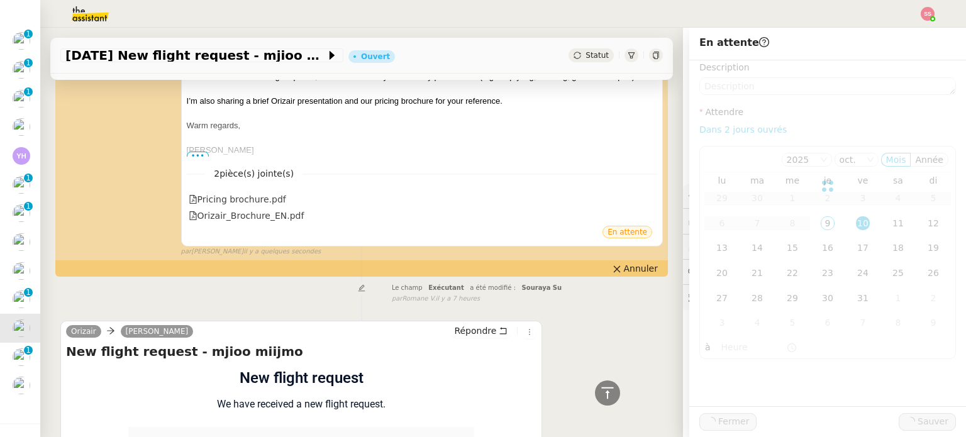
scroll to position [91, 0]
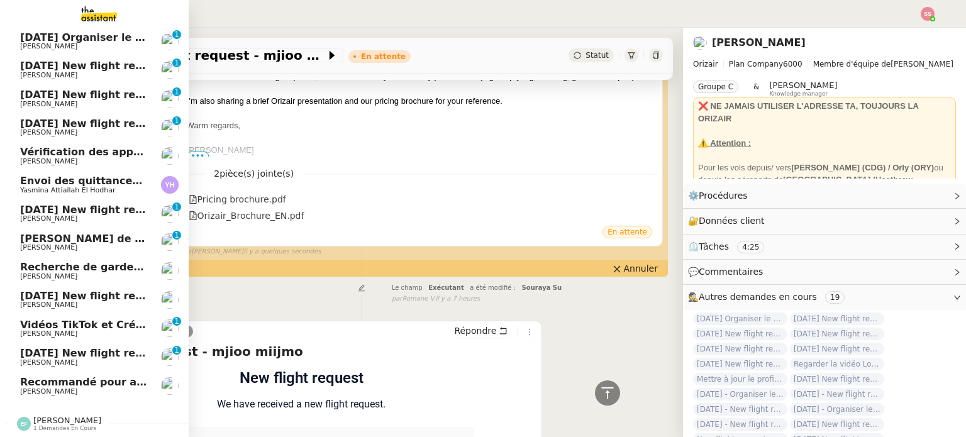
click at [74, 347] on span "[DATE] New flight request - [PERSON_NAME]" at bounding box center [146, 353] width 252 height 12
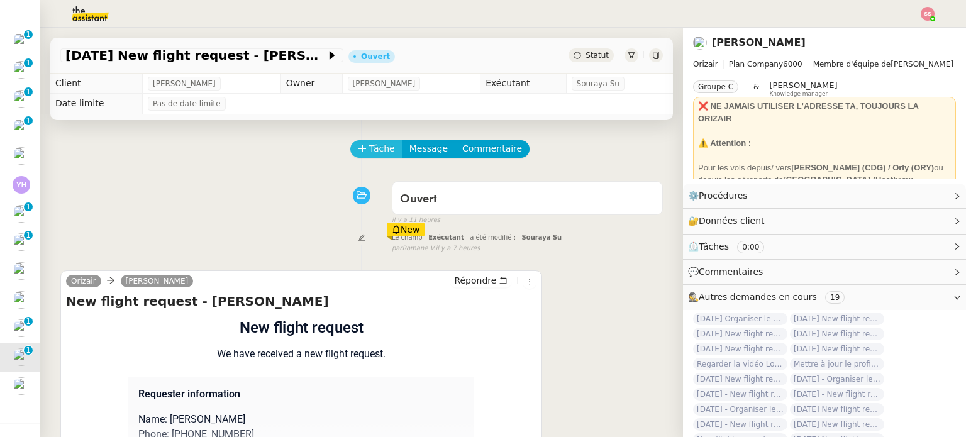
click at [384, 148] on button "Tâche" at bounding box center [376, 149] width 52 height 18
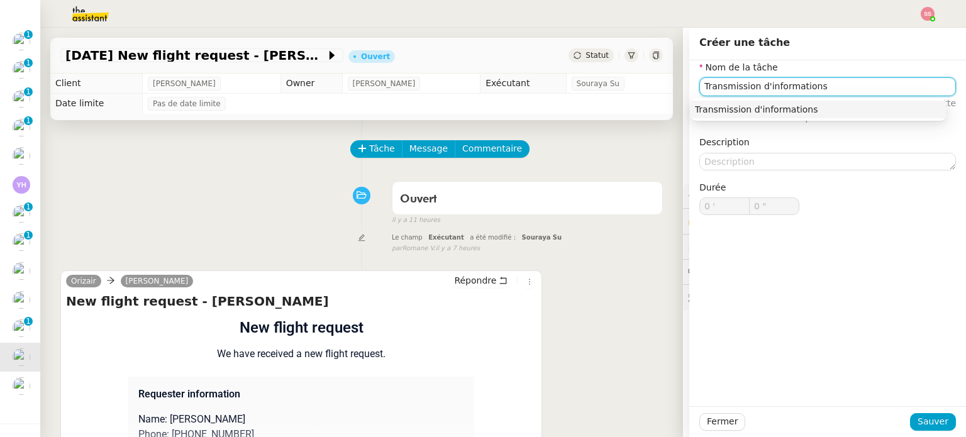
click at [841, 118] on nz-auto-option "Transmission d'informations" at bounding box center [818, 110] width 257 height 18
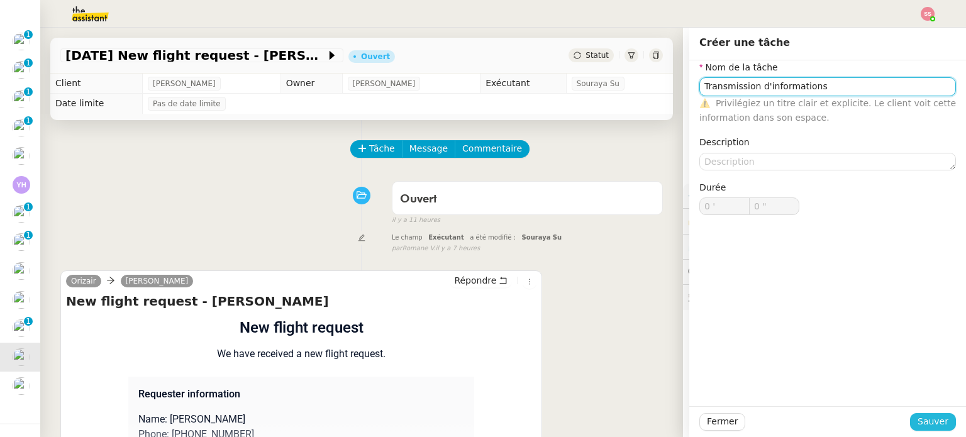
type input "Transmission d'informations"
click at [935, 422] on span "Sauver" at bounding box center [932, 421] width 31 height 14
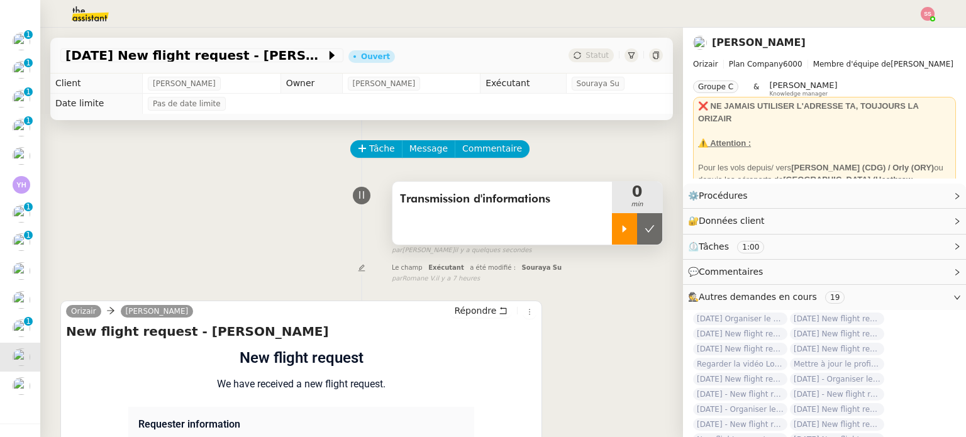
click at [619, 234] on icon at bounding box center [624, 229] width 10 height 10
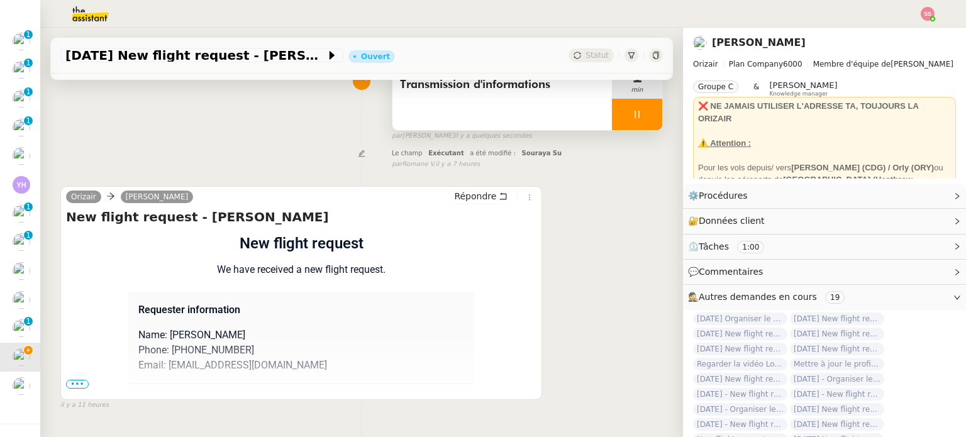
scroll to position [169, 0]
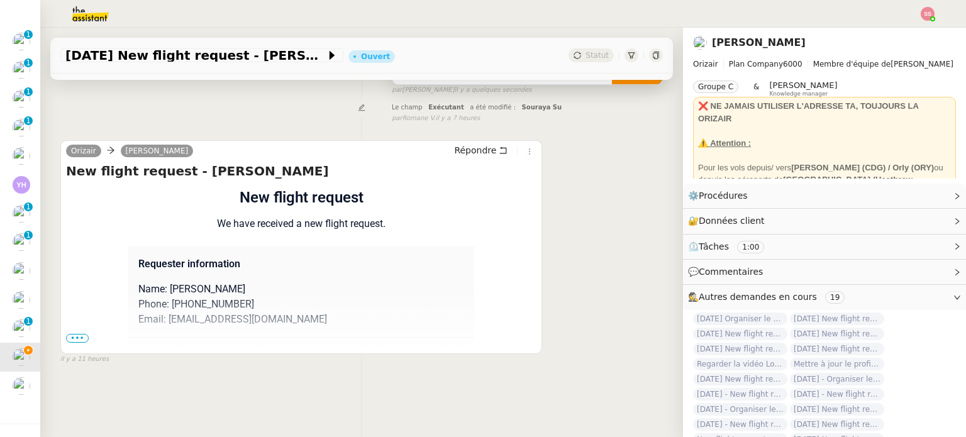
click at [86, 334] on span "•••" at bounding box center [77, 338] width 23 height 9
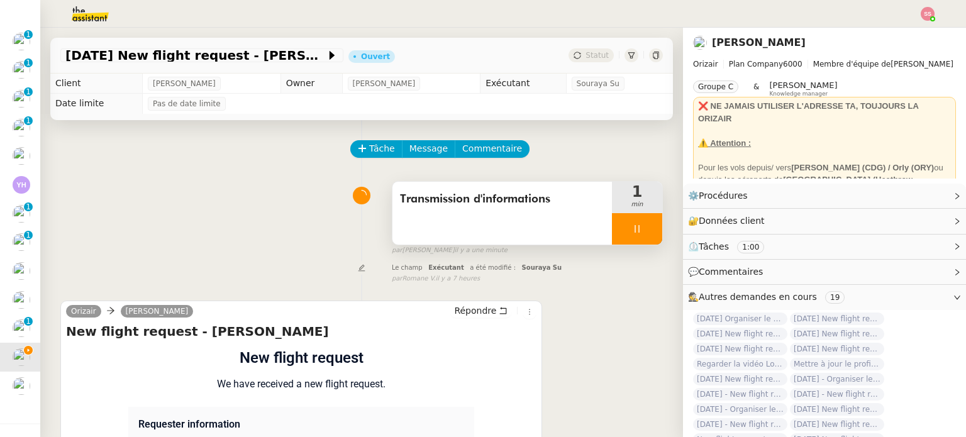
scroll to position [189, 0]
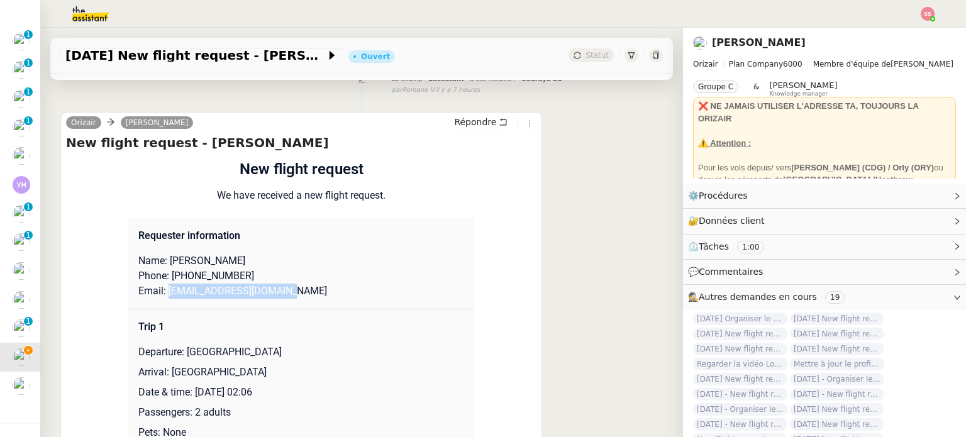
drag, startPoint x: 249, startPoint y: 299, endPoint x: 161, endPoint y: 296, distance: 88.1
click at [161, 296] on p "Email: [EMAIL_ADDRESS][DOMAIN_NAME]" at bounding box center [301, 291] width 326 height 15
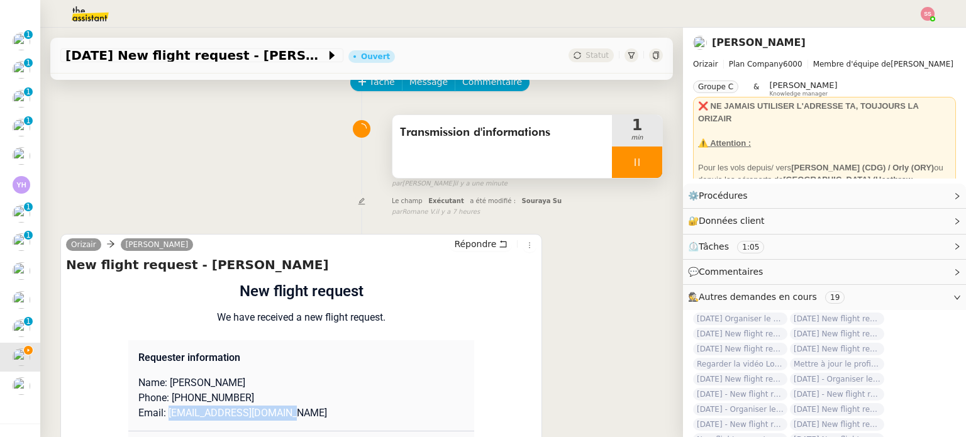
scroll to position [0, 0]
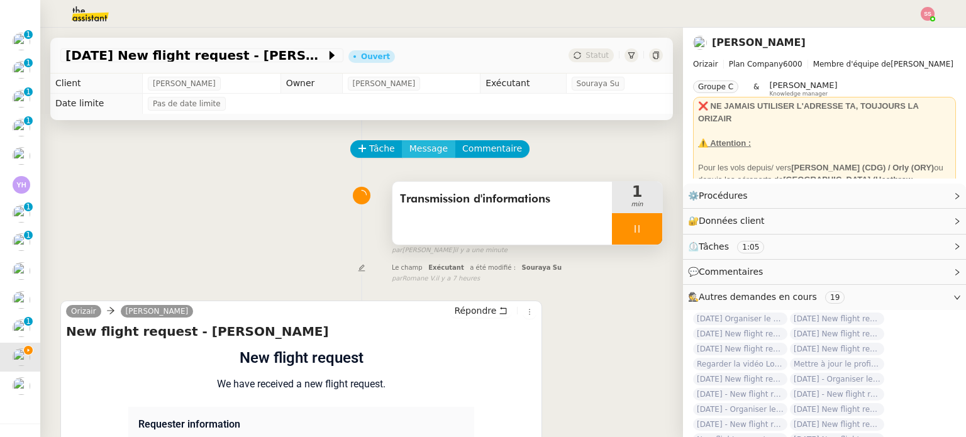
click at [420, 143] on button "Message" at bounding box center [428, 149] width 53 height 18
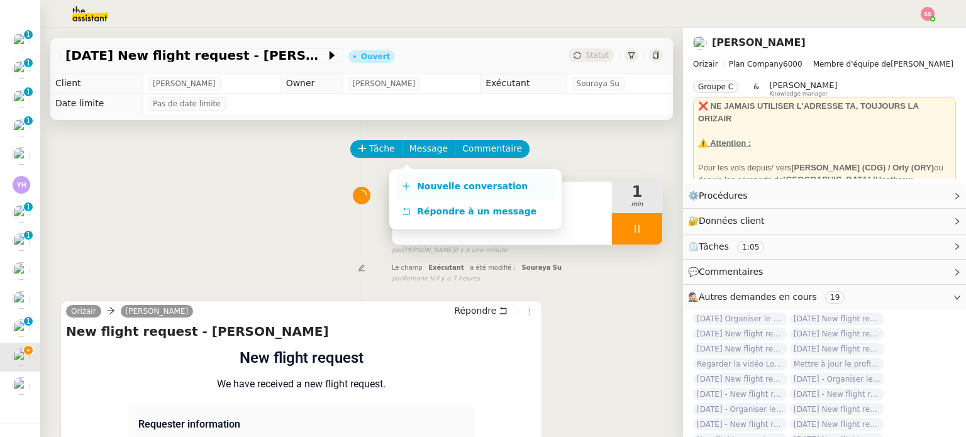
click at [435, 193] on link "Nouvelle conversation" at bounding box center [475, 186] width 157 height 25
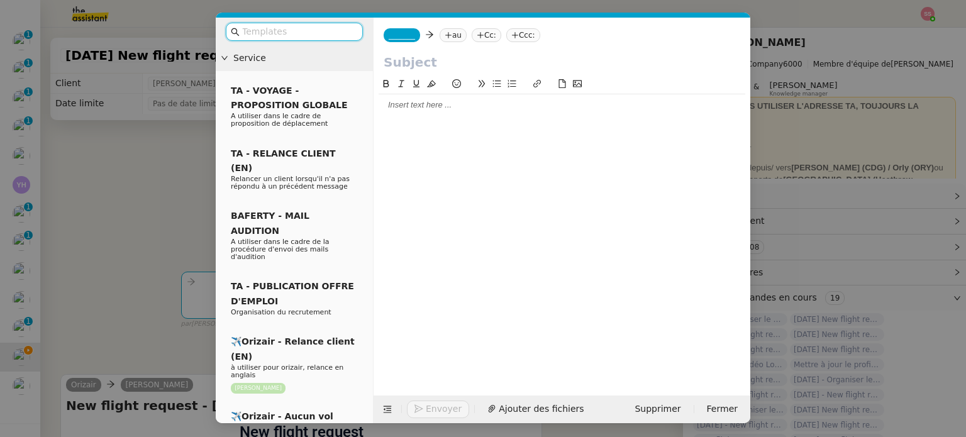
click at [453, 38] on nz-tag "au" at bounding box center [453, 35] width 27 height 14
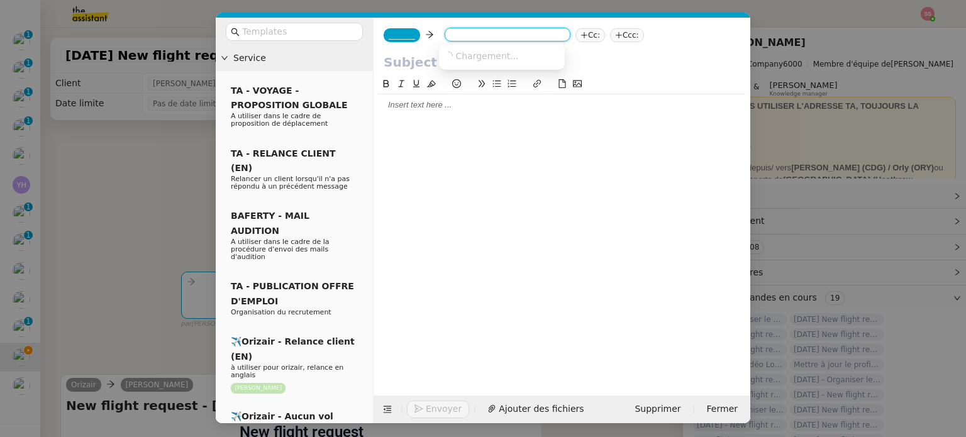
paste input "lolhashalom12@gmail.com"
type input "lolhashalom12@gmail.com"
click at [476, 60] on span "lolhashalom12@gmail.com" at bounding box center [521, 55] width 154 height 10
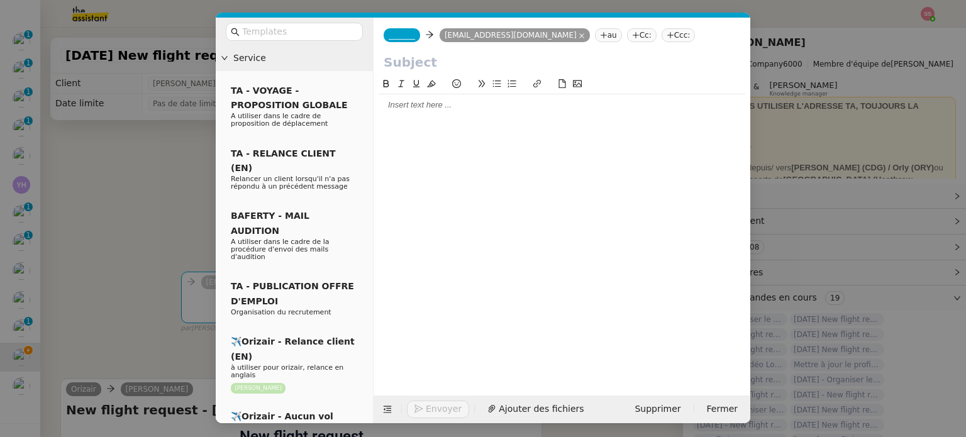
click at [662, 35] on nz-tag "Ccc:" at bounding box center [679, 35] width 34 height 14
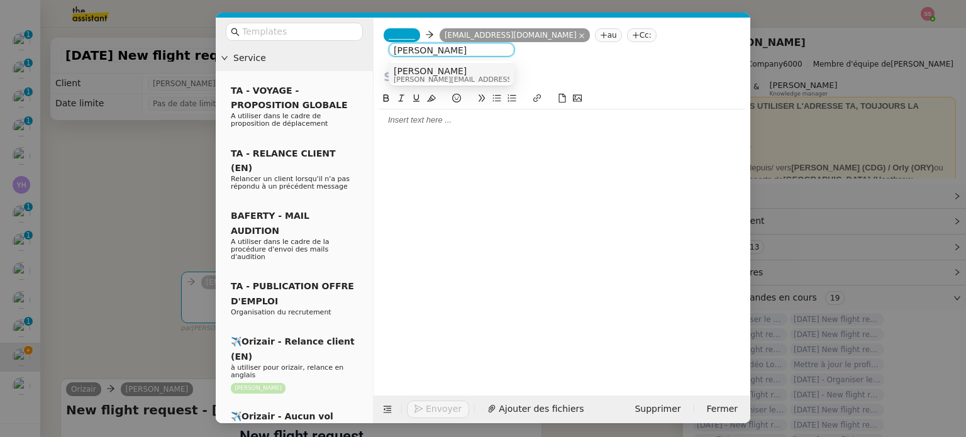
type input "[PERSON_NAME]"
click at [495, 67] on div "[PERSON_NAME] [PERSON_NAME][EMAIL_ADDRESS][DOMAIN_NAME]" at bounding box center [452, 74] width 116 height 17
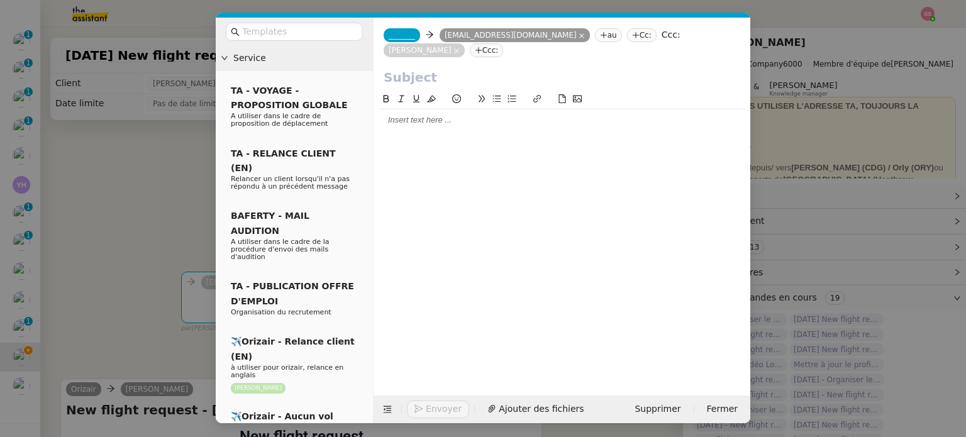
click at [407, 37] on span "_______" at bounding box center [402, 35] width 26 height 9
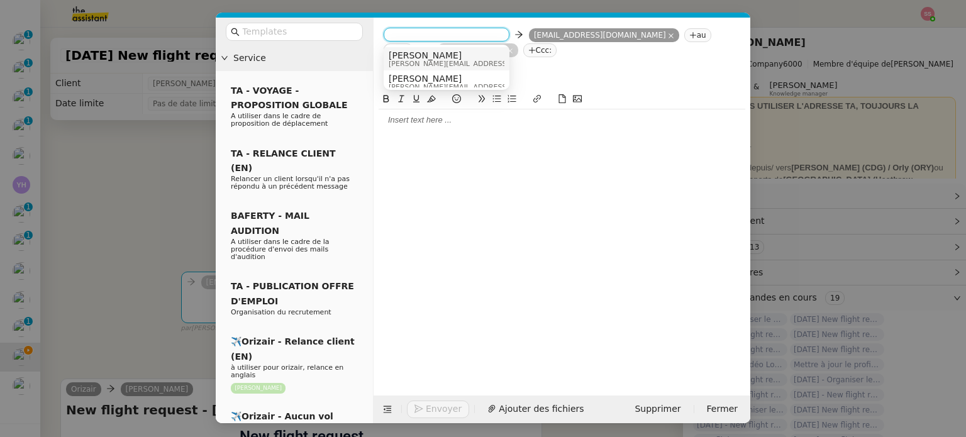
click at [430, 52] on span "[PERSON_NAME]" at bounding box center [478, 55] width 179 height 10
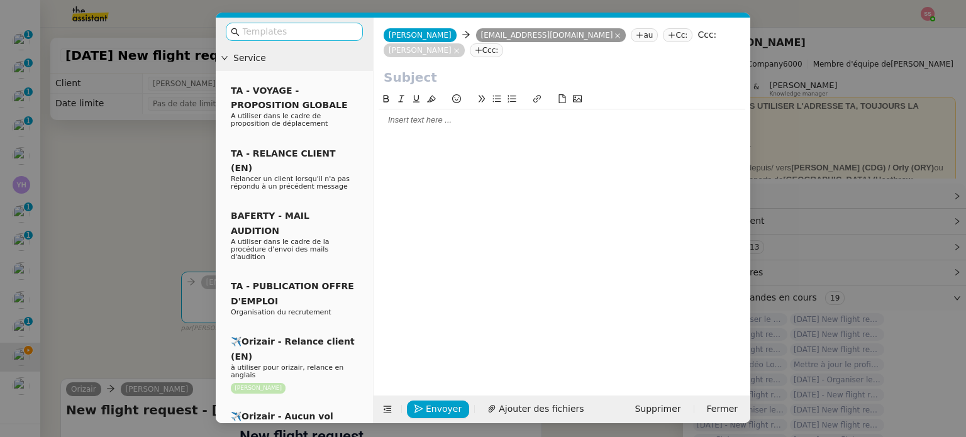
click at [318, 31] on input "text" at bounding box center [298, 32] width 113 height 14
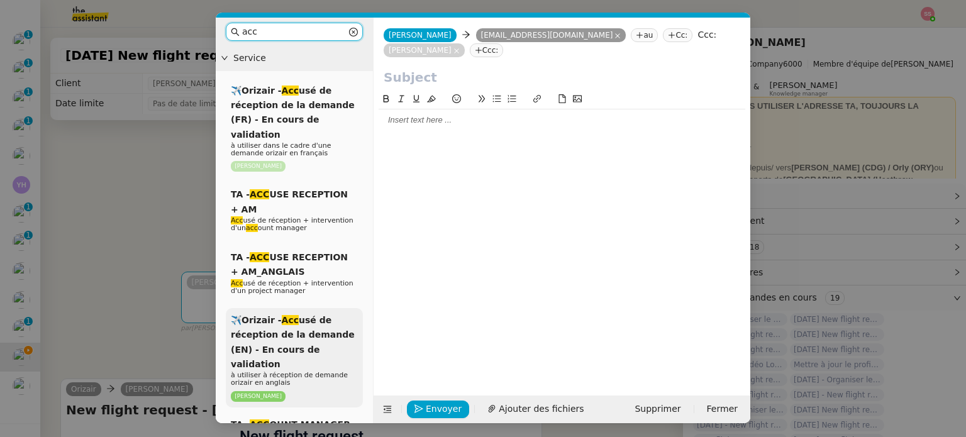
type input "acc"
click at [329, 331] on div "✈️Orizair - Acc usé de réception de la demande (EN) - En cours de validation à …" at bounding box center [294, 357] width 137 height 99
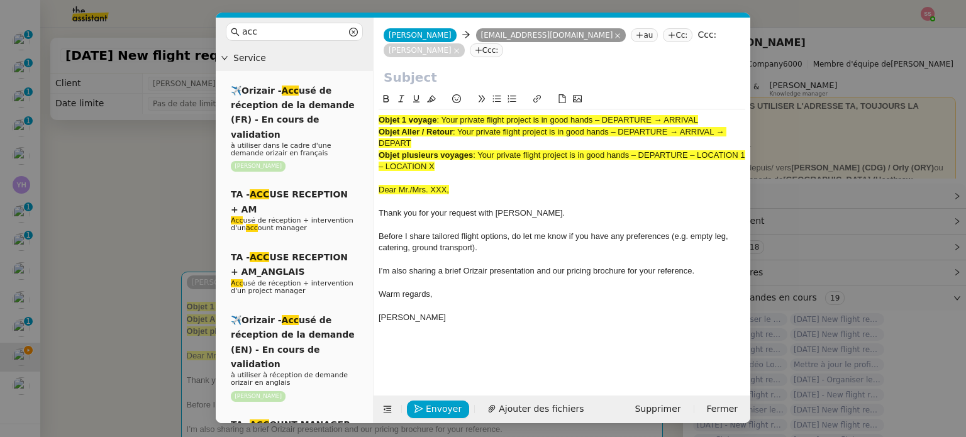
drag, startPoint x: 443, startPoint y: 104, endPoint x: 718, endPoint y: 101, distance: 274.8
click at [718, 114] on div "Objet 1 voyage : Your private flight project is in good hands – DEPARTURE → ARR…" at bounding box center [562, 119] width 367 height 11
click at [440, 68] on input "text" at bounding box center [562, 77] width 357 height 19
paste input "Your private flight project is in good hands – DEPARTURE → ARRIVAL"
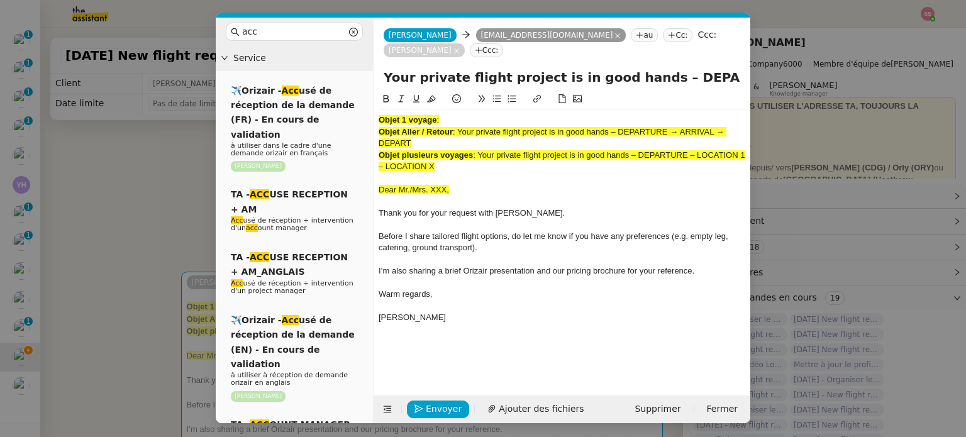
scroll to position [0, 54]
type input "Your private flight project is in good hands – DEPARTURE → ARRIVAL"
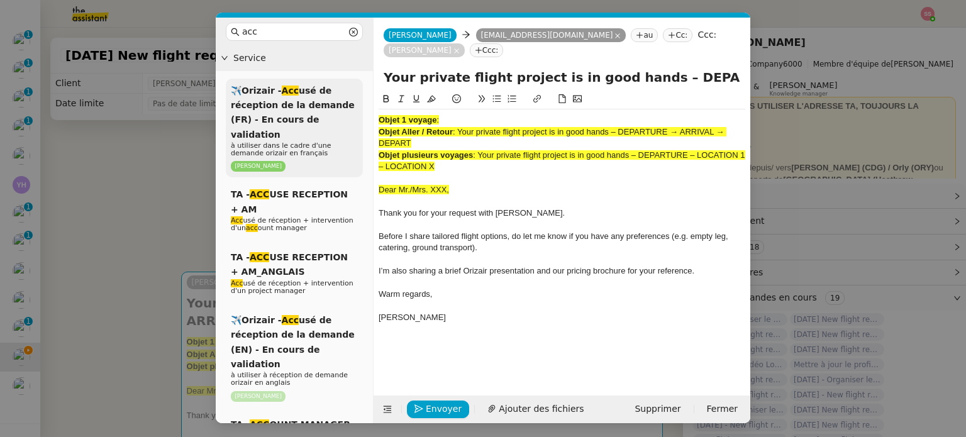
drag, startPoint x: 457, startPoint y: 148, endPoint x: 360, endPoint y: 91, distance: 112.8
click at [360, 91] on nz-layout "acc Service ✈️Orizair - Acc usé de réception de la demande (FR) - En cours de v…" at bounding box center [483, 221] width 535 height 406
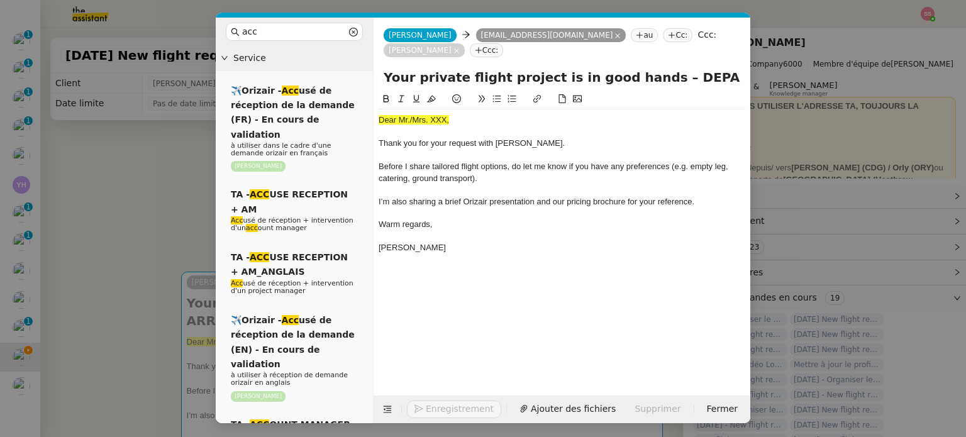
click at [182, 234] on nz-modal-container "acc Service ✈️Orizair - Acc usé de réception de la demande (FR) - En cours de v…" at bounding box center [483, 218] width 966 height 437
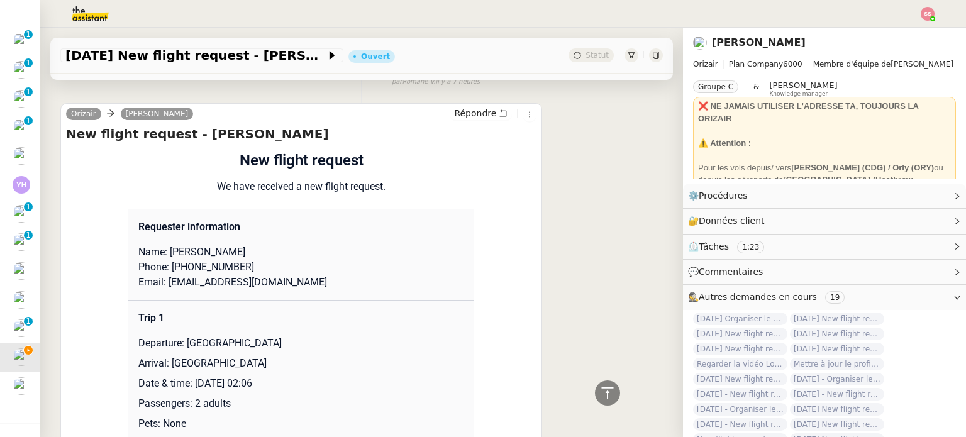
scroll to position [440, 0]
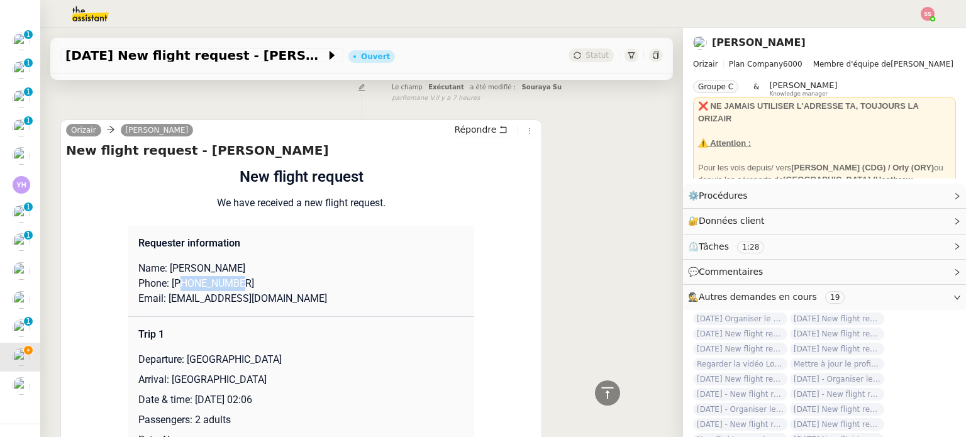
drag, startPoint x: 235, startPoint y: 265, endPoint x: 175, endPoint y: 268, distance: 59.8
click at [175, 276] on p "Phone: [PHONE_NUMBER]" at bounding box center [301, 283] width 326 height 15
drag, startPoint x: 185, startPoint y: 252, endPoint x: 225, endPoint y: 251, distance: 39.6
click at [225, 261] on p "Name: [PERSON_NAME]" at bounding box center [301, 268] width 326 height 15
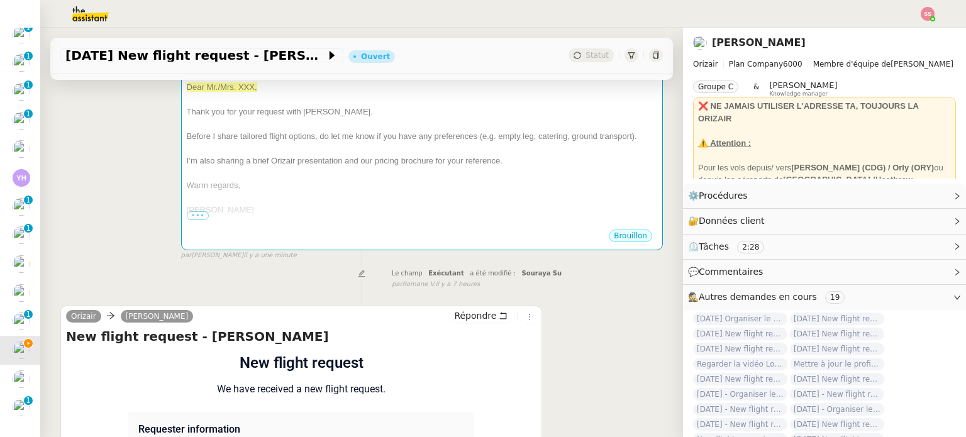
scroll to position [189, 0]
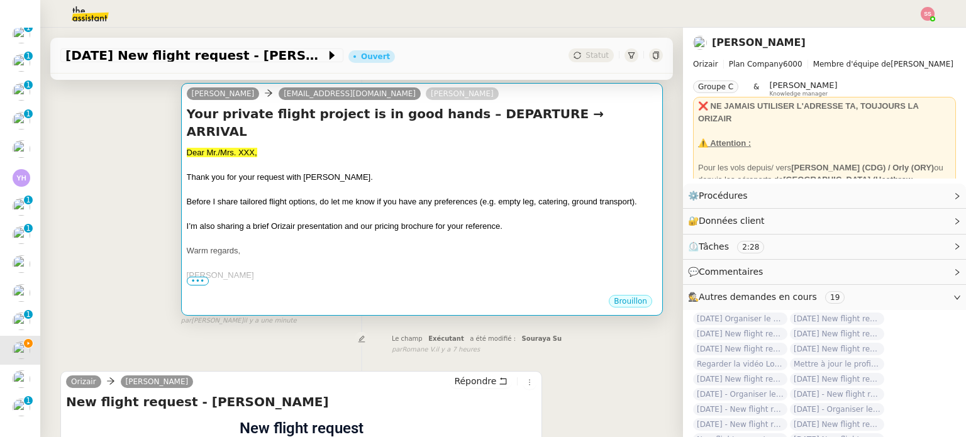
click at [296, 147] on div "Dear Mr./Mrs. XXX," at bounding box center [422, 153] width 470 height 13
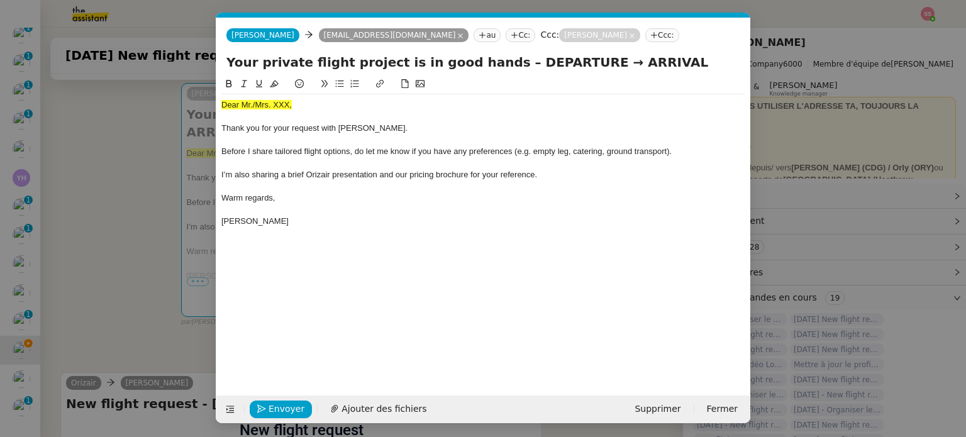
scroll to position [0, 38]
click at [250, 105] on span "Dear Mr./Mrs. XXX," at bounding box center [256, 104] width 70 height 9
drag, startPoint x: 284, startPoint y: 102, endPoint x: 204, endPoint y: 101, distance: 80.5
click at [204, 101] on nz-modal-container "acc Service ✈️Orizair - Acc usé de réception de la demande (FR) - En cours de v…" at bounding box center [483, 218] width 966 height 437
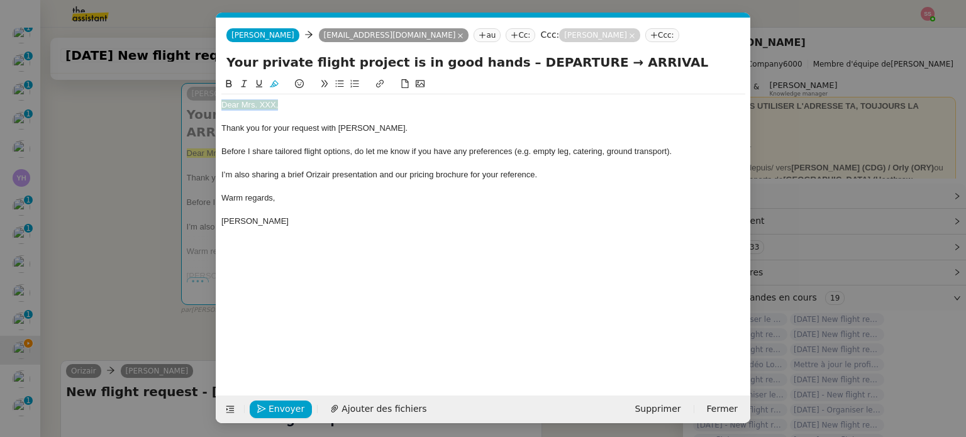
click at [271, 80] on icon at bounding box center [274, 83] width 9 height 9
click at [285, 106] on div "Dear Mrs. XXX," at bounding box center [483, 104] width 524 height 11
drag, startPoint x: 291, startPoint y: 104, endPoint x: 258, endPoint y: 103, distance: 33.4
click at [258, 103] on div "Dear Mrs. XXX," at bounding box center [483, 104] width 524 height 11
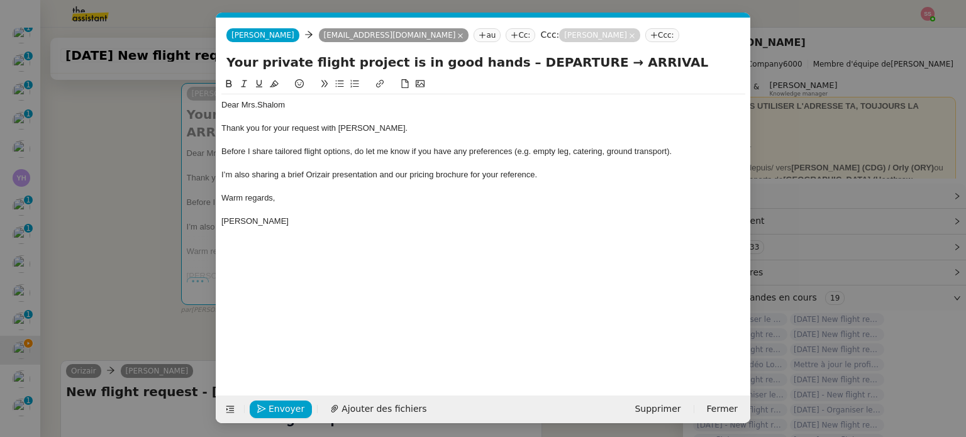
click at [156, 179] on nz-modal-container "acc Service ✈️Orizair - Acc usé de réception de la demande (FR) - En cours de v…" at bounding box center [483, 218] width 966 height 437
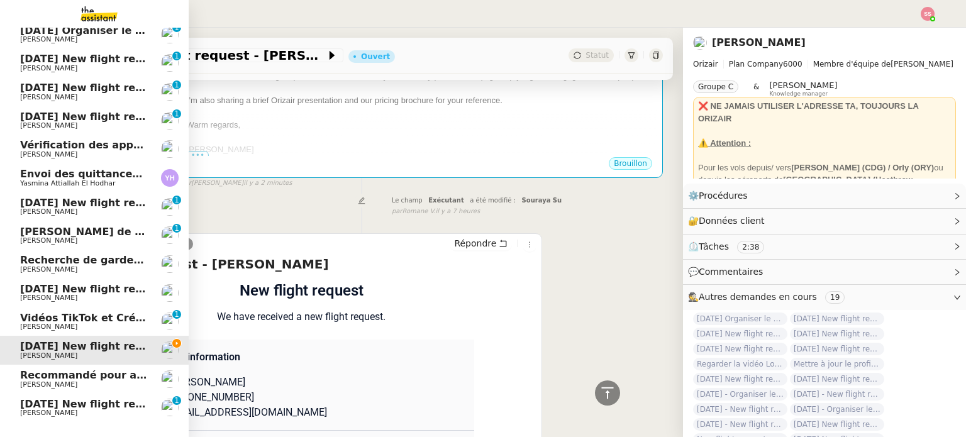
scroll to position [91, 0]
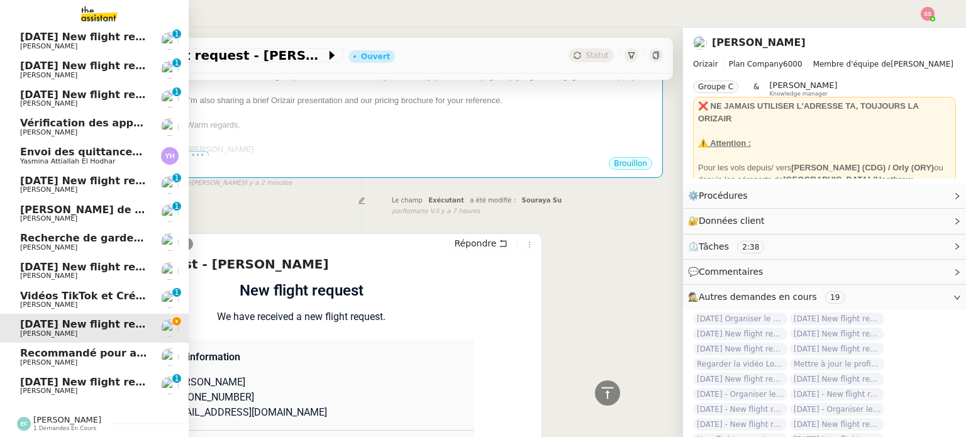
click at [44, 372] on link "[DATE] New flight request - mjioo miijmo [PERSON_NAME] 0 1 2 3 4 5 6 7 8 9" at bounding box center [94, 386] width 189 height 29
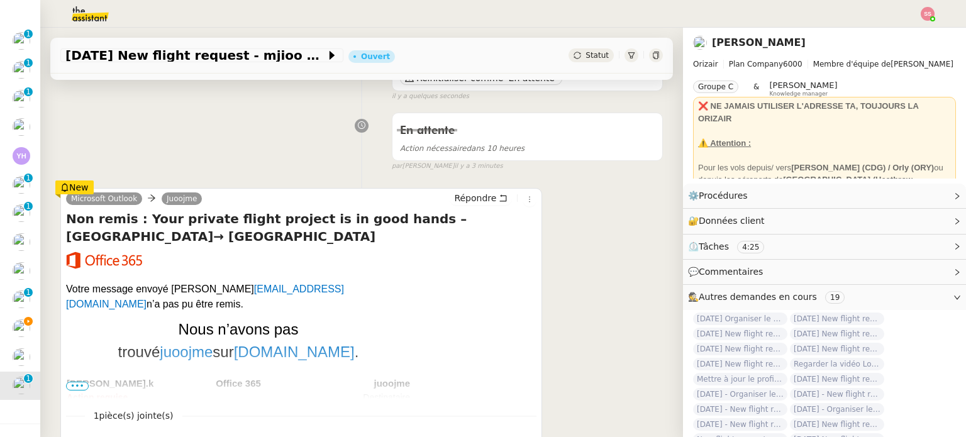
scroll to position [63, 0]
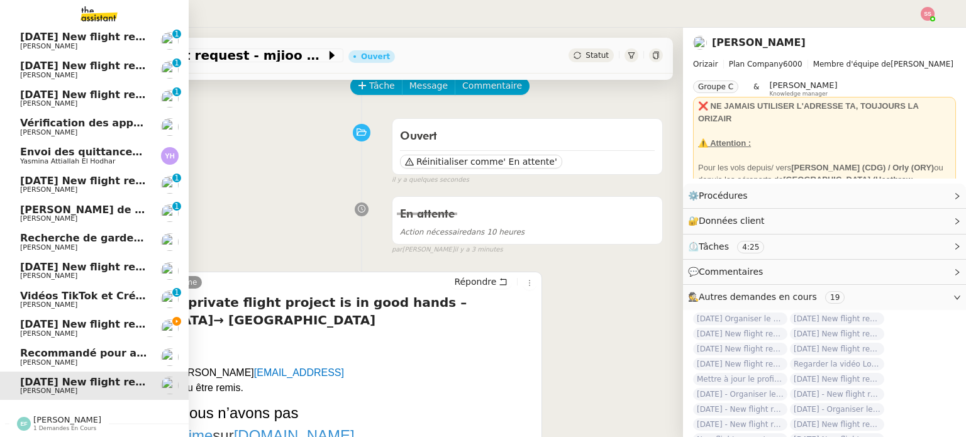
click at [63, 330] on span "[PERSON_NAME]" at bounding box center [83, 334] width 127 height 8
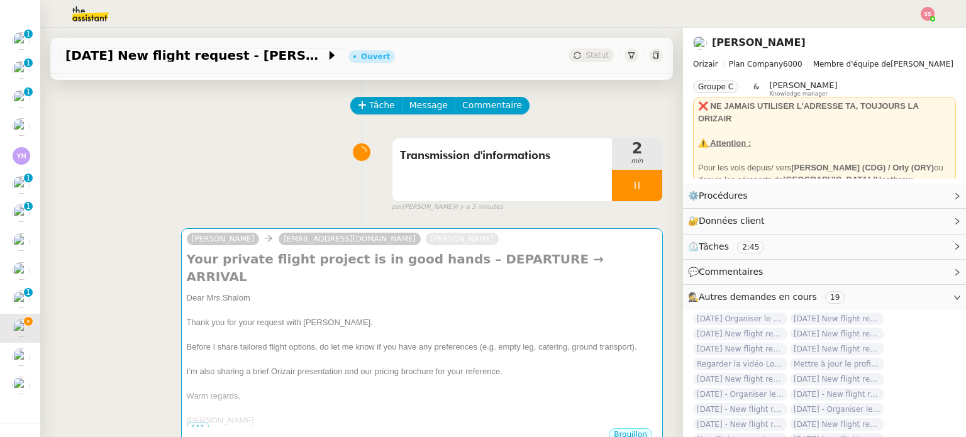
scroll to position [169, 0]
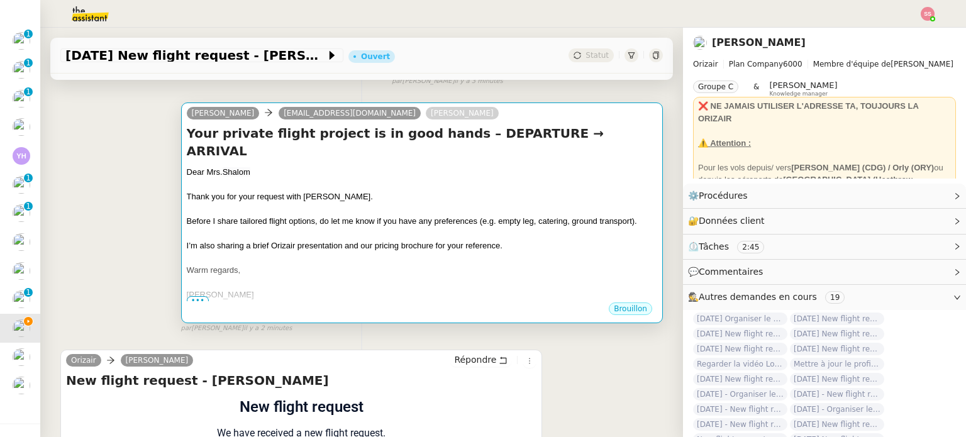
click at [345, 241] on span "I’m also sharing a brief Orizair presentation and our pricing brochure for your…" at bounding box center [345, 245] width 316 height 9
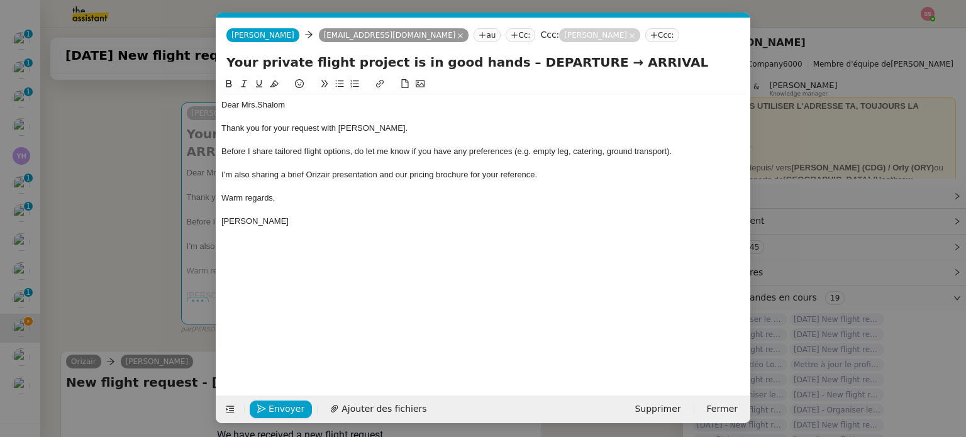
scroll to position [0, 26]
click at [372, 403] on span "Ajouter des fichiers" at bounding box center [383, 409] width 85 height 14
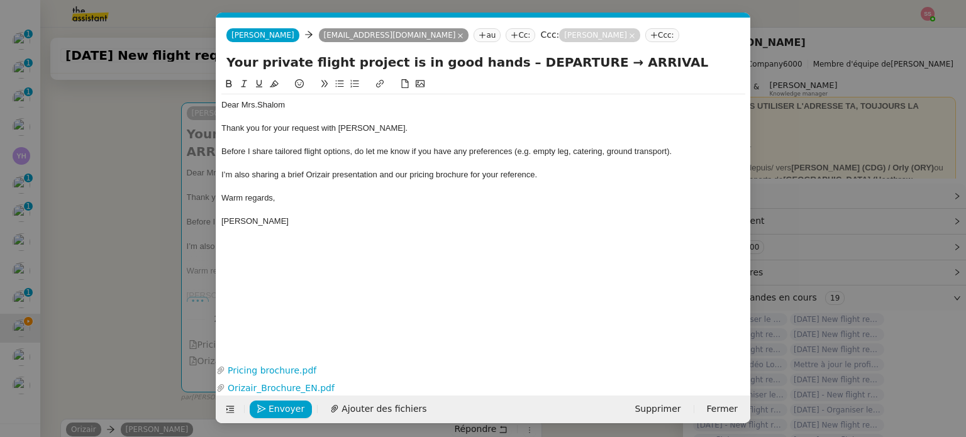
click at [101, 216] on nz-modal-container "Service TA - VOYAGE - PROPOSITION GLOBALE A utiliser dans le cadre de propositi…" at bounding box center [483, 218] width 966 height 437
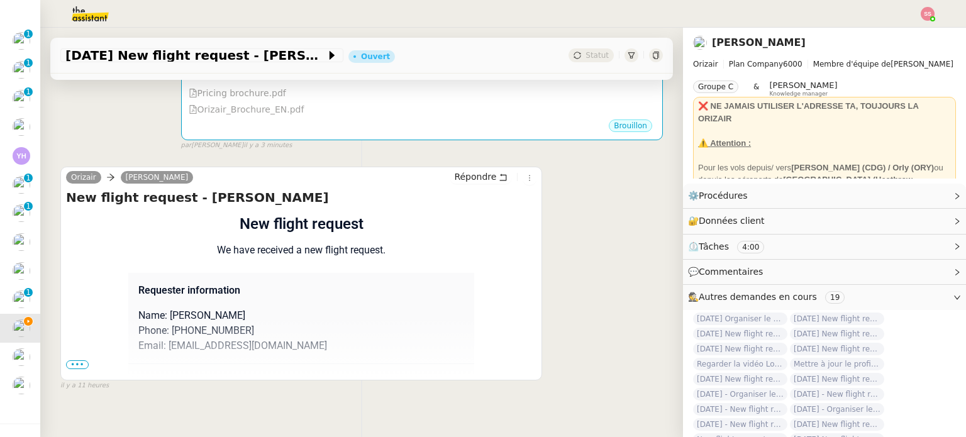
scroll to position [426, 0]
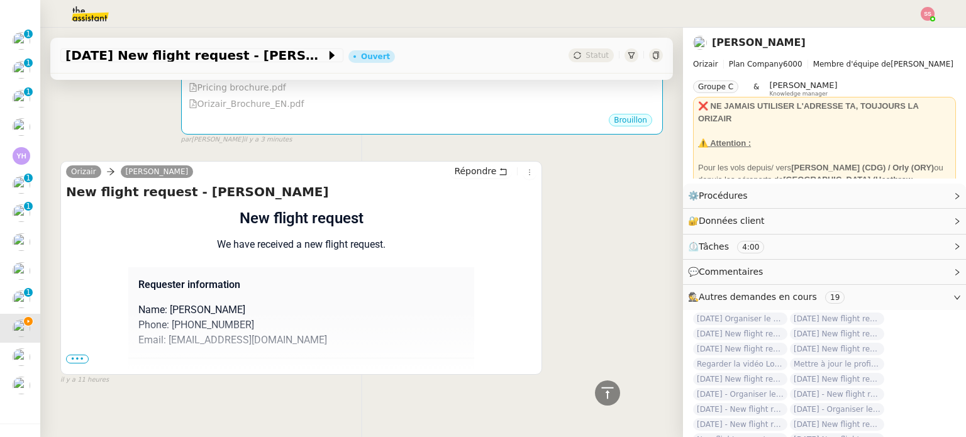
drag, startPoint x: 80, startPoint y: 344, endPoint x: 132, endPoint y: 326, distance: 54.5
click at [80, 355] on span "•••" at bounding box center [77, 359] width 23 height 9
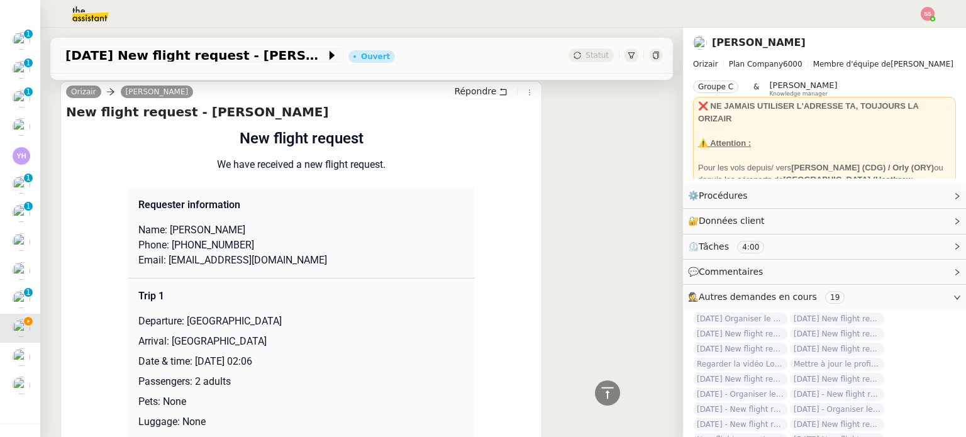
scroll to position [552, 0]
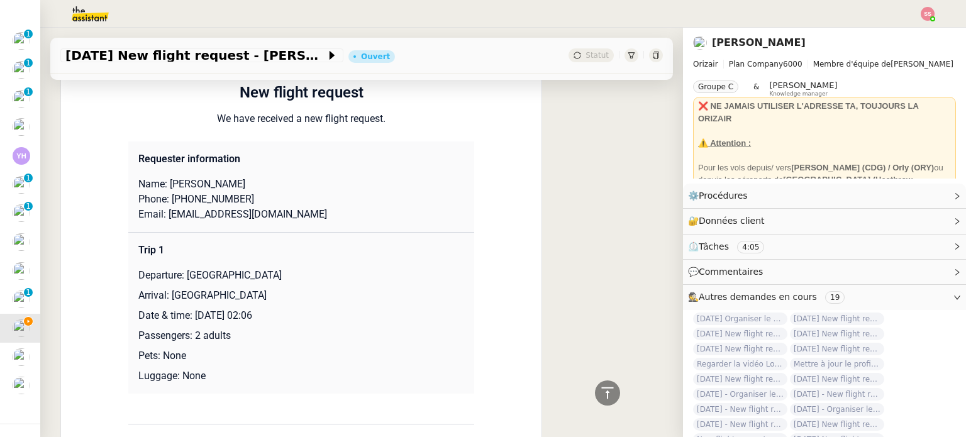
drag, startPoint x: 179, startPoint y: 260, endPoint x: 334, endPoint y: 251, distance: 154.9
click at [334, 251] on td "Trip 1 Departure: London Heathrow Airport Arrival: Dubai International Airport …" at bounding box center [301, 314] width 346 height 162
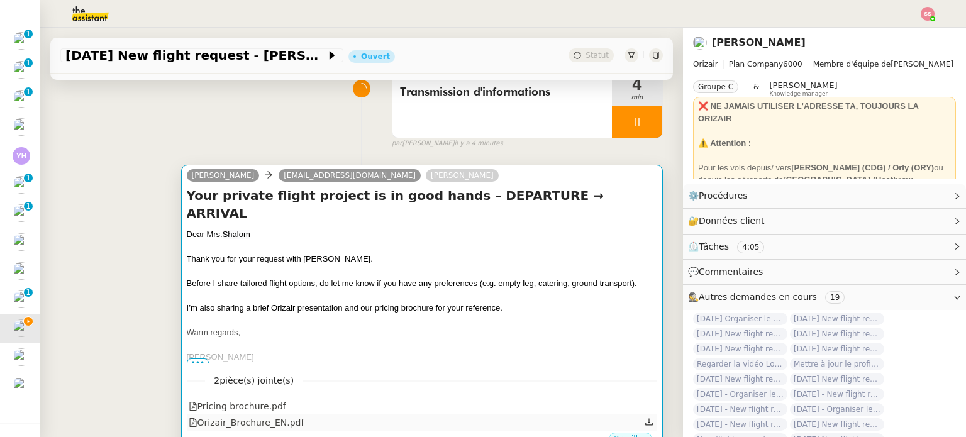
scroll to position [0, 0]
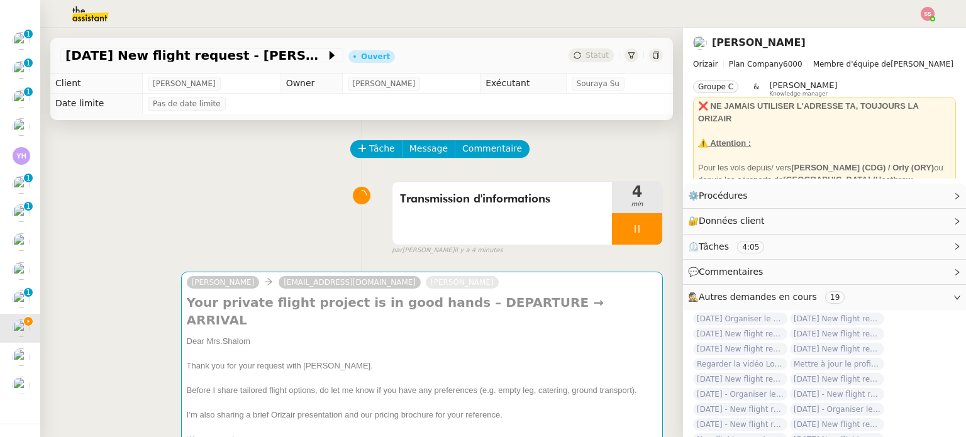
click at [485, 271] on div "Josephine lolhashalom12@gmail.com Louis Frei Your private flight project is in …" at bounding box center [361, 415] width 602 height 310
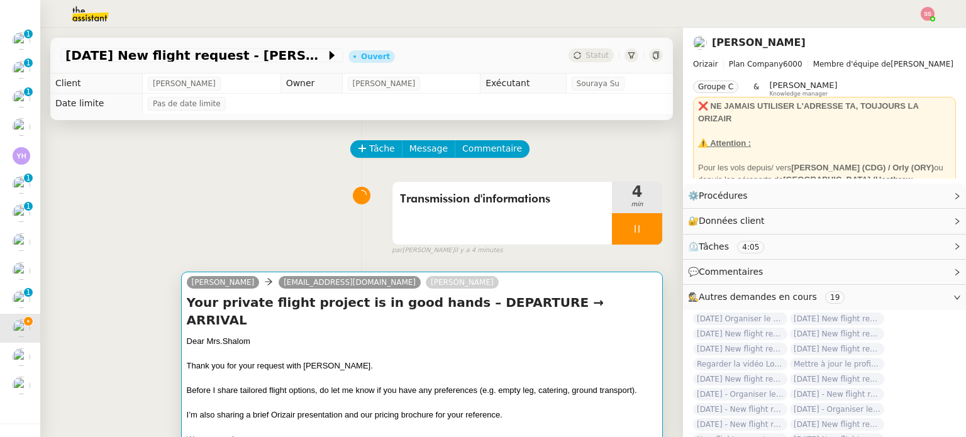
click at [487, 289] on div "Josephine lolhashalom12@gmail.com Louis Frei" at bounding box center [422, 284] width 470 height 19
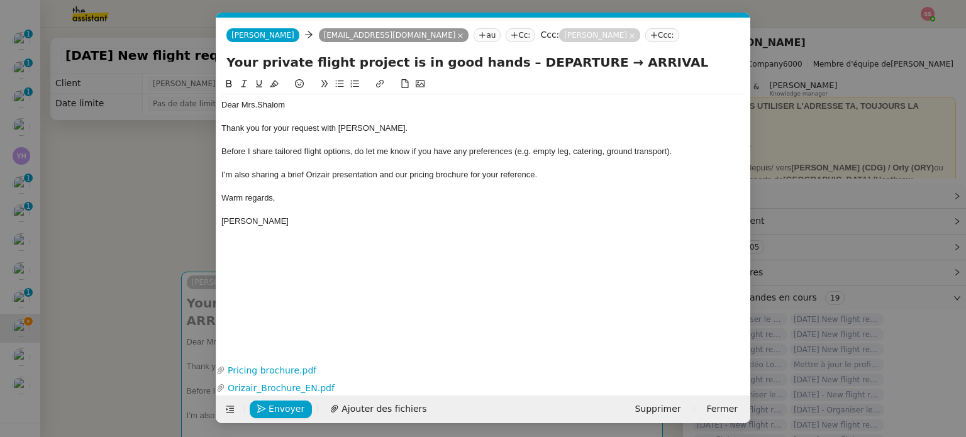
scroll to position [0, 26]
drag, startPoint x: 558, startPoint y: 67, endPoint x: 494, endPoint y: 60, distance: 65.1
click at [494, 60] on input "Your private flight project is in good hands – DEPARTURE → ARRIVAL" at bounding box center [483, 62] width 514 height 19
paste input "[GEOGRAPHIC_DATA]"
type input "Your private flight project is in good hands – [GEOGRAPHIC_DATA] → ARRIVAL"
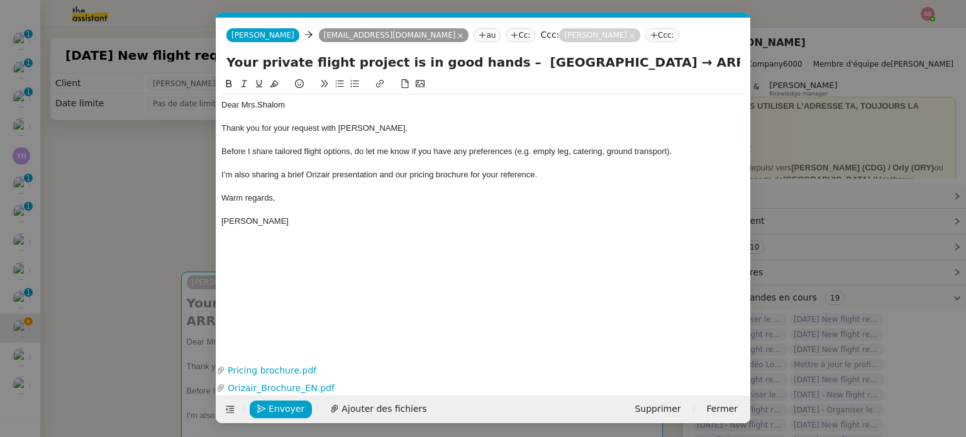
click at [156, 211] on nz-modal-container "Service TA - VOYAGE - PROPOSITION GLOBALE A utiliser dans le cadre de propositi…" at bounding box center [483, 218] width 966 height 437
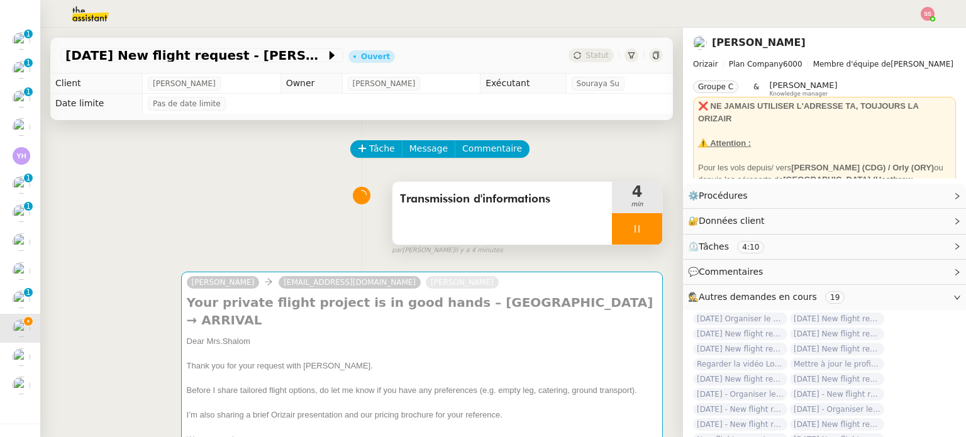
click at [637, 230] on div at bounding box center [637, 228] width 50 height 31
click at [645, 231] on icon at bounding box center [650, 229] width 10 height 10
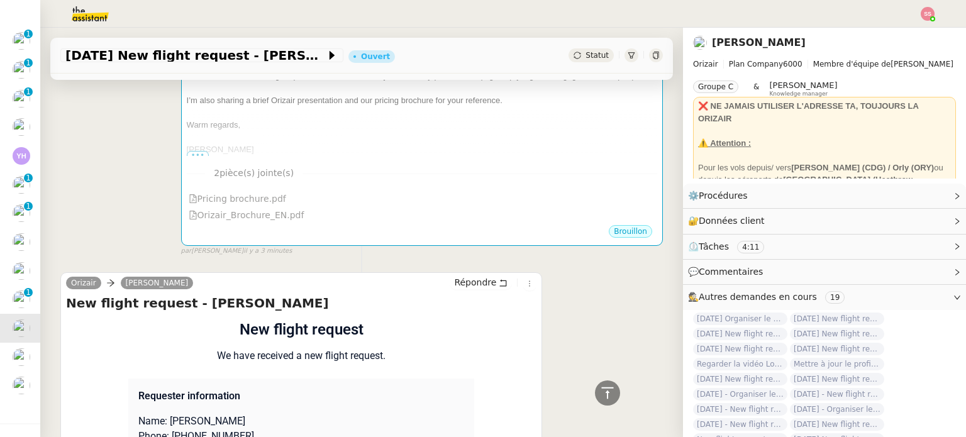
scroll to position [566, 0]
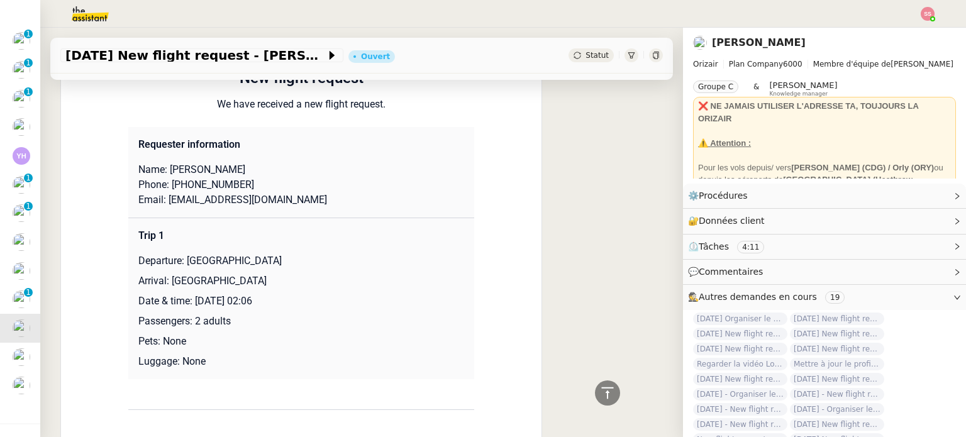
drag, startPoint x: 164, startPoint y: 284, endPoint x: 296, endPoint y: 281, distance: 132.1
click at [296, 281] on p "Arrival: [GEOGRAPHIC_DATA]" at bounding box center [301, 281] width 326 height 15
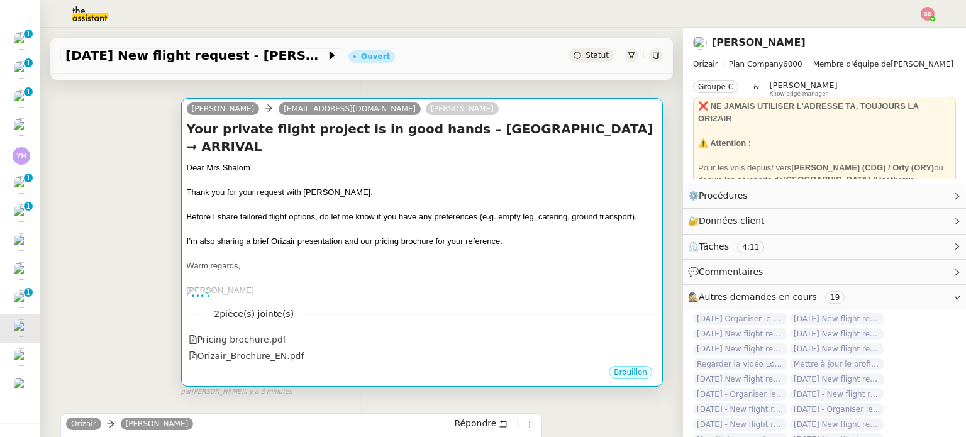
scroll to position [63, 0]
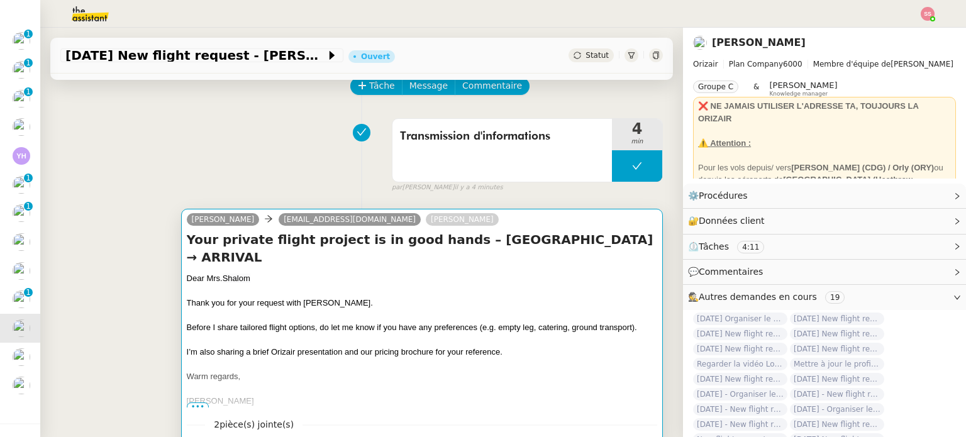
click at [543, 270] on div "Your private flight project is in good hands – London Heathrow Airport → ARRIVA…" at bounding box center [422, 319] width 470 height 177
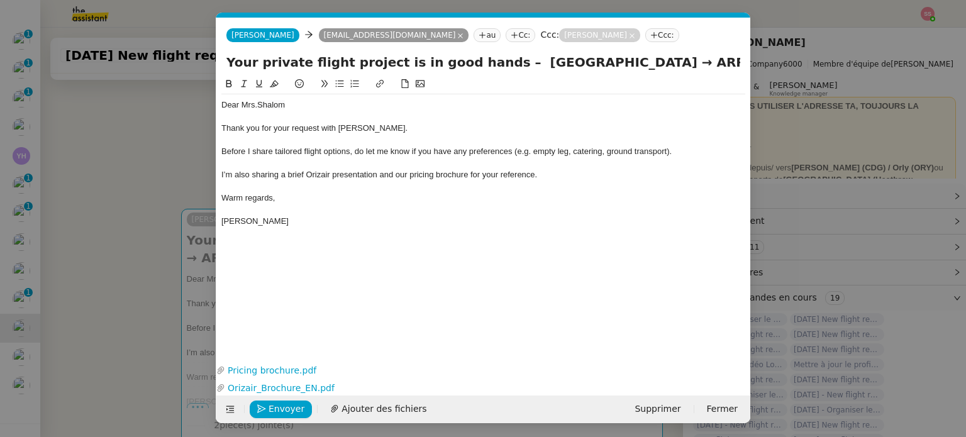
scroll to position [0, 26]
drag, startPoint x: 669, startPoint y: 62, endPoint x: 740, endPoint y: 58, distance: 70.5
click at [740, 58] on input "Your private flight project is in good hands – [GEOGRAPHIC_DATA] → ARRIVAL" at bounding box center [483, 62] width 514 height 19
paste input "Dubai International Airport"
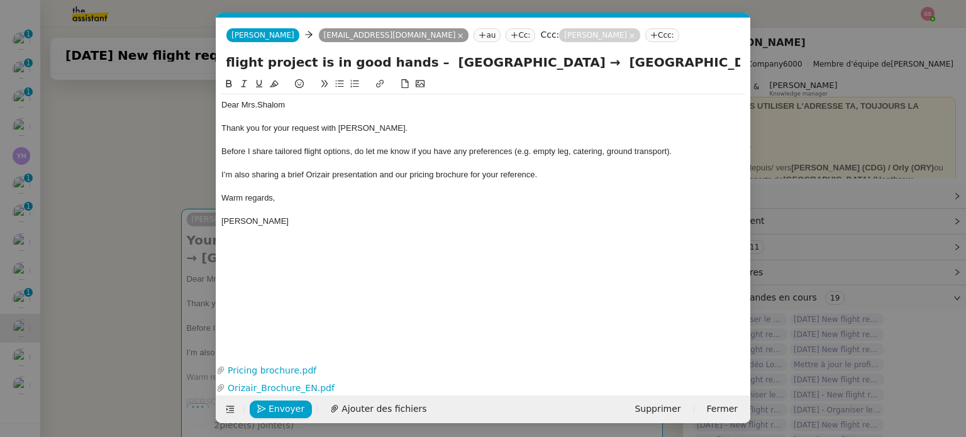
type input "Your private flight project is in good hands – London Heathrow Airport → Dubai …"
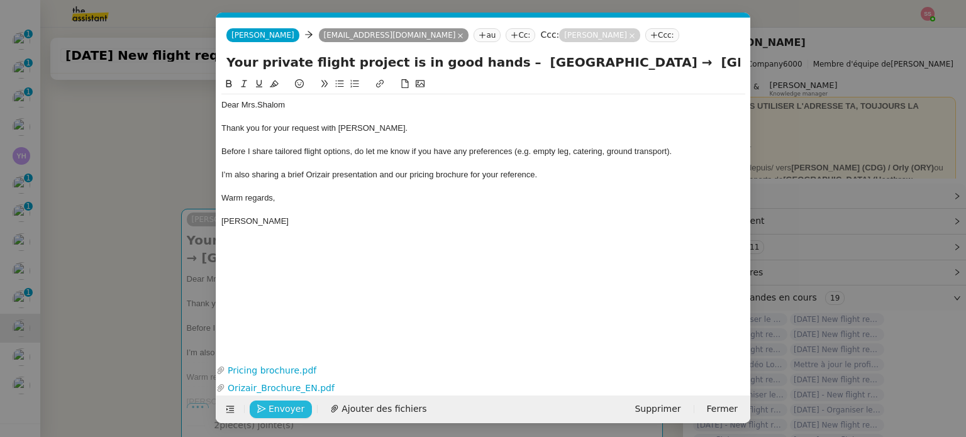
click at [282, 412] on span "Envoyer" at bounding box center [287, 409] width 36 height 14
click at [281, 411] on span "Confirmer l'envoi" at bounding box center [306, 409] width 75 height 14
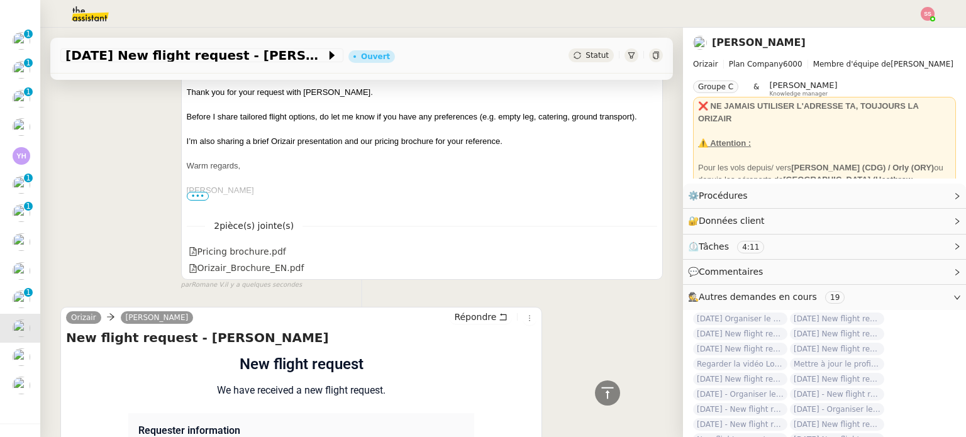
scroll to position [913, 0]
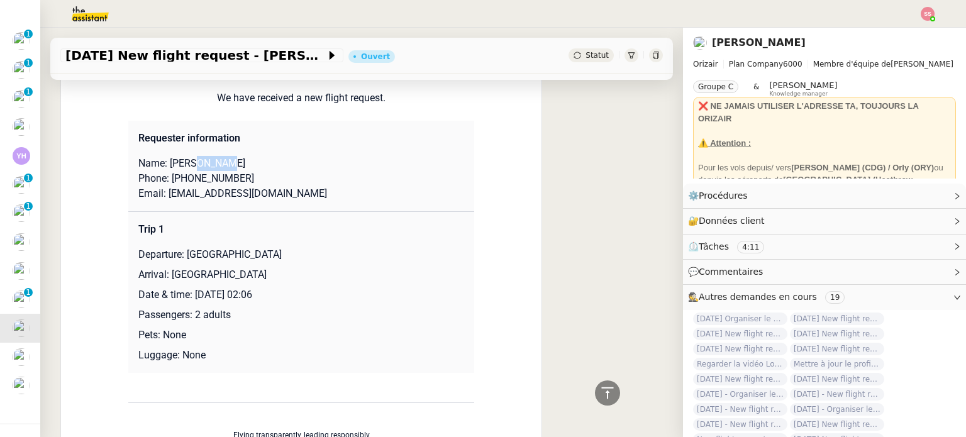
drag, startPoint x: 219, startPoint y: 168, endPoint x: 186, endPoint y: 165, distance: 33.5
click at [186, 165] on p "Name: [PERSON_NAME]" at bounding box center [301, 163] width 326 height 15
drag, startPoint x: 179, startPoint y: 163, endPoint x: 165, endPoint y: 162, distance: 13.2
click at [165, 162] on p "Name: [PERSON_NAME]" at bounding box center [301, 163] width 326 height 15
click at [183, 165] on p "Name: [PERSON_NAME]" at bounding box center [301, 163] width 326 height 15
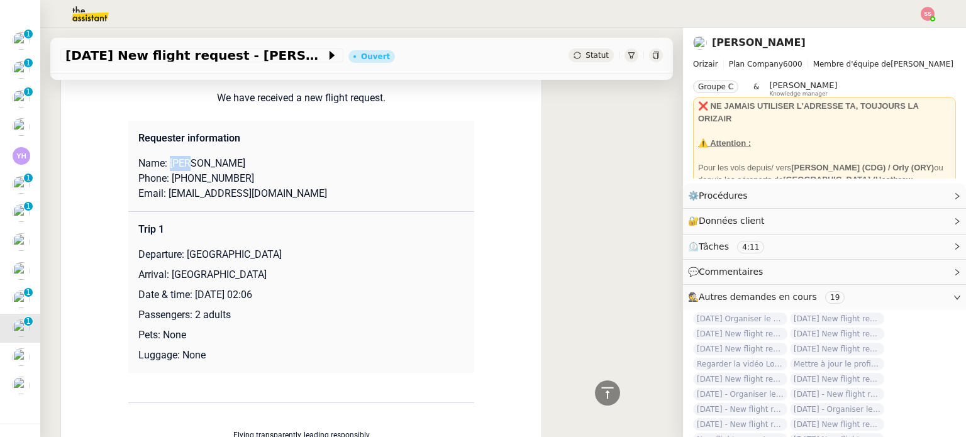
drag, startPoint x: 180, startPoint y: 165, endPoint x: 164, endPoint y: 165, distance: 16.4
click at [164, 165] on p "Name: [PERSON_NAME]" at bounding box center [301, 163] width 326 height 15
drag, startPoint x: 229, startPoint y: 183, endPoint x: 172, endPoint y: 180, distance: 57.3
click at [172, 180] on p "Phone: [PHONE_NUMBER]" at bounding box center [301, 178] width 326 height 15
drag, startPoint x: 282, startPoint y: 195, endPoint x: 160, endPoint y: 195, distance: 122.6
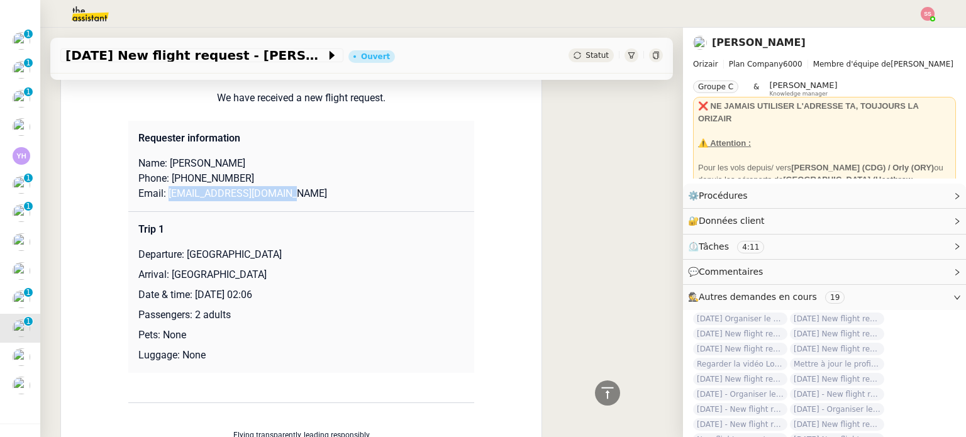
click at [160, 195] on p "Email: [EMAIL_ADDRESS][DOMAIN_NAME]" at bounding box center [301, 193] width 326 height 15
drag, startPoint x: 181, startPoint y: 256, endPoint x: 313, endPoint y: 251, distance: 132.2
click at [313, 251] on p "Departure: [GEOGRAPHIC_DATA]" at bounding box center [301, 254] width 326 height 15
drag, startPoint x: 273, startPoint y: 277, endPoint x: 164, endPoint y: 276, distance: 108.8
click at [164, 276] on p "Arrival: [GEOGRAPHIC_DATA]" at bounding box center [301, 274] width 326 height 15
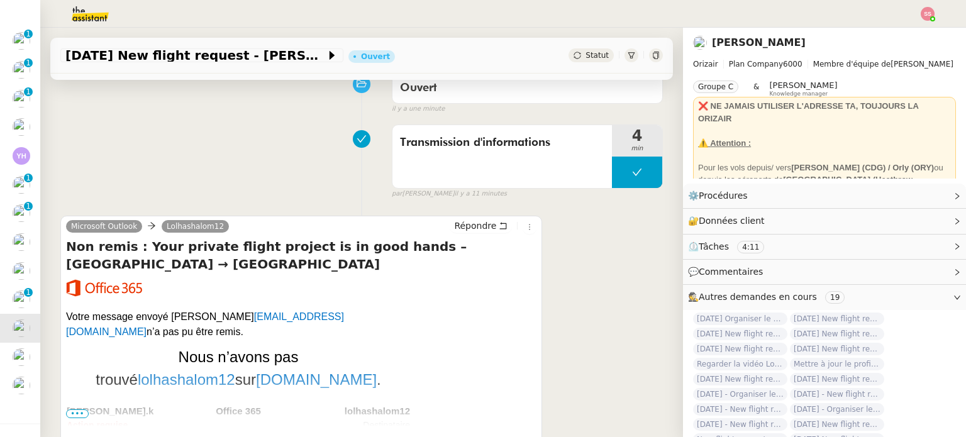
scroll to position [0, 0]
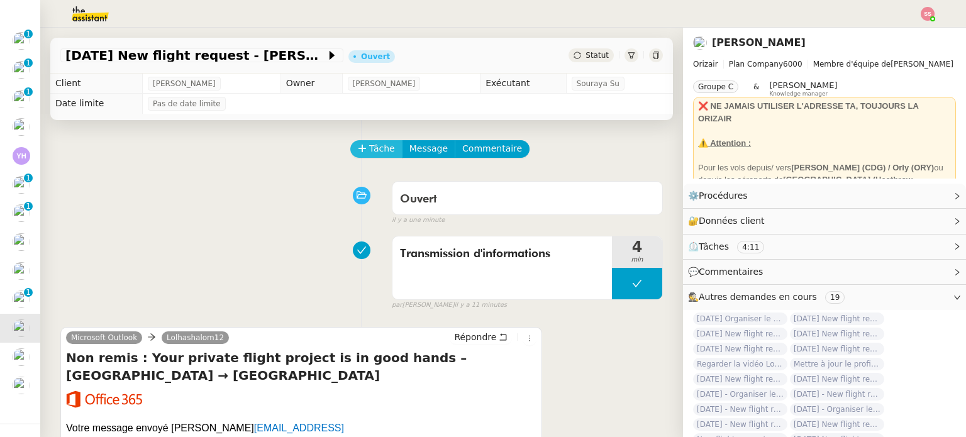
click at [360, 153] on button "Tâche" at bounding box center [376, 149] width 52 height 18
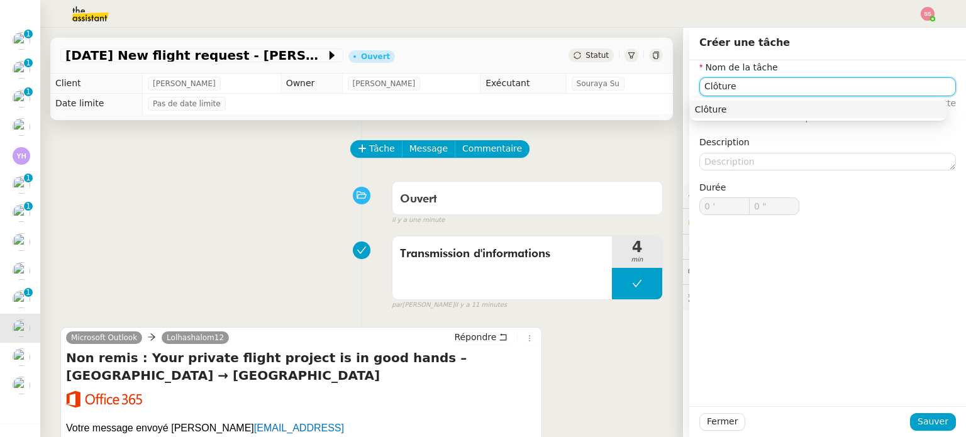
click at [742, 111] on div "Clôture" at bounding box center [818, 109] width 247 height 11
type input "Clôture"
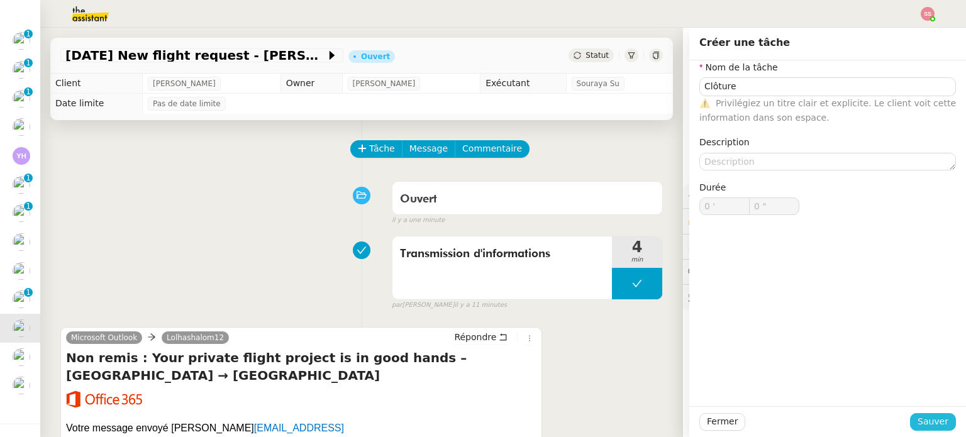
click at [921, 430] on button "Sauver" at bounding box center [933, 422] width 46 height 18
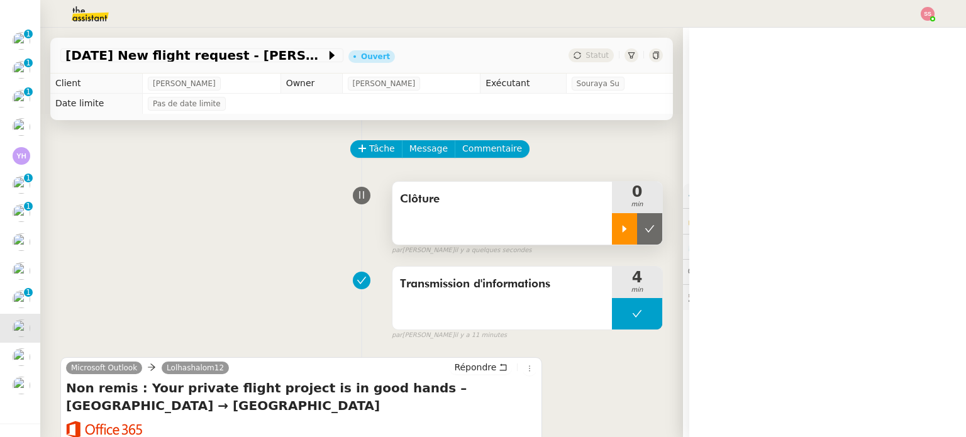
click at [619, 231] on icon at bounding box center [624, 229] width 10 height 10
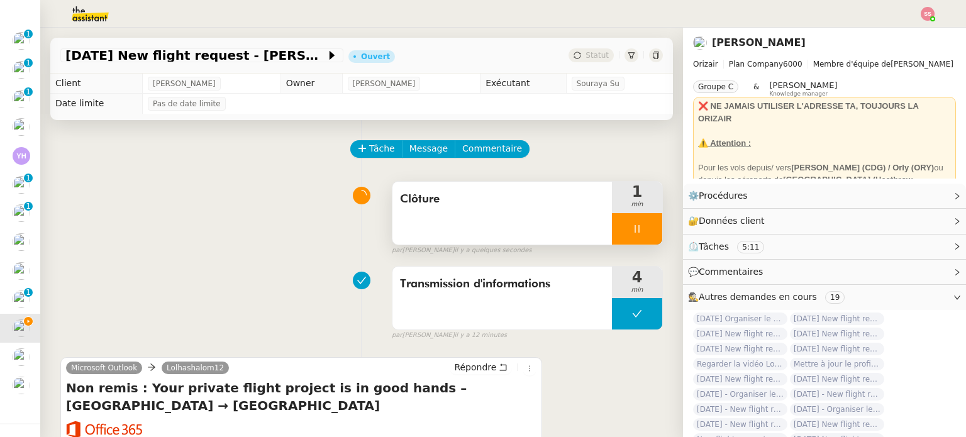
click at [624, 223] on div at bounding box center [637, 228] width 50 height 31
click at [637, 224] on button at bounding box center [649, 228] width 25 height 31
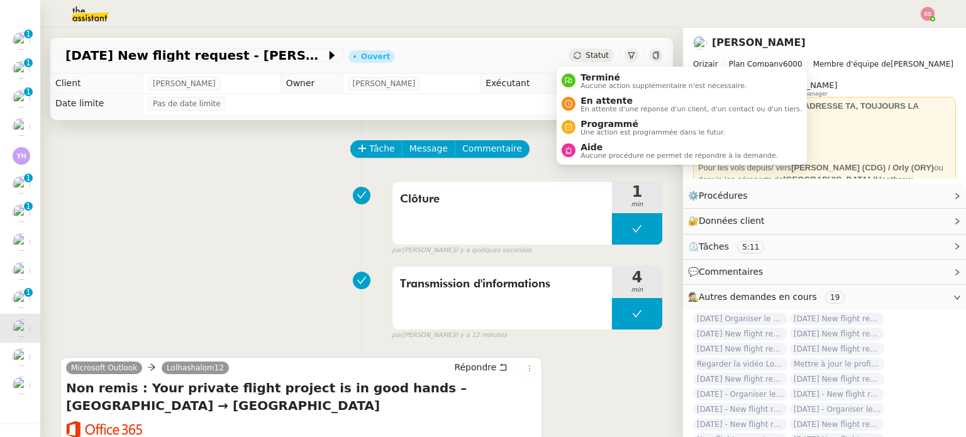
click at [571, 50] on div "Statut" at bounding box center [590, 55] width 45 height 14
click at [604, 88] on span "Aucune action supplémentaire n'est nécessaire." at bounding box center [663, 85] width 166 height 7
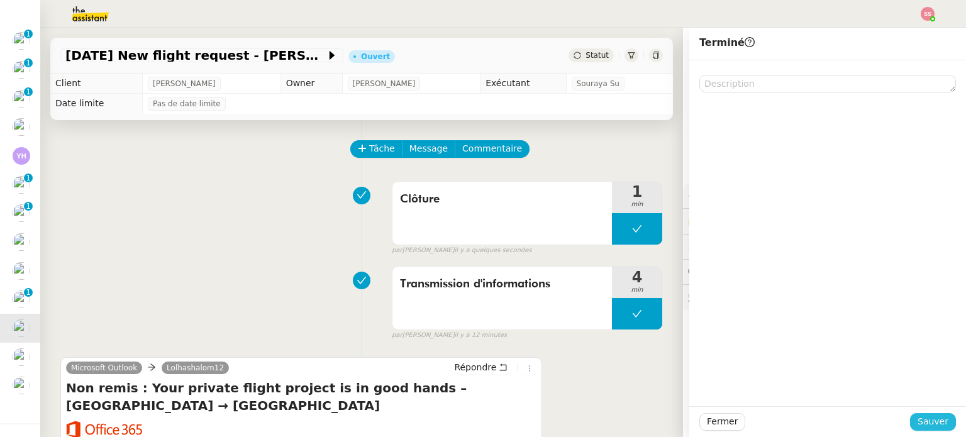
click at [930, 418] on span "Sauver" at bounding box center [932, 421] width 31 height 14
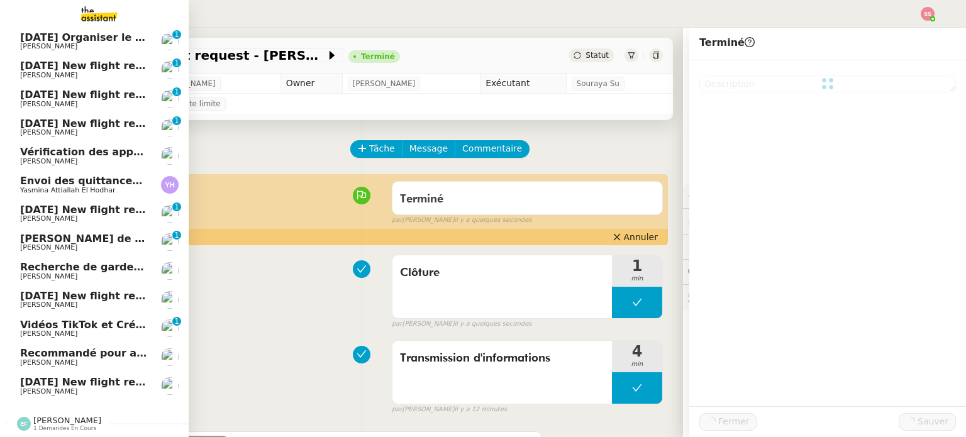
scroll to position [91, 0]
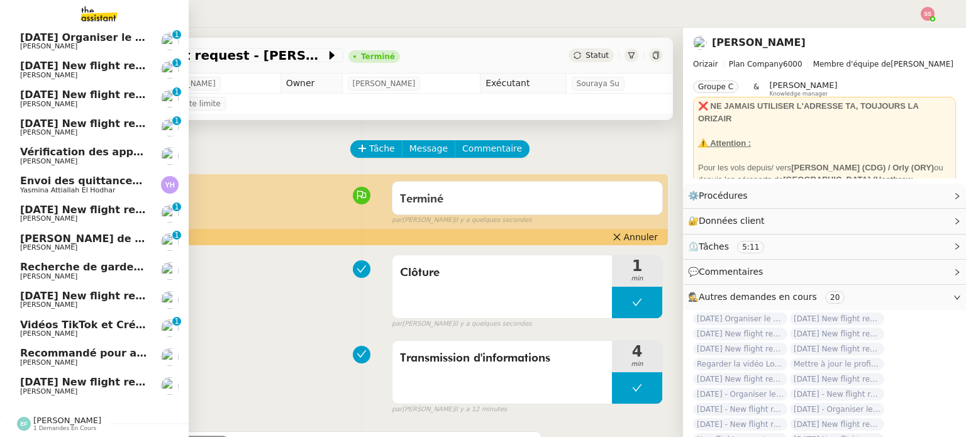
drag, startPoint x: 58, startPoint y: 375, endPoint x: 74, endPoint y: 368, distance: 17.8
click at [58, 376] on span "[DATE] New flight request - mjioo miijmo" at bounding box center [135, 382] width 231 height 12
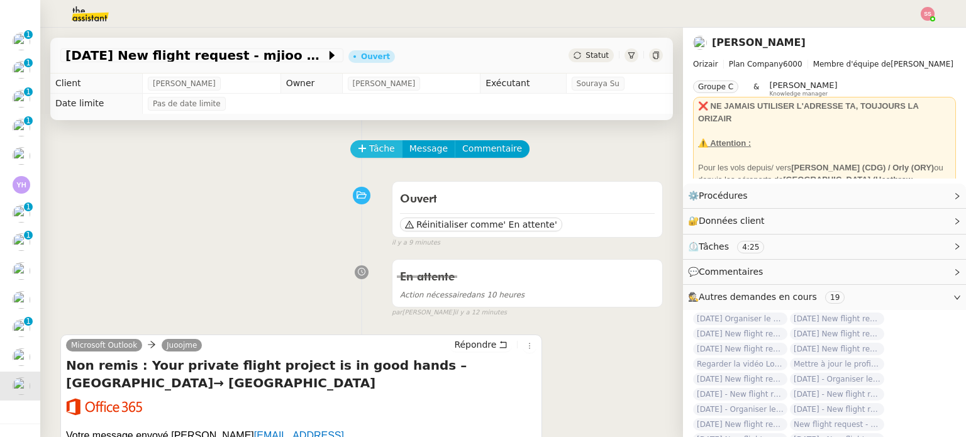
click at [359, 149] on button "Tâche" at bounding box center [376, 149] width 52 height 18
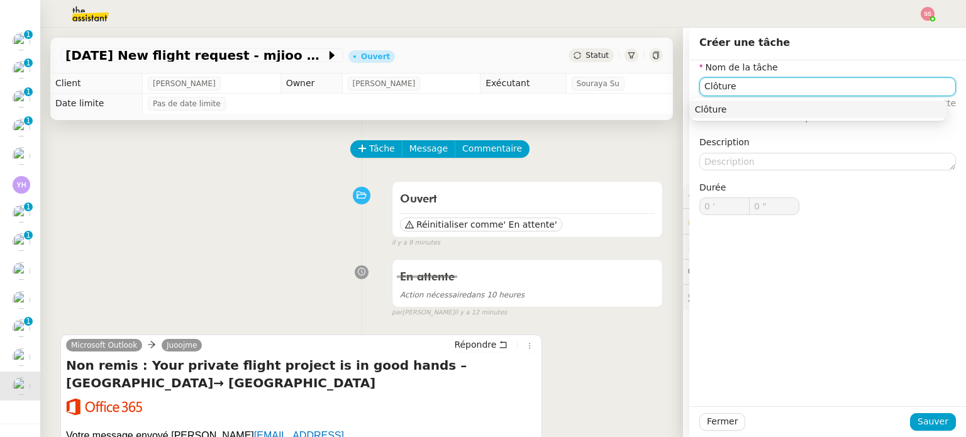
click at [825, 106] on div "Clôture" at bounding box center [818, 109] width 247 height 11
type input "Clôture"
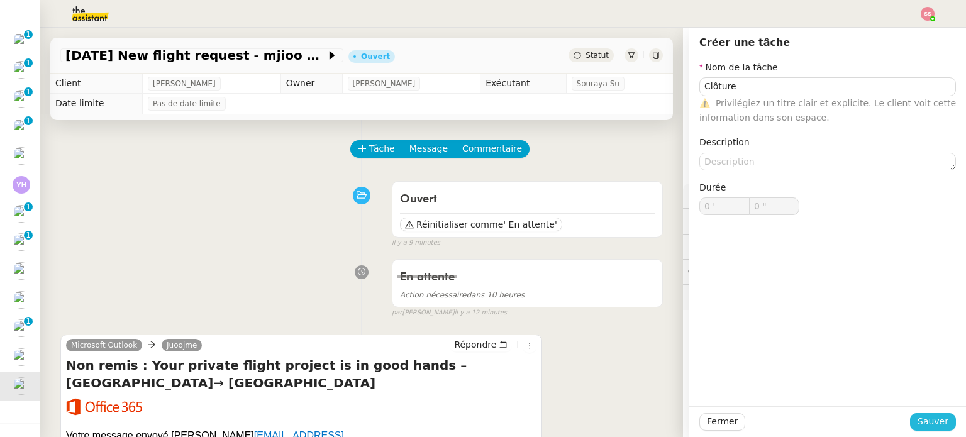
click at [934, 419] on span "Sauver" at bounding box center [932, 421] width 31 height 14
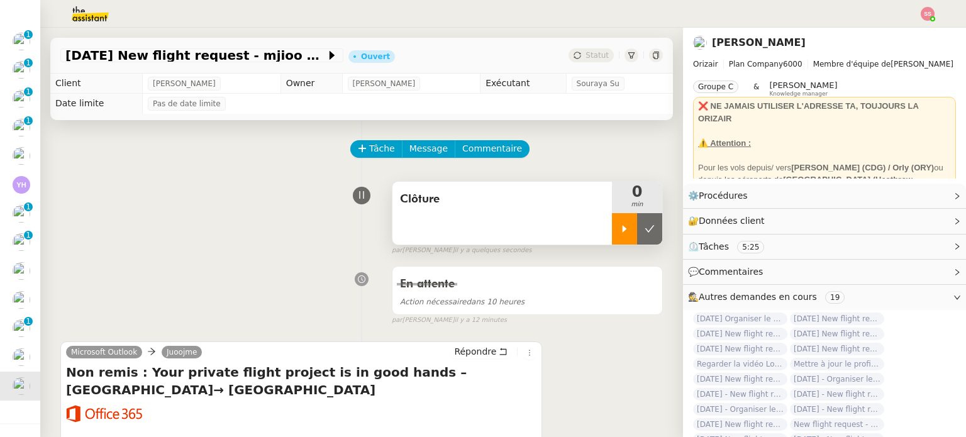
click at [619, 226] on icon at bounding box center [624, 229] width 10 height 10
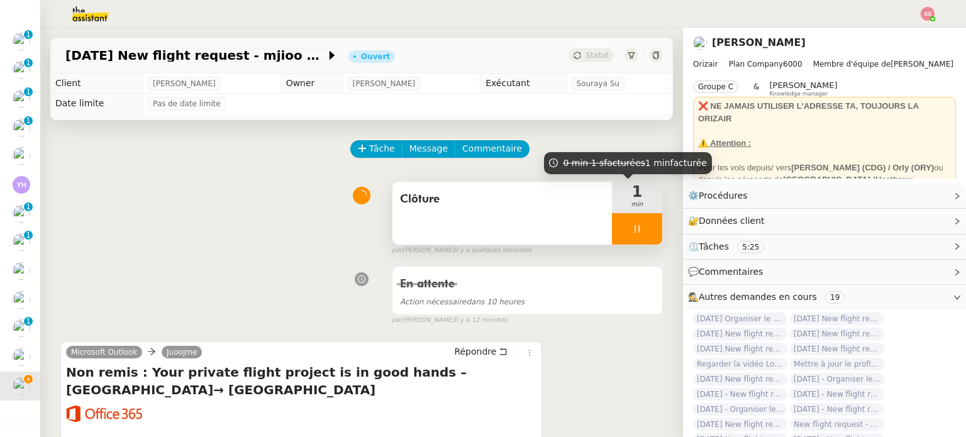
click at [634, 231] on div at bounding box center [637, 228] width 50 height 31
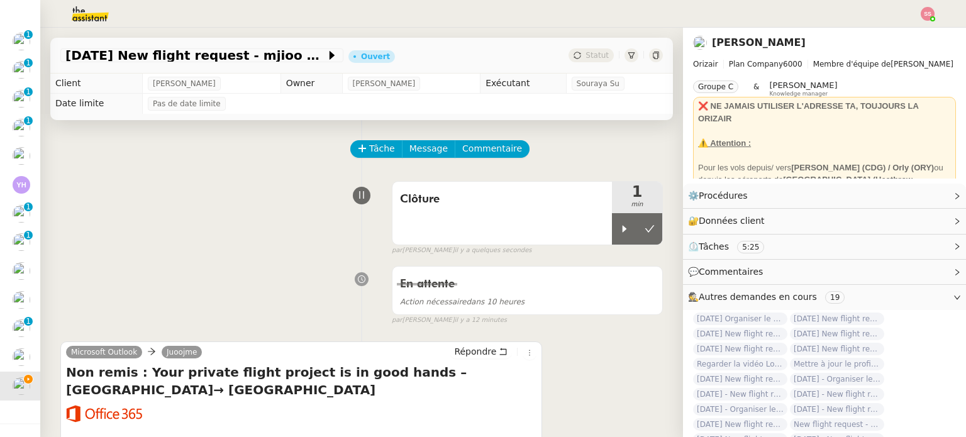
drag, startPoint x: 636, startPoint y: 231, endPoint x: 595, endPoint y: 150, distance: 90.3
click at [645, 228] on icon at bounding box center [650, 229] width 10 height 10
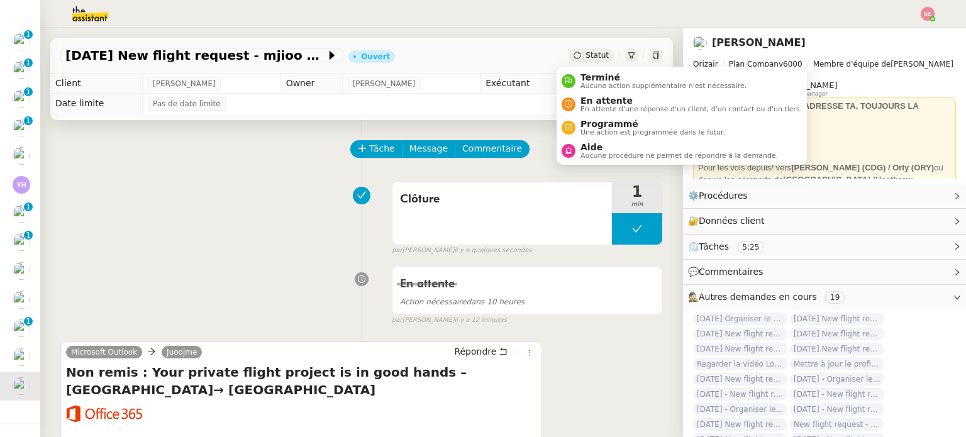
click at [585, 53] on span "Statut" at bounding box center [596, 55] width 23 height 9
click at [598, 75] on span "Terminé" at bounding box center [663, 77] width 166 height 10
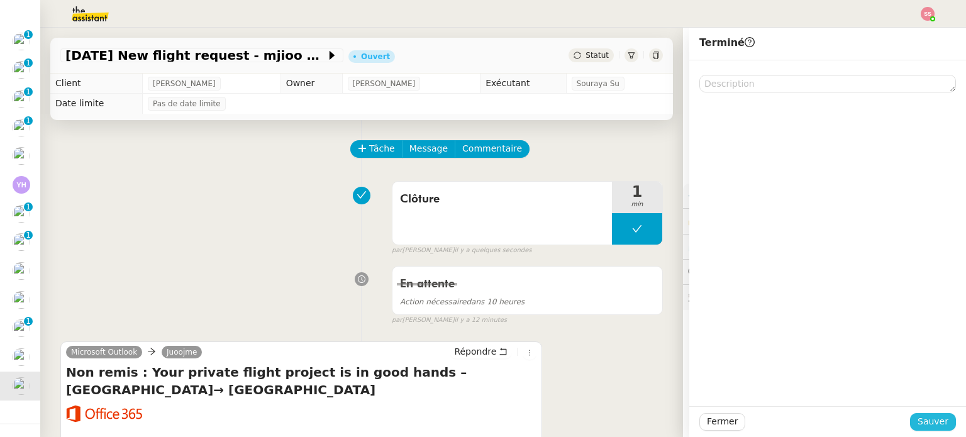
click at [939, 425] on button "Sauver" at bounding box center [933, 422] width 46 height 18
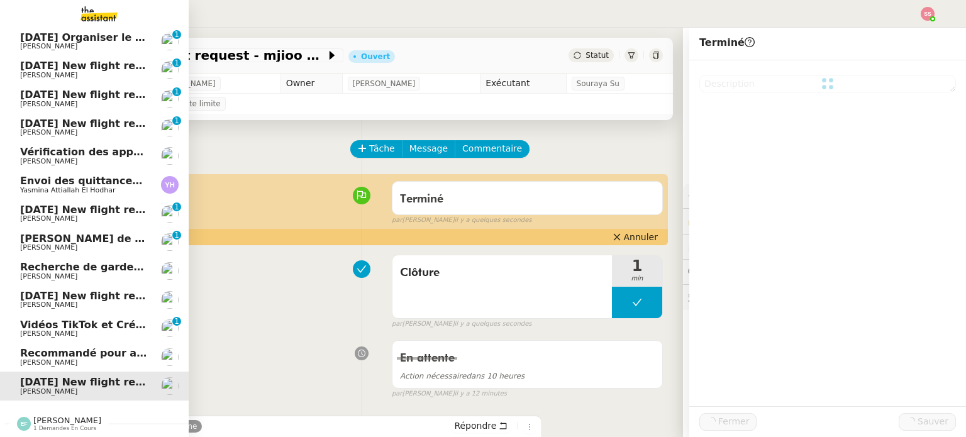
scroll to position [63, 0]
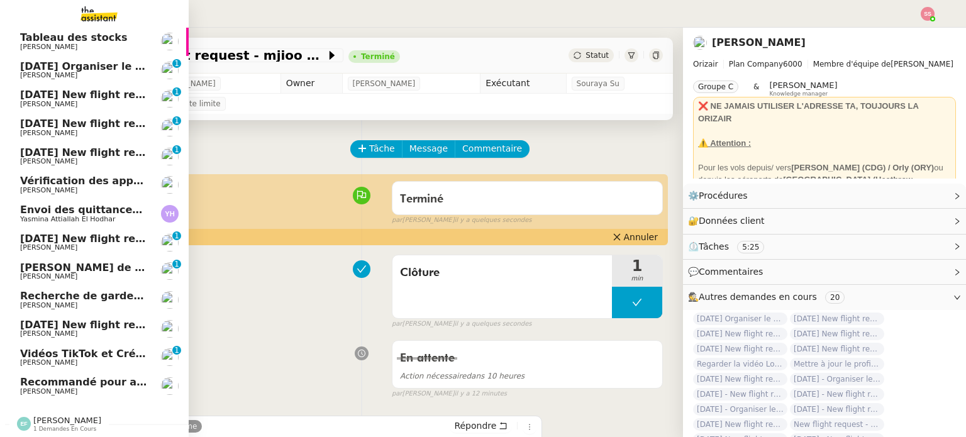
click at [77, 330] on span "[PERSON_NAME]" at bounding box center [83, 334] width 127 height 8
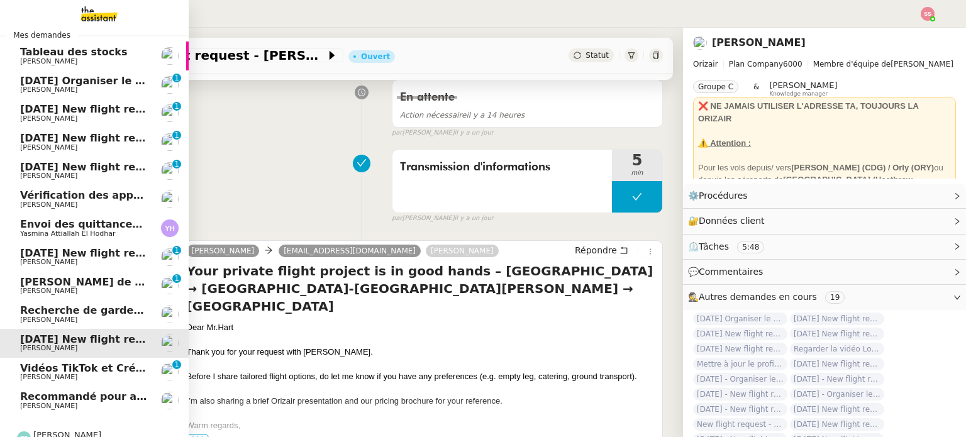
scroll to position [63, 0]
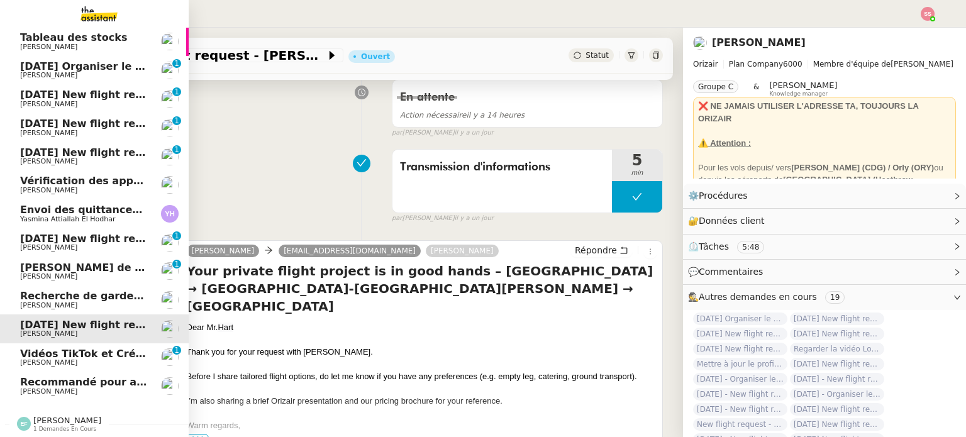
click at [95, 63] on span "[DATE] Organiser le vol pour [PERSON_NAME] [PERSON_NAME]" at bounding box center [198, 66] width 356 height 12
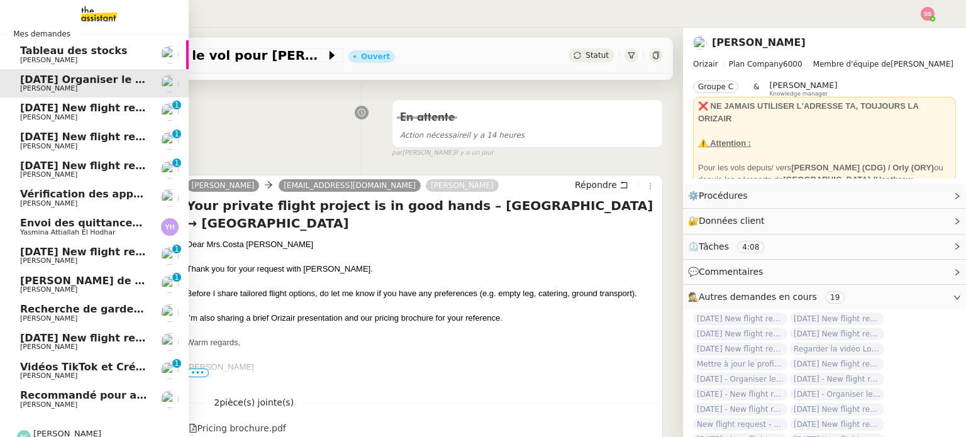
scroll to position [63, 0]
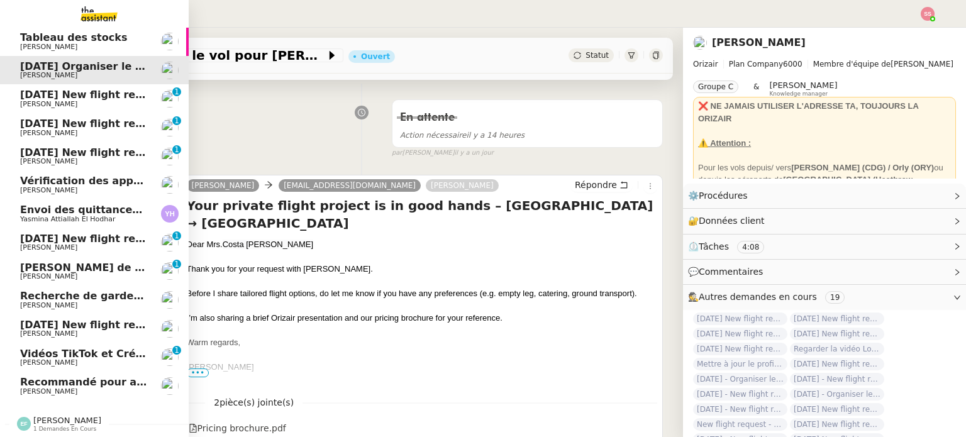
click at [63, 372] on link "Recommandé pour amendes [PERSON_NAME]" at bounding box center [94, 386] width 189 height 29
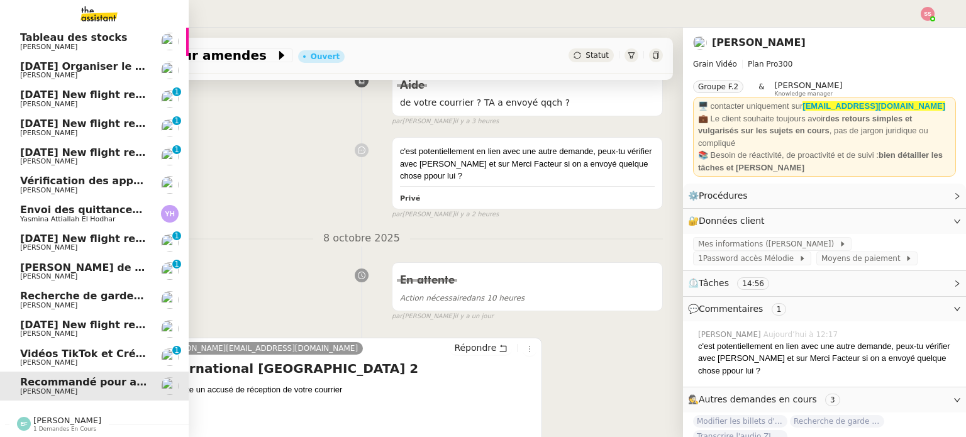
click at [70, 348] on span "Vidéos TikTok et Créatives META - octobre 2025" at bounding box center [155, 354] width 270 height 12
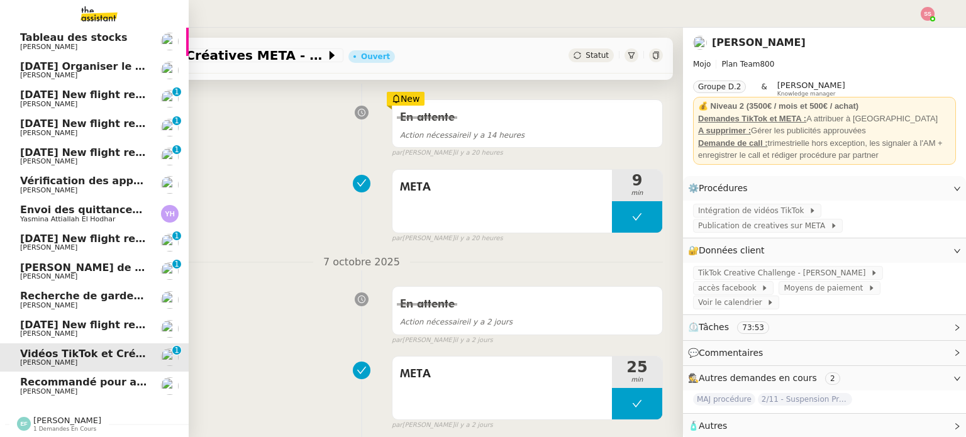
click at [80, 319] on span "[DATE] New flight request - [PERSON_NAME]" at bounding box center [146, 325] width 252 height 12
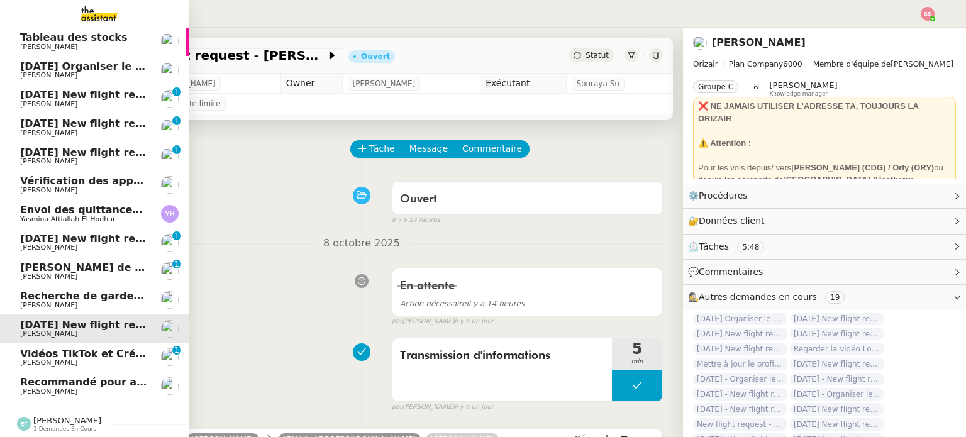
scroll to position [33, 0]
click at [72, 72] on span "[PERSON_NAME]" at bounding box center [83, 76] width 127 height 8
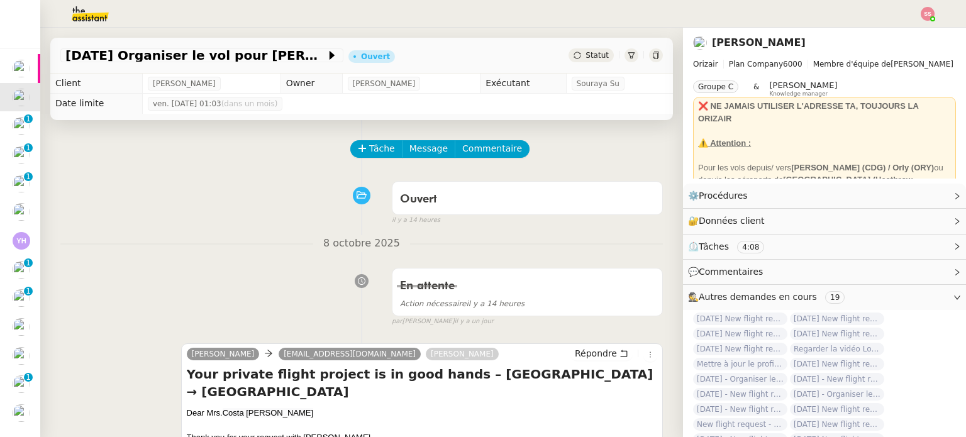
click at [372, 161] on div "Tâche Message Commentaire" at bounding box center [507, 155] width 311 height 30
click at [374, 158] on button "Tâche" at bounding box center [376, 149] width 52 height 18
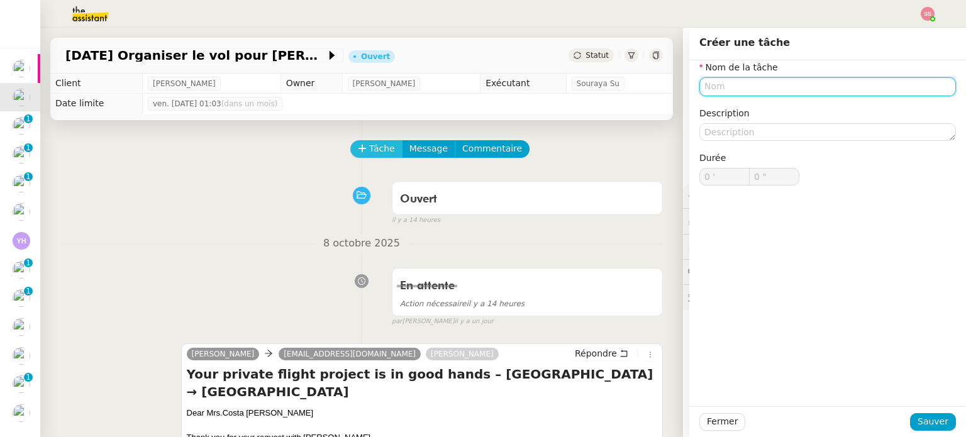
type input "T"
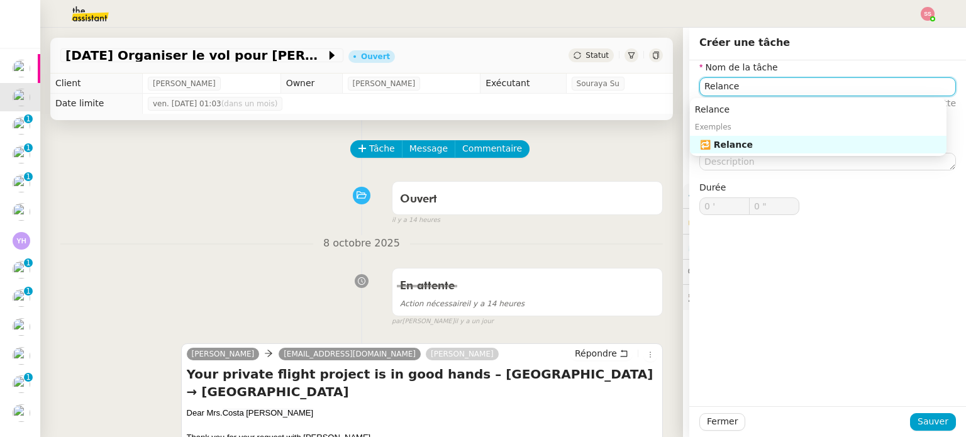
click at [729, 143] on div "🔁 Relance" at bounding box center [820, 144] width 241 height 11
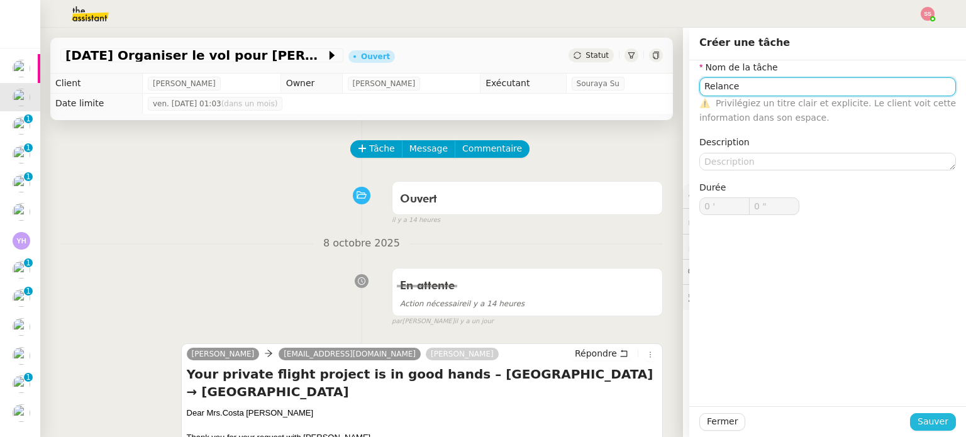
type input "Relance"
click at [936, 427] on span "Sauver" at bounding box center [932, 421] width 31 height 14
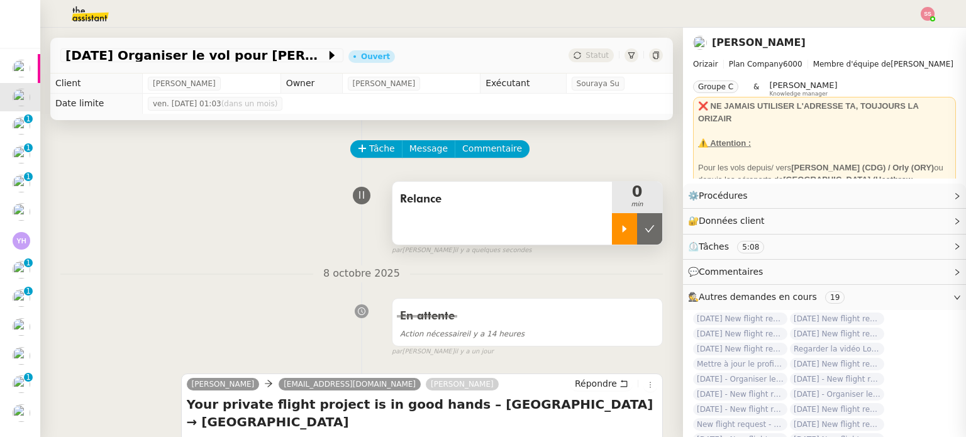
click at [620, 238] on div at bounding box center [624, 228] width 25 height 31
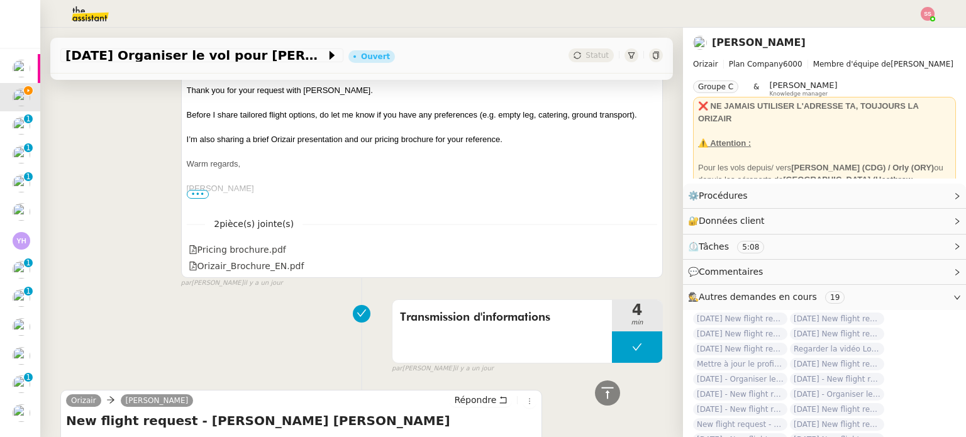
scroll to position [252, 0]
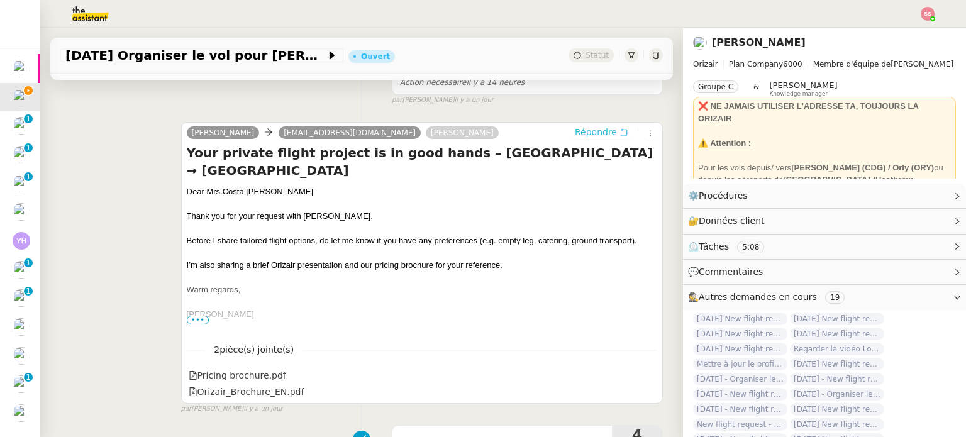
click at [575, 138] on span "Répondre" at bounding box center [596, 132] width 42 height 13
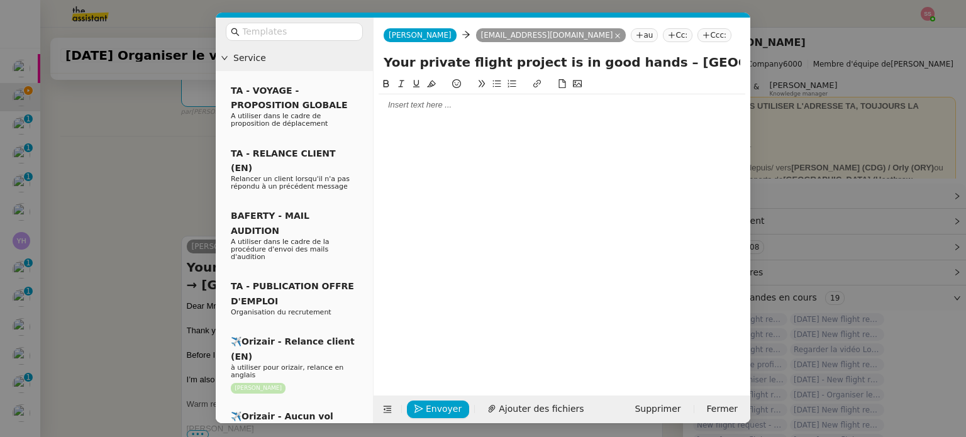
scroll to position [365, 0]
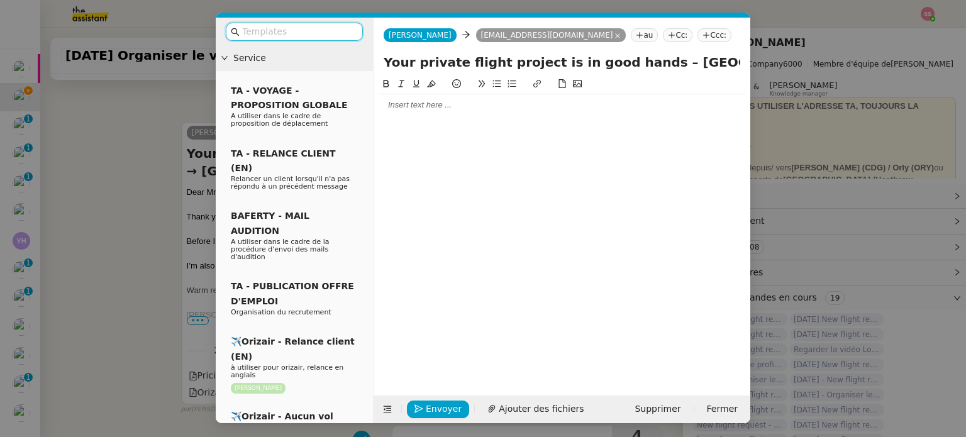
click at [304, 33] on input "text" at bounding box center [298, 32] width 113 height 14
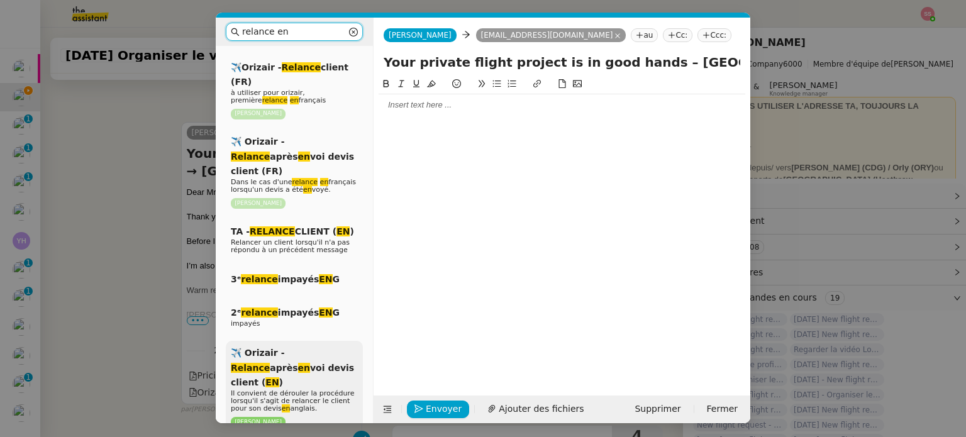
scroll to position [0, 0]
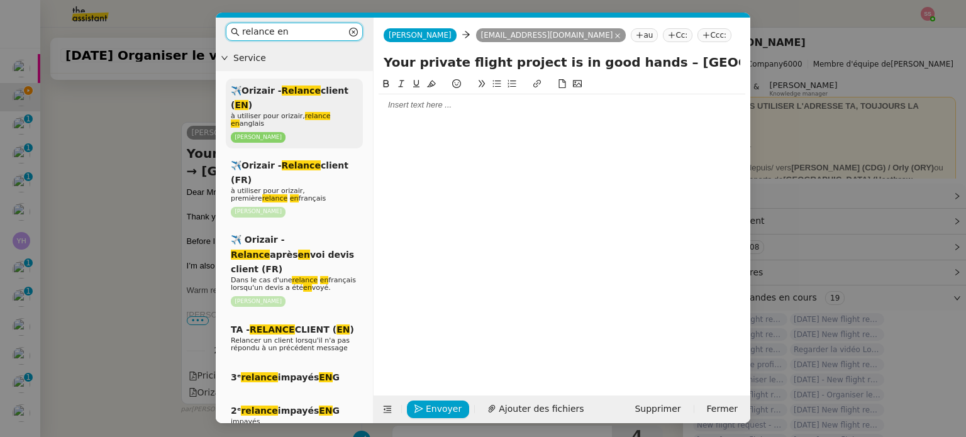
type input "relance en"
click at [322, 131] on p "[PERSON_NAME]" at bounding box center [294, 137] width 127 height 12
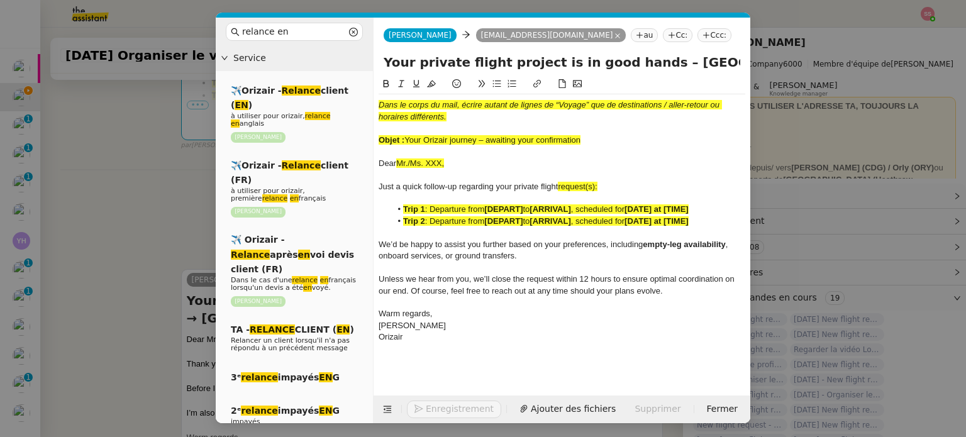
scroll to position [513, 0]
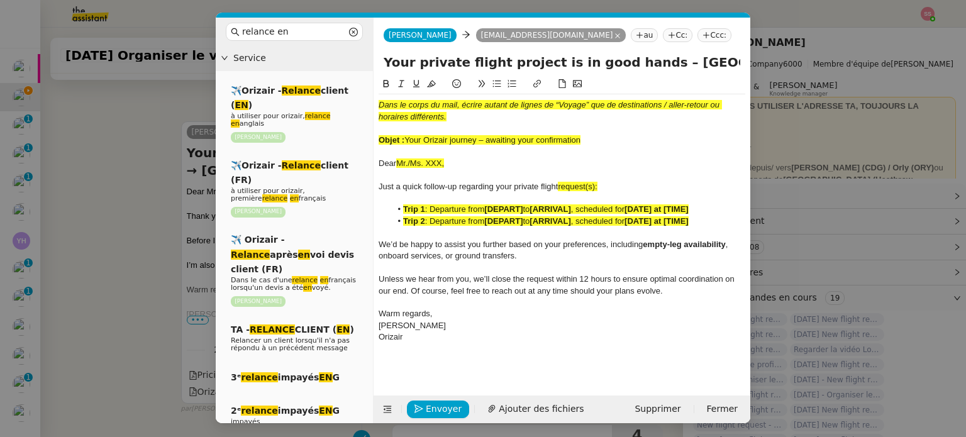
drag, startPoint x: 406, startPoint y: 140, endPoint x: 620, endPoint y: 138, distance: 214.4
click at [620, 138] on div "Objet : Your Orizair journey – awaiting your confirmation" at bounding box center [562, 140] width 367 height 11
drag, startPoint x: 636, startPoint y: 68, endPoint x: 380, endPoint y: 65, distance: 256.0
click at [380, 65] on div "Your private flight project is in good hands – [GEOGRAPHIC_DATA] → [GEOGRAPHIC_…" at bounding box center [562, 65] width 377 height 24
paste input "Orizair journey – awaiting your confirmation"
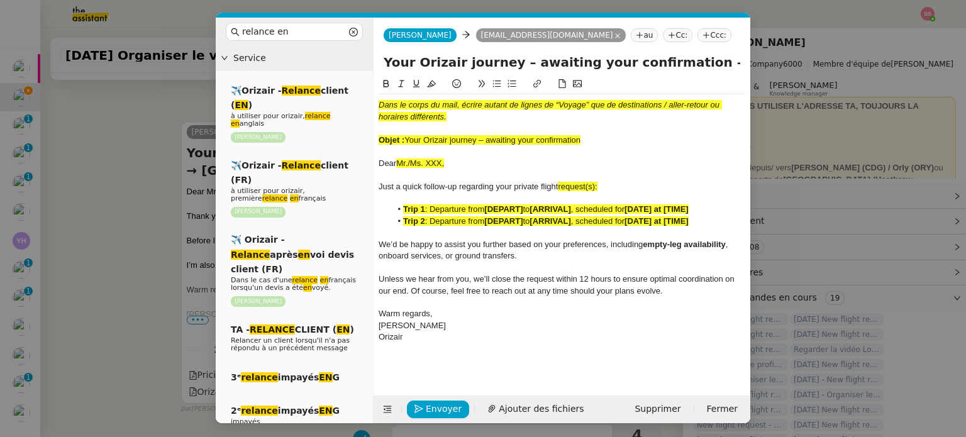
type input "Your Orizair journey – awaiting your confirmation – United Kingdom → Malta Inte…"
drag, startPoint x: 594, startPoint y: 140, endPoint x: 363, endPoint y: 89, distance: 236.5
click at [363, 89] on nz-layout "relance en Service ✈️Orizair - Relance client ( EN ) à utiliser pour orizair, r…" at bounding box center [483, 221] width 535 height 406
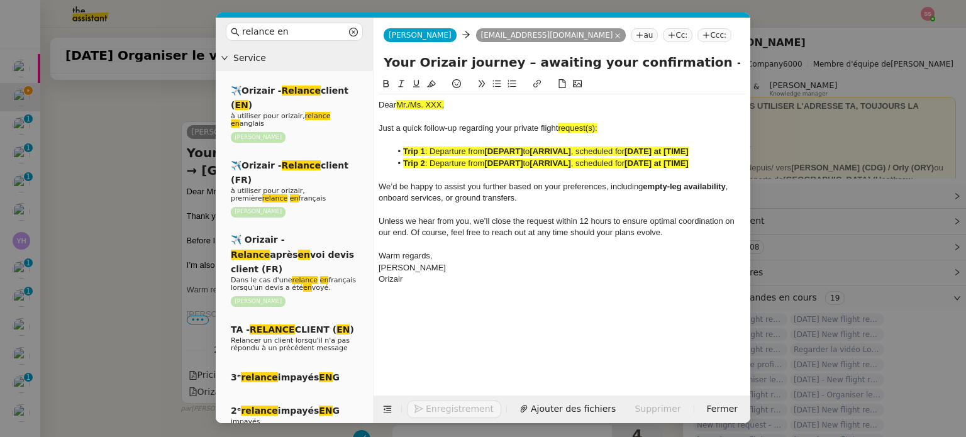
click at [159, 214] on nz-modal-container "relance en Service ✈️Orizair - Relance client ( EN ) à utiliser pour orizair, r…" at bounding box center [483, 218] width 966 height 437
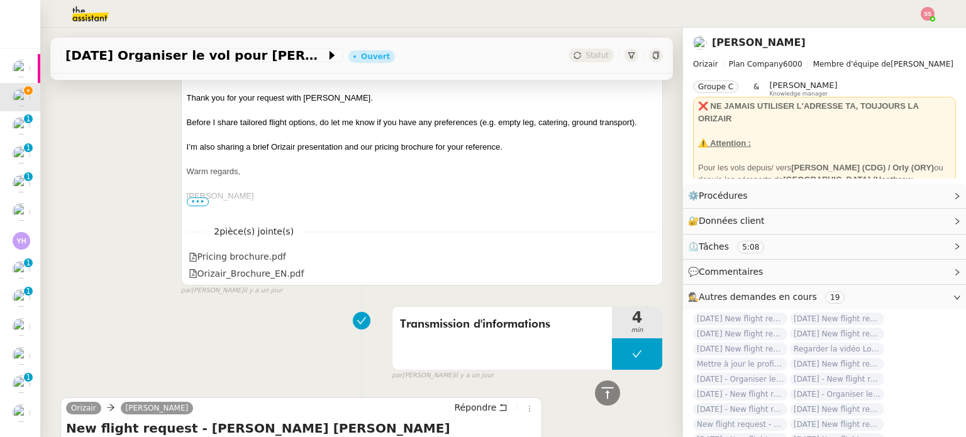
scroll to position [511, 0]
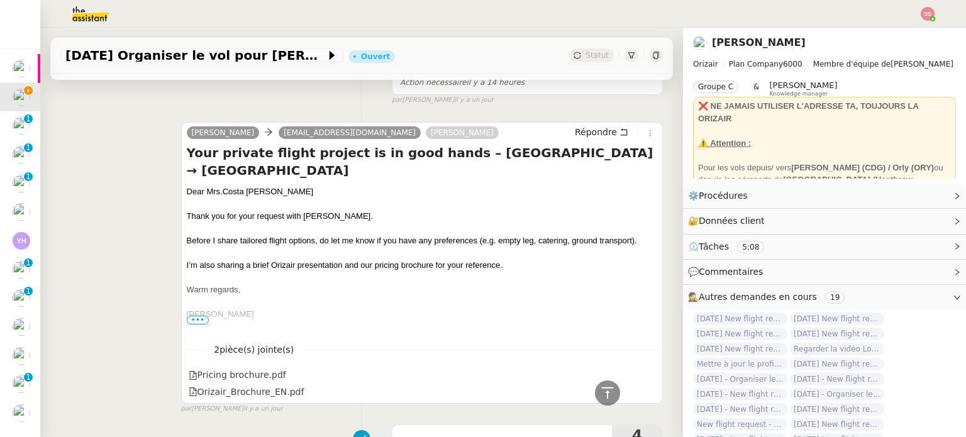
click at [229, 192] on span "Costa [PERSON_NAME]" at bounding box center [268, 191] width 91 height 9
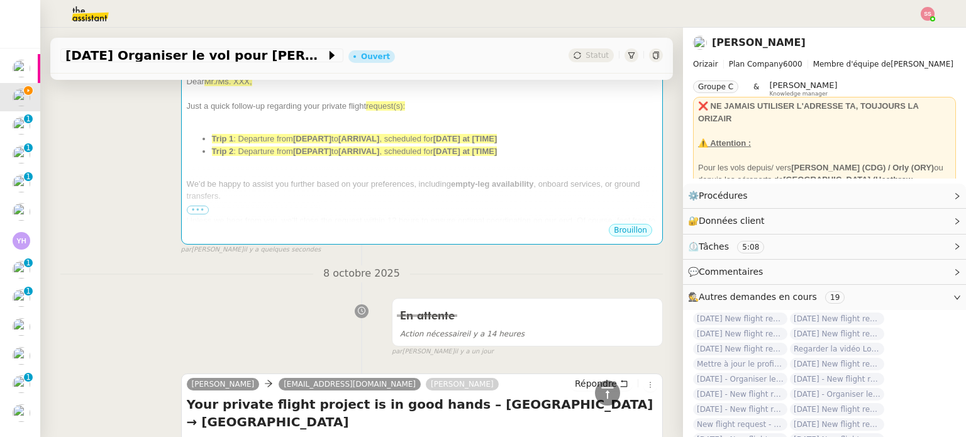
scroll to position [134, 0]
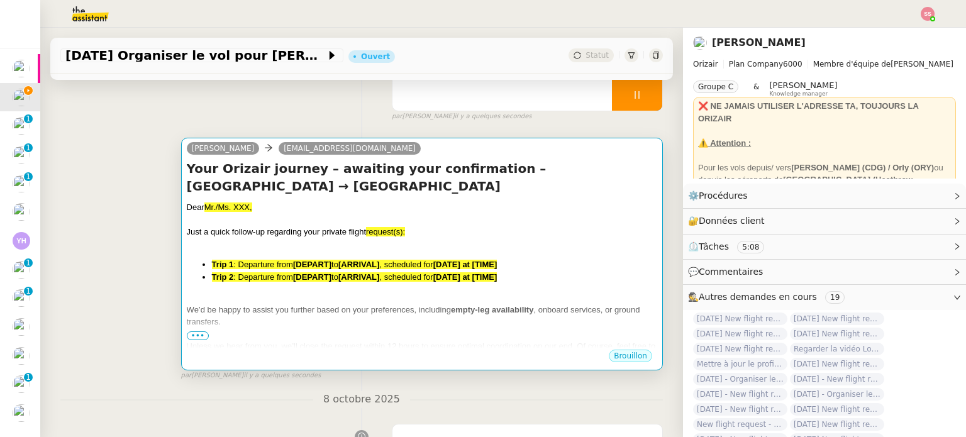
click at [301, 227] on div "Just a quick follow-up regarding your private flight request(s):" at bounding box center [422, 232] width 470 height 13
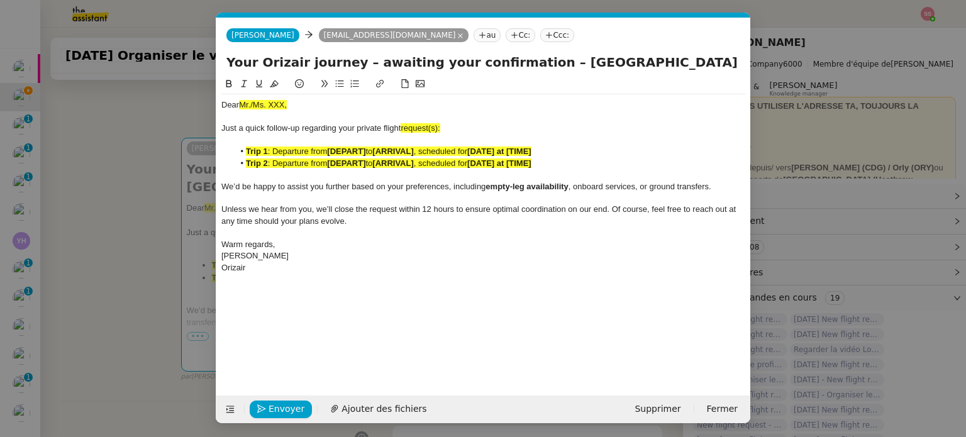
scroll to position [0, 66]
drag, startPoint x: 281, startPoint y: 105, endPoint x: 219, endPoint y: 106, distance: 62.3
click at [219, 106] on nz-spin "Dear Mr./Ms. XXX, Just a quick follow-up regarding your private flight request(…" at bounding box center [483, 229] width 534 height 304
click at [317, 106] on div "Dear Mrs. Costa Abreu" at bounding box center [483, 104] width 524 height 11
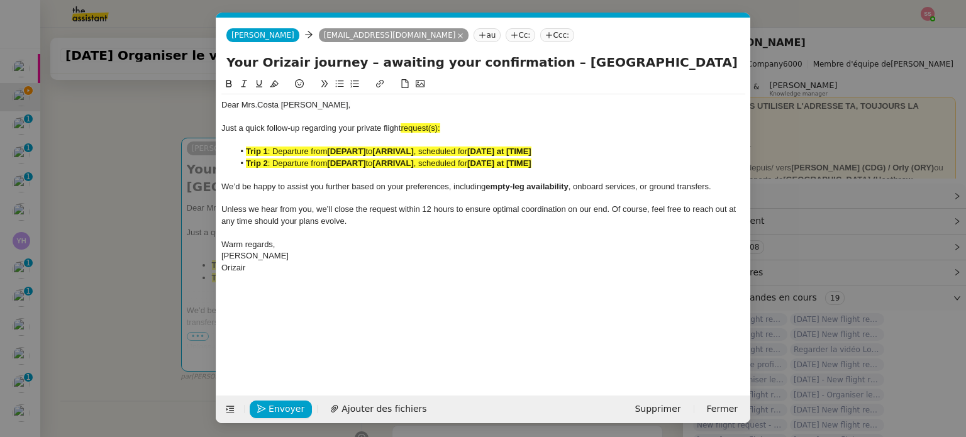
click at [445, 127] on div "Just a quick follow-up regarding your private flight request(s):" at bounding box center [483, 128] width 524 height 11
drag, startPoint x: 445, startPoint y: 125, endPoint x: 403, endPoint y: 127, distance: 41.6
click at [403, 127] on div "Just a quick follow-up regarding your private flight request:" at bounding box center [483, 128] width 524 height 11
click at [279, 87] on button at bounding box center [274, 84] width 15 height 14
click at [338, 146] on li "Trip 1 : Departure from [DEPART] to [ARRIVAL] , scheduled for [DATE] at [TIME]" at bounding box center [490, 151] width 512 height 11
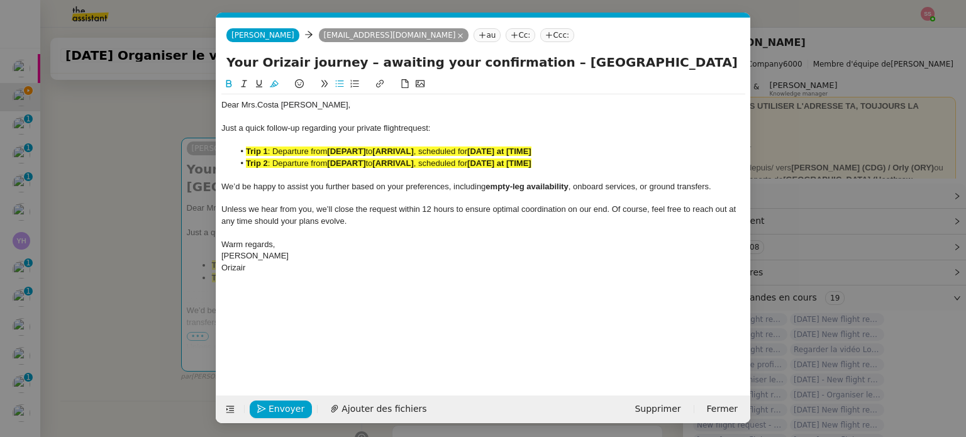
click at [357, 162] on strong "[DEPART]" at bounding box center [346, 162] width 38 height 9
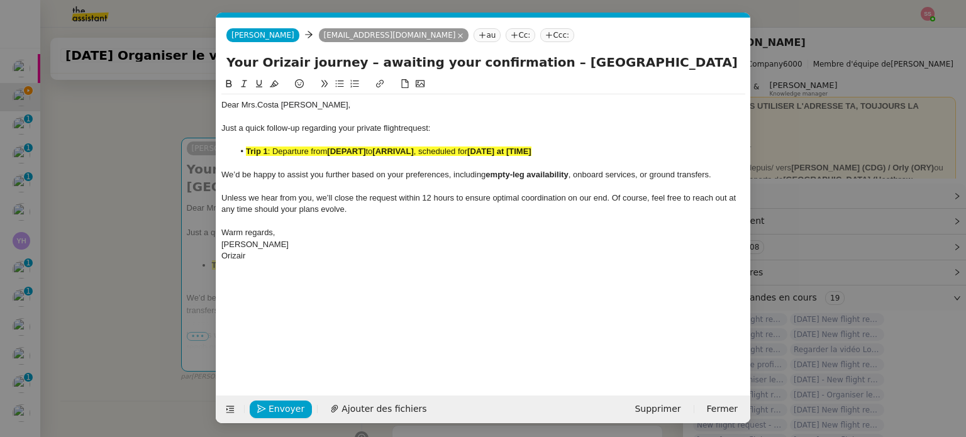
click at [175, 199] on nz-modal-container "relance en Service ✈️Orizair - Relance client ( EN ) à utiliser pour orizair, r…" at bounding box center [483, 218] width 966 height 437
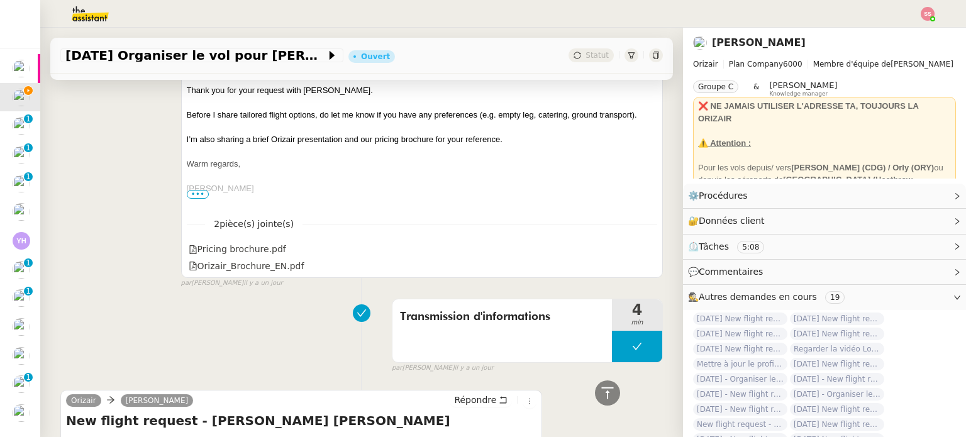
scroll to position [883, 0]
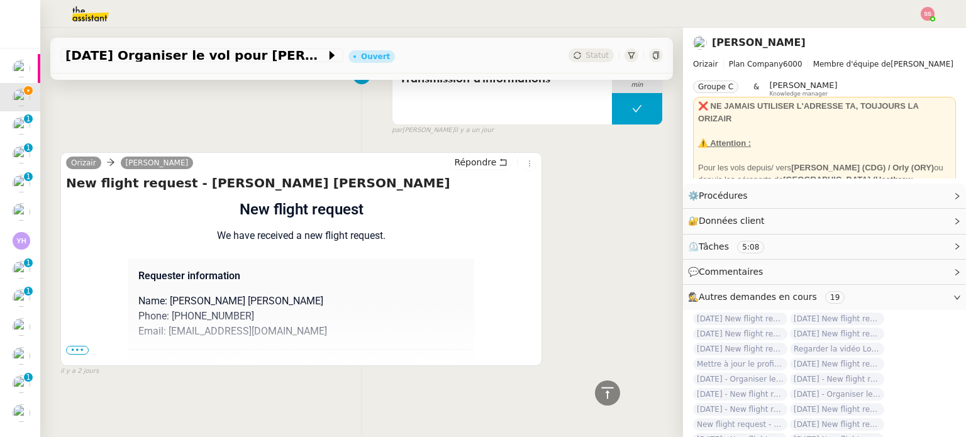
click at [76, 348] on span "•••" at bounding box center [77, 350] width 23 height 9
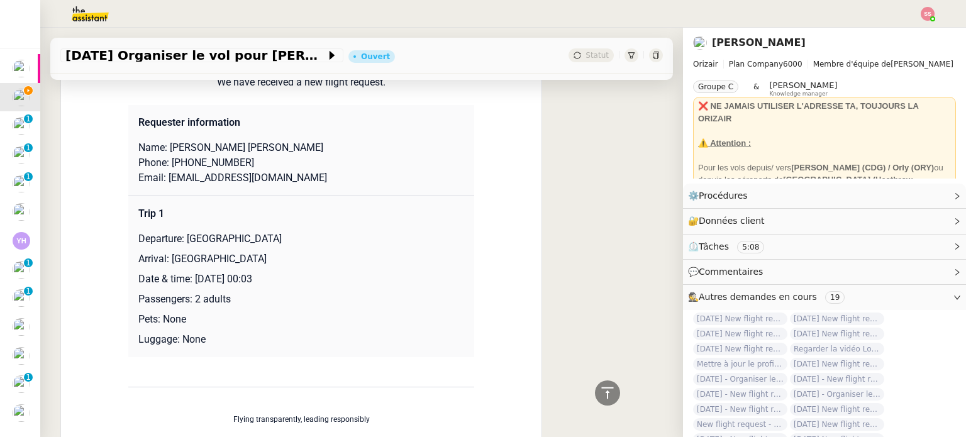
scroll to position [1134, 0]
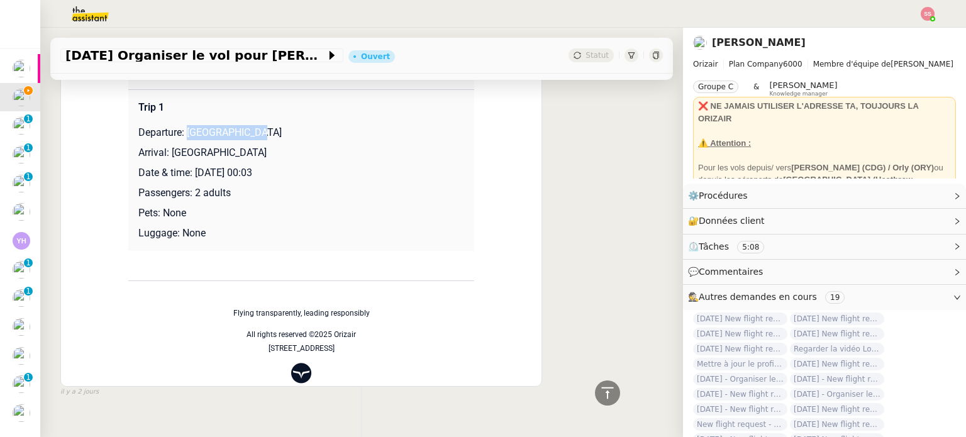
drag, startPoint x: 182, startPoint y: 138, endPoint x: 256, endPoint y: 133, distance: 74.4
click at [256, 133] on p "Departure: [GEOGRAPHIC_DATA]" at bounding box center [301, 132] width 326 height 15
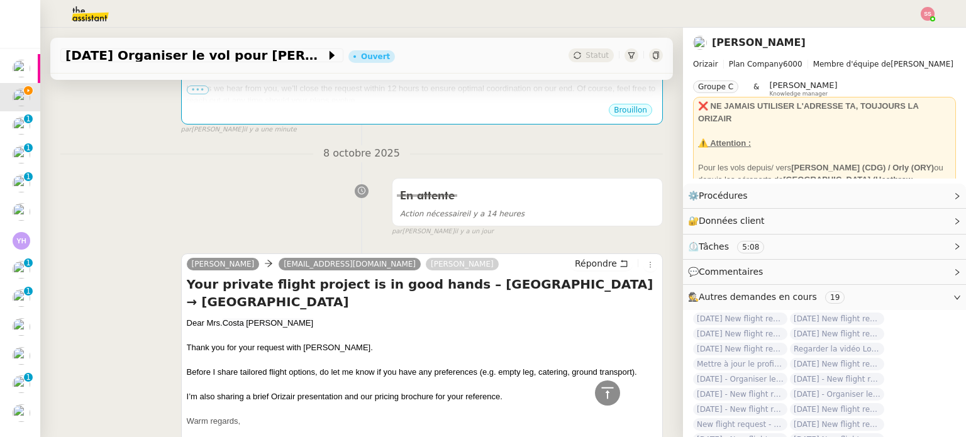
scroll to position [254, 0]
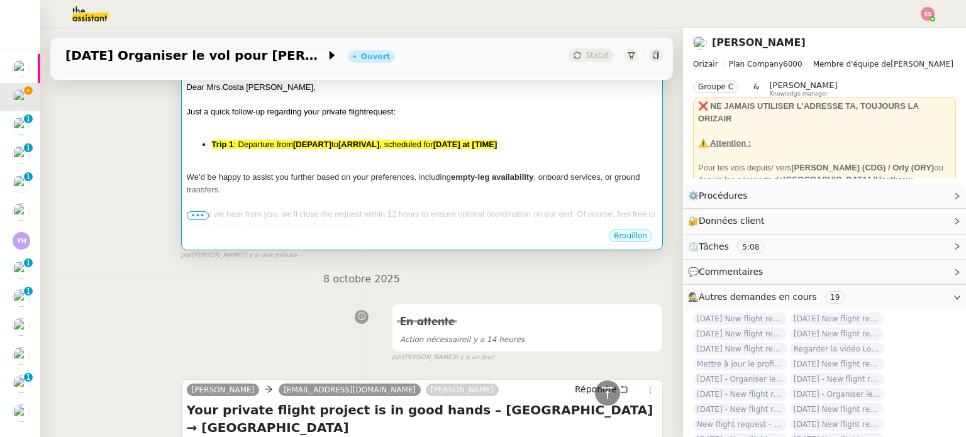
click at [380, 182] on span "We’d be happy to assist you further based on your preferences, including" at bounding box center [319, 176] width 264 height 9
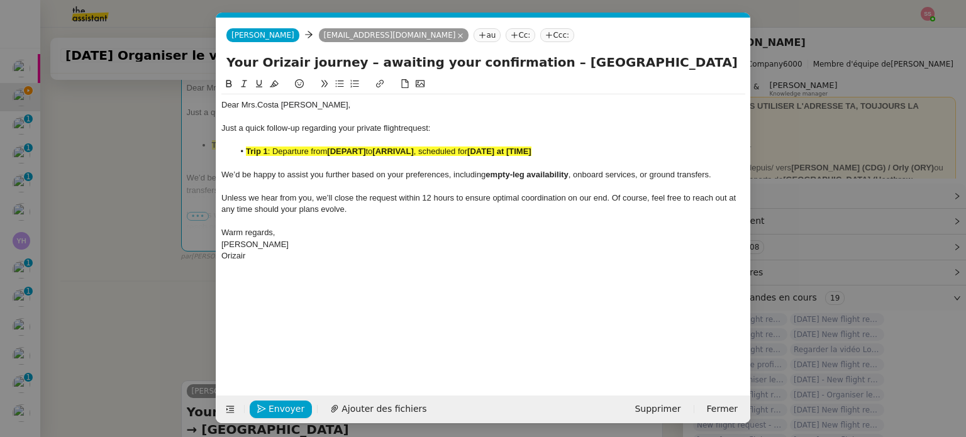
scroll to position [0, 66]
click at [387, 150] on strong "[ARRIVAL]" at bounding box center [392, 151] width 41 height 9
click at [270, 88] on icon at bounding box center [274, 83] width 9 height 9
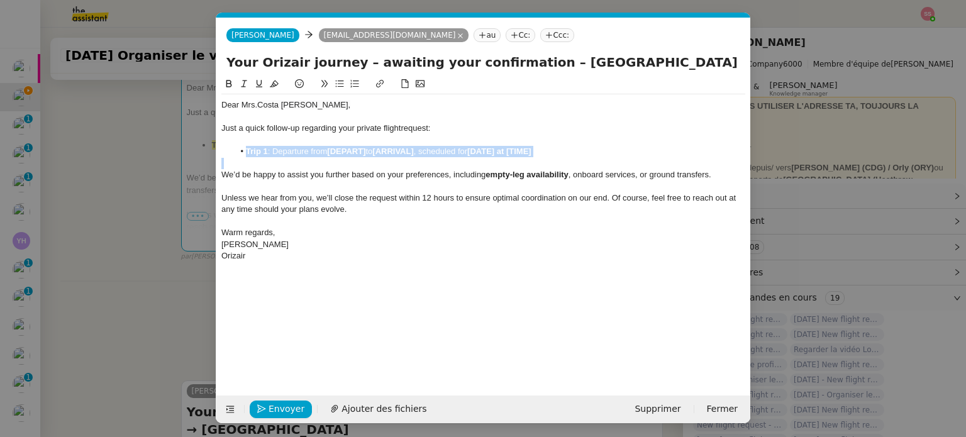
click at [360, 157] on li "Trip 1 : Departure from [DEPART] to [ARRIVAL] , scheduled for [DATE] at [TIME]" at bounding box center [490, 151] width 512 height 11
drag, startPoint x: 367, startPoint y: 151, endPoint x: 330, endPoint y: 148, distance: 37.2
click at [330, 148] on li "Trip 1 : Departure from [DEPART] to [ARRIVAL] , scheduled for [DATE] at [TIME]" at bounding box center [490, 151] width 512 height 11
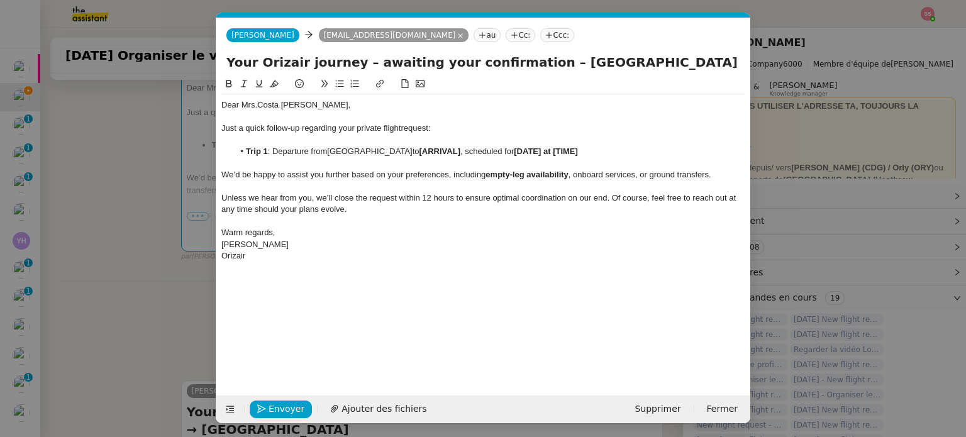
scroll to position [0, 0]
click at [169, 251] on nz-modal-container "relance en Service ✈️Orizair - Relance client ( EN ) à utiliser pour orizair, r…" at bounding box center [483, 218] width 966 height 437
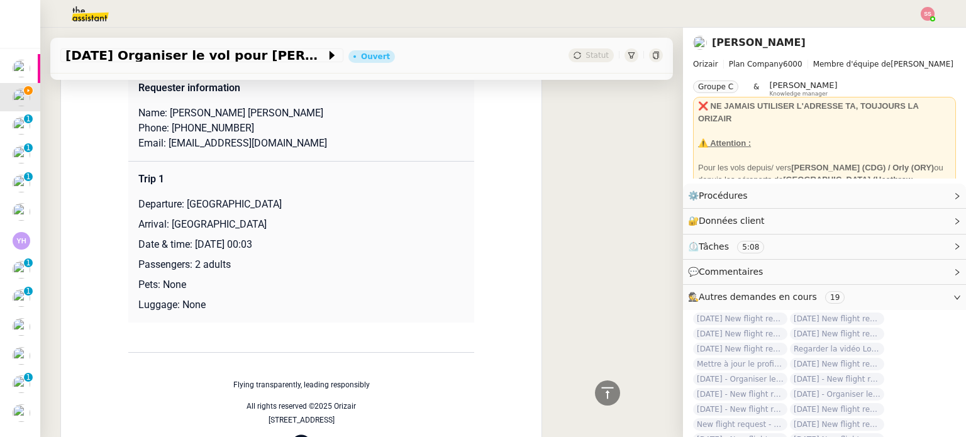
scroll to position [1072, 0]
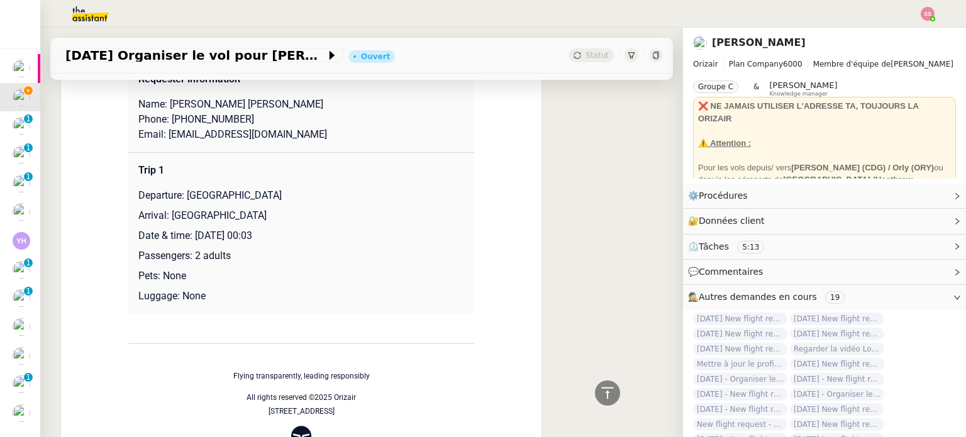
drag, startPoint x: 165, startPoint y: 217, endPoint x: 284, endPoint y: 213, distance: 118.9
click at [284, 213] on p "Arrival: [GEOGRAPHIC_DATA]" at bounding box center [301, 215] width 326 height 15
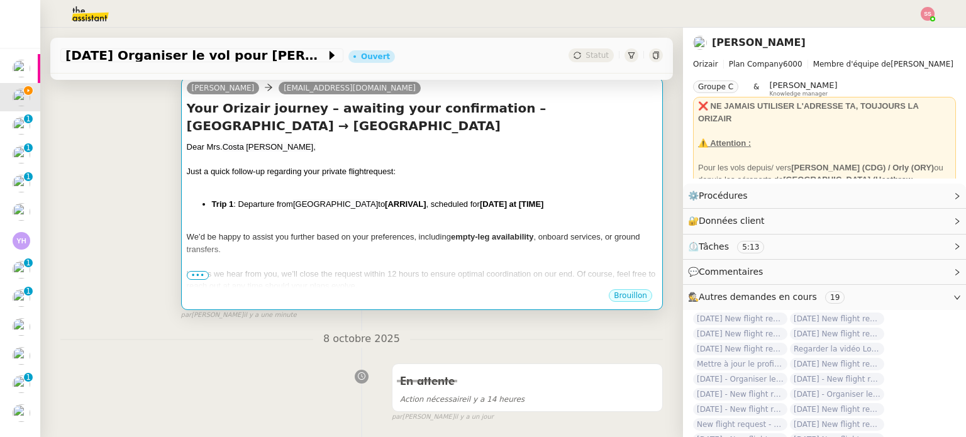
scroll to position [191, 0]
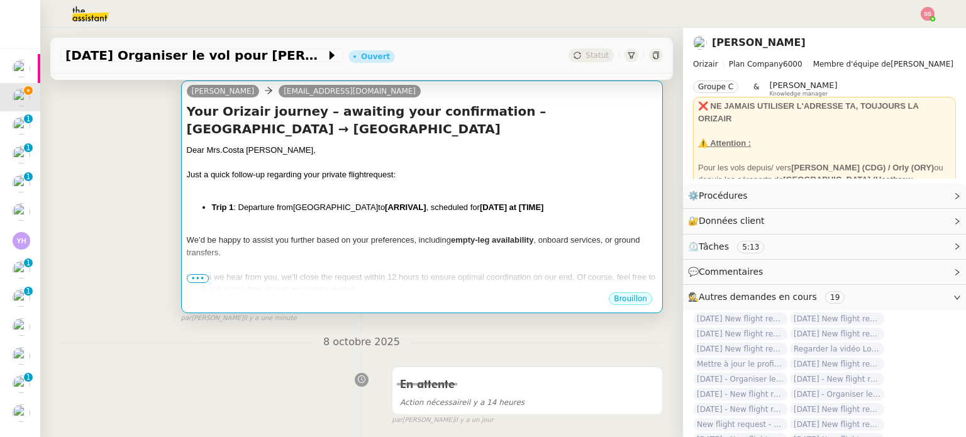
click at [438, 219] on div "Dear Mrs. Costa Abreu, Just a quick follow-up regarding your private flight req…" at bounding box center [422, 244] width 470 height 201
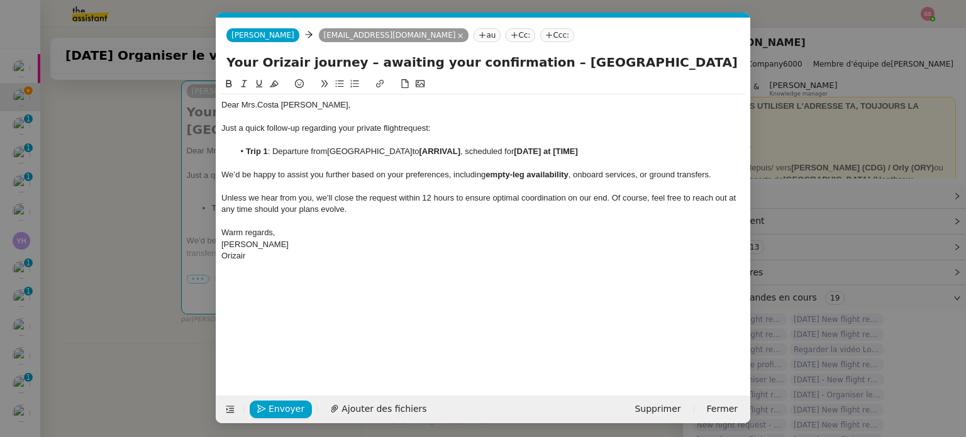
scroll to position [0, 66]
drag, startPoint x: 440, startPoint y: 150, endPoint x: 400, endPoint y: 150, distance: 40.2
click at [400, 150] on li "Trip 1 : Departure from United Kingdom to [ARRIVAL] , scheduled for [DATE] at […" at bounding box center [490, 151] width 512 height 11
click at [176, 233] on nz-modal-container "relance en Service ✈️Orizair - Relance client ( EN ) à utiliser pour orizair, r…" at bounding box center [483, 218] width 966 height 437
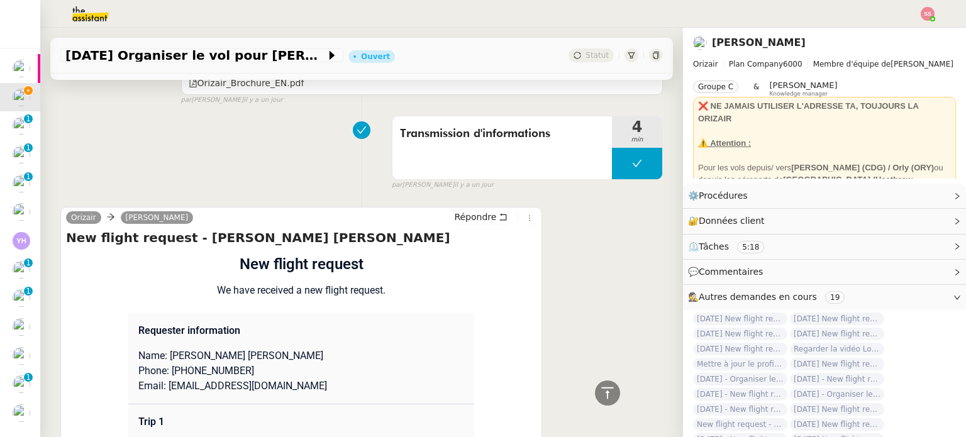
scroll to position [1134, 0]
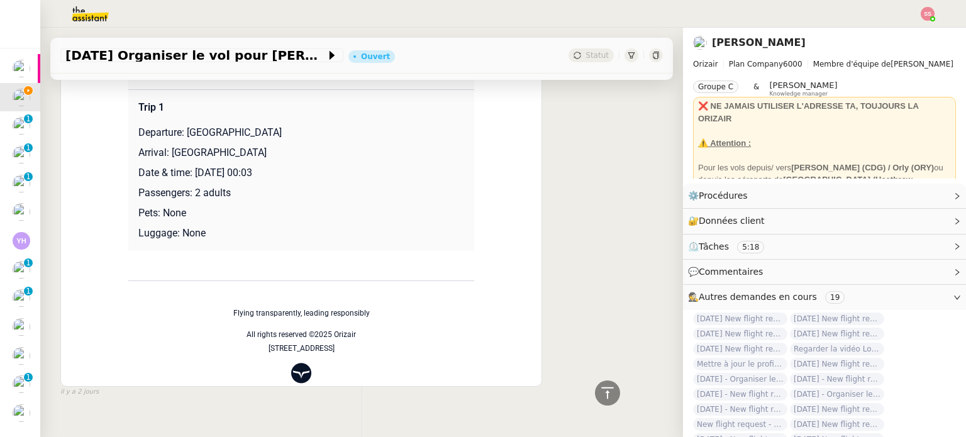
drag, startPoint x: 189, startPoint y: 177, endPoint x: 324, endPoint y: 175, distance: 135.2
click at [324, 175] on p "Date & time: [DATE] 00:03" at bounding box center [301, 172] width 326 height 15
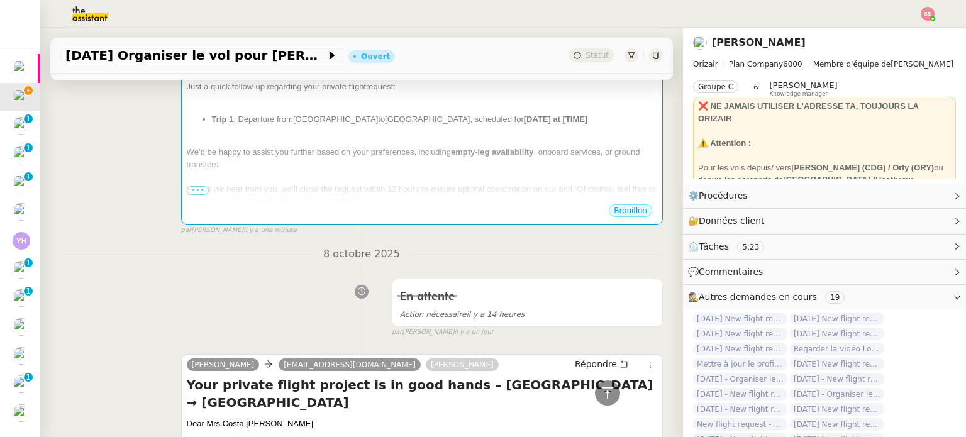
scroll to position [191, 0]
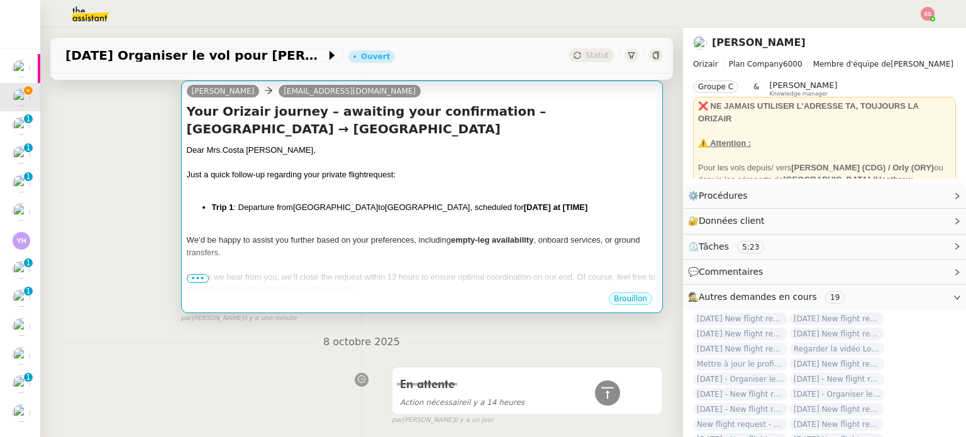
click at [491, 201] on div "Dear Mrs. Costa Abreu, Just a quick follow-up regarding your private flight req…" at bounding box center [422, 244] width 470 height 201
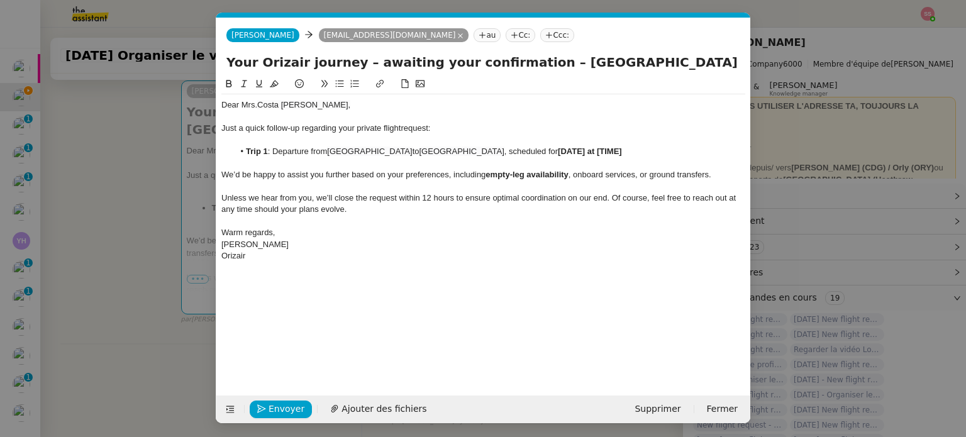
scroll to position [0, 66]
drag, startPoint x: 611, startPoint y: 159, endPoint x: 550, endPoint y: 152, distance: 62.0
click at [550, 152] on div "Dear Mrs. Costa Abreu, Just a quick follow-up regarding your private flight req…" at bounding box center [483, 180] width 524 height 172
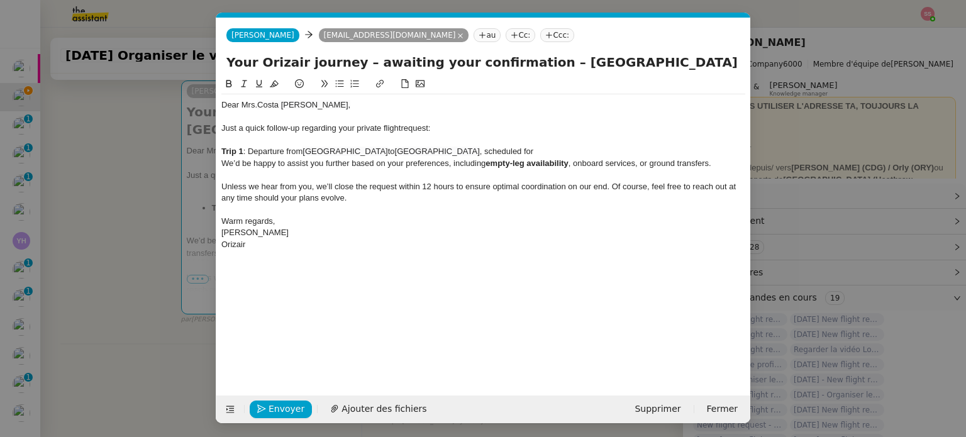
paste div
click at [524, 158] on strong "empty-leg availability" at bounding box center [526, 162] width 83 height 9
click at [523, 150] on div "Trip 1 : Departure from United Kingdom to Malta International Airport , schedul…" at bounding box center [483, 151] width 524 height 11
click at [0, 0] on lt-span "Supprimer les doubles espaces" at bounding box center [0, 0] width 0 height 0
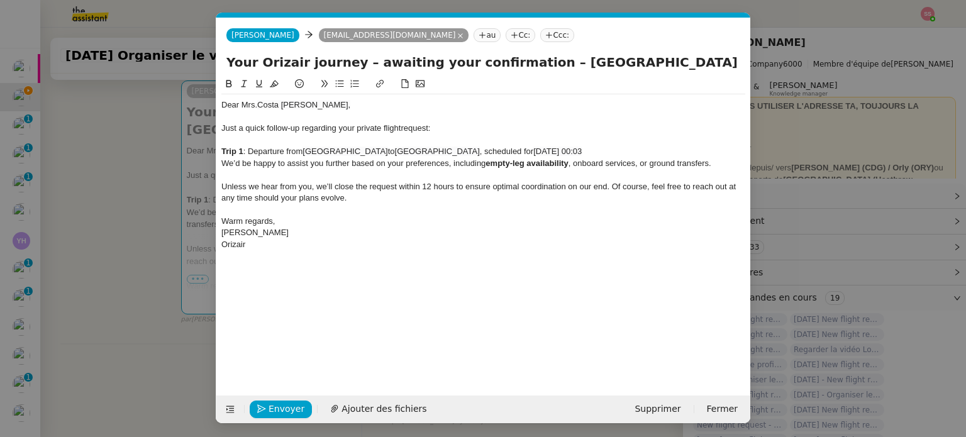
click at [223, 152] on strong "Trip 1" at bounding box center [232, 151] width 22 height 9
click at [337, 94] on div at bounding box center [483, 86] width 524 height 18
click at [340, 90] on button at bounding box center [339, 84] width 15 height 14
click at [654, 153] on li "Trip 1 : Departure from United Kingdom to Malta International Airport , schedul…" at bounding box center [490, 151] width 512 height 11
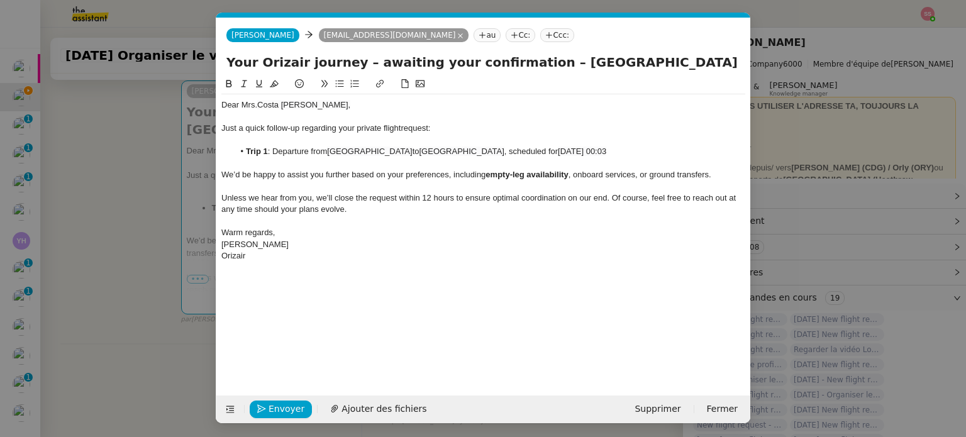
scroll to position [0, 68]
drag, startPoint x: 427, startPoint y: 61, endPoint x: 751, endPoint y: 99, distance: 326.7
click at [751, 99] on nz-modal-container "relance en Service ✈️Orizair - Relance client ( EN ) à utiliser pour orizair, r…" at bounding box center [483, 218] width 966 height 437
click at [460, 299] on div "Dear Mrs. Costa Abreu, Just a quick follow-up regarding your private flight req…" at bounding box center [483, 226] width 524 height 299
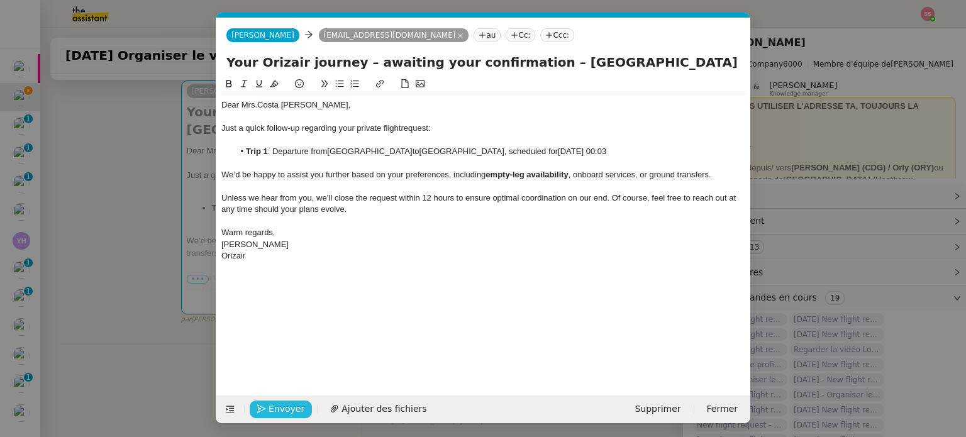
click at [289, 403] on span "Envoyer" at bounding box center [287, 409] width 36 height 14
click at [289, 403] on span "Confirmer l'envoi" at bounding box center [306, 409] width 75 height 14
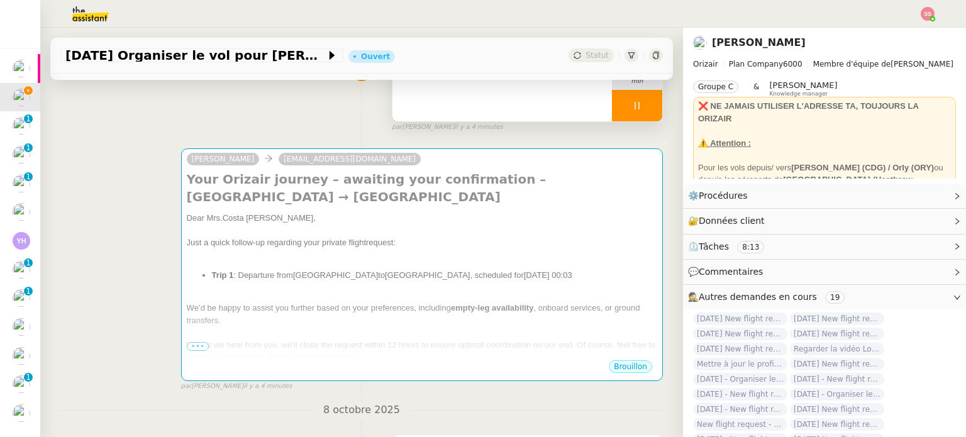
scroll to position [3, 0]
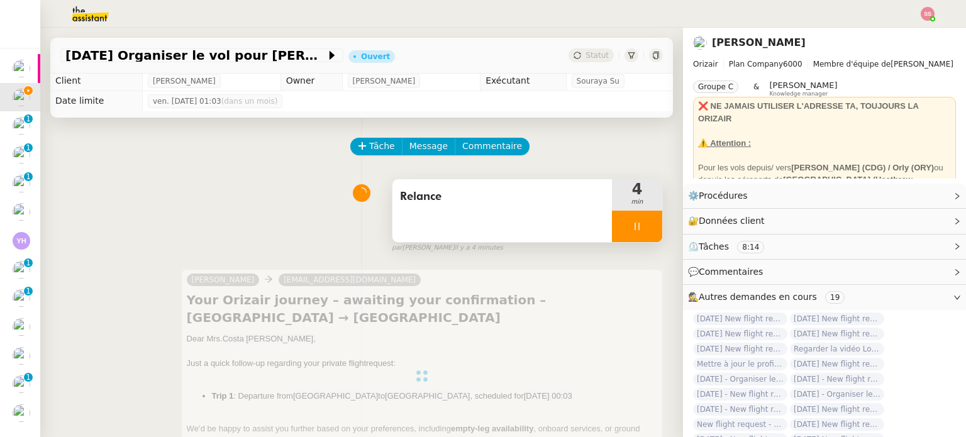
click at [631, 221] on div at bounding box center [637, 226] width 50 height 31
click at [637, 221] on button at bounding box center [649, 226] width 25 height 31
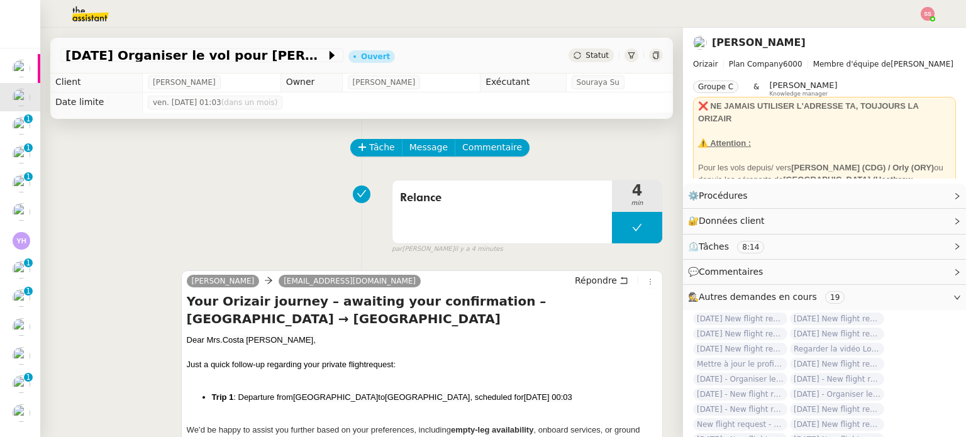
scroll to position [0, 0]
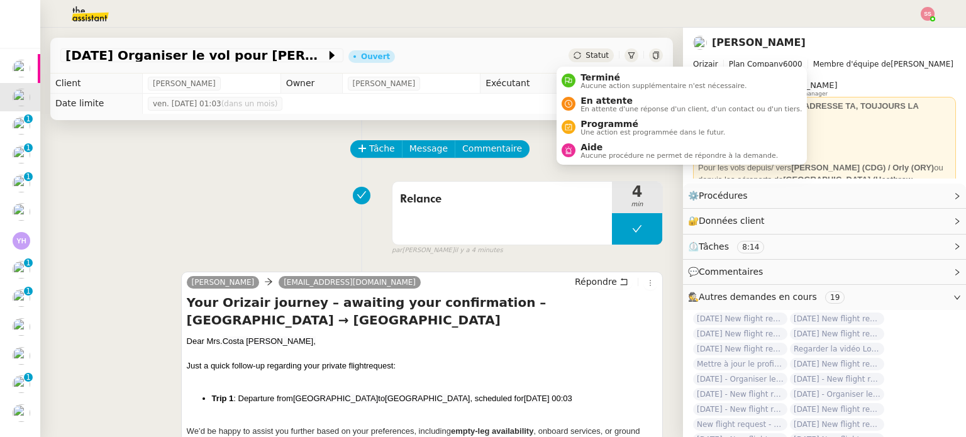
click at [585, 57] on span "Statut" at bounding box center [596, 55] width 23 height 9
click at [585, 97] on span "En attente" at bounding box center [690, 101] width 221 height 10
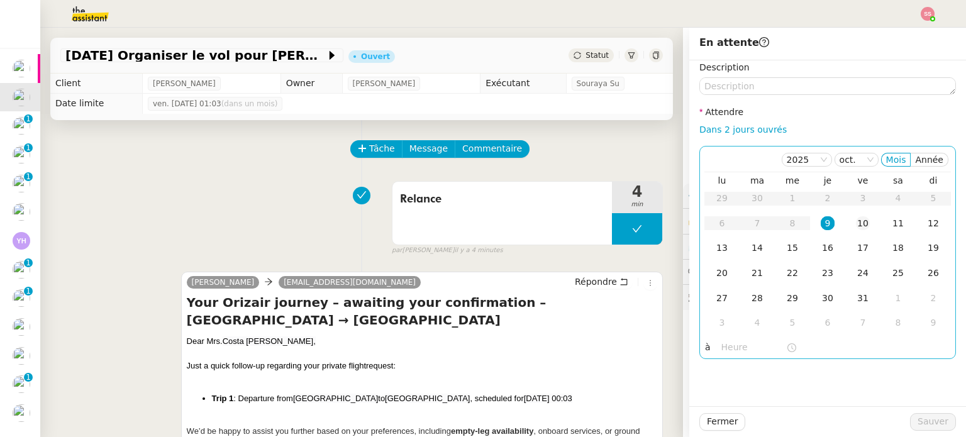
click at [858, 222] on div "10" at bounding box center [863, 223] width 14 height 14
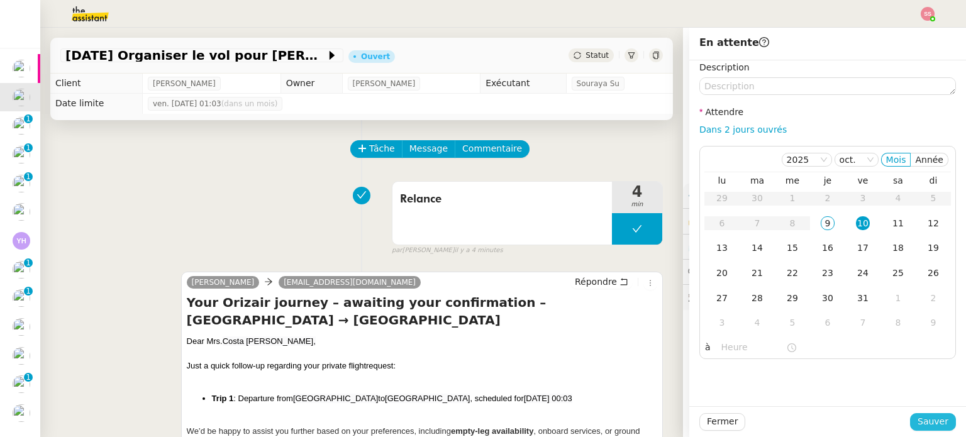
click at [928, 426] on span "Sauver" at bounding box center [932, 421] width 31 height 14
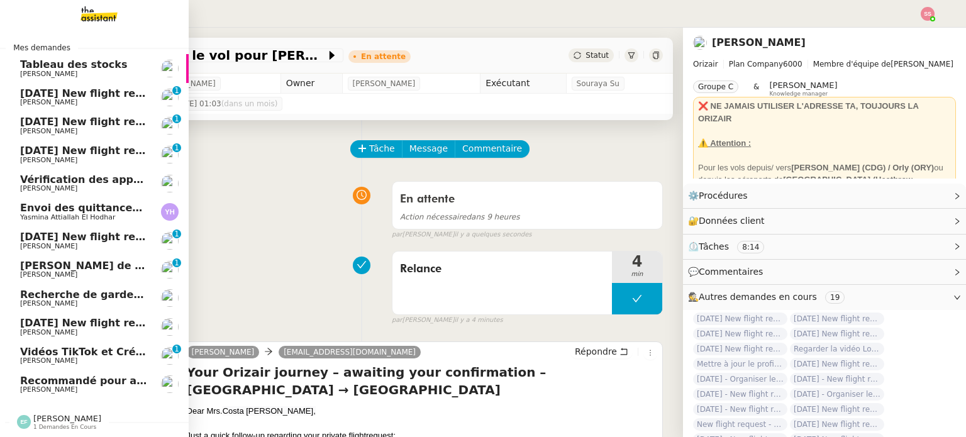
click at [87, 99] on span "[PERSON_NAME]" at bounding box center [83, 103] width 127 height 8
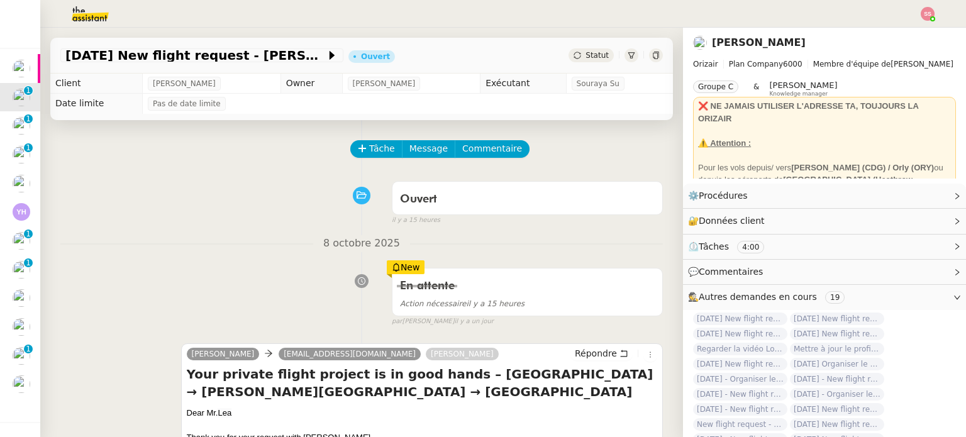
click at [923, 17] on img at bounding box center [928, 14] width 14 height 14
click at [906, 27] on li "Suivi" at bounding box center [894, 36] width 82 height 18
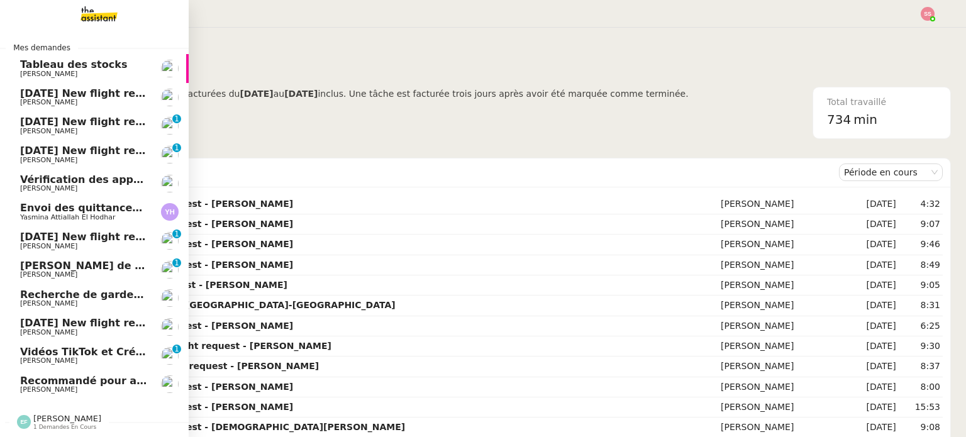
click at [78, 102] on span "[PERSON_NAME]" at bounding box center [83, 103] width 127 height 8
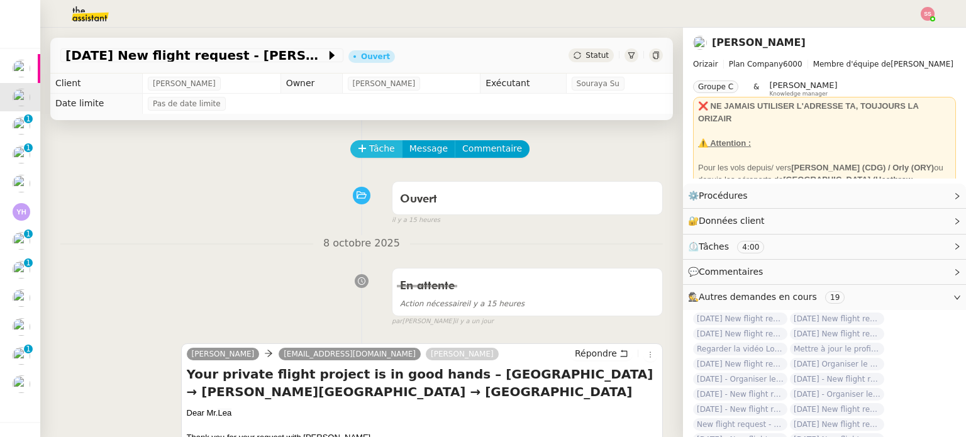
click at [358, 155] on button "Tâche" at bounding box center [376, 149] width 52 height 18
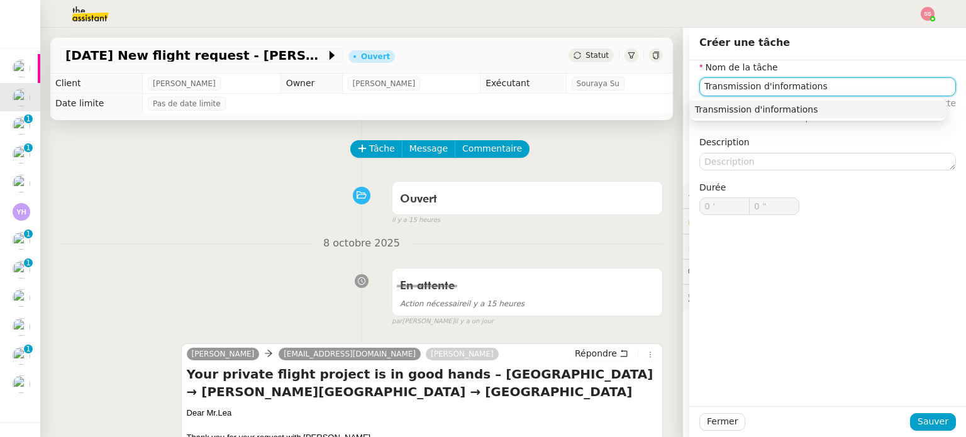
click at [701, 109] on div "Transmission d'informations" at bounding box center [818, 109] width 247 height 11
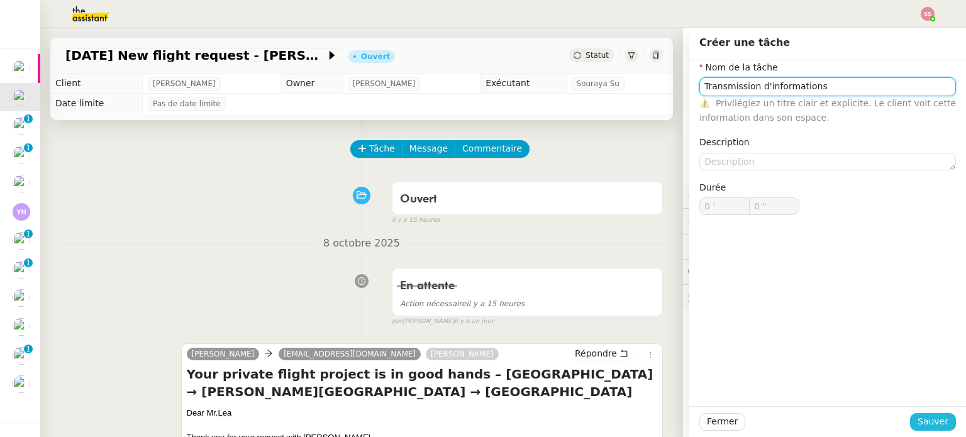
type input "Transmission d'informations"
click at [936, 424] on span "Sauver" at bounding box center [932, 421] width 31 height 14
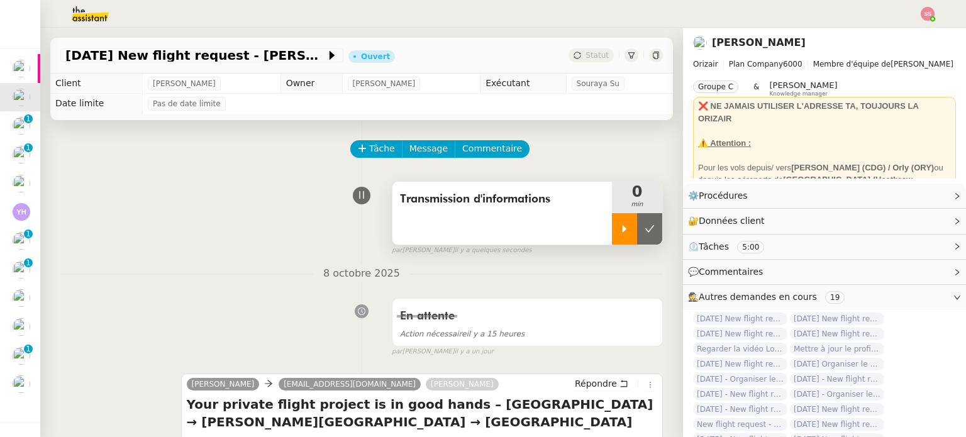
click at [616, 245] on div at bounding box center [624, 228] width 25 height 31
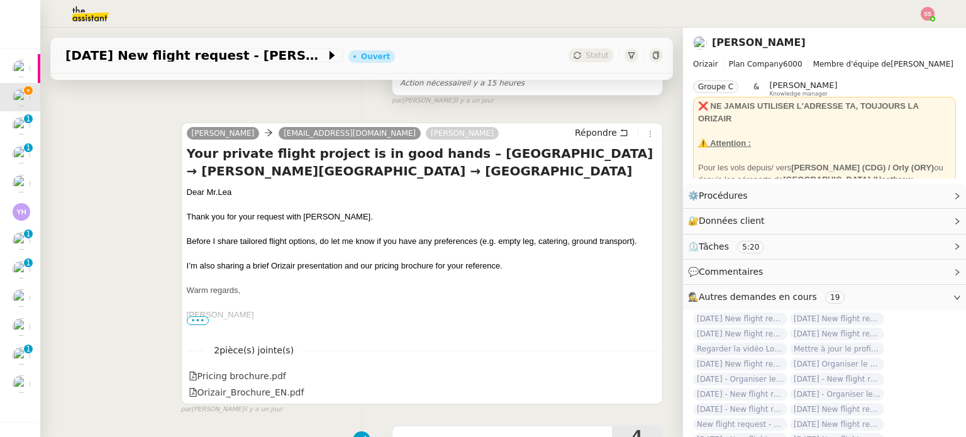
scroll to position [252, 0]
click at [579, 140] on div "Répondre" at bounding box center [613, 132] width 87 height 15
click at [575, 136] on span "Répondre" at bounding box center [596, 132] width 42 height 13
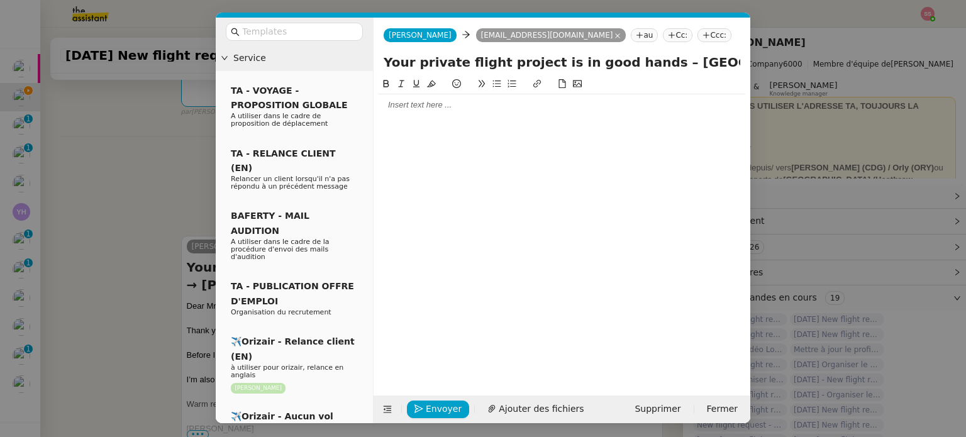
scroll to position [365, 0]
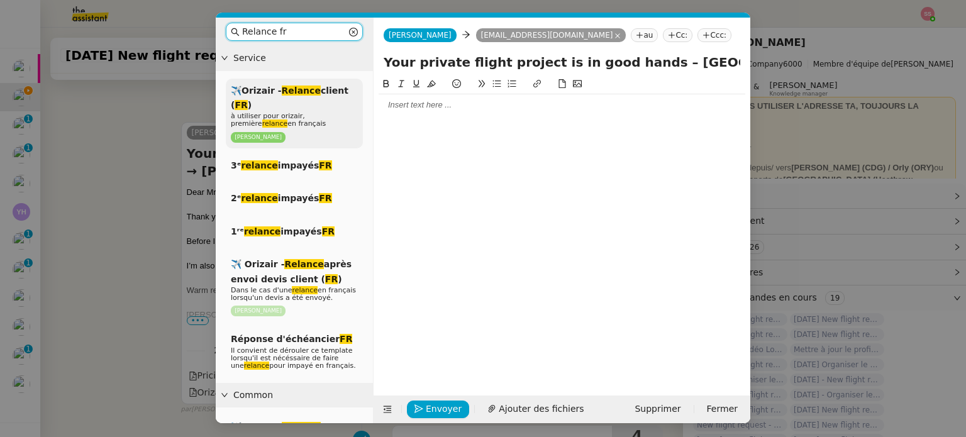
type input "Relance fr"
click at [297, 87] on em "Relance" at bounding box center [301, 91] width 39 height 10
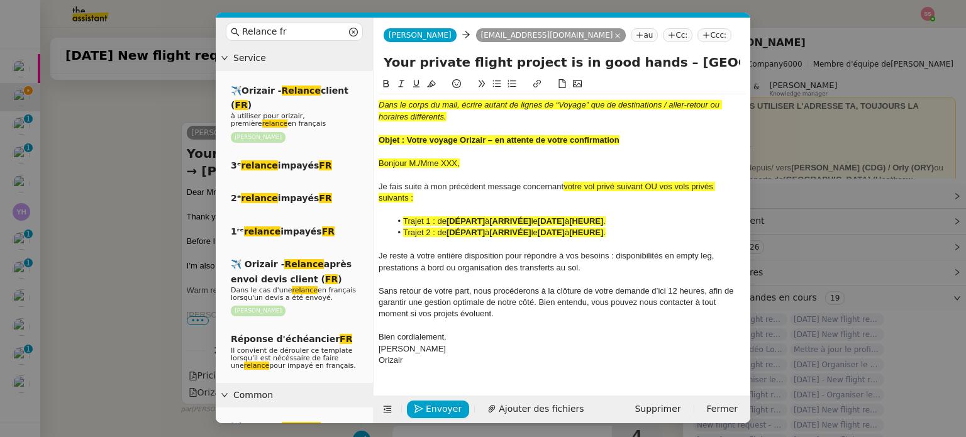
scroll to position [513, 0]
click at [140, 158] on nz-modal-container "Relance fr Service ✈️Orizair - Relance client ( FR ) à utiliser pour orizair, p…" at bounding box center [483, 218] width 966 height 437
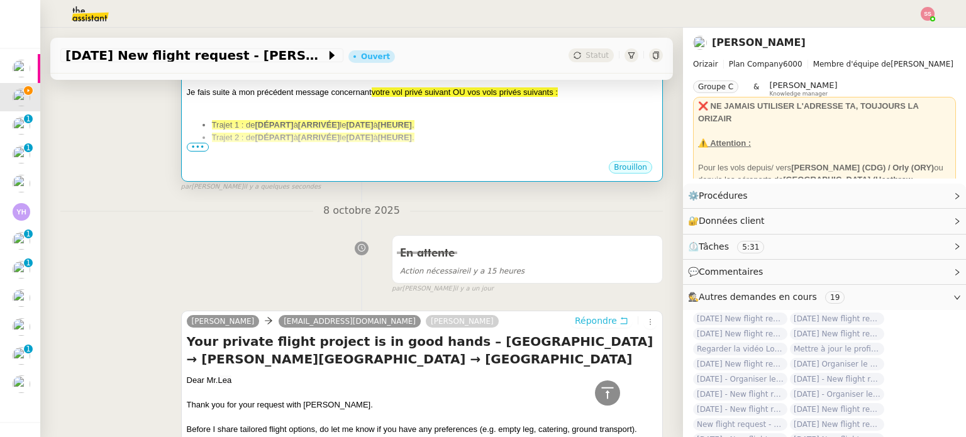
scroll to position [134, 0]
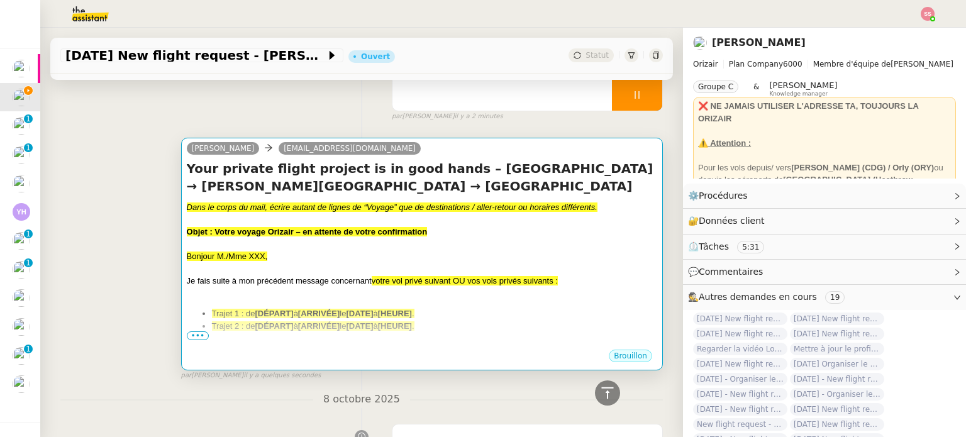
click at [339, 173] on h4 "Your private flight project is in good hands – [GEOGRAPHIC_DATA] → [PERSON_NAME…" at bounding box center [422, 177] width 470 height 35
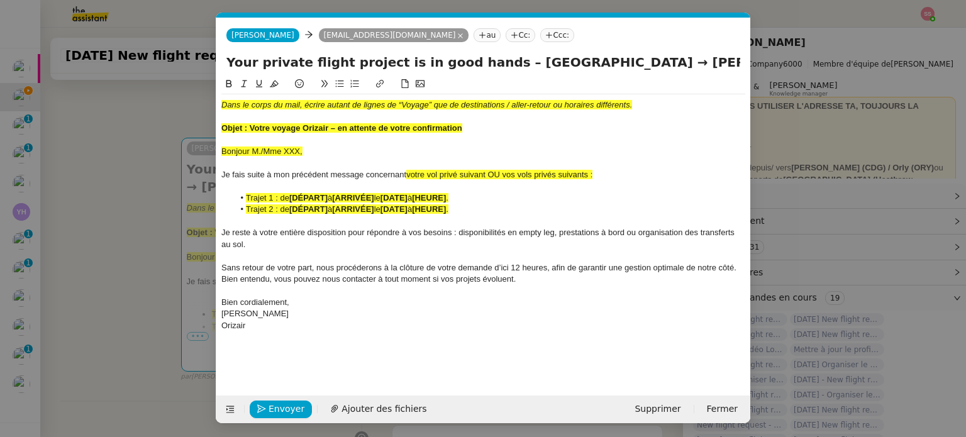
scroll to position [0, 64]
click at [224, 409] on icon at bounding box center [230, 409] width 16 height 9
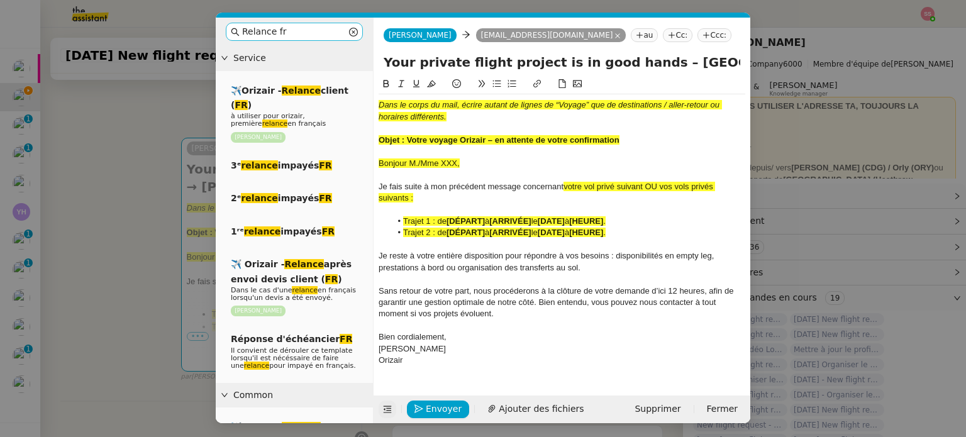
click at [297, 34] on input "Relance fr" at bounding box center [294, 32] width 104 height 14
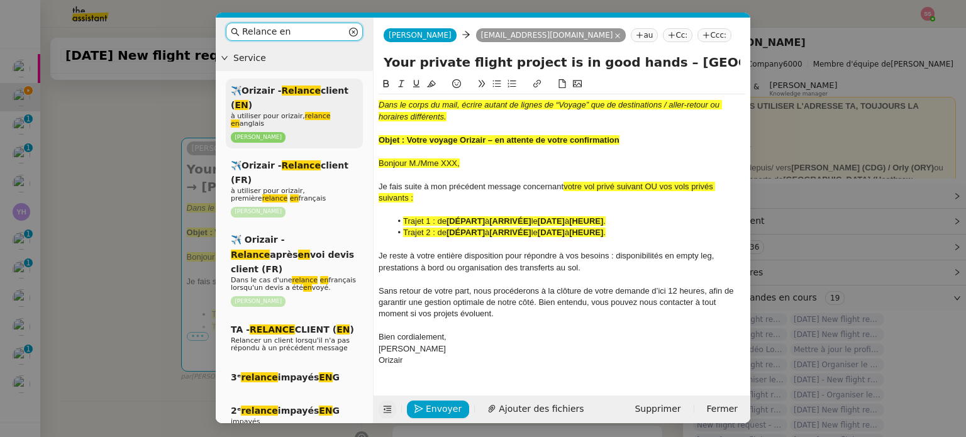
type input "Relance en"
click at [324, 109] on div "✈️Orizair - Relance client ( EN ) à utiliser pour orizair, relance en anglais L…" at bounding box center [294, 114] width 137 height 70
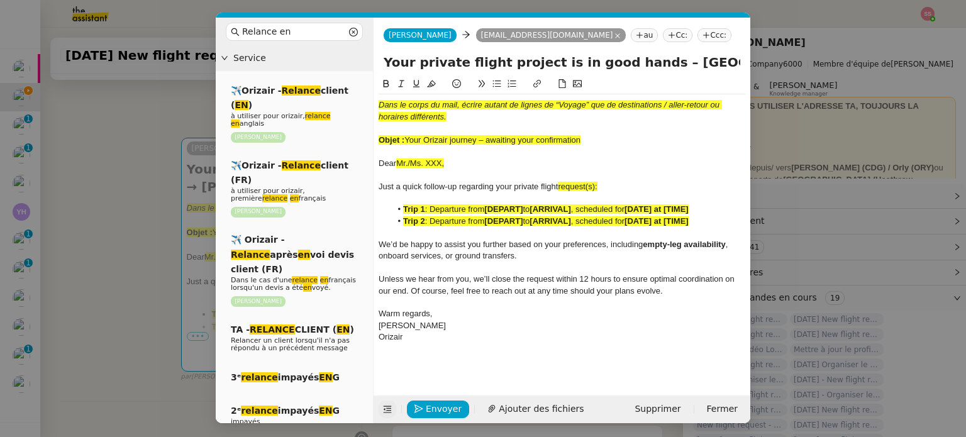
drag, startPoint x: 407, startPoint y: 140, endPoint x: 604, endPoint y: 142, distance: 196.2
click at [604, 142] on div "Objet : Your Orizair journey – awaiting your confirmation" at bounding box center [562, 140] width 367 height 11
drag, startPoint x: 635, startPoint y: 67, endPoint x: 367, endPoint y: 58, distance: 268.0
click at [367, 58] on nz-layout "Relance en Service ✈️Orizair - Relance client ( EN ) à utiliser pour orizair, r…" at bounding box center [483, 221] width 535 height 406
paste input "Orizair journey – awaiting your confirmation"
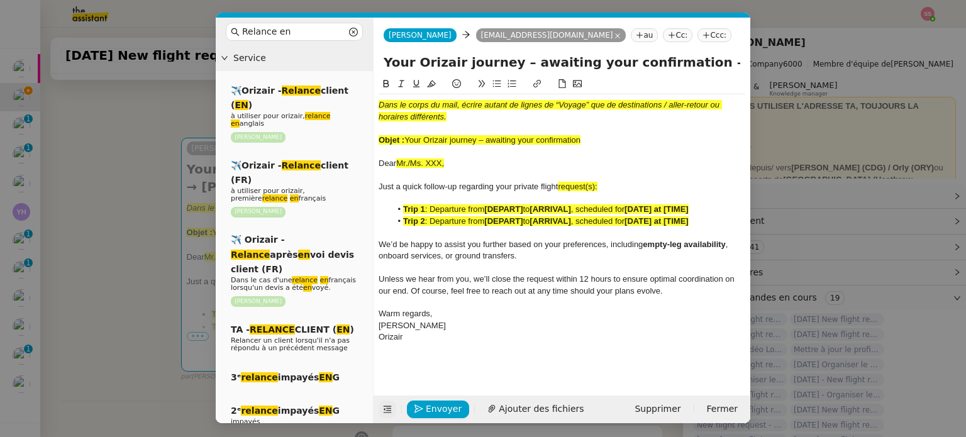
type input "Your Orizair journey – awaiting your confirmation – Farnborough Airport → Charl…"
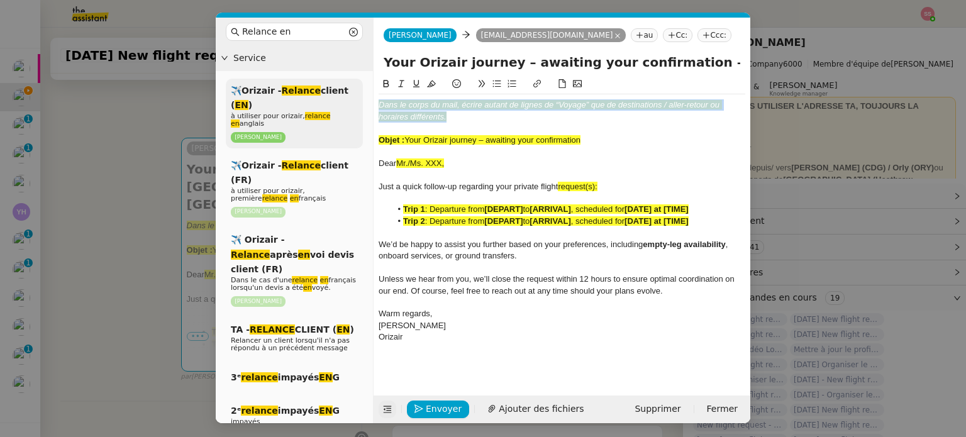
drag, startPoint x: 452, startPoint y: 116, endPoint x: 355, endPoint y: 80, distance: 103.3
click at [355, 80] on nz-layout "Relance en Service ✈️Orizair - Relance client ( EN ) à utiliser pour orizair, r…" at bounding box center [483, 221] width 535 height 406
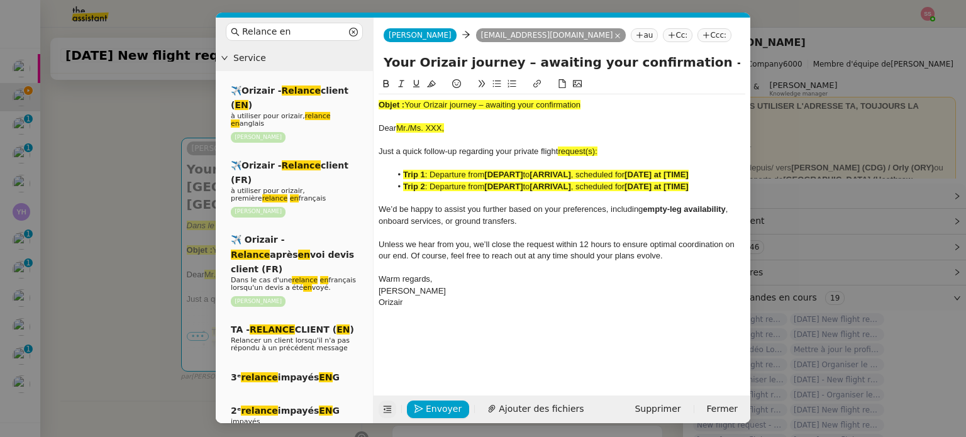
click at [409, 100] on div "Objet : Your Orizair journey – awaiting your confirmation" at bounding box center [562, 104] width 367 height 11
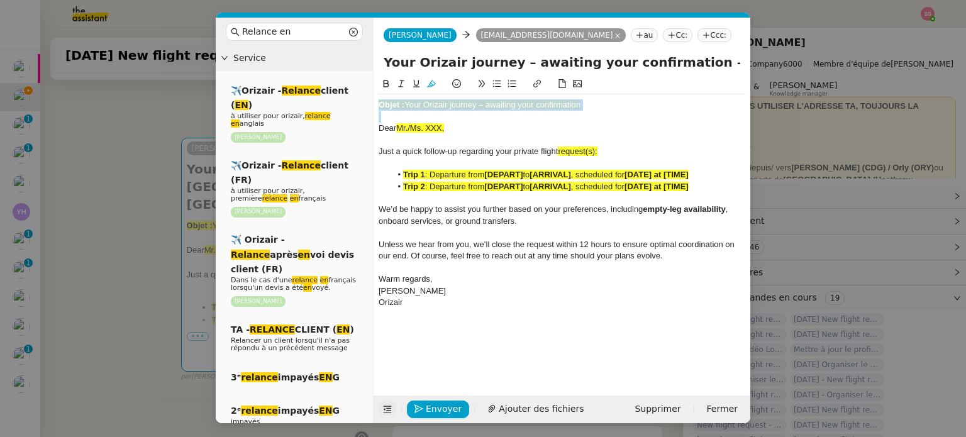
click at [409, 100] on div "Objet : Your Orizair journey – awaiting your confirmation" at bounding box center [562, 104] width 367 height 11
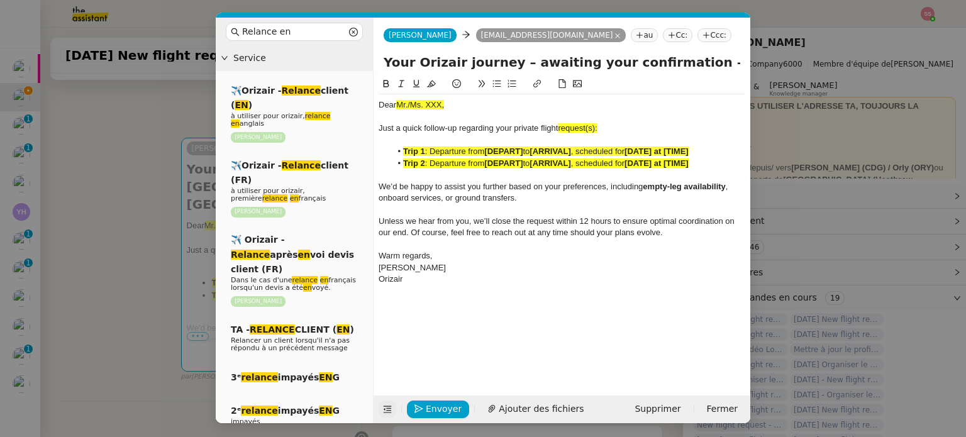
click at [109, 192] on nz-modal-container "Relance en Service ✈️Orizair - Relance client ( EN ) à utiliser pour orizair, r…" at bounding box center [483, 218] width 966 height 437
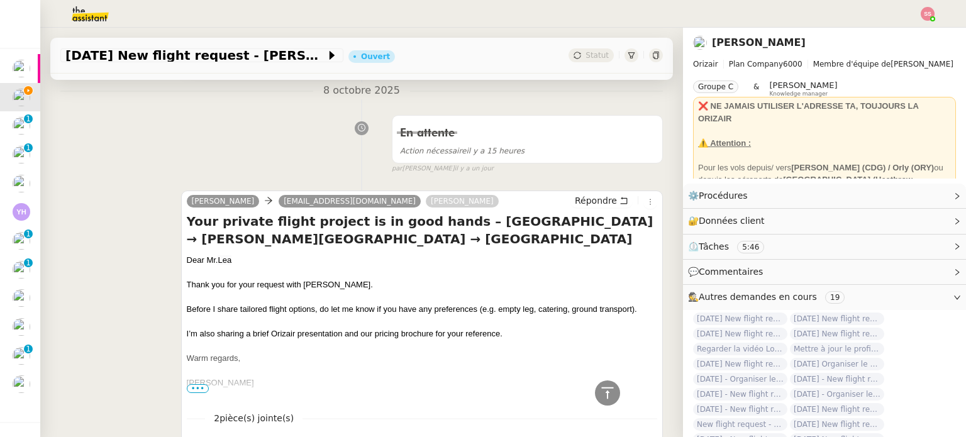
scroll to position [511, 0]
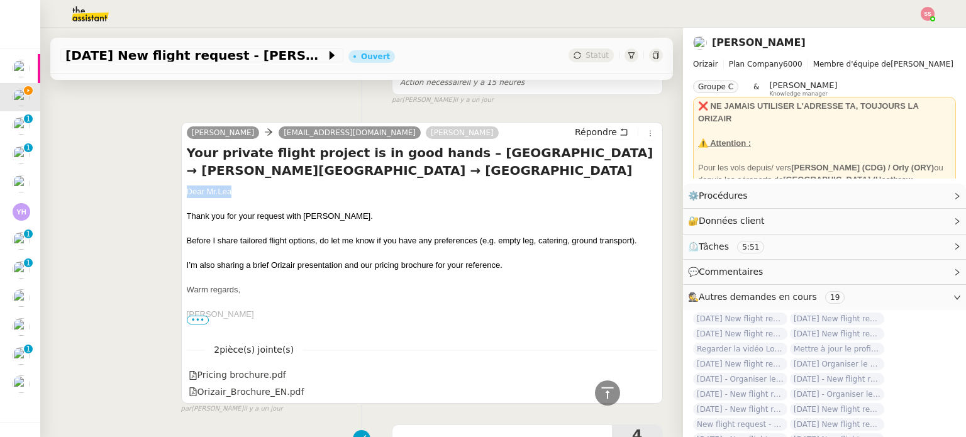
drag, startPoint x: 228, startPoint y: 194, endPoint x: 179, endPoint y: 189, distance: 49.3
click at [181, 189] on div "Josephine twel121@outlook.com Louis Frei Répondre Your private flight project i…" at bounding box center [422, 263] width 482 height 282
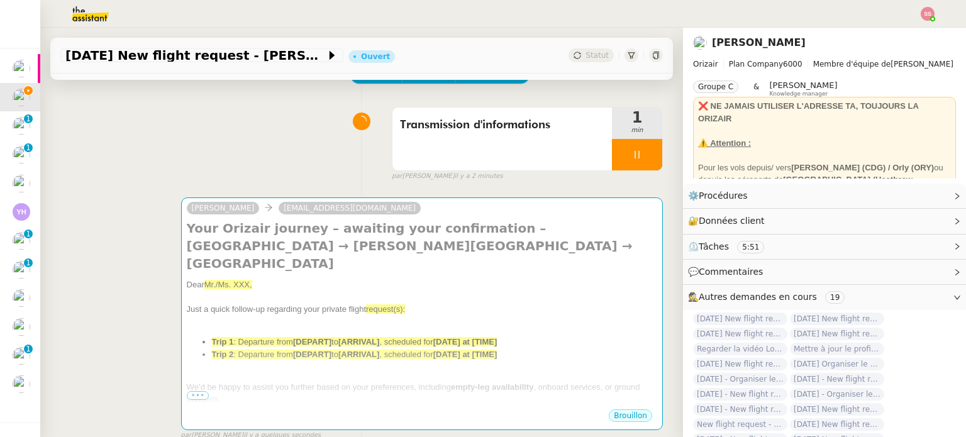
scroll to position [71, 0]
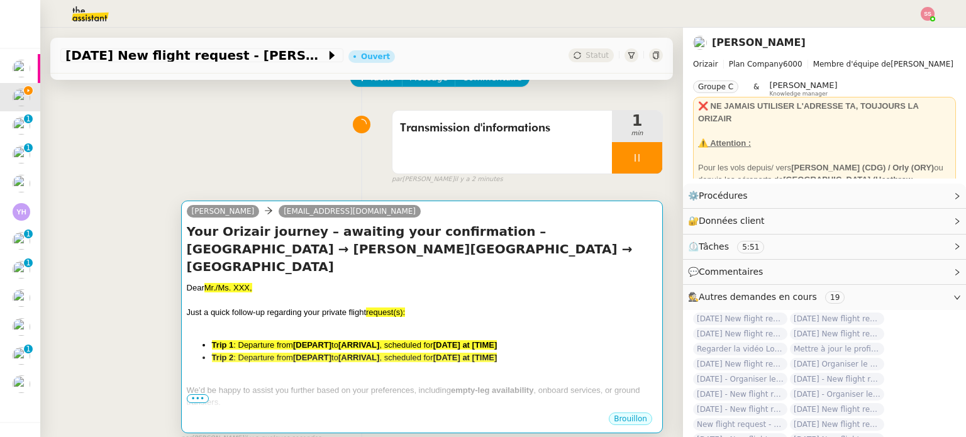
click at [310, 248] on h4 "Your Orizair journey – awaiting your confirmation – Farnborough Airport → Charl…" at bounding box center [422, 249] width 470 height 53
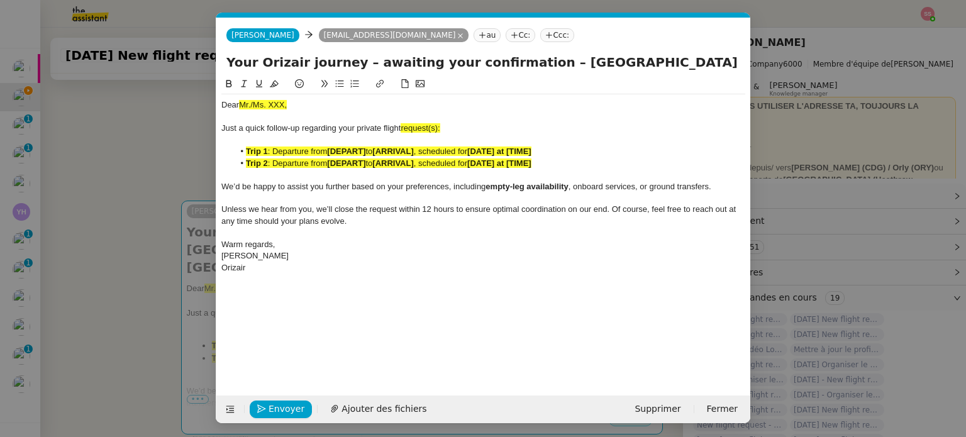
scroll to position [0, 68]
drag, startPoint x: 298, startPoint y: 107, endPoint x: 221, endPoint y: 102, distance: 77.5
click at [221, 102] on div "Dear Mr./Ms. XXX," at bounding box center [483, 104] width 524 height 11
click at [451, 130] on div "Just a quick follow-up regarding your private flight request(s):" at bounding box center [483, 128] width 524 height 11
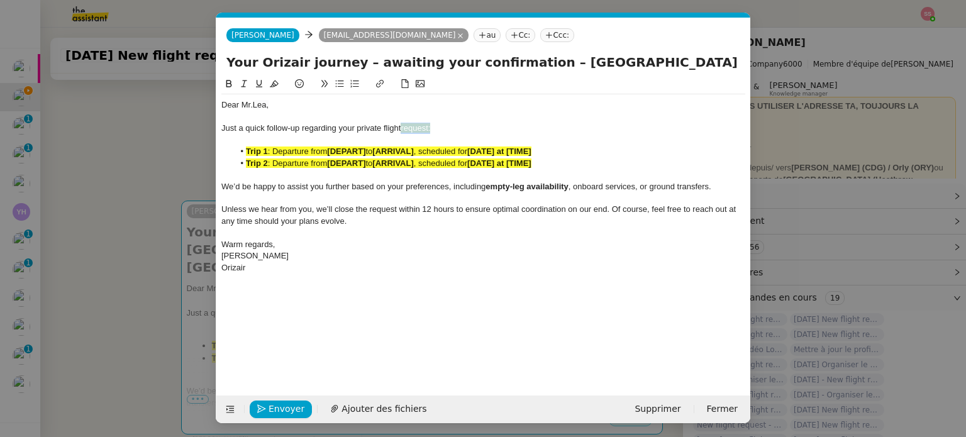
drag, startPoint x: 436, startPoint y: 129, endPoint x: 402, endPoint y: 128, distance: 34.6
click at [402, 128] on div "Just a quick follow-up regarding your private flight request:" at bounding box center [483, 128] width 524 height 11
click at [274, 87] on icon at bounding box center [274, 83] width 9 height 7
click at [352, 170] on div at bounding box center [483, 174] width 524 height 11
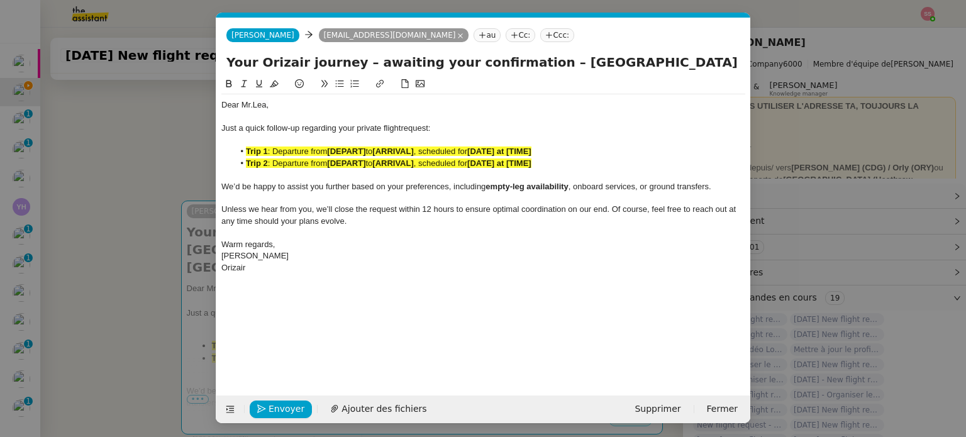
click at [358, 165] on strong "[DEPART]" at bounding box center [346, 162] width 38 height 9
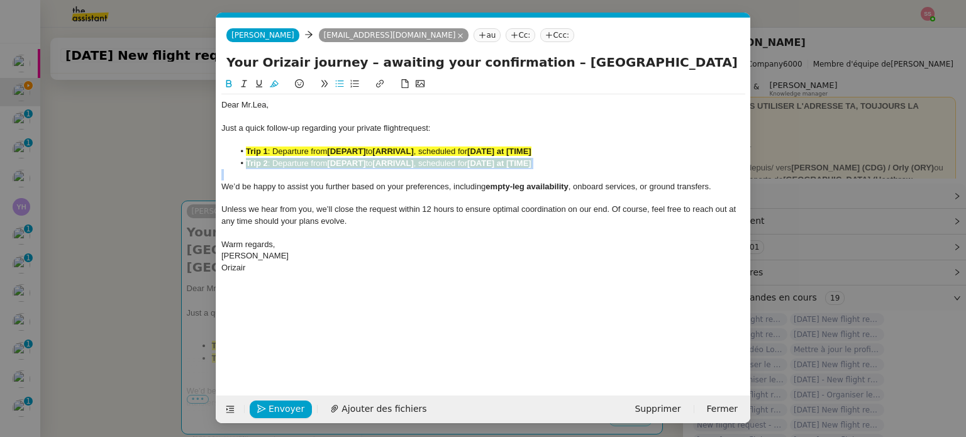
click at [358, 165] on strong "[DEPART]" at bounding box center [346, 162] width 38 height 9
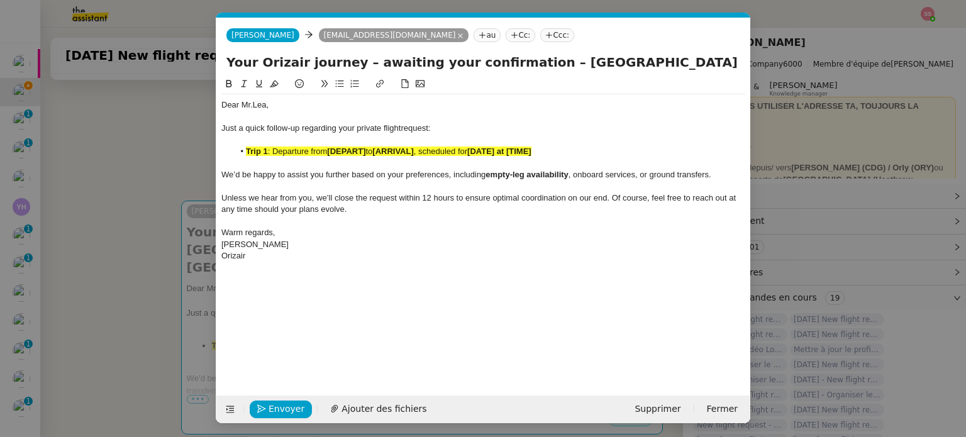
click at [396, 155] on strong "[ARRIVAL]" at bounding box center [392, 151] width 41 height 9
click at [274, 88] on icon at bounding box center [274, 83] width 9 height 9
click at [350, 159] on div at bounding box center [483, 163] width 524 height 11
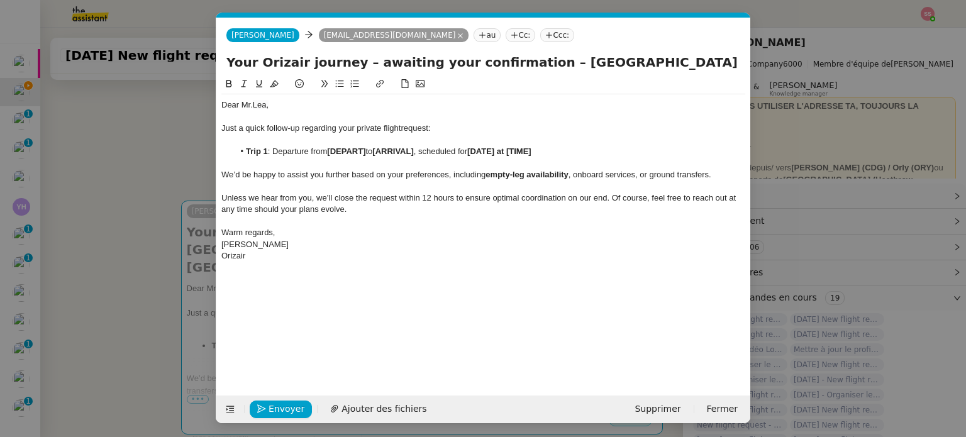
click at [179, 198] on nz-modal-container "Relance en Service ✈️Orizair - Relance client ( EN ) à utiliser pour orizair, r…" at bounding box center [483, 218] width 966 height 437
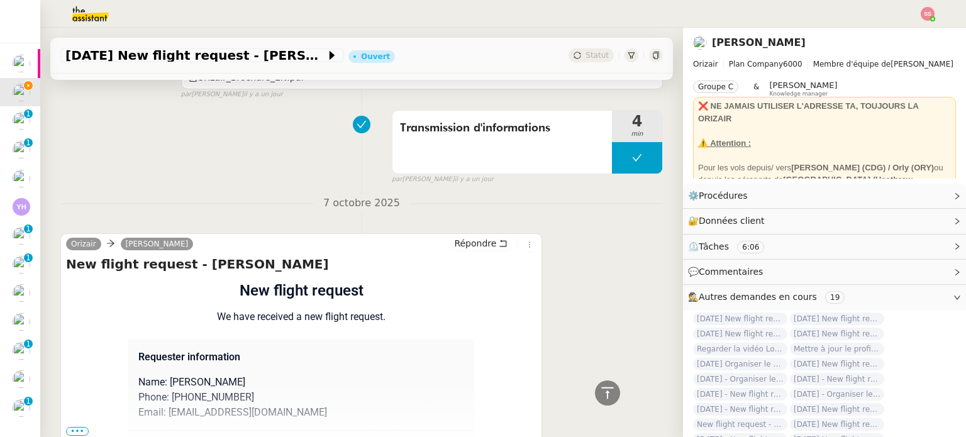
scroll to position [852, 0]
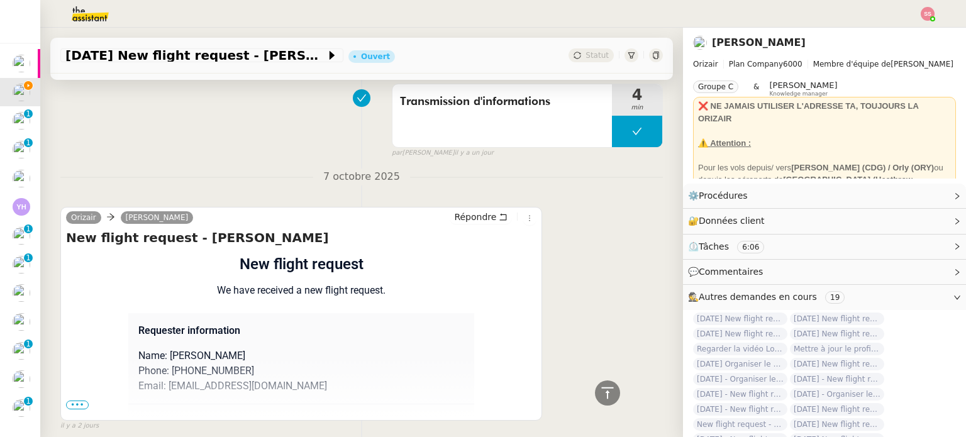
click at [80, 406] on span "•••" at bounding box center [77, 405] width 23 height 9
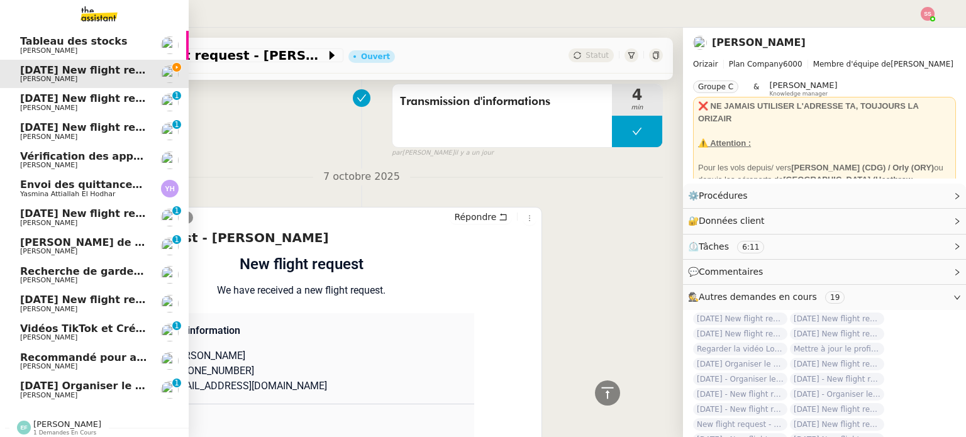
scroll to position [33, 0]
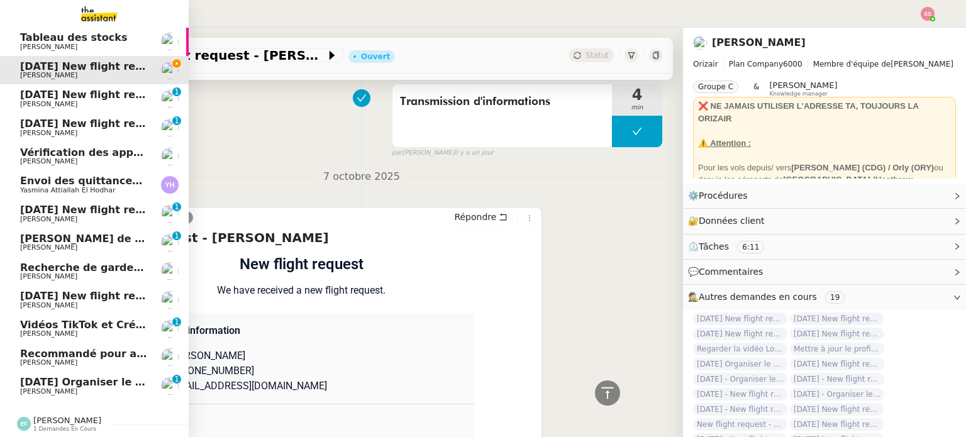
click at [43, 379] on span "[DATE] Organiser le vol pour [PERSON_NAME] [PERSON_NAME]" at bounding box center [198, 382] width 356 height 12
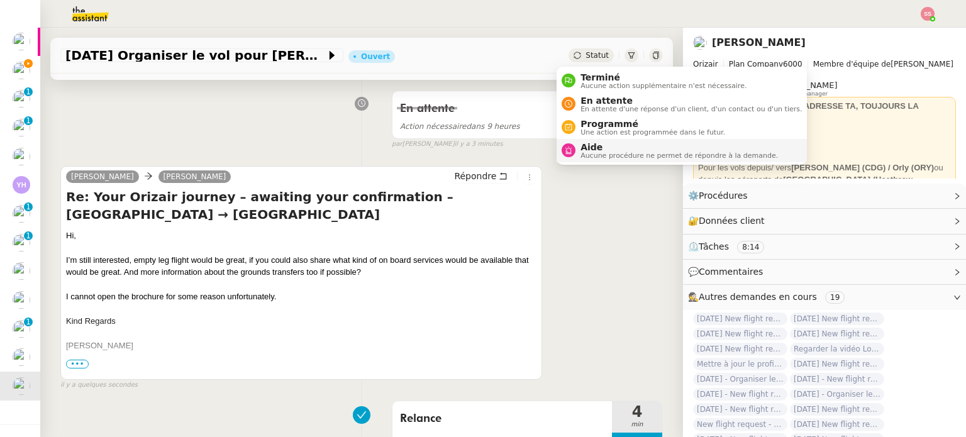
click at [594, 142] on span "Aide" at bounding box center [678, 147] width 197 height 10
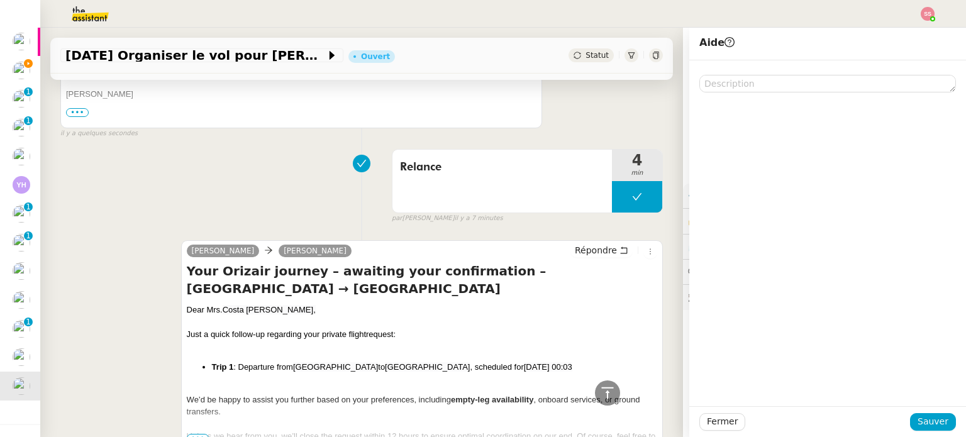
scroll to position [546, 0]
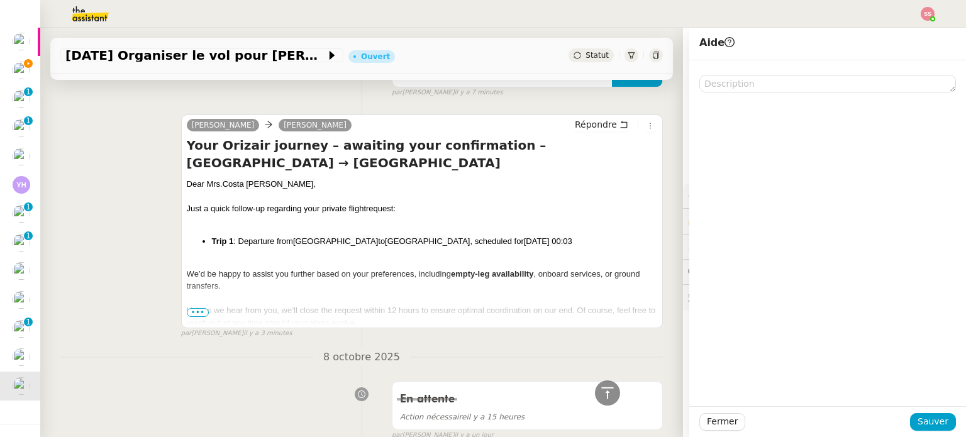
click at [191, 317] on span "•••" at bounding box center [198, 312] width 23 height 9
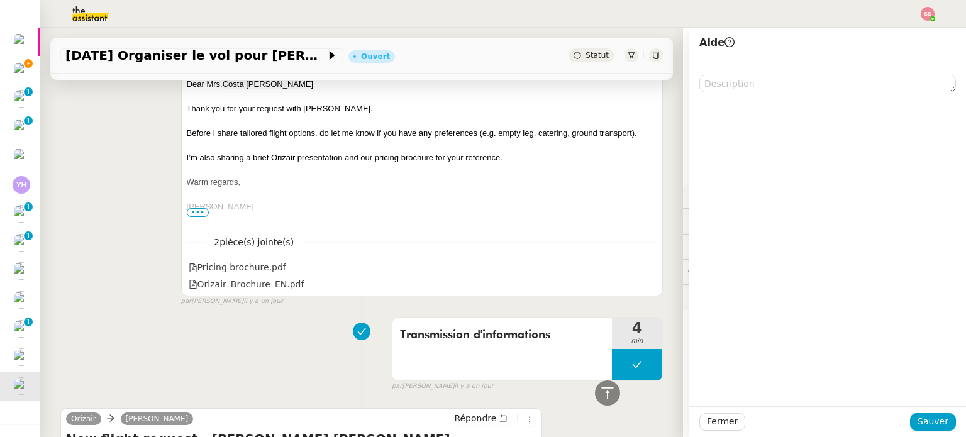
scroll to position [1300, 0]
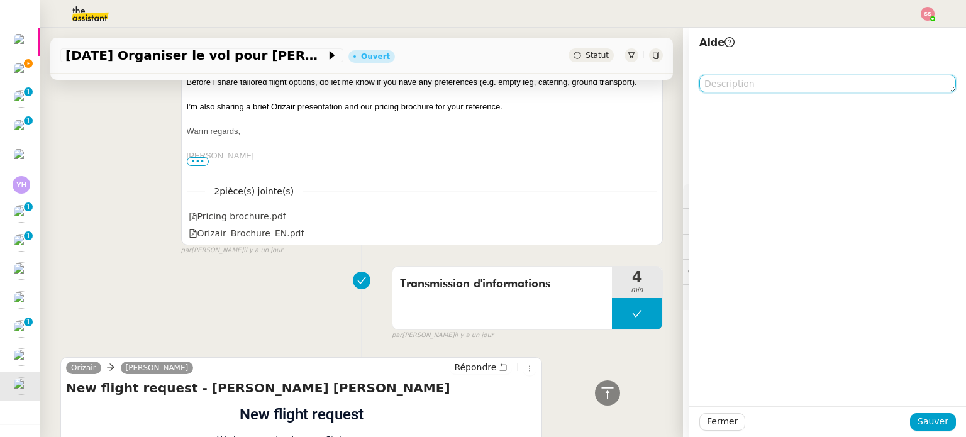
click at [710, 90] on textarea at bounding box center [827, 84] width 257 height 18
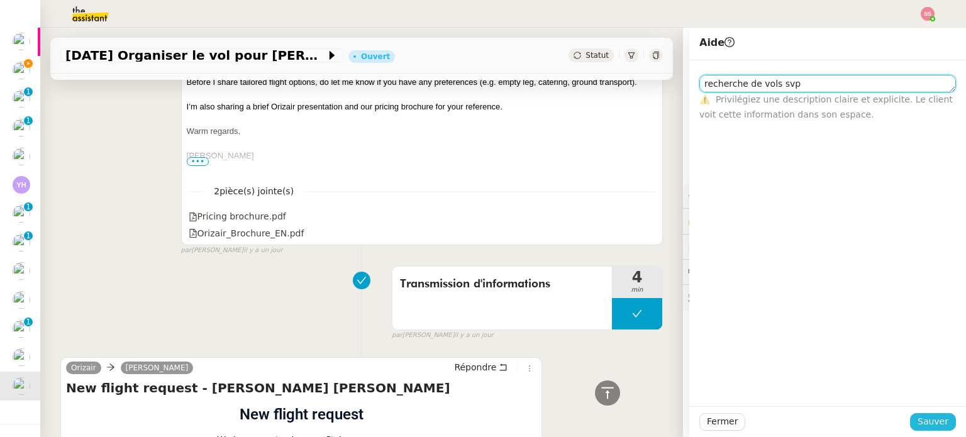
type textarea "recherche de vols svp"
click at [936, 424] on span "Sauver" at bounding box center [932, 421] width 31 height 14
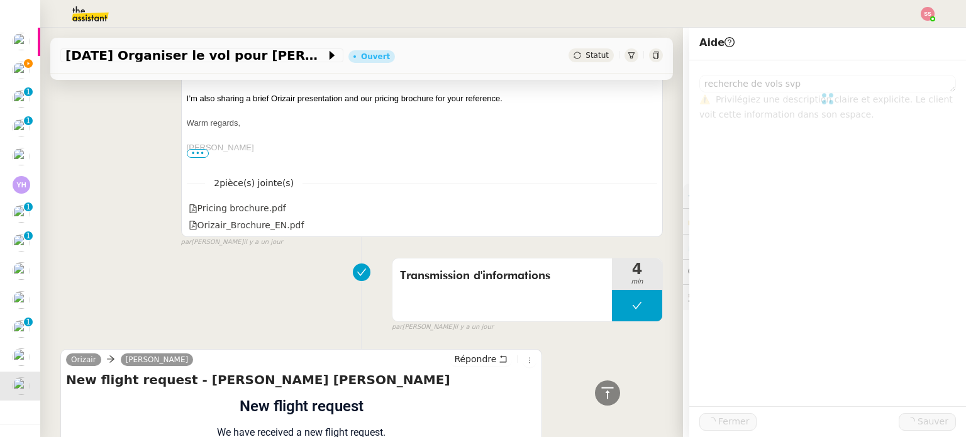
scroll to position [1292, 0]
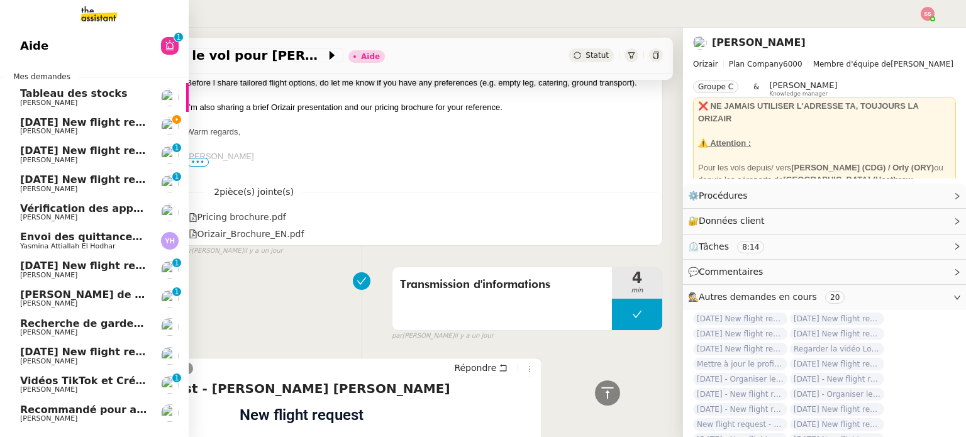
click at [129, 123] on span "[DATE] New flight request - [PERSON_NAME]" at bounding box center [146, 122] width 252 height 12
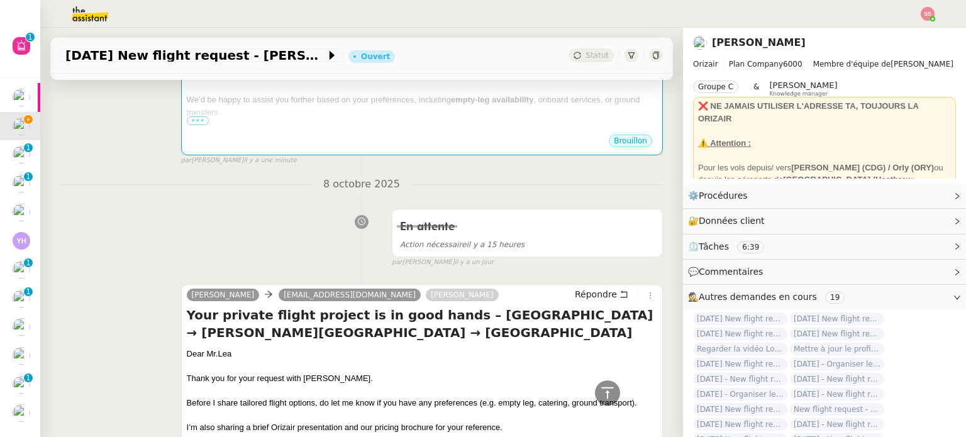
scroll to position [475, 0]
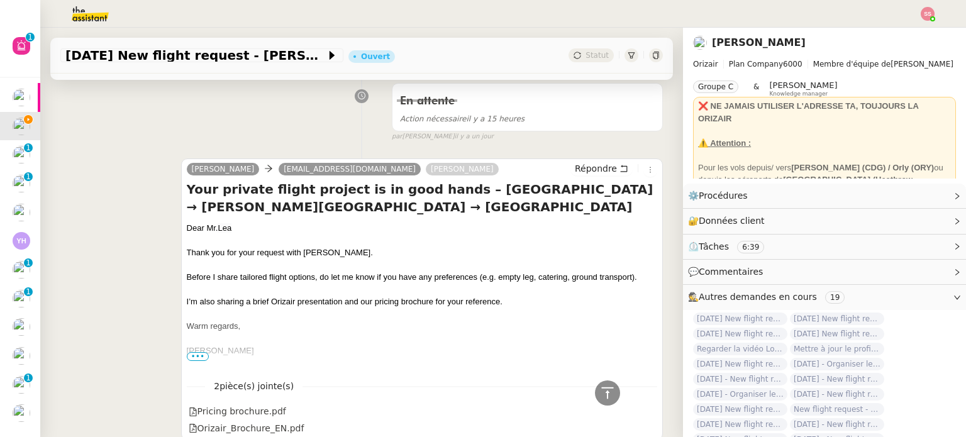
click at [219, 230] on span "Lea" at bounding box center [225, 227] width 14 height 9
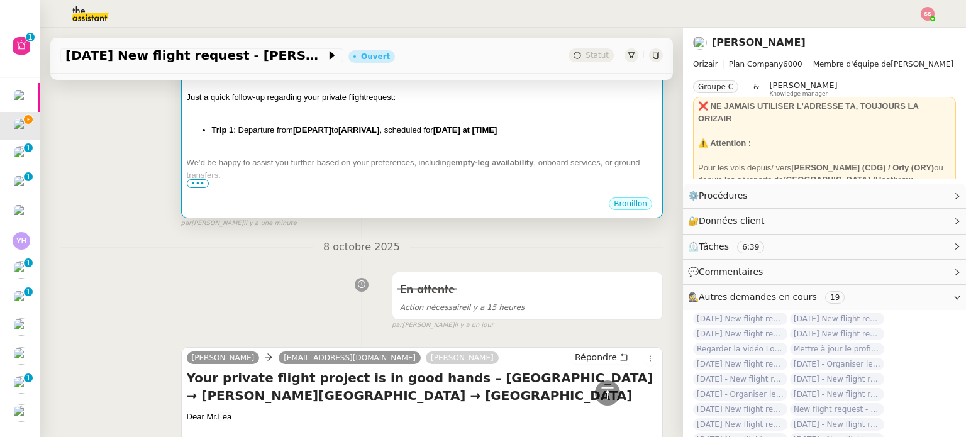
click at [309, 181] on div at bounding box center [422, 187] width 470 height 13
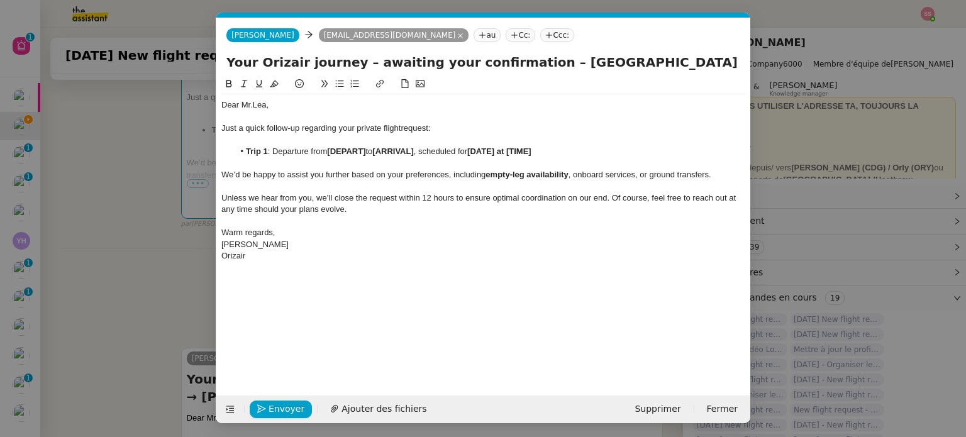
scroll to position [0, 26]
drag, startPoint x: 269, startPoint y: 108, endPoint x: 257, endPoint y: 107, distance: 12.0
click at [257, 107] on div "Dear Mr. Lea," at bounding box center [483, 104] width 524 height 11
click at [320, 138] on div at bounding box center [483, 140] width 524 height 11
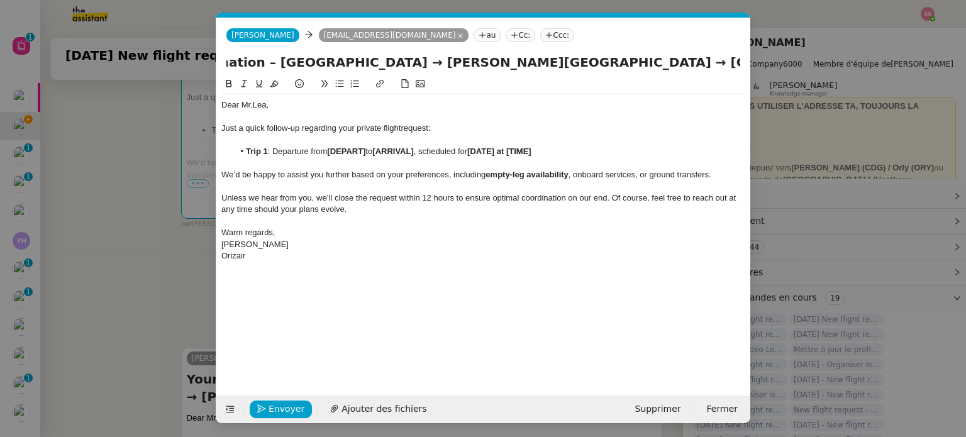
drag, startPoint x: 567, startPoint y: 57, endPoint x: 810, endPoint y: 105, distance: 247.5
click at [810, 105] on nz-modal-container "Service TA - VOYAGE - PROPOSITION GLOBALE A utiliser dans le cadre de propositi…" at bounding box center [483, 218] width 966 height 437
click at [516, 164] on div at bounding box center [483, 163] width 524 height 11
click at [370, 153] on li "Trip 1 : Departure from [DEPART] to [ARRIVAL] , scheduled for [DATE] at [TIME]" at bounding box center [490, 151] width 512 height 11
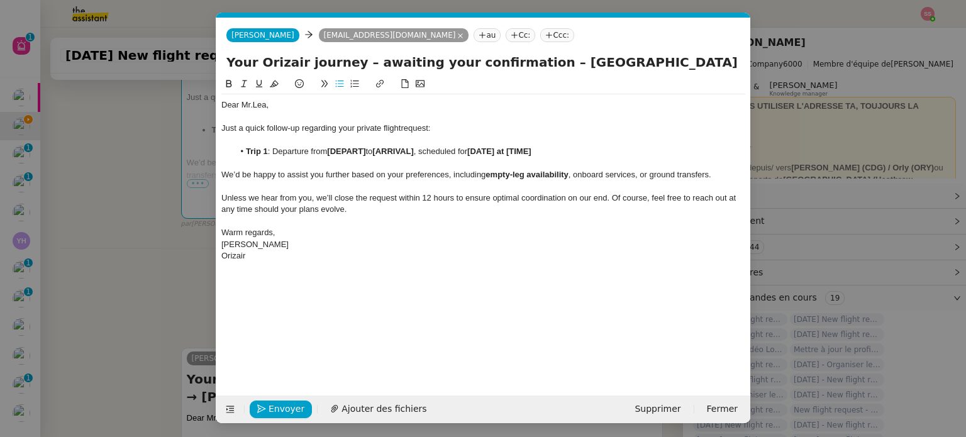
click at [370, 153] on li "Trip 1 : Departure from [DEPART] to [ARRIVAL] , scheduled for [DATE] at [TIME]" at bounding box center [490, 151] width 512 height 11
click at [543, 150] on li "Trip 1 : Departure from [DEPART] to [ARRIVAL] , scheduled for [DATE] at [TIME]" at bounding box center [490, 151] width 512 height 11
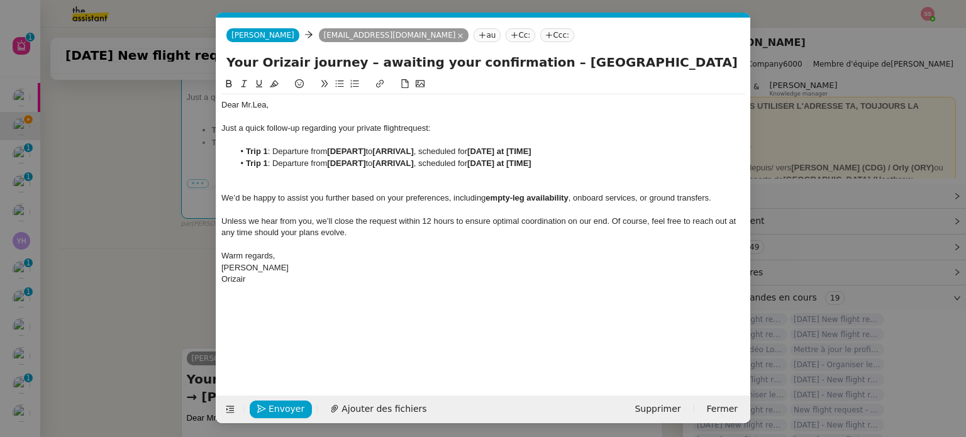
click at [265, 159] on strong "Trip 1" at bounding box center [257, 162] width 22 height 9
click at [158, 231] on nz-modal-container "Service TA - VOYAGE - PROPOSITION GLOBALE A utiliser dans le cadre de propositi…" at bounding box center [483, 218] width 966 height 437
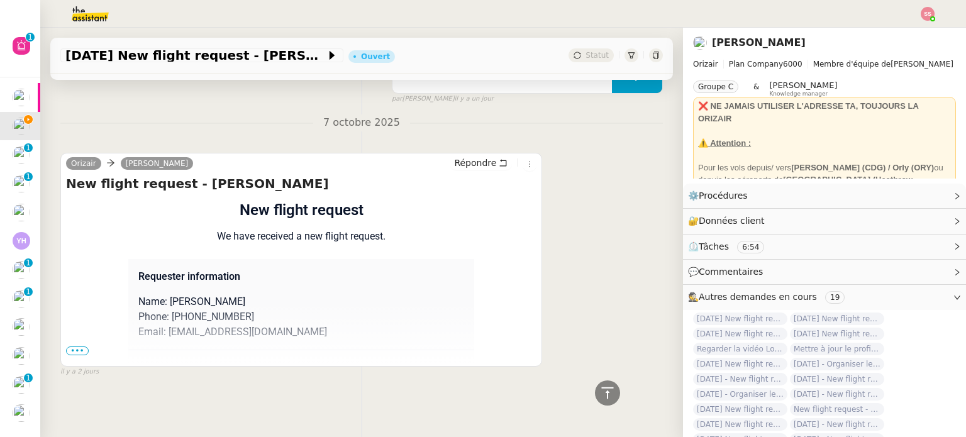
click at [86, 346] on span "•••" at bounding box center [77, 350] width 23 height 9
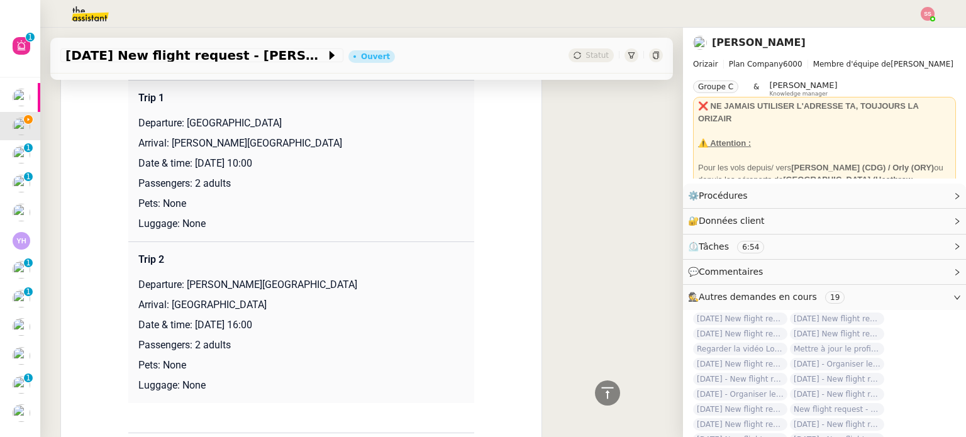
scroll to position [1104, 0]
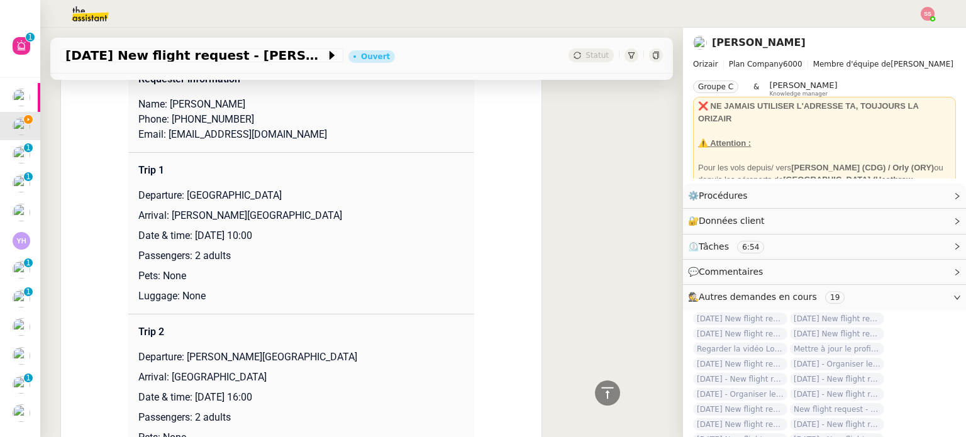
drag, startPoint x: 180, startPoint y: 196, endPoint x: 304, endPoint y: 202, distance: 123.4
click at [304, 202] on p "Departure: [GEOGRAPHIC_DATA]" at bounding box center [301, 195] width 326 height 15
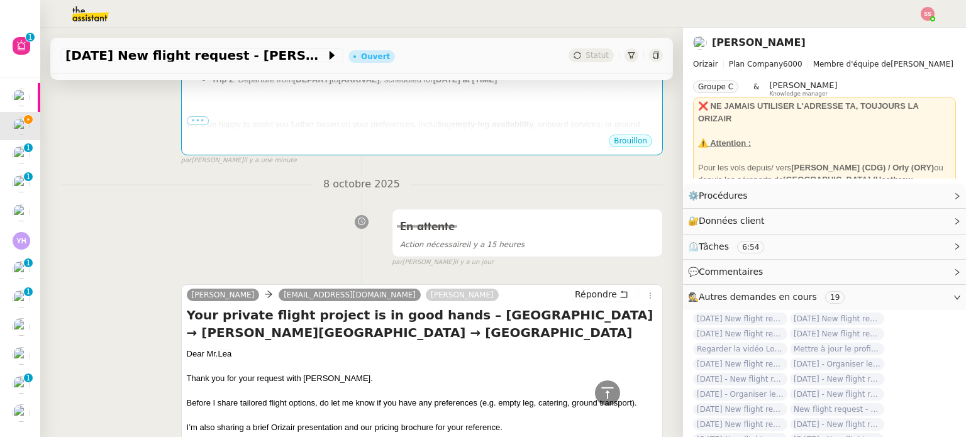
scroll to position [223, 0]
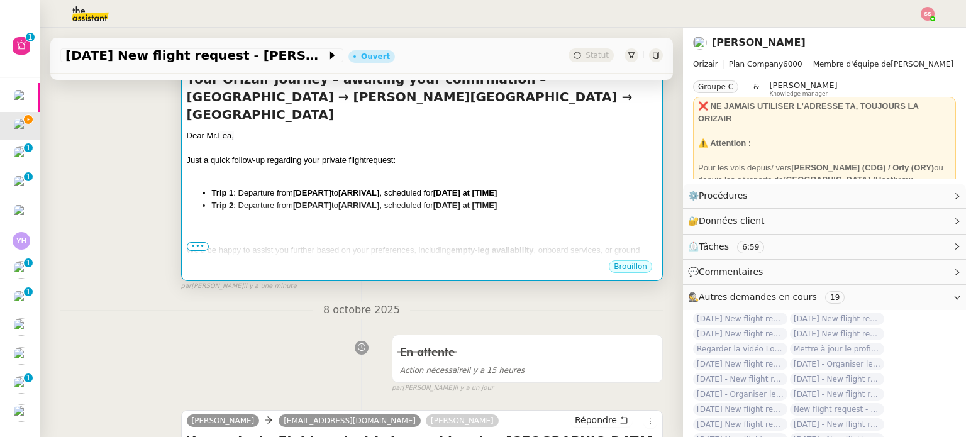
click at [375, 245] on span "We’d be happy to assist you further based on your preferences, including" at bounding box center [319, 249] width 264 height 9
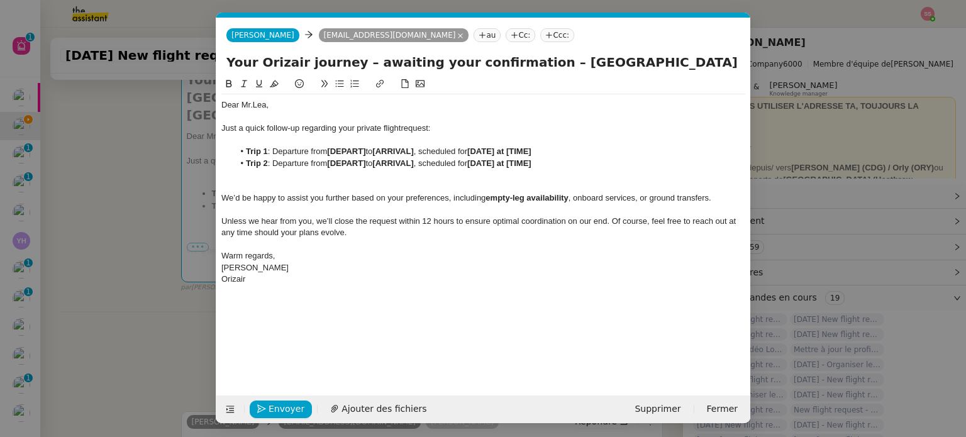
scroll to position [0, 26]
drag, startPoint x: 368, startPoint y: 151, endPoint x: 330, endPoint y: 151, distance: 37.7
click at [330, 151] on li "Trip 1 : Departure from [DEPART] to [ARRIVAL] , scheduled for [DATE] at [TIME]" at bounding box center [490, 151] width 512 height 11
drag, startPoint x: 420, startPoint y: 163, endPoint x: 380, endPoint y: 164, distance: 40.3
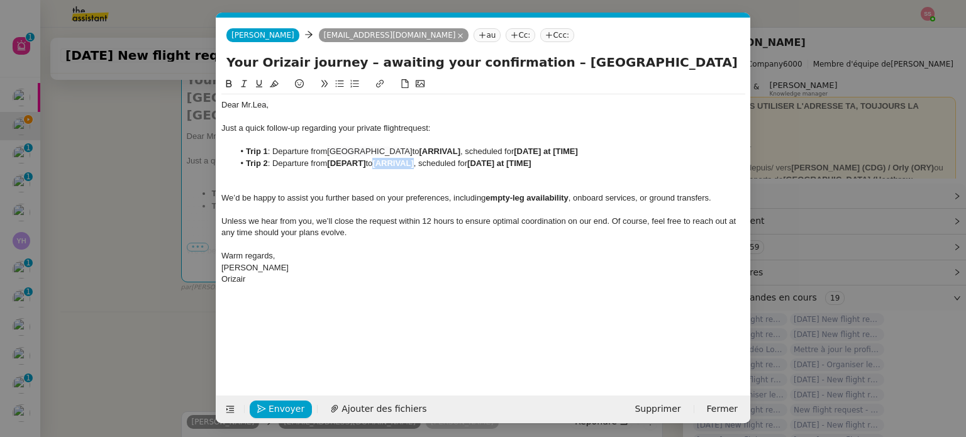
click at [380, 164] on strong "[ARRIVAL]" at bounding box center [392, 162] width 41 height 9
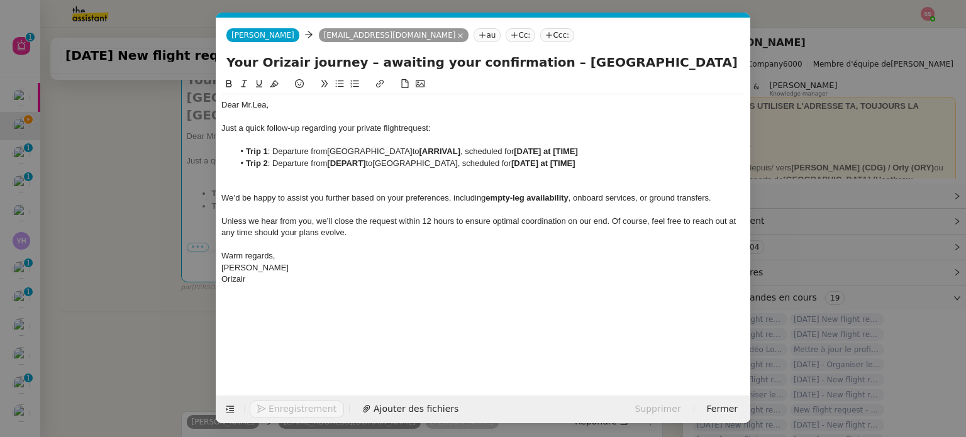
click at [149, 257] on nz-modal-container "Service TA - VOYAGE - PROPOSITION GLOBALE A utiliser dans le cadre de propositi…" at bounding box center [483, 218] width 966 height 437
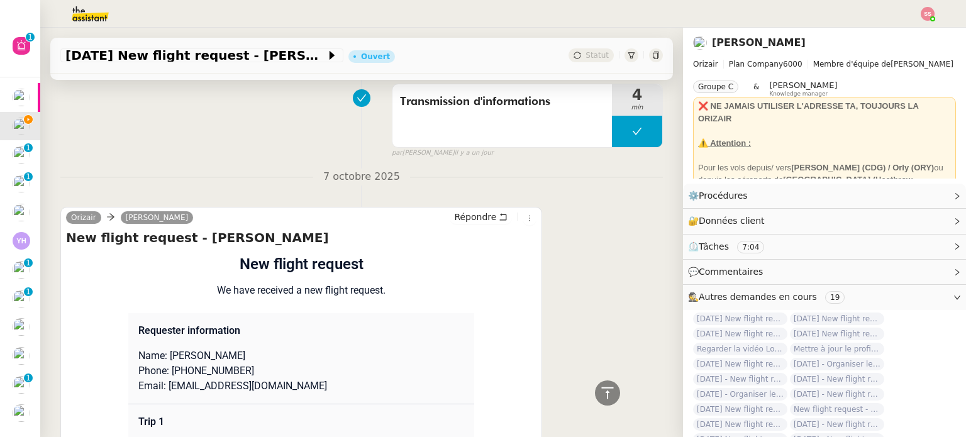
scroll to position [1104, 0]
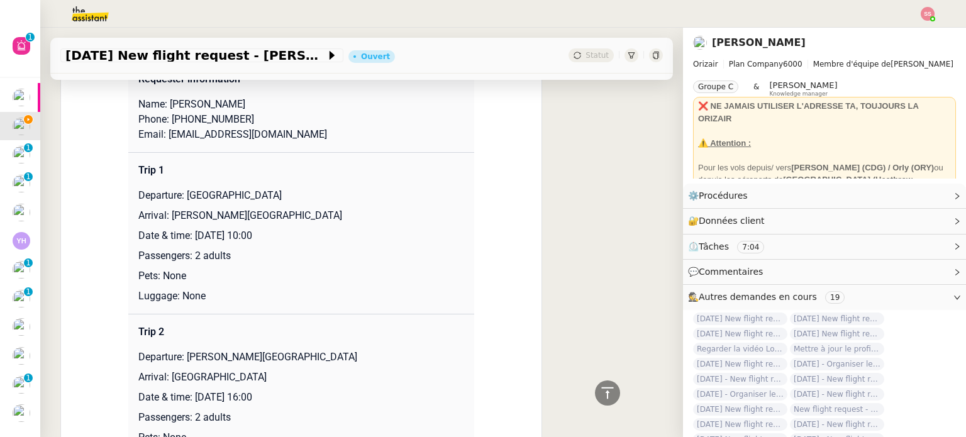
drag, startPoint x: 165, startPoint y: 218, endPoint x: 355, endPoint y: 219, distance: 189.9
click at [355, 219] on p "Arrival: [PERSON_NAME][GEOGRAPHIC_DATA]" at bounding box center [301, 215] width 326 height 15
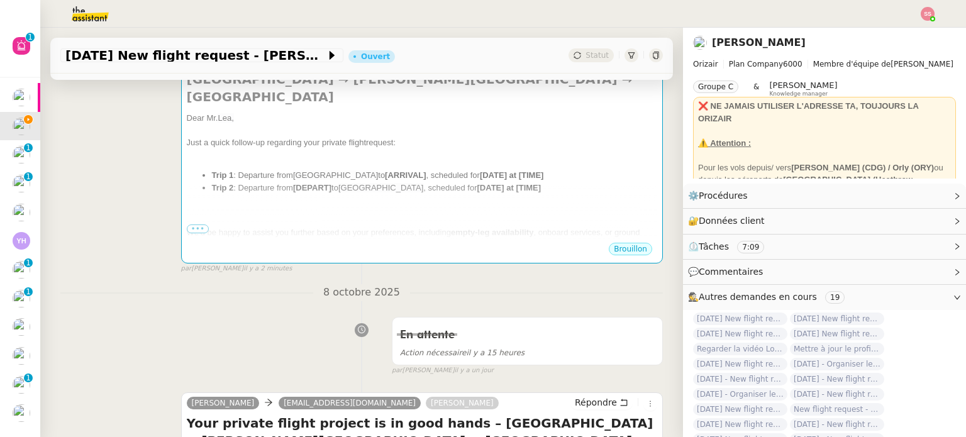
scroll to position [223, 0]
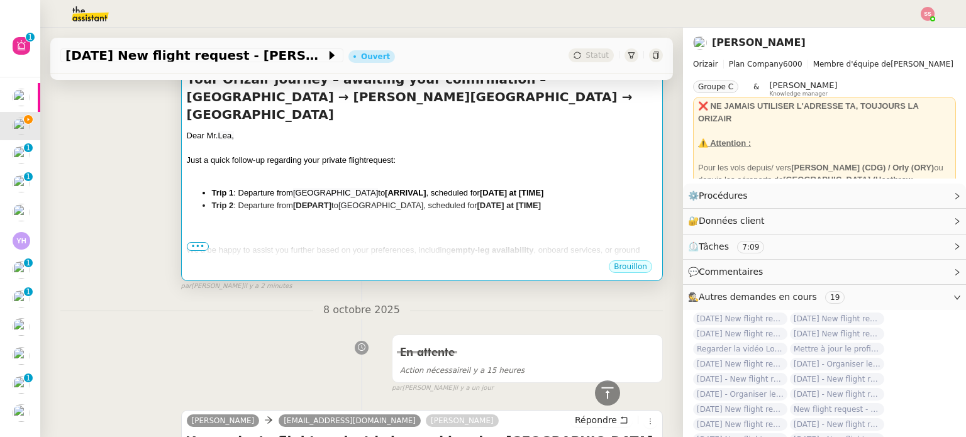
click at [379, 219] on div at bounding box center [422, 225] width 470 height 13
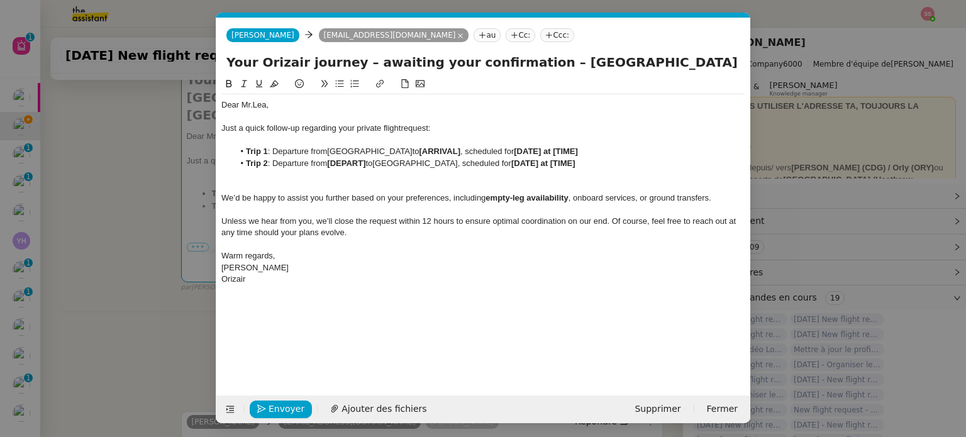
scroll to position [0, 26]
drag, startPoint x: 454, startPoint y: 149, endPoint x: 413, endPoint y: 150, distance: 40.9
click at [419, 150] on strong "[ARRIVAL]" at bounding box center [439, 151] width 41 height 9
drag, startPoint x: 368, startPoint y: 164, endPoint x: 329, endPoint y: 163, distance: 39.0
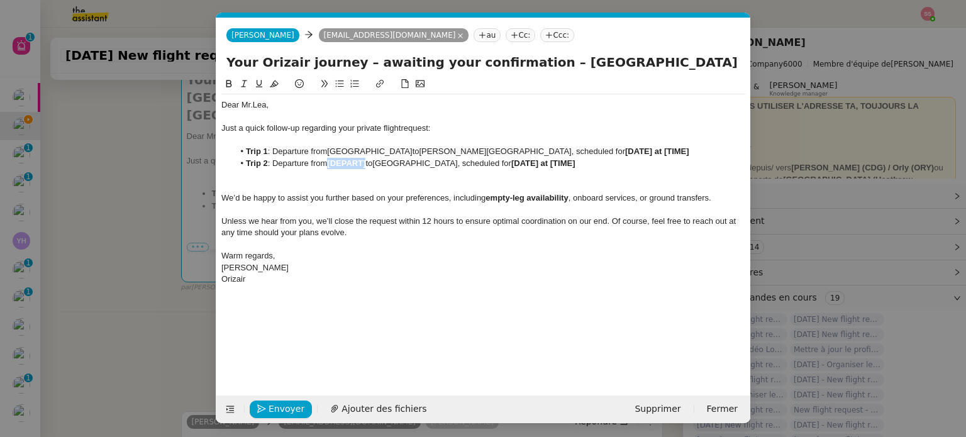
click at [329, 163] on li "Trip 2 : Departure from [DEPART] to Farnborough Airport , scheduled for [DATE] …" at bounding box center [490, 163] width 512 height 11
click at [168, 230] on nz-modal-container "Service TA - VOYAGE - PROPOSITION GLOBALE A utiliser dans le cadre de propositi…" at bounding box center [483, 218] width 966 height 437
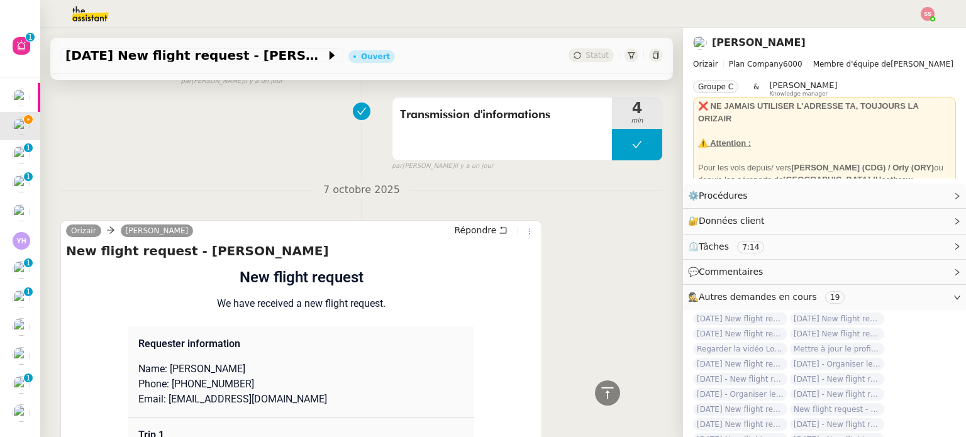
scroll to position [1041, 0]
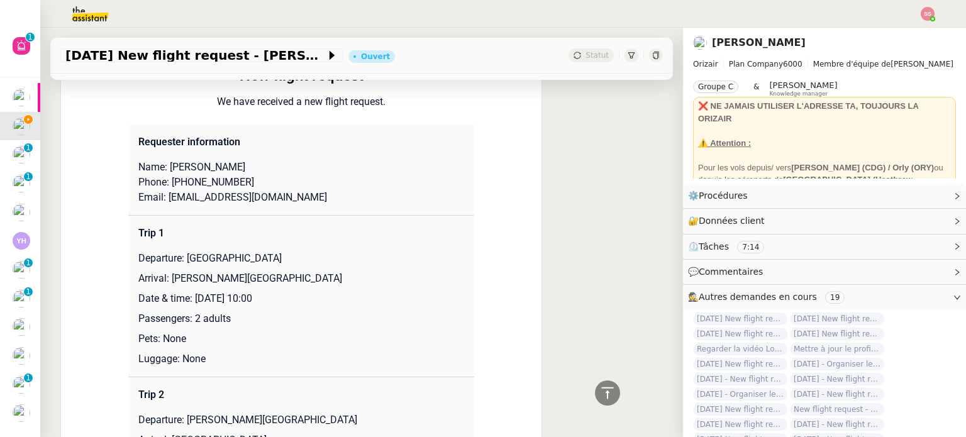
drag, startPoint x: 190, startPoint y: 297, endPoint x: 332, endPoint y: 296, distance: 142.1
click at [332, 296] on p "Date & time: [DATE] 10:00" at bounding box center [301, 298] width 326 height 15
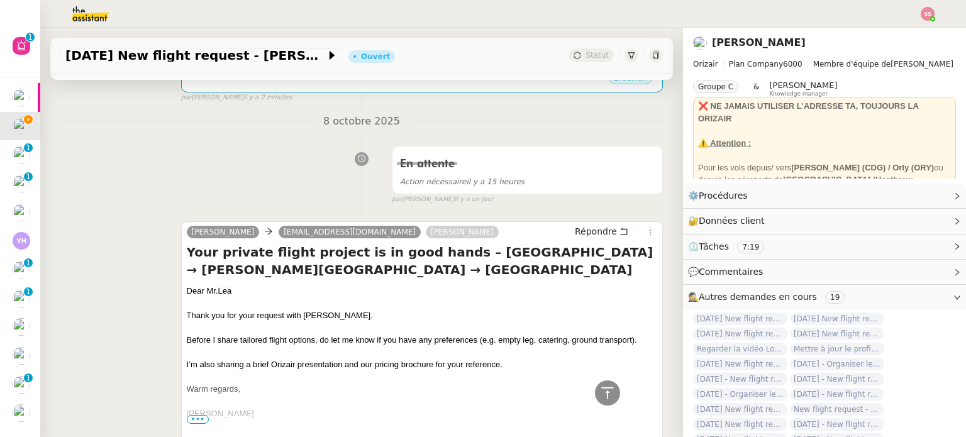
scroll to position [223, 0]
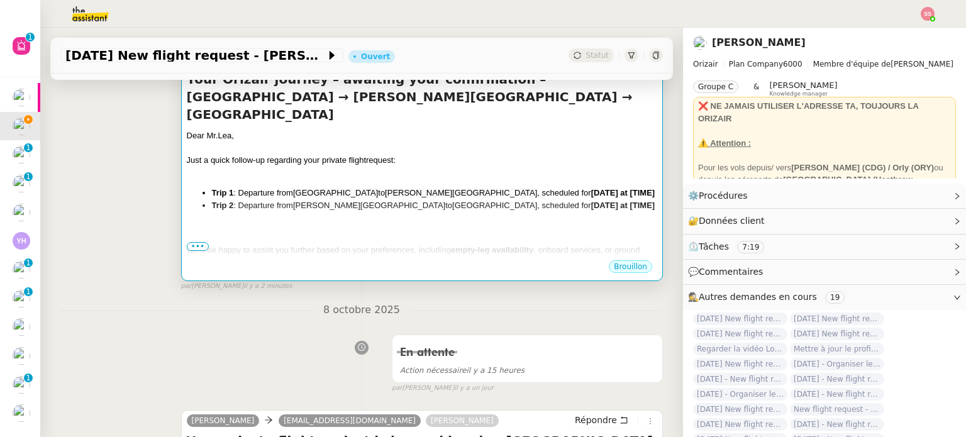
click at [500, 244] on div "We’d be happy to assist you further based on your preferences, including empty-…" at bounding box center [422, 256] width 470 height 25
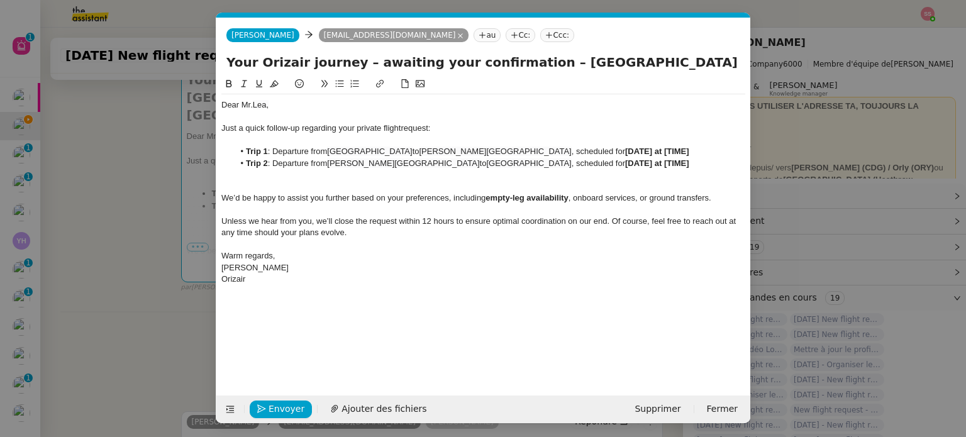
scroll to position [0, 26]
drag, startPoint x: 673, startPoint y: 151, endPoint x: 609, endPoint y: 149, distance: 64.2
click at [609, 149] on li "Trip 1 : Departure from Farnborough Airport to Charles de Gaulle International …" at bounding box center [490, 151] width 512 height 11
drag, startPoint x: 145, startPoint y: 274, endPoint x: 175, endPoint y: 259, distance: 32.9
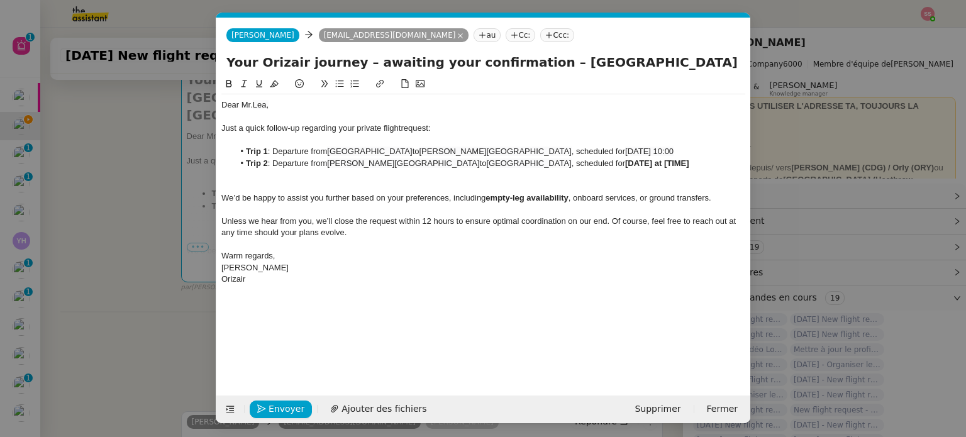
click at [146, 274] on nz-modal-container "Service TA - VOYAGE - PROPOSITION GLOBALE A utiliser dans le cadre de propositi…" at bounding box center [483, 218] width 966 height 437
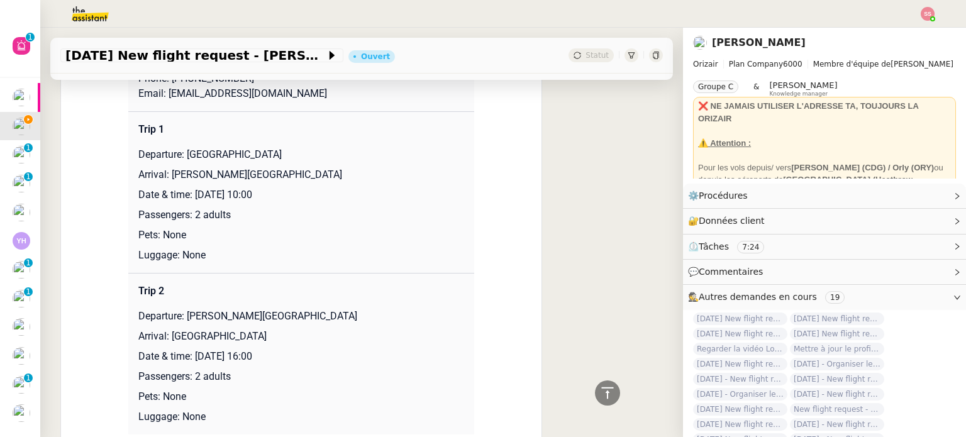
scroll to position [1167, 0]
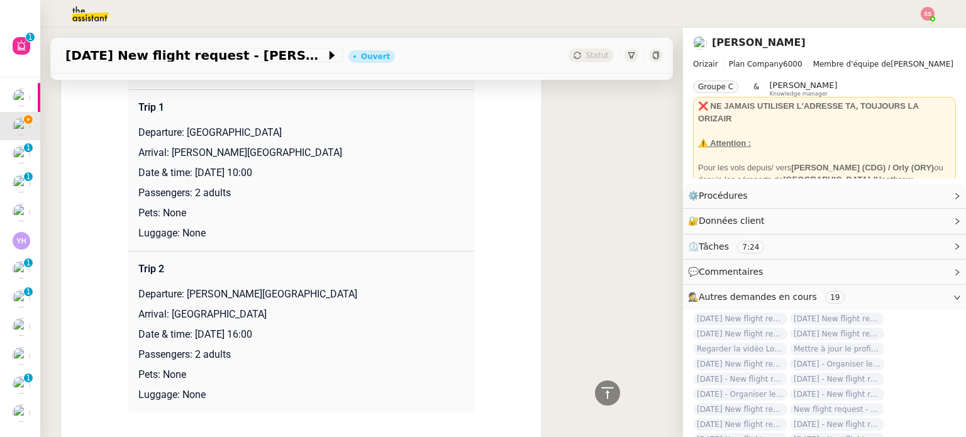
drag, startPoint x: 308, startPoint y: 177, endPoint x: 194, endPoint y: 181, distance: 113.9
click at [194, 180] on p "Date & time: [DATE] 10:00" at bounding box center [301, 172] width 326 height 15
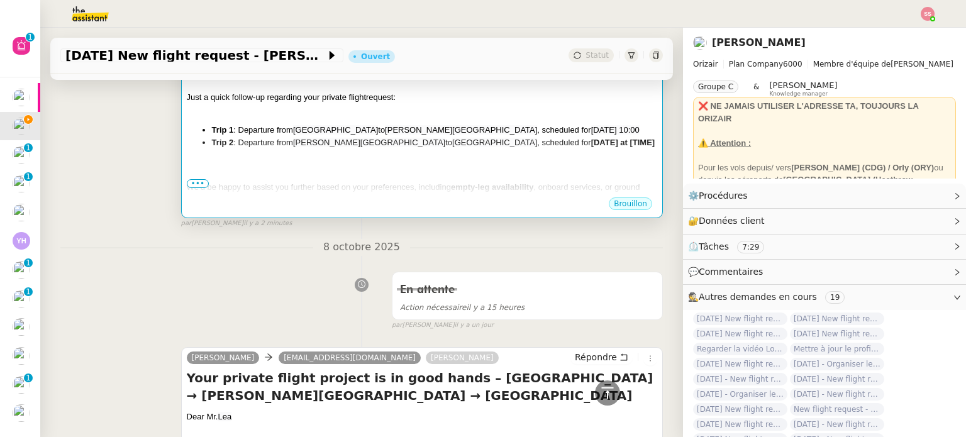
scroll to position [160, 0]
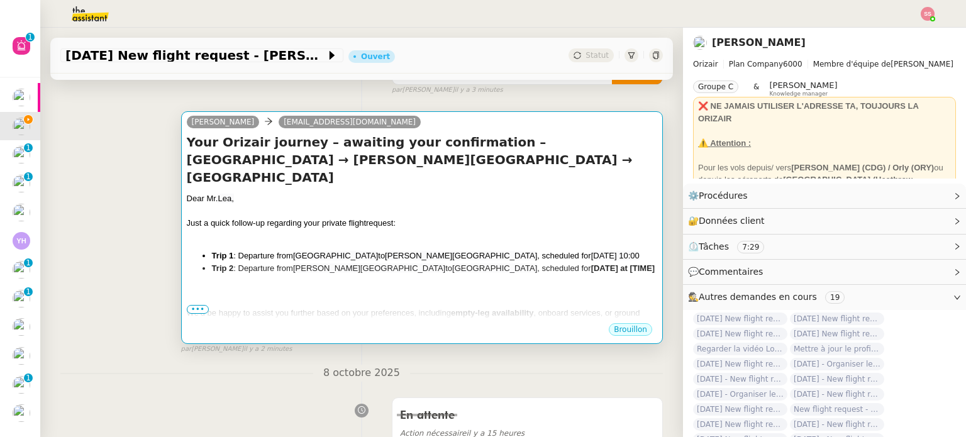
click at [543, 230] on div at bounding box center [422, 236] width 470 height 13
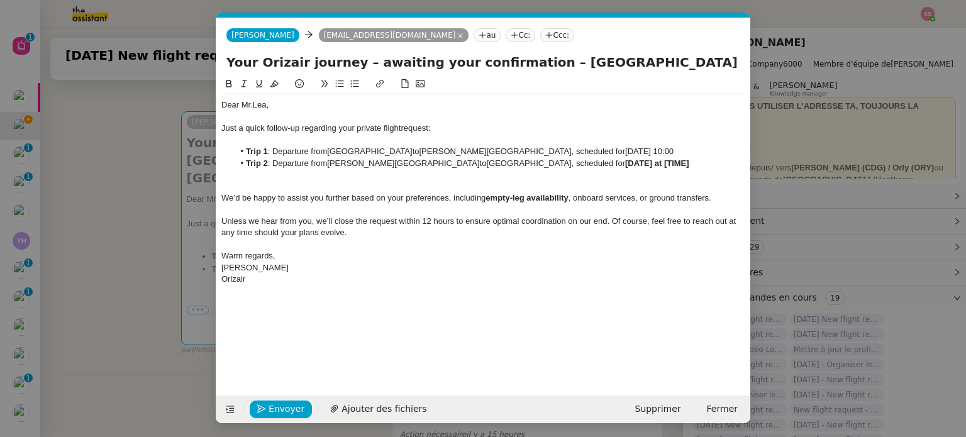
scroll to position [0, 26]
drag, startPoint x: 672, startPoint y: 165, endPoint x: 608, endPoint y: 165, distance: 64.1
click at [608, 165] on li "Trip 2 : Departure from Charles de Gaulle International Airport to Farnborough …" at bounding box center [490, 163] width 512 height 11
click at [180, 248] on nz-modal-container "Service TA - VOYAGE - PROPOSITION GLOBALE A utiliser dans le cadre de propositi…" at bounding box center [483, 218] width 966 height 437
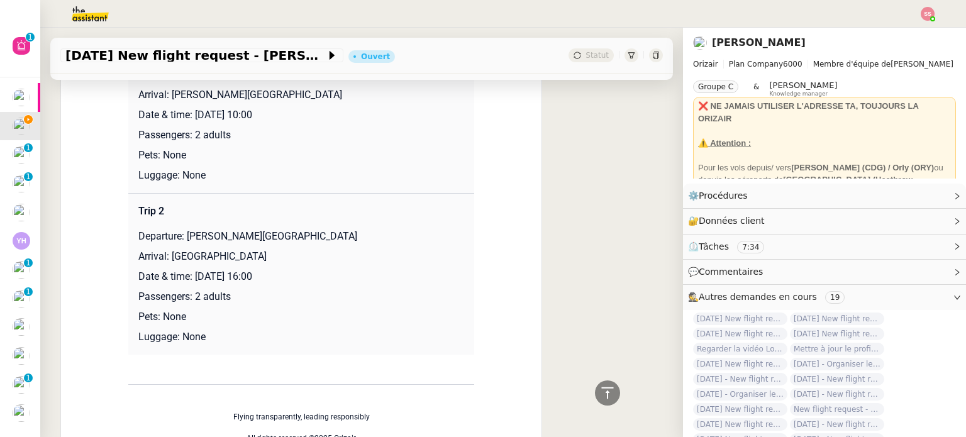
scroll to position [1167, 0]
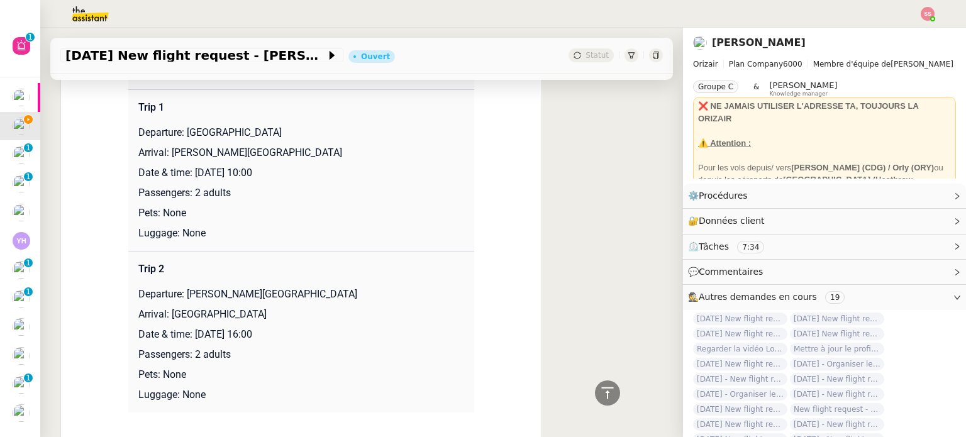
drag, startPoint x: 309, startPoint y: 337, endPoint x: 191, endPoint y: 338, distance: 117.6
click at [191, 338] on p "Date & time: [DATE] 16:00" at bounding box center [301, 334] width 326 height 15
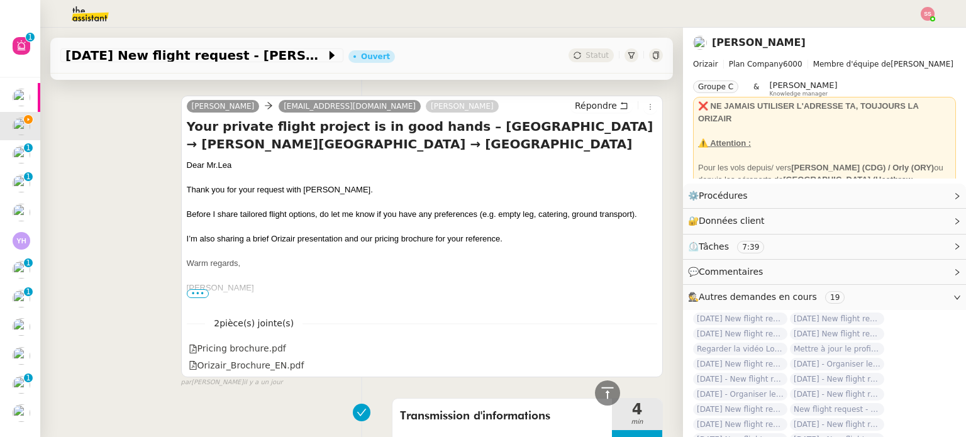
click at [468, 233] on div at bounding box center [422, 226] width 470 height 13
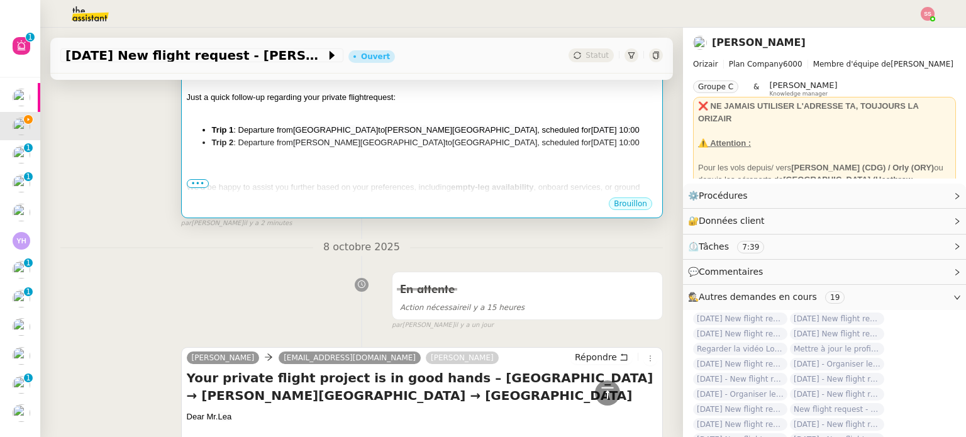
click at [513, 159] on div "Dear Mr. Lea, Just a quick follow-up regarding your private flight request: Tri…" at bounding box center [422, 179] width 470 height 225
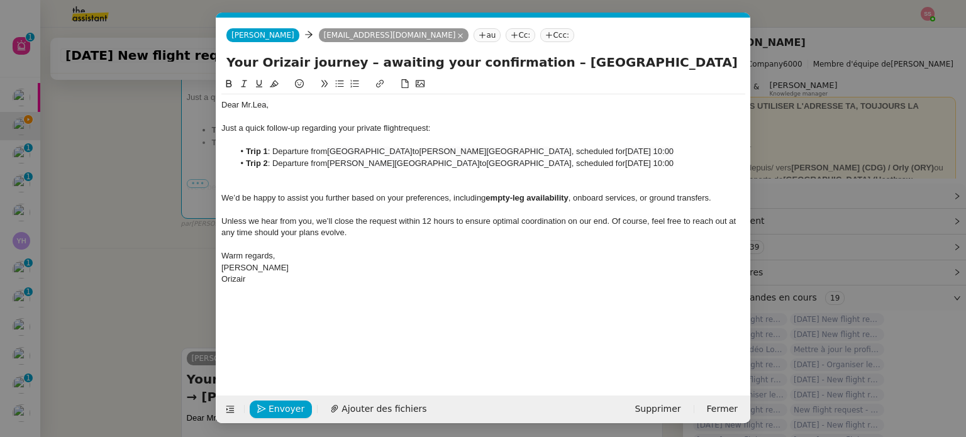
scroll to position [0, 26]
drag, startPoint x: 611, startPoint y: 162, endPoint x: 714, endPoint y: 155, distance: 102.7
click at [714, 155] on ul "Trip 1 : Departure from Farnborough Airport to Charles de Gaulle International …" at bounding box center [483, 157] width 524 height 23
drag, startPoint x: 708, startPoint y: 164, endPoint x: 609, endPoint y: 162, distance: 99.4
click at [609, 162] on li "Trip 2 : Departure from Charles de Gaulle International Airport to Farnborough …" at bounding box center [490, 163] width 512 height 11
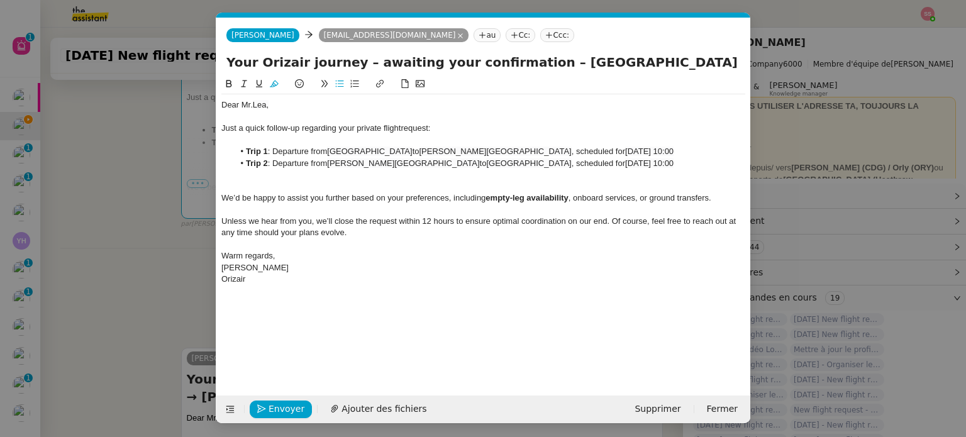
scroll to position [0, 0]
click at [299, 412] on button "Envoyer" at bounding box center [281, 410] width 62 height 18
click at [299, 412] on span "Confirmer l'envoi" at bounding box center [306, 409] width 75 height 14
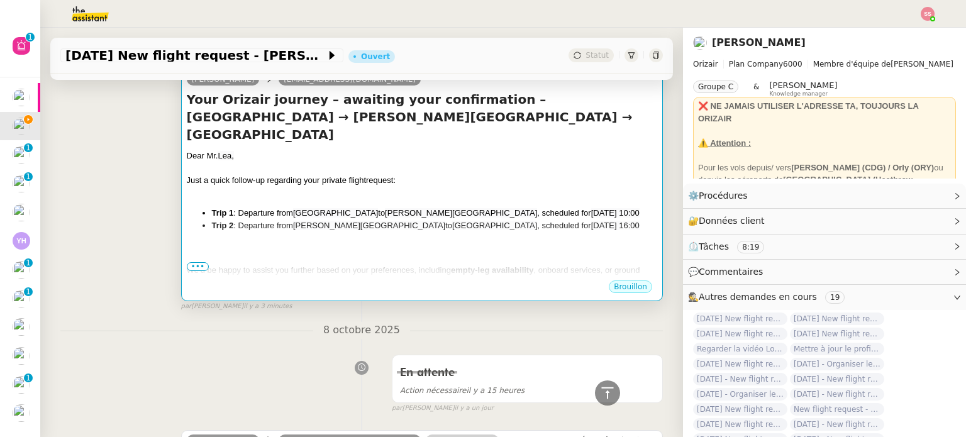
scroll to position [97, 0]
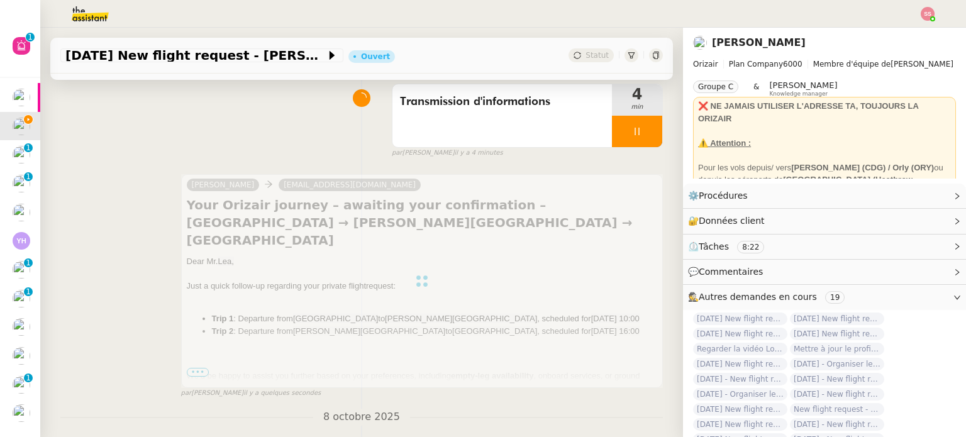
click at [639, 150] on div "par Souraya S. il y a 4 minutes" at bounding box center [527, 153] width 271 height 11
click at [639, 137] on div at bounding box center [637, 131] width 50 height 31
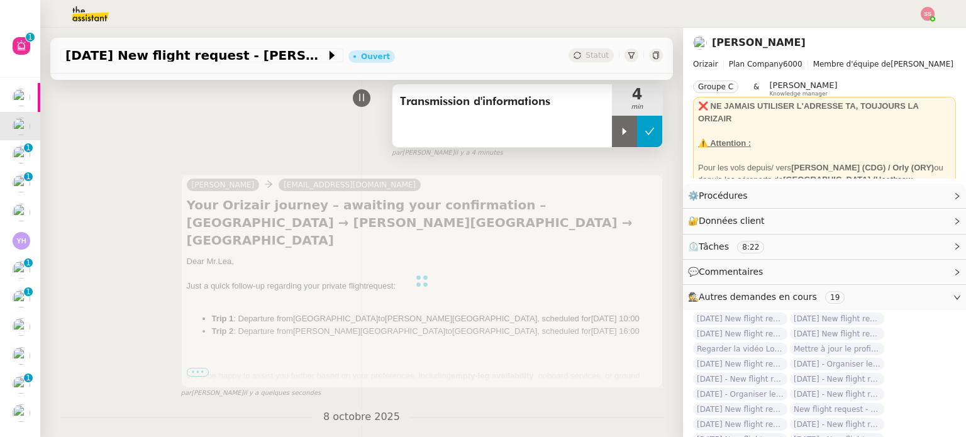
click at [640, 132] on button at bounding box center [649, 131] width 25 height 31
click at [568, 58] on div "Statut" at bounding box center [590, 55] width 45 height 14
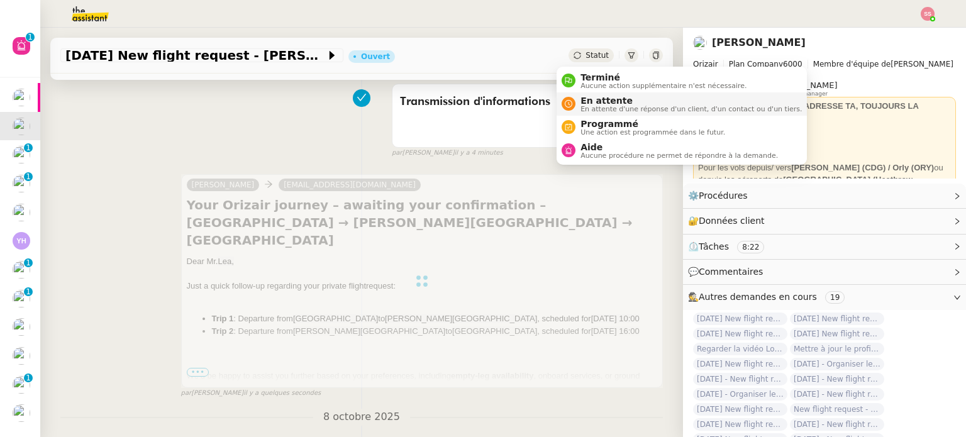
click at [604, 110] on span "En attente d'une réponse d'un client, d'un contact ou d'un tiers." at bounding box center [690, 109] width 221 height 7
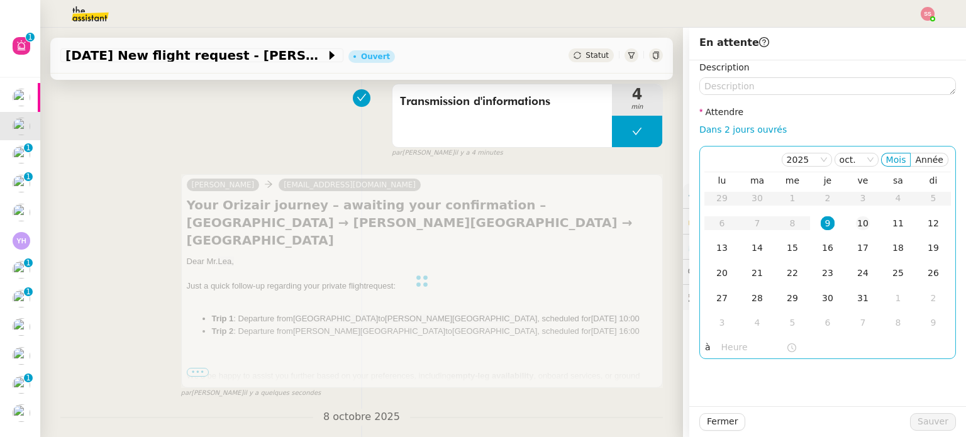
click at [856, 221] on div "10" at bounding box center [863, 223] width 14 height 14
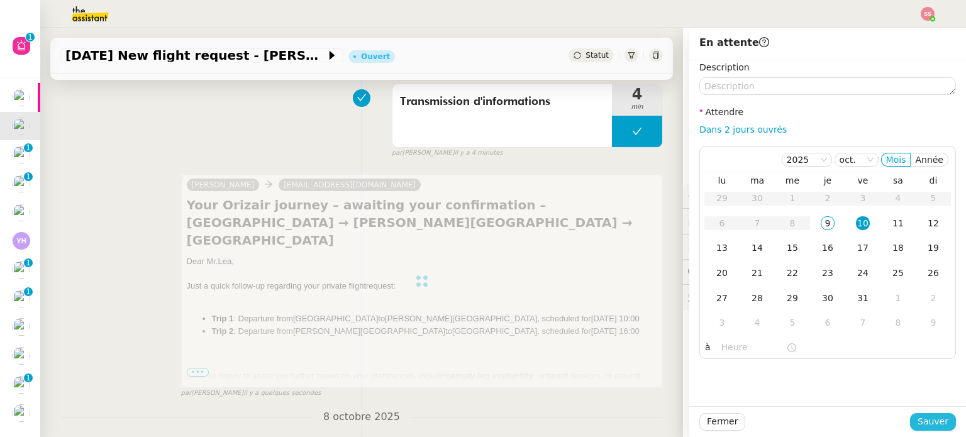
drag, startPoint x: 915, startPoint y: 421, endPoint x: 838, endPoint y: 367, distance: 94.4
click at [917, 421] on span "Sauver" at bounding box center [932, 421] width 31 height 14
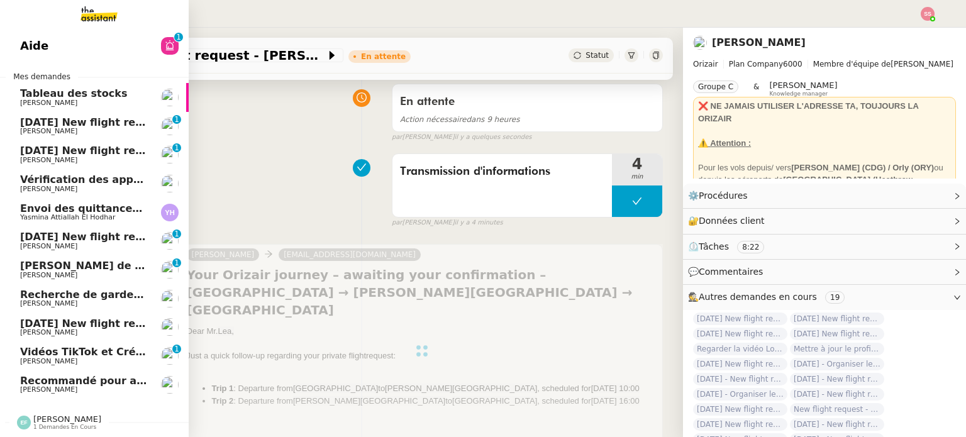
scroll to position [5, 0]
click at [82, 329] on span "[PERSON_NAME]" at bounding box center [83, 333] width 127 height 8
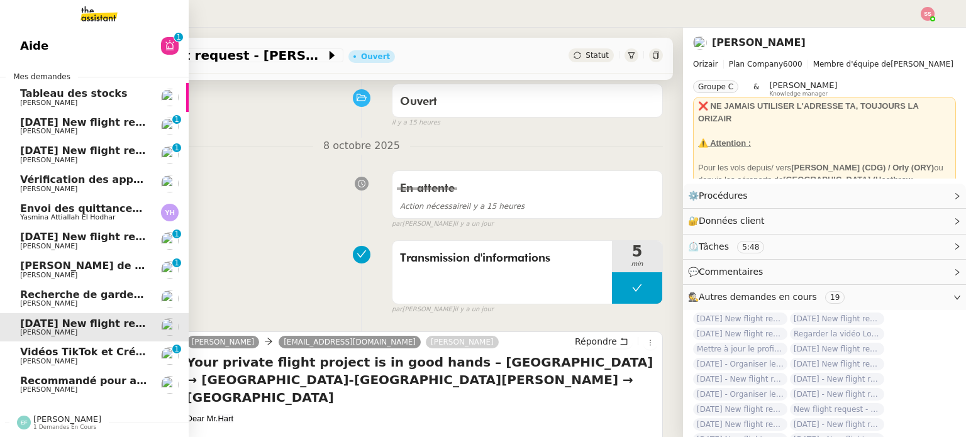
click at [78, 148] on span "[DATE] New flight request - [PERSON_NAME]" at bounding box center [146, 151] width 252 height 12
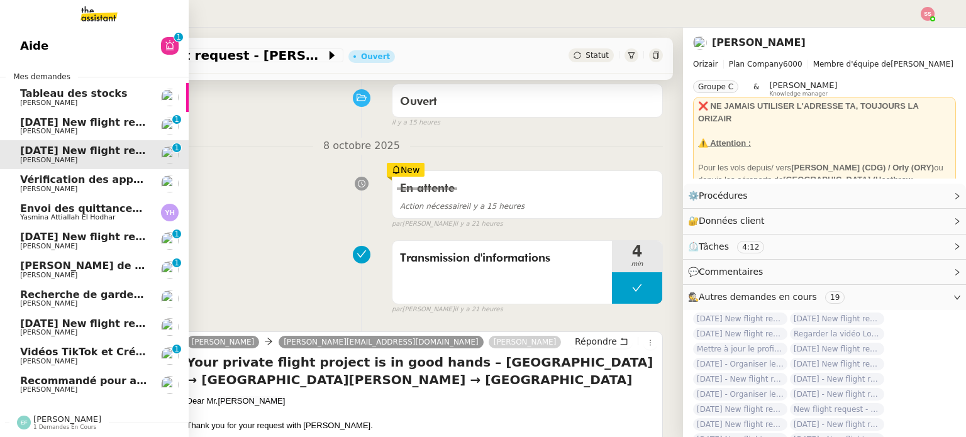
click at [94, 122] on span "[DATE] New flight request - [PERSON_NAME]" at bounding box center [146, 122] width 252 height 12
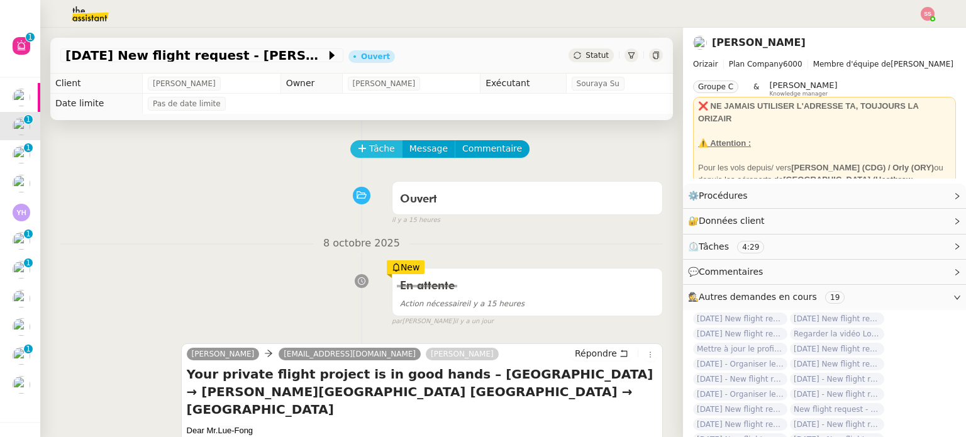
click at [355, 157] on button "Tâche" at bounding box center [376, 149] width 52 height 18
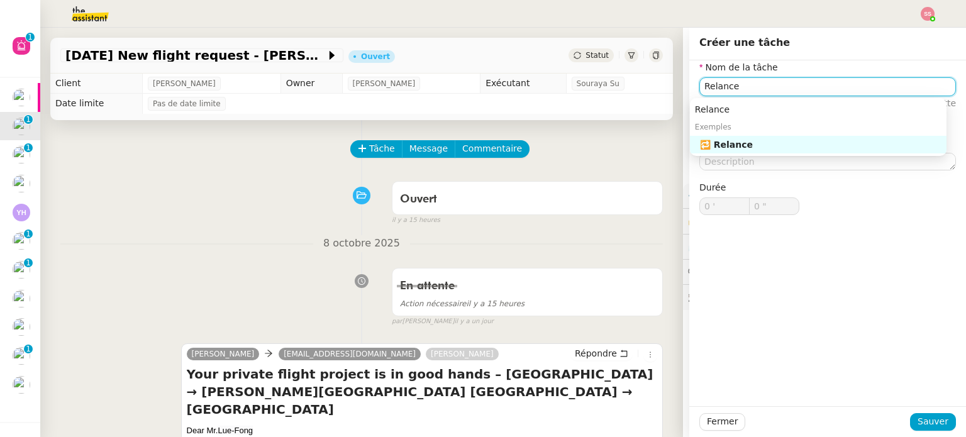
click at [755, 147] on div "🔁 Relance" at bounding box center [820, 144] width 241 height 11
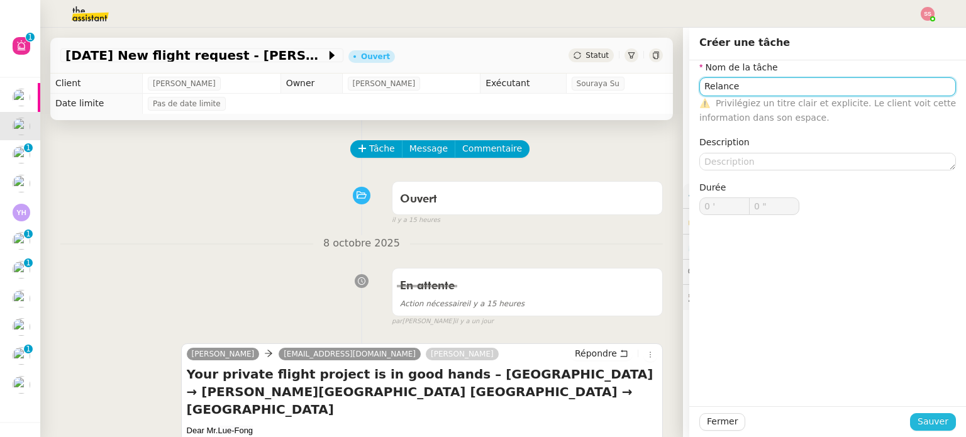
type input "Relance"
click at [928, 418] on span "Sauver" at bounding box center [932, 421] width 31 height 14
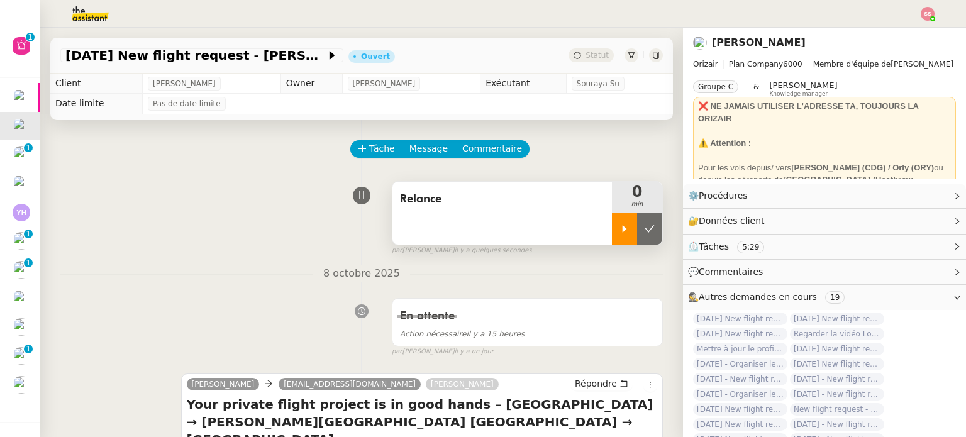
click at [612, 241] on div at bounding box center [624, 228] width 25 height 31
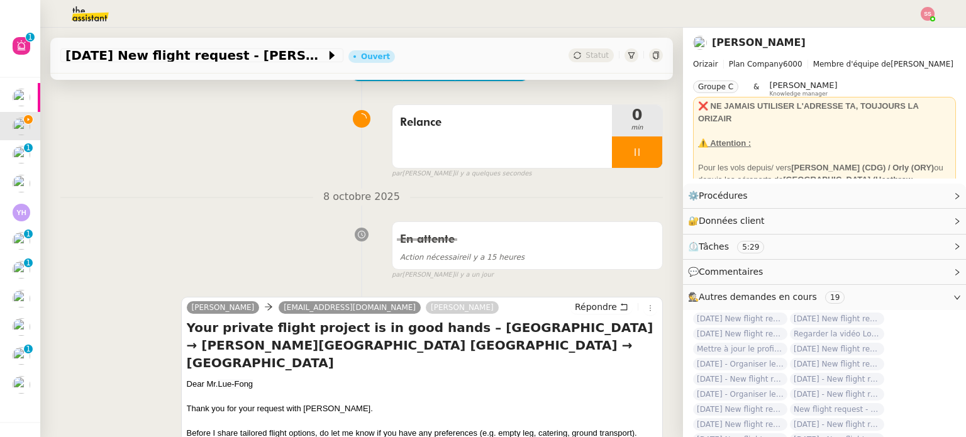
scroll to position [252, 0]
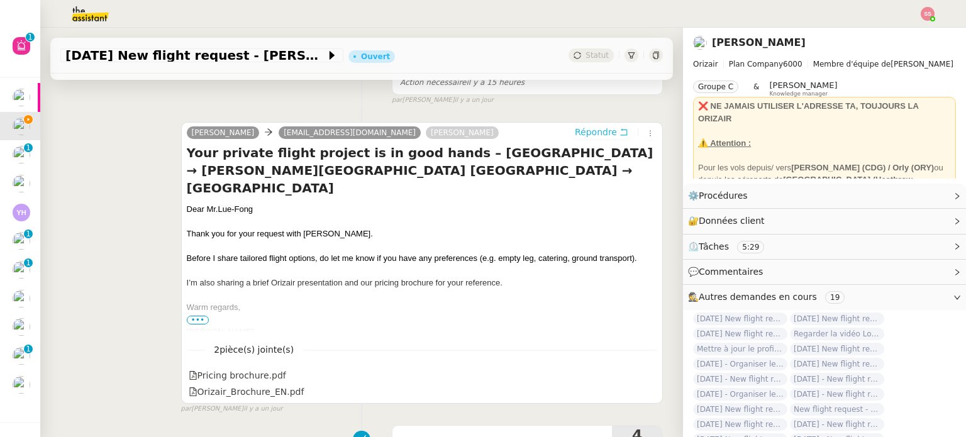
click at [579, 131] on span "Répondre" at bounding box center [596, 132] width 42 height 13
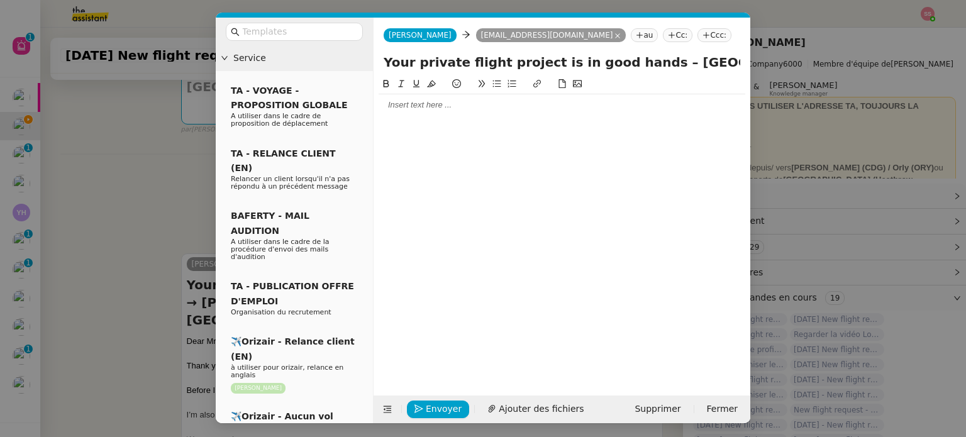
scroll to position [365, 0]
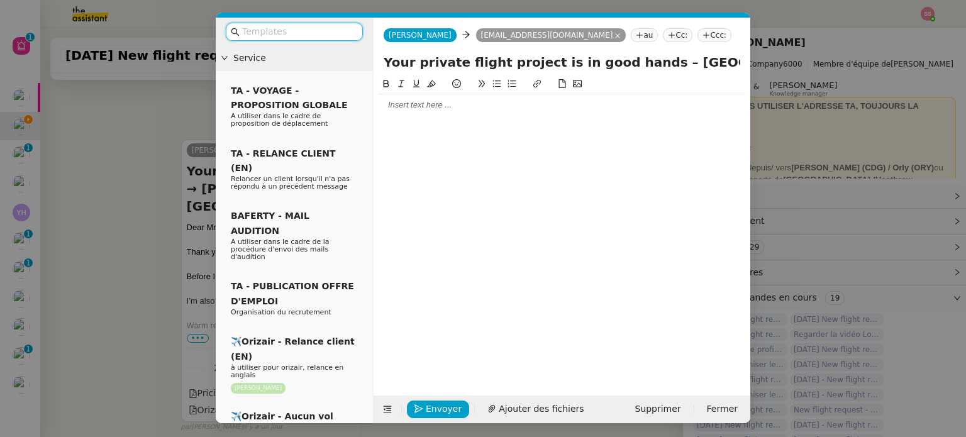
click at [314, 33] on input "text" at bounding box center [298, 32] width 113 height 14
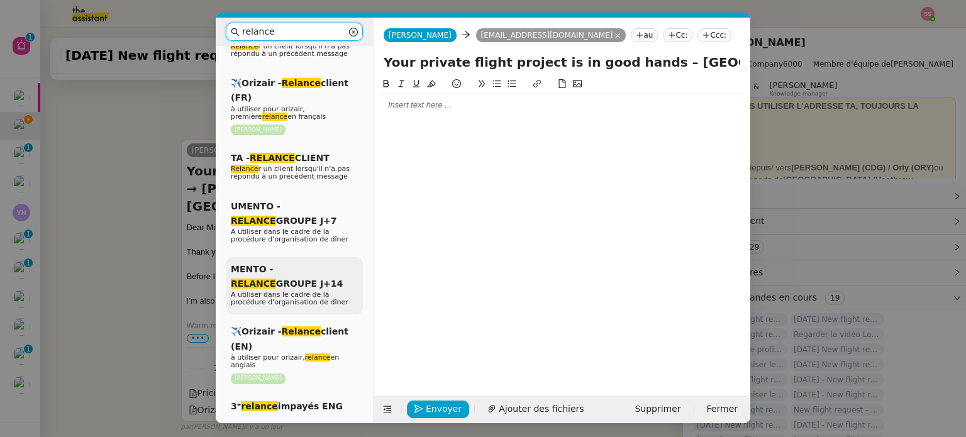
scroll to position [189, 0]
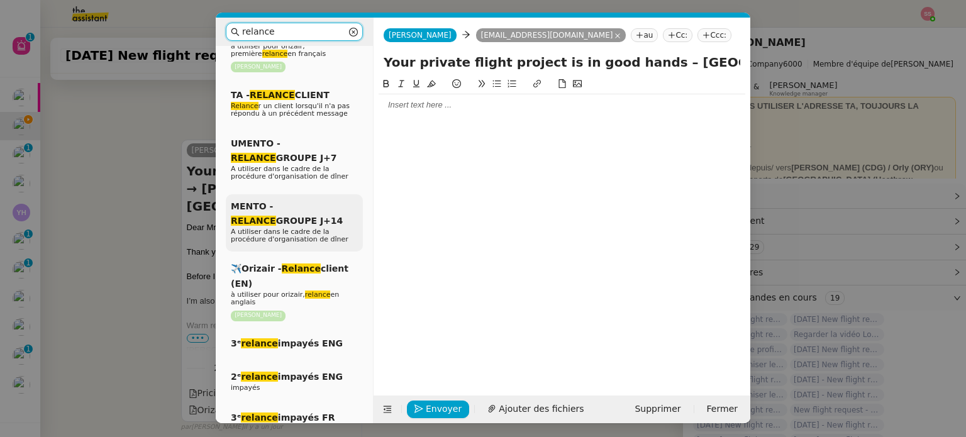
type input "relance"
click at [316, 291] on em "relance" at bounding box center [318, 295] width 26 height 8
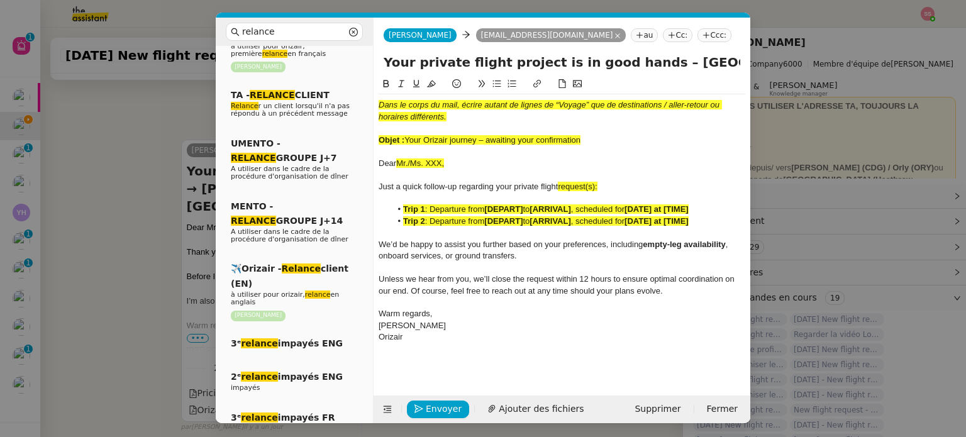
scroll to position [513, 0]
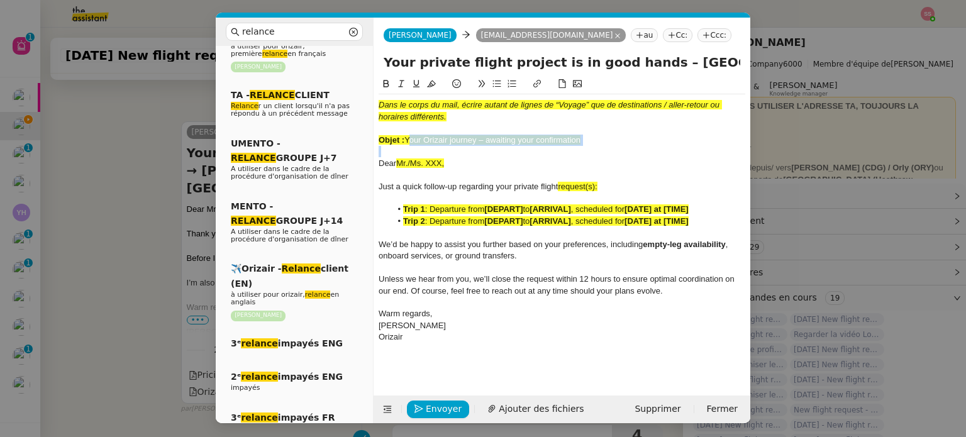
drag, startPoint x: 408, startPoint y: 143, endPoint x: 592, endPoint y: 147, distance: 184.3
click at [592, 147] on div "Dans le corps du mail, écrire autant de lignes de “Voyage” que de destinations …" at bounding box center [562, 221] width 367 height 254
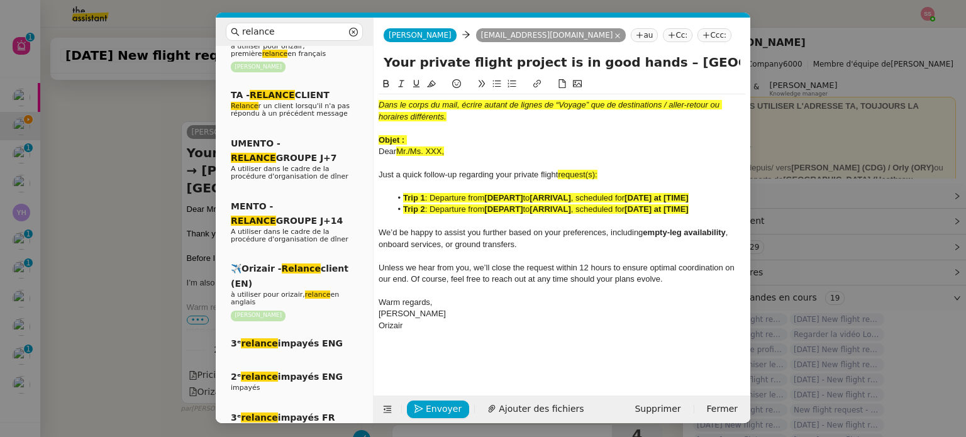
drag, startPoint x: 637, startPoint y: 66, endPoint x: 388, endPoint y: 62, distance: 249.1
click at [388, 62] on input "Your private flight project is in good hands – [GEOGRAPHIC_DATA] → [PERSON_NAME…" at bounding box center [562, 62] width 357 height 19
click at [410, 62] on input "Your private flight project is in good hands – [GEOGRAPHIC_DATA] → [PERSON_NAME…" at bounding box center [562, 62] width 357 height 19
drag, startPoint x: 633, startPoint y: 65, endPoint x: 385, endPoint y: 62, distance: 248.4
click at [384, 62] on input "Your private flight project is in good hands – [GEOGRAPHIC_DATA] → [PERSON_NAME…" at bounding box center [562, 62] width 357 height 19
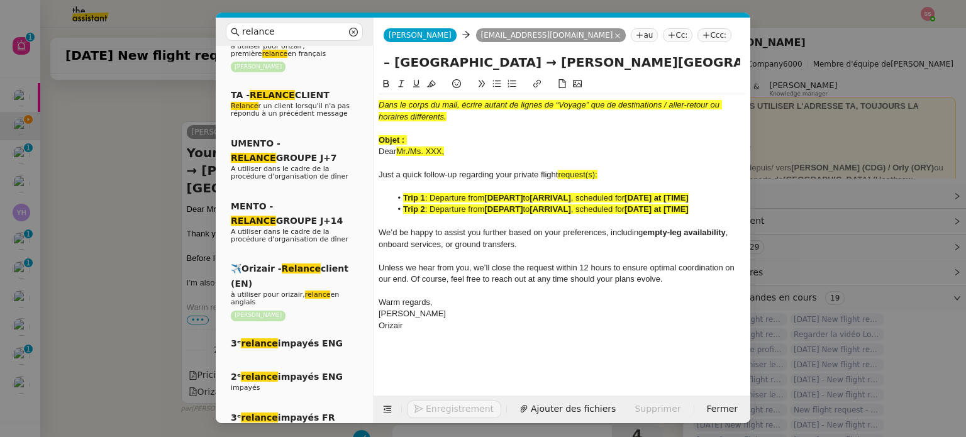
paste input "Your Orizair journey – awaiting your confirmation"
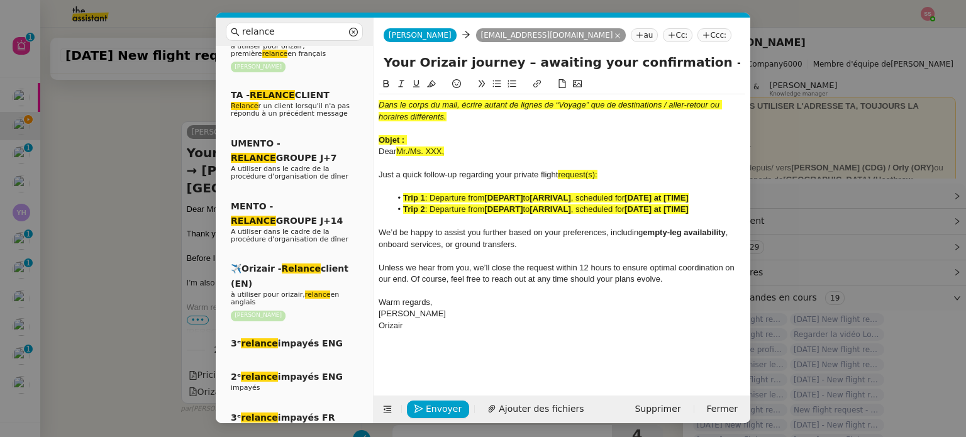
type input "Your Orizair journey – awaiting your confirmation – London Heathrow Airport → V…"
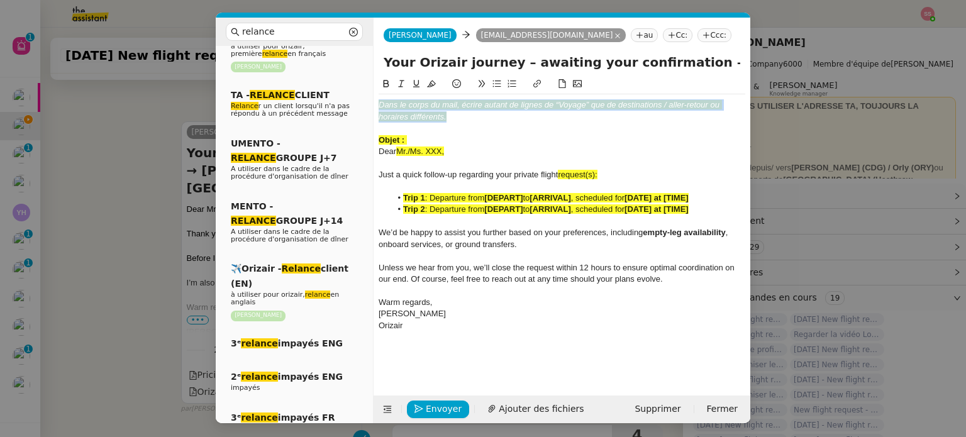
drag, startPoint x: 450, startPoint y: 122, endPoint x: 362, endPoint y: 89, distance: 93.9
click at [362, 89] on nz-layout "relance Service Relance Bon de Commande LBP A utiliser dans le cadre de la proc…" at bounding box center [483, 221] width 535 height 406
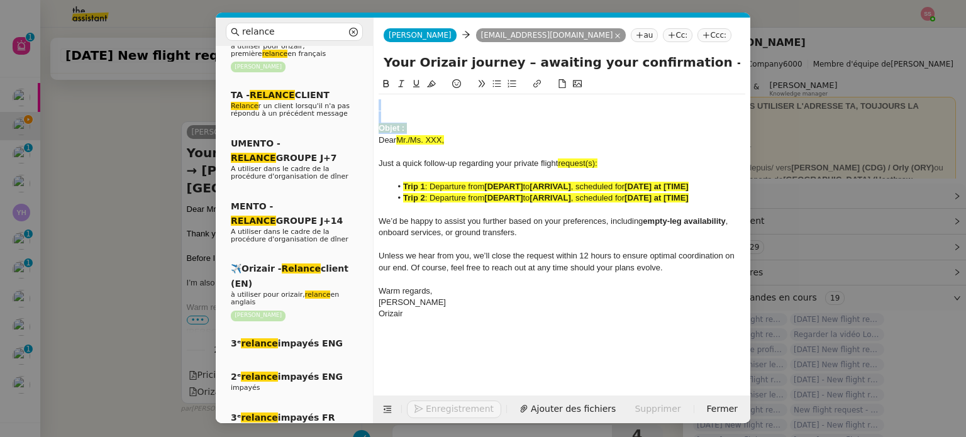
drag, startPoint x: 410, startPoint y: 126, endPoint x: 384, endPoint y: 96, distance: 39.2
click at [384, 96] on div "Objet : Dear Mr./Ms. XXX, Just a quick follow-up regarding your private flight …" at bounding box center [562, 209] width 367 height 231
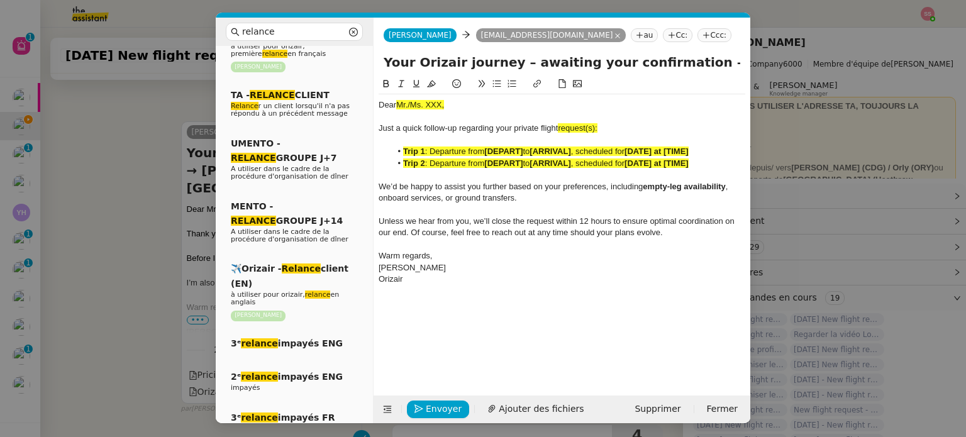
click at [172, 202] on nz-modal-container "relance Service Relance Bon de Commande LBP A utiliser dans le cadre de la proc…" at bounding box center [483, 218] width 966 height 437
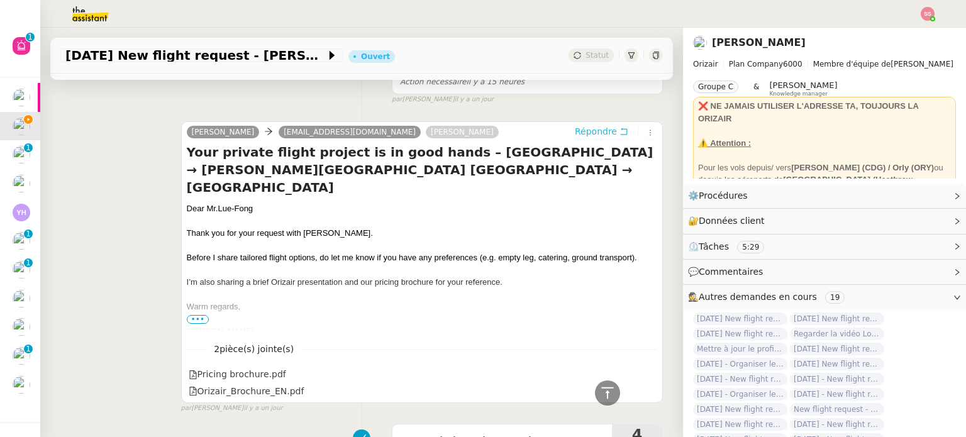
scroll to position [511, 0]
drag, startPoint x: 184, startPoint y: 191, endPoint x: 249, endPoint y: 191, distance: 65.4
click at [249, 203] on div "Dear Mr. Lue-Fong" at bounding box center [422, 209] width 470 height 13
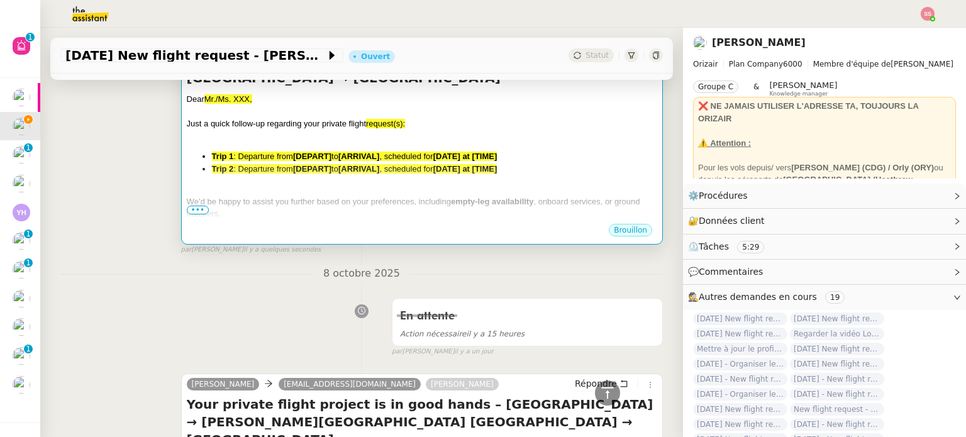
scroll to position [134, 0]
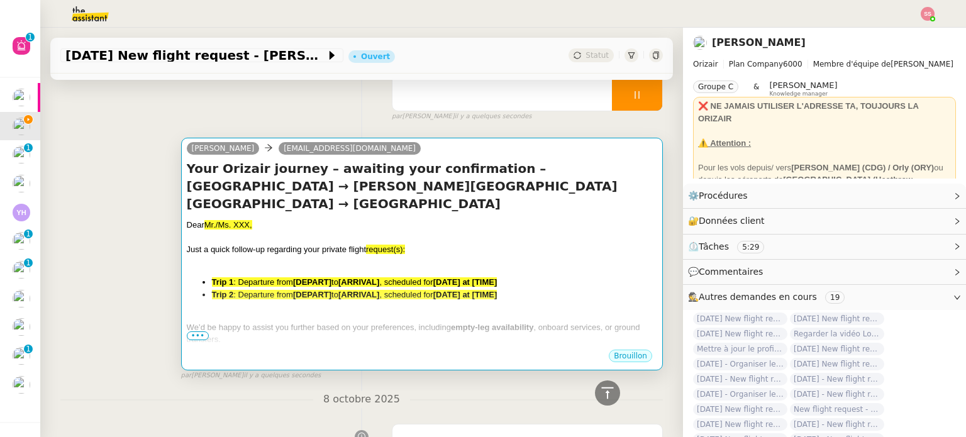
click at [302, 219] on div "Dear Mr./Ms. XXX," at bounding box center [422, 225] width 470 height 13
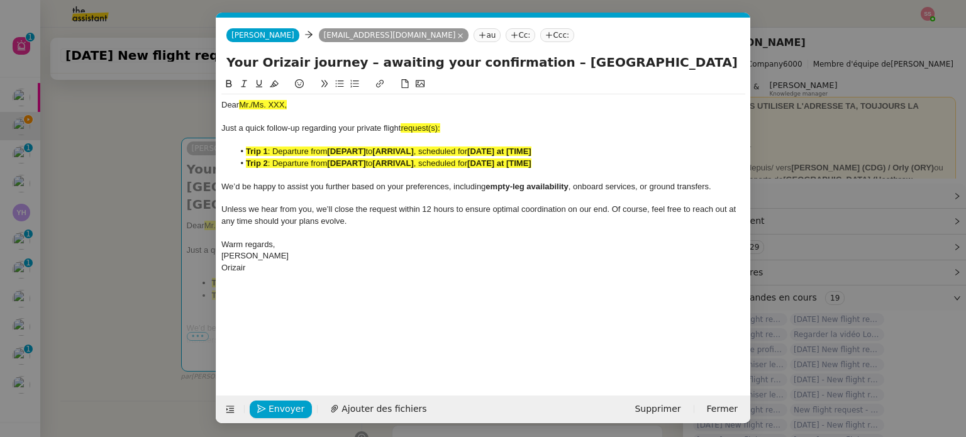
scroll to position [0, 54]
drag, startPoint x: 289, startPoint y: 106, endPoint x: 223, endPoint y: 104, distance: 66.0
click at [223, 104] on div "Dear Mr./Ms. XXX," at bounding box center [483, 104] width 524 height 11
click at [443, 125] on div "Just a quick follow-up regarding your private flight request(s):" at bounding box center [483, 128] width 524 height 11
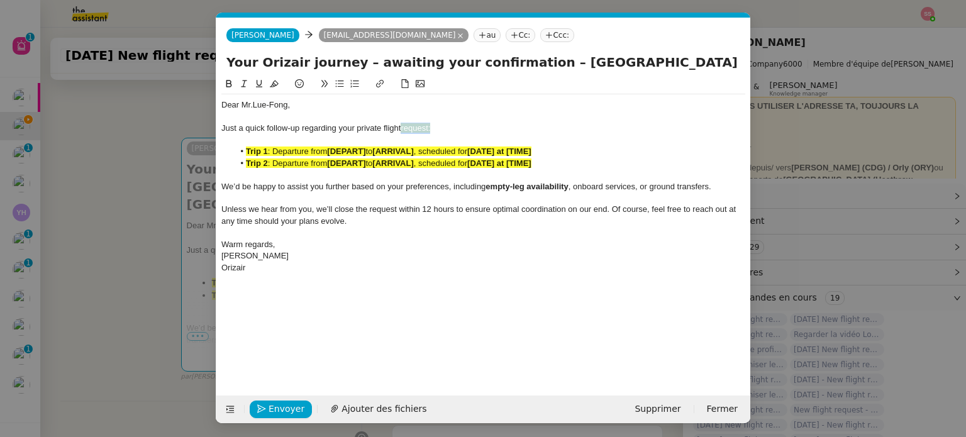
drag, startPoint x: 440, startPoint y: 124, endPoint x: 403, endPoint y: 127, distance: 37.2
click at [403, 127] on div "Just a quick follow-up regarding your private flight request:" at bounding box center [483, 128] width 524 height 11
click at [272, 80] on icon at bounding box center [274, 83] width 9 height 9
click at [395, 151] on strong "[ARRIVAL]" at bounding box center [392, 151] width 41 height 9
click at [313, 161] on span ": Departure from" at bounding box center [298, 162] width 60 height 9
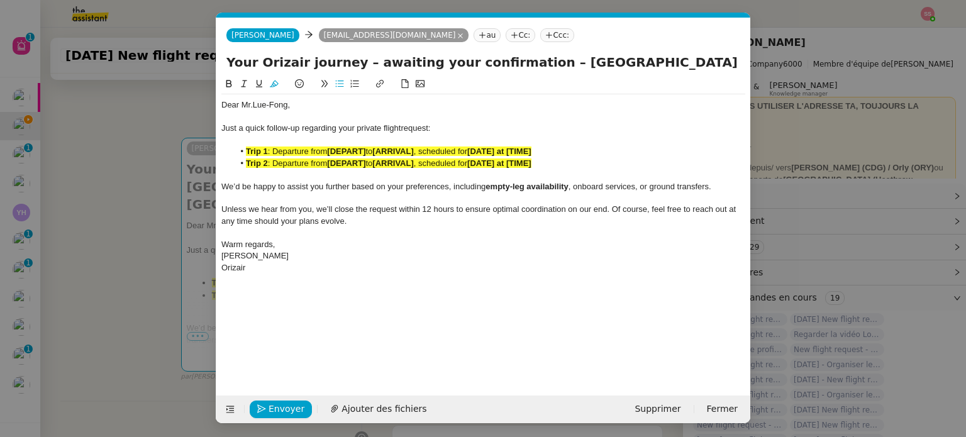
click at [313, 161] on span ": Departure from" at bounding box center [298, 162] width 60 height 9
click at [114, 187] on nz-modal-container "relance Service Relance Bon de Commande LBP A utiliser dans le cadre de la proc…" at bounding box center [483, 218] width 966 height 437
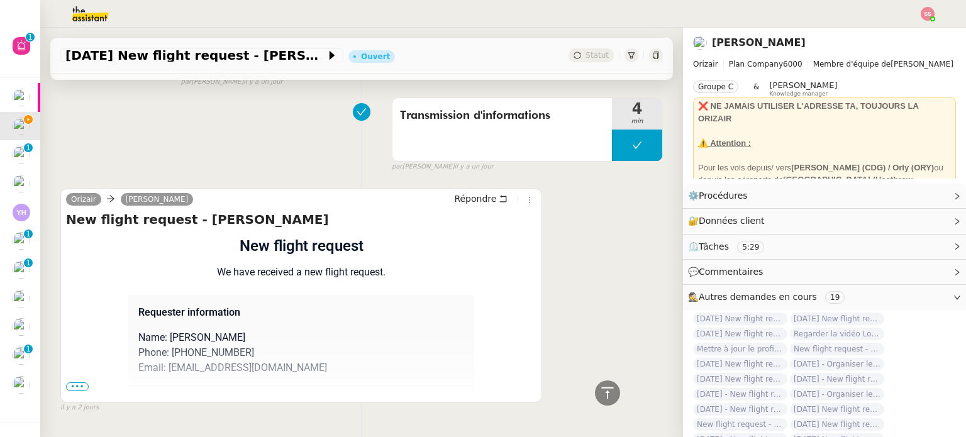
scroll to position [883, 0]
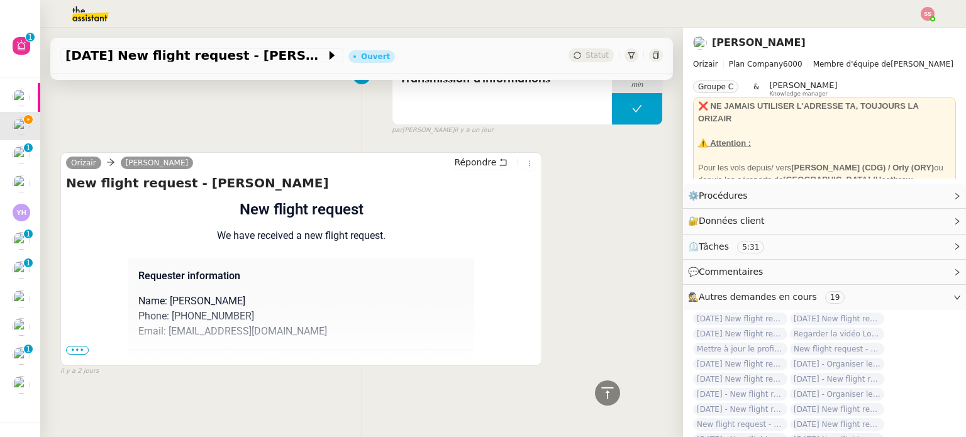
click at [72, 346] on span "•••" at bounding box center [77, 350] width 23 height 9
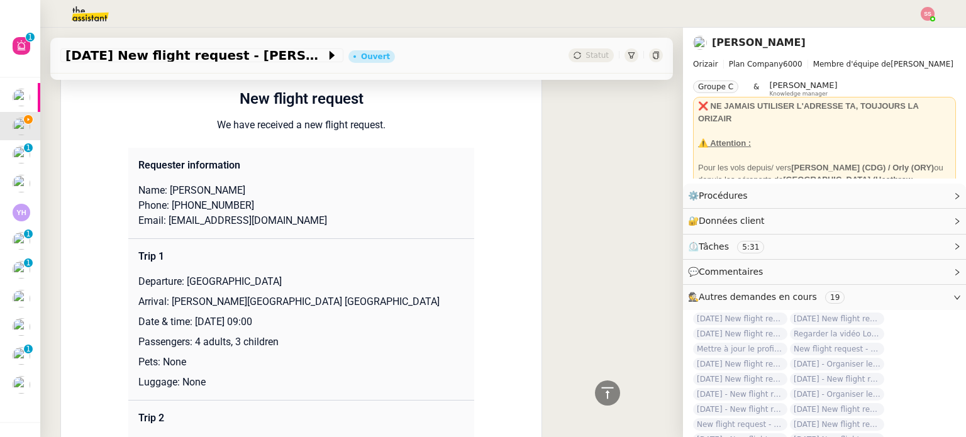
scroll to position [1134, 0]
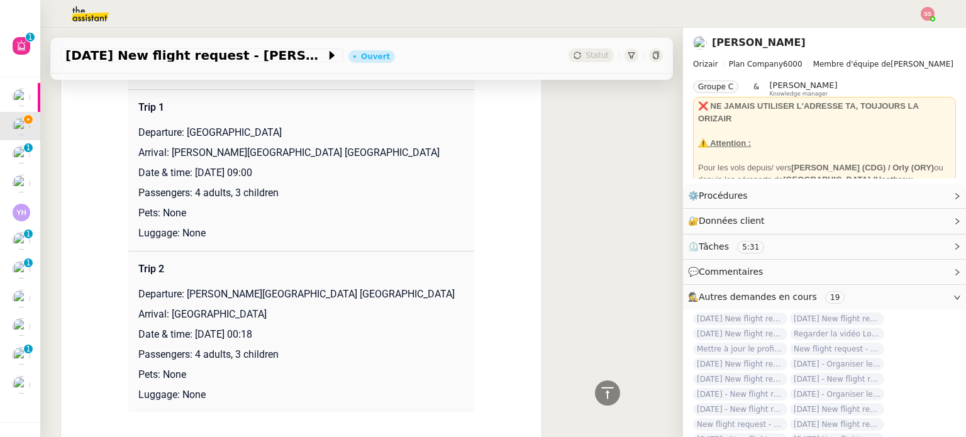
drag, startPoint x: 183, startPoint y: 134, endPoint x: 308, endPoint y: 135, distance: 124.5
click at [308, 135] on p "Departure: [GEOGRAPHIC_DATA]" at bounding box center [301, 132] width 326 height 15
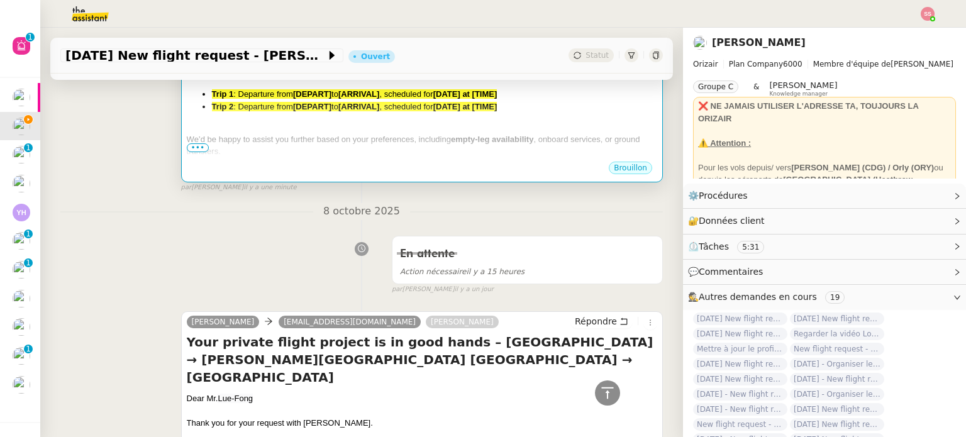
scroll to position [254, 0]
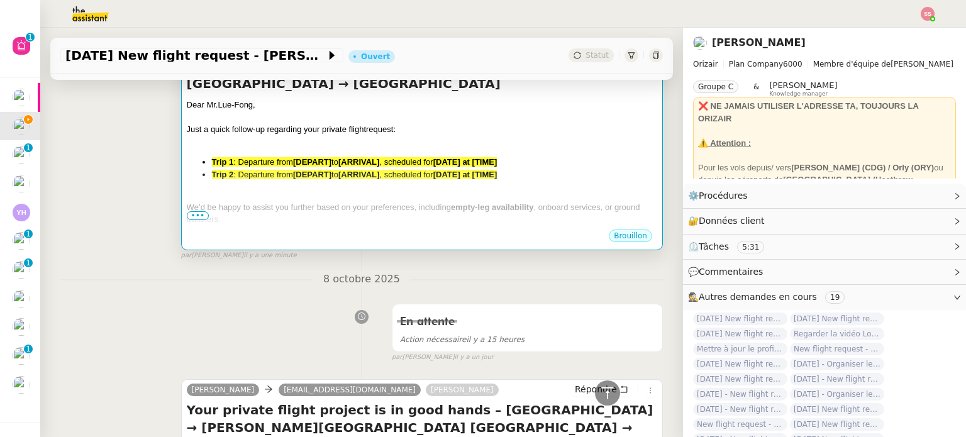
click at [367, 167] on div "Dear Mr. Lue-Fong, Just a quick follow-up regarding your private flight request…" at bounding box center [422, 205] width 470 height 213
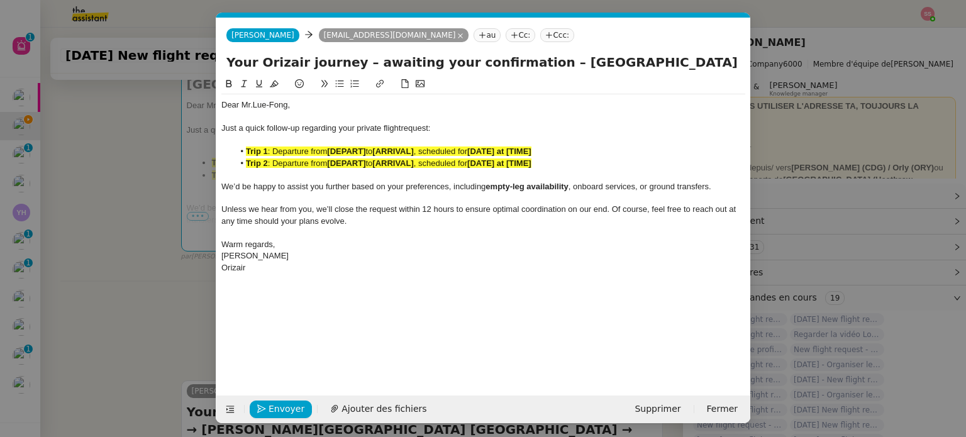
scroll to position [0, 54]
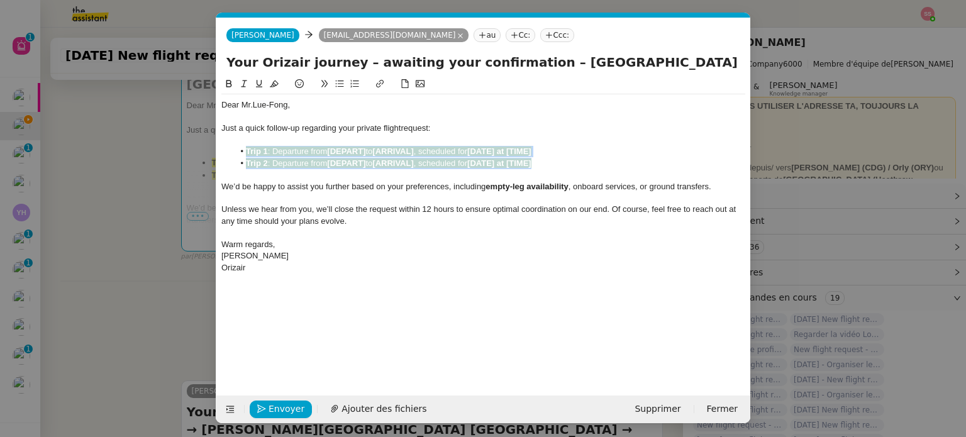
drag, startPoint x: 550, startPoint y: 162, endPoint x: 248, endPoint y: 148, distance: 302.2
click at [248, 148] on ul "Trip 1 : Departure from [DEPART] to [ARRIVAL] , scheduled for [DATE] at [TIME] …" at bounding box center [483, 157] width 524 height 23
click at [278, 80] on button at bounding box center [274, 84] width 15 height 14
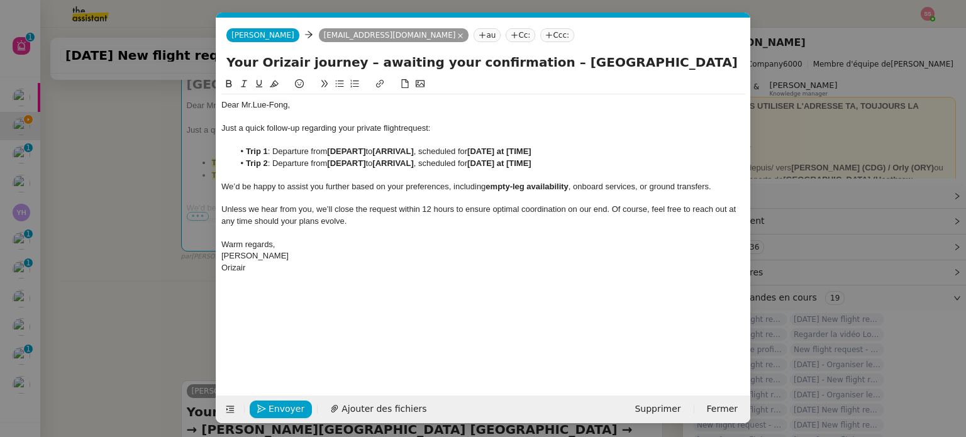
click at [326, 135] on div at bounding box center [483, 140] width 524 height 11
drag, startPoint x: 368, startPoint y: 150, endPoint x: 330, endPoint y: 149, distance: 37.7
click at [330, 149] on li "Trip 1 : Departure from [DEPART] to [ARRIVAL] , scheduled for [DATE] at [TIME]" at bounding box center [490, 151] width 512 height 11
click at [144, 209] on nz-modal-container "relance Service Relance Bon de Commande LBP A utiliser dans le cadre de la proc…" at bounding box center [483, 218] width 966 height 437
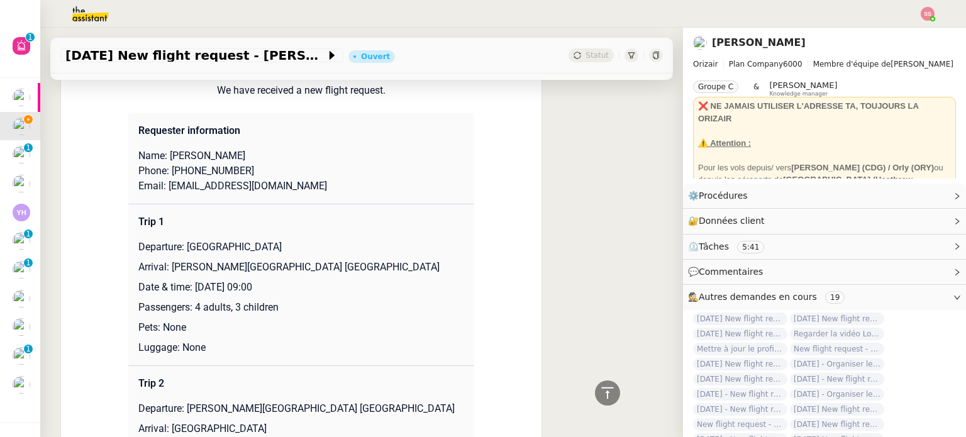
scroll to position [1072, 0]
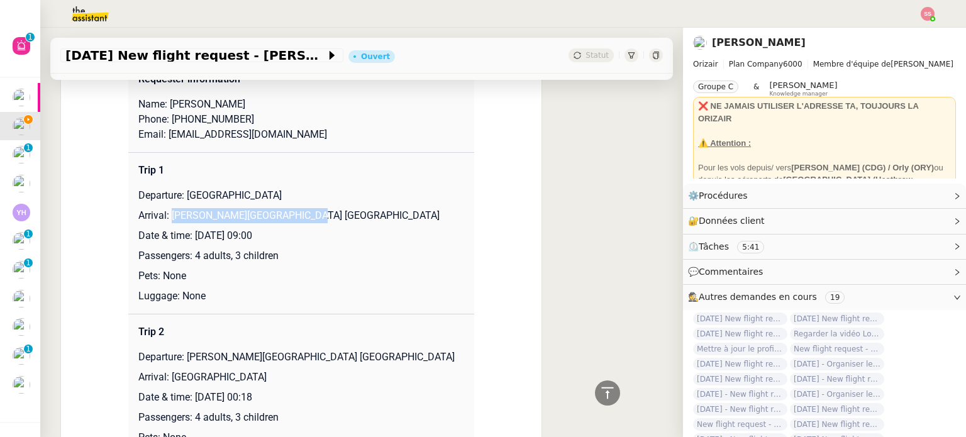
drag, startPoint x: 166, startPoint y: 221, endPoint x: 336, endPoint y: 211, distance: 170.1
click at [336, 211] on p "Arrival: [PERSON_NAME][GEOGRAPHIC_DATA] [GEOGRAPHIC_DATA]" at bounding box center [301, 215] width 326 height 15
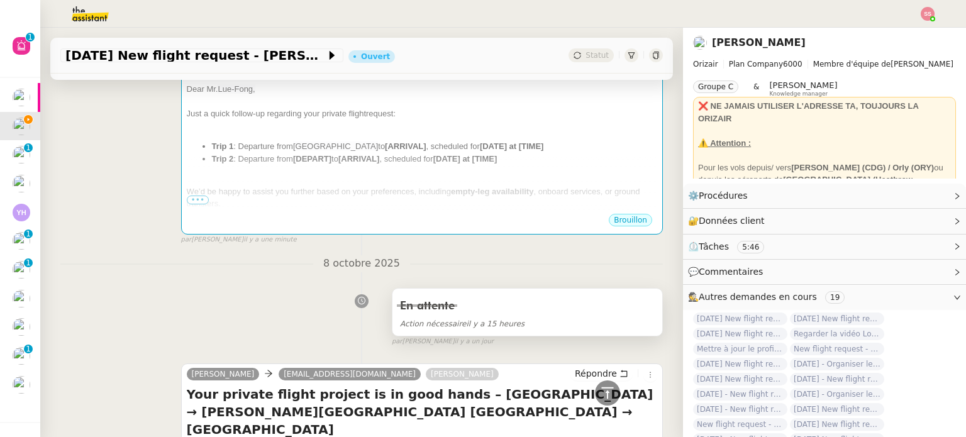
scroll to position [191, 0]
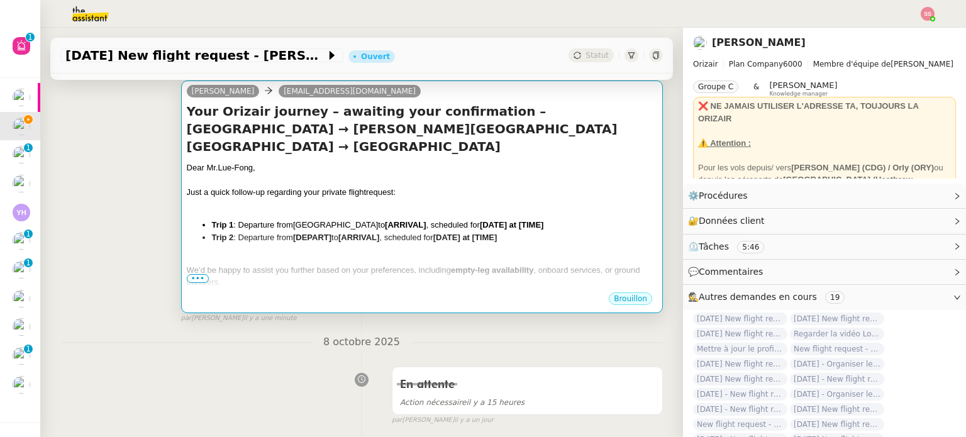
click at [451, 219] on li "Trip 1 : Departure from London Heathrow Airport to [ARRIVAL] , scheduled for [D…" at bounding box center [434, 225] width 445 height 13
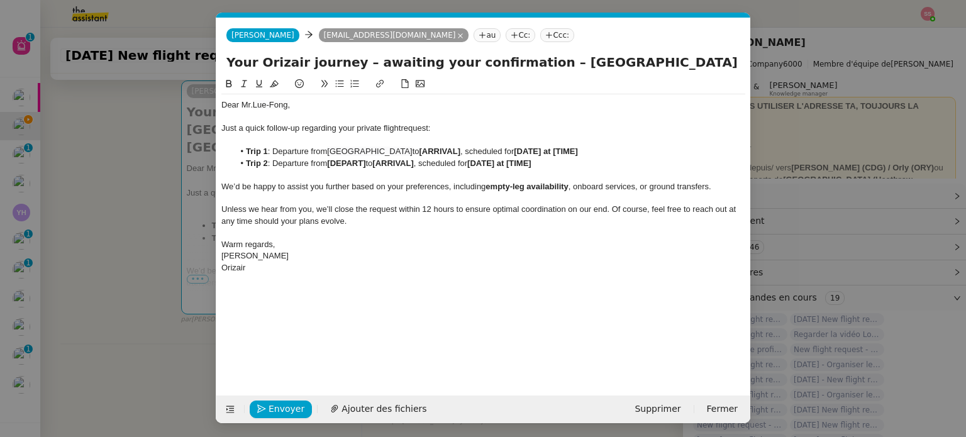
scroll to position [0, 54]
drag, startPoint x: 472, startPoint y: 150, endPoint x: 430, endPoint y: 150, distance: 41.5
click at [430, 150] on li "Trip 1 : Departure from London Heathrow Airport to [ARRIVAL] , scheduled for [D…" at bounding box center [490, 151] width 512 height 11
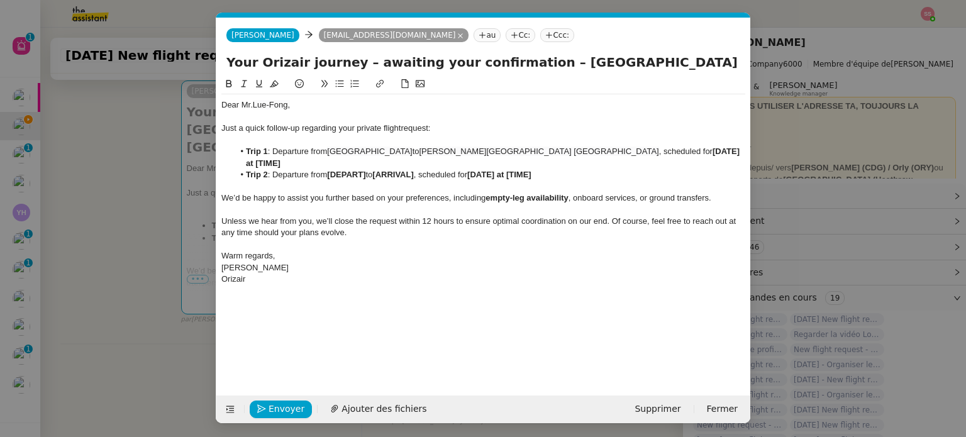
scroll to position [0, 0]
drag, startPoint x: 167, startPoint y: 243, endPoint x: 172, endPoint y: 238, distance: 7.1
click at [168, 243] on nz-modal-container "relance Service Relance Bon de Commande LBP A utiliser dans le cadre de la proc…" at bounding box center [483, 218] width 966 height 437
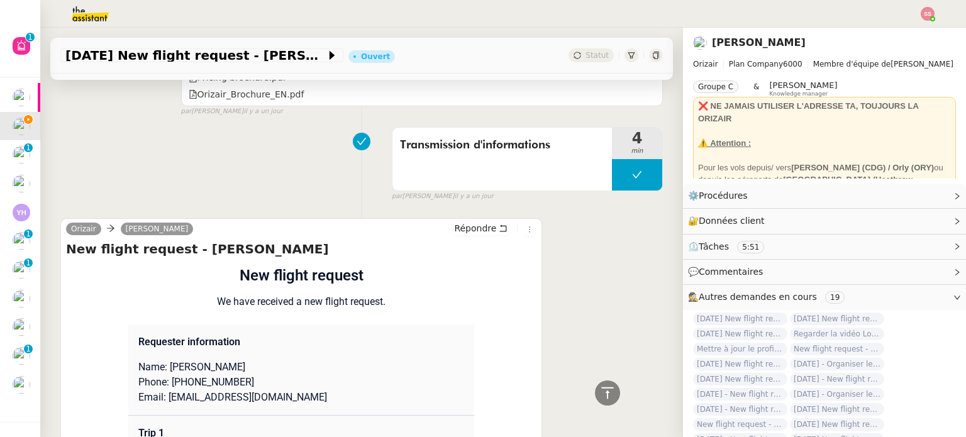
scroll to position [1009, 0]
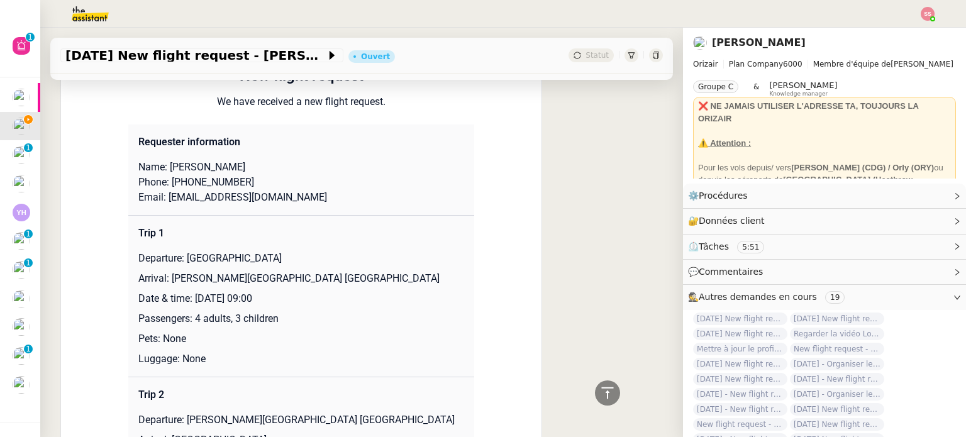
drag, startPoint x: 191, startPoint y: 299, endPoint x: 322, endPoint y: 292, distance: 131.0
click at [322, 292] on td "Trip 1 Departure: London Heathrow Airport Arrival: Václav Havel Airport Prague …" at bounding box center [301, 296] width 346 height 162
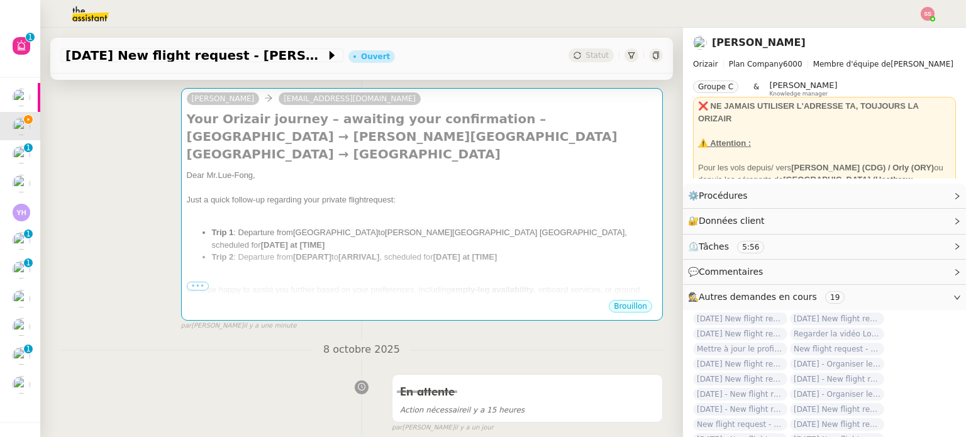
scroll to position [128, 0]
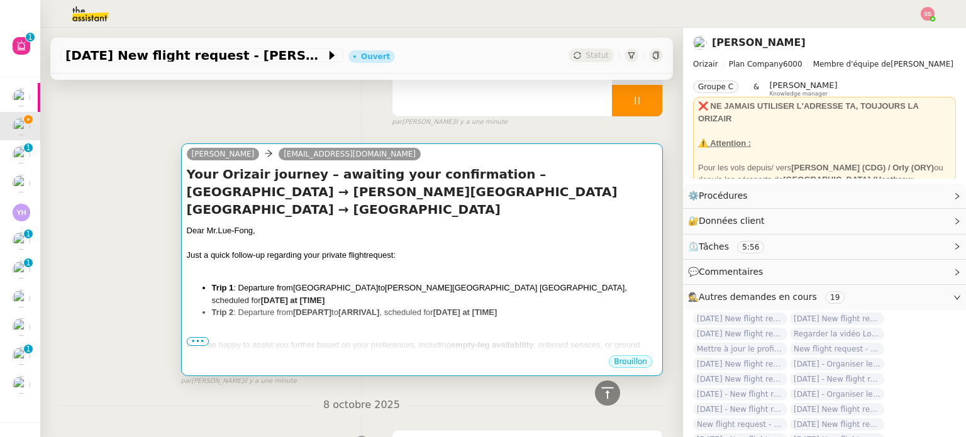
click at [496, 262] on div at bounding box center [422, 268] width 470 height 13
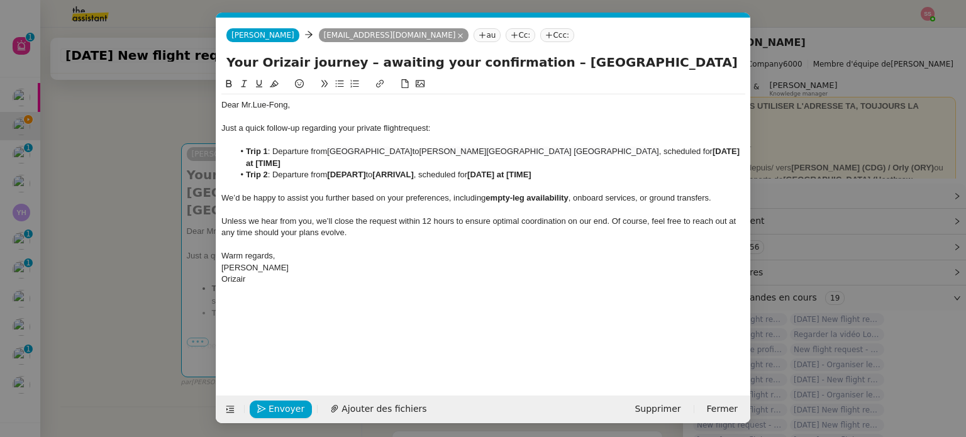
scroll to position [0, 54]
drag, startPoint x: 658, startPoint y: 155, endPoint x: 590, endPoint y: 150, distance: 68.8
click at [590, 150] on li "Trip 1 : Departure from London Heathrow Airport to Václav Havel Airport Prague …" at bounding box center [490, 157] width 512 height 23
click at [158, 258] on nz-modal-container "relance Service Relance Bon de Commande LBP A utiliser dans le cadre de la proc…" at bounding box center [483, 218] width 966 height 437
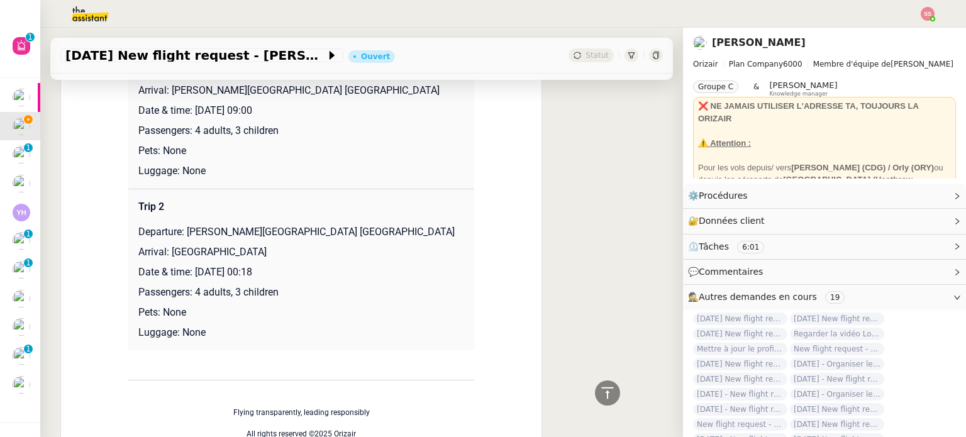
scroll to position [1197, 0]
drag, startPoint x: 192, startPoint y: 233, endPoint x: 330, endPoint y: 233, distance: 137.1
click at [330, 233] on p "Departure: [PERSON_NAME][GEOGRAPHIC_DATA] [GEOGRAPHIC_DATA]" at bounding box center [301, 231] width 326 height 15
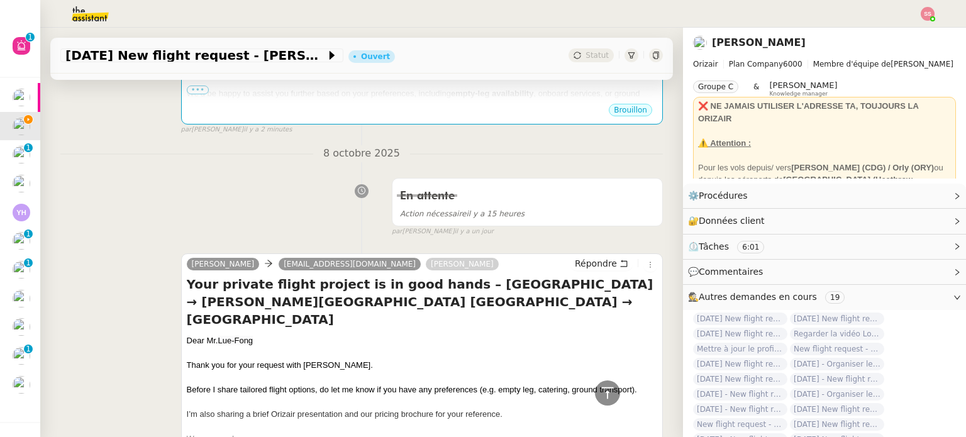
scroll to position [191, 0]
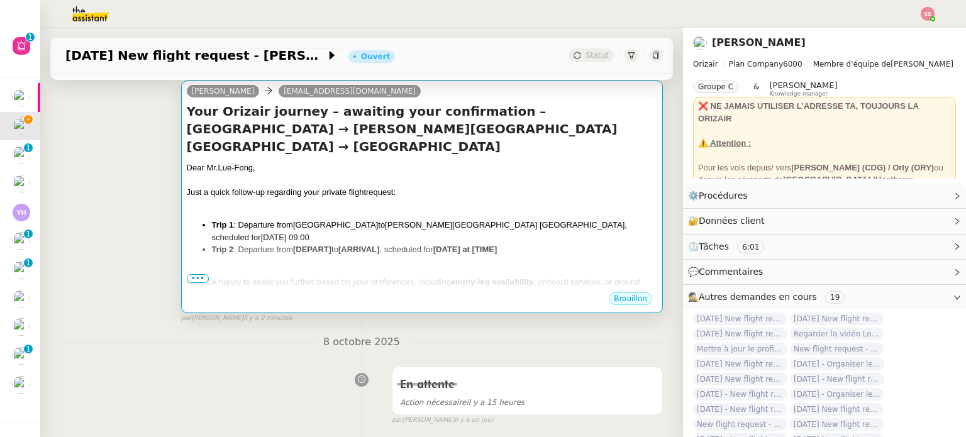
click at [367, 245] on strong "[ARRIVAL]" at bounding box center [358, 249] width 41 height 9
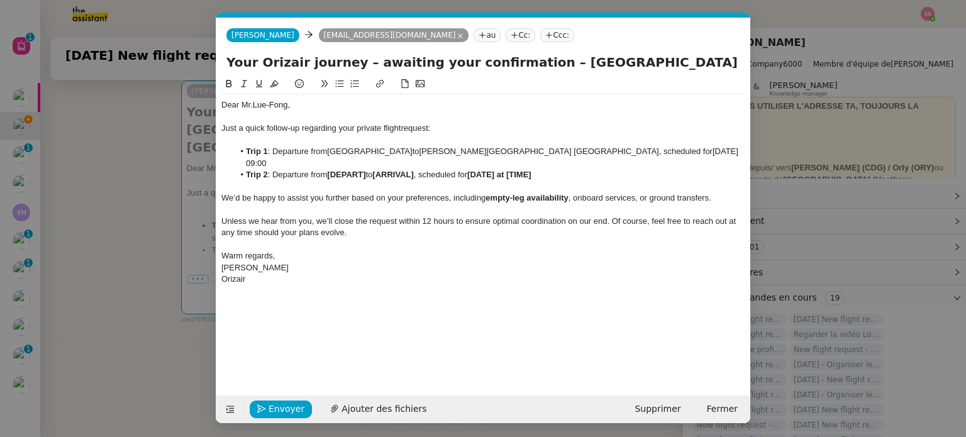
scroll to position [0, 54]
drag, startPoint x: 369, startPoint y: 164, endPoint x: 331, endPoint y: 164, distance: 37.1
click at [331, 170] on strong "[DEPART]" at bounding box center [346, 174] width 38 height 9
drag, startPoint x: 328, startPoint y: 152, endPoint x: 420, endPoint y: 150, distance: 92.5
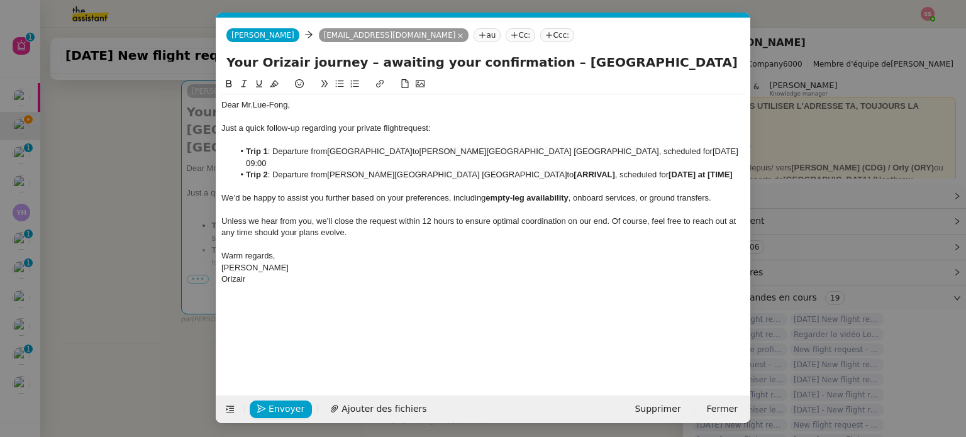
click at [420, 150] on li "Trip 1 : Departure from London Heathrow Airport to Václav Havel Airport Prague …" at bounding box center [490, 157] width 512 height 23
drag, startPoint x: 485, startPoint y: 164, endPoint x: 443, endPoint y: 164, distance: 42.1
click at [443, 169] on li "Trip 2 : Departure from Václav Havel Airport Prague to [ARRIVAL] , scheduled fo…" at bounding box center [490, 174] width 512 height 11
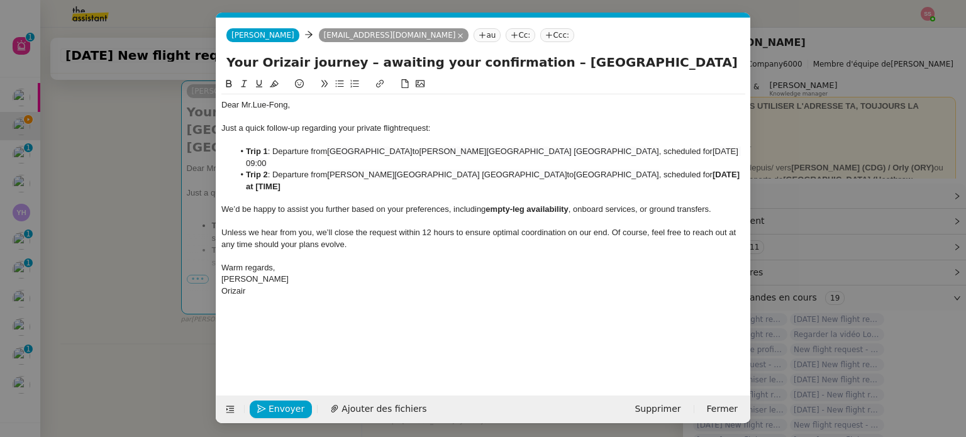
click at [172, 256] on nz-modal-container "relance Service Relance Bon de Commande LBP A utiliser dans le cadre de la proc…" at bounding box center [483, 218] width 966 height 437
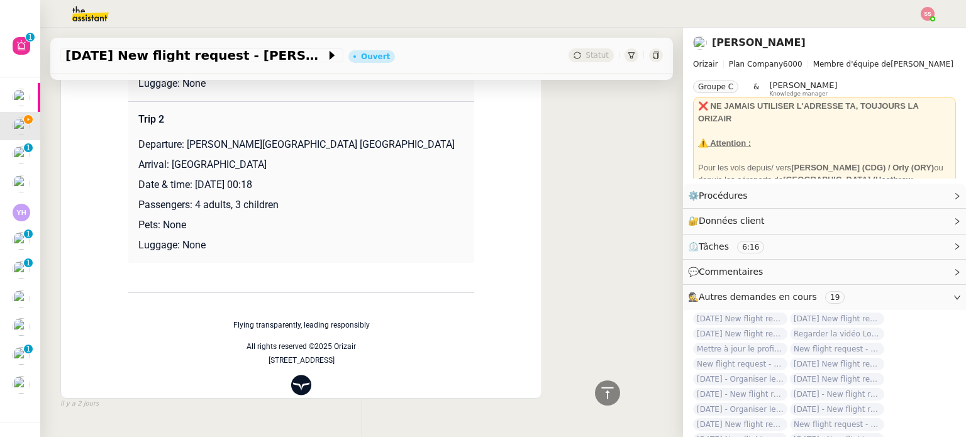
scroll to position [1262, 0]
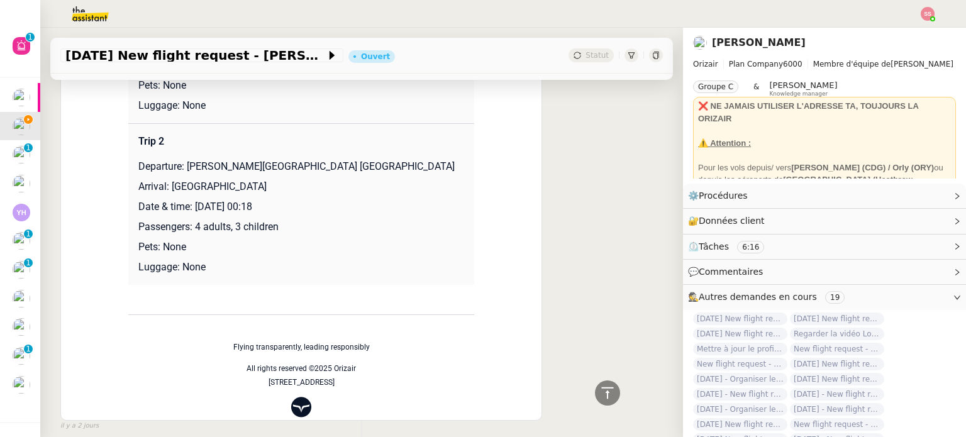
drag, startPoint x: 191, startPoint y: 209, endPoint x: 327, endPoint y: 208, distance: 135.8
click at [327, 208] on p "Date & time: [DATE] 00:18" at bounding box center [301, 206] width 326 height 15
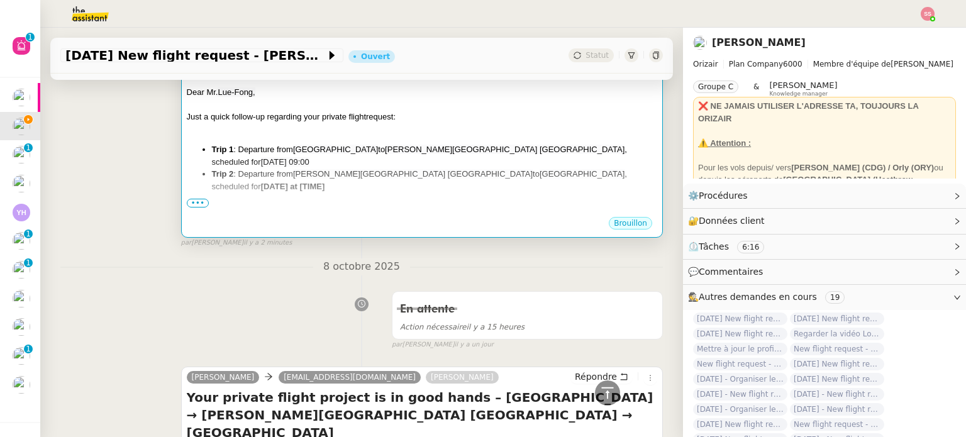
scroll to position [256, 0]
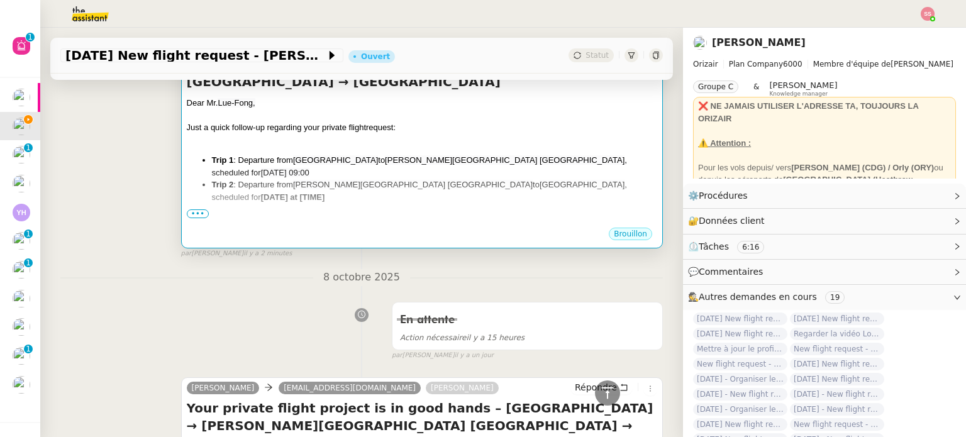
click at [546, 211] on div at bounding box center [422, 217] width 470 height 13
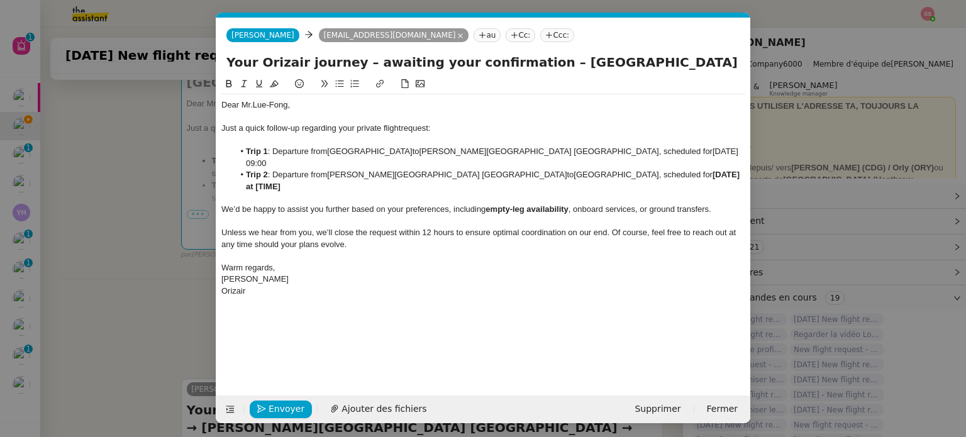
scroll to position [0, 54]
drag, startPoint x: 657, startPoint y: 161, endPoint x: 592, endPoint y: 163, distance: 65.4
click at [592, 169] on li "Trip 2 : Departure from Václav Havel Airport Prague to London Heathrow Airport …" at bounding box center [490, 180] width 512 height 23
click at [594, 170] on span "15th October 2025 00:18" at bounding box center [493, 180] width 495 height 21
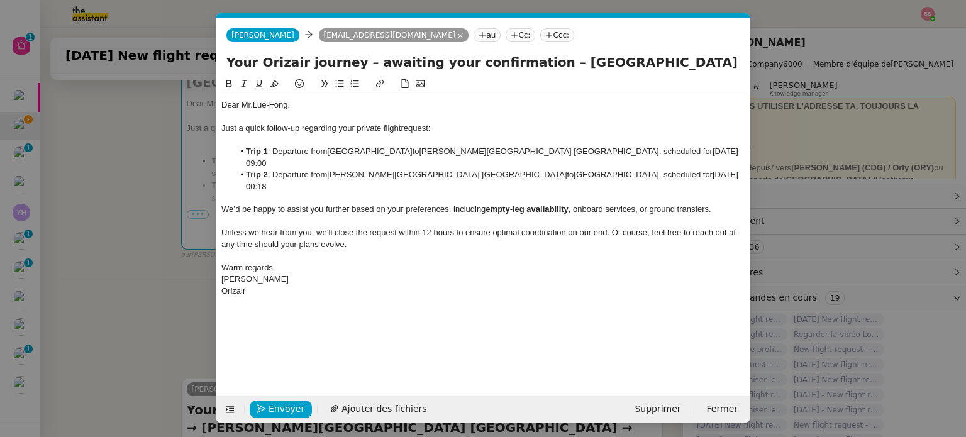
click at [126, 221] on nz-modal-container "relance Service Relance Bon de Commande LBP A utiliser dans le cadre de la proc…" at bounding box center [483, 218] width 966 height 437
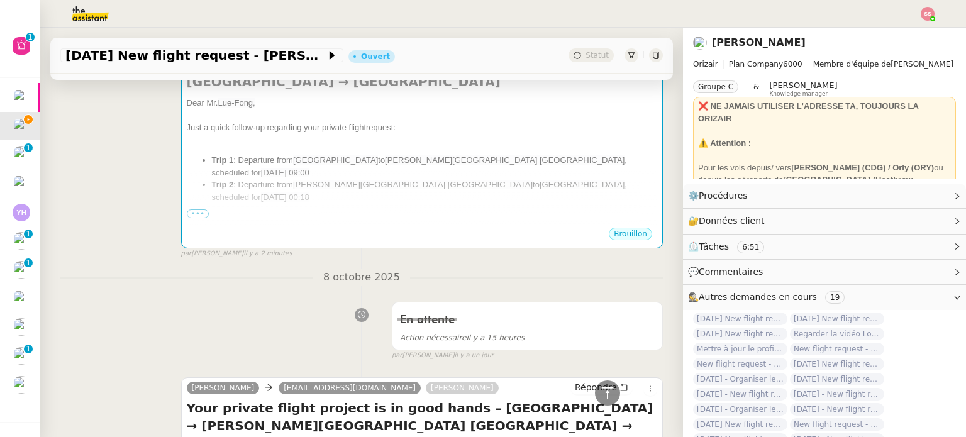
scroll to position [130, 0]
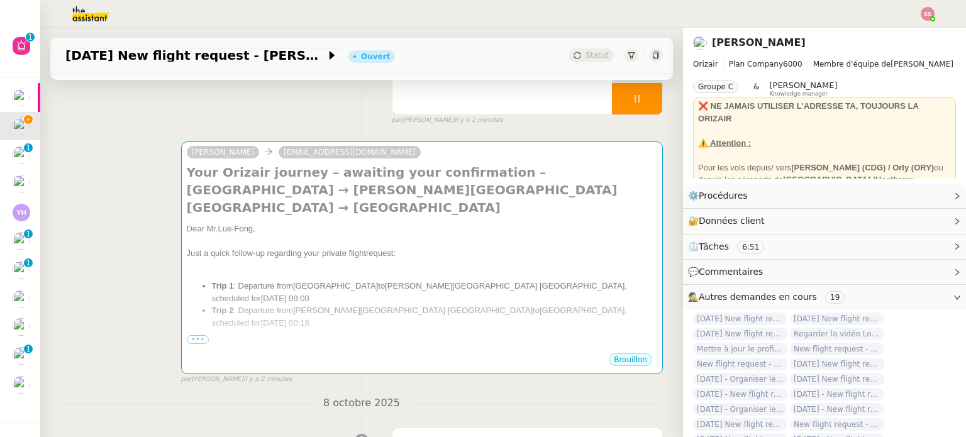
click at [341, 247] on div "Just a quick follow-up regarding your private flight request:" at bounding box center [422, 253] width 470 height 13
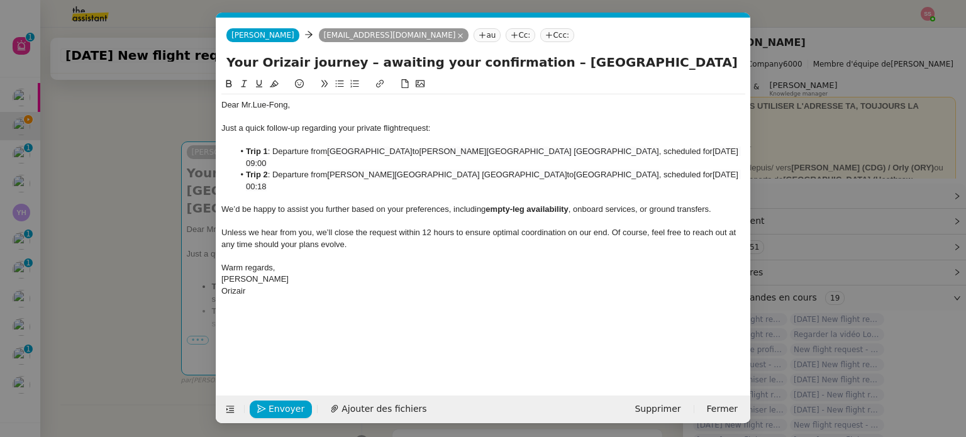
scroll to position [0, 54]
click at [540, 37] on nz-tag "Ccc:" at bounding box center [557, 35] width 34 height 14
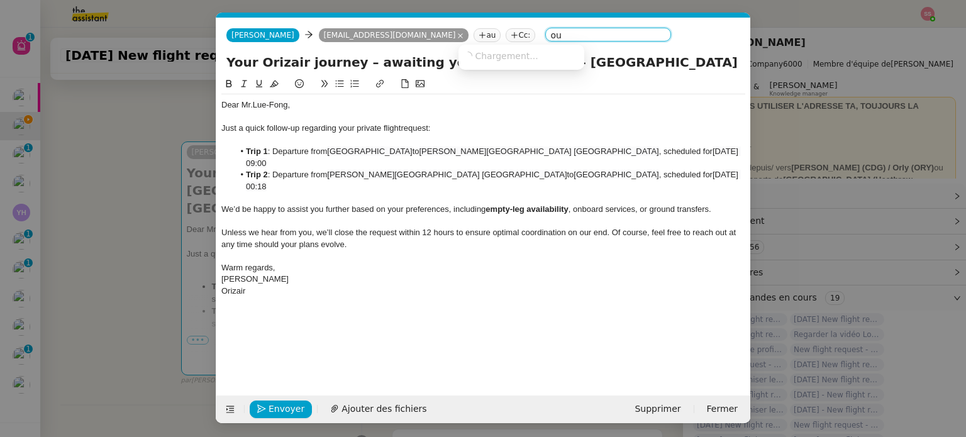
type input "o"
type input "[PERSON_NAME]"
click at [477, 58] on span "[PERSON_NAME]" at bounding box center [552, 55] width 179 height 10
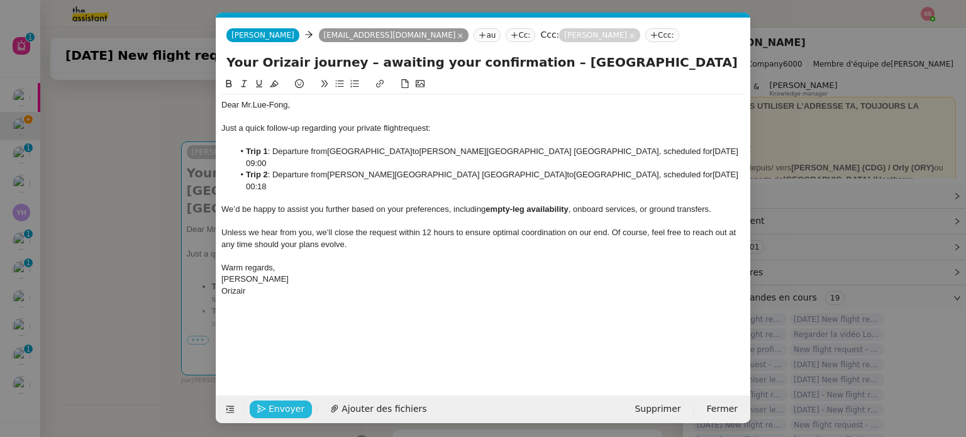
click at [277, 402] on span "Envoyer" at bounding box center [287, 409] width 36 height 14
click at [277, 402] on span "Confirmer l'envoi" at bounding box center [306, 409] width 75 height 14
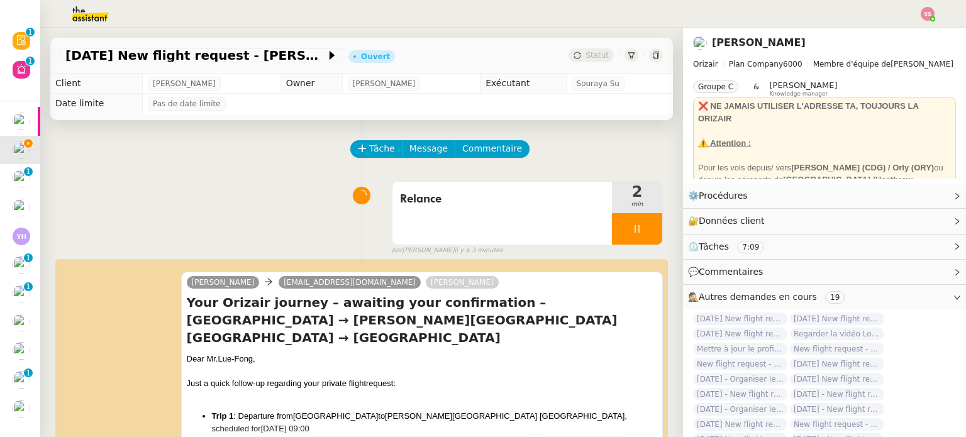
scroll to position [33, 0]
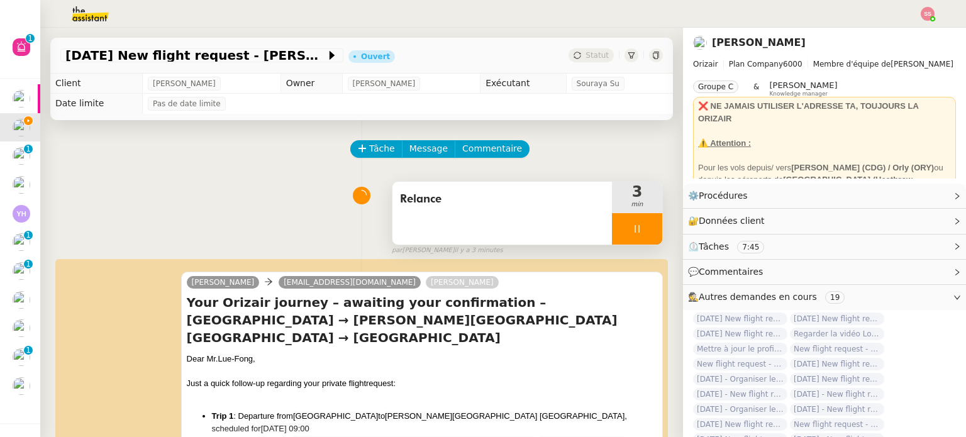
click at [643, 230] on div at bounding box center [637, 228] width 50 height 31
click at [643, 230] on button at bounding box center [649, 228] width 25 height 31
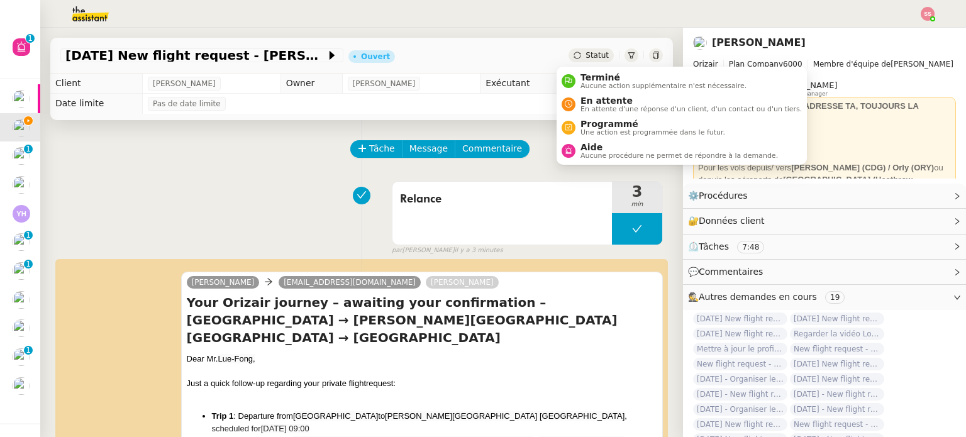
click at [585, 54] on span "Statut" at bounding box center [596, 55] width 23 height 9
click at [582, 96] on span "En attente" at bounding box center [690, 101] width 221 height 10
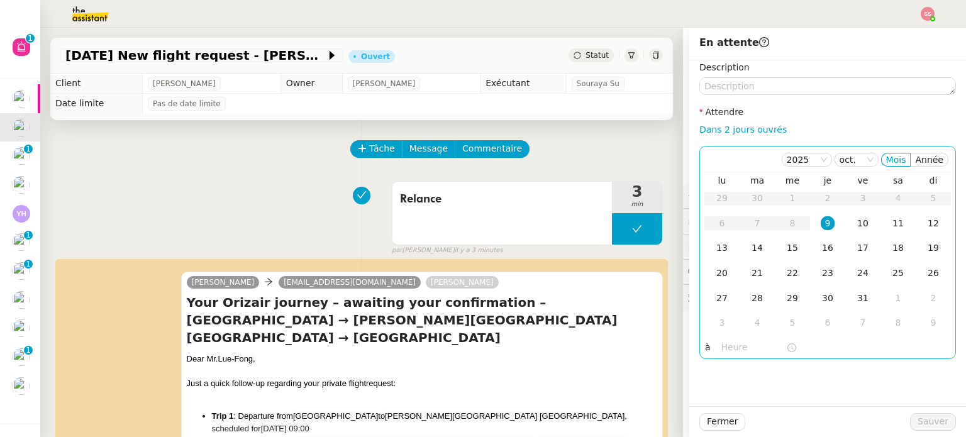
click at [856, 221] on div "10" at bounding box center [863, 223] width 14 height 14
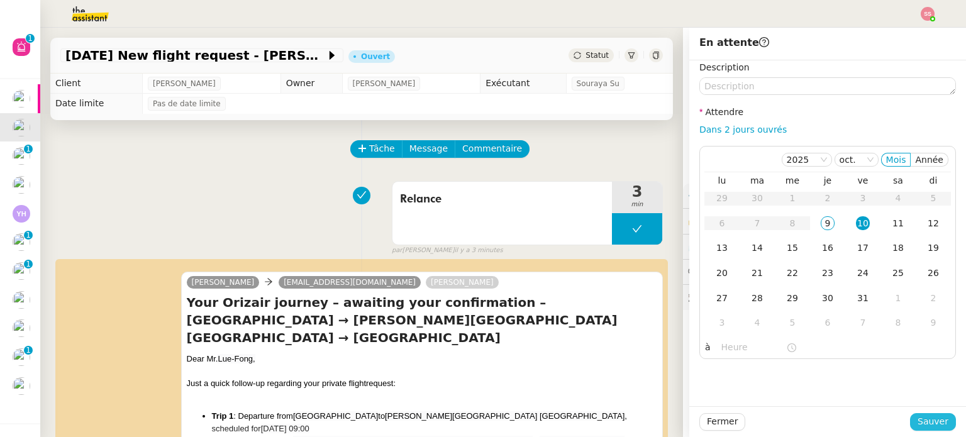
click at [917, 416] on span "Sauver" at bounding box center [932, 421] width 31 height 14
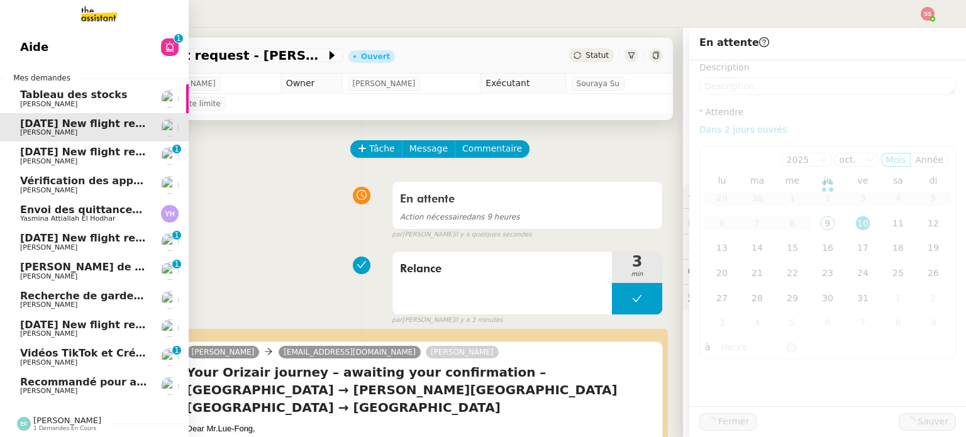
scroll to position [5, 0]
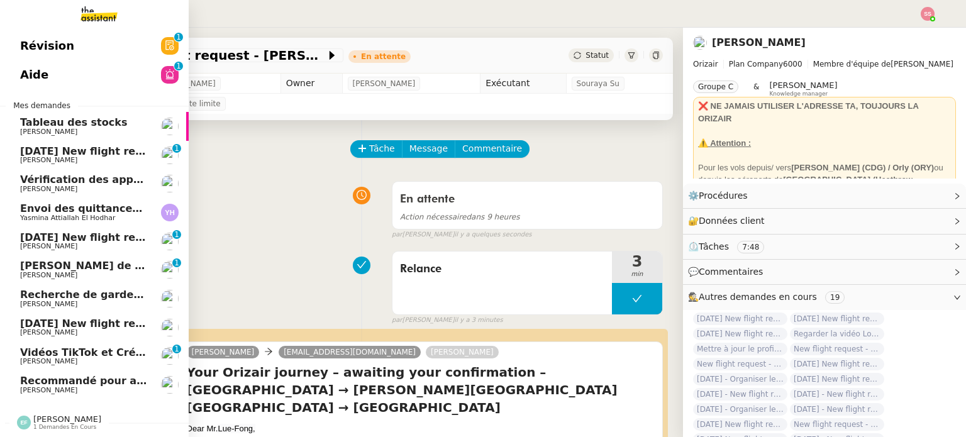
drag, startPoint x: 93, startPoint y: 150, endPoint x: 110, endPoint y: 152, distance: 17.0
click at [93, 150] on span "[DATE] New flight request - [PERSON_NAME]" at bounding box center [146, 151] width 252 height 12
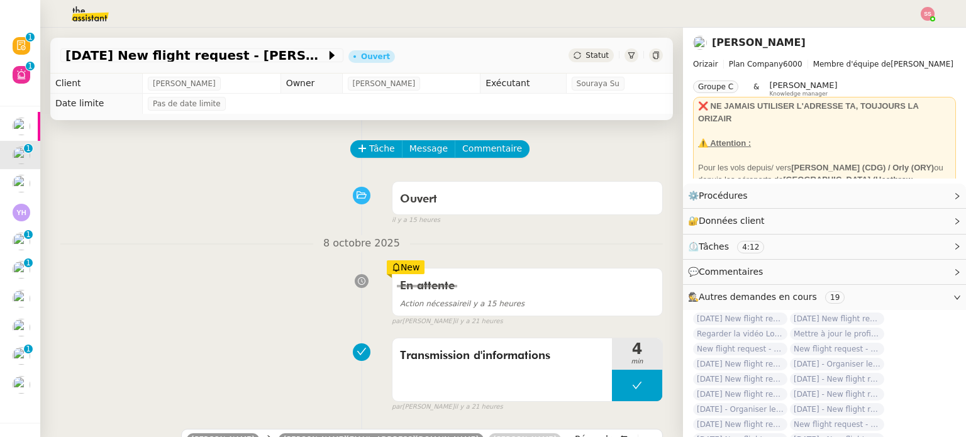
click at [367, 160] on div "Tâche Message Commentaire" at bounding box center [507, 155] width 311 height 30
click at [373, 149] on span "Tâche" at bounding box center [382, 148] width 26 height 14
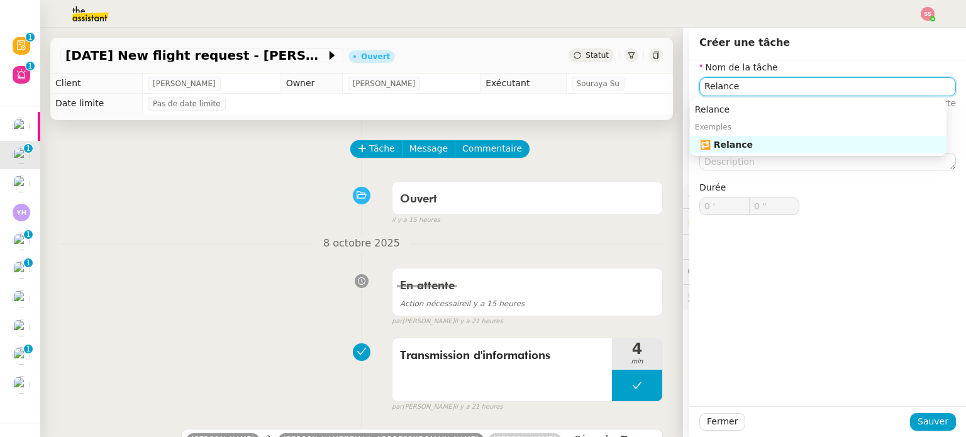
click at [699, 138] on nz-auto-option "🔁 Relance" at bounding box center [818, 145] width 257 height 18
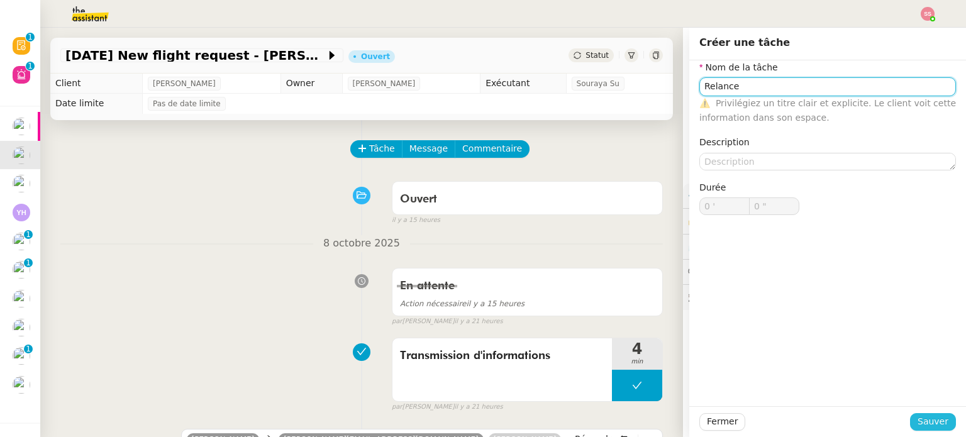
type input "Relance"
click at [928, 415] on span "Sauver" at bounding box center [932, 421] width 31 height 14
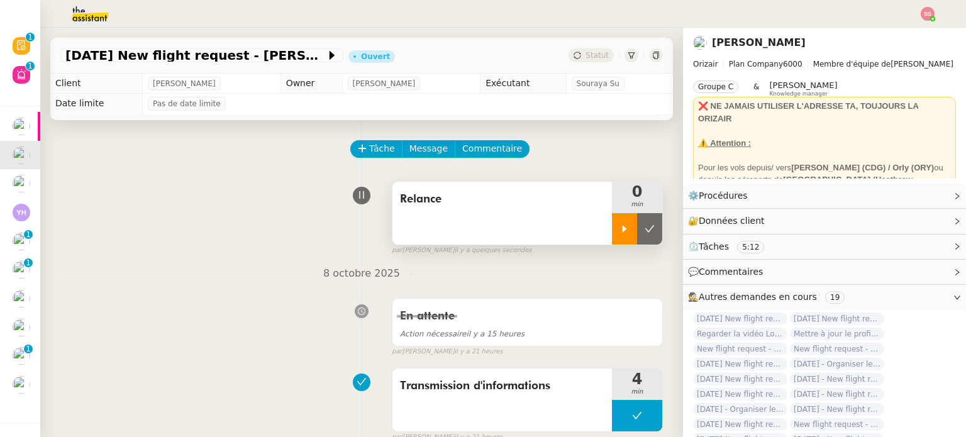
click at [619, 233] on icon at bounding box center [624, 229] width 10 height 10
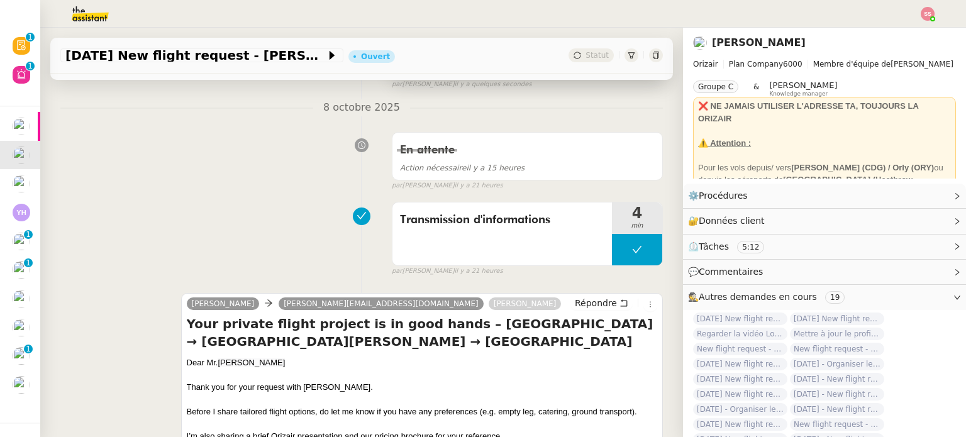
scroll to position [314, 0]
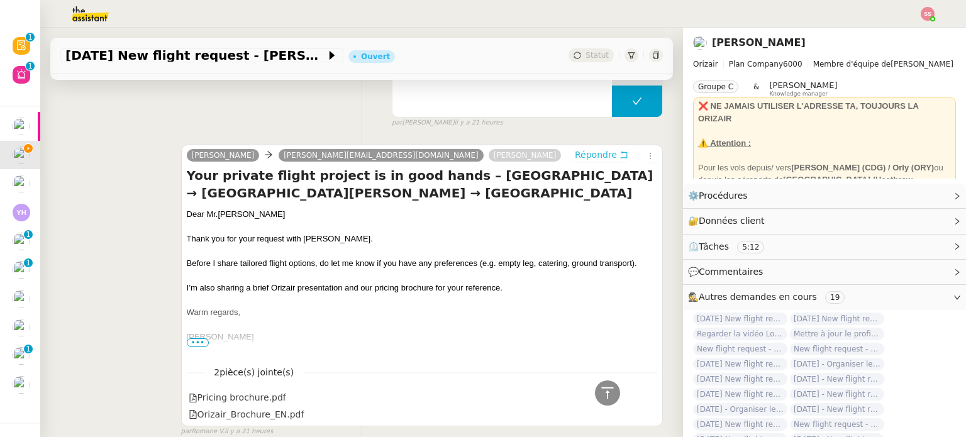
click at [586, 158] on span "Répondre" at bounding box center [596, 154] width 42 height 13
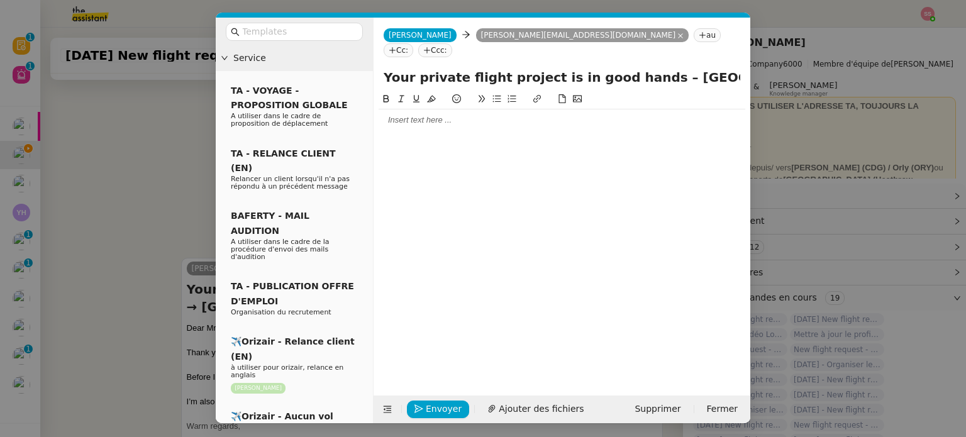
scroll to position [428, 0]
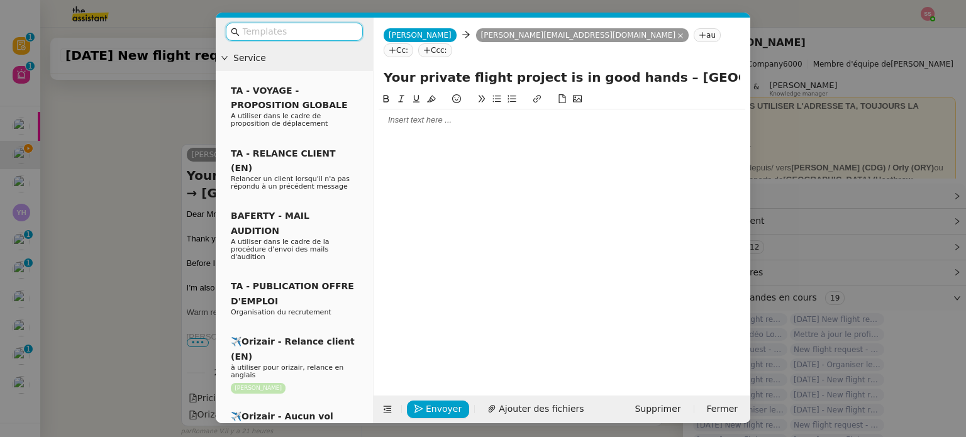
click at [321, 35] on input "text" at bounding box center [298, 32] width 113 height 14
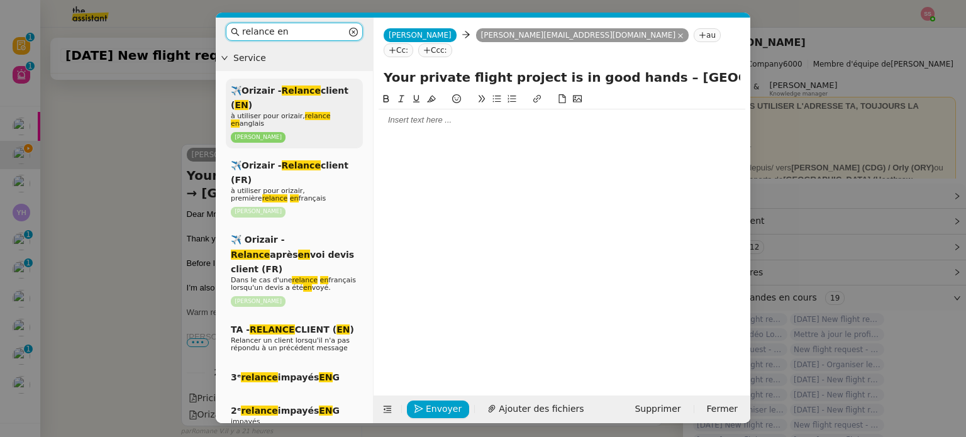
type input "relance en"
click at [313, 100] on div "✈️Orizair - Relance client ( EN ) à utiliser pour orizair, relance en anglais L…" at bounding box center [294, 114] width 137 height 70
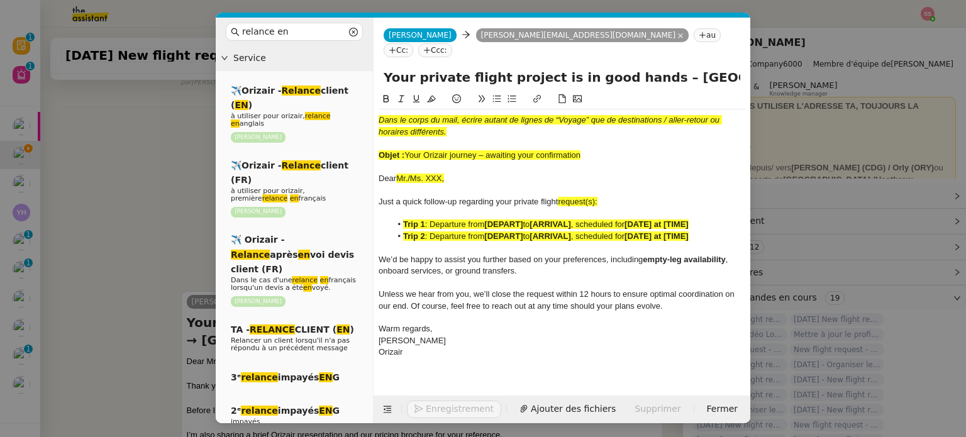
scroll to position [575, 0]
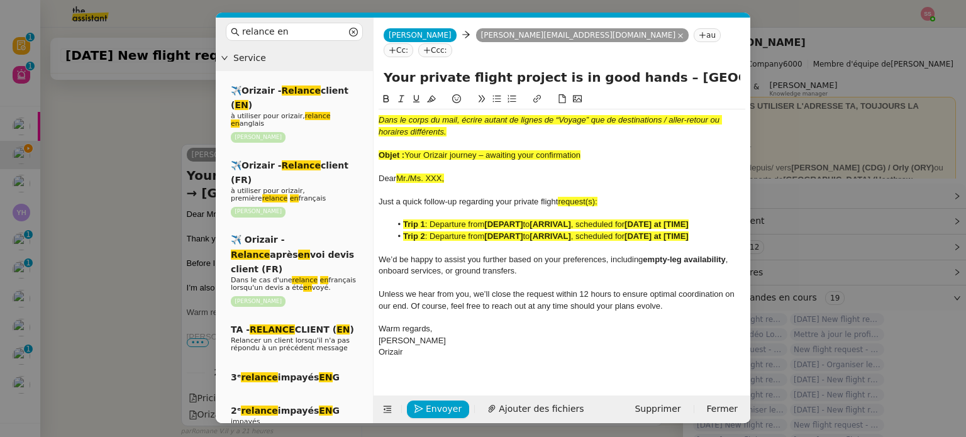
drag, startPoint x: 407, startPoint y: 138, endPoint x: 611, endPoint y: 137, distance: 203.7
click at [611, 150] on div "Objet : Your Orizair journey – awaiting your confirmation" at bounding box center [562, 155] width 367 height 11
drag, startPoint x: 638, startPoint y: 63, endPoint x: 354, endPoint y: 55, distance: 284.4
click at [354, 55] on nz-layout "relance en Service ✈️Orizair - Relance client ( EN ) à utiliser pour orizair, r…" at bounding box center [483, 221] width 535 height 406
paste input "Orizair journey – awaiting your confirmation"
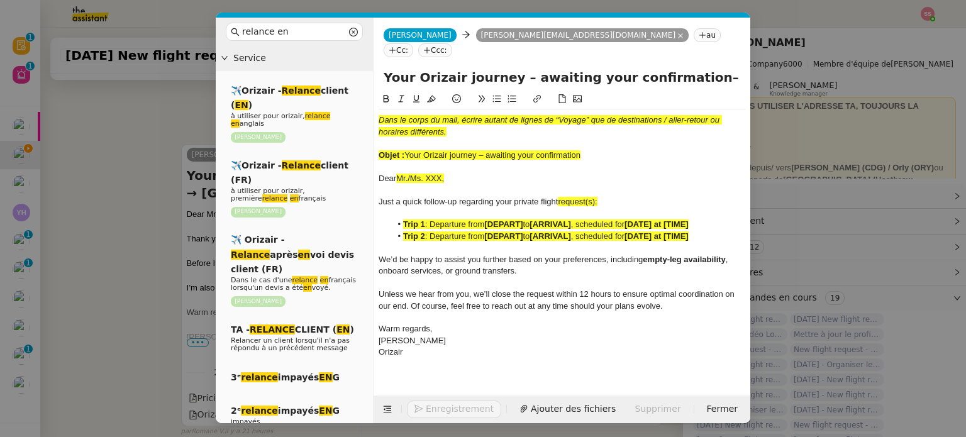
type input "Your Orizair journey – awaiting your confirmation– London Gatwick Airport → Ber…"
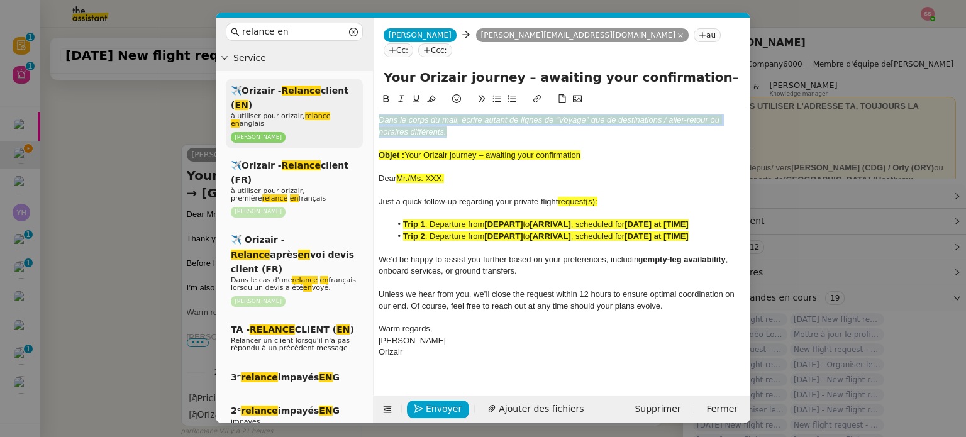
drag, startPoint x: 452, startPoint y: 114, endPoint x: 331, endPoint y: 80, distance: 125.6
click at [331, 80] on nz-layout "relance en Service ✈️Orizair - Relance client ( EN ) à utiliser pour orizair, r…" at bounding box center [483, 221] width 535 height 406
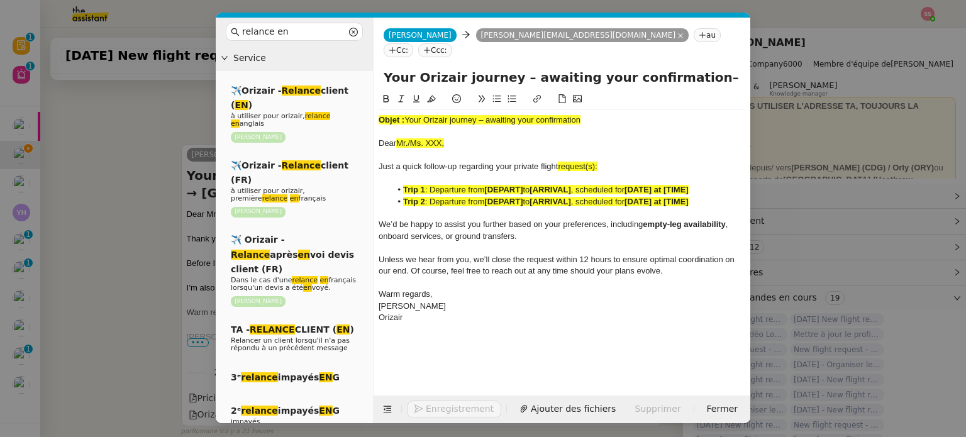
click at [435, 115] on span "Your Orizair journey – awaiting your confirmation" at bounding box center [492, 119] width 176 height 9
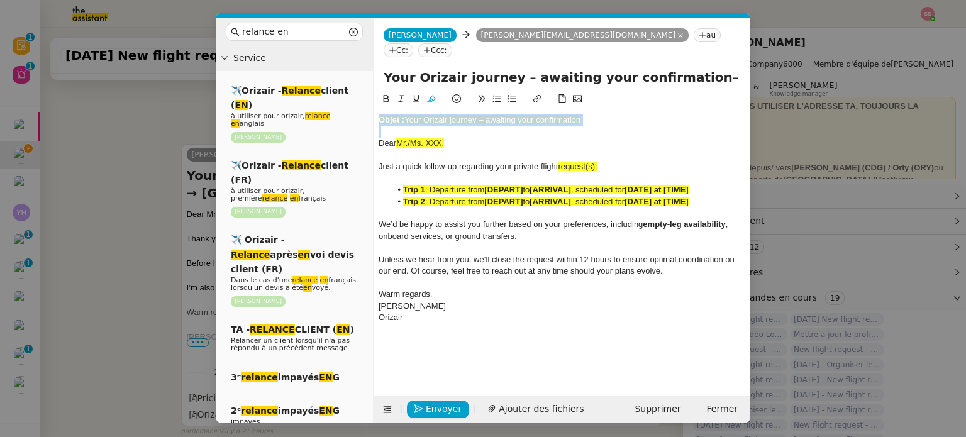
click at [435, 115] on span "Your Orizair journey – awaiting your confirmation" at bounding box center [492, 119] width 176 height 9
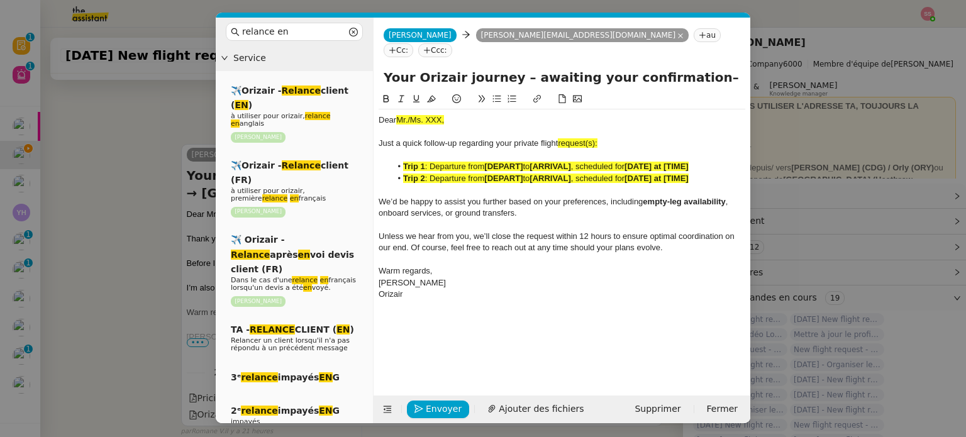
click at [169, 169] on nz-modal-container "relance en Service ✈️Orizair - Relance client ( EN ) à utiliser pour orizair, r…" at bounding box center [483, 218] width 966 height 437
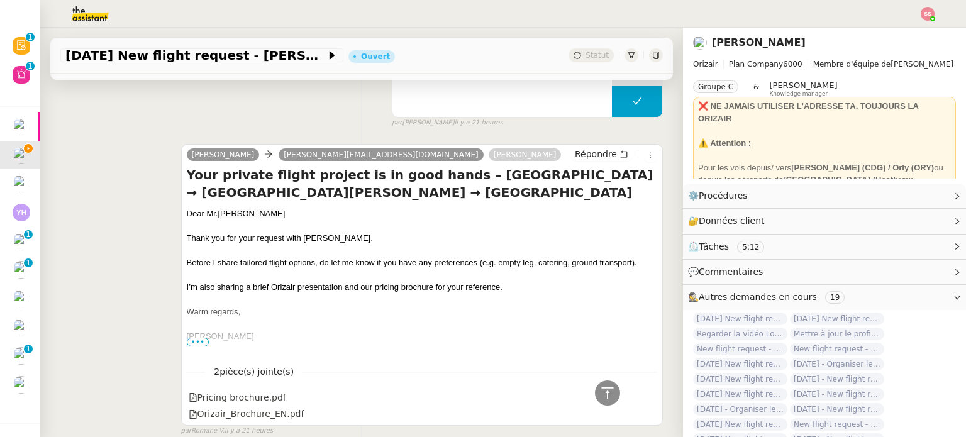
click at [218, 213] on span "[PERSON_NAME]" at bounding box center [251, 213] width 67 height 9
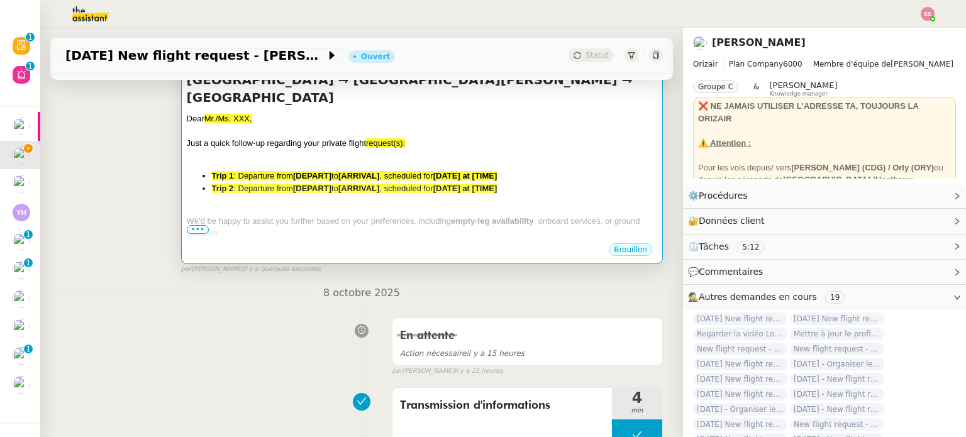
scroll to position [197, 0]
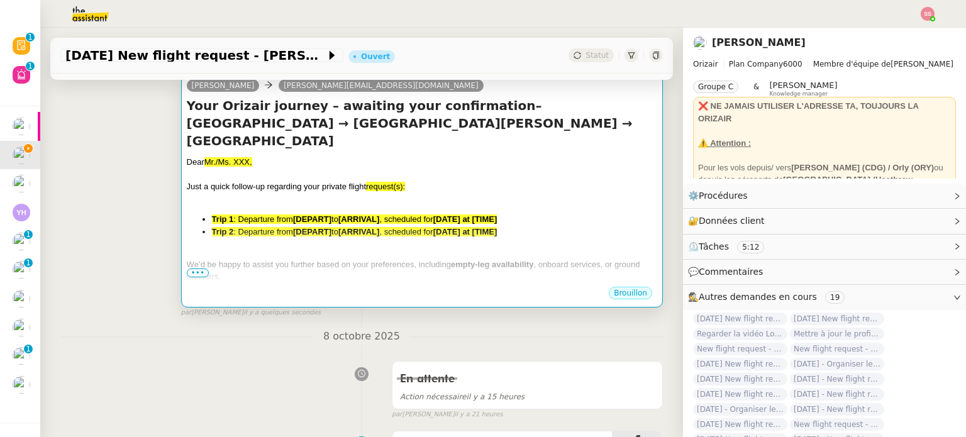
click at [302, 182] on span "Just a quick follow-up regarding your private flight" at bounding box center [276, 186] width 179 height 9
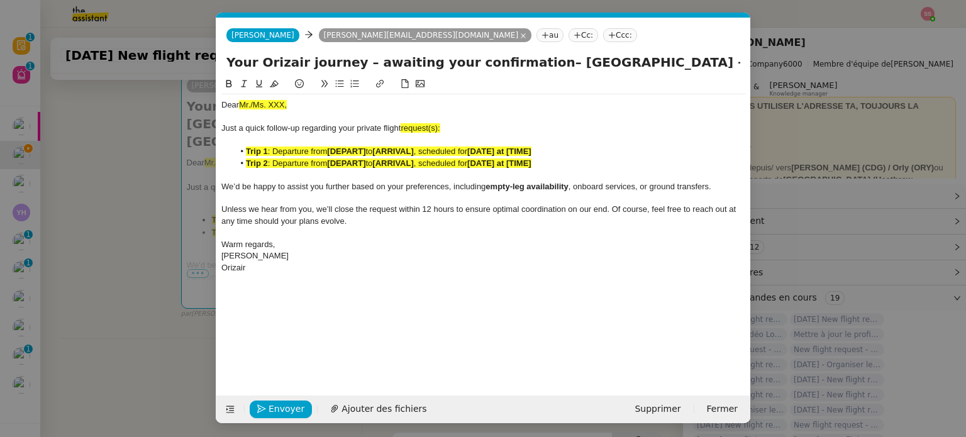
scroll to position [0, 66]
drag, startPoint x: 294, startPoint y: 105, endPoint x: 218, endPoint y: 104, distance: 76.1
click at [218, 104] on nz-spin "Dear Mr./Ms. XXX, Just a quick follow-up regarding your private flight request(…" at bounding box center [483, 229] width 534 height 304
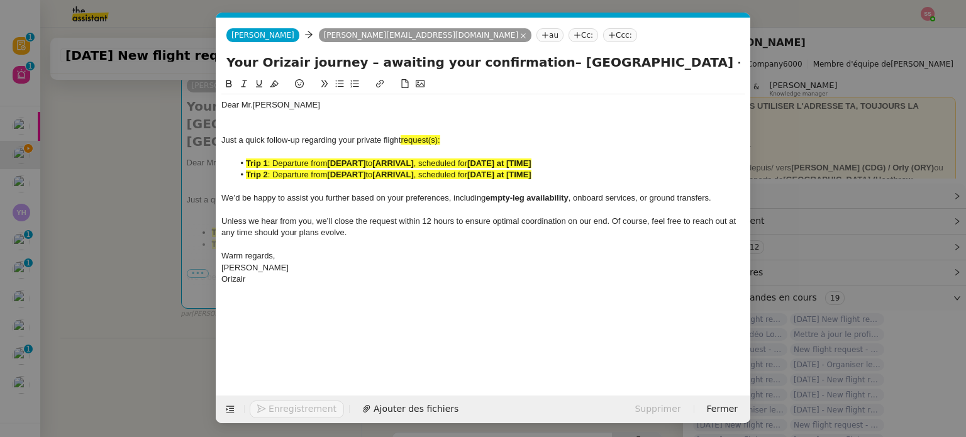
click at [287, 105] on div "Dear Mr. Burrell" at bounding box center [483, 104] width 524 height 11
click at [271, 118] on div at bounding box center [483, 116] width 524 height 11
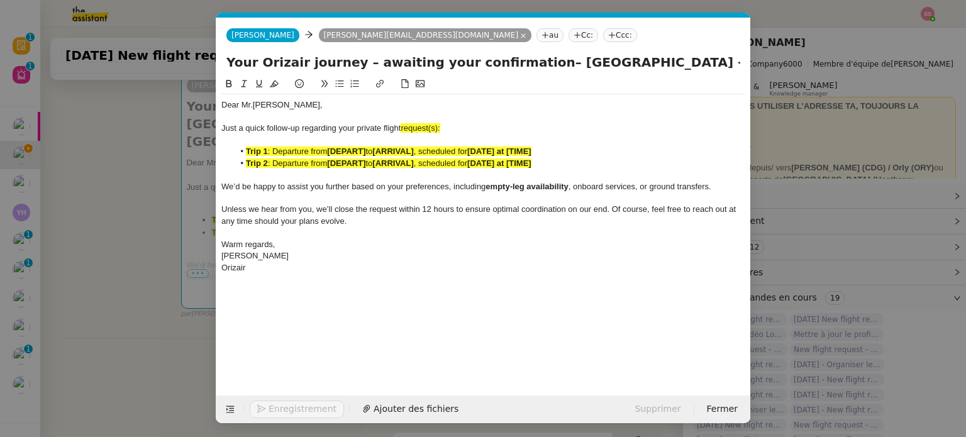
click at [442, 128] on div "Just a quick follow-up regarding your private flight request(s):" at bounding box center [483, 128] width 524 height 11
drag, startPoint x: 438, startPoint y: 128, endPoint x: 404, endPoint y: 126, distance: 34.6
click at [404, 126] on div "Just a quick follow-up regarding your private flight request:" at bounding box center [483, 128] width 524 height 11
click at [278, 82] on icon at bounding box center [274, 83] width 9 height 9
click at [500, 159] on strong "[DATE] at [TIME]" at bounding box center [499, 162] width 64 height 9
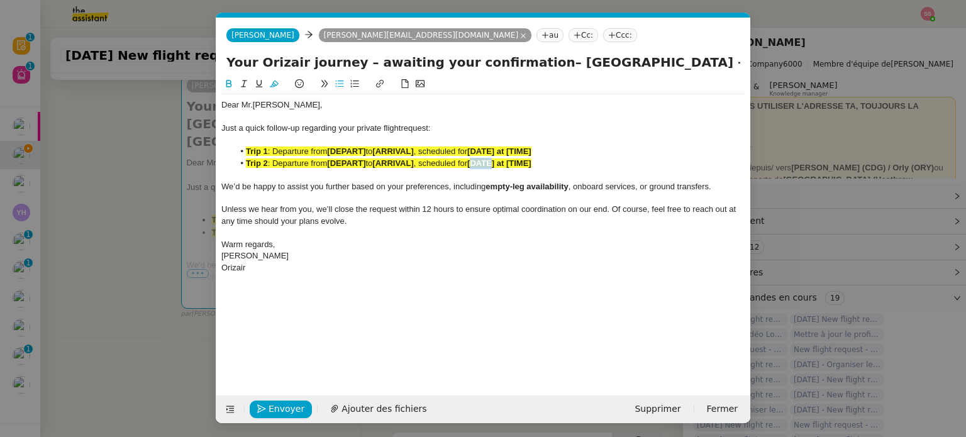
click at [500, 159] on strong "[DATE] at [TIME]" at bounding box center [499, 162] width 64 height 9
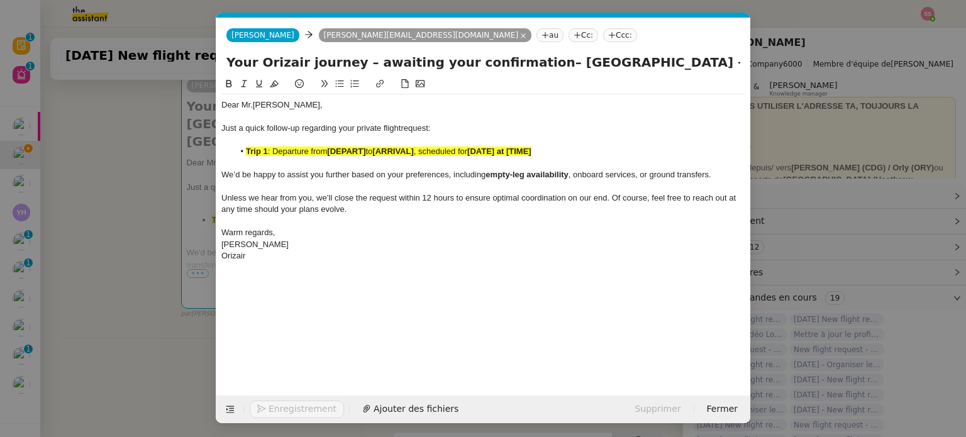
click at [447, 148] on span ", scheduled for" at bounding box center [440, 151] width 53 height 9
click at [444, 148] on span ", scheduled for" at bounding box center [440, 151] width 53 height 9
click at [389, 153] on strong "[ARRIVAL]" at bounding box center [392, 151] width 41 height 9
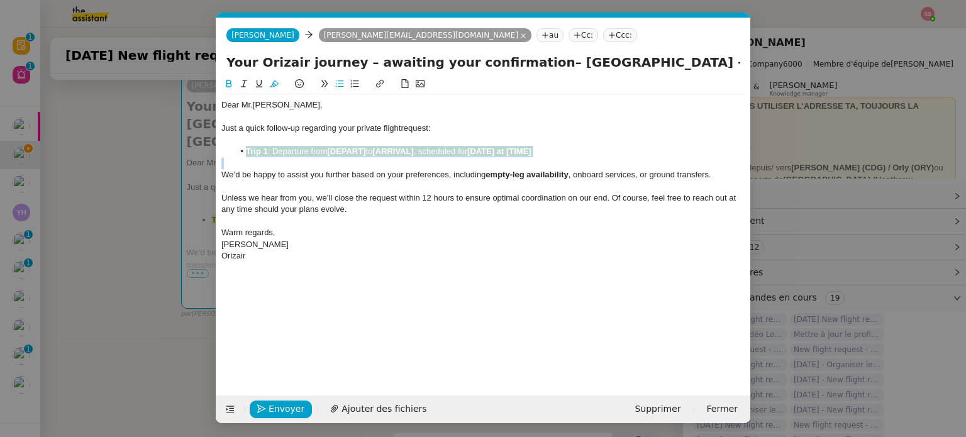
click at [389, 153] on strong "[ARRIVAL]" at bounding box center [392, 151] width 41 height 9
click at [279, 84] on button at bounding box center [274, 84] width 15 height 14
click at [175, 201] on nz-modal-container "relance en Service ✈️Orizair - Relance client ( EN ) à utiliser pour orizair, r…" at bounding box center [483, 218] width 966 height 437
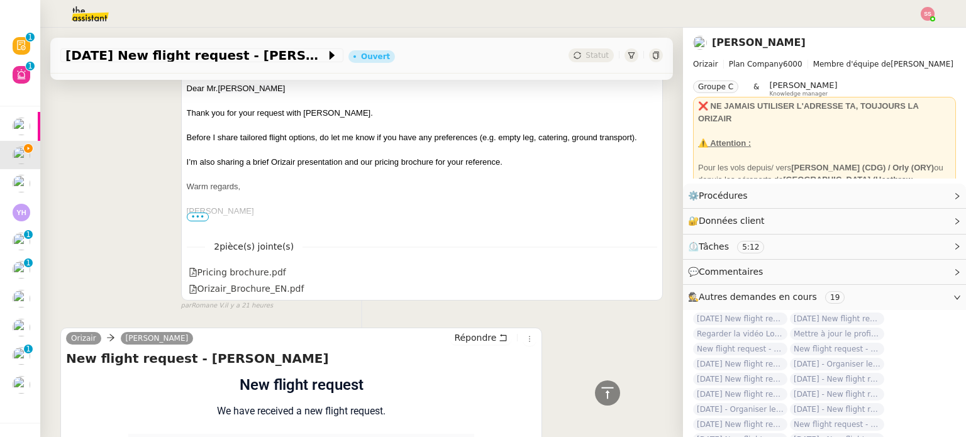
scroll to position [883, 0]
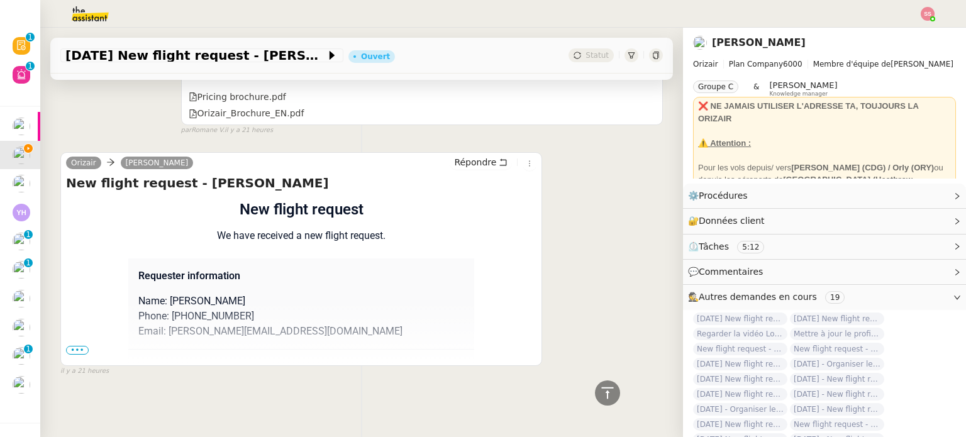
click at [83, 346] on span "•••" at bounding box center [77, 350] width 23 height 9
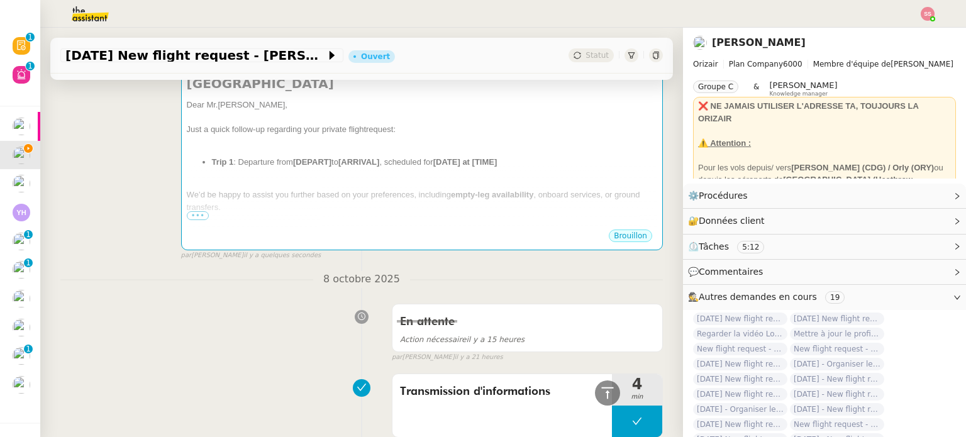
scroll to position [128, 0]
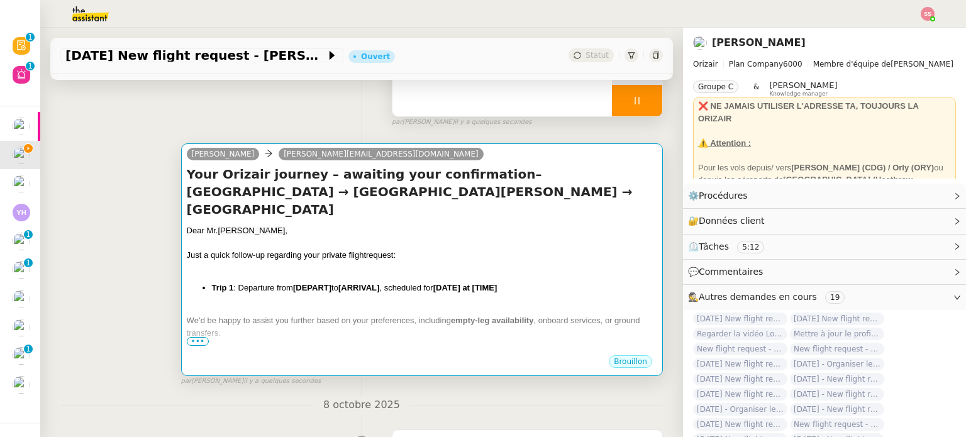
click at [375, 249] on div "Just a quick follow-up regarding your private flight request:" at bounding box center [422, 255] width 470 height 13
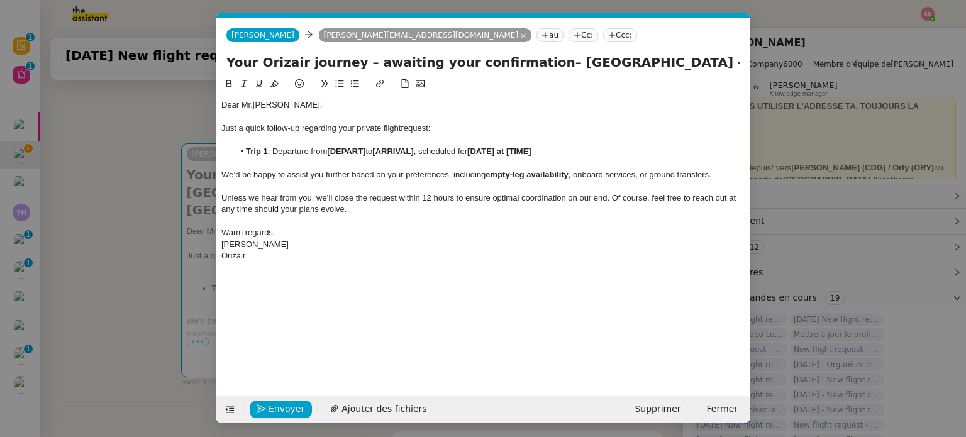
scroll to position [0, 66]
drag, startPoint x: 543, startPoint y: 153, endPoint x: 370, endPoint y: 158, distance: 173.6
click at [370, 157] on li "Trip 1 : Departure from [DEPART] to [ARRIVAL] , scheduled for [DATE] at [TIME]" at bounding box center [490, 151] width 512 height 11
click at [430, 131] on div "Just a quick follow-up regarding your private flight request:" at bounding box center [483, 128] width 524 height 11
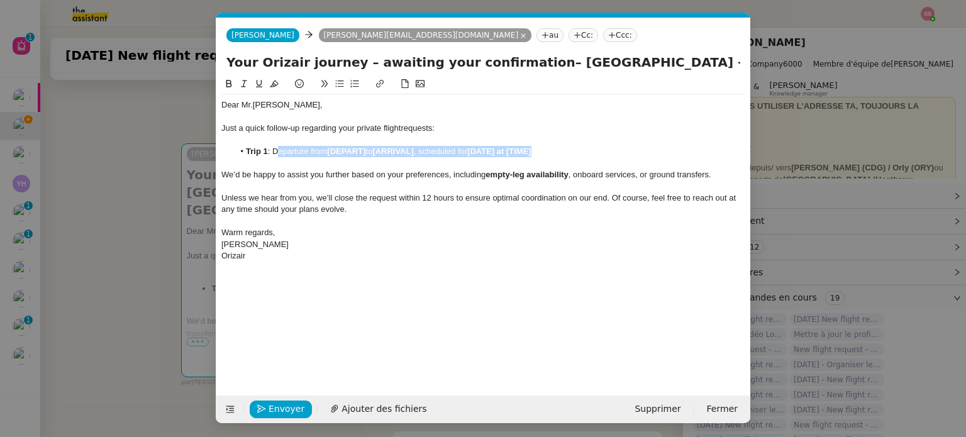
scroll to position [0, 0]
drag, startPoint x: 549, startPoint y: 150, endPoint x: 248, endPoint y: 150, distance: 300.6
click at [248, 150] on li "Trip 1 : Departure from [DEPART] to [ARRIVAL] , scheduled for [DATE] at [TIME]" at bounding box center [490, 151] width 512 height 11
click at [365, 142] on div at bounding box center [483, 140] width 524 height 11
drag, startPoint x: 247, startPoint y: 152, endPoint x: 567, endPoint y: 150, distance: 320.1
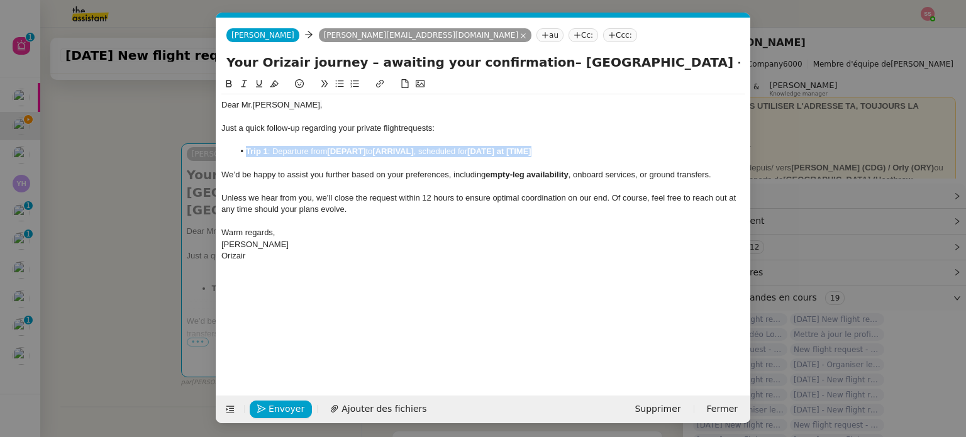
click at [567, 150] on li "Trip 1 : Departure from [DEPART] to [ARRIVAL] , scheduled for [DATE] at [TIME]" at bounding box center [490, 151] width 512 height 11
click at [543, 152] on li "Trip 1 : Departure from [DEPART] to [ARRIVAL] , scheduled for [DATE] at [TIME]" at bounding box center [490, 151] width 512 height 11
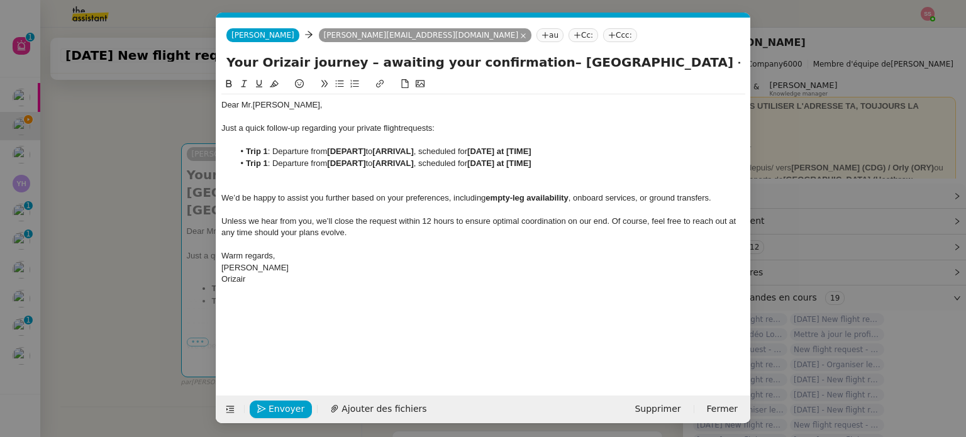
drag, startPoint x: 113, startPoint y: 83, endPoint x: 39, endPoint y: 60, distance: 77.6
click at [109, 82] on nz-modal-container "relance en Service ✈️Orizair - Relance client ( EN ) à utiliser pour orizair, r…" at bounding box center [483, 218] width 966 height 437
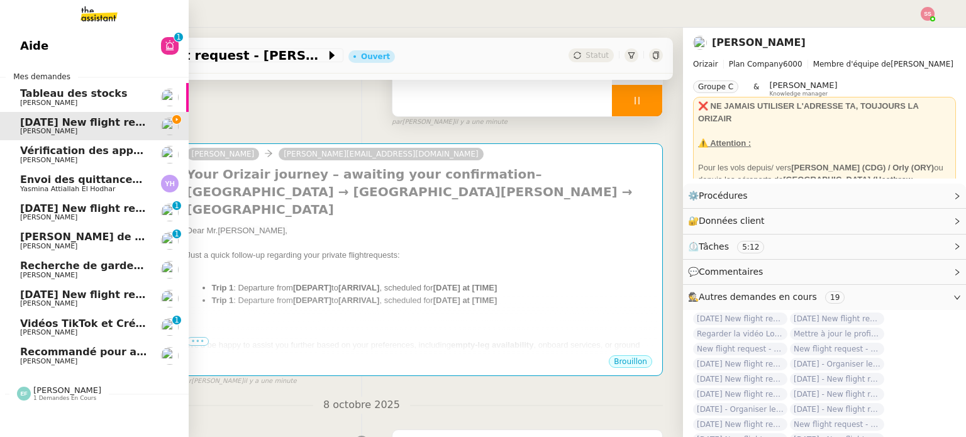
click at [41, 47] on link "Aide 0 1 2 3 4 5 6 7 8 9" at bounding box center [94, 45] width 189 height 29
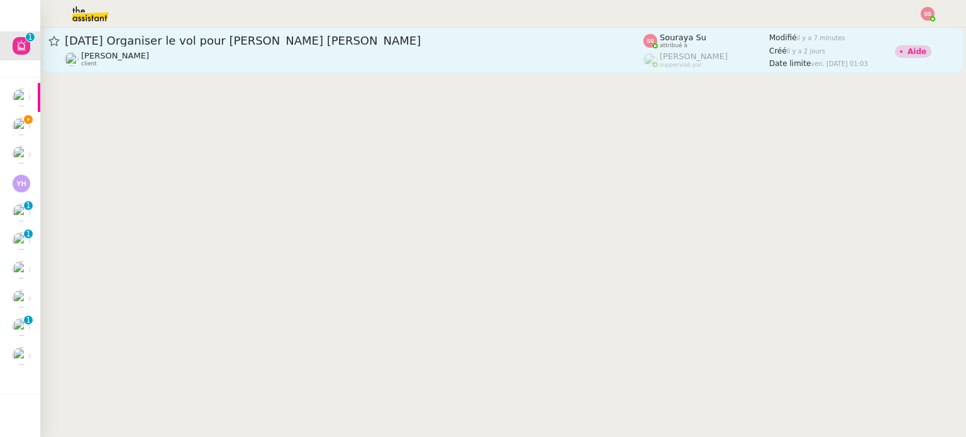
click at [318, 59] on div "Louis Frei client" at bounding box center [354, 59] width 579 height 16
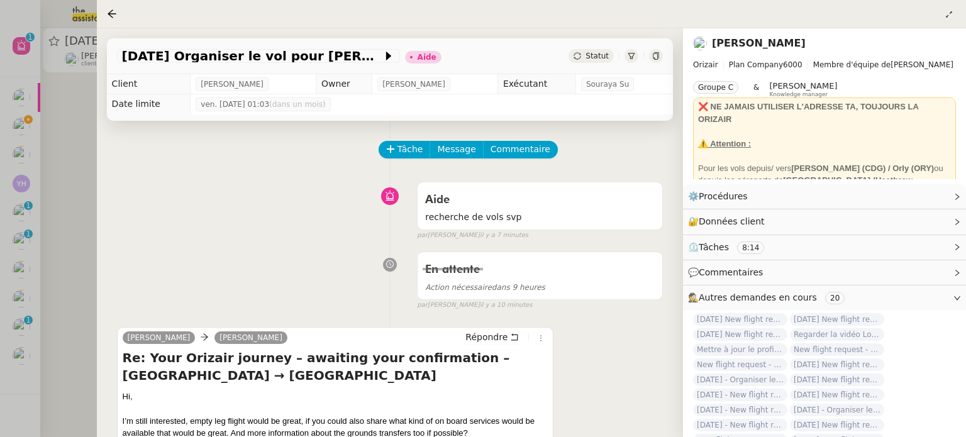
drag, startPoint x: 26, startPoint y: 165, endPoint x: 33, endPoint y: 148, distance: 18.9
click at [26, 165] on div at bounding box center [483, 218] width 966 height 437
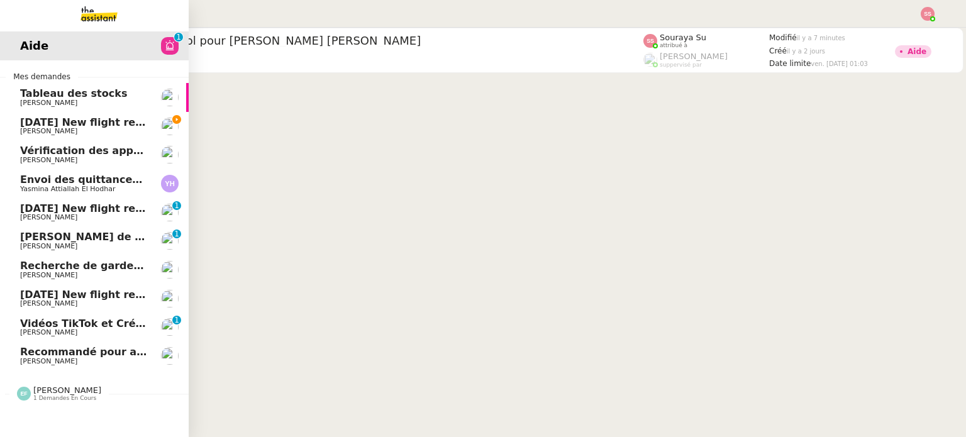
click at [46, 131] on span "[PERSON_NAME]" at bounding box center [83, 132] width 127 height 8
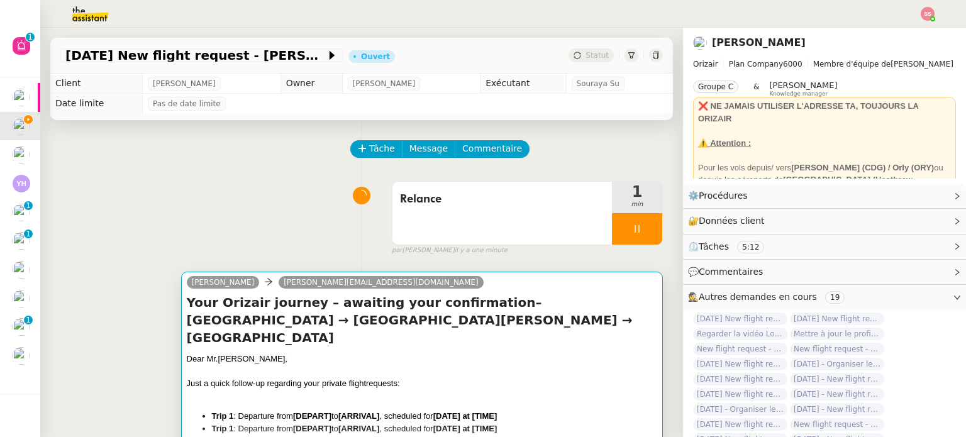
click at [299, 353] on div "Dear Mr. Burrell," at bounding box center [422, 359] width 470 height 13
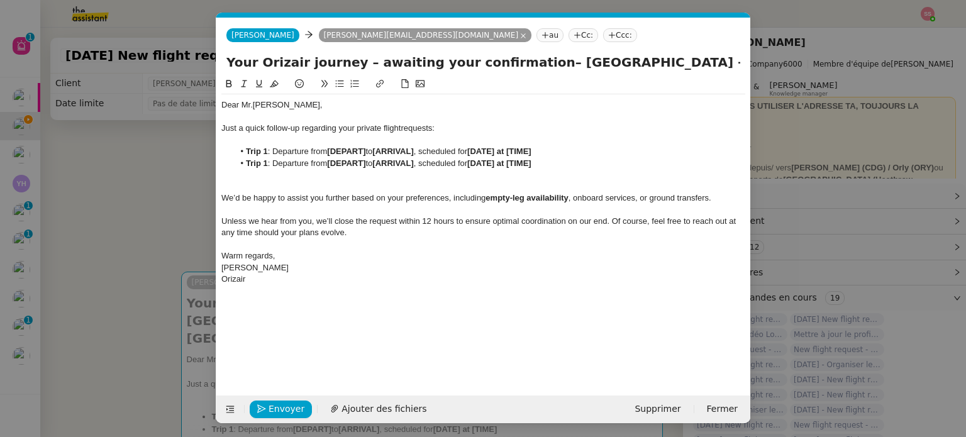
scroll to position [0, 26]
click at [267, 163] on strong "Trip 1" at bounding box center [257, 162] width 22 height 9
click at [140, 232] on nz-modal-container "Service TA - VOYAGE - PROPOSITION GLOBALE A utiliser dans le cadre de propositi…" at bounding box center [483, 218] width 966 height 437
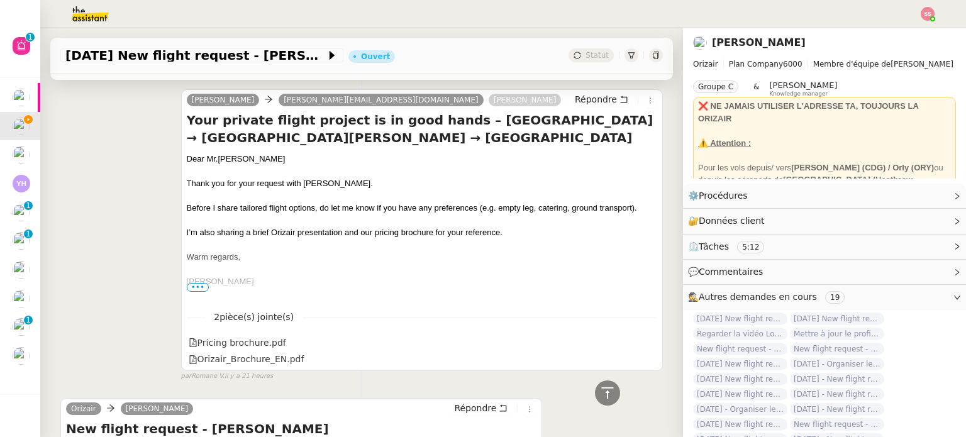
scroll to position [880, 0]
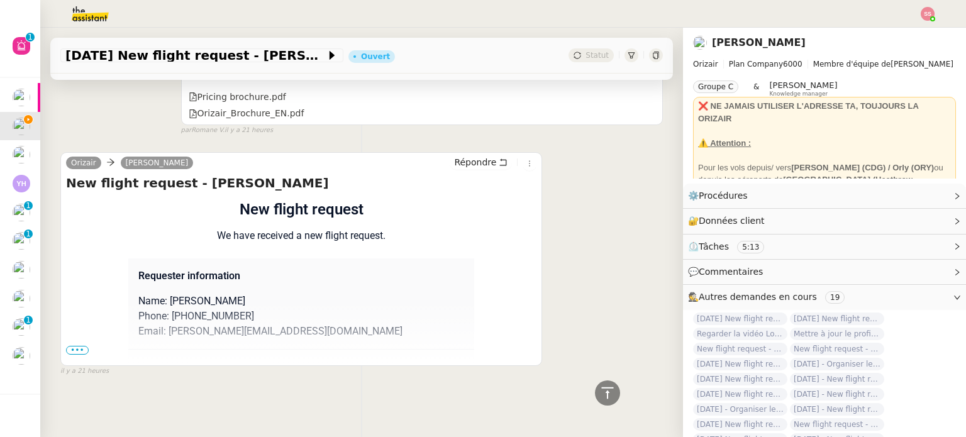
click at [75, 347] on span "•••" at bounding box center [77, 350] width 23 height 9
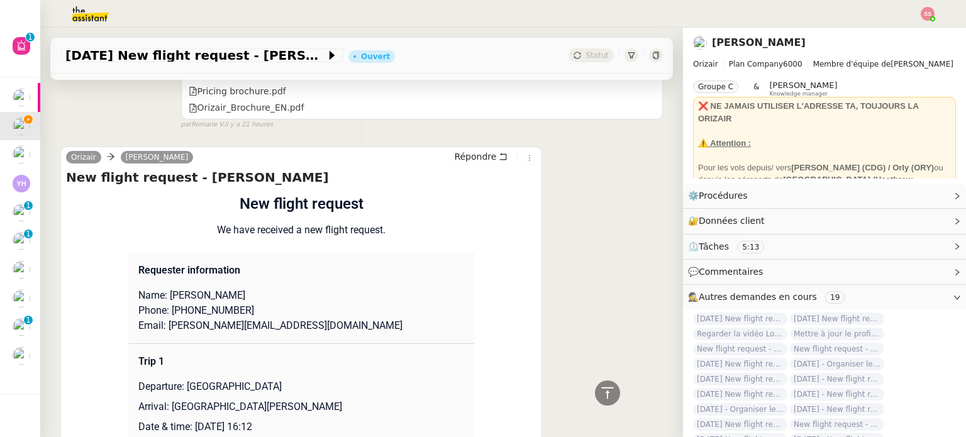
scroll to position [1069, 0]
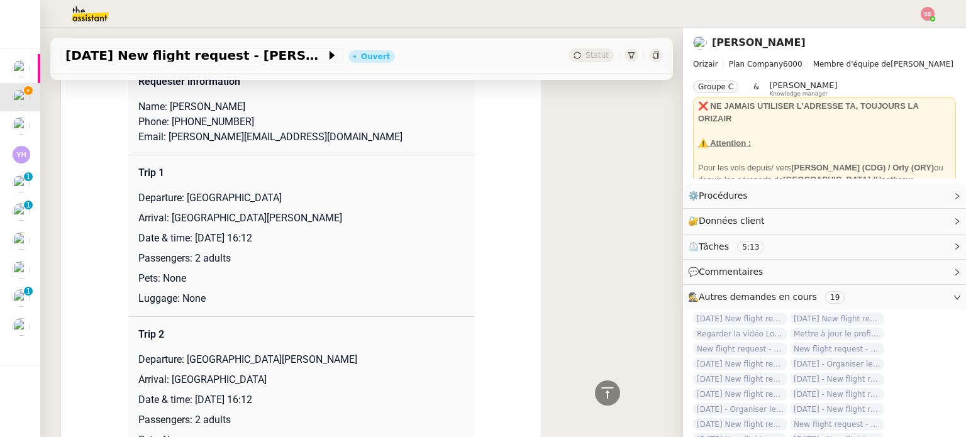
drag, startPoint x: 181, startPoint y: 199, endPoint x: 324, endPoint y: 203, distance: 142.8
click at [324, 203] on p "Departure: [GEOGRAPHIC_DATA]" at bounding box center [301, 198] width 326 height 15
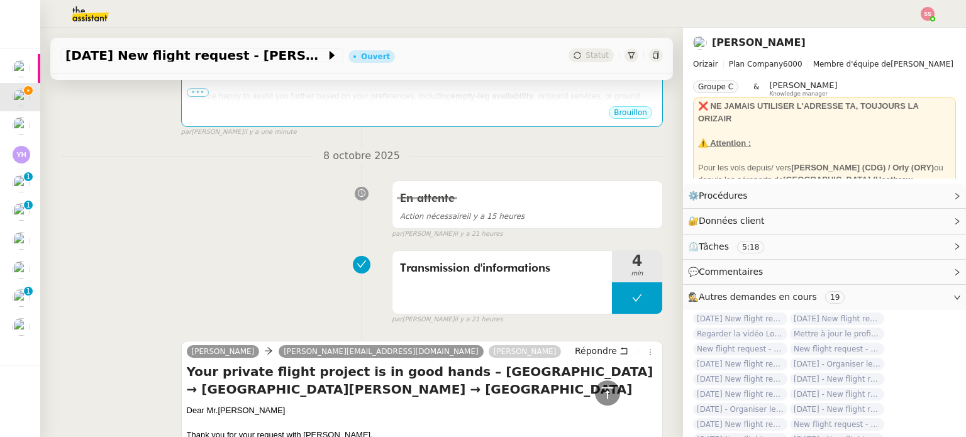
scroll to position [189, 0]
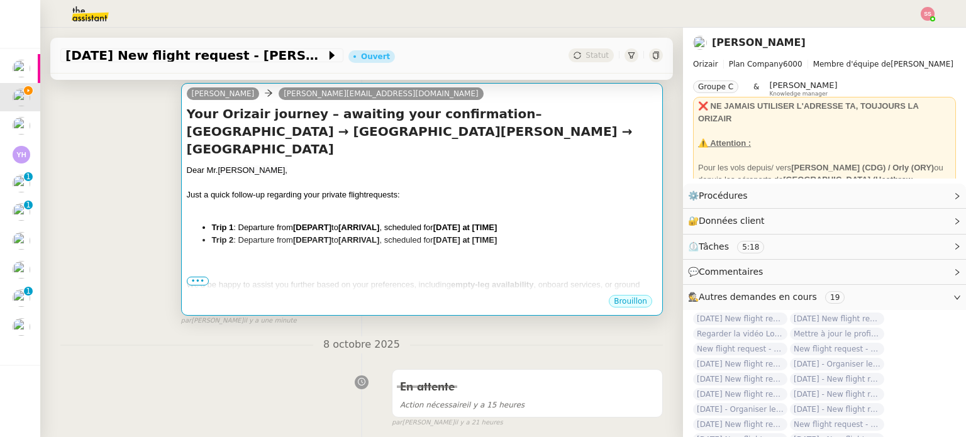
click at [350, 235] on div "Dear Mr. Burrell, Just a quick follow-up regarding your private flight requests…" at bounding box center [422, 276] width 470 height 225
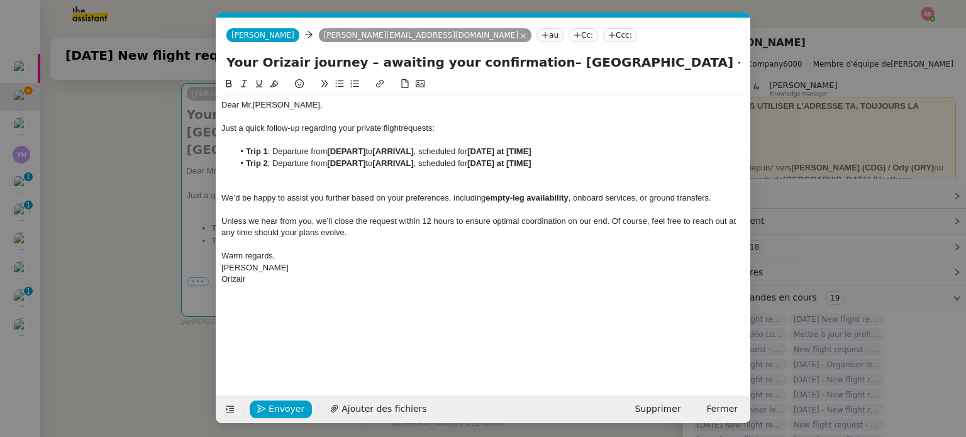
scroll to position [0, 26]
drag, startPoint x: 366, startPoint y: 152, endPoint x: 330, endPoint y: 153, distance: 36.5
click at [330, 153] on strong "[DEPART]" at bounding box center [346, 151] width 38 height 9
drag, startPoint x: 420, startPoint y: 162, endPoint x: 379, endPoint y: 163, distance: 41.5
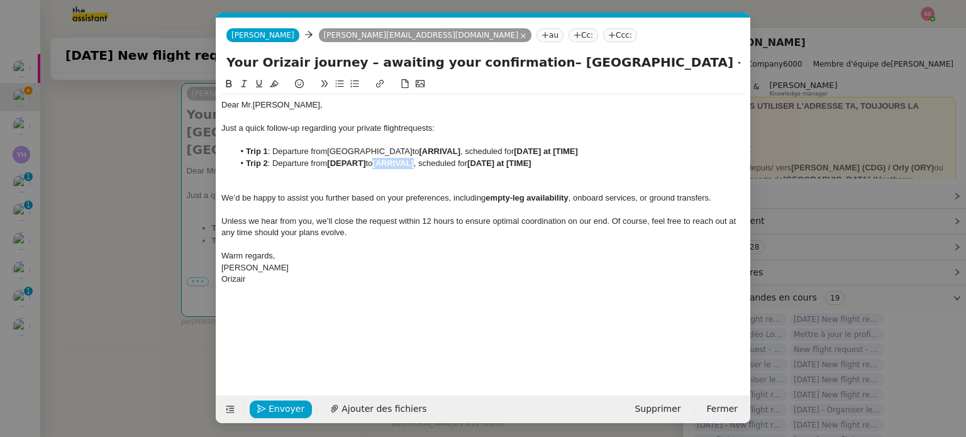
click at [379, 163] on li "Trip 2 : Departure from [DEPART] to [ARRIVAL] , scheduled for [DATE] at [TIME]" at bounding box center [490, 163] width 512 height 11
drag, startPoint x: 139, startPoint y: 283, endPoint x: 145, endPoint y: 274, distance: 10.8
click at [140, 281] on nz-modal-container "Service TA - VOYAGE - PROPOSITION GLOBALE A utiliser dans le cadre de propositi…" at bounding box center [483, 218] width 966 height 437
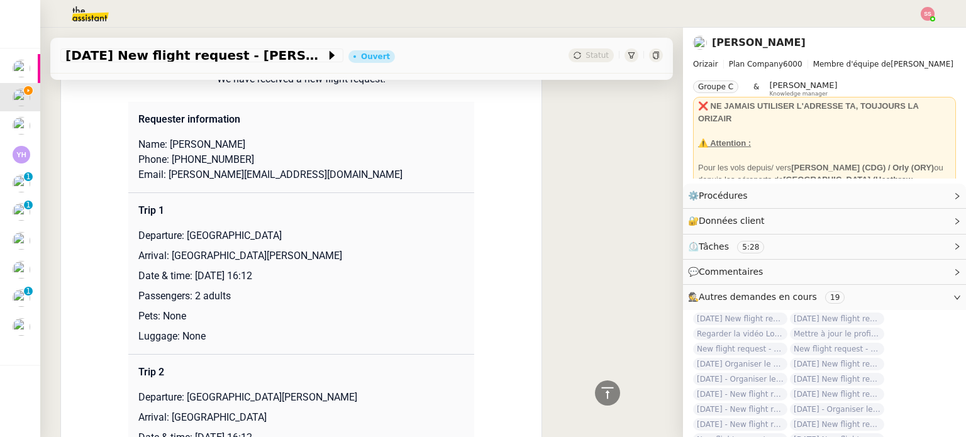
scroll to position [1131, 0]
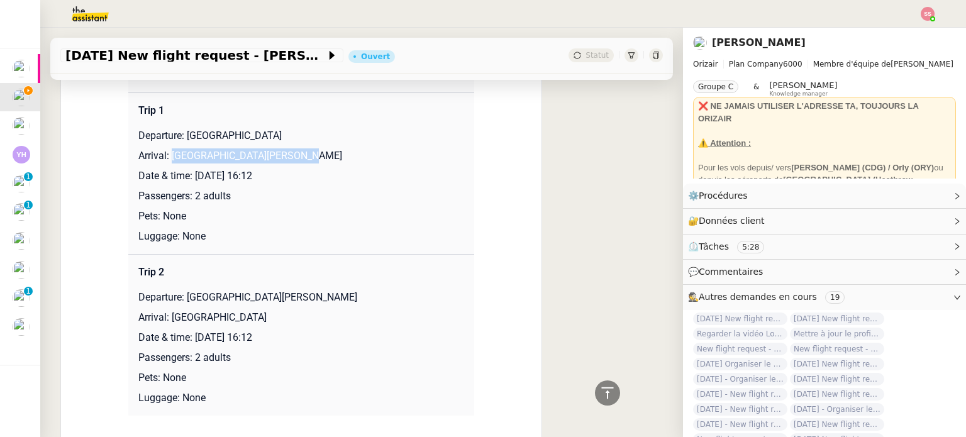
drag, startPoint x: 165, startPoint y: 158, endPoint x: 301, endPoint y: 160, distance: 135.2
click at [301, 160] on p "Arrival: [GEOGRAPHIC_DATA][PERSON_NAME]" at bounding box center [301, 155] width 326 height 15
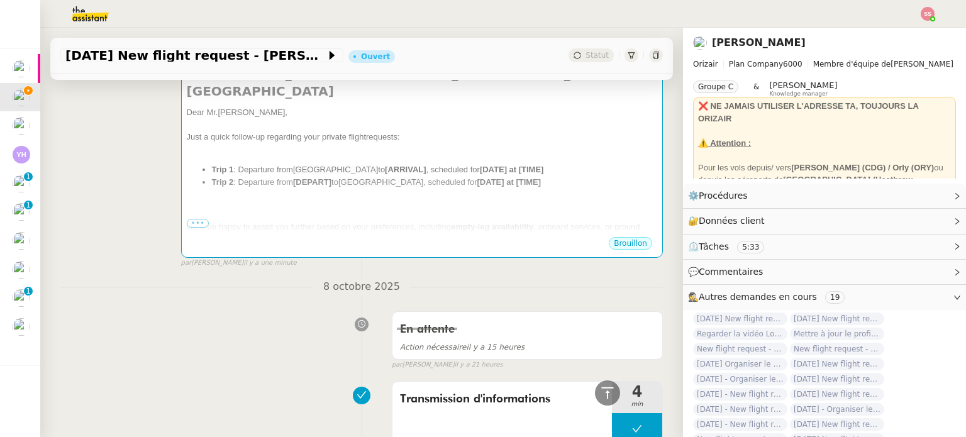
scroll to position [188, 0]
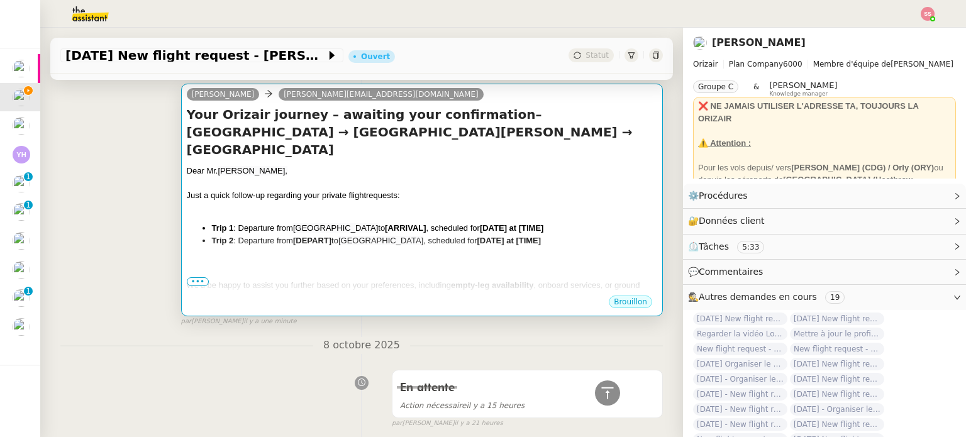
click at [413, 233] on div "Dear Mr. Burrell, Just a quick follow-up regarding your private flight requests…" at bounding box center [422, 277] width 470 height 225
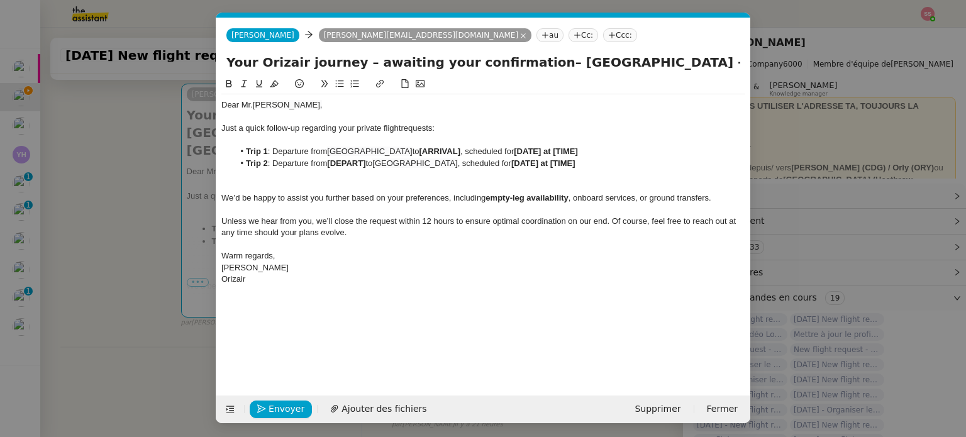
scroll to position [0, 26]
drag, startPoint x: 465, startPoint y: 153, endPoint x: 426, endPoint y: 152, distance: 39.6
click at [426, 152] on strong "[ARRIVAL]" at bounding box center [439, 151] width 41 height 9
drag, startPoint x: 367, startPoint y: 163, endPoint x: 330, endPoint y: 162, distance: 37.1
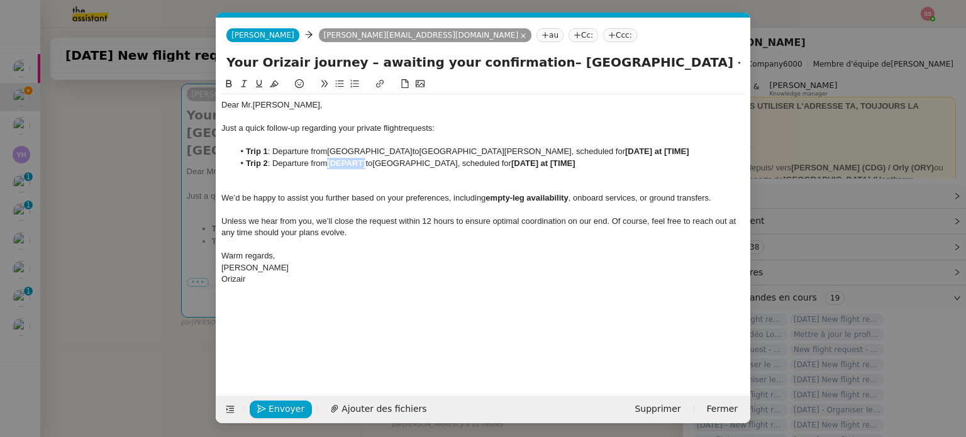
click at [330, 162] on strong "[DEPART]" at bounding box center [346, 162] width 38 height 9
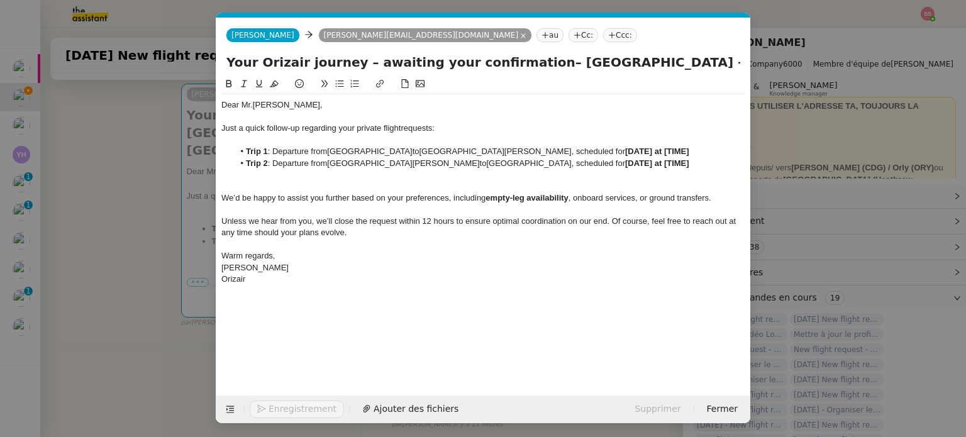
click at [156, 252] on nz-modal-container "Service TA - VOYAGE - PROPOSITION GLOBALE A utiliser dans le cadre de propositi…" at bounding box center [483, 218] width 966 height 437
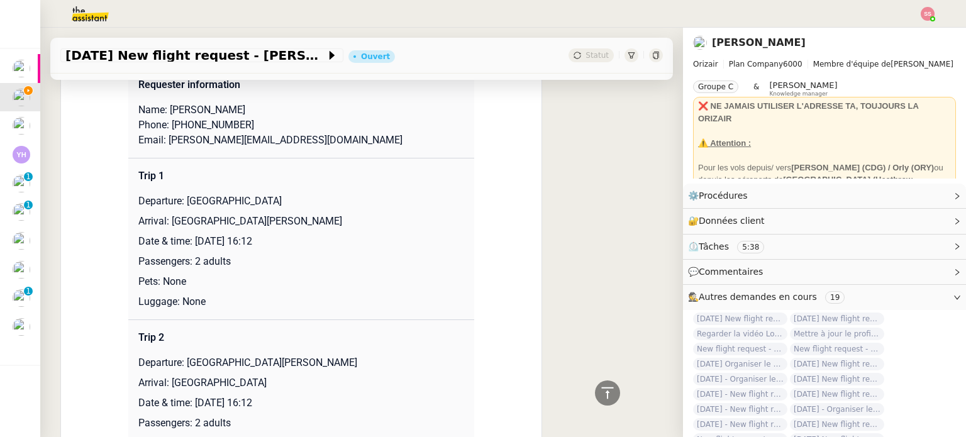
scroll to position [1068, 0]
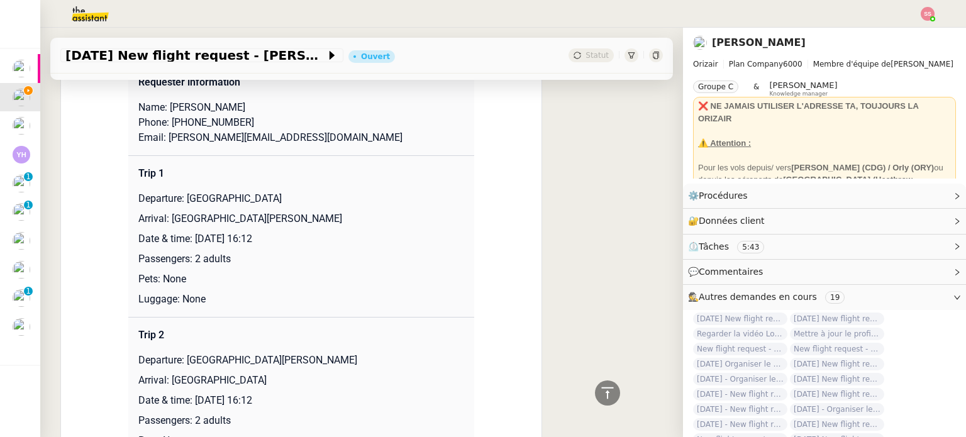
drag, startPoint x: 194, startPoint y: 243, endPoint x: 317, endPoint y: 241, distance: 123.3
click at [317, 241] on p "Date & time: [DATE] 16:12" at bounding box center [301, 238] width 326 height 15
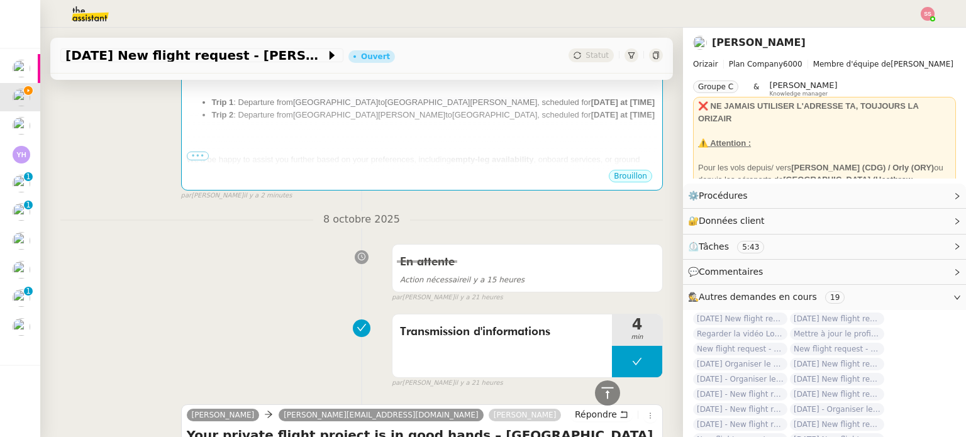
scroll to position [188, 0]
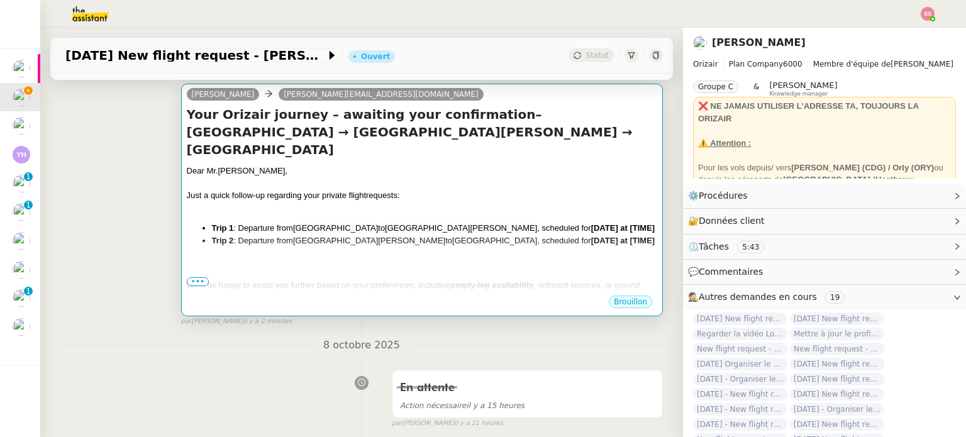
click at [562, 222] on li "Trip 1 : Departure from London Gatwick Airport to Berlin Brandenburg Airport , …" at bounding box center [434, 228] width 445 height 13
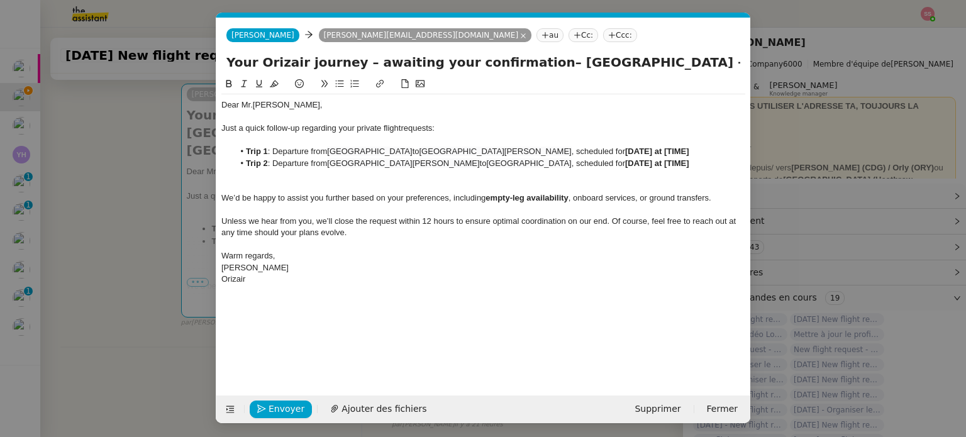
scroll to position [0, 26]
click at [639, 152] on strong "[DATE] at [TIME]" at bounding box center [657, 151] width 64 height 9
drag, startPoint x: 648, startPoint y: 150, endPoint x: 578, endPoint y: 152, distance: 69.8
click at [578, 152] on li "Trip 1 : Departure from London Gatwick Airport to Berlin Brandenburg Airport , …" at bounding box center [490, 151] width 512 height 11
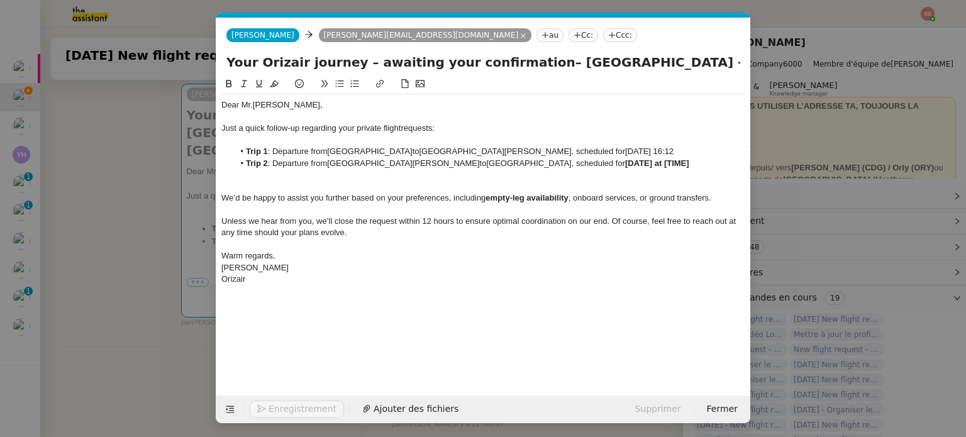
drag, startPoint x: 138, startPoint y: 260, endPoint x: 151, endPoint y: 260, distance: 12.6
click at [139, 260] on nz-modal-container "Service TA - VOYAGE - PROPOSITION GLOBALE A utiliser dans le cadre de propositi…" at bounding box center [483, 218] width 966 height 437
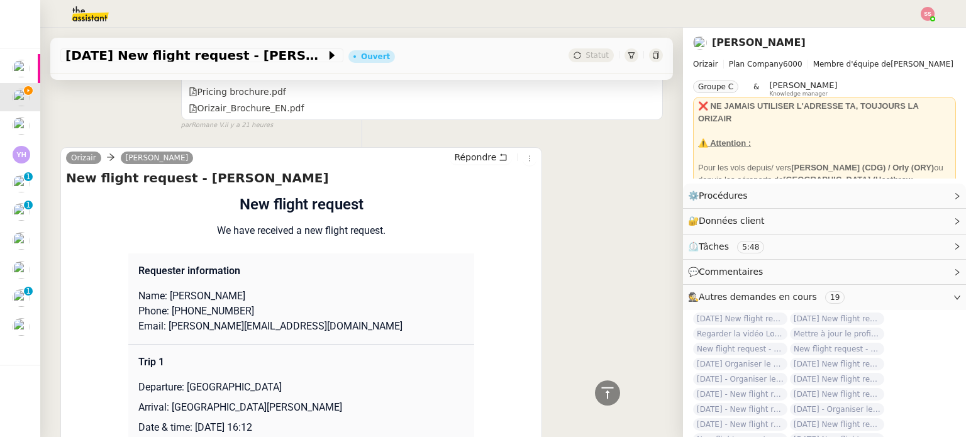
scroll to position [1131, 0]
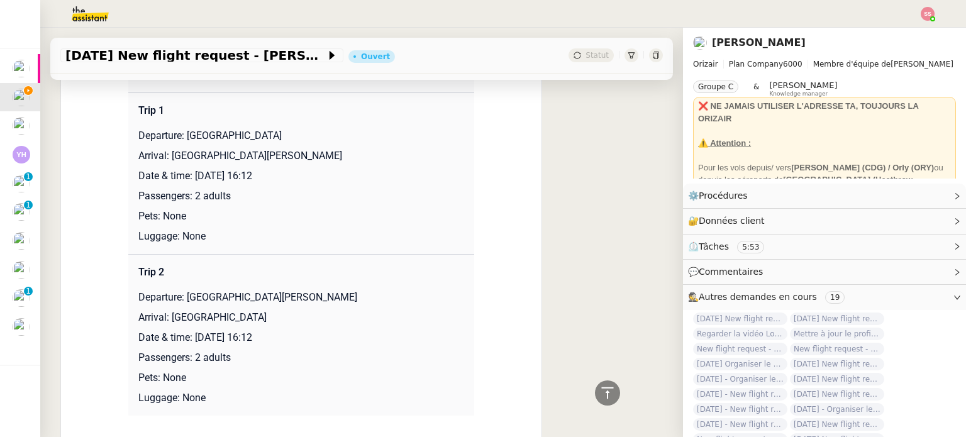
drag, startPoint x: 280, startPoint y: 346, endPoint x: 192, endPoint y: 339, distance: 88.4
click at [192, 339] on p "Date & time: [DATE] 16:12" at bounding box center [301, 337] width 326 height 15
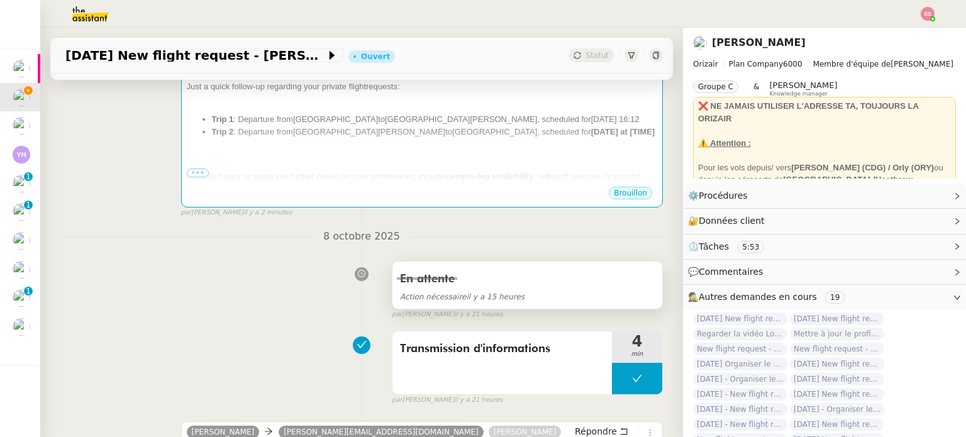
scroll to position [251, 0]
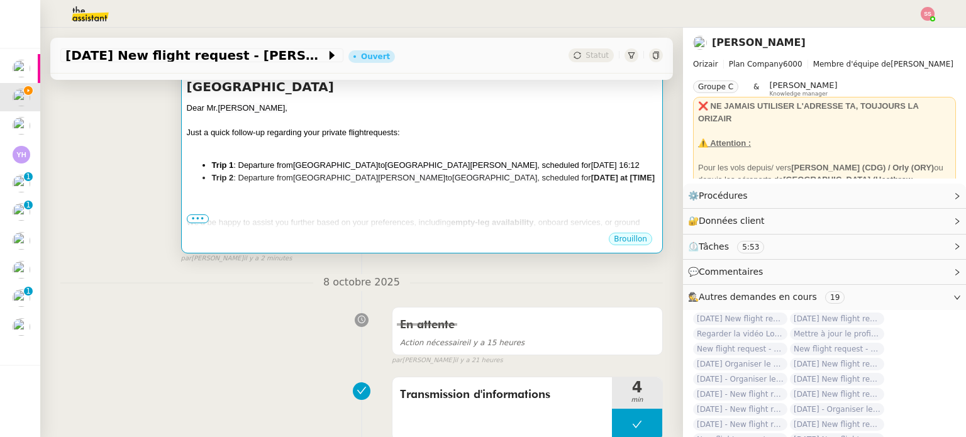
click at [546, 241] on div at bounding box center [422, 247] width 470 height 13
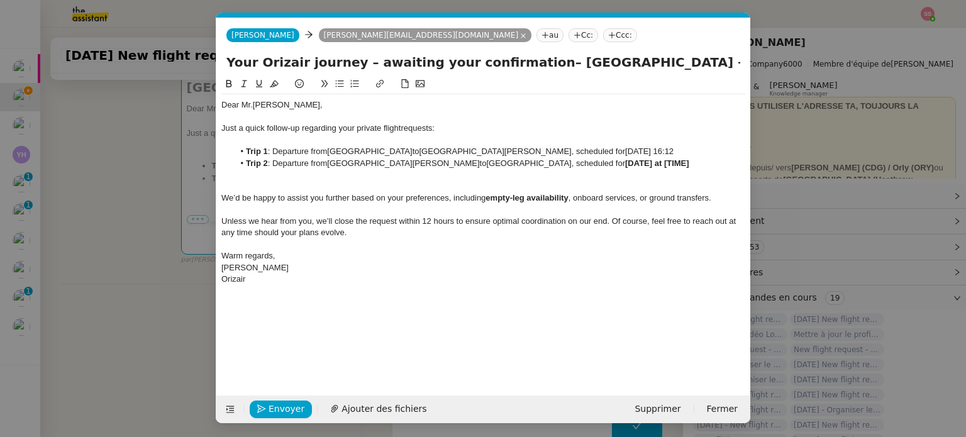
scroll to position [0, 26]
drag, startPoint x: 638, startPoint y: 164, endPoint x: 576, endPoint y: 167, distance: 62.3
click at [576, 167] on li "Trip 2 : Departure from Berlin Brandenburg Airport to London Gatwick Airport , …" at bounding box center [490, 163] width 512 height 11
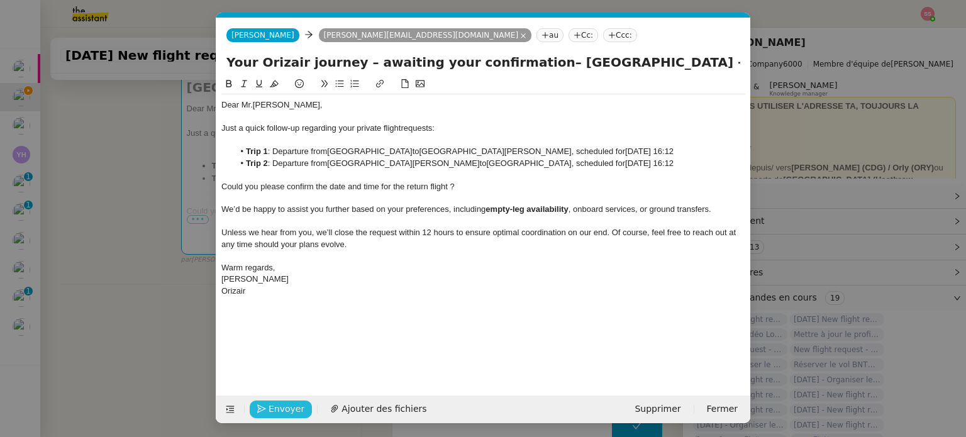
click at [296, 402] on span "Envoyer" at bounding box center [287, 409] width 36 height 14
drag, startPoint x: 296, startPoint y: 401, endPoint x: 470, endPoint y: 72, distance: 372.2
click at [465, 101] on form "Josephine Josephine tony.burrell97@gmail.com au Cc: Ccc: Your Orizair journey –…" at bounding box center [483, 221] width 535 height 406
click at [603, 40] on nz-tag "Ccc:" at bounding box center [620, 35] width 34 height 14
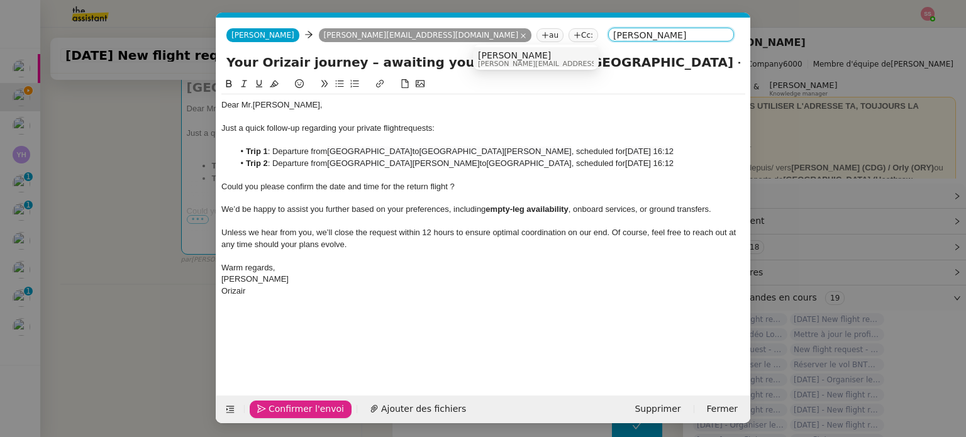
type input "louis Frei"
click at [491, 57] on span "[PERSON_NAME]" at bounding box center [567, 55] width 179 height 10
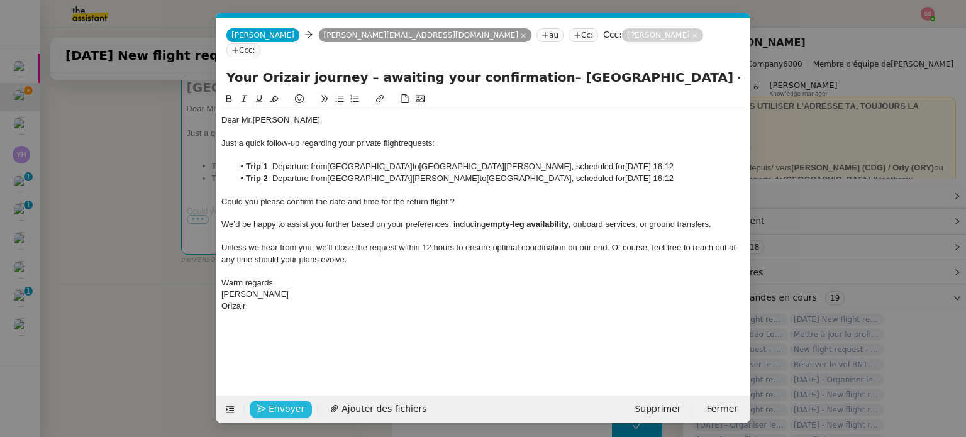
click at [302, 403] on button "Envoyer" at bounding box center [281, 410] width 62 height 18
click at [302, 403] on span "Confirmer l'envoi" at bounding box center [306, 409] width 75 height 14
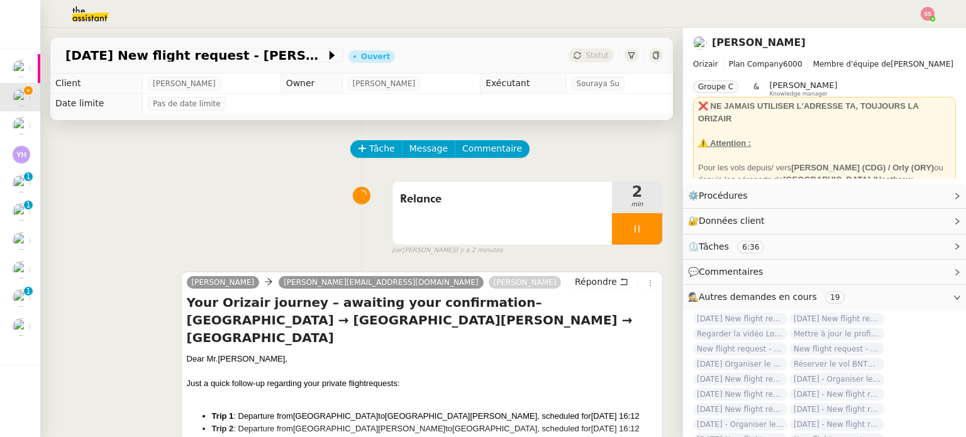
click at [934, 14] on img at bounding box center [928, 14] width 14 height 14
click at [901, 35] on li "Suivi" at bounding box center [894, 36] width 82 height 18
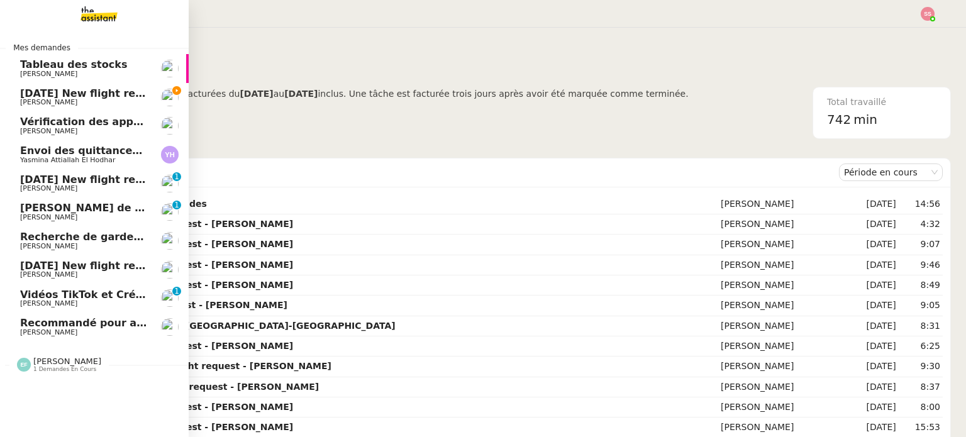
click at [102, 321] on span "Recommandé pour amendes" at bounding box center [100, 323] width 161 height 12
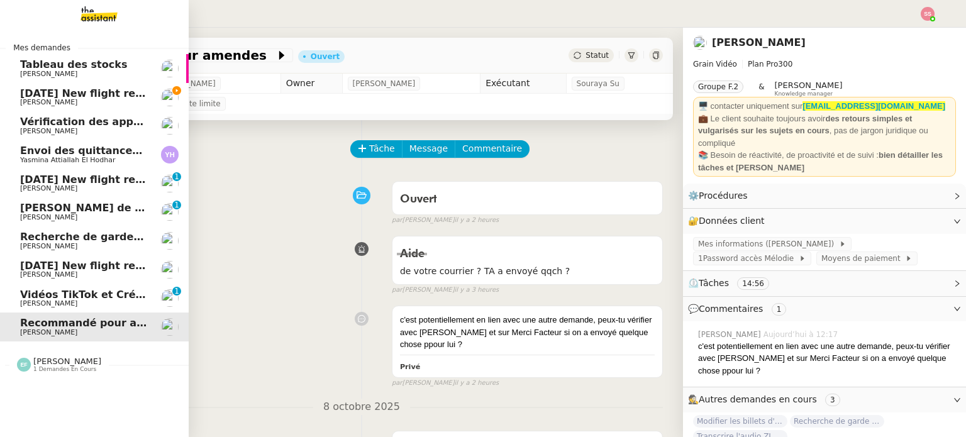
click at [119, 99] on span "[PERSON_NAME]" at bounding box center [83, 103] width 127 height 8
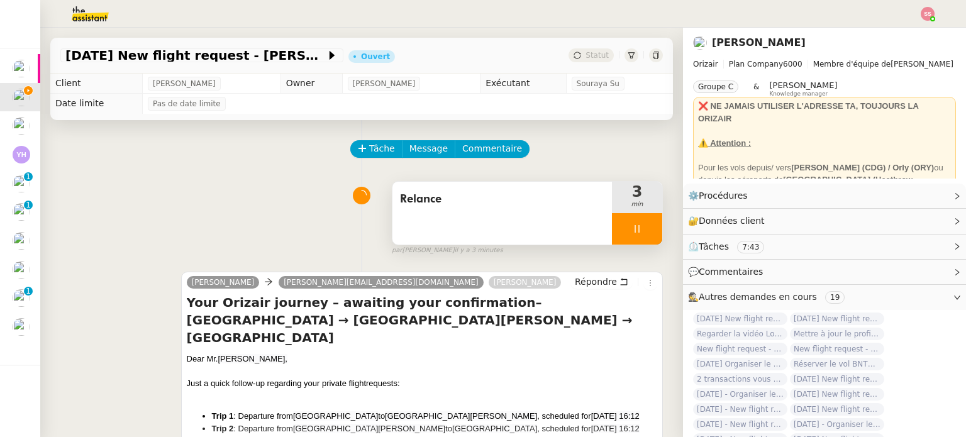
click at [639, 228] on div at bounding box center [637, 228] width 50 height 31
click at [646, 230] on button at bounding box center [649, 228] width 25 height 31
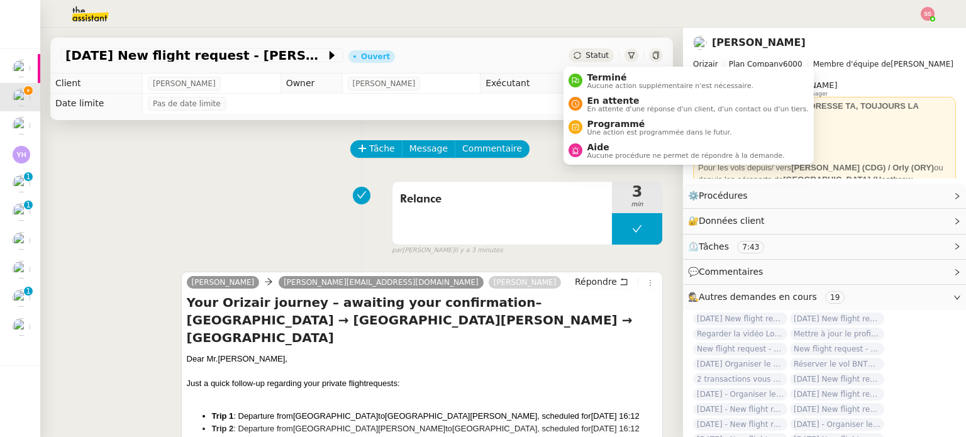
click at [579, 55] on div "Statut" at bounding box center [590, 55] width 45 height 14
click at [602, 101] on span "En attente" at bounding box center [697, 101] width 221 height 10
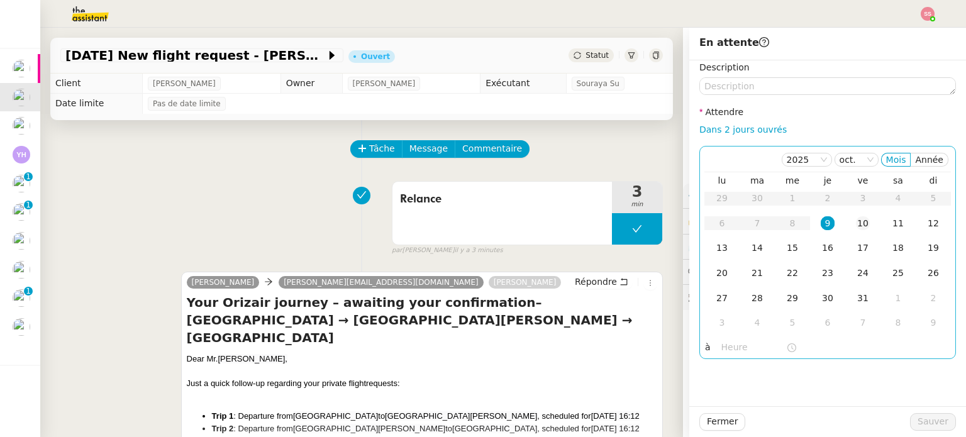
click at [860, 219] on div "10" at bounding box center [863, 223] width 14 height 14
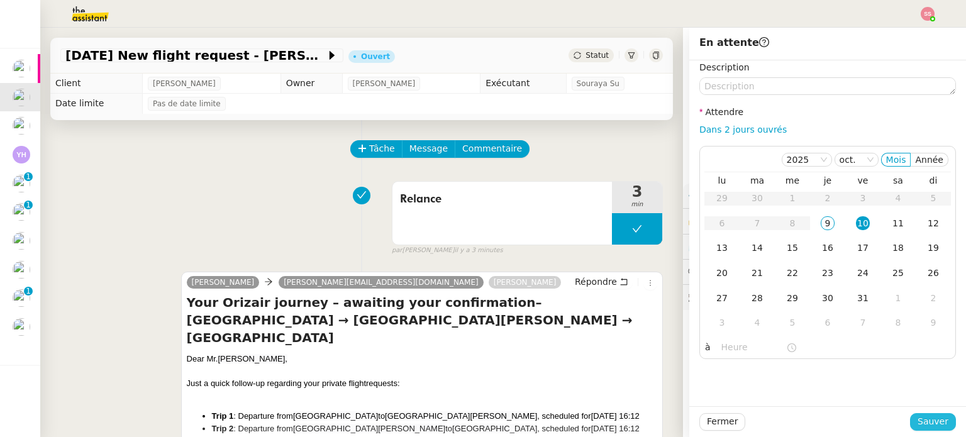
click at [943, 426] on button "Sauver" at bounding box center [933, 422] width 46 height 18
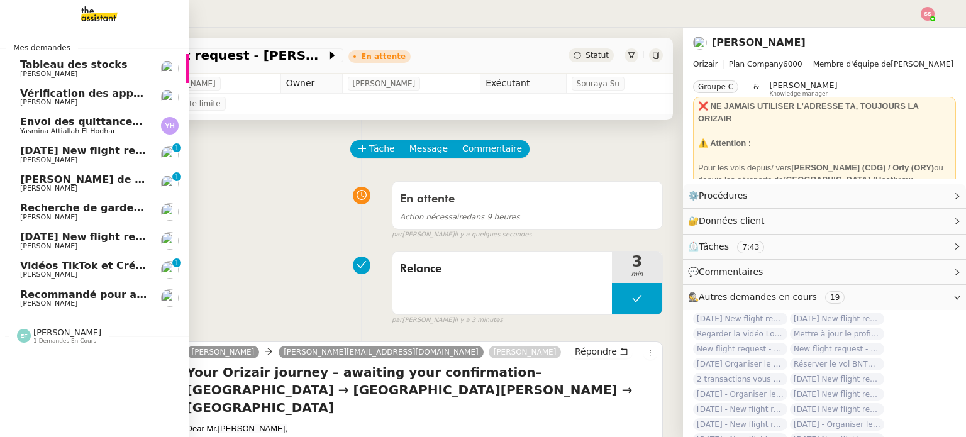
click at [93, 148] on span "[DATE] New flight request - [PERSON_NAME]" at bounding box center [146, 151] width 252 height 12
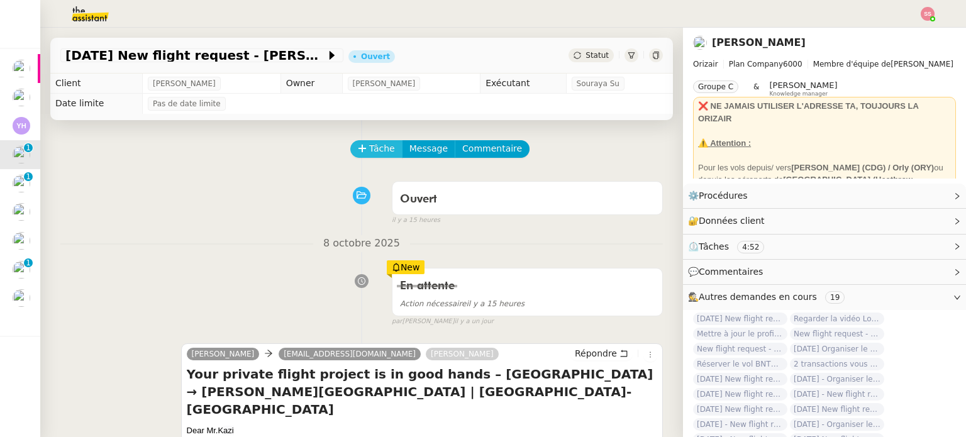
click at [370, 147] on span "Tâche" at bounding box center [382, 148] width 26 height 14
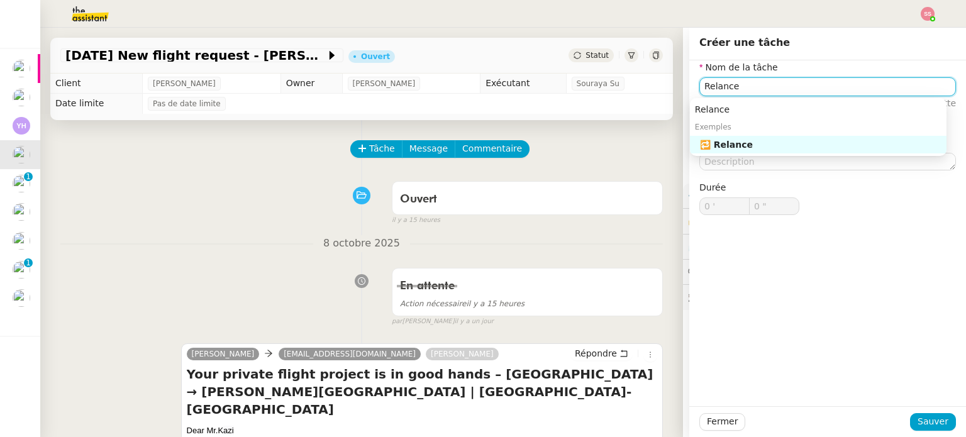
click at [736, 144] on div "🔁 Relance" at bounding box center [820, 144] width 241 height 11
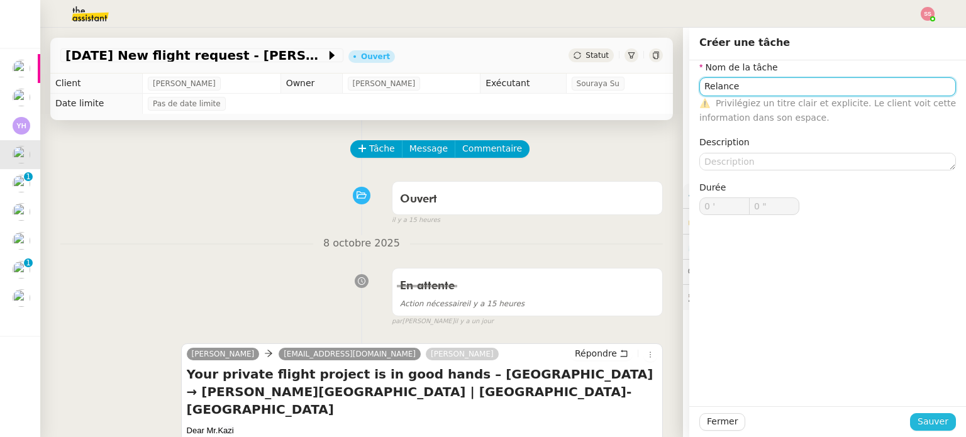
type input "Relance"
click at [917, 416] on span "Sauver" at bounding box center [932, 421] width 31 height 14
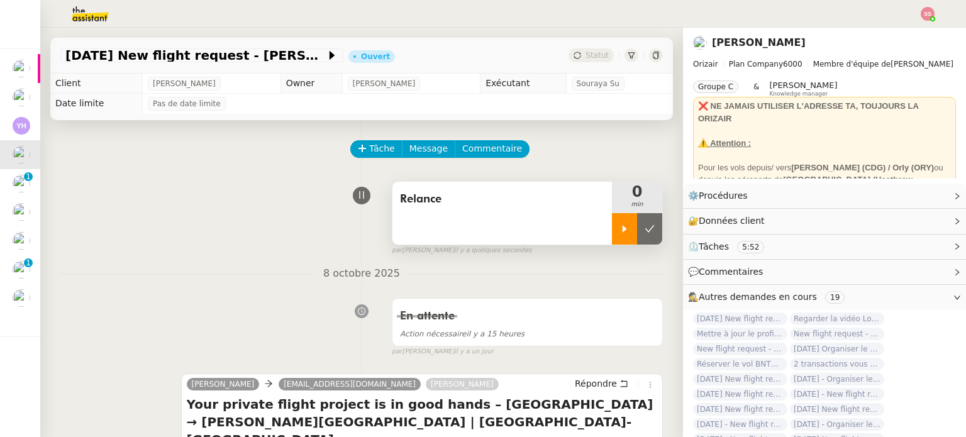
click at [612, 231] on div at bounding box center [624, 228] width 25 height 31
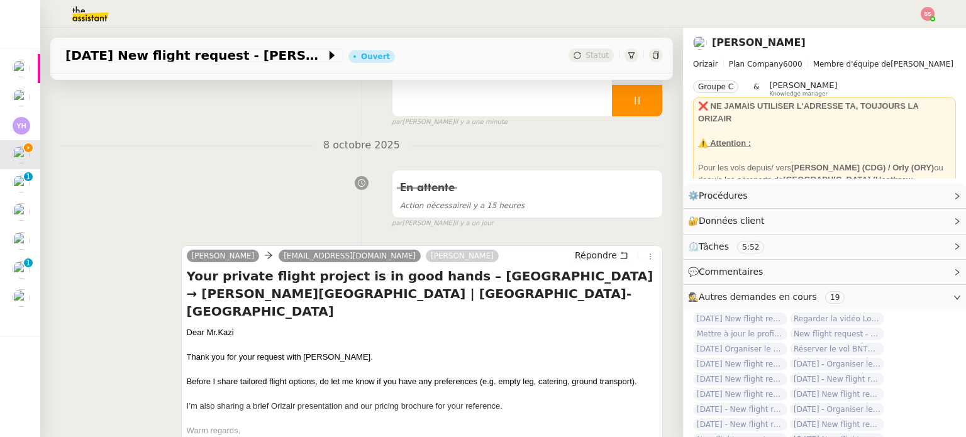
scroll to position [126, 0]
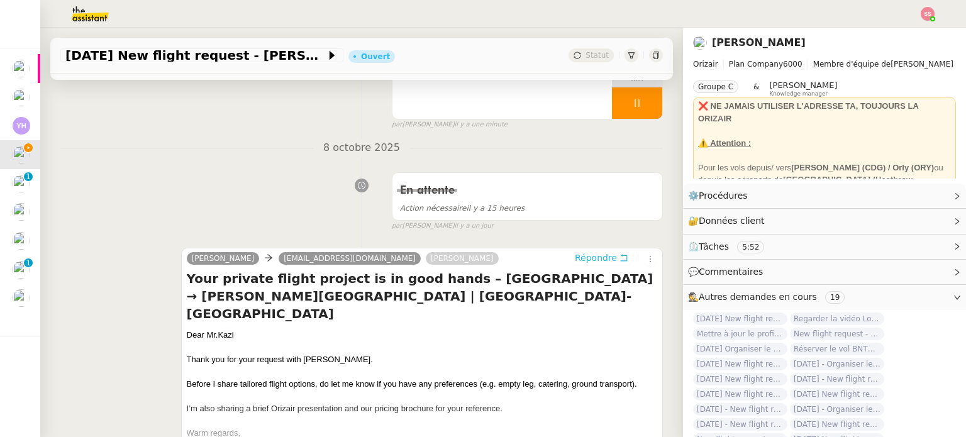
click at [575, 256] on span "Répondre" at bounding box center [596, 258] width 42 height 13
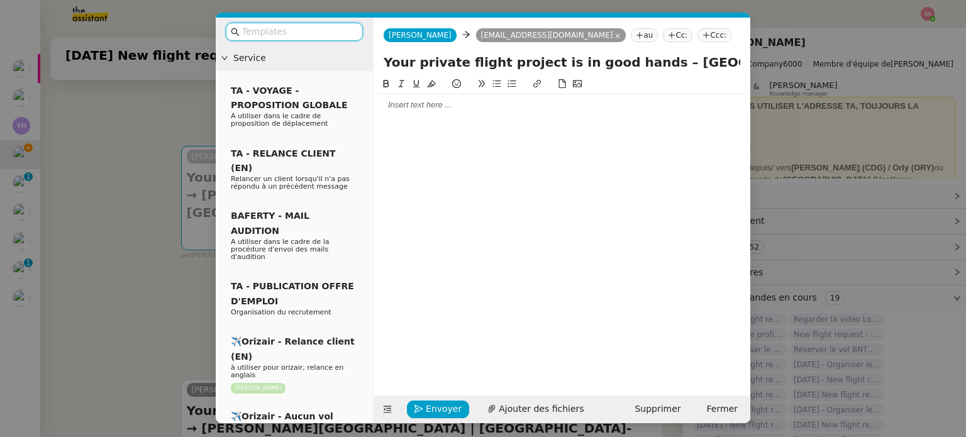
click at [313, 40] on nz-input-group at bounding box center [294, 32] width 137 height 18
click at [317, 35] on input "text" at bounding box center [298, 32] width 113 height 14
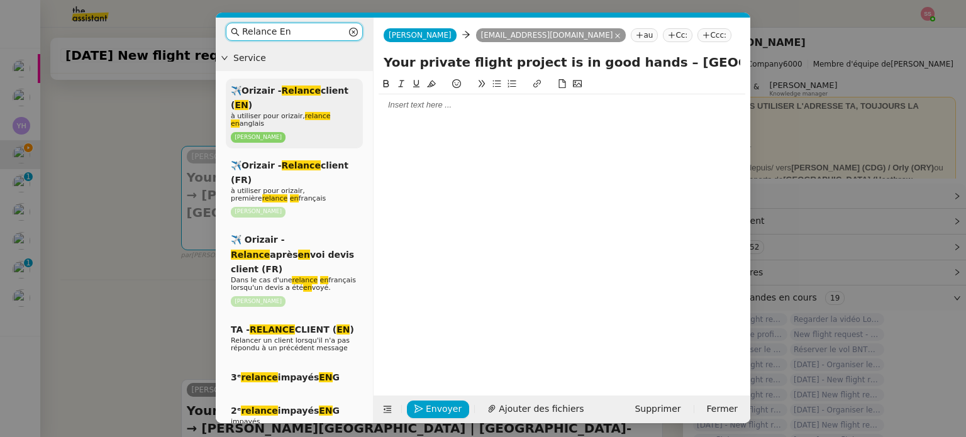
type input "Relance En"
click at [322, 105] on div "✈️Orizair - Relance client ( EN ) à utiliser pour orizair, relance en anglais L…" at bounding box center [294, 114] width 137 height 70
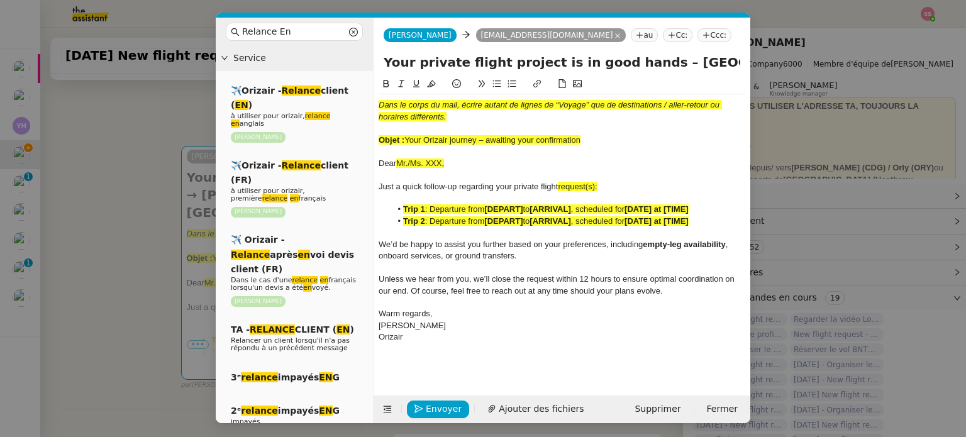
drag, startPoint x: 407, startPoint y: 136, endPoint x: 609, endPoint y: 138, distance: 201.2
click at [609, 138] on div "Objet : Your Orizair journey – awaiting your confirmation" at bounding box center [562, 140] width 367 height 11
drag, startPoint x: 601, startPoint y: 65, endPoint x: 369, endPoint y: 67, distance: 232.1
click at [367, 67] on nz-layout "Relance En Service ✈️Orizair - Relance client ( EN ) à utiliser pour orizair, r…" at bounding box center [483, 221] width 535 height 406
paste input "Orizair journey – awaiting your confirmation"
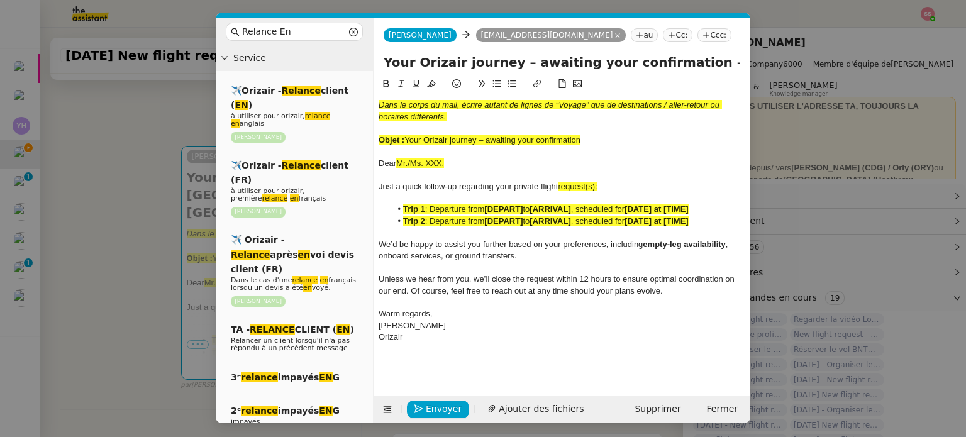
type input "Your Orizair journey – awaiting your confirmation – Mumbai → Paris Beauvais Til…"
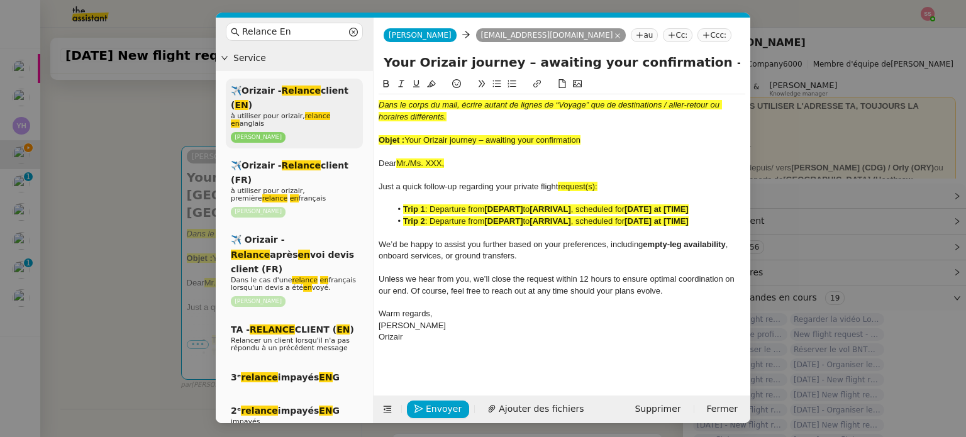
drag, startPoint x: 566, startPoint y: 136, endPoint x: 348, endPoint y: 80, distance: 224.5
click at [324, 87] on nz-layout "Relance En Service ✈️Orizair - Relance client ( EN ) à utiliser pour orizair, r…" at bounding box center [483, 221] width 535 height 406
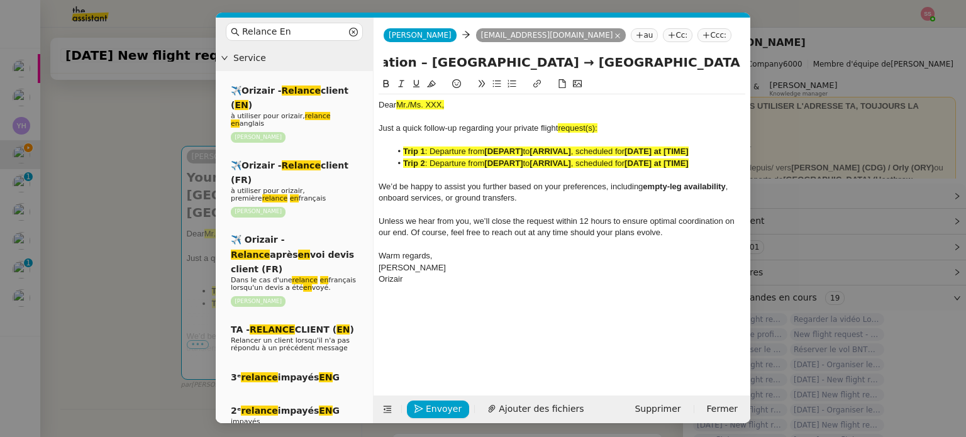
scroll to position [0, 331]
drag, startPoint x: 684, startPoint y: 70, endPoint x: 838, endPoint y: 118, distance: 160.9
click at [838, 118] on nz-modal-container "Relance En Service ✈️Orizair - Relance client ( EN ) à utiliser pour orizair, r…" at bounding box center [483, 218] width 966 height 437
click at [635, 131] on div "Just a quick follow-up regarding your private flight request(s):" at bounding box center [562, 128] width 367 height 11
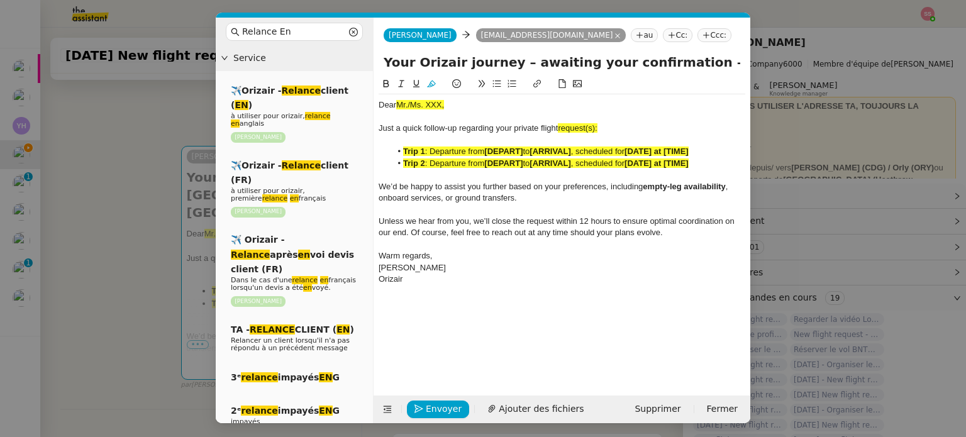
click at [189, 171] on nz-modal-container "Relance En Service ✈️Orizair - Relance client ( EN ) à utiliser pour orizair, r…" at bounding box center [483, 218] width 966 height 437
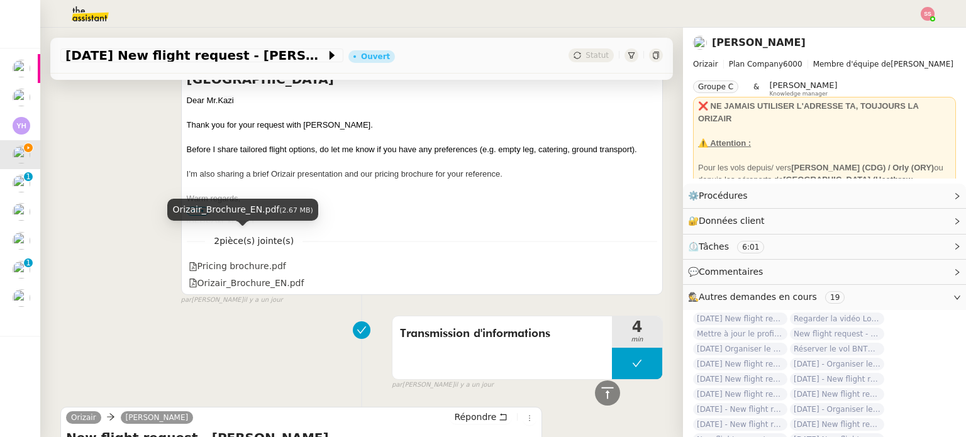
scroll to position [543, 0]
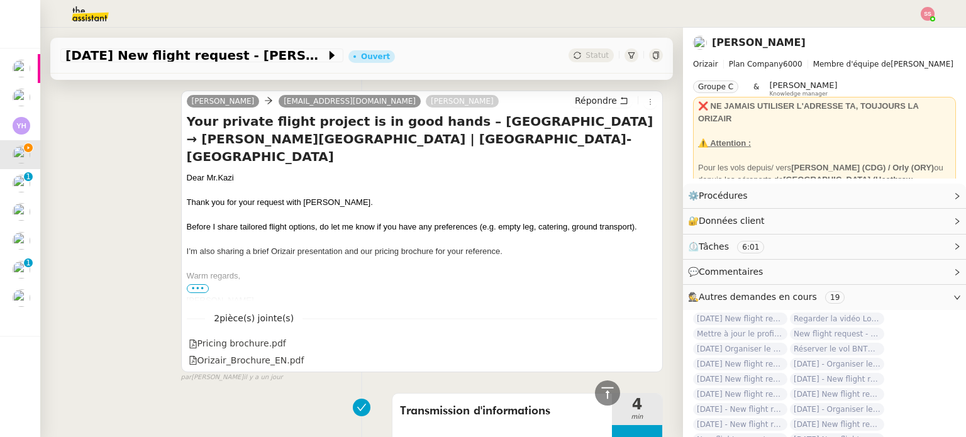
click at [225, 173] on span "azi" at bounding box center [228, 177] width 11 height 9
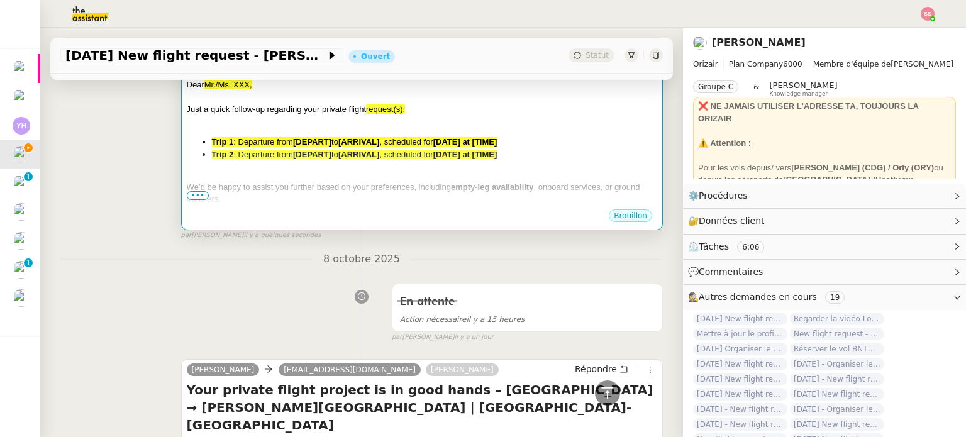
scroll to position [228, 0]
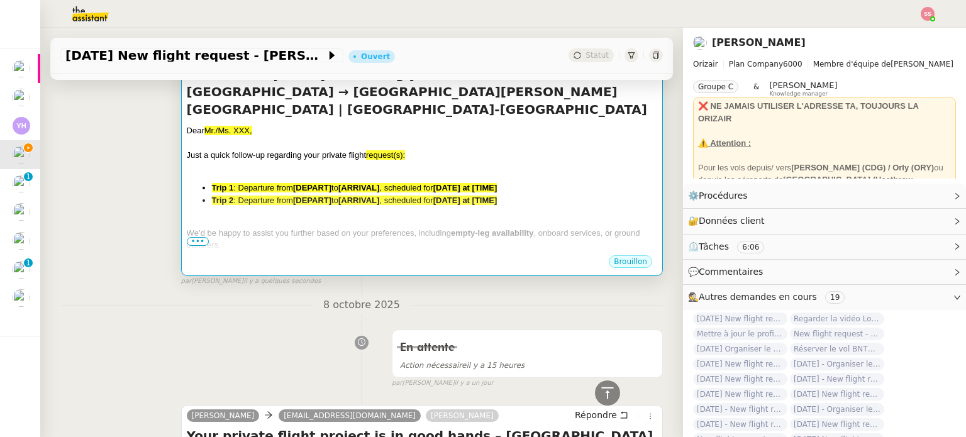
click at [339, 194] on li "Trip 2 : Departure from [DEPART] to [ARRIVAL] , scheduled for [DATE] at [TIME]" at bounding box center [434, 200] width 445 height 13
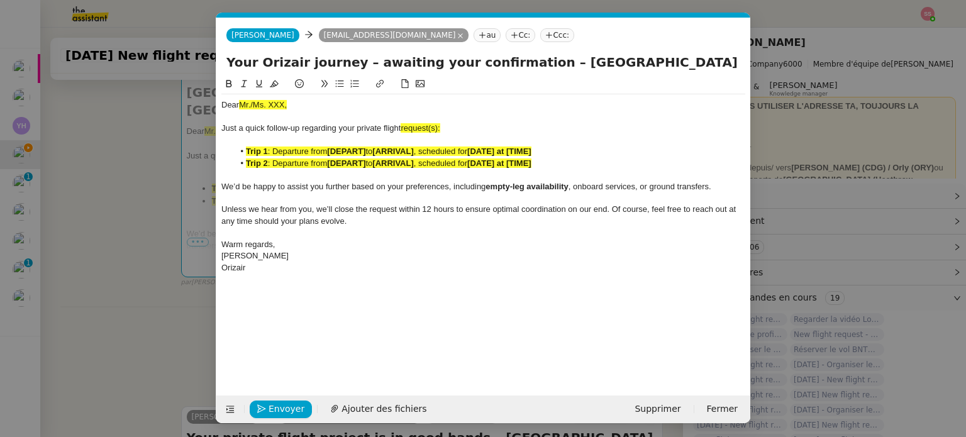
scroll to position [0, 68]
drag, startPoint x: 280, startPoint y: 104, endPoint x: 211, endPoint y: 110, distance: 69.5
click at [211, 110] on nz-modal-container "Relance En Service ✈️Orizair - Relance client ( EN ) à utiliser pour orizair, r…" at bounding box center [483, 218] width 966 height 437
drag, startPoint x: 443, startPoint y: 128, endPoint x: 431, endPoint y: 128, distance: 11.3
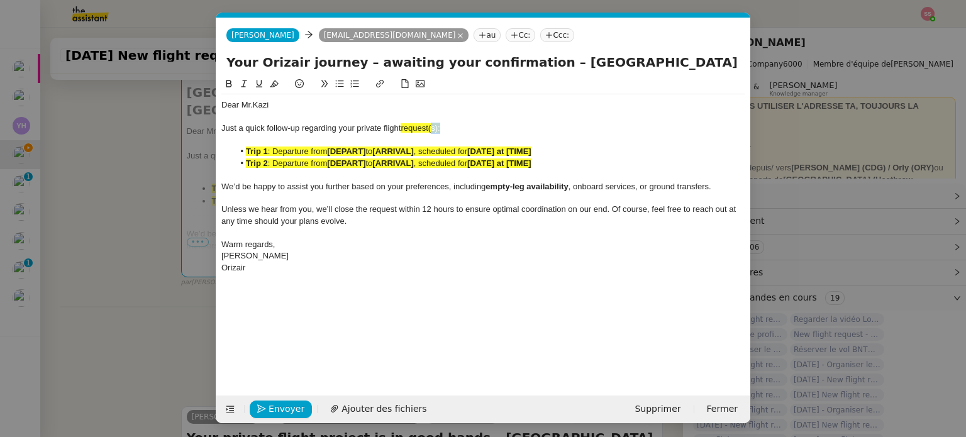
click at [431, 128] on div "Just a quick follow-up regarding your private flight request(s):" at bounding box center [483, 128] width 524 height 11
drag, startPoint x: 439, startPoint y: 128, endPoint x: 403, endPoint y: 126, distance: 35.9
click at [403, 126] on div "Just a quick follow-up regarding your private flight requests:" at bounding box center [483, 128] width 524 height 11
click at [271, 87] on icon at bounding box center [274, 83] width 9 height 7
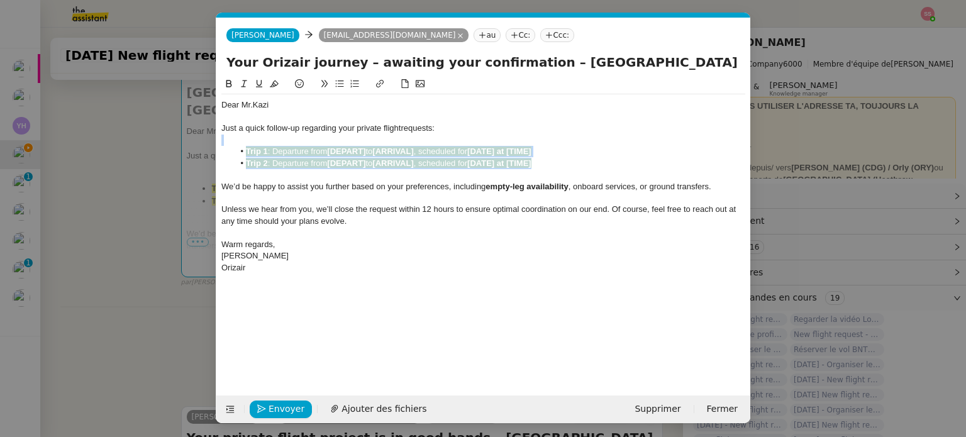
drag, startPoint x: 546, startPoint y: 161, endPoint x: 236, endPoint y: 143, distance: 309.9
click at [236, 143] on div "Dear Mr.K azi Just a quick follow-up regarding your private flight requests: Tr…" at bounding box center [483, 186] width 524 height 184
click at [274, 82] on icon at bounding box center [274, 83] width 9 height 9
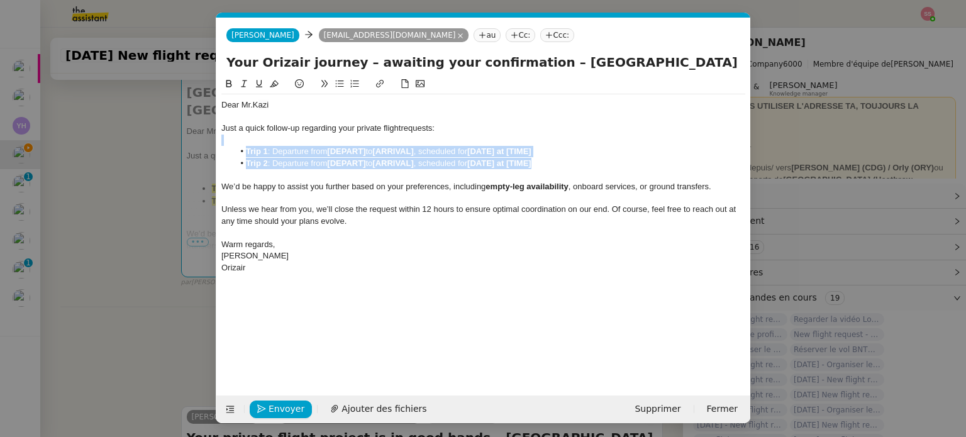
click at [302, 160] on li "Trip 2 : Departure from [DEPART] to [ARRIVAL] , scheduled for [DATE] at [TIME]" at bounding box center [490, 163] width 512 height 11
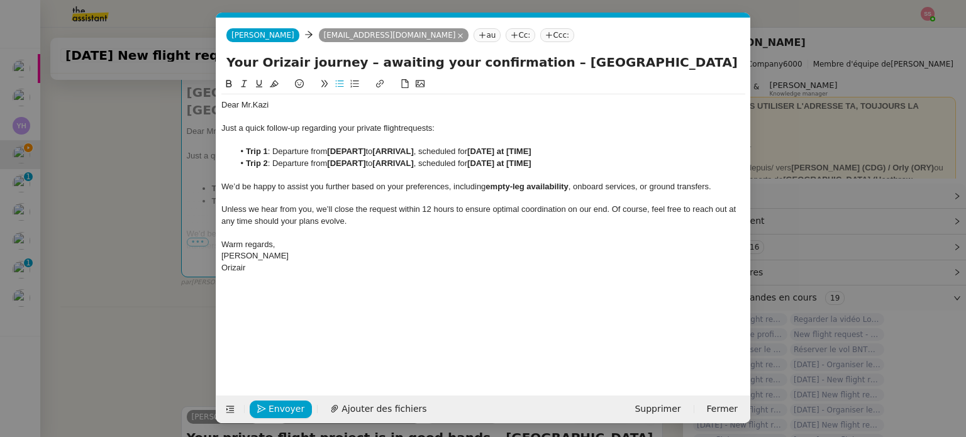
click at [153, 195] on nz-modal-container "Relance En Service ✈️Orizair - Relance client ( EN ) à utiliser pour orizair, r…" at bounding box center [483, 218] width 966 height 437
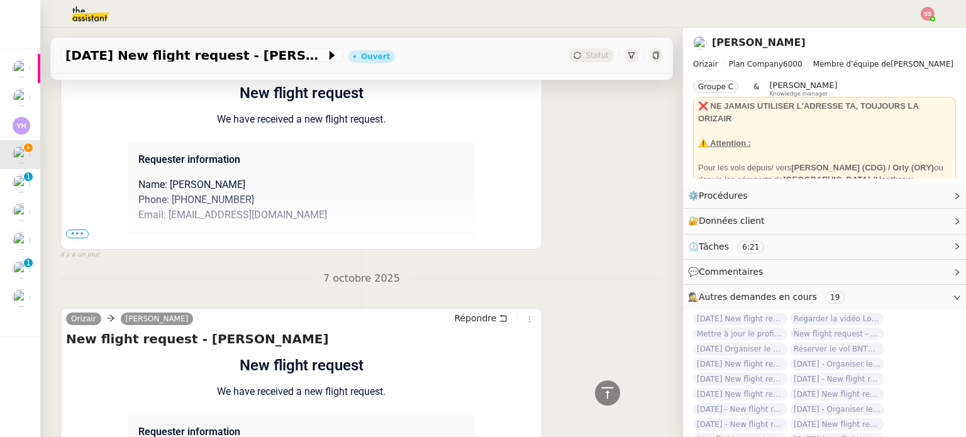
scroll to position [1156, 0]
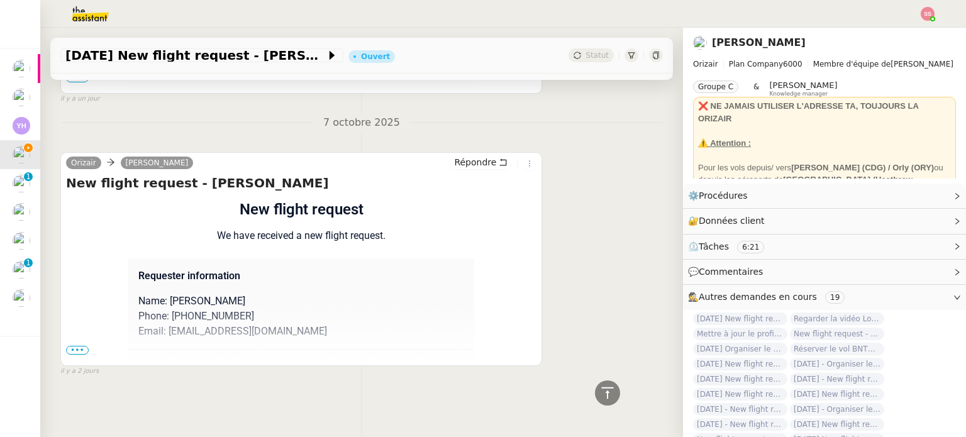
click at [82, 346] on span "•••" at bounding box center [77, 350] width 23 height 9
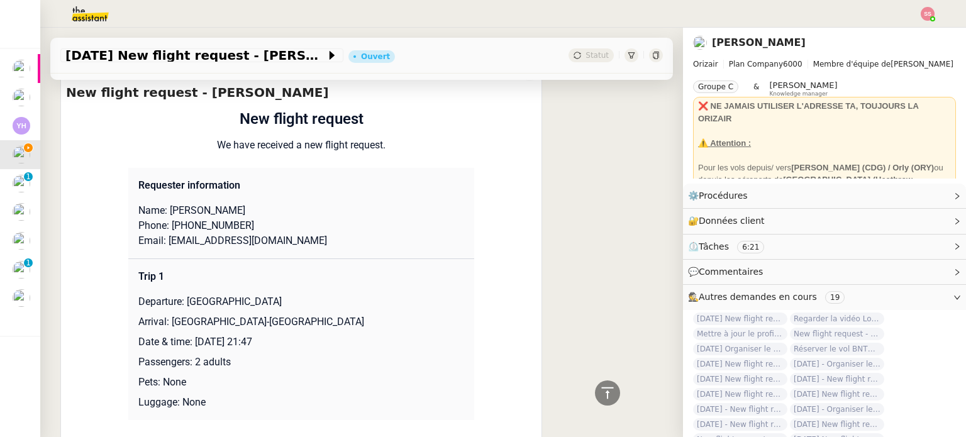
scroll to position [1344, 0]
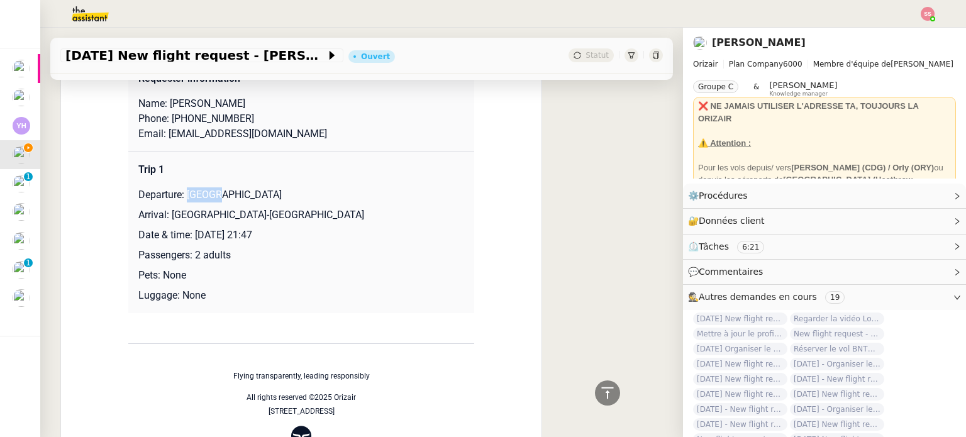
drag, startPoint x: 184, startPoint y: 199, endPoint x: 241, endPoint y: 200, distance: 57.9
click at [241, 200] on p "Departure: [GEOGRAPHIC_DATA]" at bounding box center [301, 194] width 326 height 15
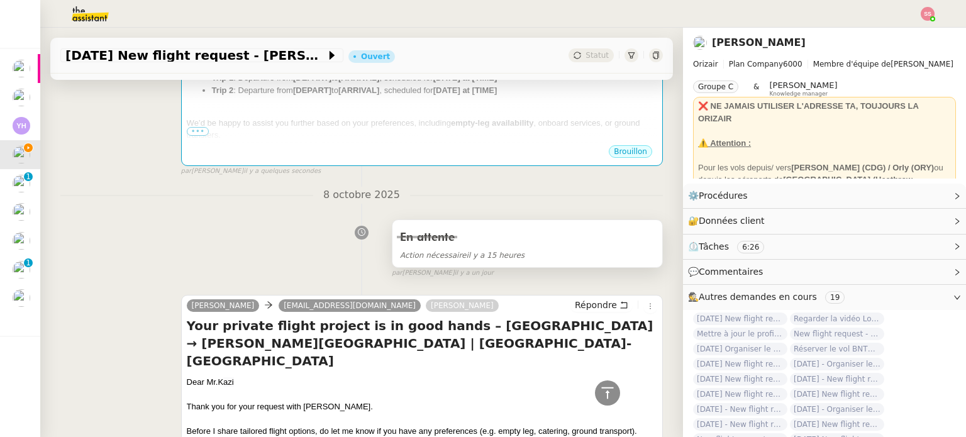
scroll to position [213, 0]
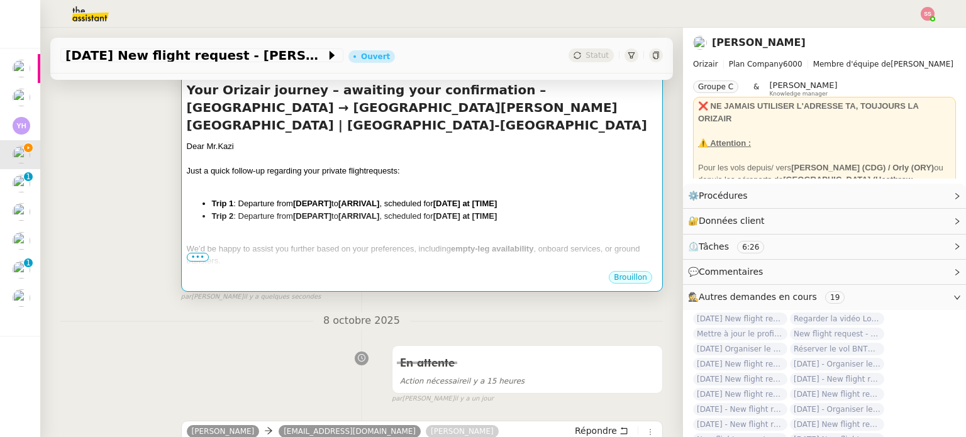
click at [366, 244] on span "We’d be happy to assist you further based on your preferences, including" at bounding box center [319, 248] width 264 height 9
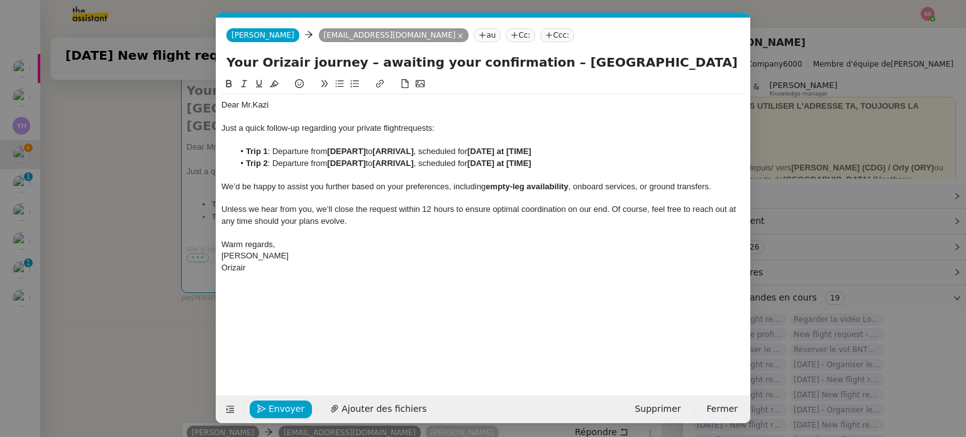
scroll to position [0, 68]
drag, startPoint x: 365, startPoint y: 150, endPoint x: 341, endPoint y: 153, distance: 24.7
click at [341, 153] on strong "[DEPART]" at bounding box center [346, 151] width 38 height 9
click at [365, 153] on strong "[DEPART]" at bounding box center [346, 151] width 38 height 9
drag, startPoint x: 367, startPoint y: 153, endPoint x: 330, endPoint y: 152, distance: 37.1
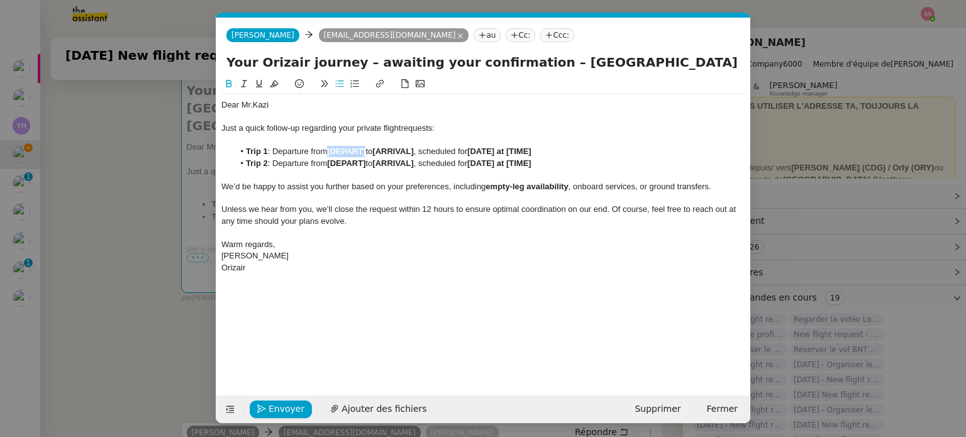
click at [330, 152] on li "Trip 1 : Departure from [DEPART] to [ARRIVAL] , scheduled for [DATE] at [TIME]" at bounding box center [490, 151] width 512 height 11
click at [143, 250] on nz-modal-container "Relance En Service ✈️Orizair - Relance client ( EN ) à utiliser pour orizair, r…" at bounding box center [483, 218] width 966 height 437
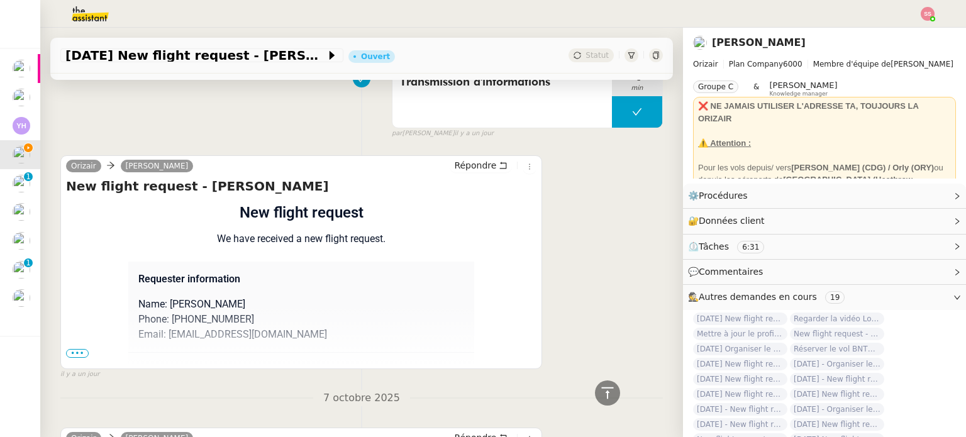
scroll to position [967, 0]
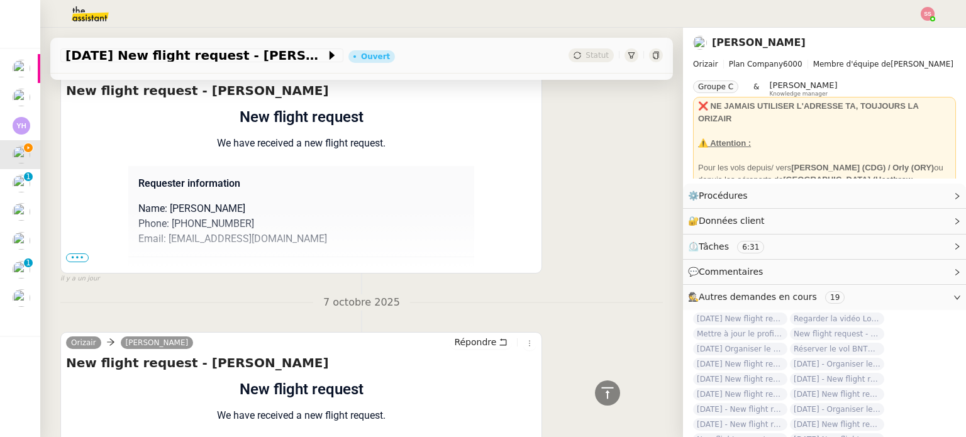
click at [80, 258] on span "•••" at bounding box center [77, 257] width 23 height 9
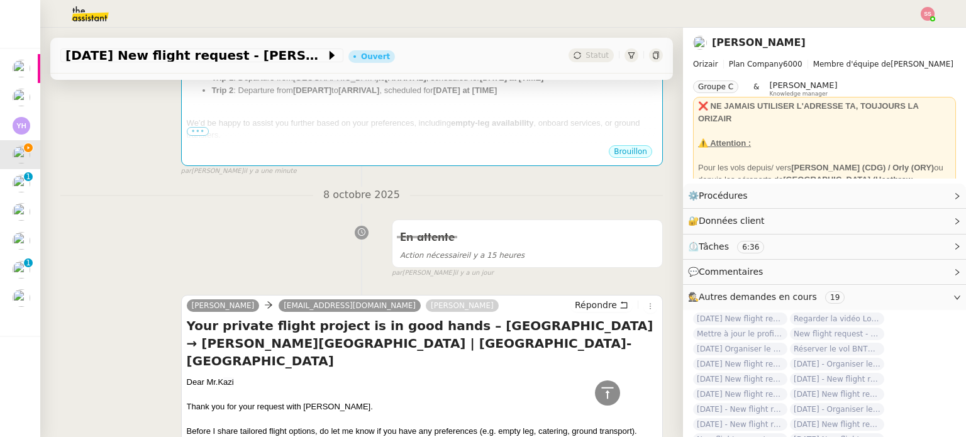
scroll to position [213, 0]
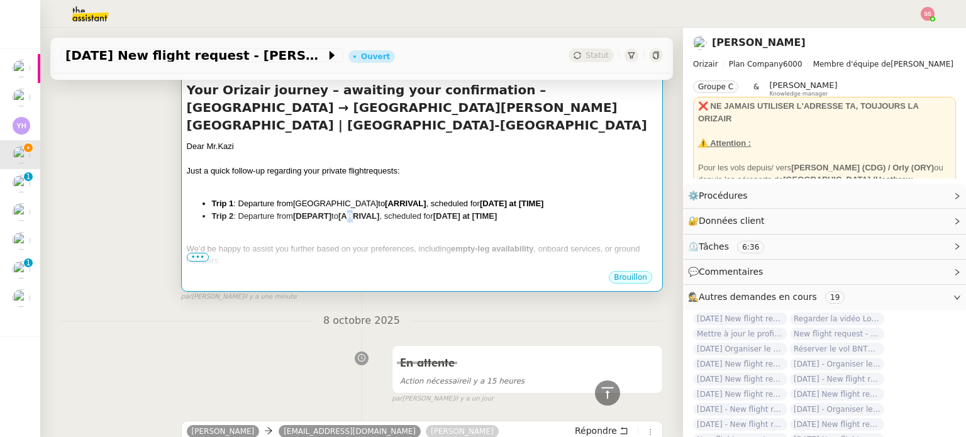
click at [355, 211] on strong "[ARRIVAL]" at bounding box center [358, 215] width 41 height 9
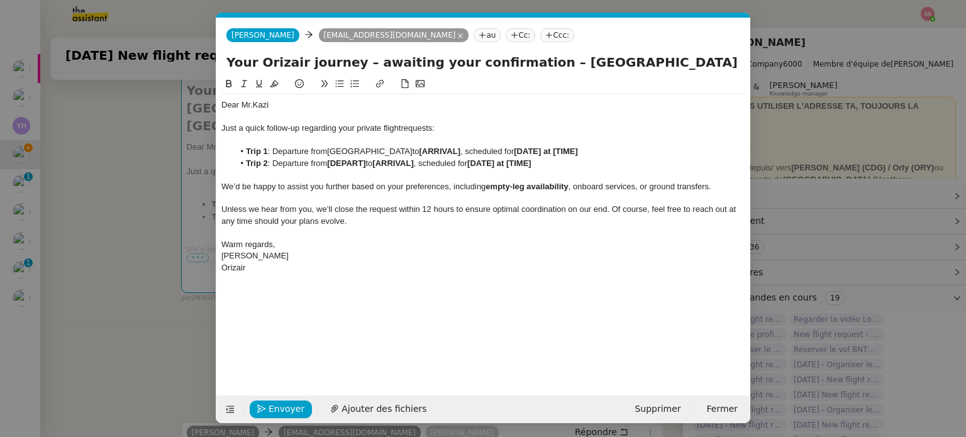
scroll to position [0, 68]
drag, startPoint x: 371, startPoint y: 162, endPoint x: 331, endPoint y: 161, distance: 40.3
click at [331, 161] on li "Trip 2 : Departure from [DEPART] to [ARRIVAL] , scheduled for [DATE] at [TIME]" at bounding box center [490, 163] width 512 height 11
click at [185, 230] on nz-modal-container "Relance En Service ✈️Orizair - Relance client ( EN ) à utiliser pour orizair, r…" at bounding box center [483, 218] width 966 height 437
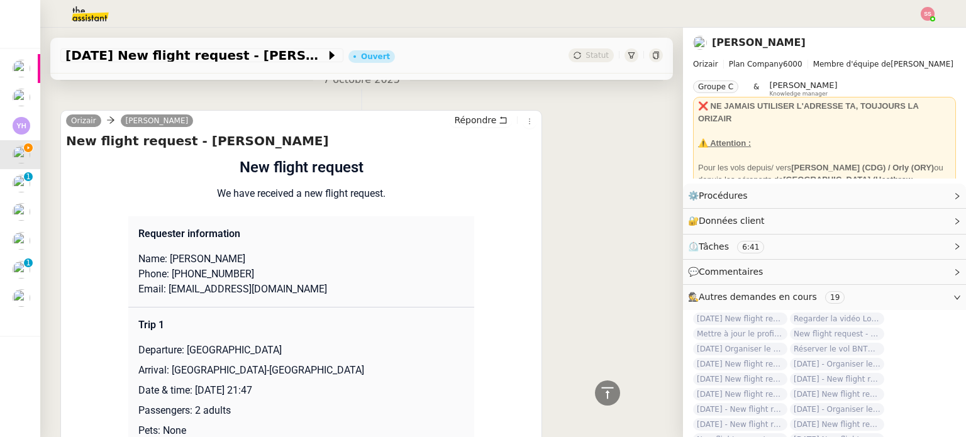
scroll to position [1596, 0]
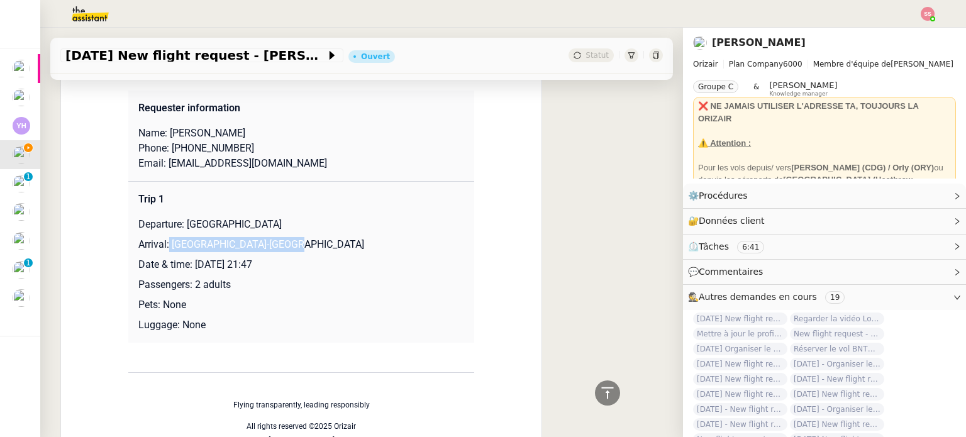
drag, startPoint x: 277, startPoint y: 253, endPoint x: 162, endPoint y: 245, distance: 114.7
click at [162, 245] on p "Arrival: [GEOGRAPHIC_DATA]-[GEOGRAPHIC_DATA]" at bounding box center [301, 244] width 326 height 15
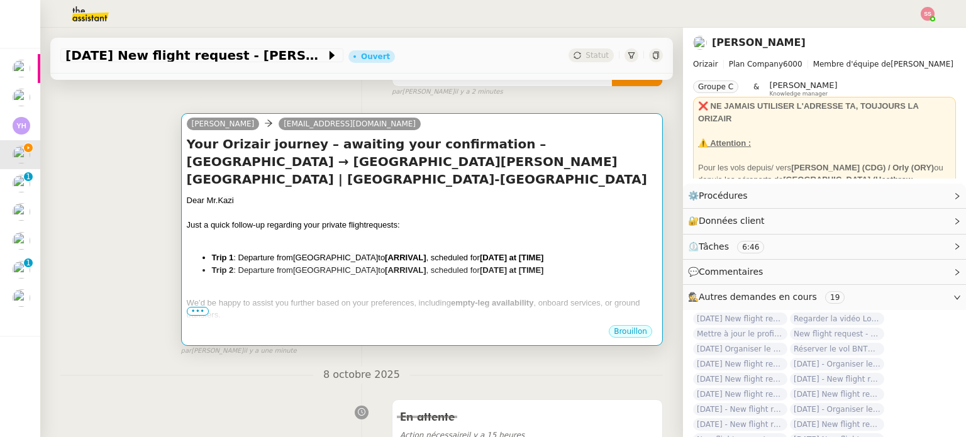
scroll to position [150, 0]
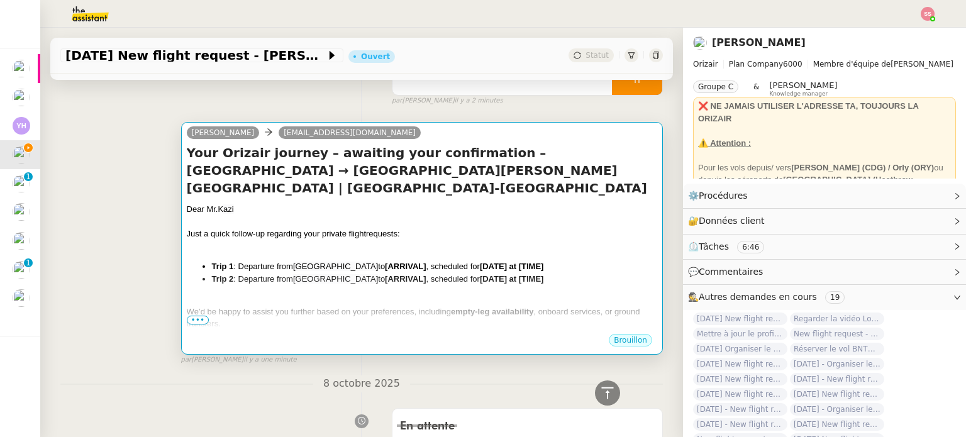
click at [410, 240] on div at bounding box center [422, 246] width 470 height 13
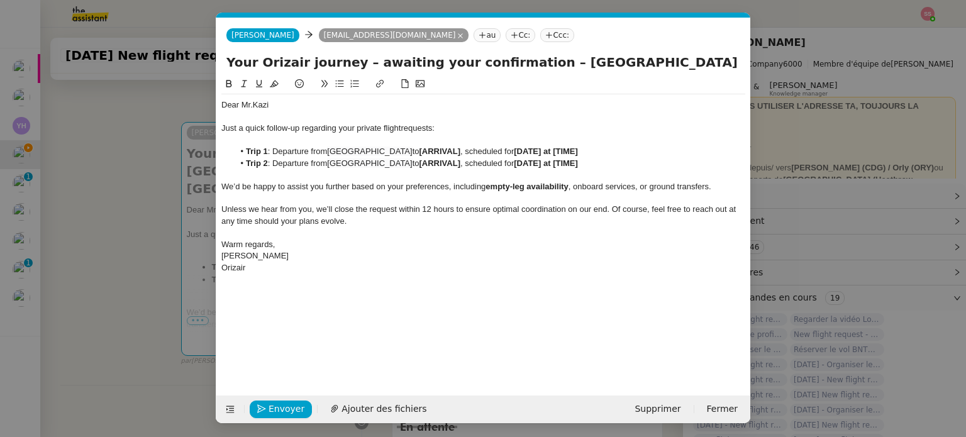
scroll to position [0, 68]
drag, startPoint x: 413, startPoint y: 163, endPoint x: 371, endPoint y: 162, distance: 42.1
click at [371, 162] on li "Trip 2 : Departure from Mumbai to [ARRIVAL] , scheduled for [DATE] at [TIME]" at bounding box center [490, 163] width 512 height 11
click at [171, 274] on nz-modal-container "Relance En Service ✈️Orizair - Relance client ( EN ) à utiliser pour orizair, r…" at bounding box center [483, 218] width 966 height 437
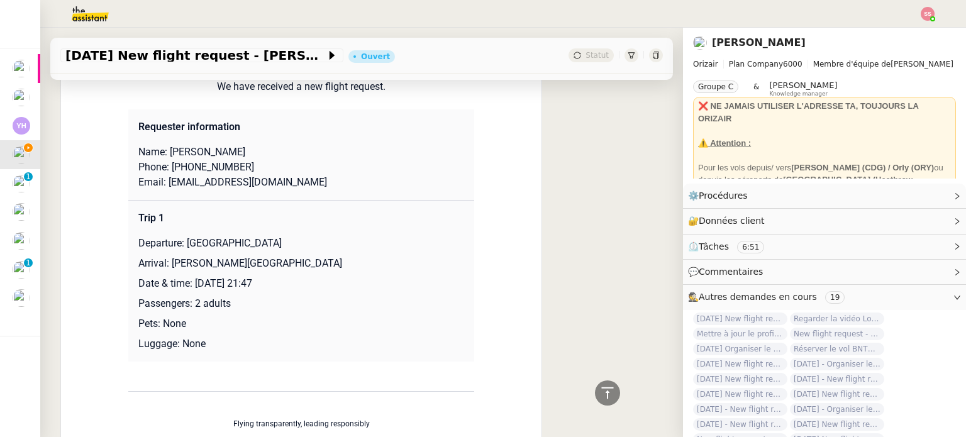
scroll to position [1030, 0]
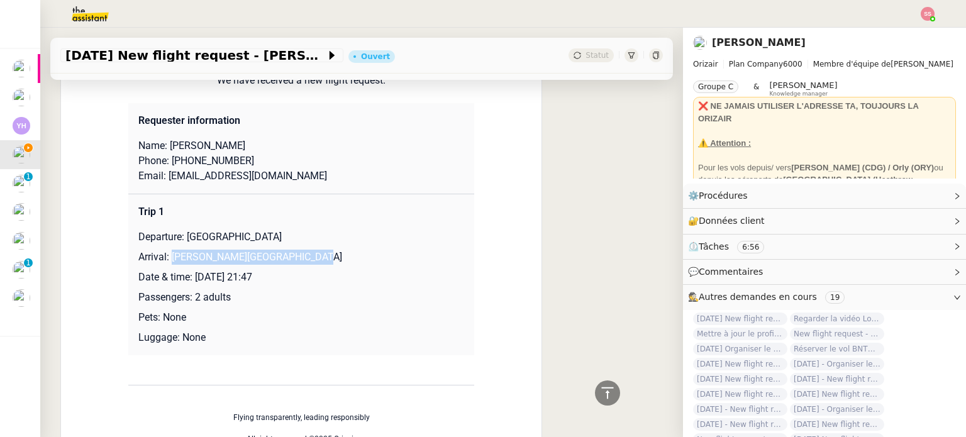
drag, startPoint x: 281, startPoint y: 260, endPoint x: 166, endPoint y: 256, distance: 115.1
click at [166, 256] on p "Arrival: [PERSON_NAME][GEOGRAPHIC_DATA]" at bounding box center [301, 257] width 326 height 15
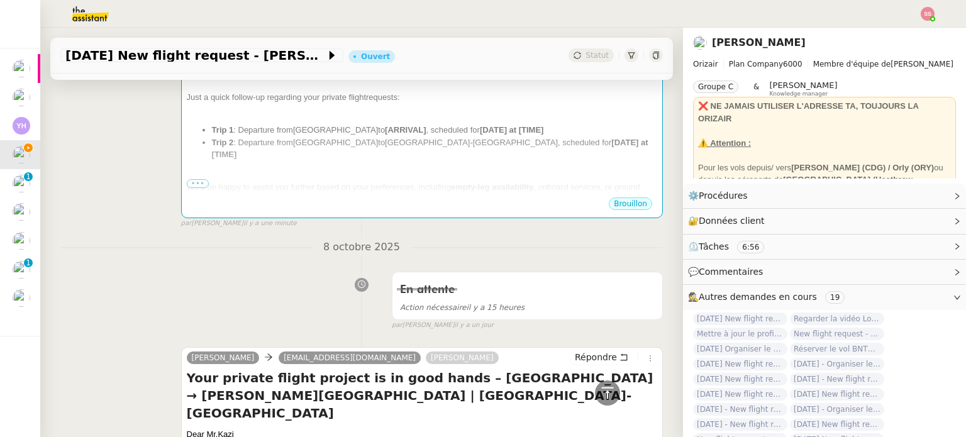
scroll to position [275, 0]
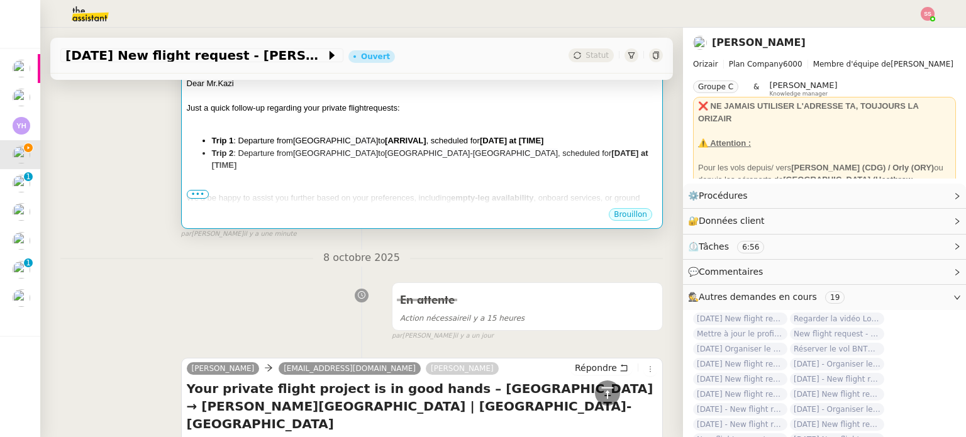
click at [397, 135] on li "Trip 1 : Departure from Mumbai to [ARRIVAL] , scheduled for [DATE] at [TIME]" at bounding box center [434, 141] width 445 height 13
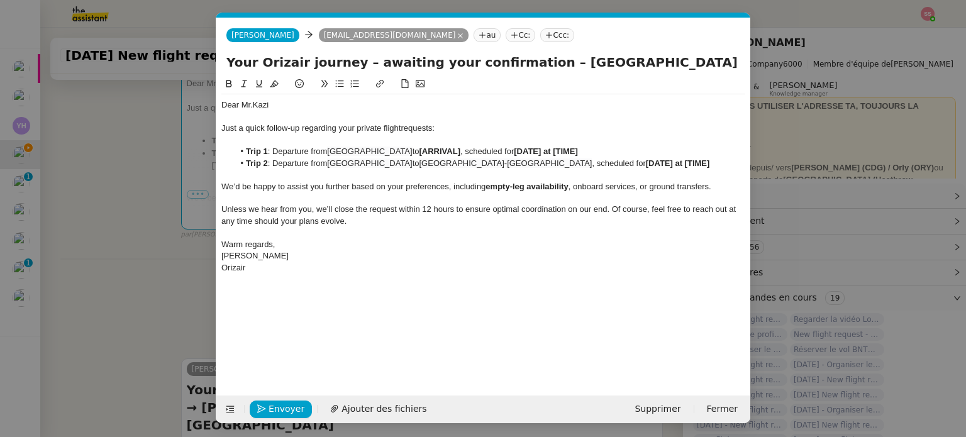
scroll to position [0, 68]
drag, startPoint x: 412, startPoint y: 150, endPoint x: 369, endPoint y: 152, distance: 43.4
click at [369, 152] on li "Trip 1 : Departure from Mumbai to [ARRIVAL] , scheduled for [DATE] at [TIME]" at bounding box center [490, 151] width 512 height 11
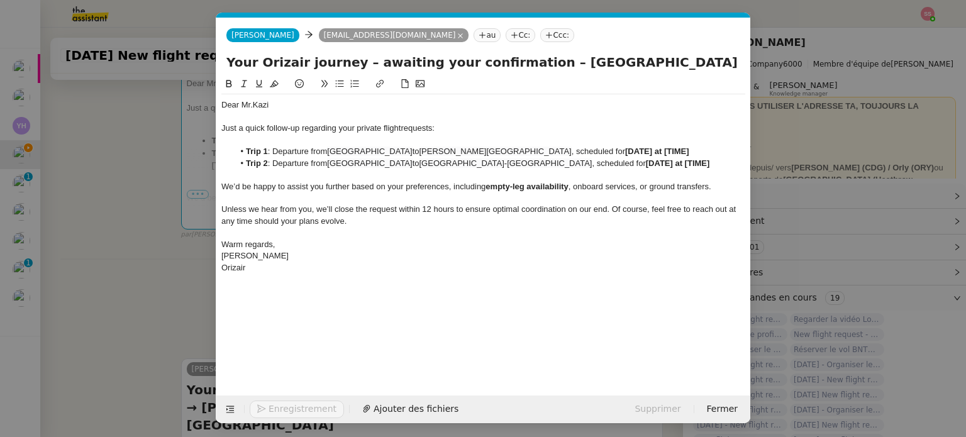
click at [158, 272] on nz-modal-container "Relance En Service ✈️Orizair - Relance client ( EN ) à utiliser pour orizair, r…" at bounding box center [483, 218] width 966 height 437
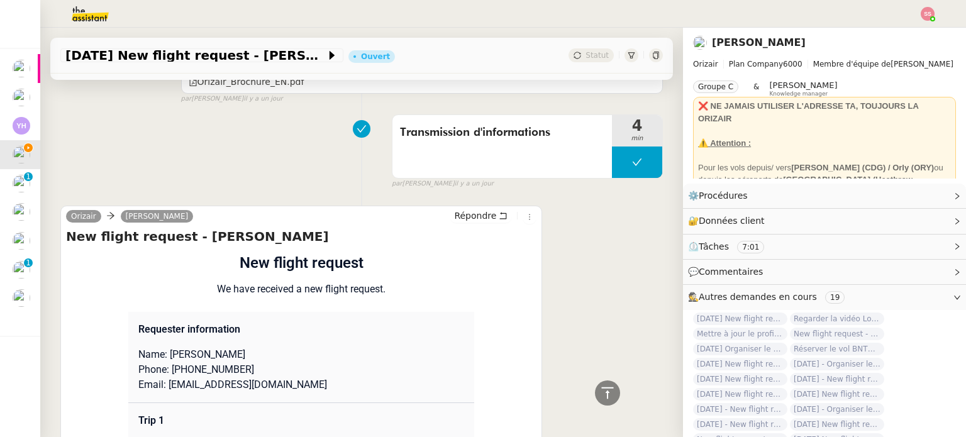
scroll to position [967, 0]
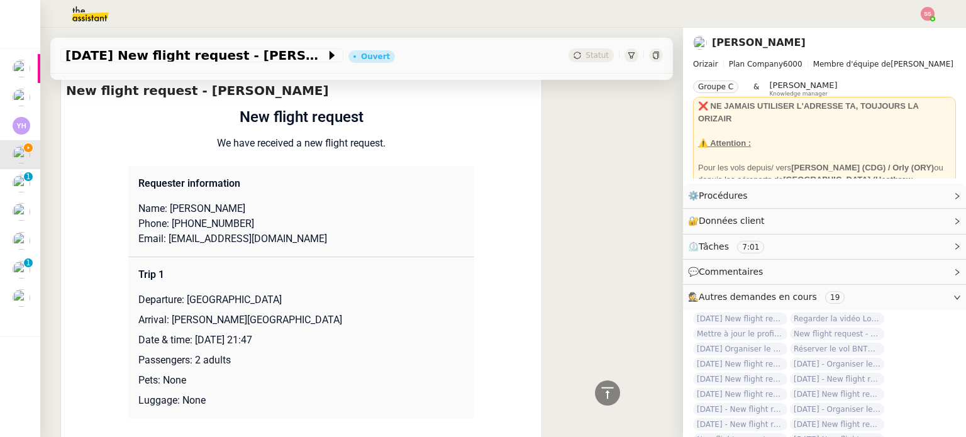
drag, startPoint x: 303, startPoint y: 339, endPoint x: 191, endPoint y: 340, distance: 111.9
click at [191, 340] on p "Date & time: [DATE] 21:47" at bounding box center [301, 340] width 326 height 15
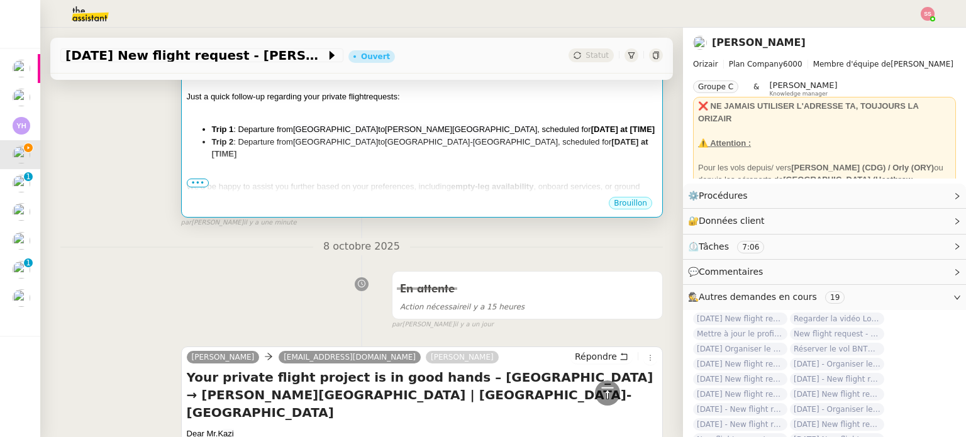
scroll to position [213, 0]
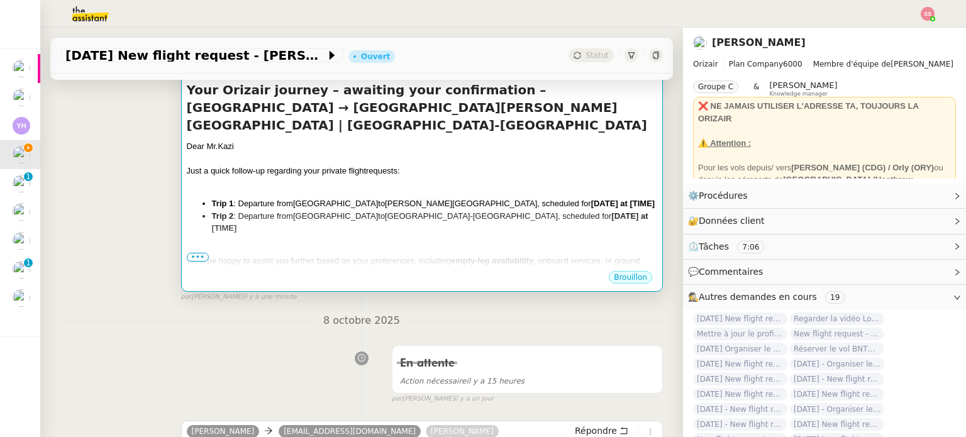
click at [519, 210] on li "Trip 2 : Departure from Mumbai to Paris-Le Bourget Airport , scheduled for [DAT…" at bounding box center [434, 222] width 445 height 25
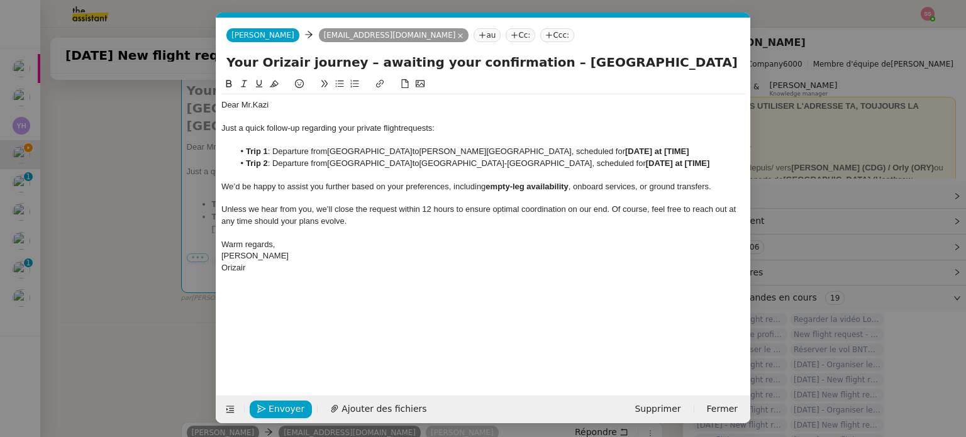
scroll to position [0, 68]
drag, startPoint x: 596, startPoint y: 150, endPoint x: 523, endPoint y: 150, distance: 72.9
click at [523, 150] on li "Trip 1 : Departure from Mumbai to Paris Beauvais Tillé Airport , scheduled for …" at bounding box center [490, 151] width 512 height 11
paste div
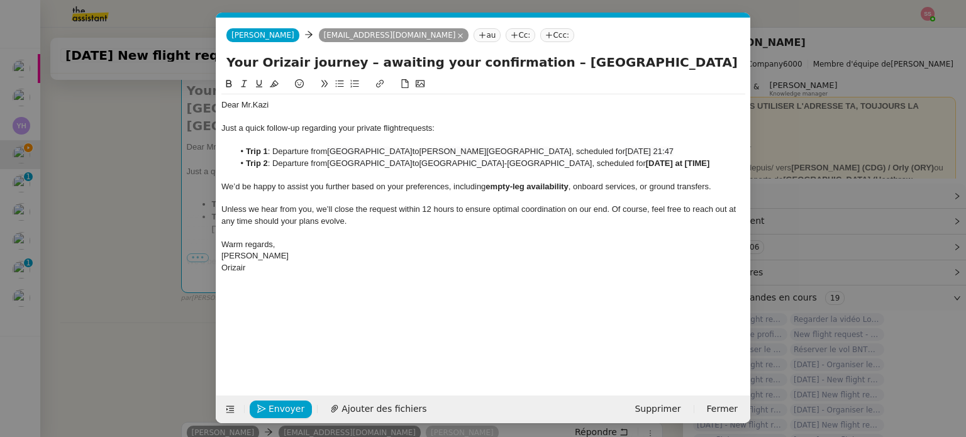
click at [148, 289] on nz-modal-container "Relance En Service ✈️Orizair - Relance client ( EN ) à utiliser pour orizair, r…" at bounding box center [483, 218] width 966 height 437
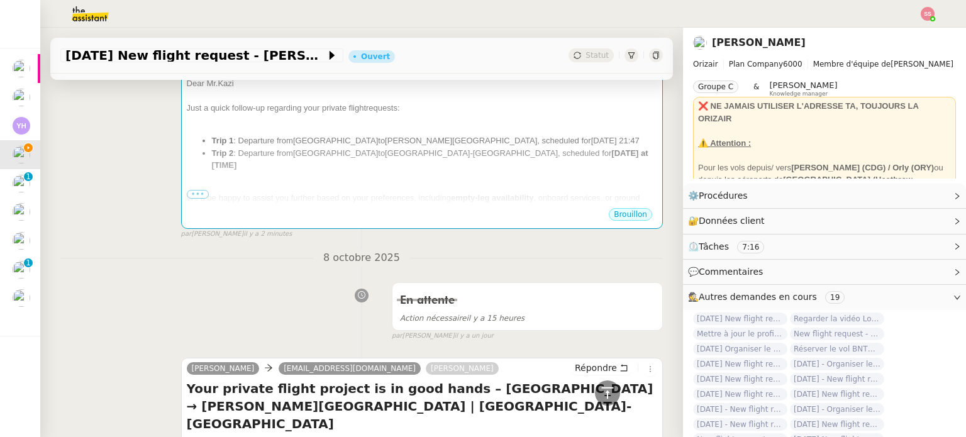
scroll to position [87, 0]
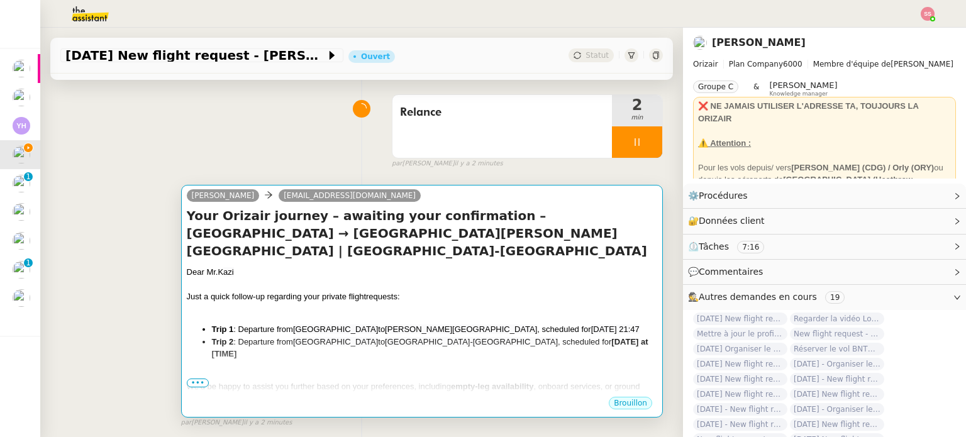
click at [522, 291] on div "Just a quick follow-up regarding your private flight requests:" at bounding box center [422, 297] width 470 height 13
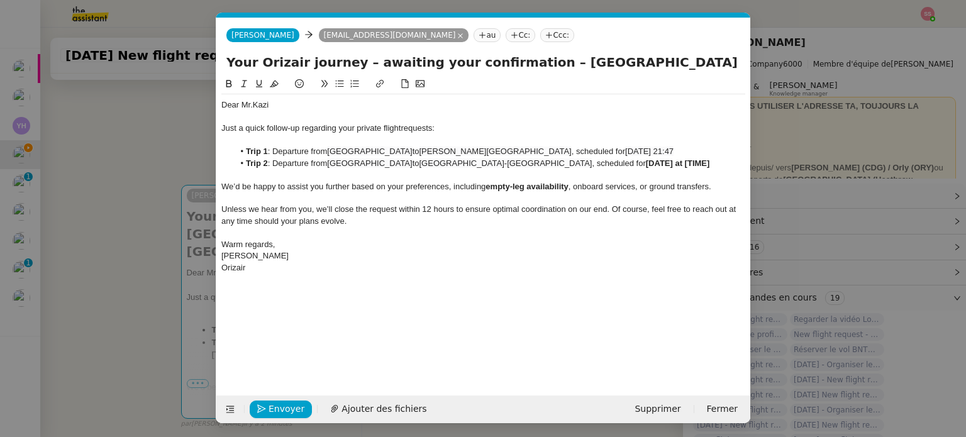
scroll to position [0, 68]
drag, startPoint x: 587, startPoint y: 163, endPoint x: 518, endPoint y: 161, distance: 69.2
click at [518, 161] on li "Trip 2 : Departure from Mumbai to Paris-Le Bourget Airport , scheduled for [DAT…" at bounding box center [490, 163] width 512 height 11
click at [419, 165] on span "[GEOGRAPHIC_DATA]-[GEOGRAPHIC_DATA]" at bounding box center [505, 162] width 173 height 9
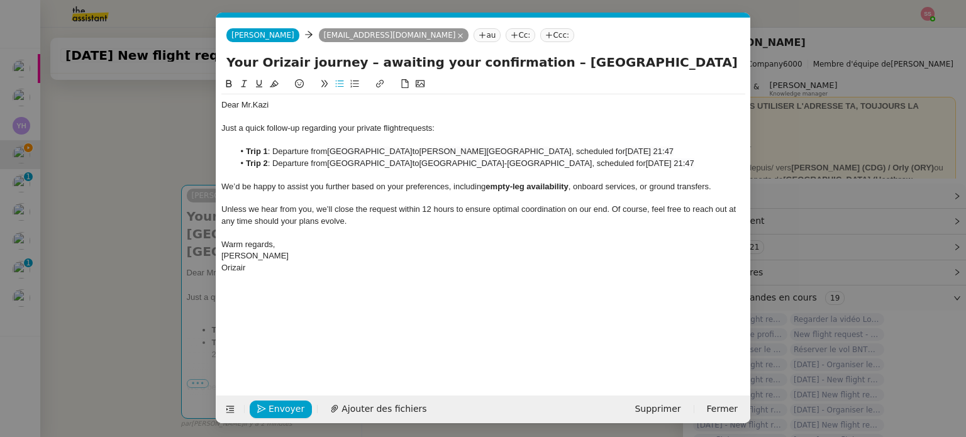
click at [0, 0] on lt-span "Supprimer les doubles espaces" at bounding box center [0, 0] width 0 height 0
click at [540, 40] on nz-tag "Ccc:" at bounding box center [557, 35] width 34 height 14
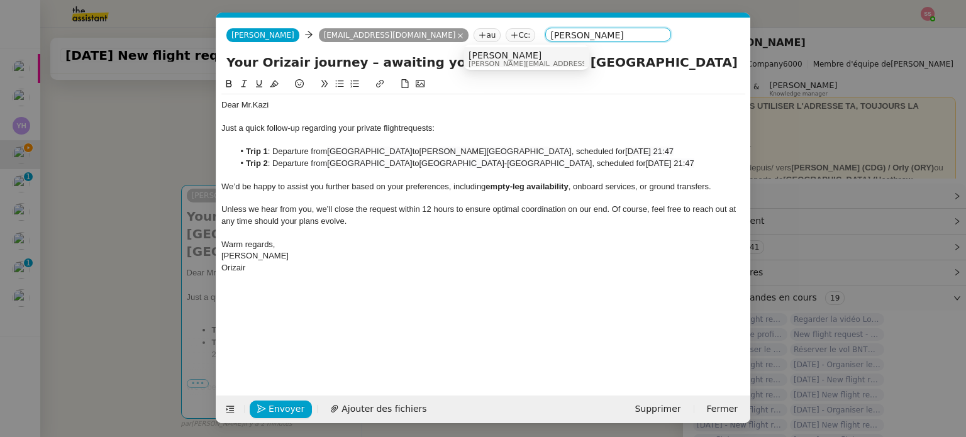
type input "[PERSON_NAME]"
click at [489, 57] on span "[PERSON_NAME]" at bounding box center [557, 55] width 179 height 10
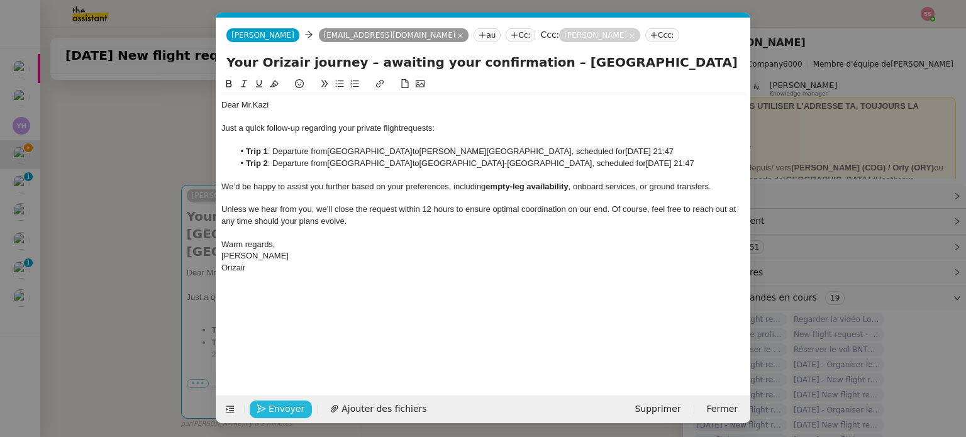
click at [294, 407] on span "Envoyer" at bounding box center [287, 409] width 36 height 14
click at [294, 407] on span "Confirmer l'envoi" at bounding box center [306, 409] width 75 height 14
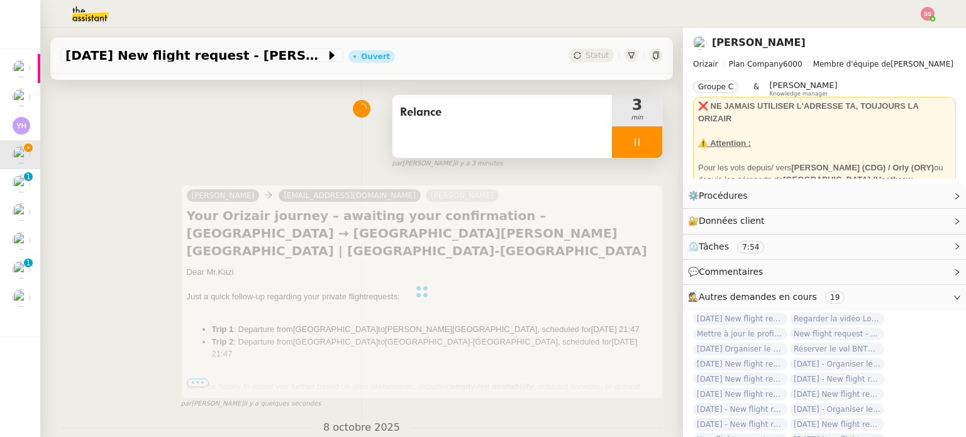
click at [626, 139] on div at bounding box center [637, 141] width 50 height 31
click at [645, 141] on icon at bounding box center [650, 142] width 10 height 10
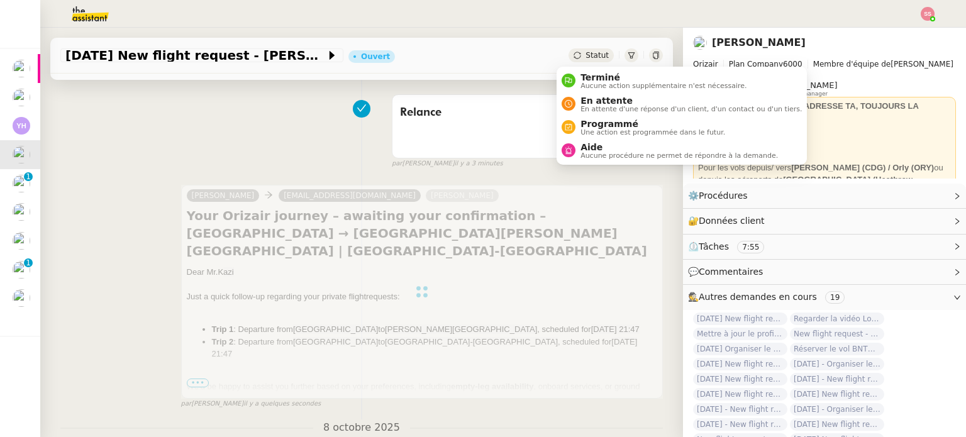
click at [585, 55] on span "Statut" at bounding box center [596, 55] width 23 height 9
click at [599, 114] on li "En attente En attente d'une réponse d'un client, d'un contact ou d'un tiers." at bounding box center [682, 103] width 250 height 23
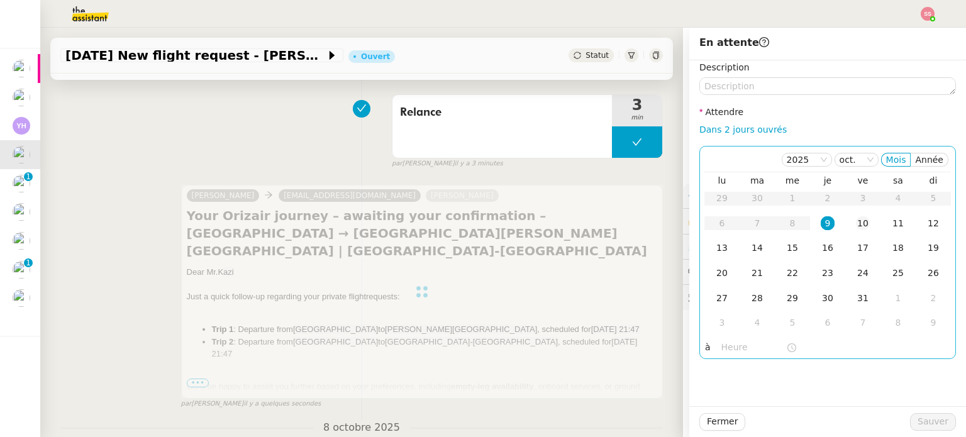
click at [856, 228] on div "10" at bounding box center [863, 223] width 14 height 14
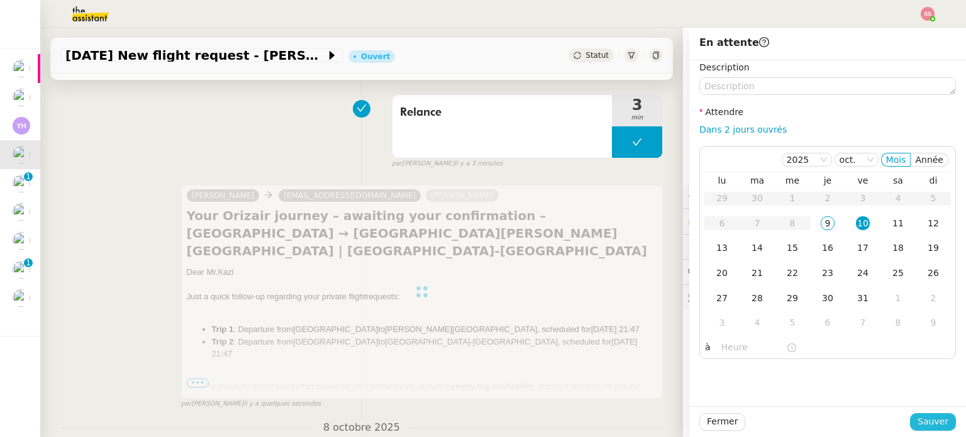
click at [918, 421] on span "Sauver" at bounding box center [932, 421] width 31 height 14
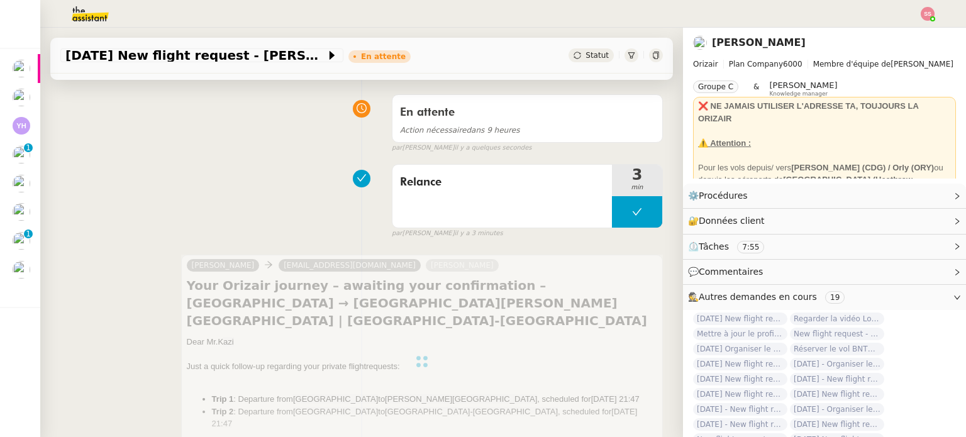
click at [927, 11] on img at bounding box center [928, 14] width 14 height 14
click at [893, 32] on span "Suivi" at bounding box center [882, 36] width 21 height 10
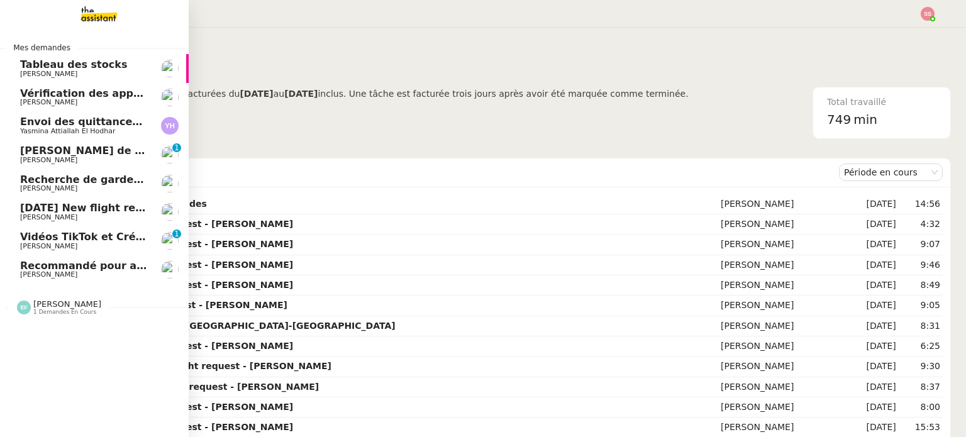
click at [75, 183] on span "Recherche de garde meuble autour de [GEOGRAPHIC_DATA]" at bounding box center [189, 180] width 339 height 12
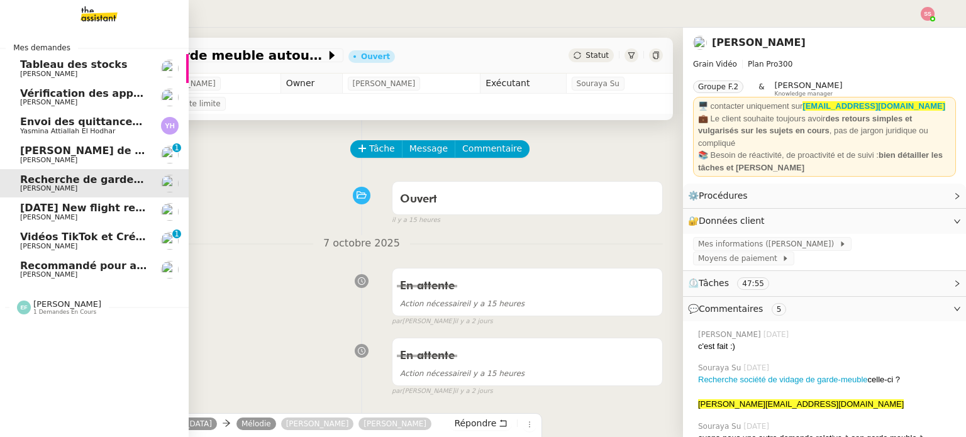
click at [96, 208] on span "[DATE] New flight request - [PERSON_NAME]" at bounding box center [146, 208] width 252 height 12
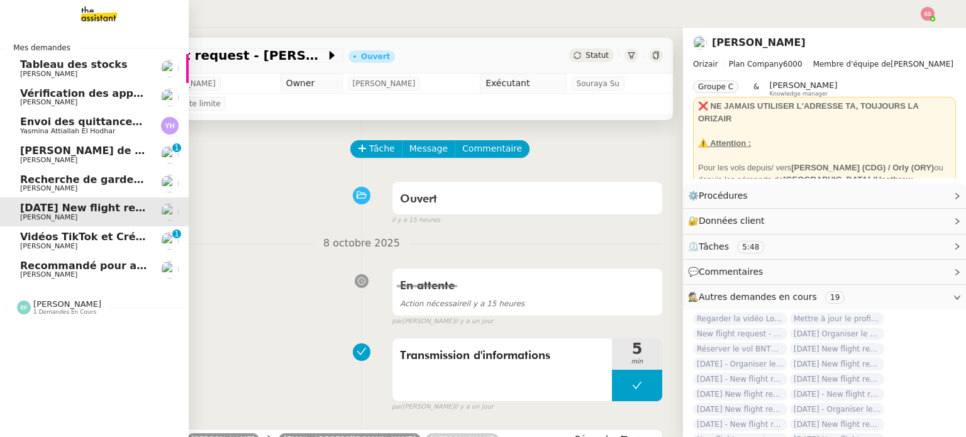
click at [103, 311] on nz-divider "Emelyne Foussier 1 demandes en cours" at bounding box center [99, 307] width 189 height 16
click at [112, 262] on span "Recommandé pour amendes" at bounding box center [100, 266] width 161 height 12
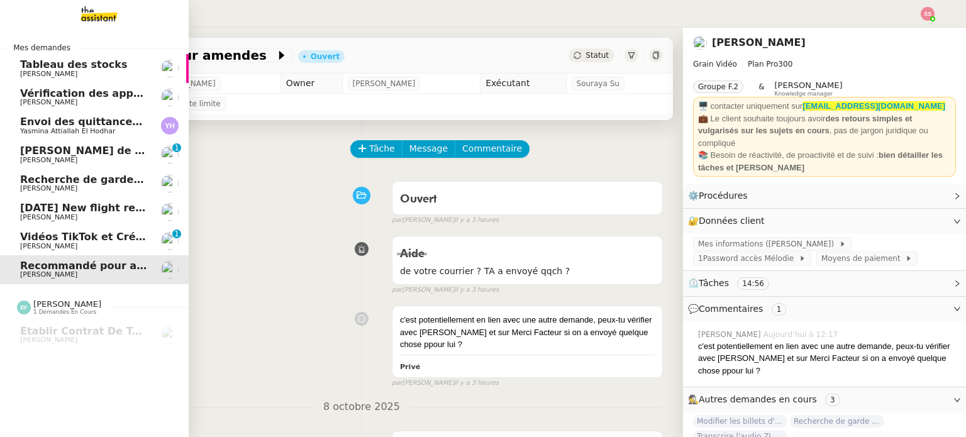
click at [119, 210] on span "[DATE] New flight request - [PERSON_NAME]" at bounding box center [146, 208] width 252 height 12
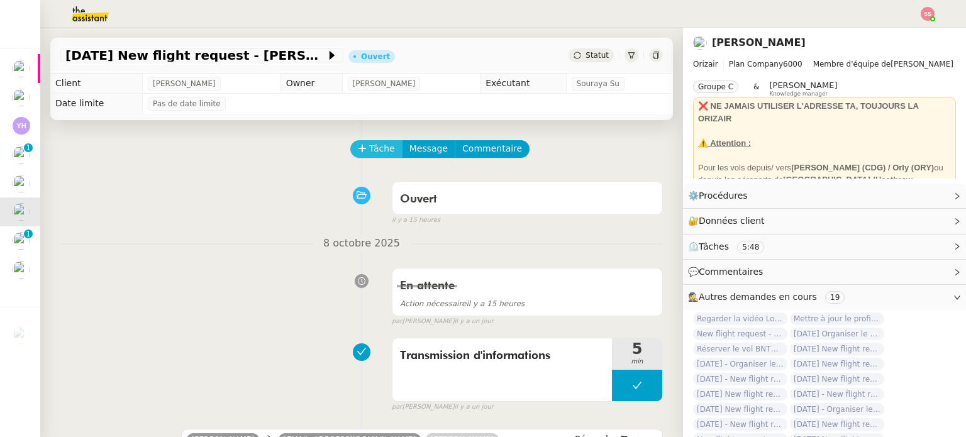
click at [358, 150] on button "Tâche" at bounding box center [376, 149] width 52 height 18
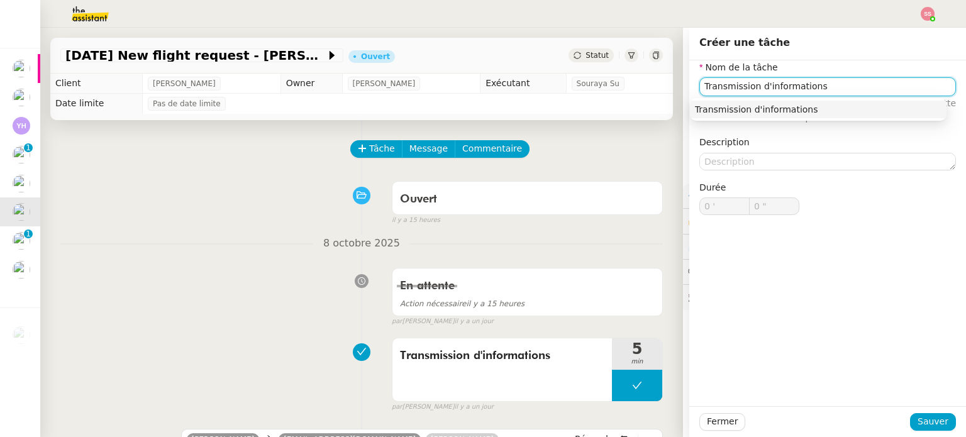
click at [719, 105] on div "Transmission d'informations" at bounding box center [818, 109] width 247 height 11
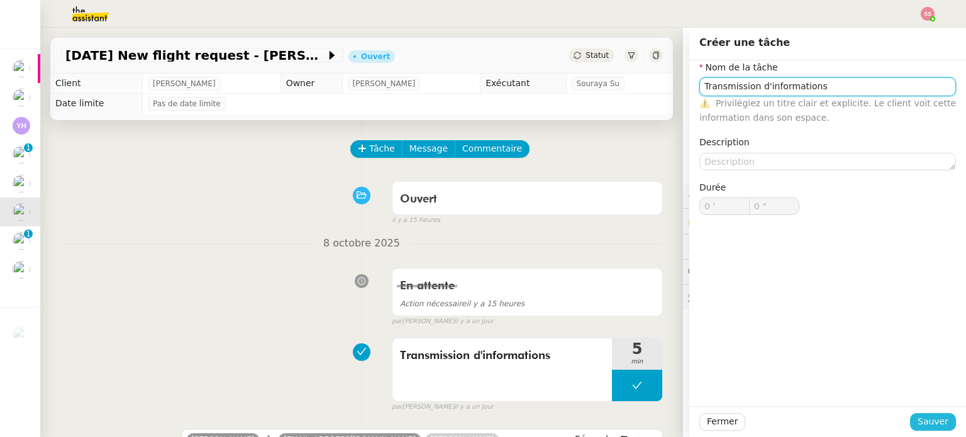
type input "Transmission d'informations"
click at [938, 416] on span "Sauver" at bounding box center [932, 421] width 31 height 14
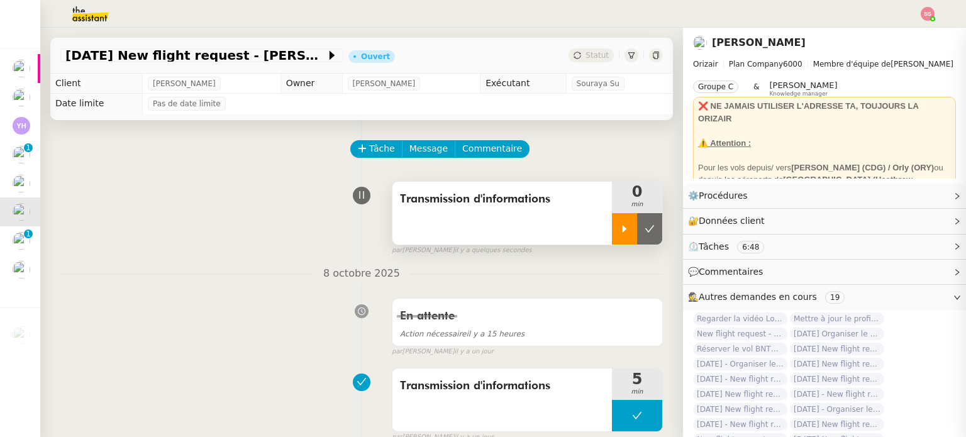
click at [612, 237] on div at bounding box center [624, 228] width 25 height 31
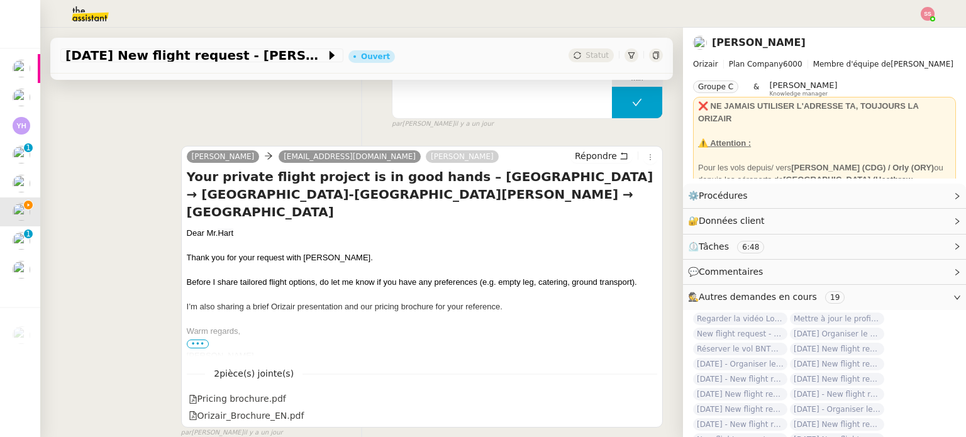
scroll to position [314, 0]
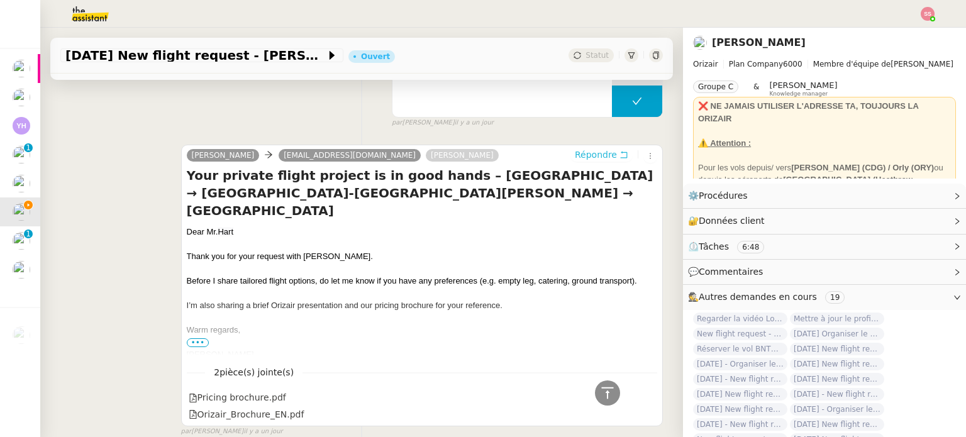
click at [576, 160] on span "Répondre" at bounding box center [596, 154] width 42 height 13
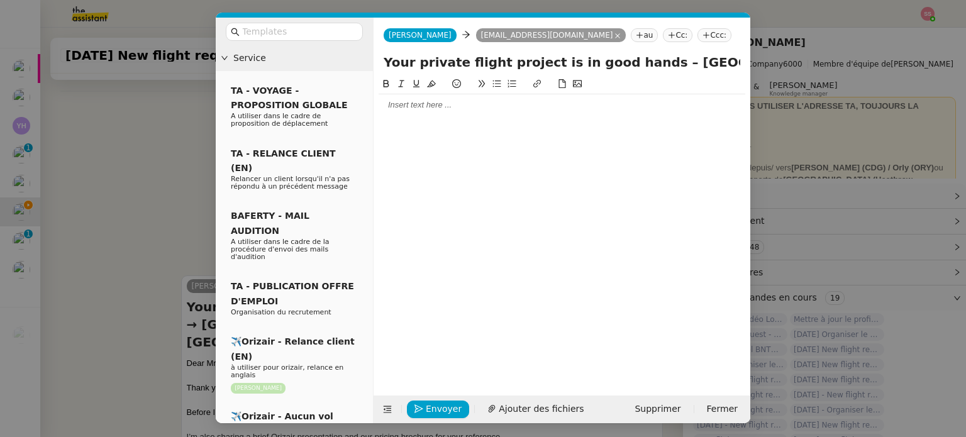
scroll to position [428, 0]
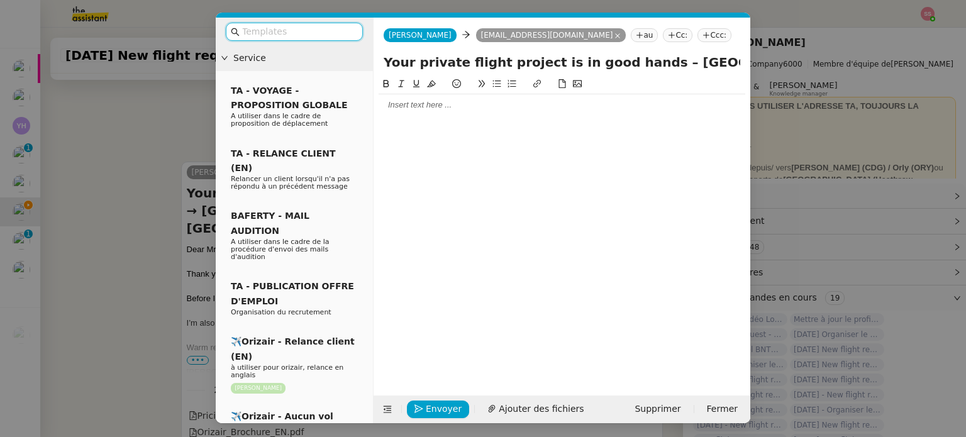
click at [291, 26] on input "text" at bounding box center [298, 32] width 113 height 14
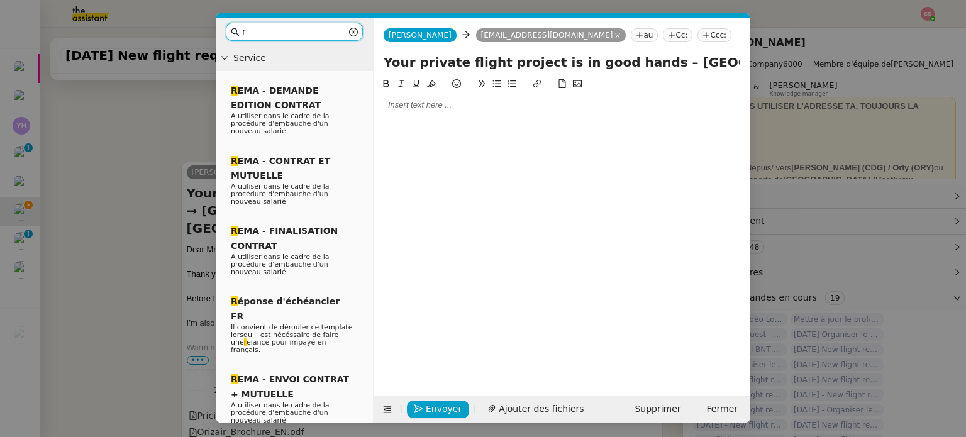
drag, startPoint x: 292, startPoint y: 33, endPoint x: 214, endPoint y: 32, distance: 78.6
click at [214, 32] on nz-modal-container "r Service R EMA - DEMANDE EDITION CONTRAT A utiliser dans le cadre de la procéd…" at bounding box center [483, 218] width 966 height 437
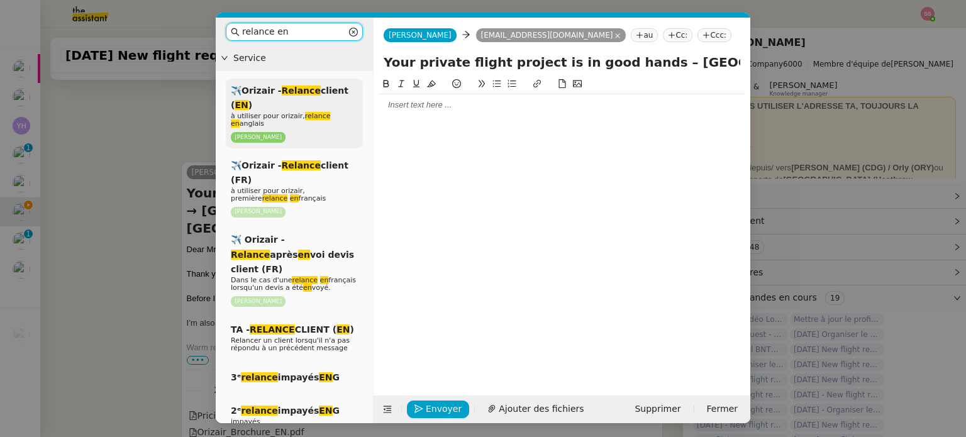
type input "relance en"
click at [289, 100] on div "✈️Orizair - Relance client ( EN ) à utiliser pour orizair, relance en anglais L…" at bounding box center [294, 114] width 137 height 70
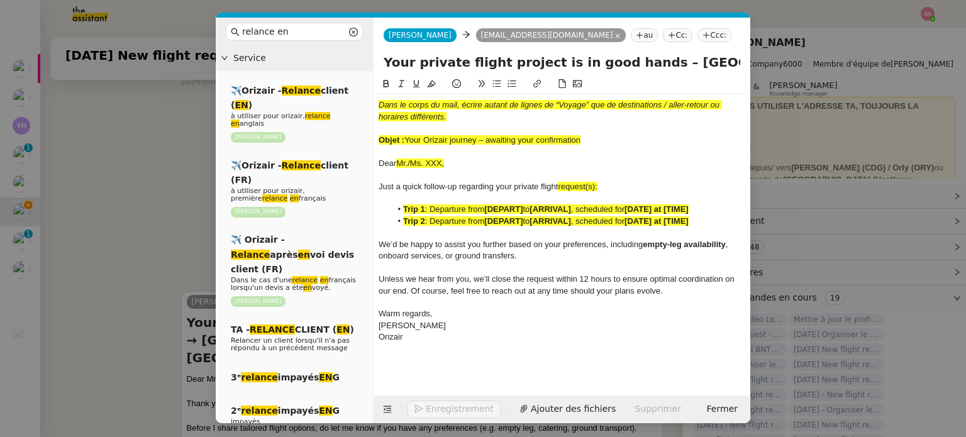
scroll to position [575, 0]
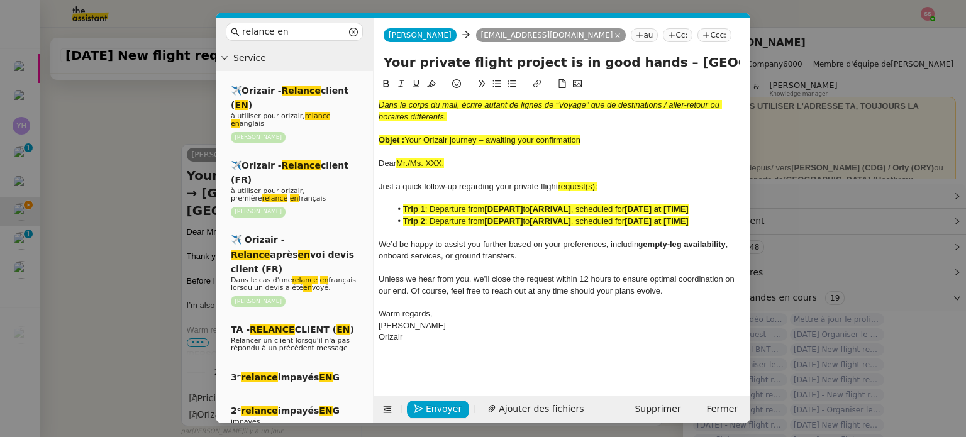
drag, startPoint x: 406, startPoint y: 140, endPoint x: 595, endPoint y: 140, distance: 188.7
click at [595, 140] on div "Objet : Your Orizair journey – awaiting your confirmation" at bounding box center [562, 140] width 367 height 11
drag, startPoint x: 635, startPoint y: 64, endPoint x: 377, endPoint y: 69, distance: 257.9
click at [377, 69] on div "Your private flight project is in good hands – [GEOGRAPHIC_DATA] → [GEOGRAPHIC_…" at bounding box center [562, 65] width 377 height 24
paste input "Orizair journey – awaiting your confirmation"
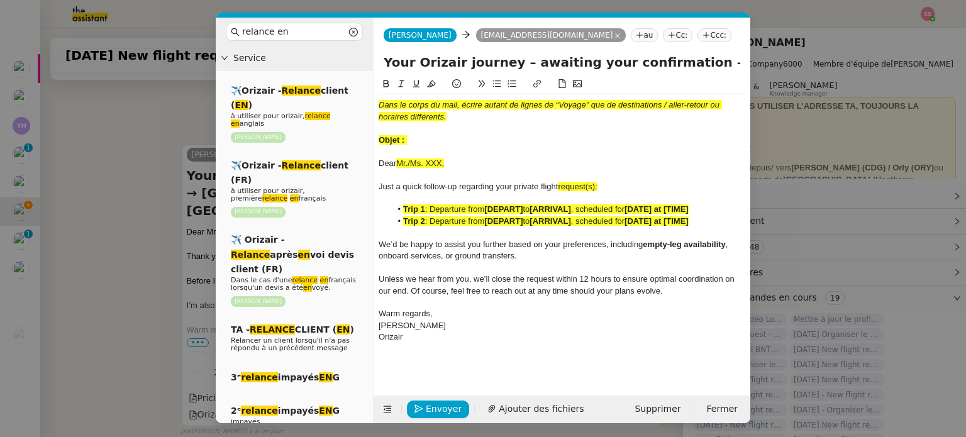
type input "Your Orizair journey – awaiting your confirmation – Birmingham International Ai…"
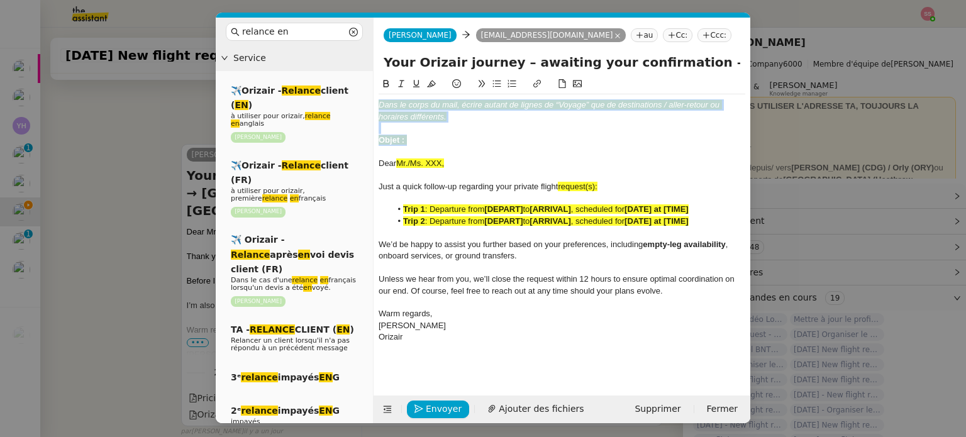
drag, startPoint x: 414, startPoint y: 136, endPoint x: 364, endPoint y: 93, distance: 66.4
click at [364, 93] on nz-layout "relance en Service ✈️Orizair - Relance client ( EN ) à utiliser pour orizair, r…" at bounding box center [483, 221] width 535 height 406
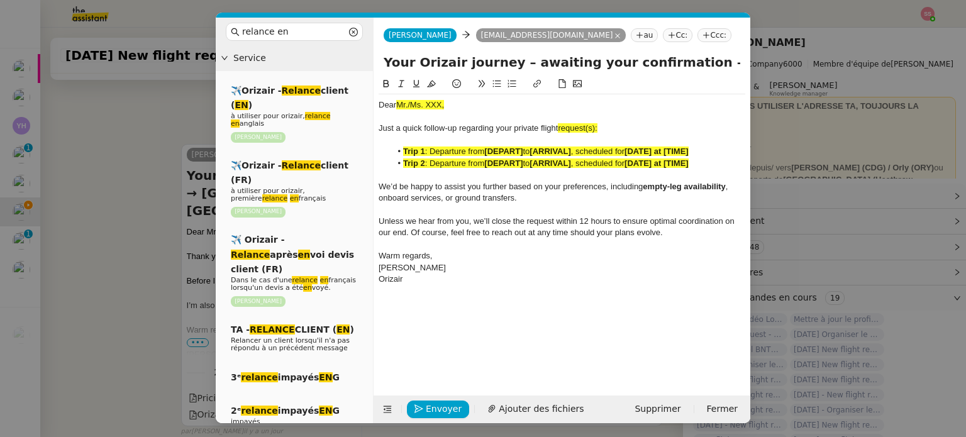
click at [528, 167] on span "to" at bounding box center [526, 162] width 7 height 9
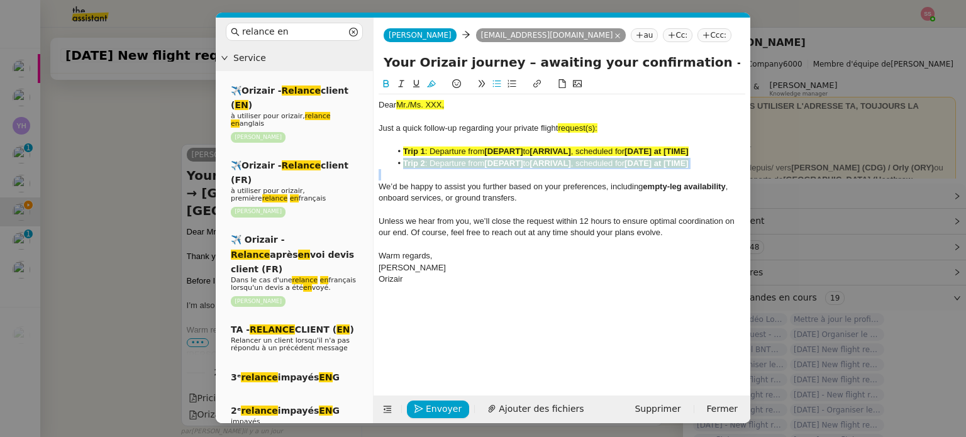
click at [528, 167] on span "to" at bounding box center [526, 162] width 7 height 9
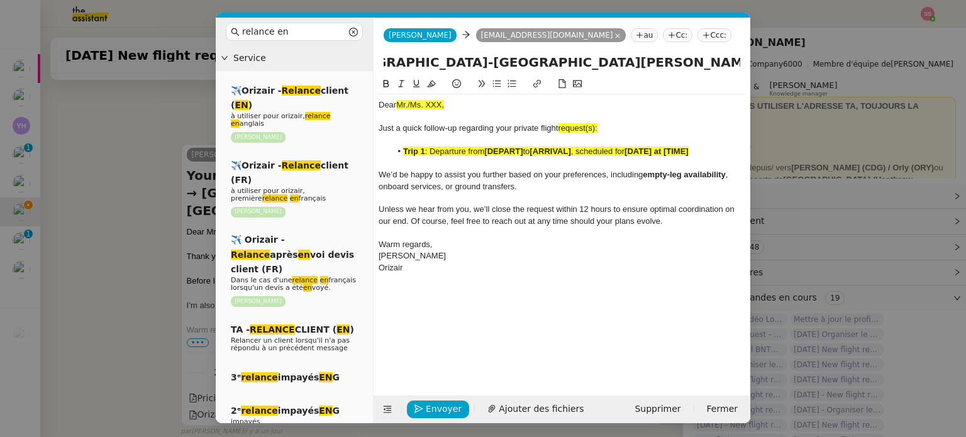
scroll to position [0, 628]
drag, startPoint x: 651, startPoint y: 60, endPoint x: 761, endPoint y: 90, distance: 113.5
click at [761, 90] on nz-modal-container "relance en Service ✈️Orizair - Relance client ( EN ) à utiliser pour orizair, r…" at bounding box center [483, 218] width 966 height 437
click at [667, 125] on div "Just a quick follow-up regarding your private flight request(s):" at bounding box center [562, 128] width 367 height 11
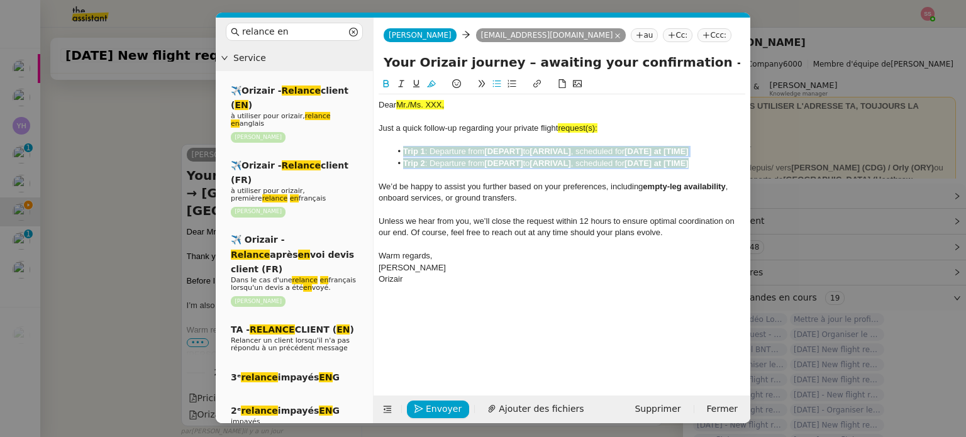
drag, startPoint x: 699, startPoint y: 163, endPoint x: 404, endPoint y: 153, distance: 295.7
click at [404, 153] on ul "Trip 1 : Departure from [DEPART] to [ARRIVAL] , scheduled for [DATE] at [TIME] …" at bounding box center [562, 157] width 367 height 23
click at [430, 90] on button at bounding box center [431, 84] width 15 height 14
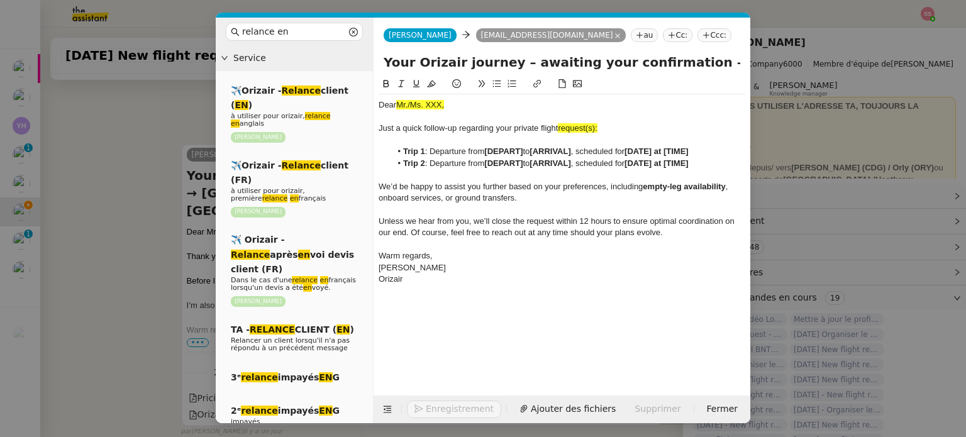
click at [597, 126] on span "request(s):" at bounding box center [577, 127] width 39 height 9
drag, startPoint x: 601, startPoint y: 125, endPoint x: 561, endPoint y: 130, distance: 39.9
click at [561, 130] on div "Just a quick follow-up regarding your private flight requests :" at bounding box center [562, 128] width 367 height 11
drag, startPoint x: 432, startPoint y: 81, endPoint x: 438, endPoint y: 101, distance: 20.5
click at [433, 81] on icon at bounding box center [431, 83] width 9 height 9
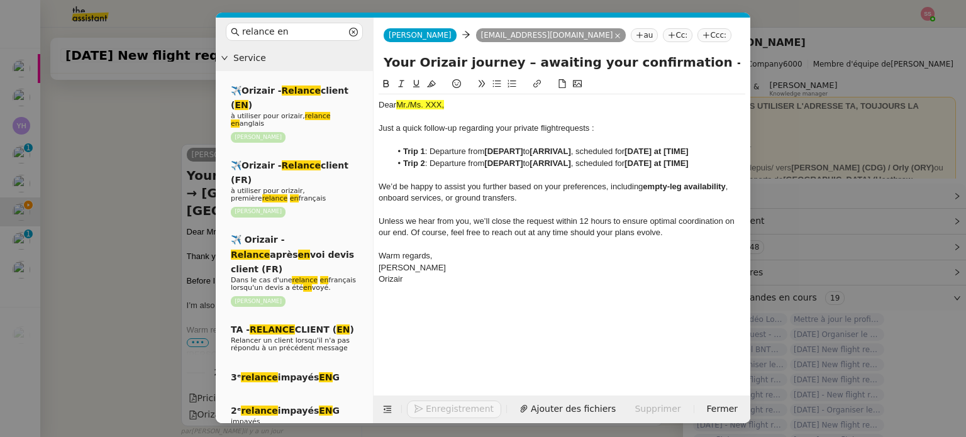
drag, startPoint x: 108, startPoint y: 203, endPoint x: 114, endPoint y: 205, distance: 6.6
click at [113, 205] on nz-modal-container "relance en Service ✈️Orizair - Relance client ( EN ) à utiliser pour orizair, r…" at bounding box center [483, 218] width 966 height 437
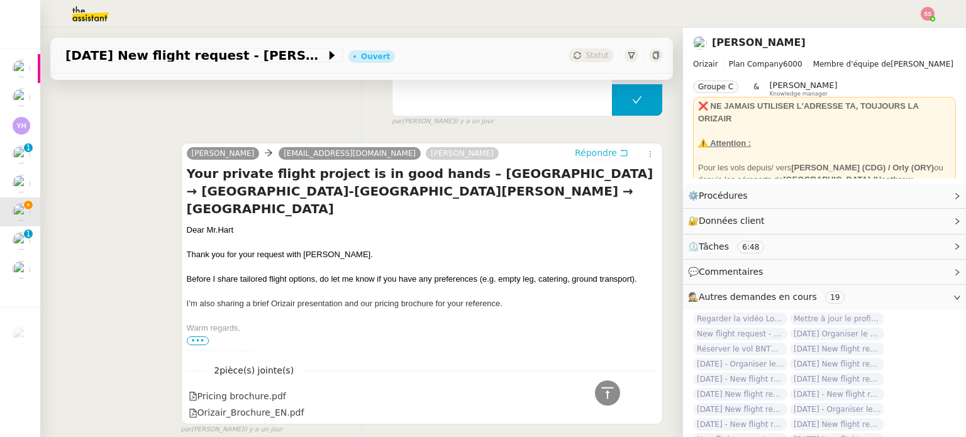
scroll to position [574, 0]
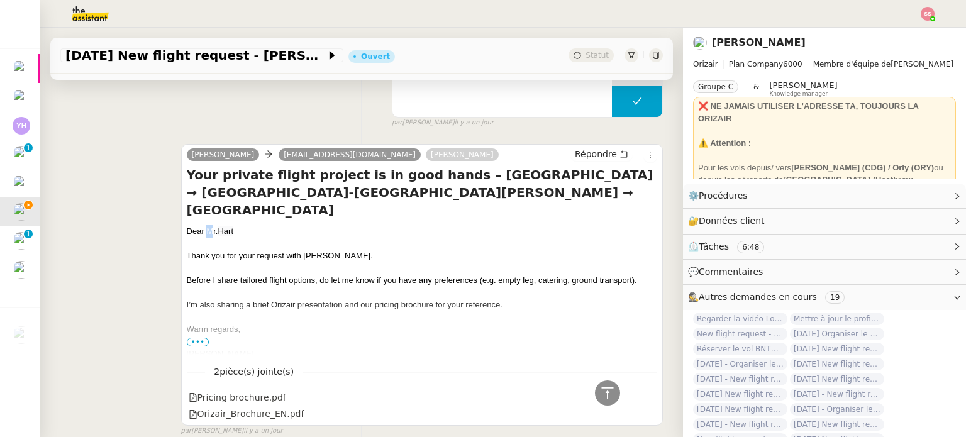
click at [206, 225] on div "Dear Mr. Hart" at bounding box center [422, 231] width 470 height 13
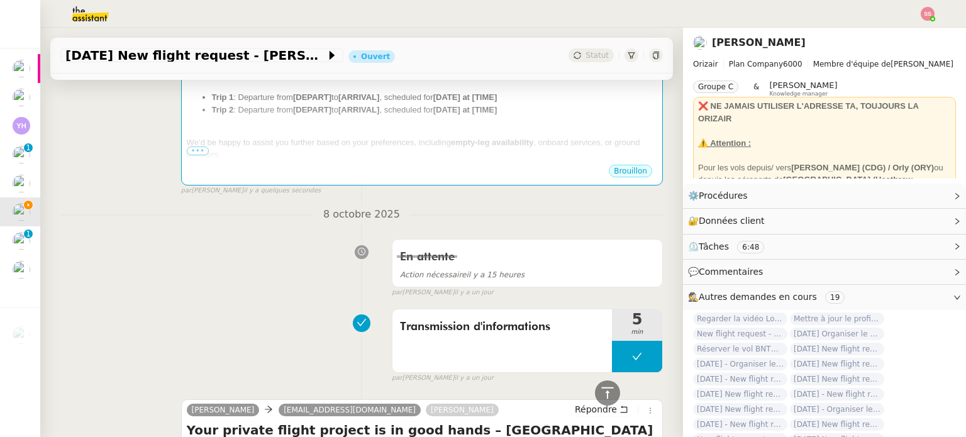
scroll to position [197, 0]
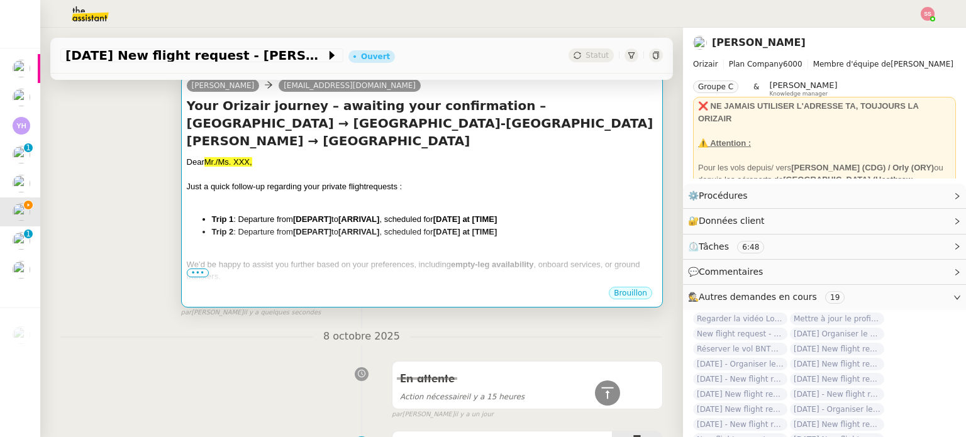
click at [280, 226] on li "Trip 1 : Departure from [DEPART] to [ARRIVAL] , scheduled for [DATE] at [TIME]" at bounding box center [434, 219] width 445 height 13
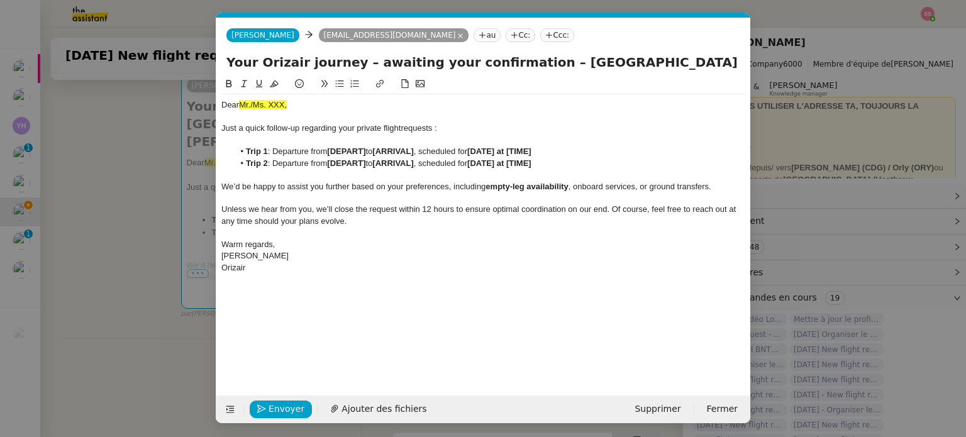
scroll to position [0, 66]
drag, startPoint x: 295, startPoint y: 101, endPoint x: 239, endPoint y: 106, distance: 56.2
click at [239, 106] on div "Dear Mr./Ms. XXX," at bounding box center [483, 104] width 524 height 11
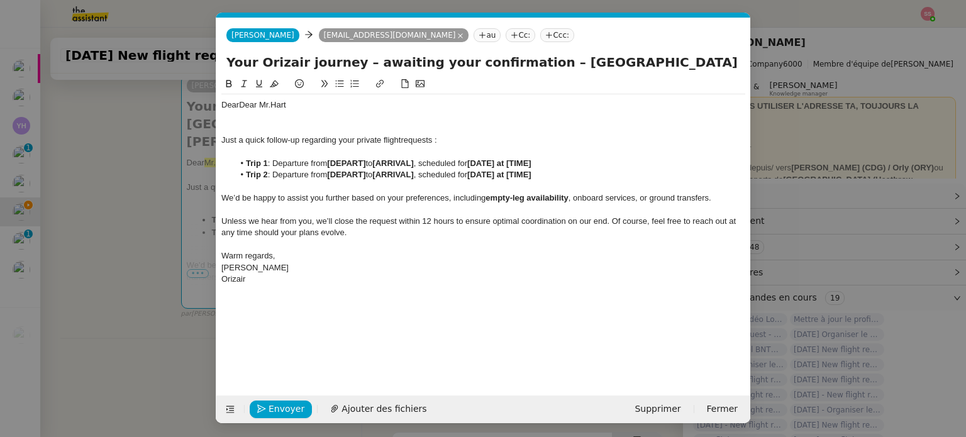
scroll to position [0, 0]
drag, startPoint x: 238, startPoint y: 108, endPoint x: 207, endPoint y: 103, distance: 31.2
click at [207, 103] on nz-modal-container "relance en Service ✈️Orizair - Relance client ( EN ) à utiliser pour orizair, r…" at bounding box center [483, 218] width 966 height 437
click at [241, 116] on div at bounding box center [483, 116] width 524 height 11
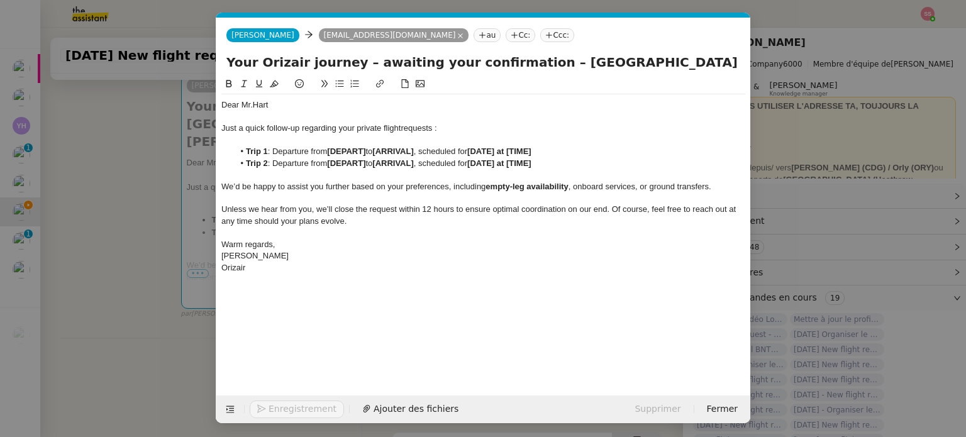
click at [101, 250] on nz-modal-container "relance en Service ✈️Orizair - Relance client ( EN ) à utiliser pour orizair, r…" at bounding box center [483, 218] width 966 height 437
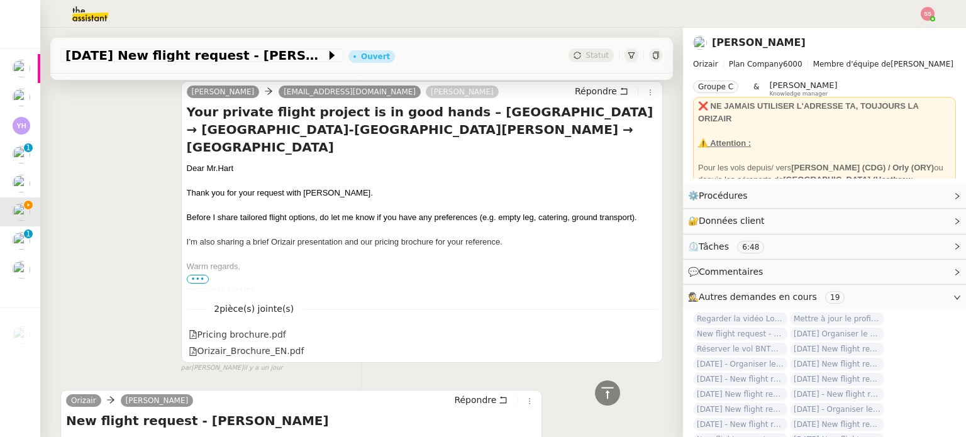
scroll to position [883, 0]
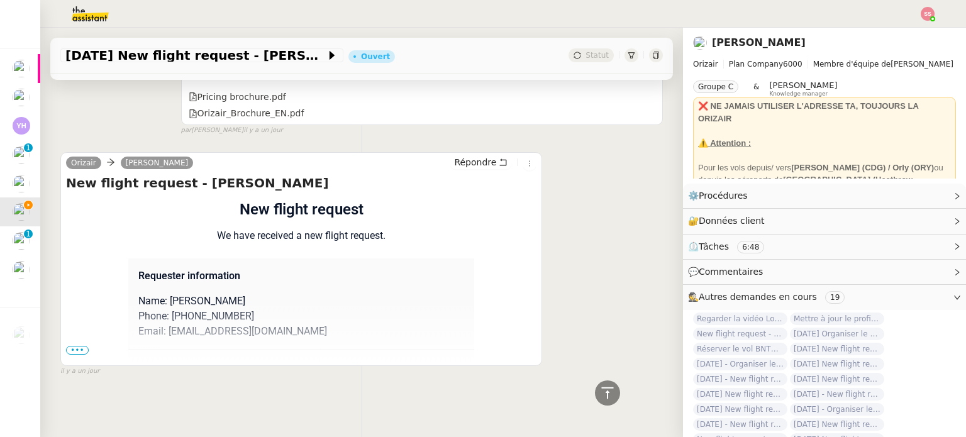
click at [74, 346] on span "•••" at bounding box center [77, 350] width 23 height 9
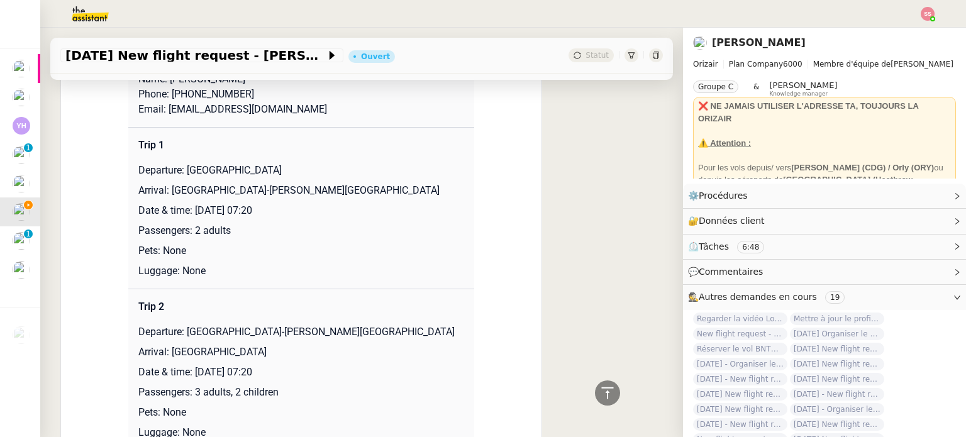
scroll to position [1072, 0]
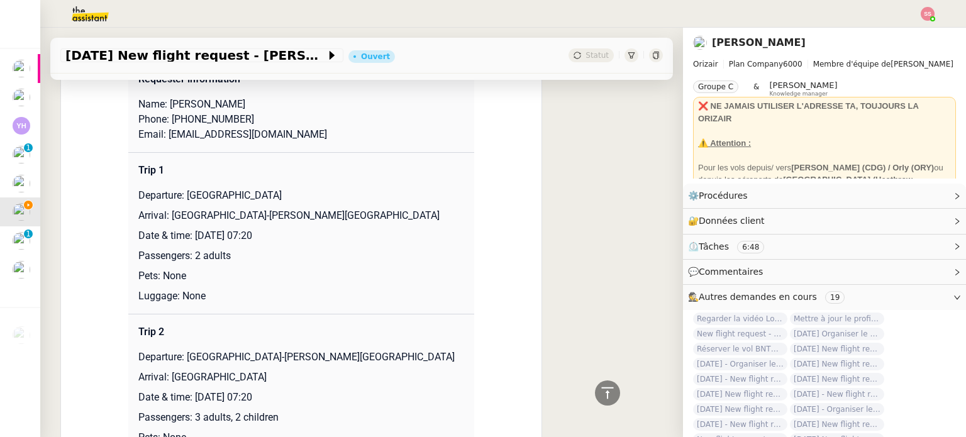
drag, startPoint x: 182, startPoint y: 196, endPoint x: 402, endPoint y: 192, distance: 220.8
click at [402, 192] on p "Departure: [GEOGRAPHIC_DATA]" at bounding box center [301, 195] width 326 height 15
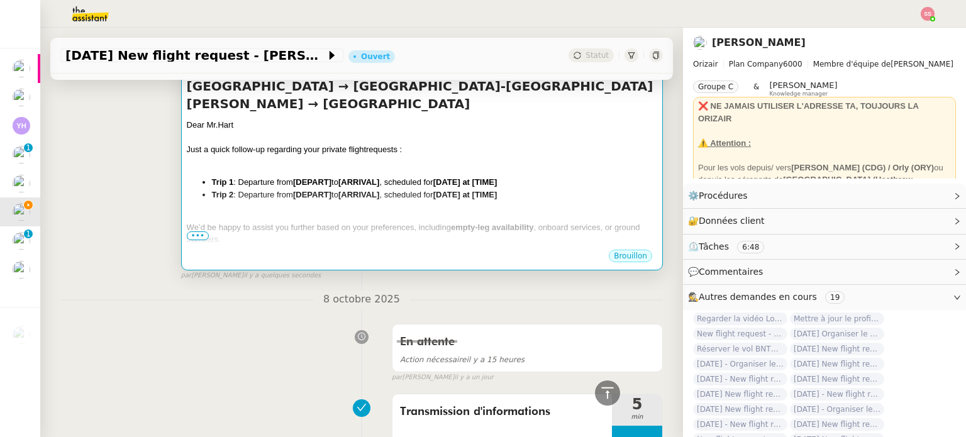
scroll to position [191, 0]
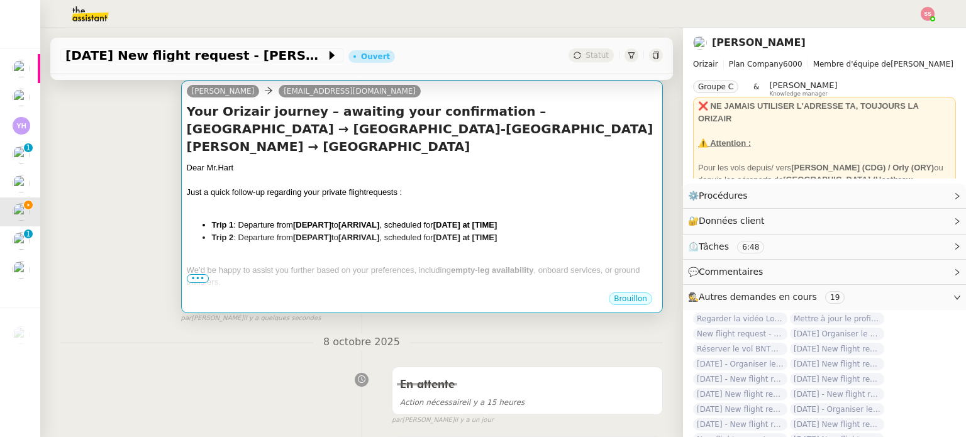
click at [397, 206] on div at bounding box center [422, 205] width 470 height 13
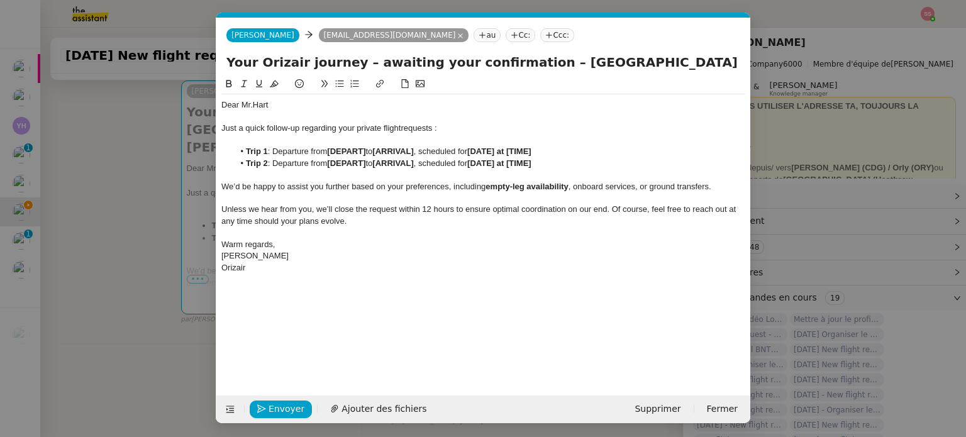
scroll to position [0, 66]
drag, startPoint x: 369, startPoint y: 151, endPoint x: 330, endPoint y: 151, distance: 39.6
click at [330, 151] on li "Trip 1 : Departure from [DEPART] to [ARRIVAL] , scheduled for [DATE] at [TIME]" at bounding box center [490, 151] width 512 height 11
paste div
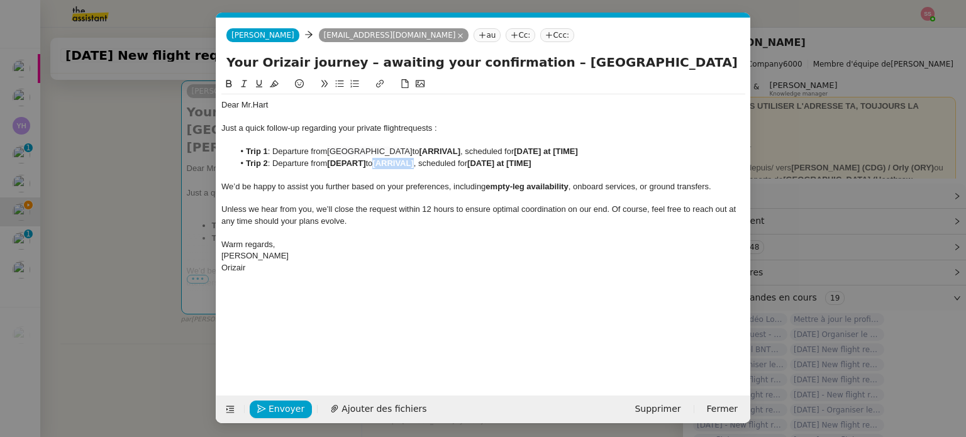
drag, startPoint x: 422, startPoint y: 163, endPoint x: 382, endPoint y: 164, distance: 39.6
click at [382, 164] on strong "[ARRIVAL]" at bounding box center [392, 162] width 41 height 9
click at [412, 150] on span "[GEOGRAPHIC_DATA]" at bounding box center [369, 151] width 85 height 9
click at [446, 150] on li "Trip 1 : Departure from Birmingham International Airport to [ARRIVAL] , schedul…" at bounding box center [490, 151] width 512 height 11
click at [121, 237] on nz-modal-container "relance en Service ✈️Orizair - Relance client ( EN ) à utiliser pour orizair, r…" at bounding box center [483, 218] width 966 height 437
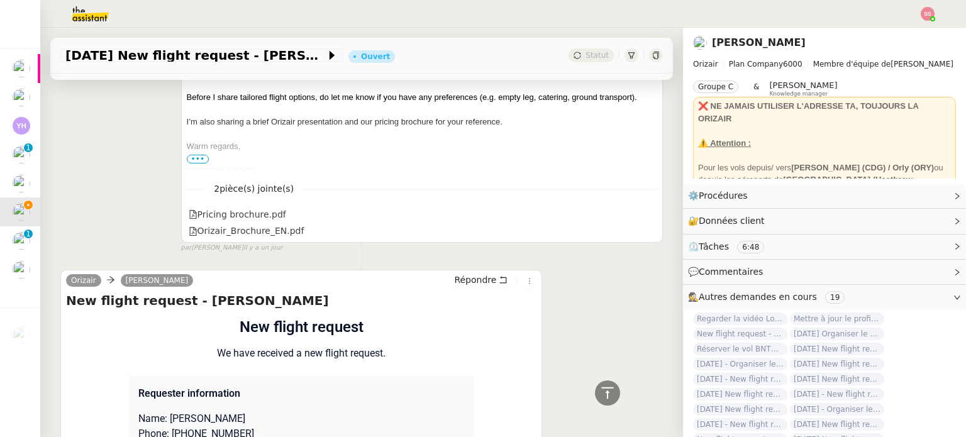
scroll to position [1009, 0]
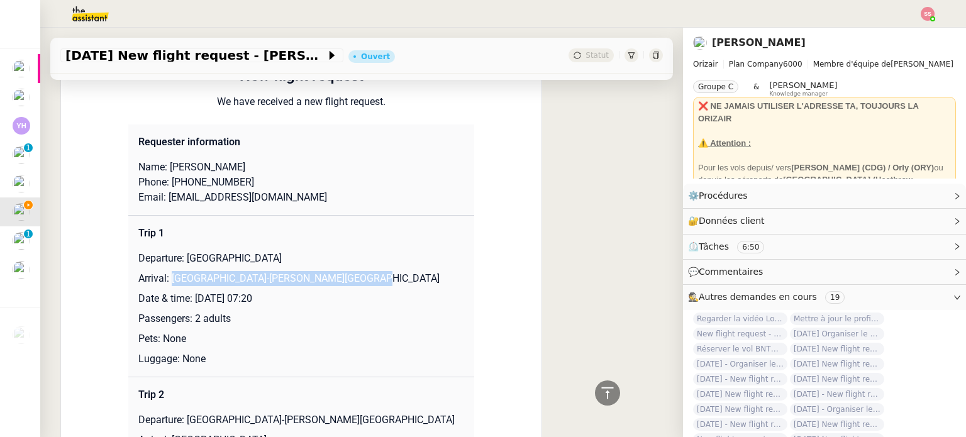
drag, startPoint x: 182, startPoint y: 277, endPoint x: 377, endPoint y: 269, distance: 195.1
click at [377, 269] on td "Trip 1 Departure: Birmingham International Airport Arrival: Alicante-Elche Migu…" at bounding box center [301, 296] width 346 height 162
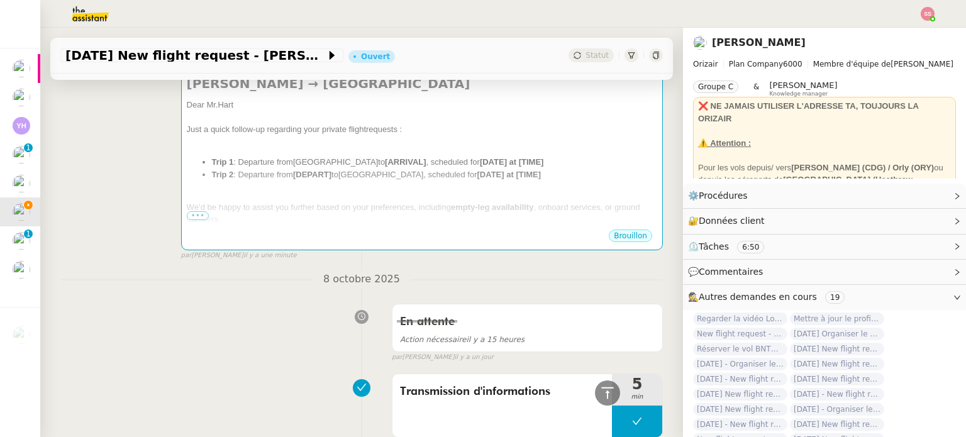
scroll to position [191, 0]
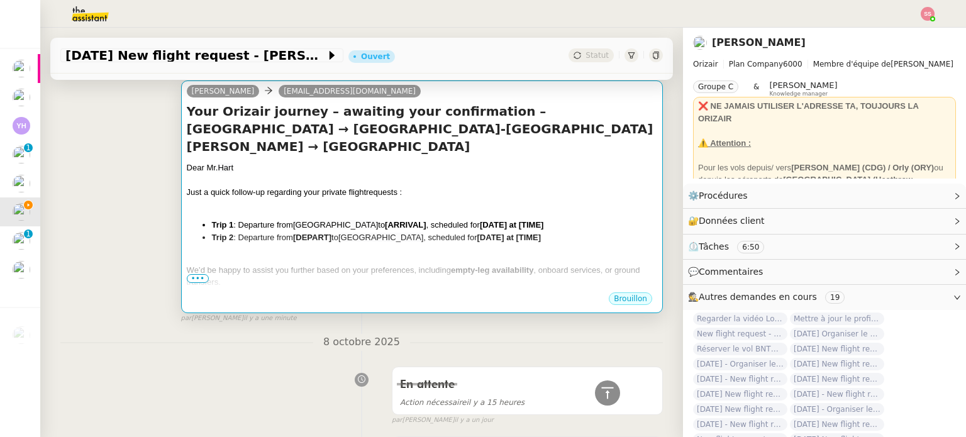
click at [445, 243] on li "Trip 2 : Departure from [DEPART] to Birmingham International Airport , schedule…" at bounding box center [434, 237] width 445 height 13
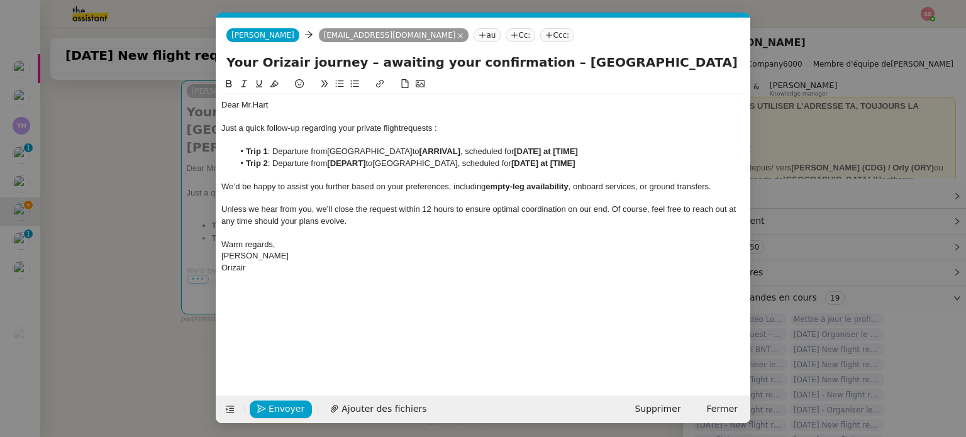
scroll to position [0, 66]
drag, startPoint x: 497, startPoint y: 153, endPoint x: 457, endPoint y: 152, distance: 40.3
click at [457, 152] on strong "[ARRIVAL]" at bounding box center [439, 151] width 41 height 9
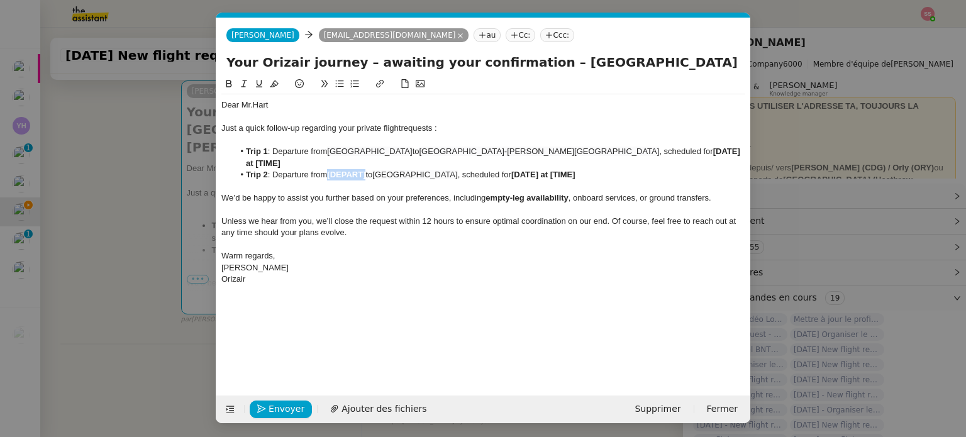
drag, startPoint x: 369, startPoint y: 163, endPoint x: 330, endPoint y: 165, distance: 39.0
click at [330, 169] on li "Trip 2 : Departure from [DEPART] to Birmingham International Airport , schedule…" at bounding box center [490, 174] width 512 height 11
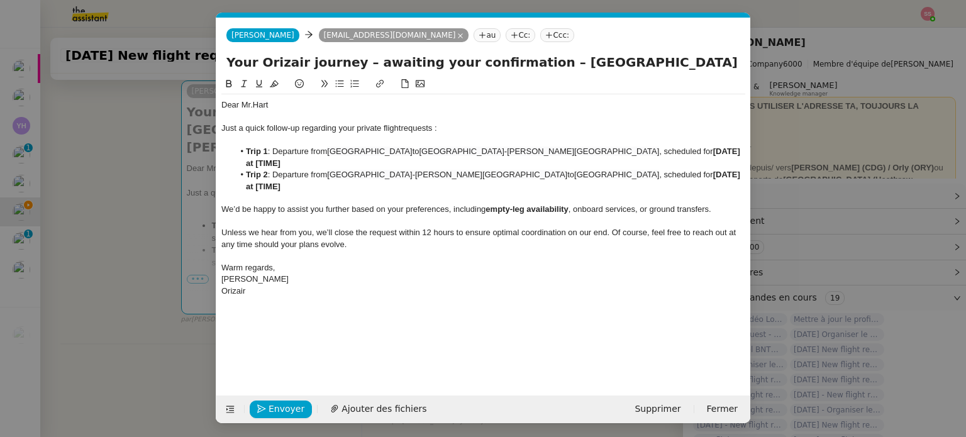
click at [152, 223] on nz-modal-container "relance en Service ✈️Orizair - Relance client ( EN ) à utiliser pour orizair, r…" at bounding box center [483, 218] width 966 height 437
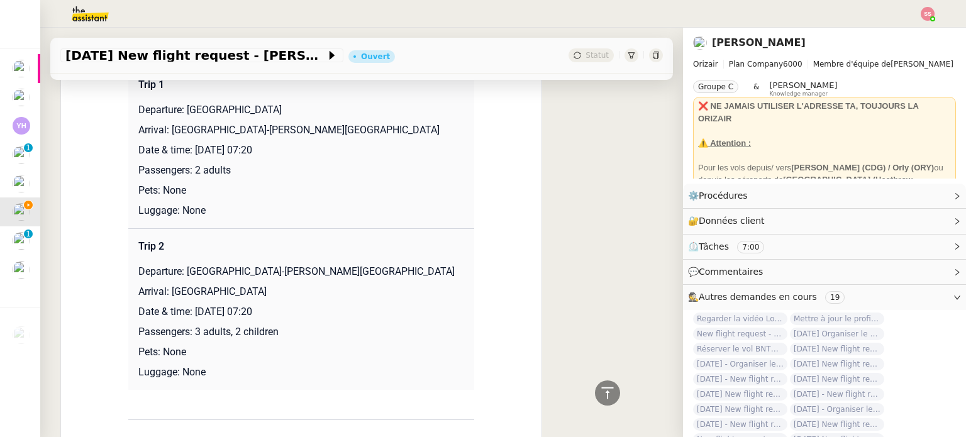
scroll to position [1134, 0]
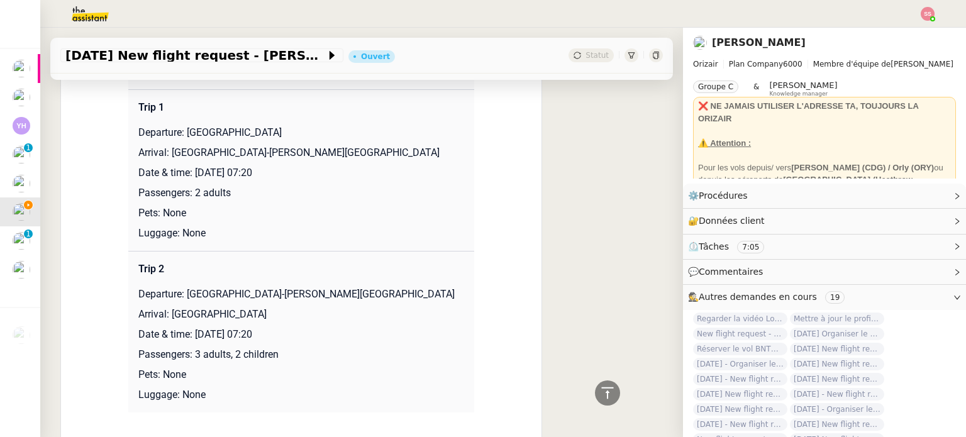
drag, startPoint x: 192, startPoint y: 176, endPoint x: 309, endPoint y: 177, distance: 117.6
click at [309, 177] on p "Date & time: [DATE] 07:20" at bounding box center [301, 172] width 326 height 15
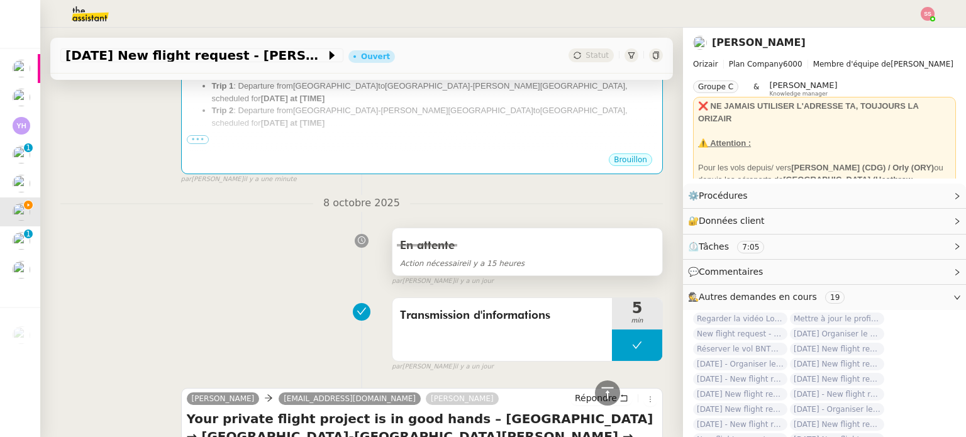
scroll to position [254, 0]
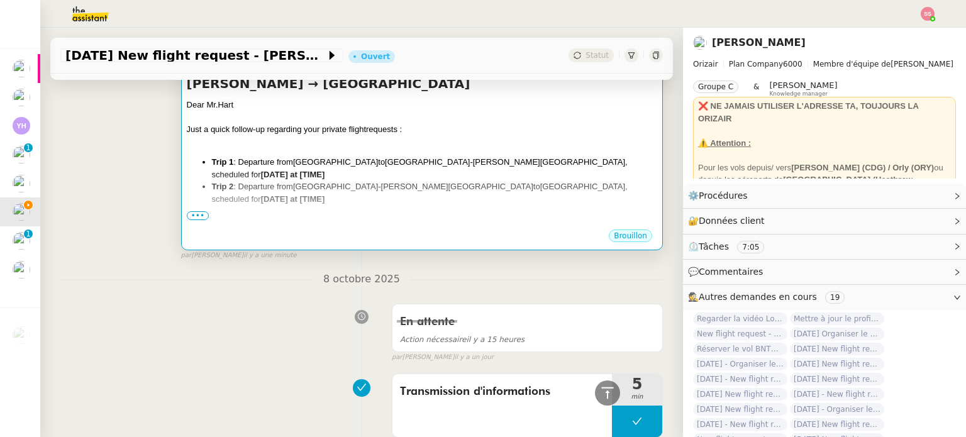
click at [547, 160] on span "Alicante-Elche Miguel Hernández Airport" at bounding box center [505, 161] width 240 height 9
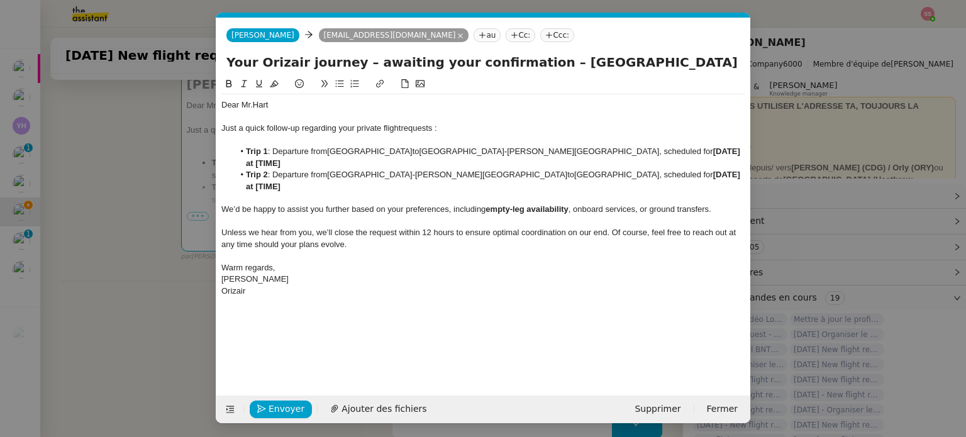
scroll to position [0, 66]
click at [660, 151] on strong "[DATE] at [TIME]" at bounding box center [494, 157] width 496 height 21
drag, startPoint x: 660, startPoint y: 151, endPoint x: 735, endPoint y: 151, distance: 74.8
click at [735, 151] on li "Trip 1 : Departure from Birmingham International Airport to Alicante-Elche Migu…" at bounding box center [490, 157] width 512 height 23
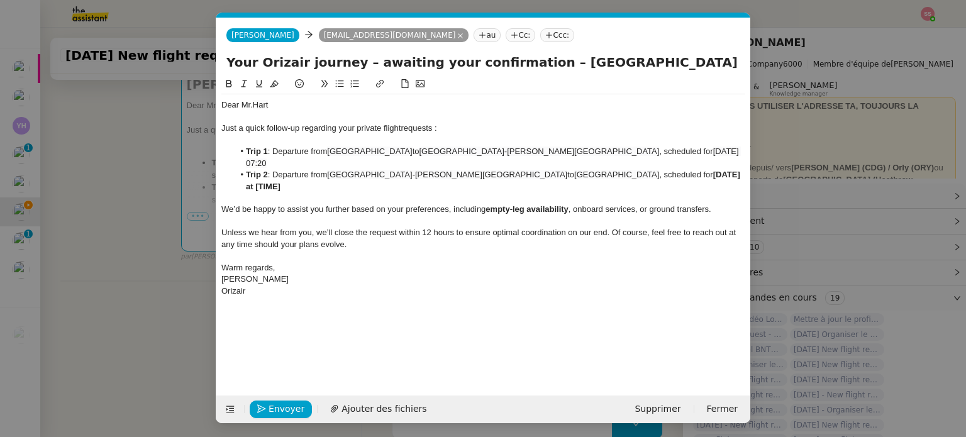
click at [144, 242] on nz-modal-container "relance en Service ✈️Orizair - Relance client ( EN ) à utiliser pour orizair, r…" at bounding box center [483, 218] width 966 height 437
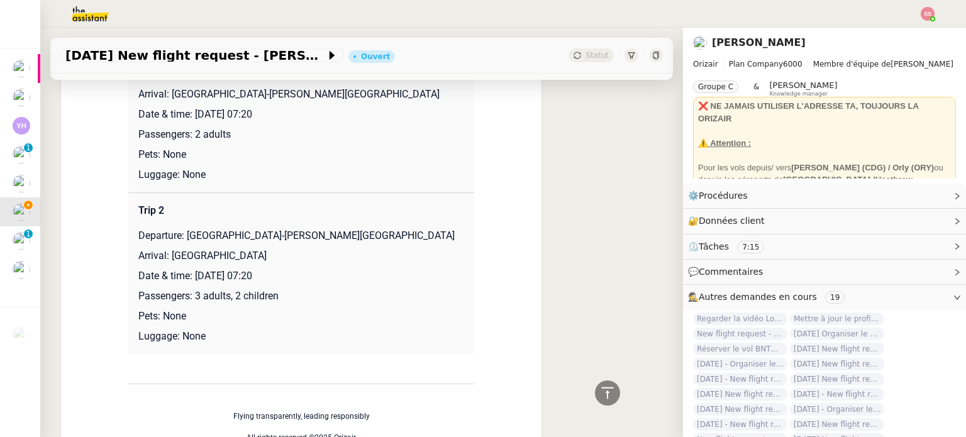
scroll to position [1197, 0]
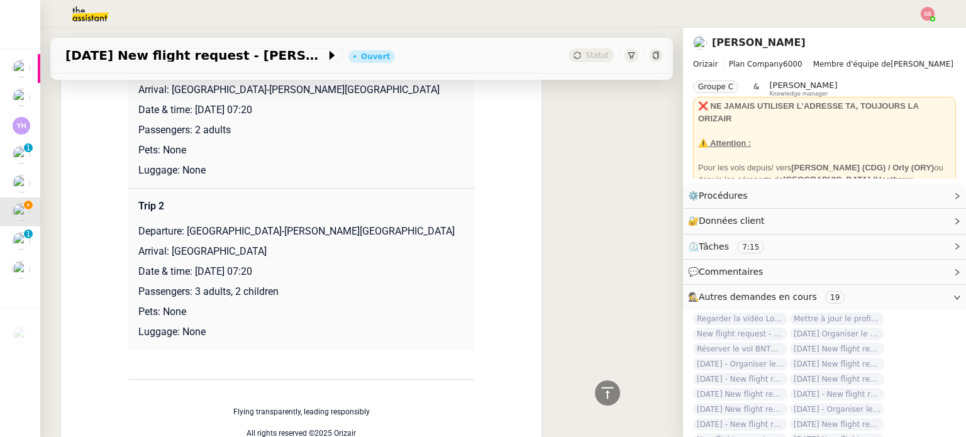
drag, startPoint x: 189, startPoint y: 273, endPoint x: 335, endPoint y: 274, distance: 145.9
click at [330, 273] on p "Date & time: [DATE] 07:20" at bounding box center [301, 271] width 326 height 15
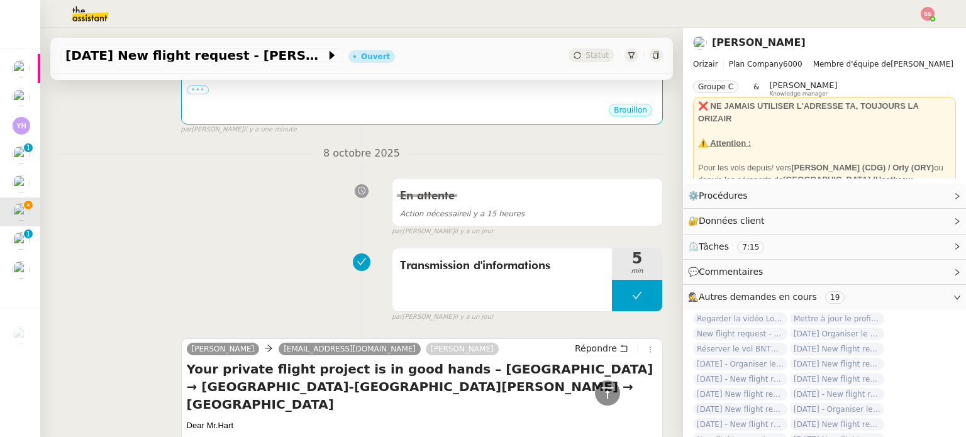
scroll to position [191, 0]
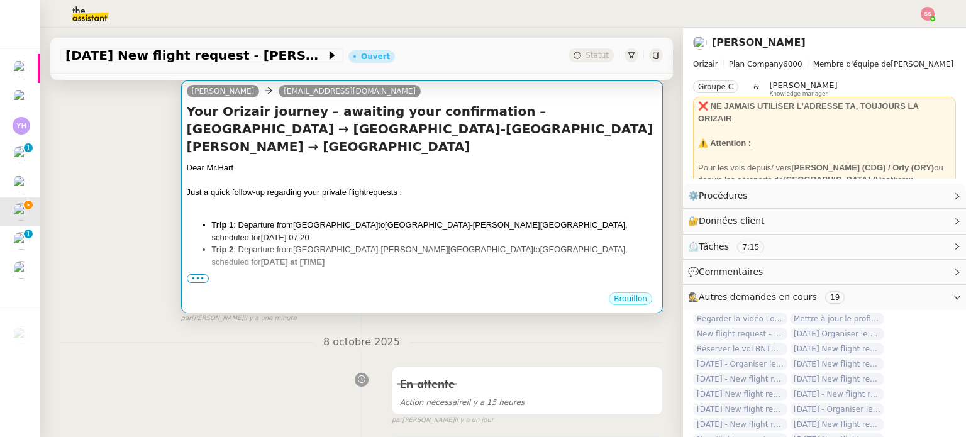
click at [561, 214] on div "Dear Mr. Hart Just a quick follow-up regarding your private flight requests : T…" at bounding box center [422, 280] width 470 height 237
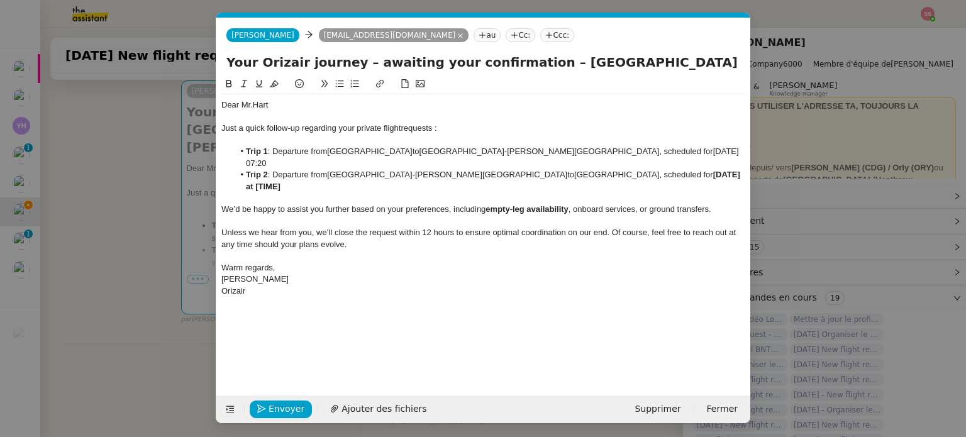
scroll to position [0, 66]
click at [664, 174] on strong "[DATE] at [TIME]" at bounding box center [494, 180] width 496 height 21
drag, startPoint x: 663, startPoint y: 174, endPoint x: 732, endPoint y: 172, distance: 69.2
click at [732, 172] on li "Trip 2 : Departure from Alicante-Elche Miguel Hernández Airport to Birmingham I…" at bounding box center [490, 180] width 512 height 23
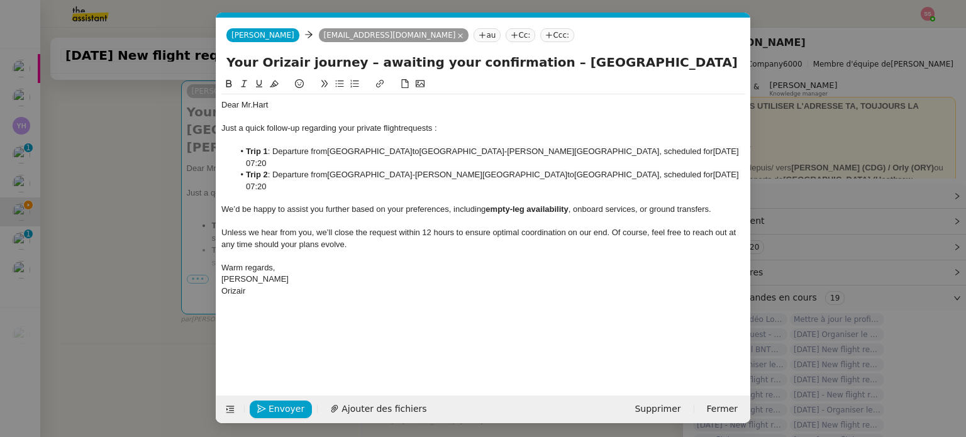
click at [423, 217] on div at bounding box center [483, 221] width 524 height 11
click at [663, 177] on span "22nd October 2025 07:20" at bounding box center [493, 180] width 495 height 21
click at [0, 0] on lt-span "Supprimer les doubles espaces" at bounding box center [0, 0] width 0 height 0
click at [145, 183] on nz-modal-container "relance en Service ✈️Orizair - Relance client ( EN ) à utiliser pour orizair, r…" at bounding box center [483, 218] width 966 height 437
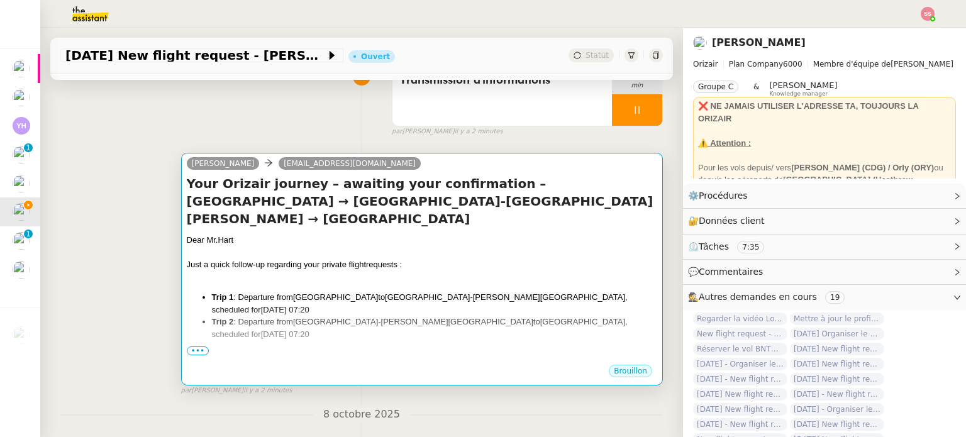
scroll to position [65, 0]
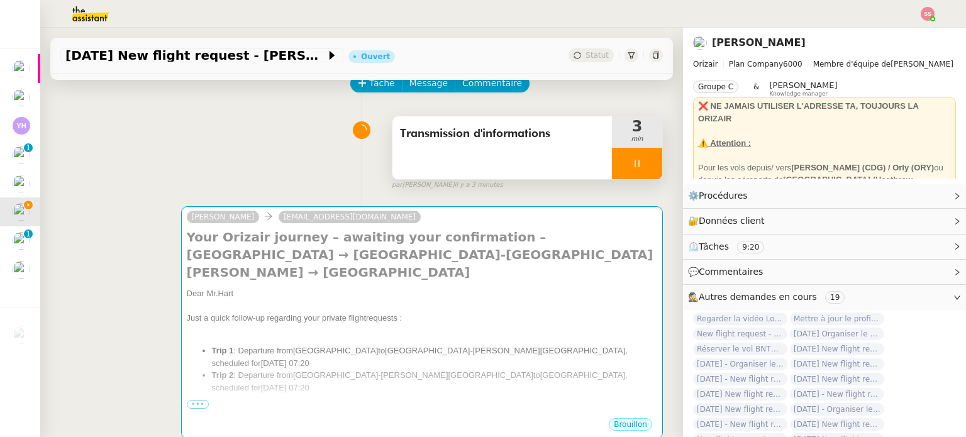
click at [631, 165] on div at bounding box center [637, 163] width 50 height 31
click at [645, 166] on icon at bounding box center [650, 163] width 10 height 10
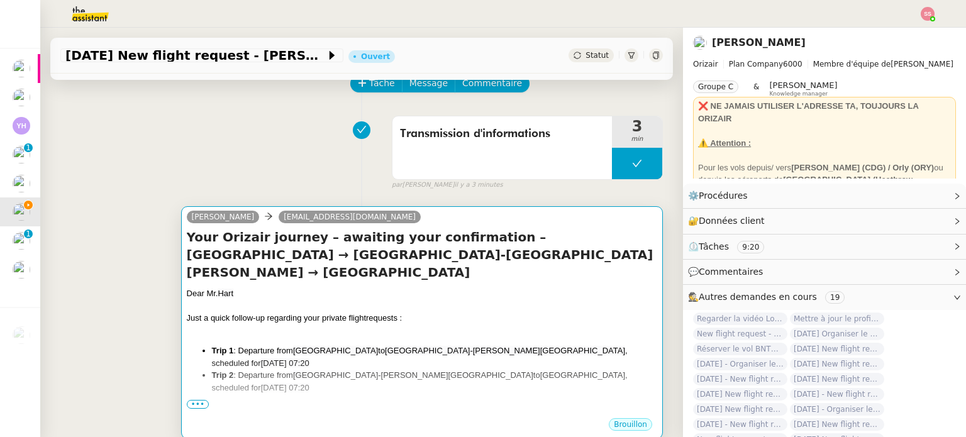
click at [447, 333] on div at bounding box center [422, 330] width 470 height 13
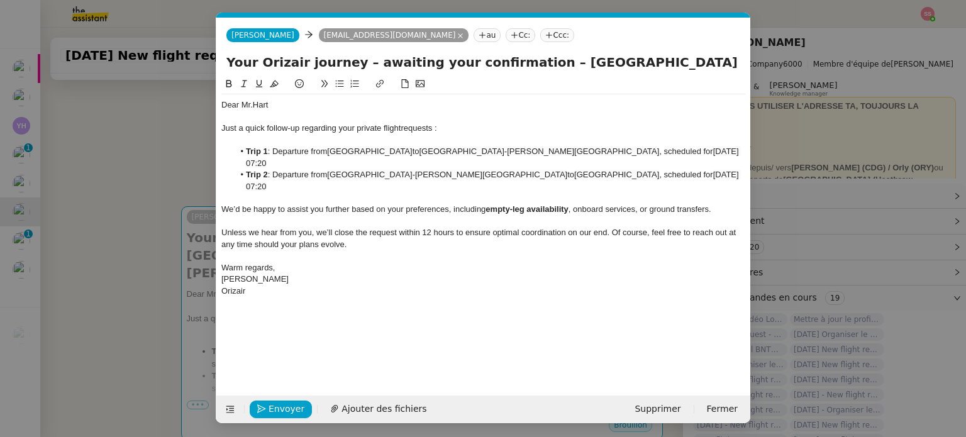
scroll to position [0, 66]
click at [277, 405] on span "Envoyer" at bounding box center [287, 409] width 36 height 14
click at [277, 405] on span "Confirmer l'envoi" at bounding box center [306, 409] width 75 height 14
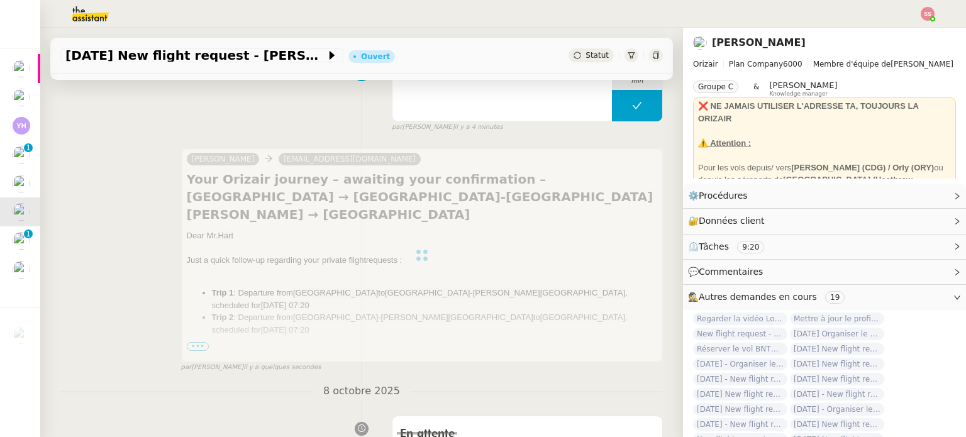
scroll to position [191, 0]
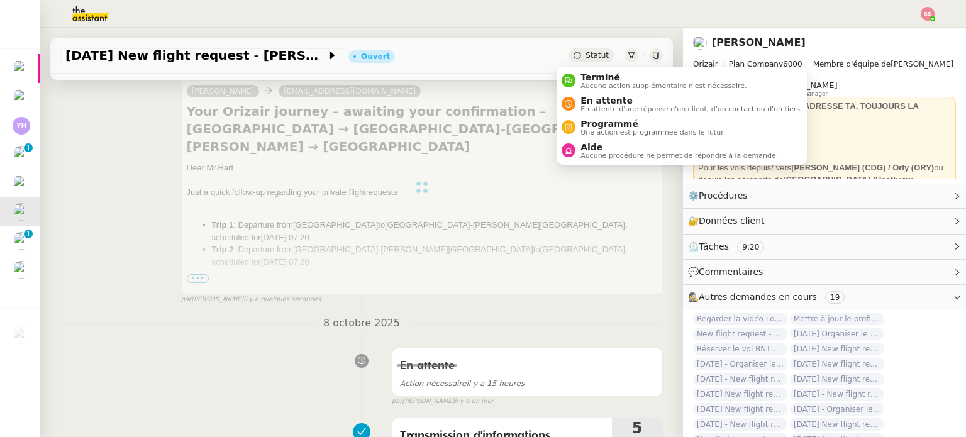
click at [586, 57] on span "Statut" at bounding box center [596, 55] width 23 height 9
click at [616, 106] on span "En attente d'une réponse d'un client, d'un contact ou d'un tiers." at bounding box center [690, 109] width 221 height 7
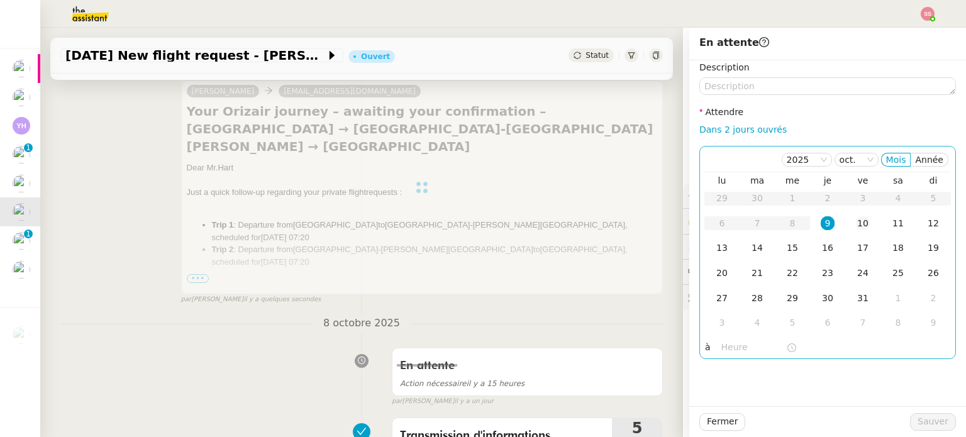
click at [856, 230] on div "10" at bounding box center [863, 223] width 14 height 14
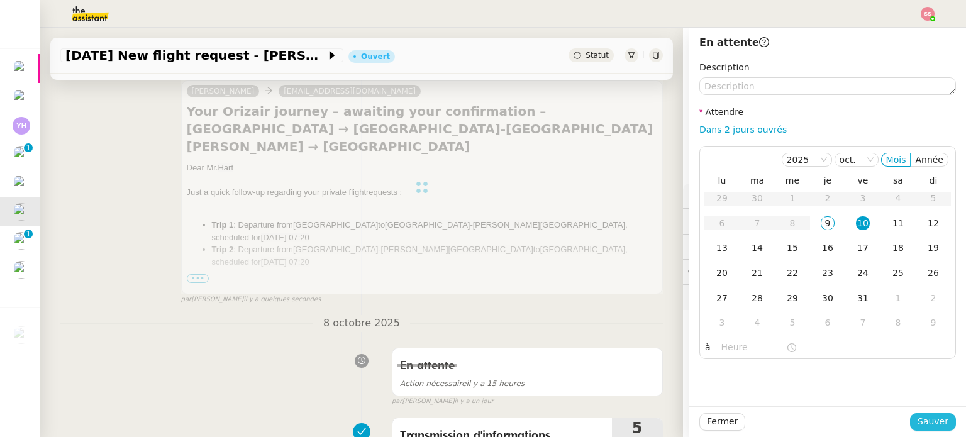
click at [917, 422] on span "Sauver" at bounding box center [932, 421] width 31 height 14
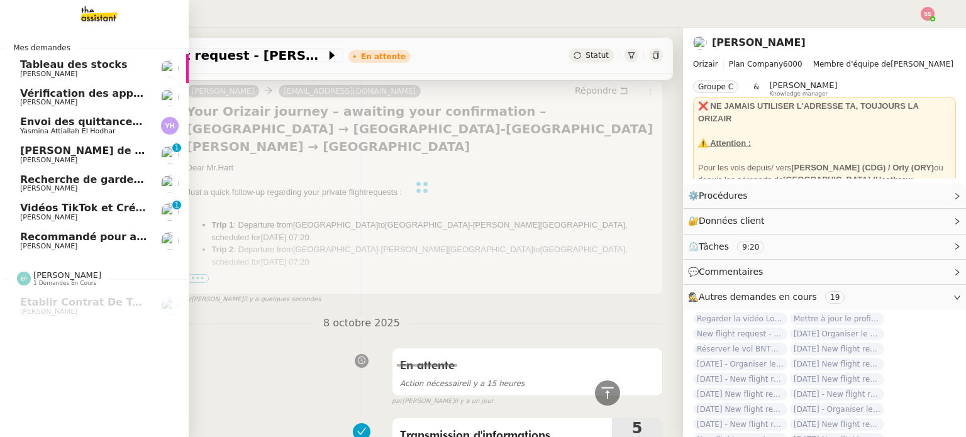
scroll to position [502, 0]
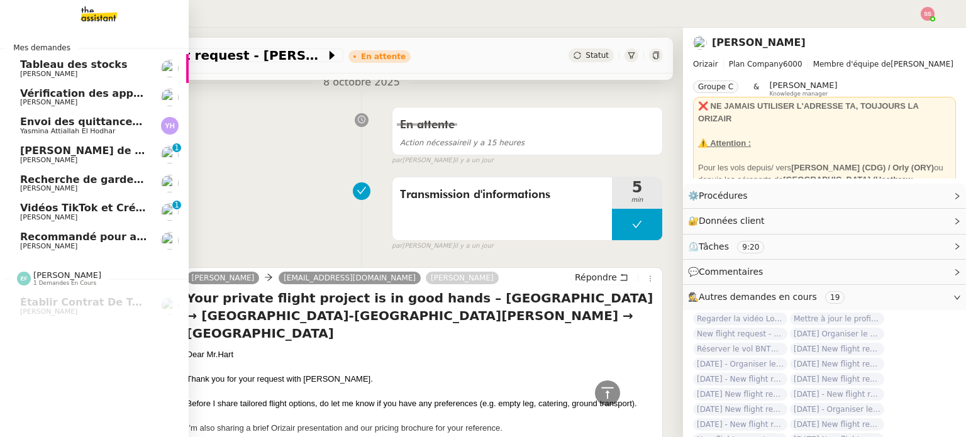
click at [81, 118] on span "Envoi des quittances mensuelles - 5 octobre 2025" at bounding box center [161, 122] width 282 height 12
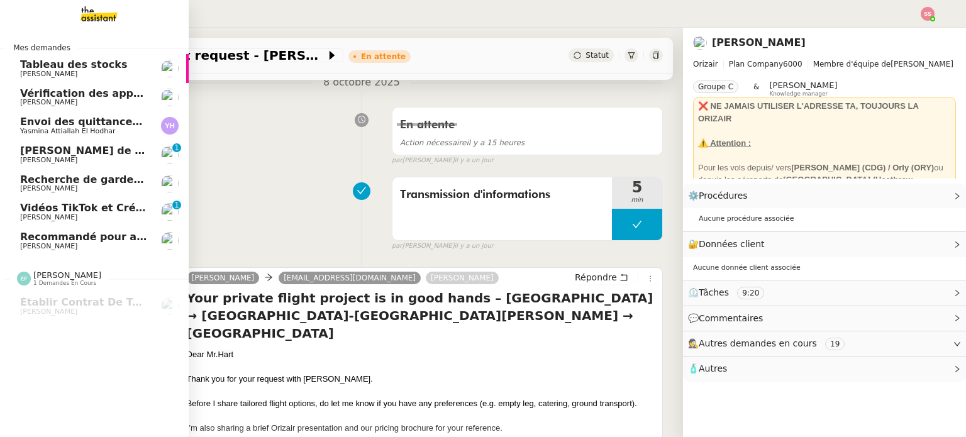
scroll to position [169, 0]
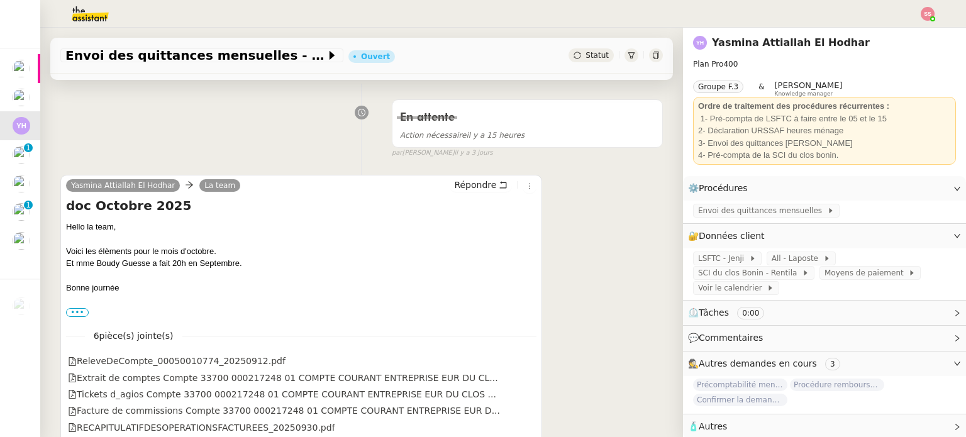
click at [927, 14] on img at bounding box center [928, 14] width 14 height 14
click at [914, 26] on ul "Suivi Déconnexion" at bounding box center [894, 45] width 82 height 40
click at [907, 30] on li "Suivi" at bounding box center [894, 36] width 82 height 18
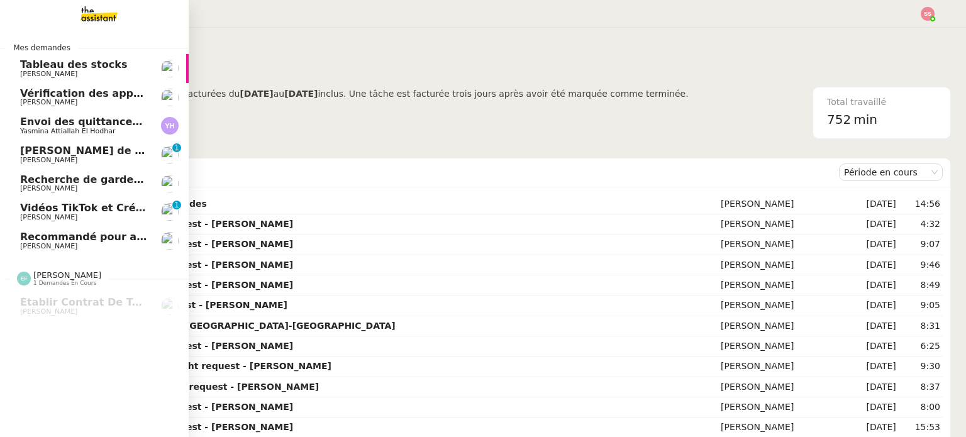
click at [66, 230] on link "Recommandé pour amendes [PERSON_NAME]" at bounding box center [94, 240] width 189 height 29
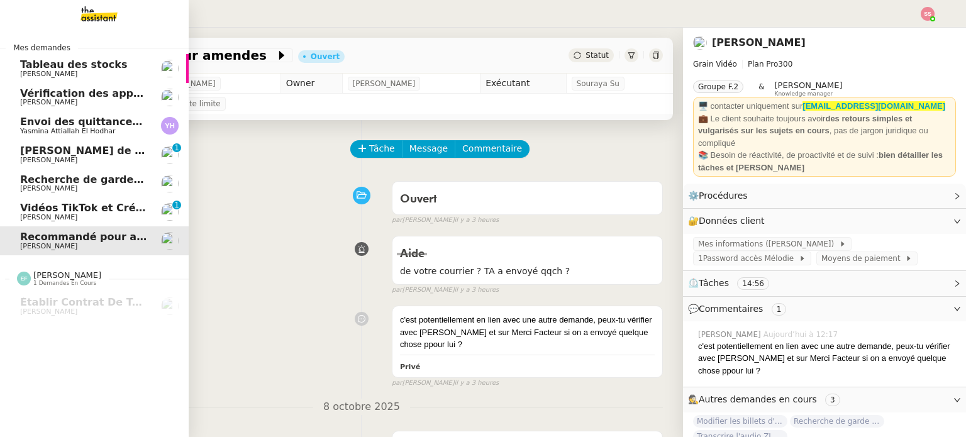
click at [96, 176] on span "Recherche de garde meuble autour de [GEOGRAPHIC_DATA]" at bounding box center [189, 180] width 339 height 12
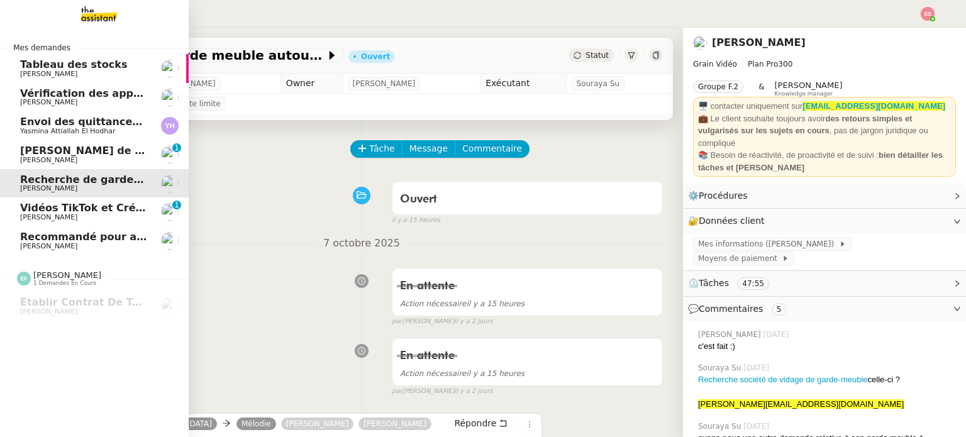
click at [95, 214] on span "[PERSON_NAME]" at bounding box center [83, 218] width 127 height 8
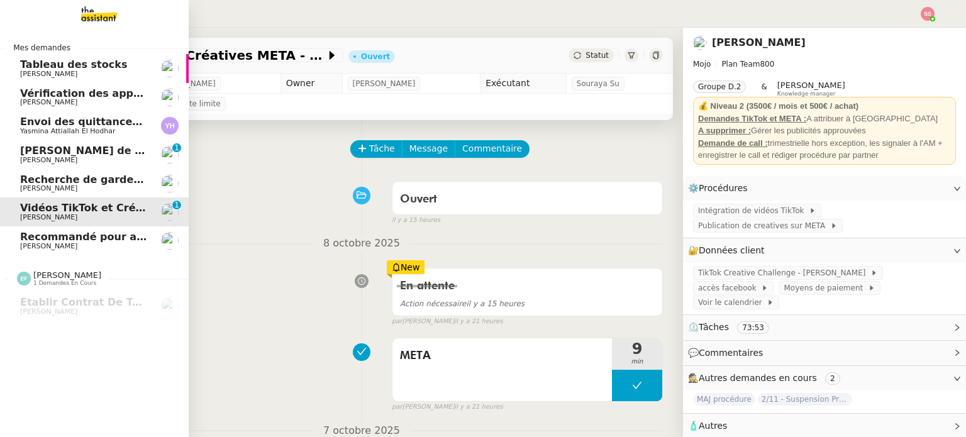
click at [118, 125] on span "Envoi des quittances mensuelles - 5 octobre 2025" at bounding box center [161, 122] width 282 height 12
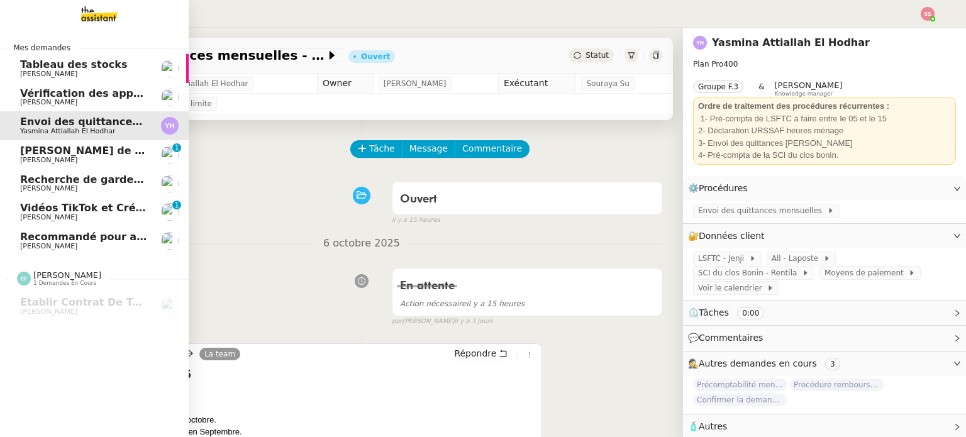
click at [126, 99] on span "[PERSON_NAME]" at bounding box center [83, 103] width 127 height 8
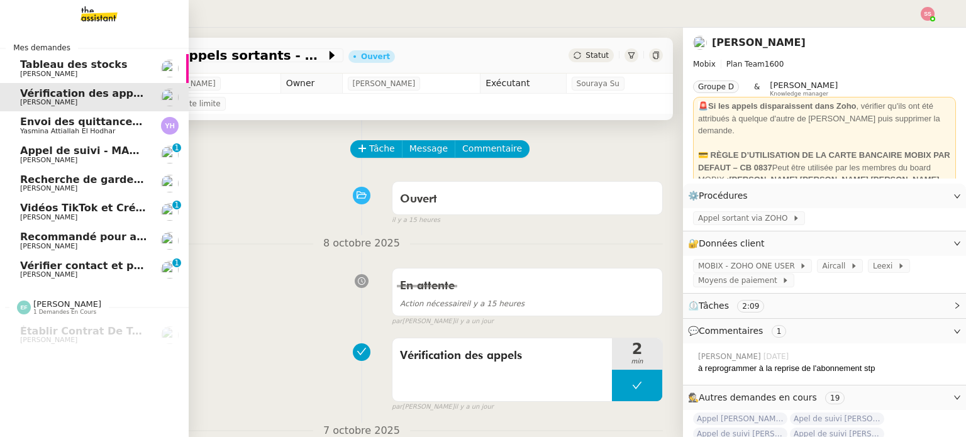
click at [79, 272] on span "Thomas SOULIER" at bounding box center [83, 275] width 127 height 8
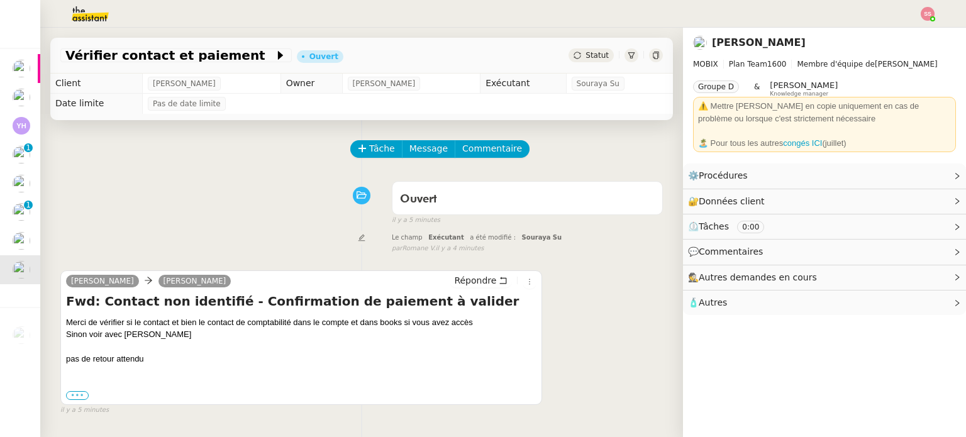
click at [83, 394] on label "•••" at bounding box center [77, 395] width 23 height 9
click at [0, 0] on input "•••" at bounding box center [0, 0] width 0 height 0
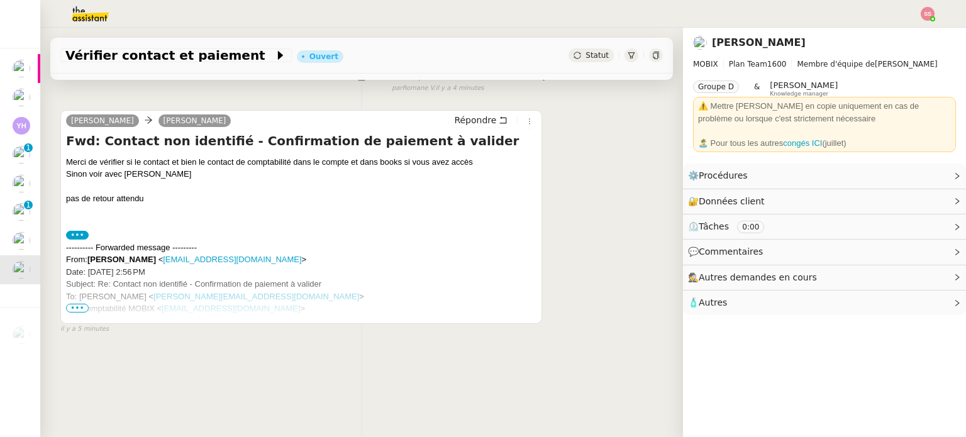
scroll to position [169, 0]
click at [77, 304] on span "•••" at bounding box center [77, 308] width 23 height 9
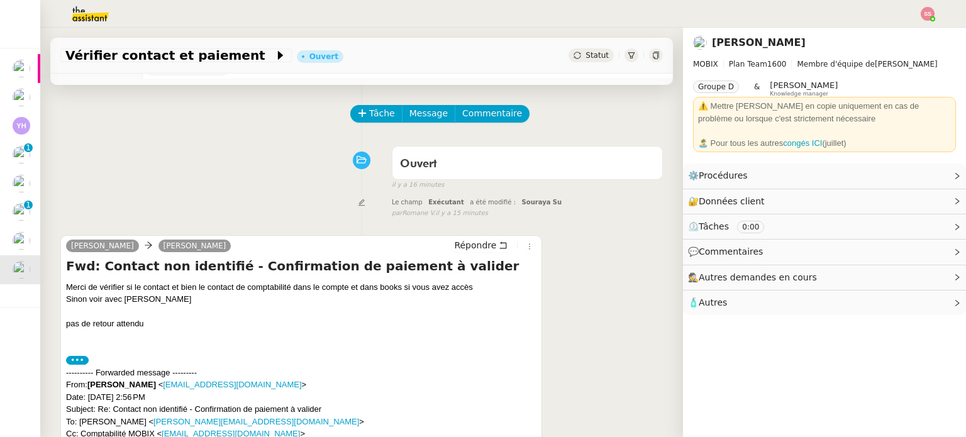
scroll to position [0, 0]
